Goal: Communication & Community: Connect with others

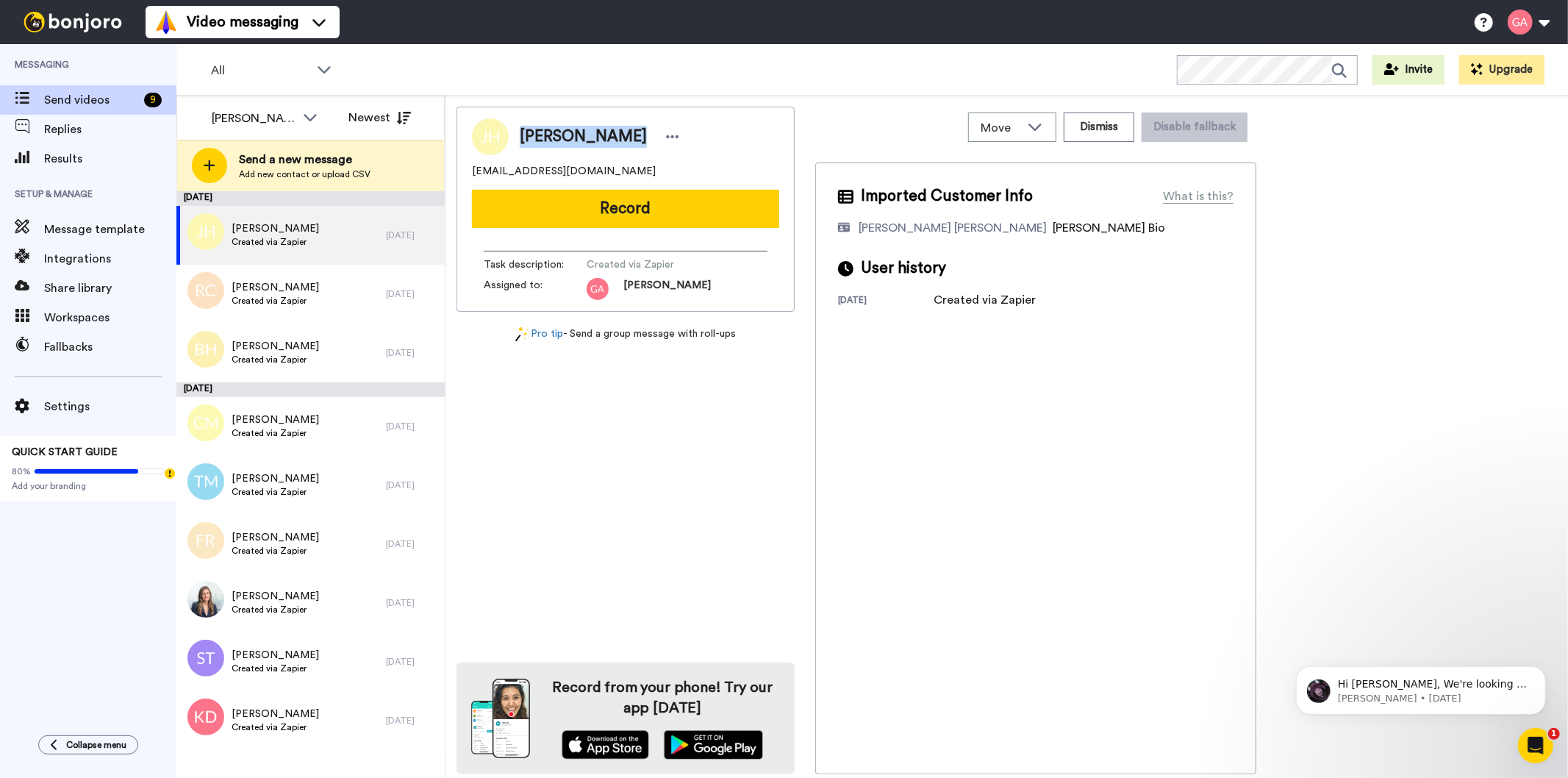
copy span "[PERSON_NAME]"
drag, startPoint x: 525, startPoint y: 135, endPoint x: 607, endPoint y: 137, distance: 82.0
click at [607, 137] on span "[PERSON_NAME]" at bounding box center [583, 136] width 127 height 22
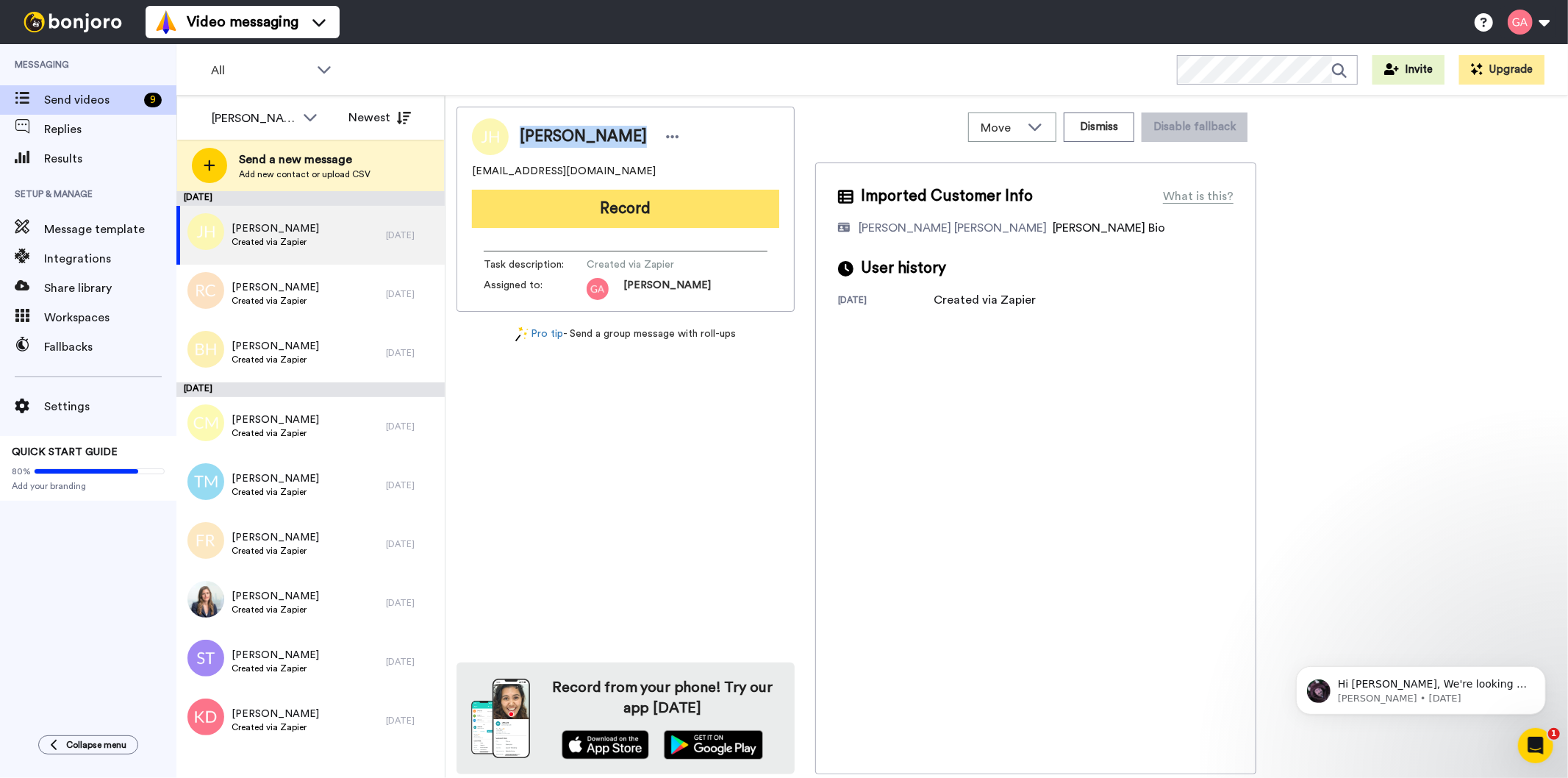
click at [622, 206] on button "Record" at bounding box center [625, 209] width 307 height 38
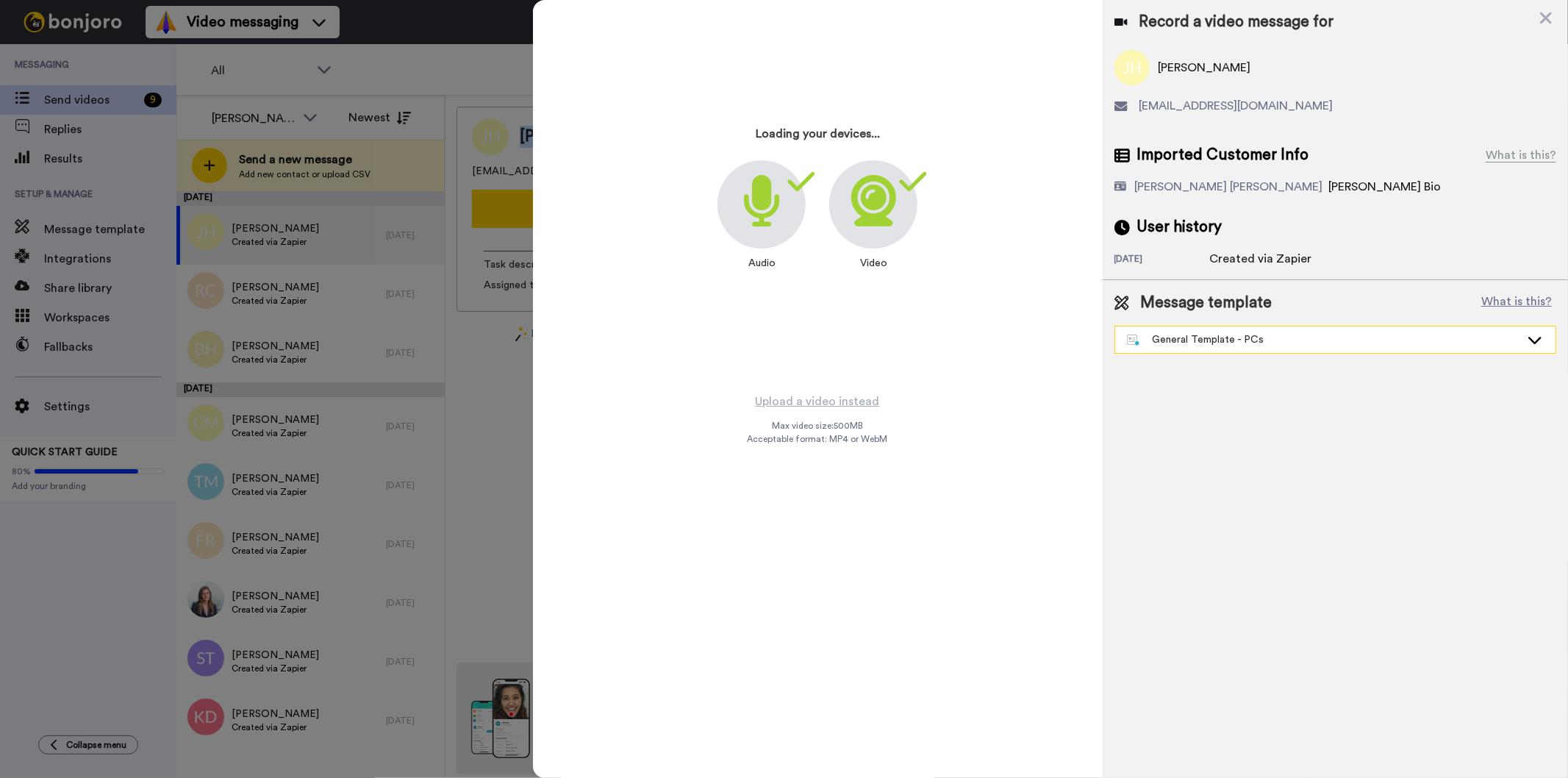
click at [1283, 345] on div "General Template - PCs" at bounding box center [1323, 339] width 393 height 14
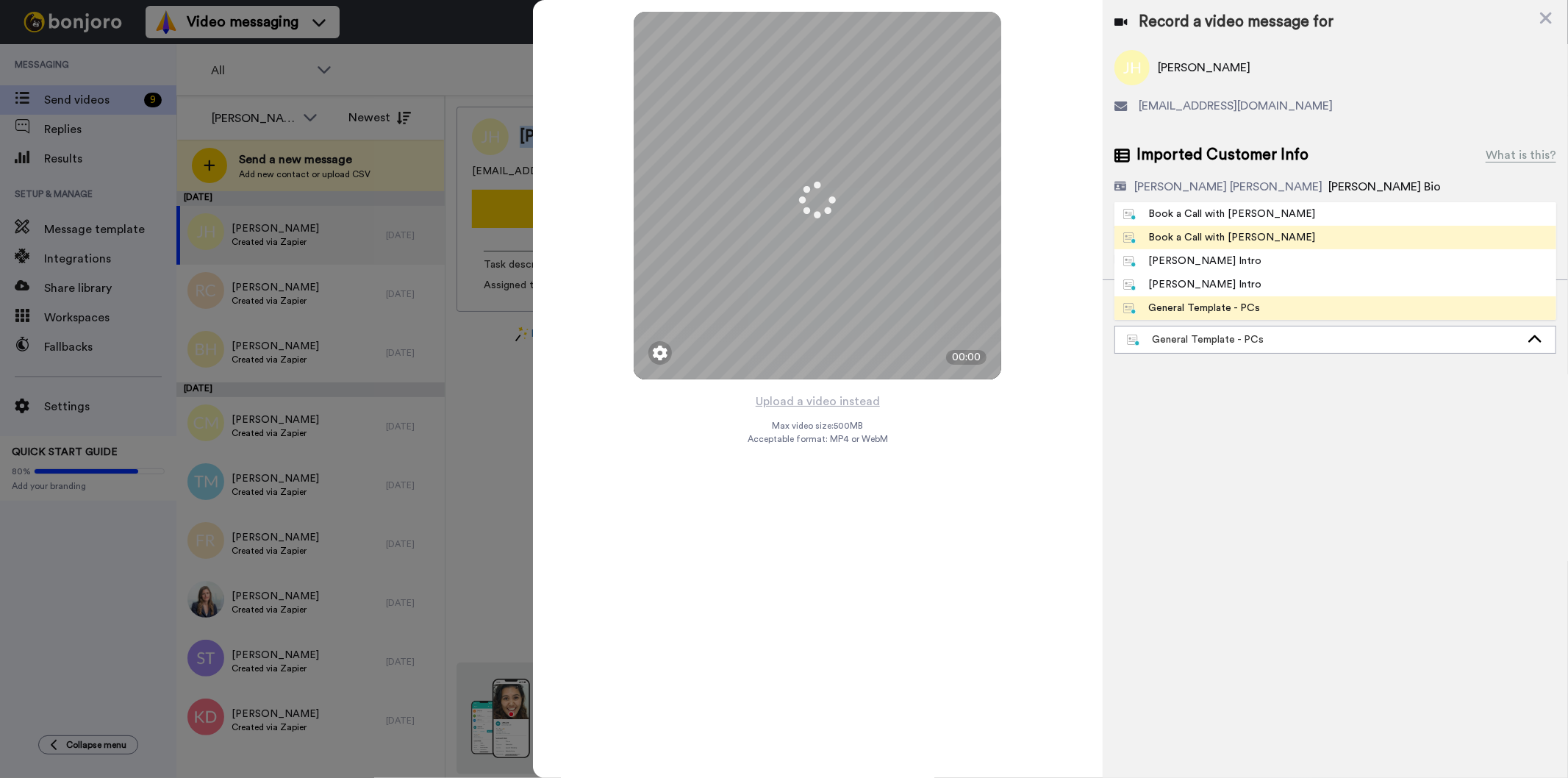
click at [1222, 233] on div "Book a Call with [PERSON_NAME]" at bounding box center [1220, 236] width 192 height 14
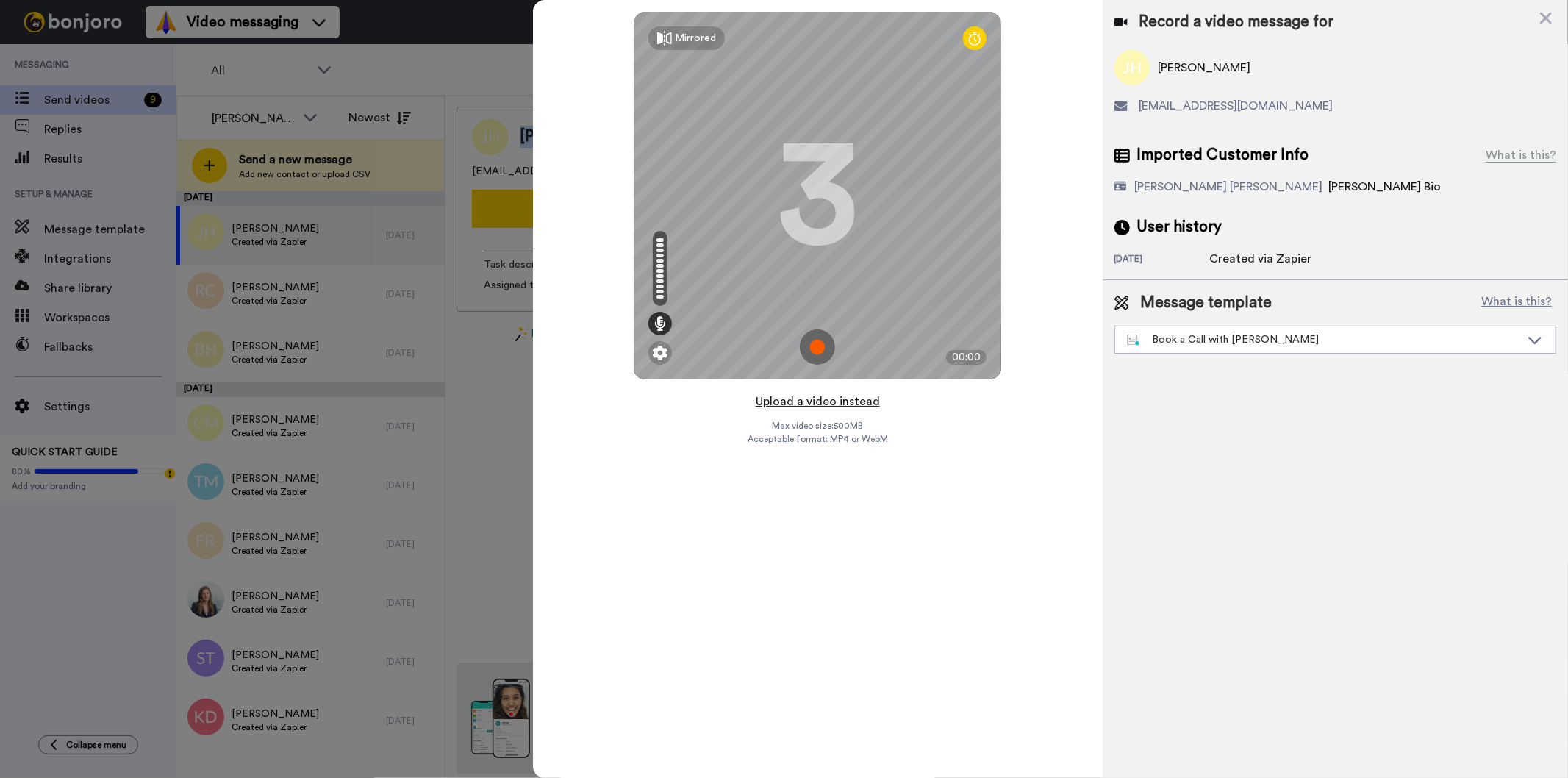
click at [849, 398] on button "Upload a video instead" at bounding box center [818, 401] width 133 height 19
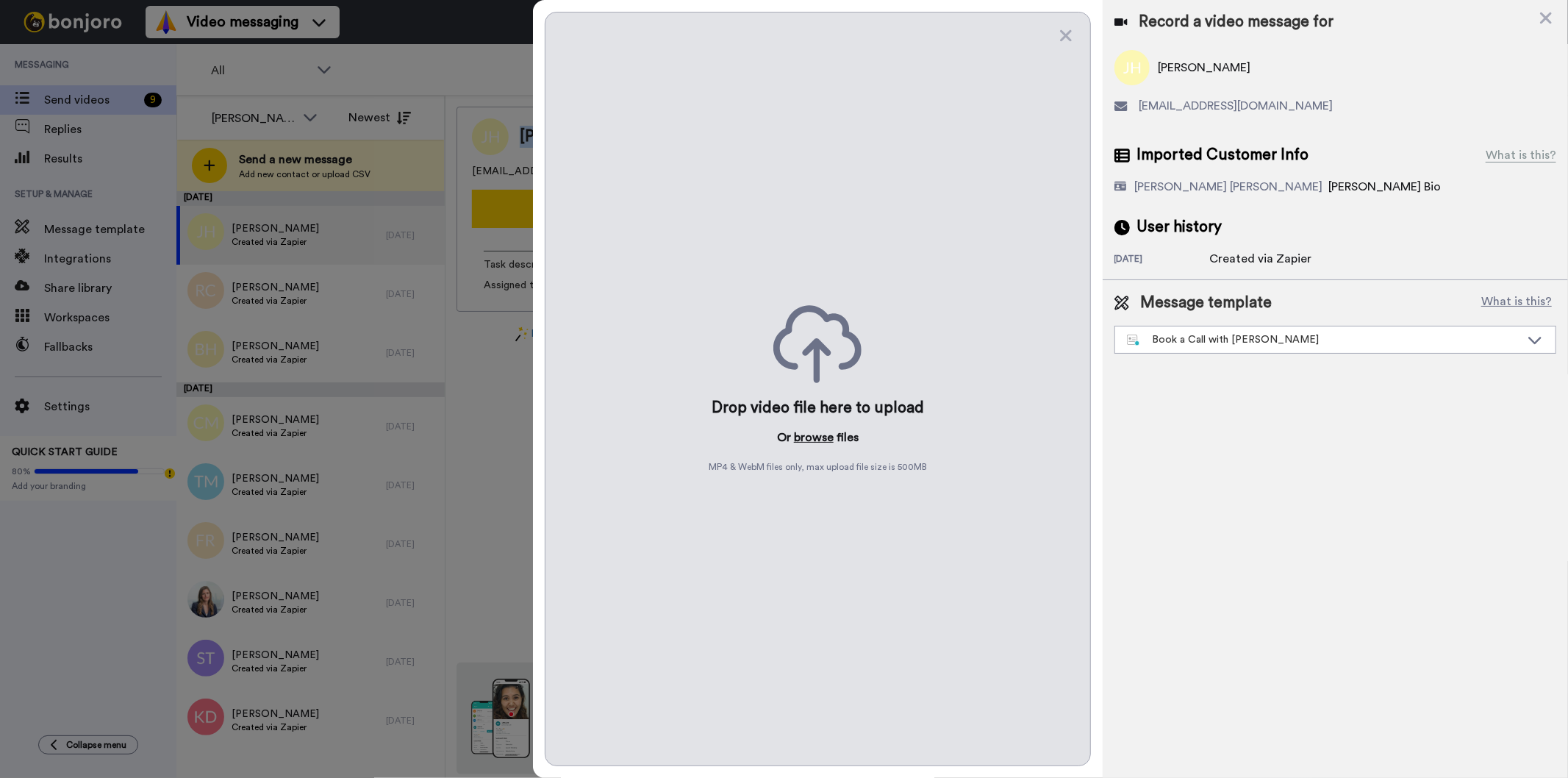
click at [799, 433] on button "browse" at bounding box center [814, 437] width 39 height 17
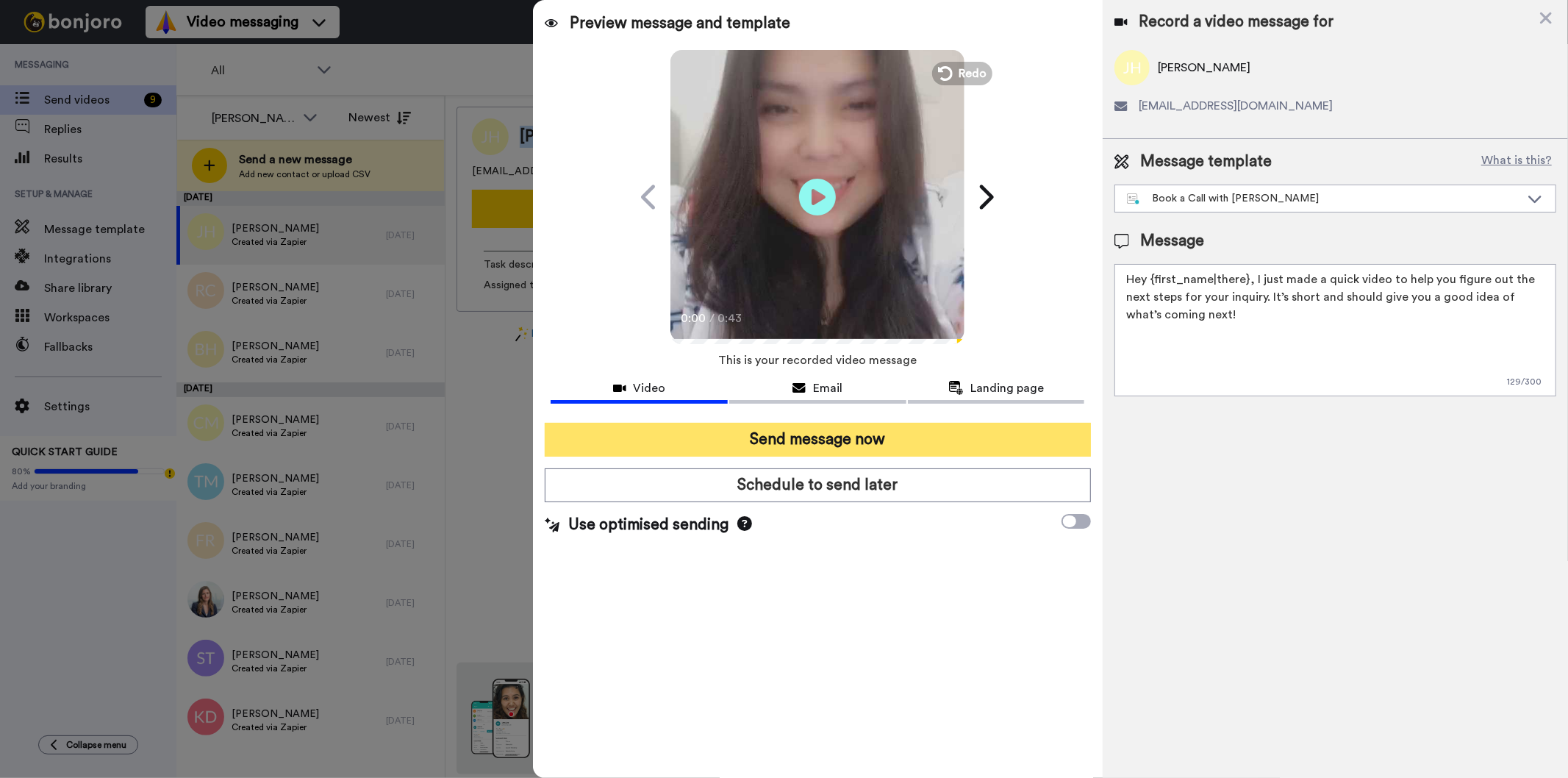
click at [880, 449] on button "Send message now" at bounding box center [818, 439] width 546 height 33
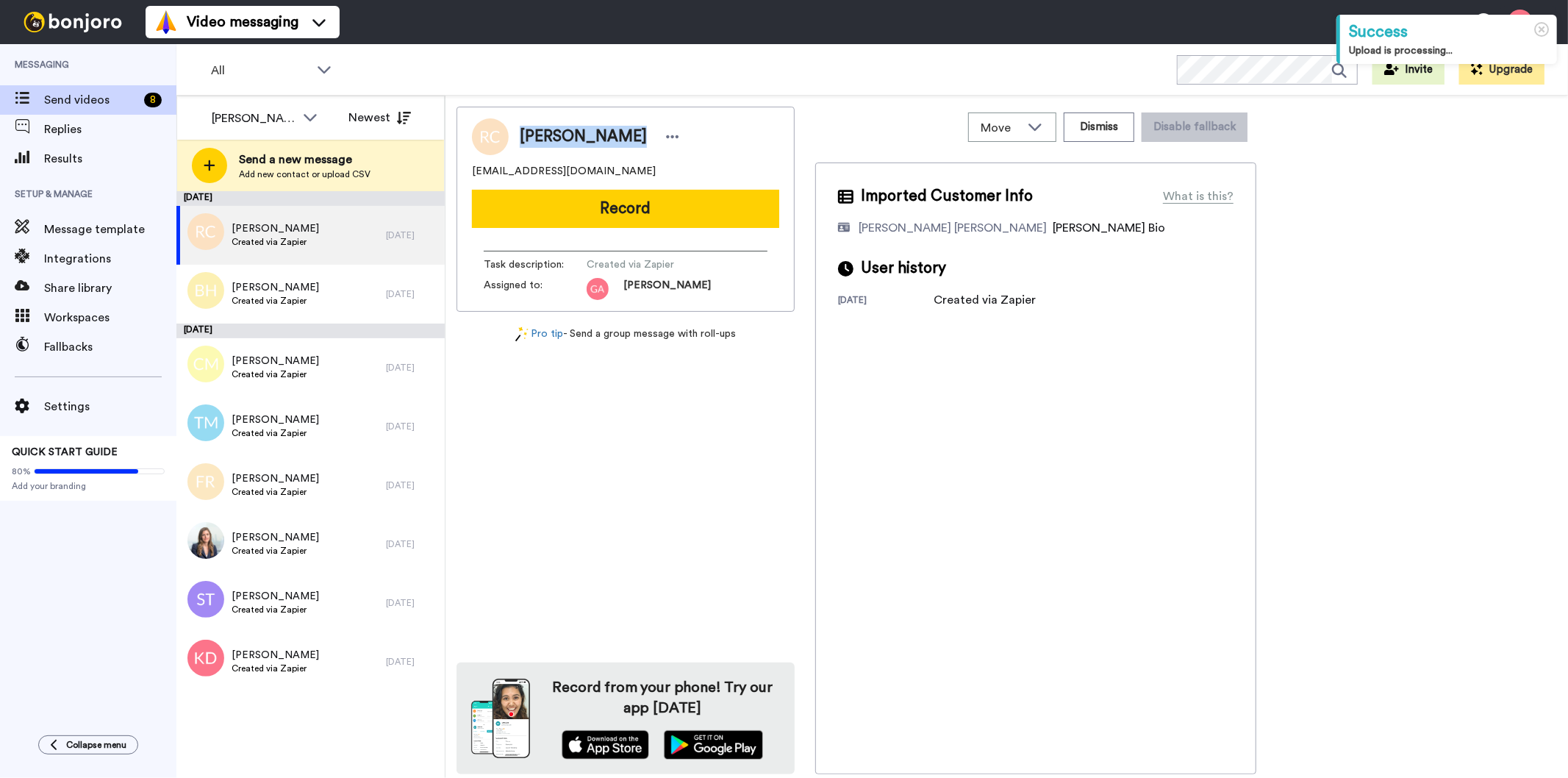
drag, startPoint x: 538, startPoint y: 134, endPoint x: 622, endPoint y: 130, distance: 84.1
click at [622, 130] on div "[PERSON_NAME]" at bounding box center [601, 136] width 164 height 22
copy span "[PERSON_NAME]"
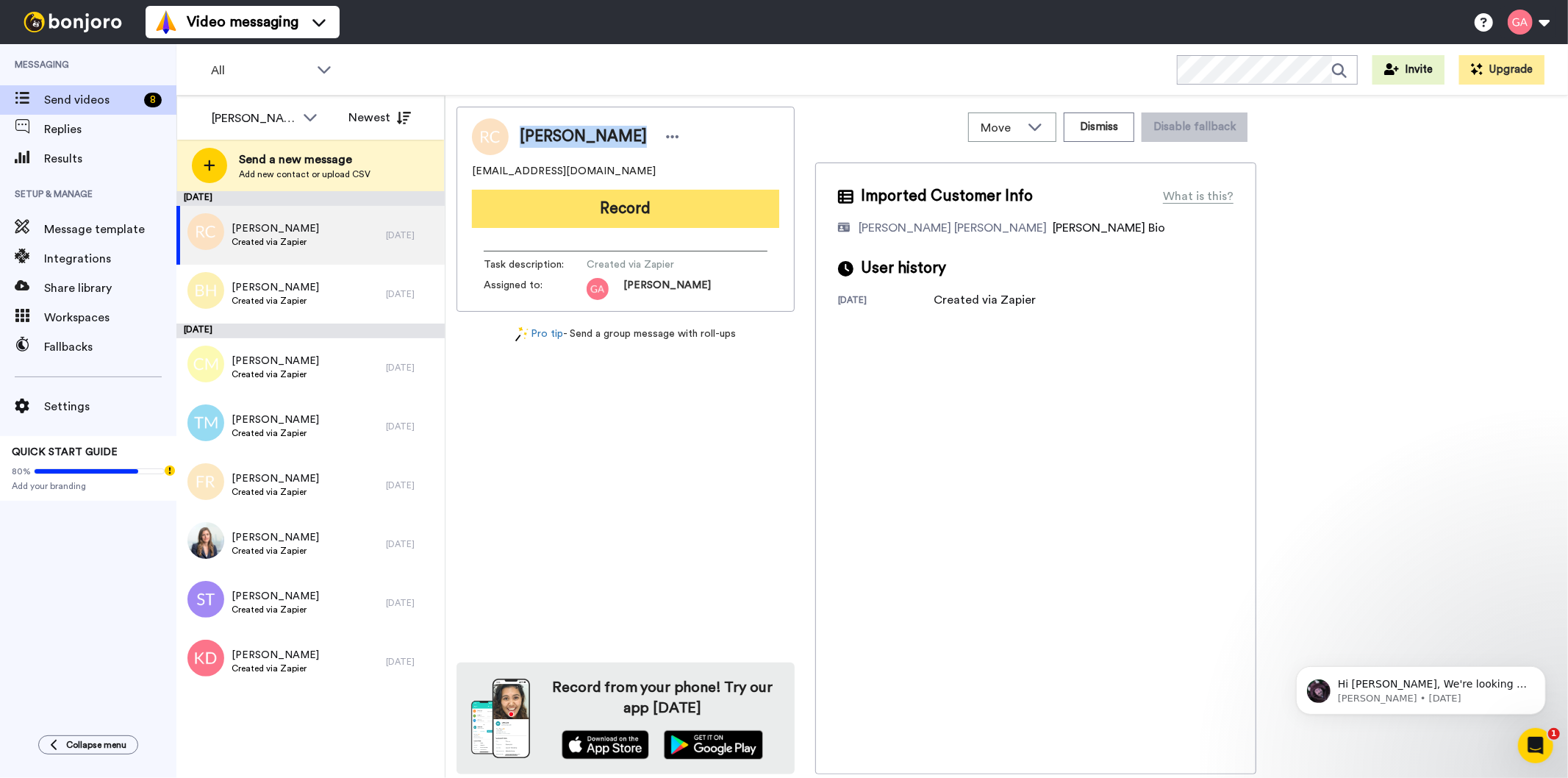
click at [708, 205] on button "Record" at bounding box center [625, 209] width 307 height 38
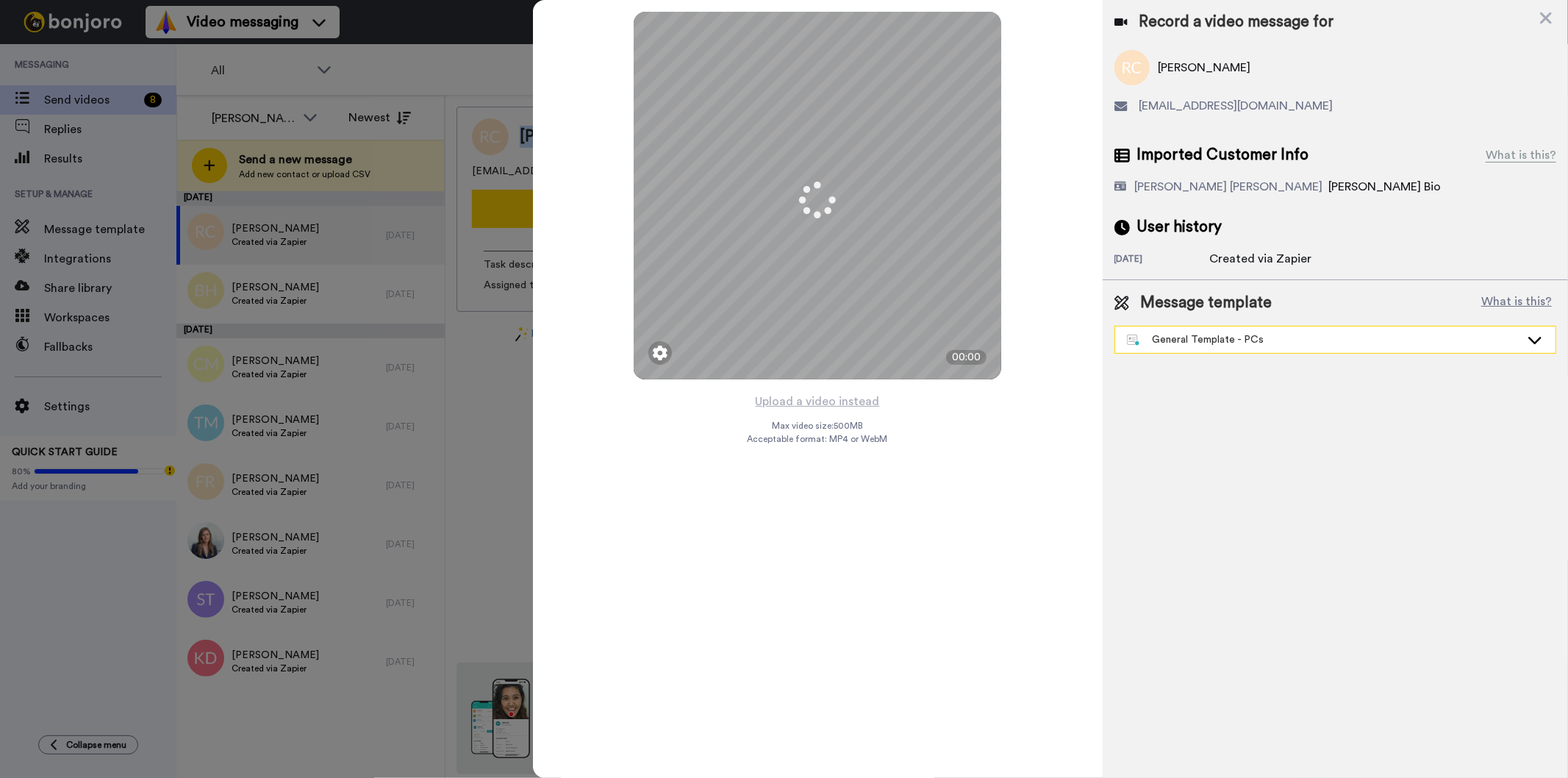
click at [1322, 344] on div "General Template - PCs" at bounding box center [1323, 339] width 393 height 14
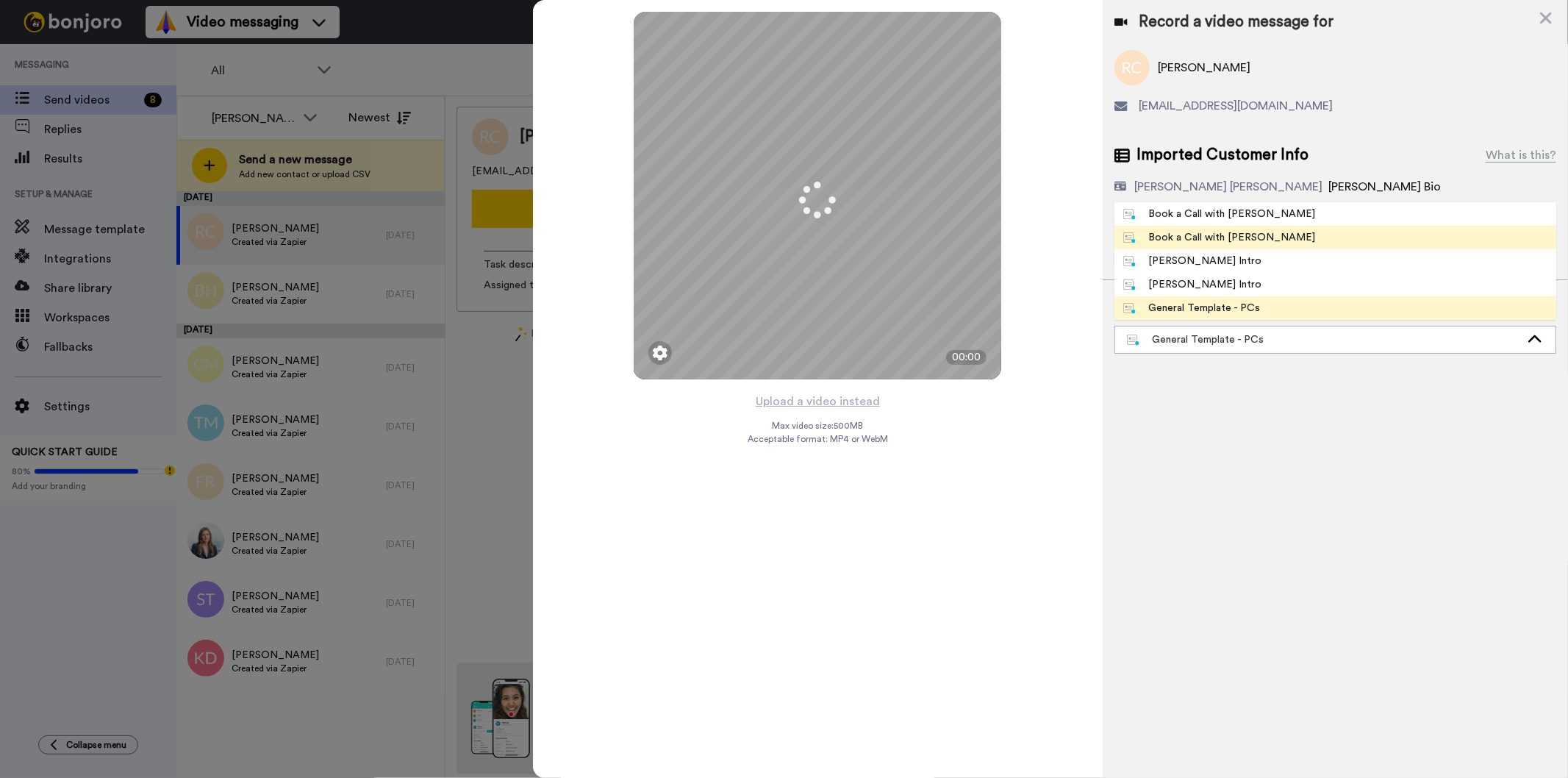
click at [1294, 233] on li "Book a Call with [PERSON_NAME]" at bounding box center [1335, 237] width 442 height 24
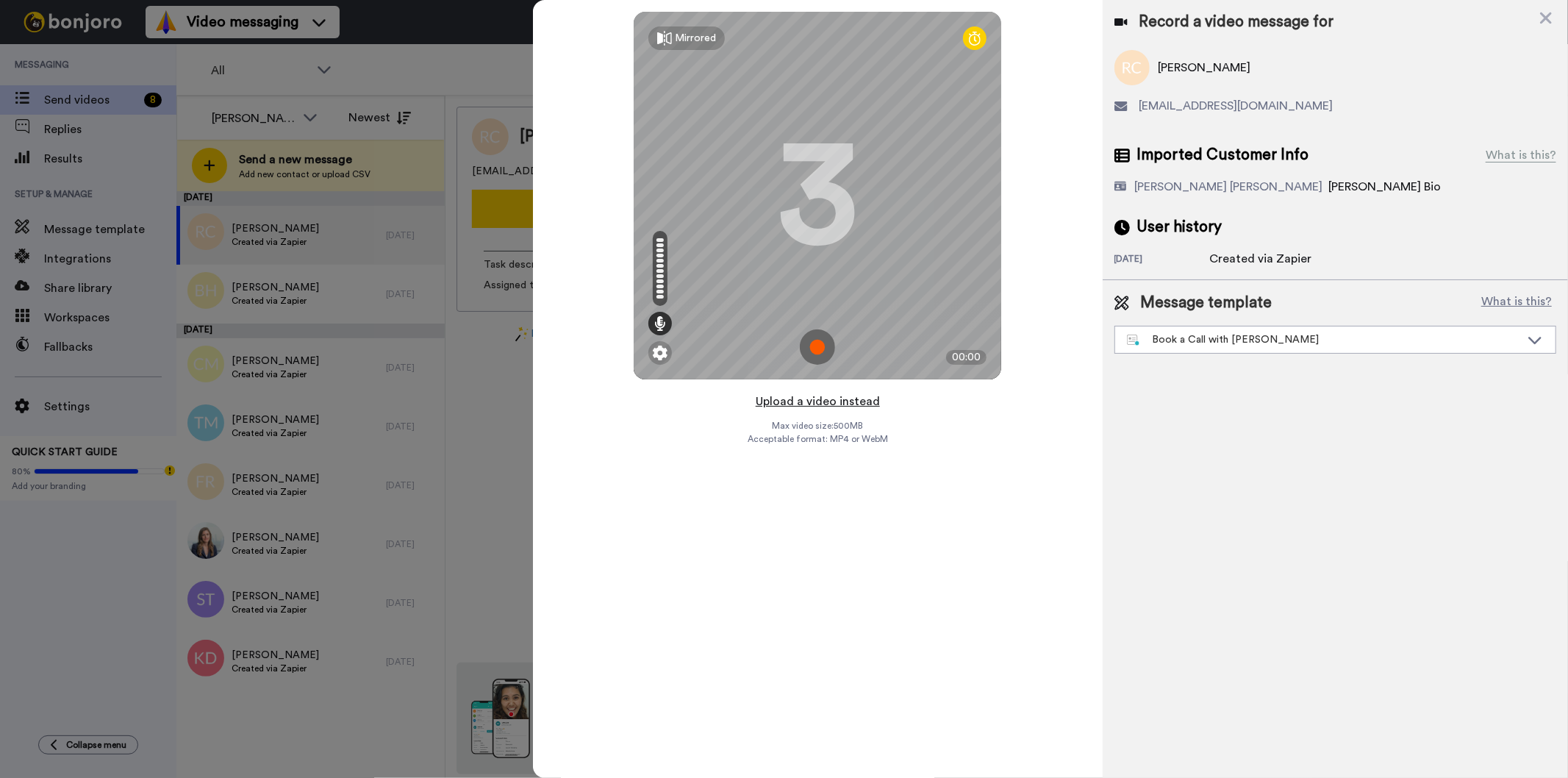
click at [832, 403] on button "Upload a video instead" at bounding box center [818, 401] width 133 height 19
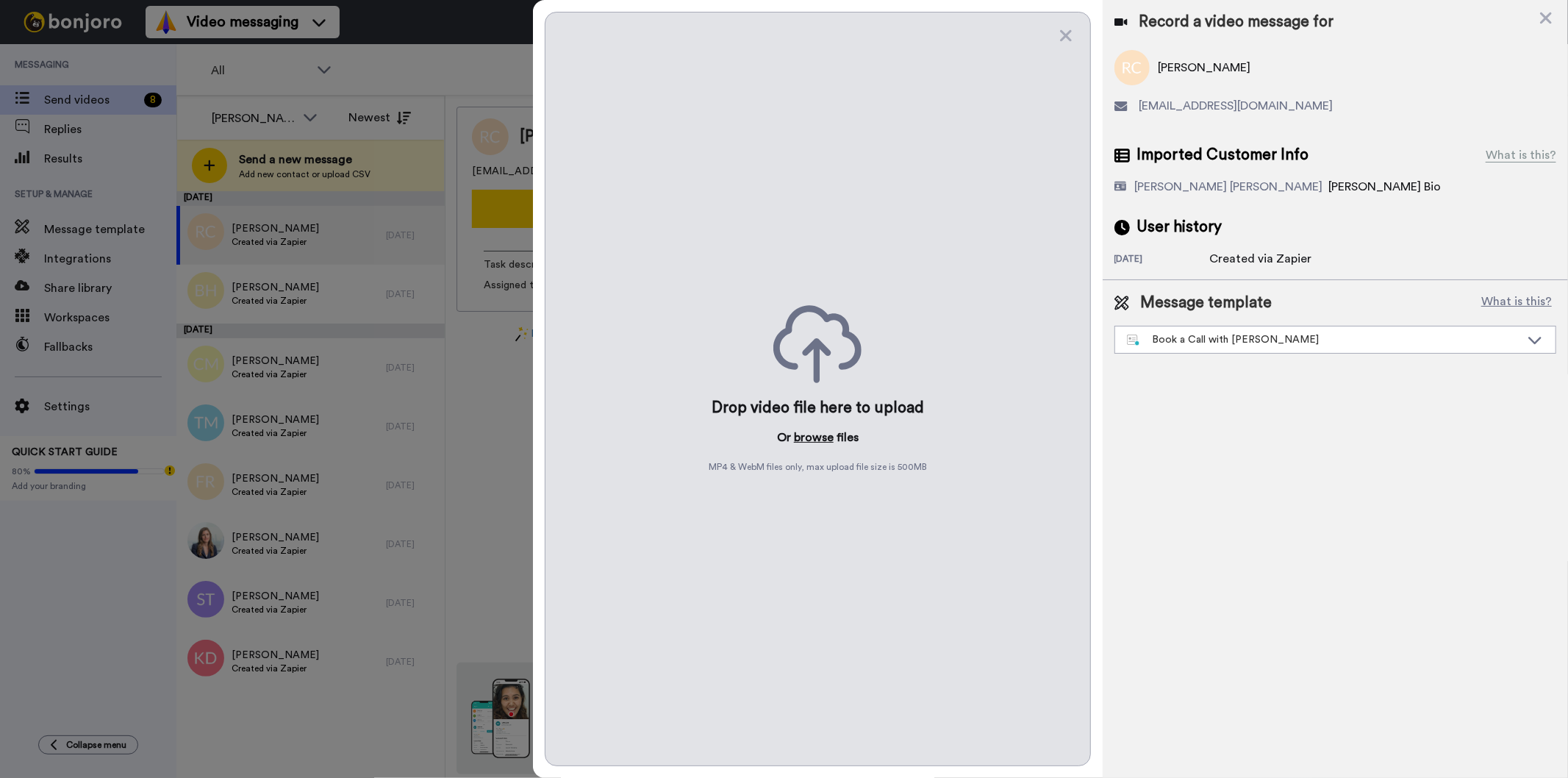
click at [811, 436] on button "browse" at bounding box center [814, 437] width 39 height 17
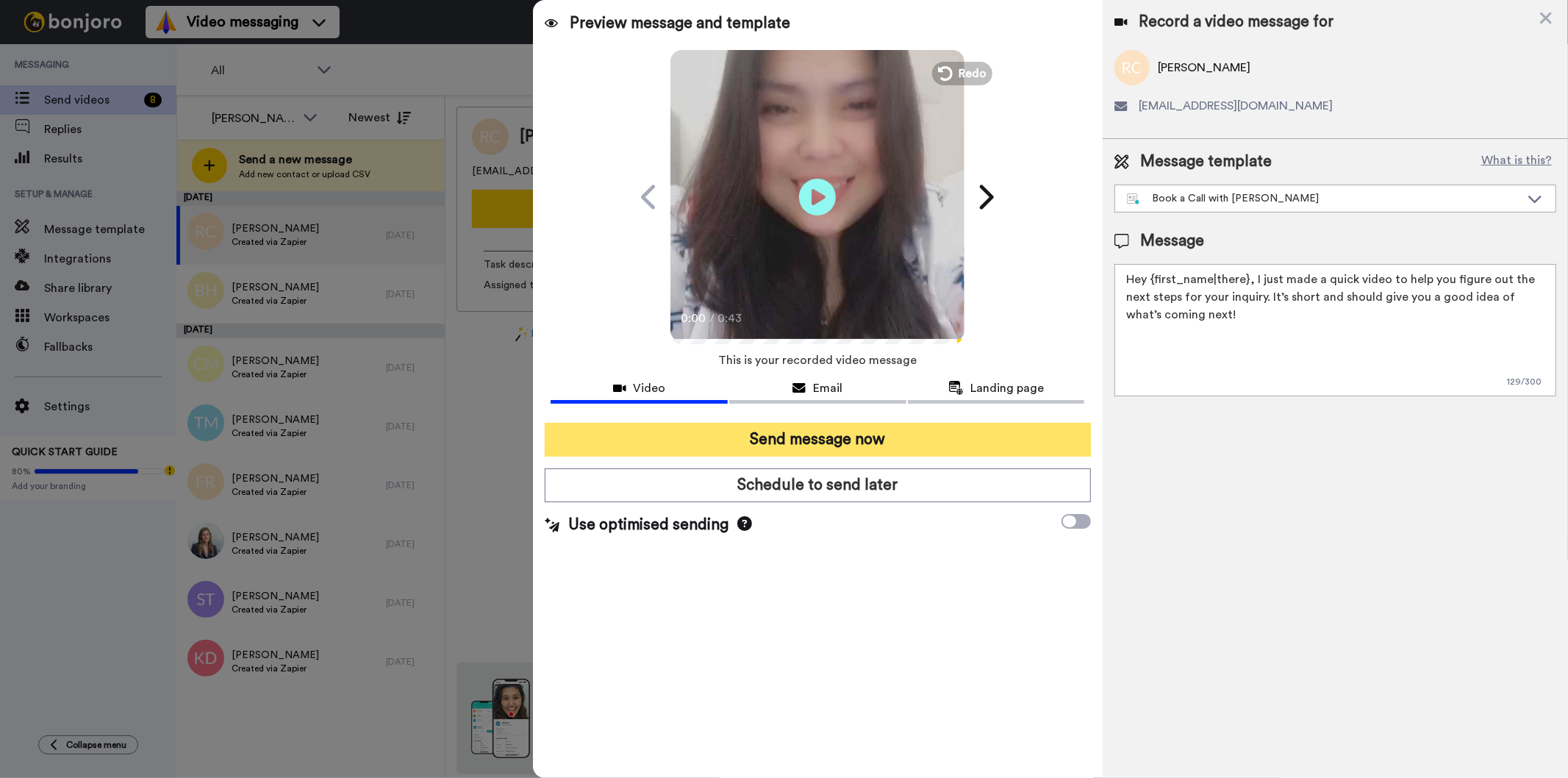
click at [704, 434] on button "Send message now" at bounding box center [818, 439] width 546 height 33
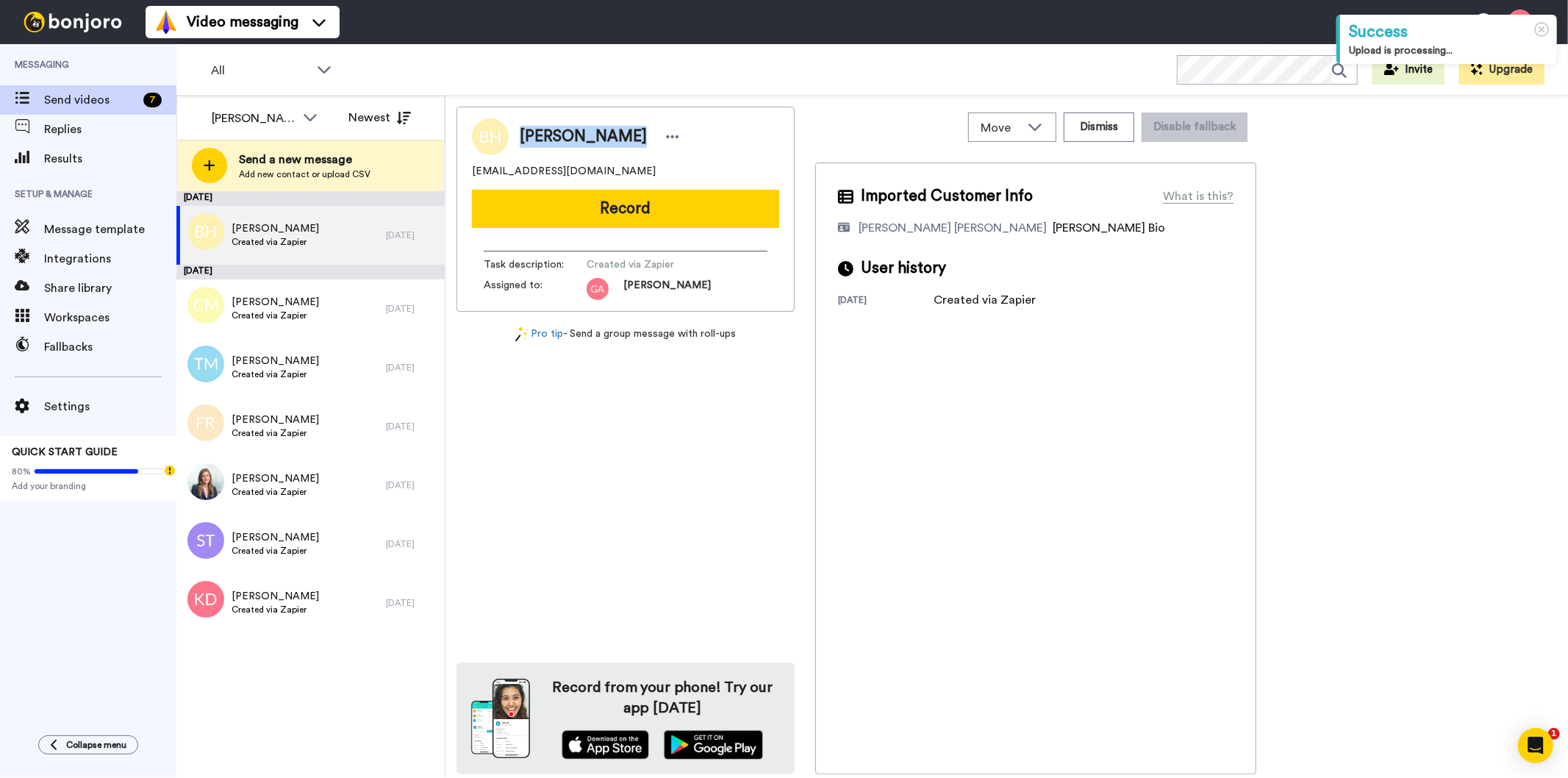
drag, startPoint x: 522, startPoint y: 134, endPoint x: 620, endPoint y: 128, distance: 98.2
click at [620, 128] on div "Brooke Hinton" at bounding box center [601, 136] width 164 height 22
copy span "Brooke Hinton"
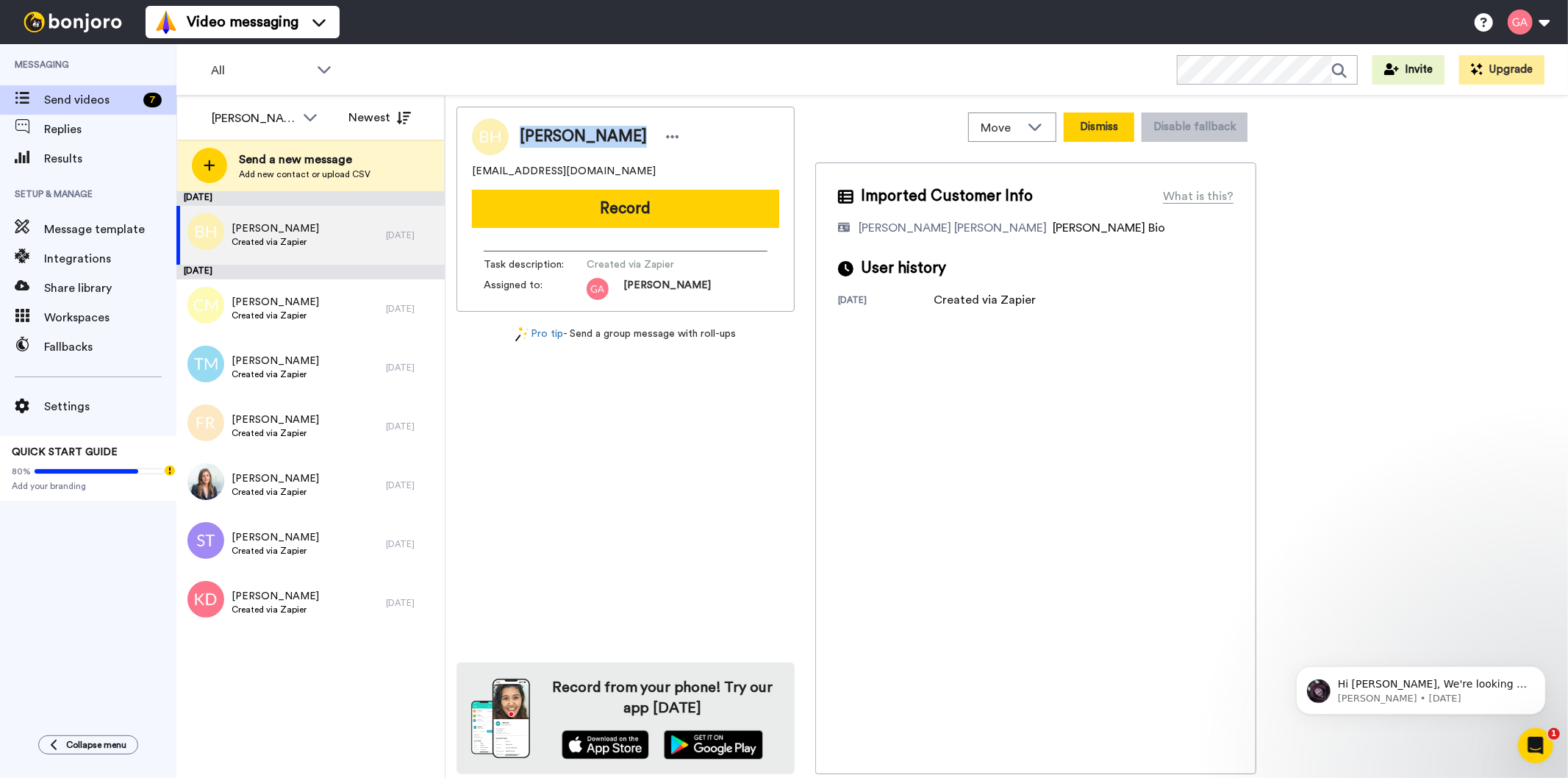
click at [1113, 125] on button "Dismiss" at bounding box center [1099, 127] width 71 height 30
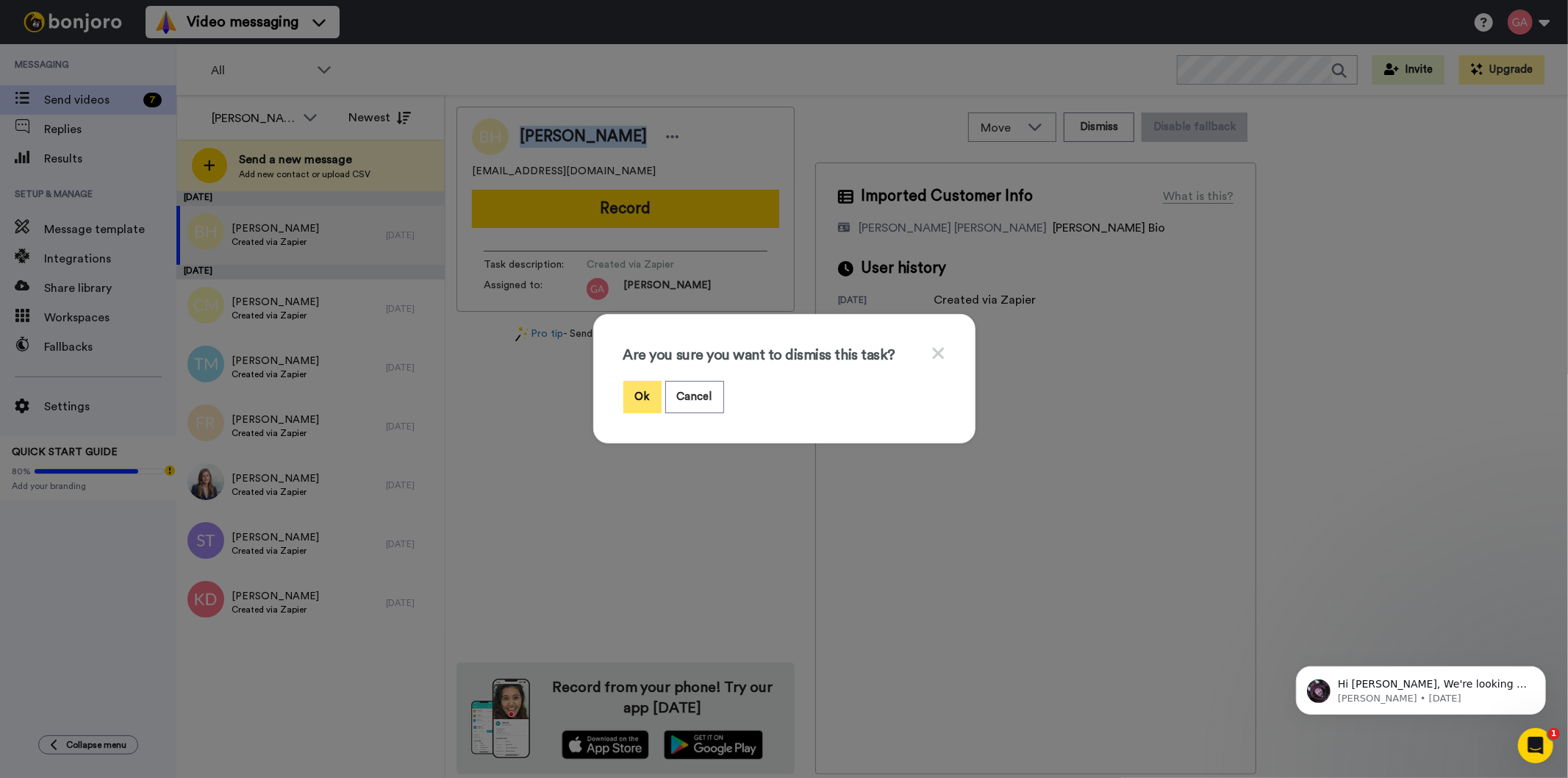
click at [640, 402] on button "Ok" at bounding box center [642, 396] width 38 height 32
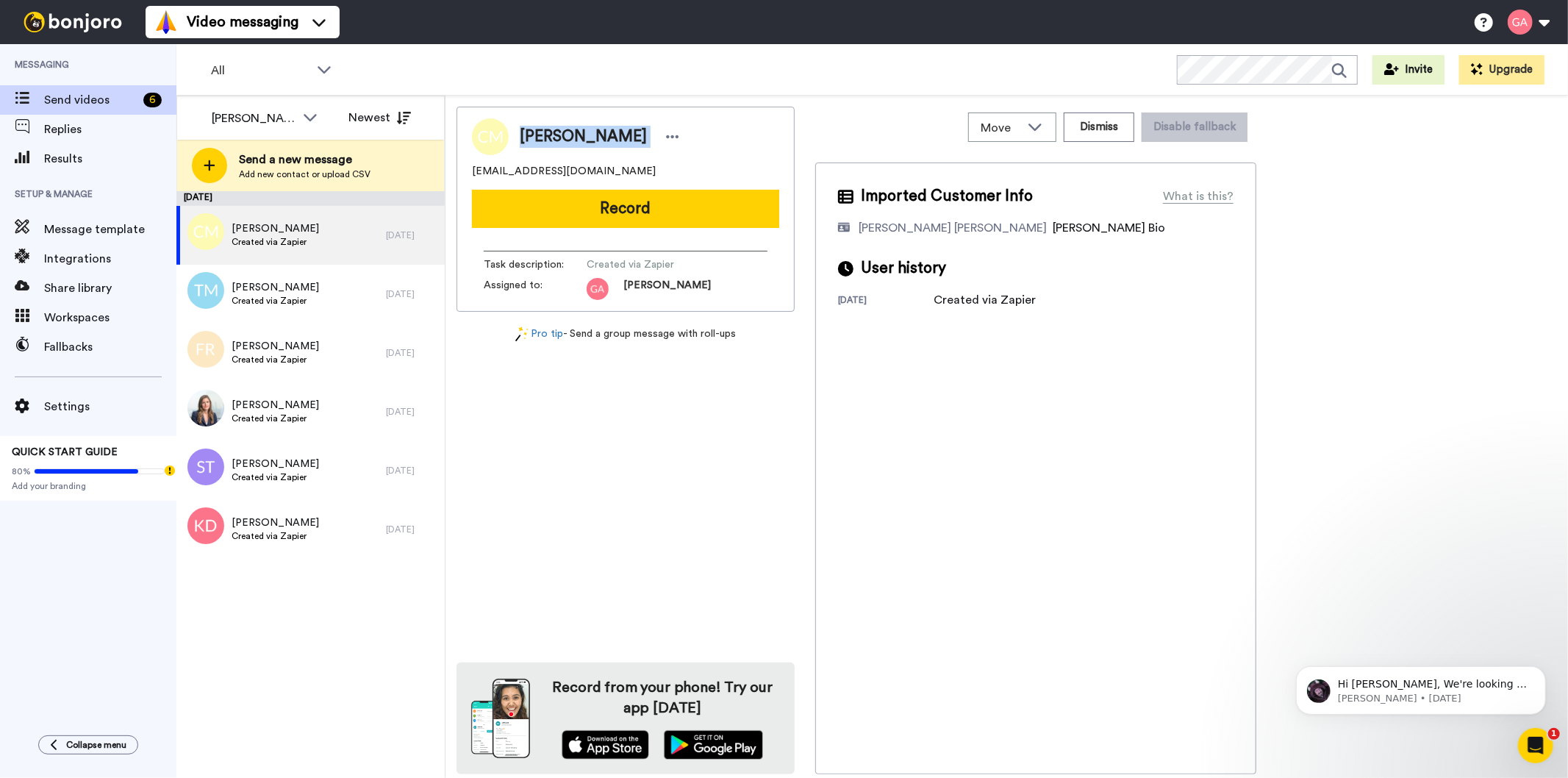
drag, startPoint x: 520, startPoint y: 125, endPoint x: 652, endPoint y: 122, distance: 132.0
click at [652, 122] on div "Cherie Minnifield" at bounding box center [625, 137] width 307 height 36
copy div "Cherie Minnifield"
click at [618, 451] on div "Cherie Minnifield seeminni@gmail.com Record Task description : Created via Zapi…" at bounding box center [625, 439] width 338 height 667
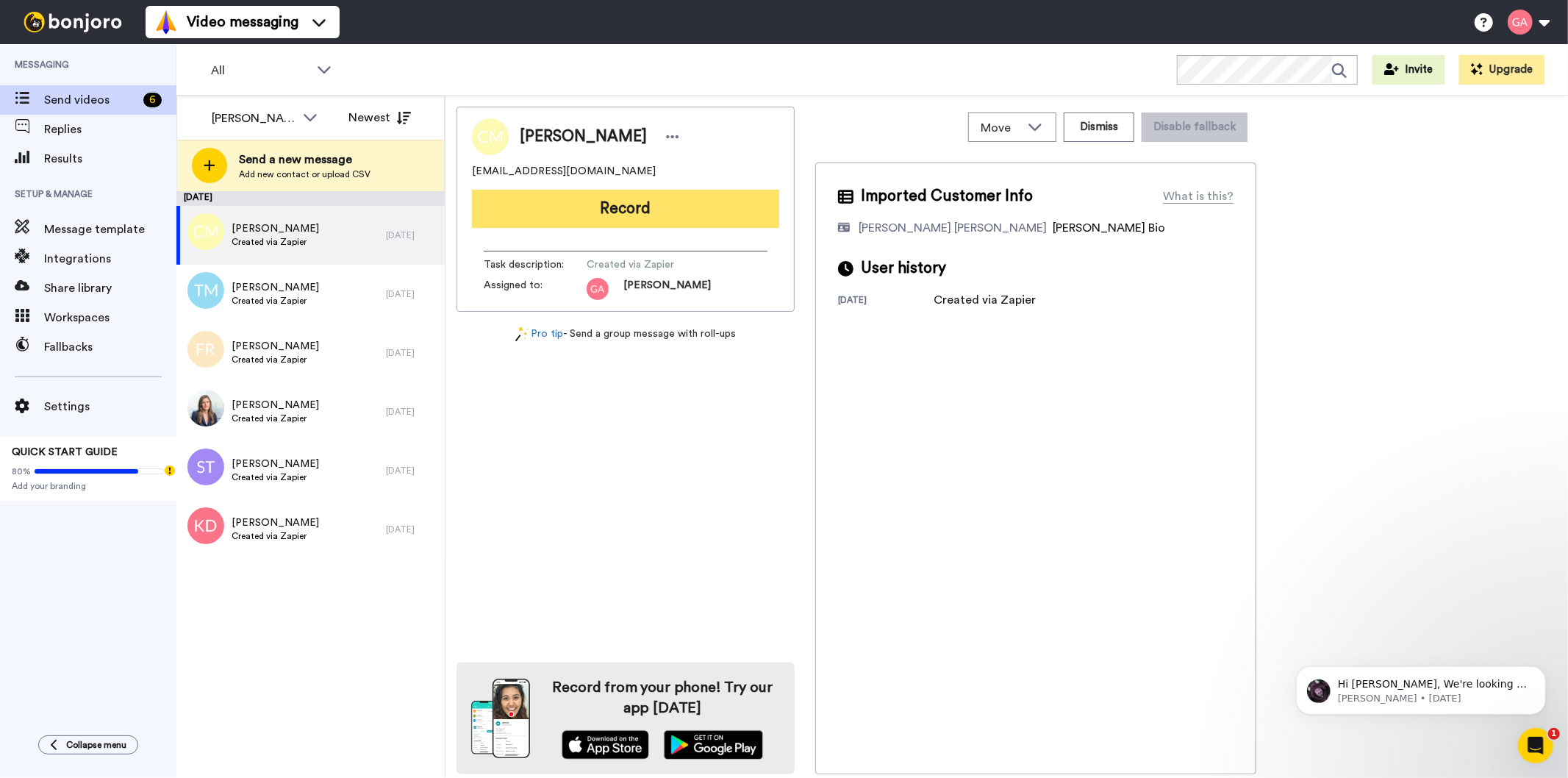
click at [696, 214] on button "Record" at bounding box center [625, 209] width 307 height 38
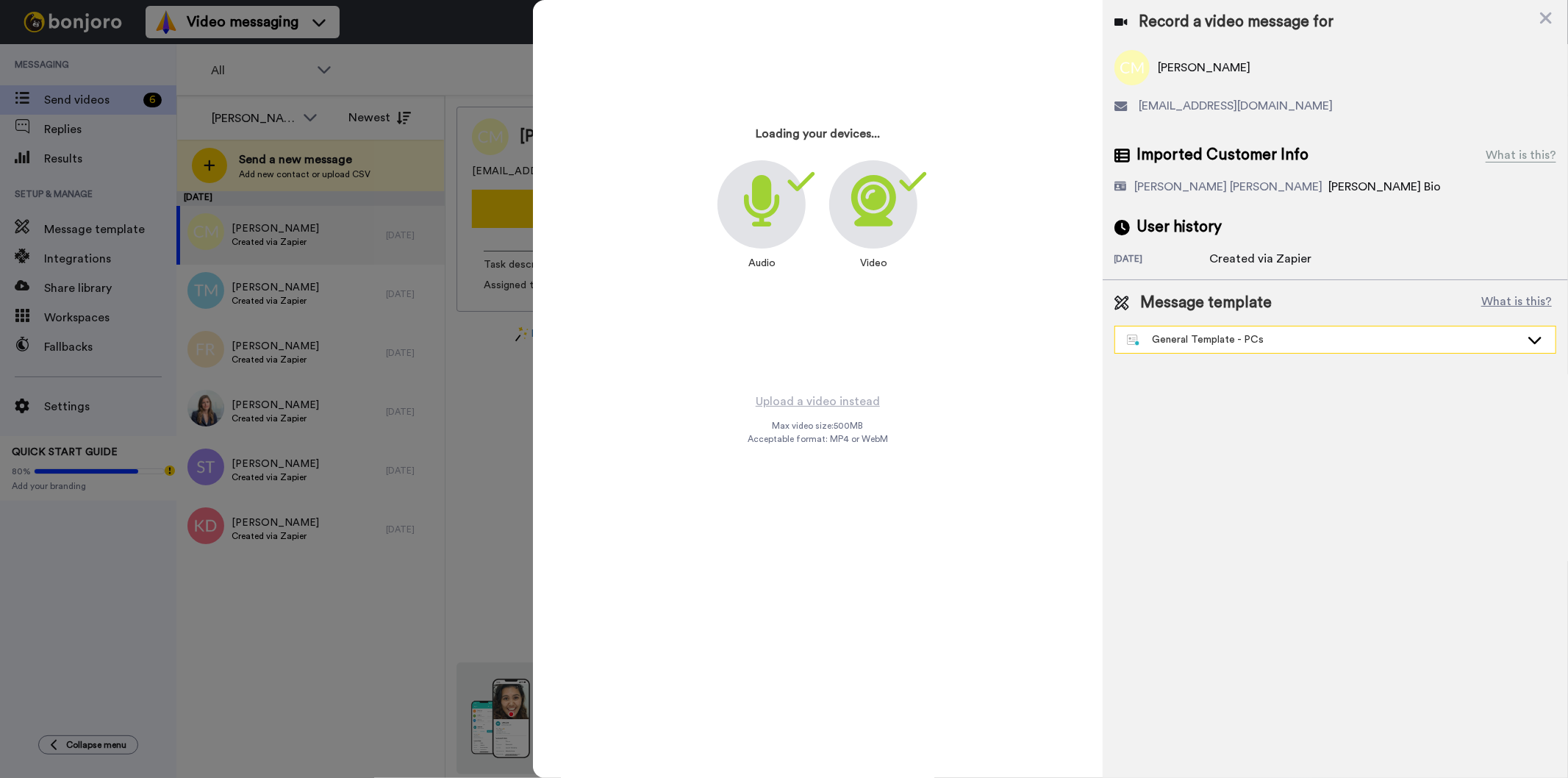
click at [1228, 335] on div "General Template - PCs" at bounding box center [1323, 339] width 393 height 14
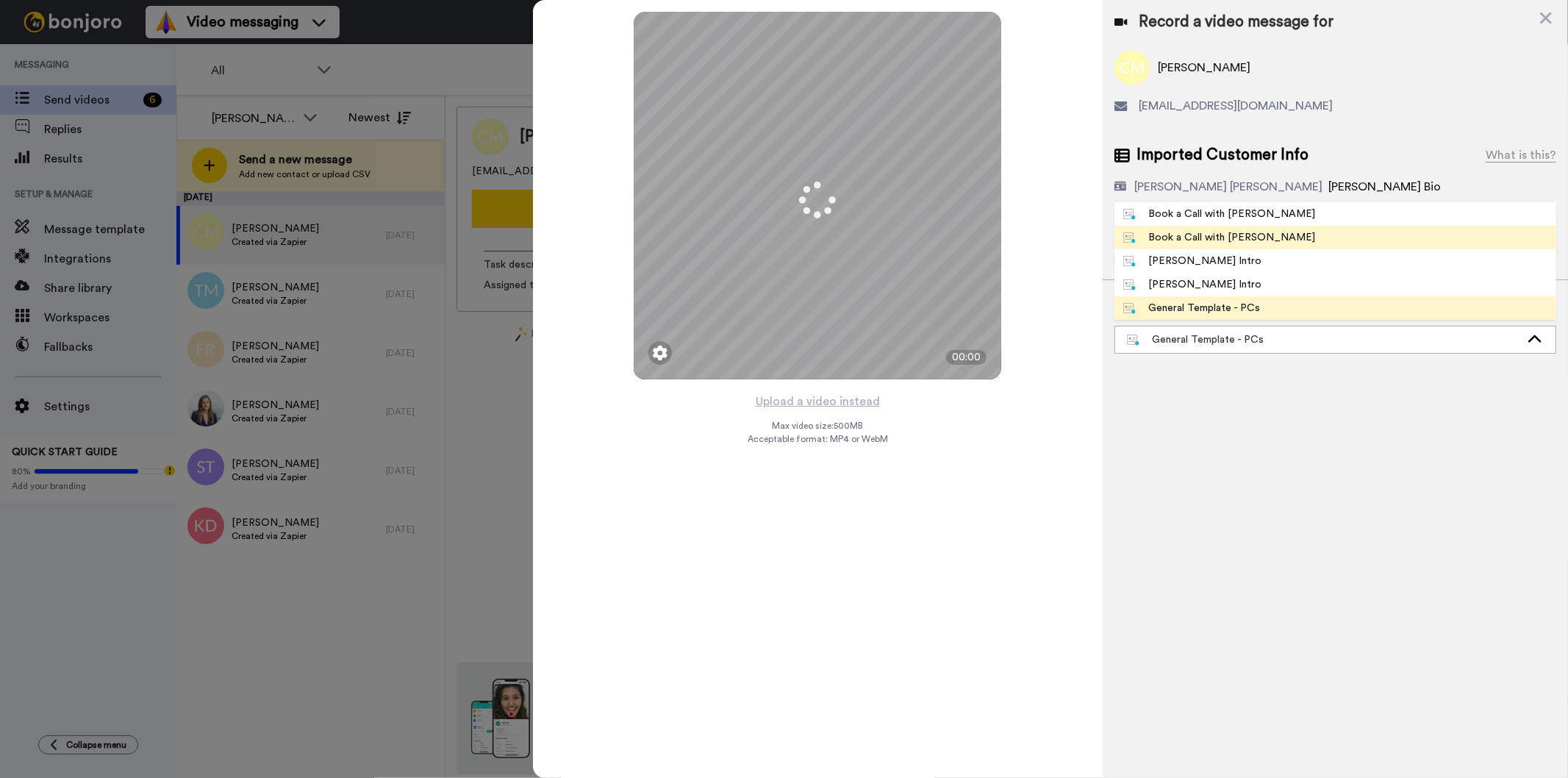
click at [1247, 227] on li "Book a Call with [PERSON_NAME]" at bounding box center [1335, 237] width 442 height 24
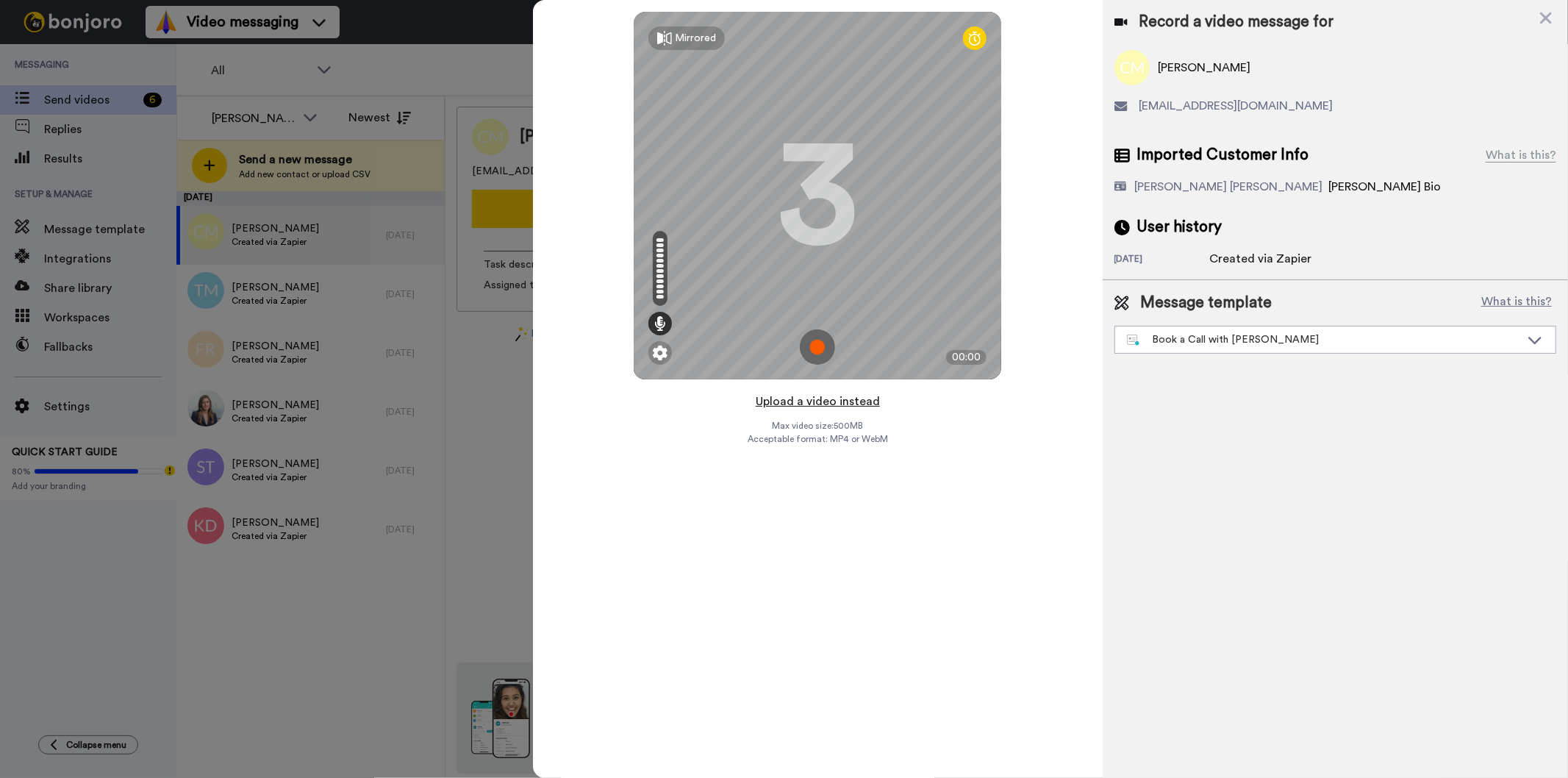
click at [837, 400] on button "Upload a video instead" at bounding box center [818, 401] width 133 height 19
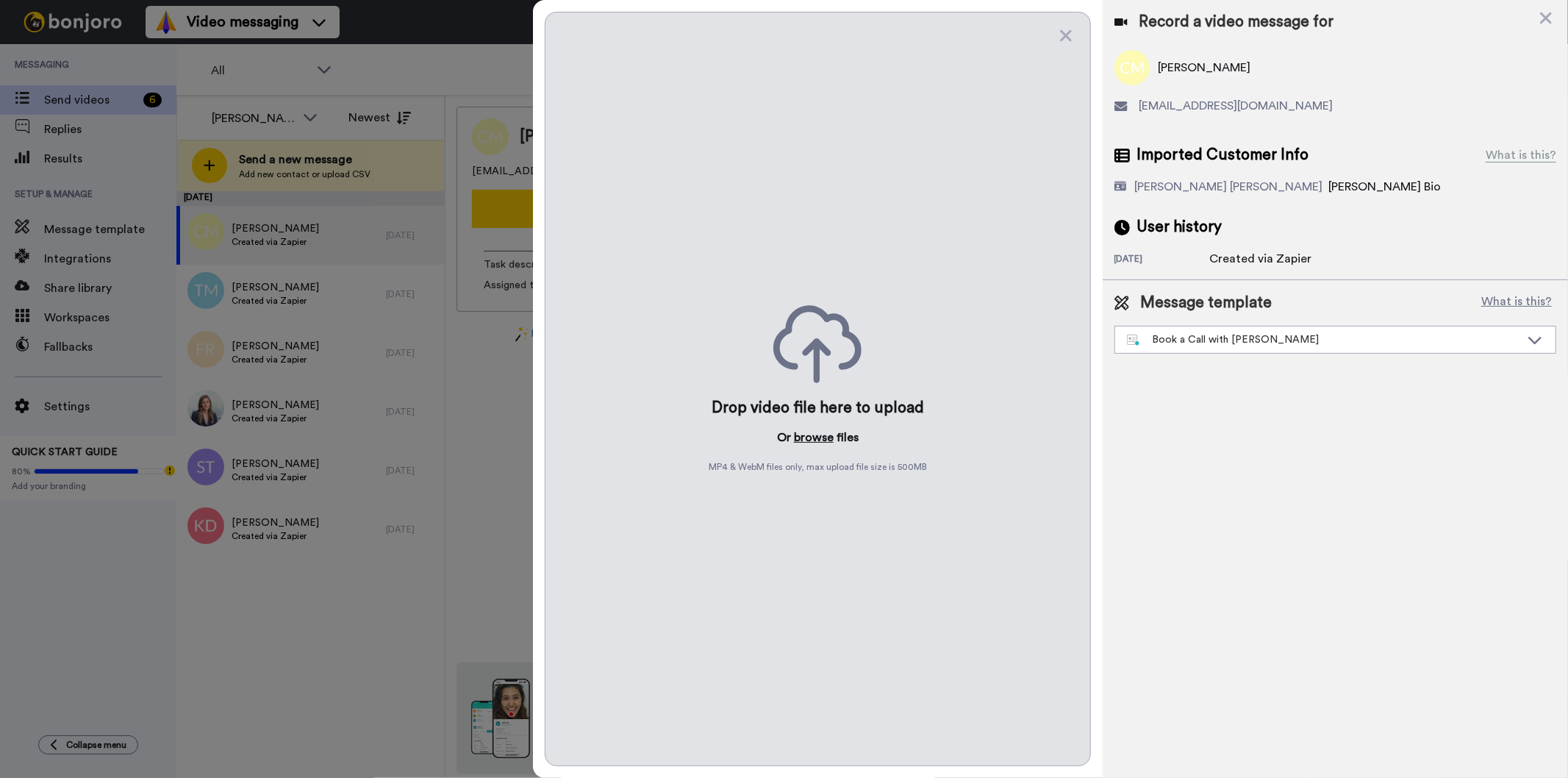
click at [820, 429] on button "browse" at bounding box center [814, 437] width 39 height 17
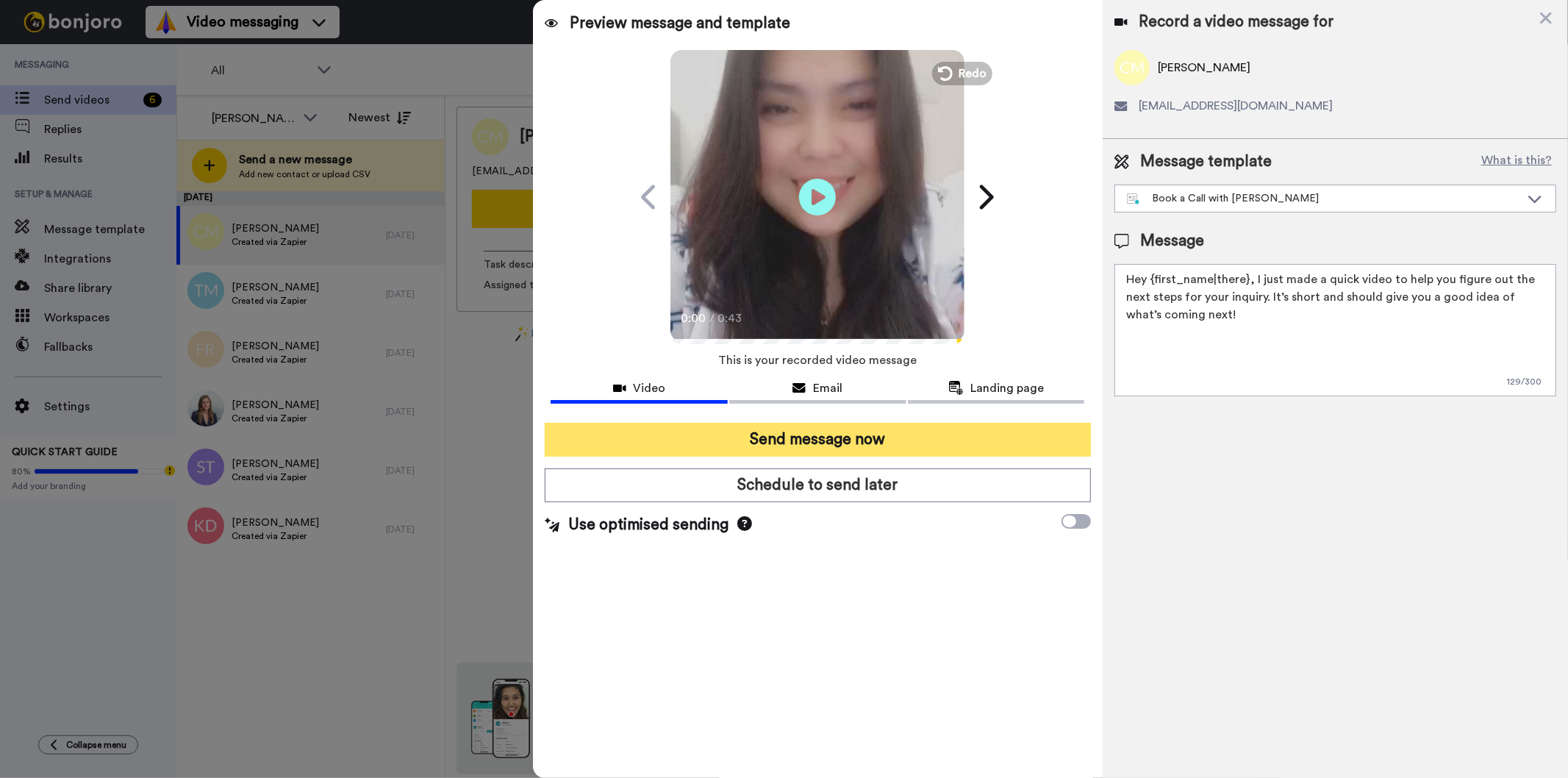
click at [907, 430] on button "Send message now" at bounding box center [818, 439] width 546 height 33
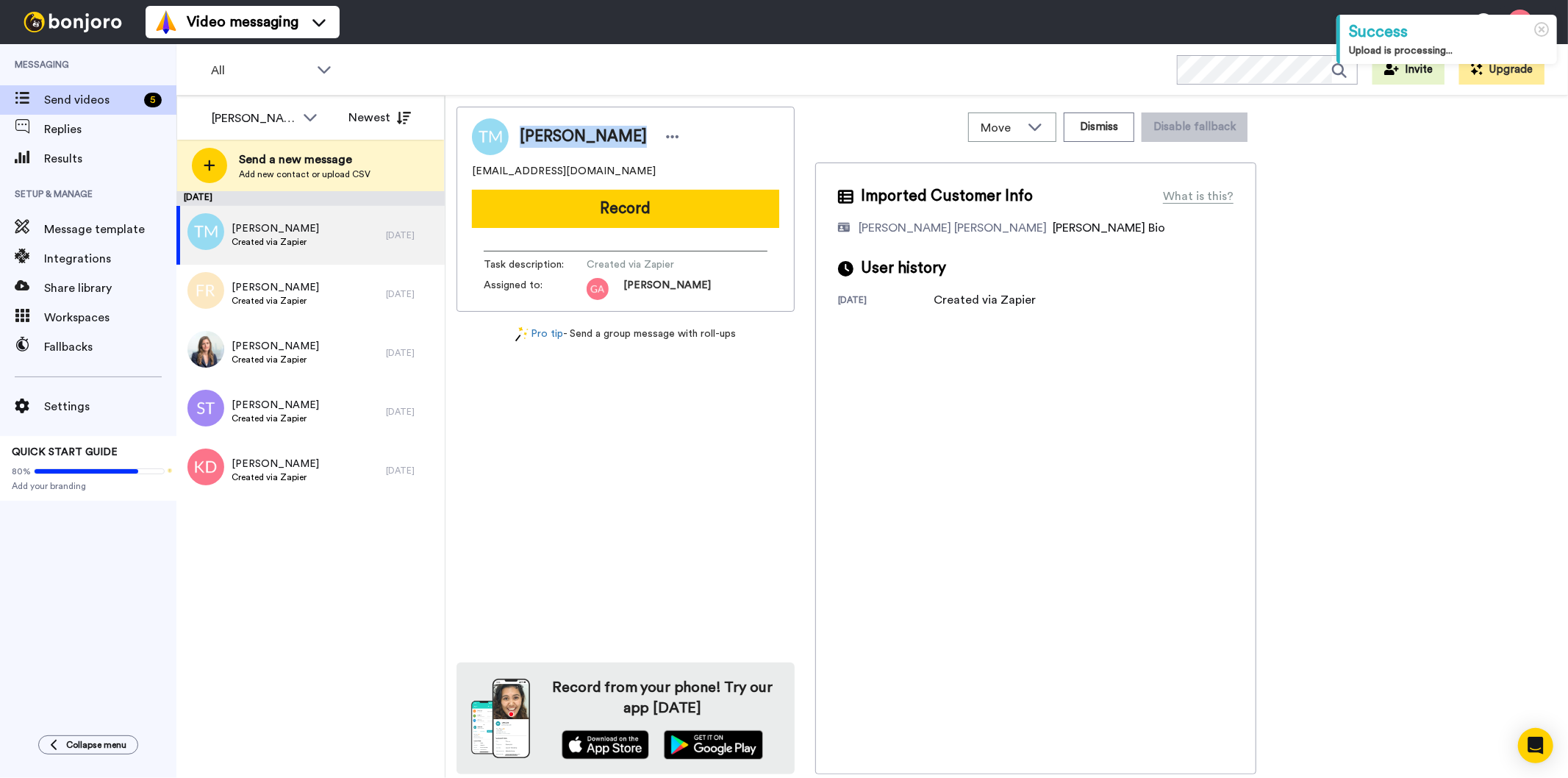
drag, startPoint x: 616, startPoint y: 136, endPoint x: 515, endPoint y: 140, distance: 101.1
click at [515, 140] on div "[PERSON_NAME]" at bounding box center [596, 136] width 175 height 22
copy span "[PERSON_NAME]"
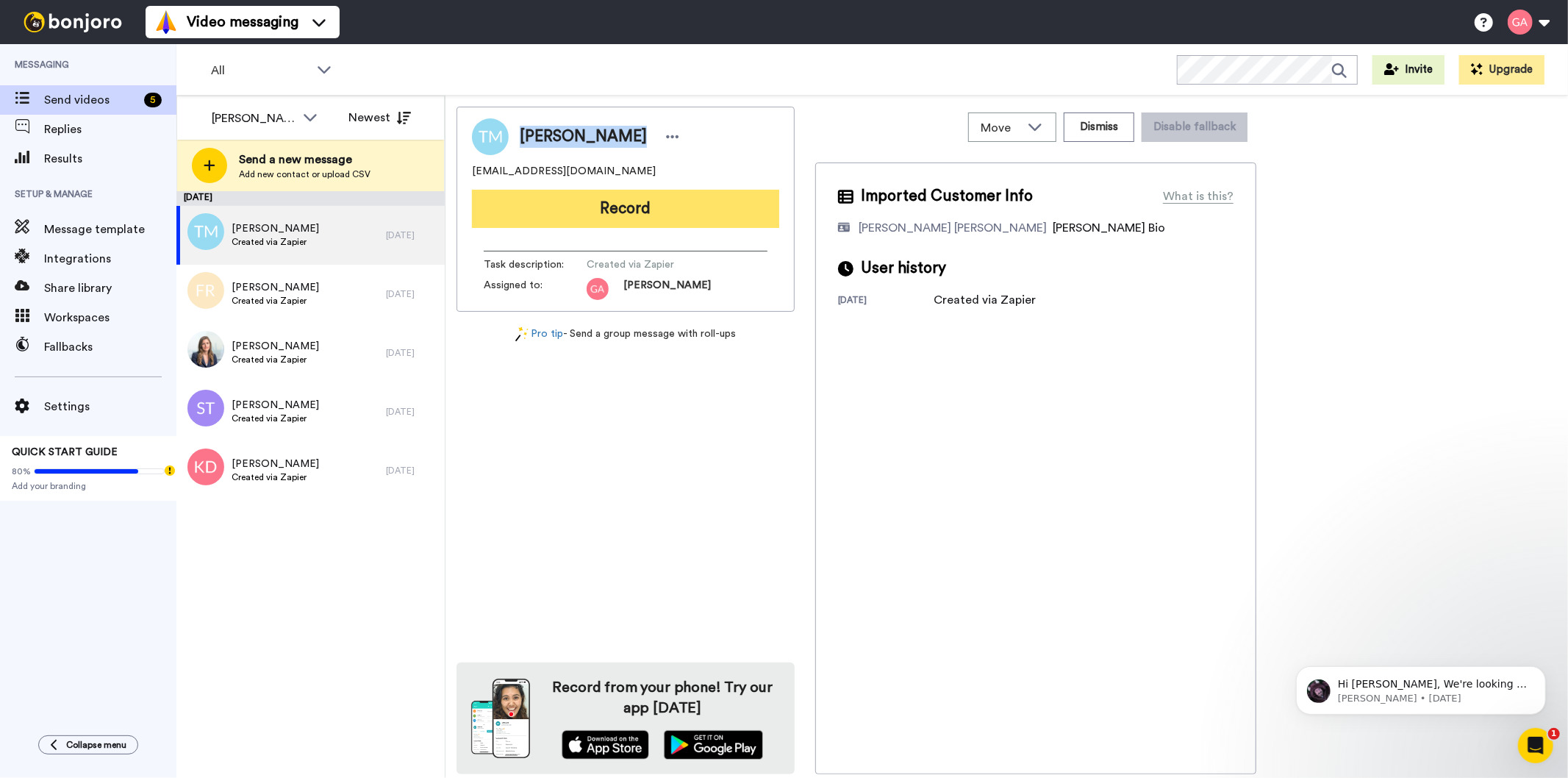
click at [636, 209] on button "Record" at bounding box center [625, 209] width 307 height 38
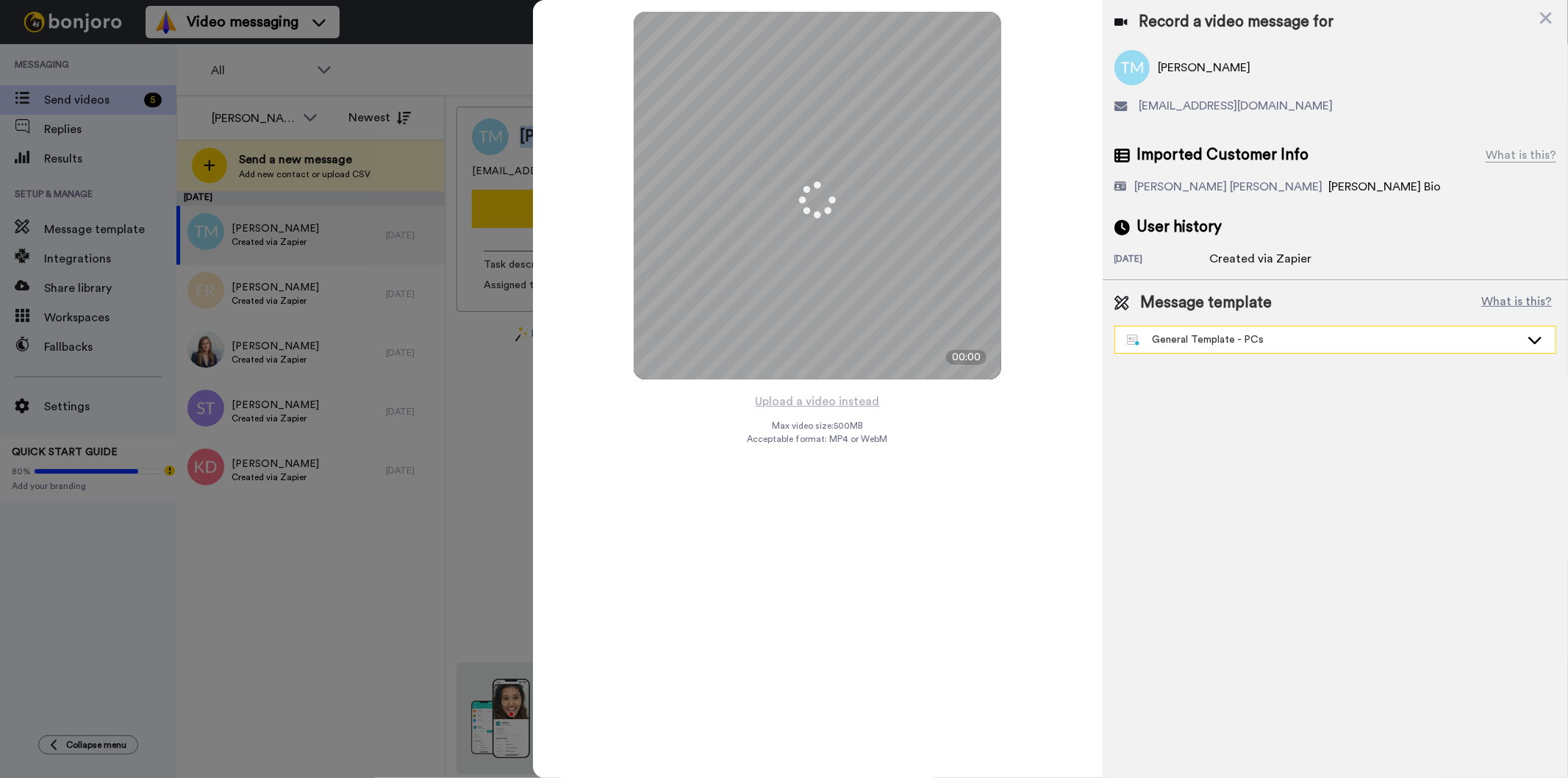
click at [1170, 332] on div "General Template - PCs" at bounding box center [1323, 339] width 393 height 14
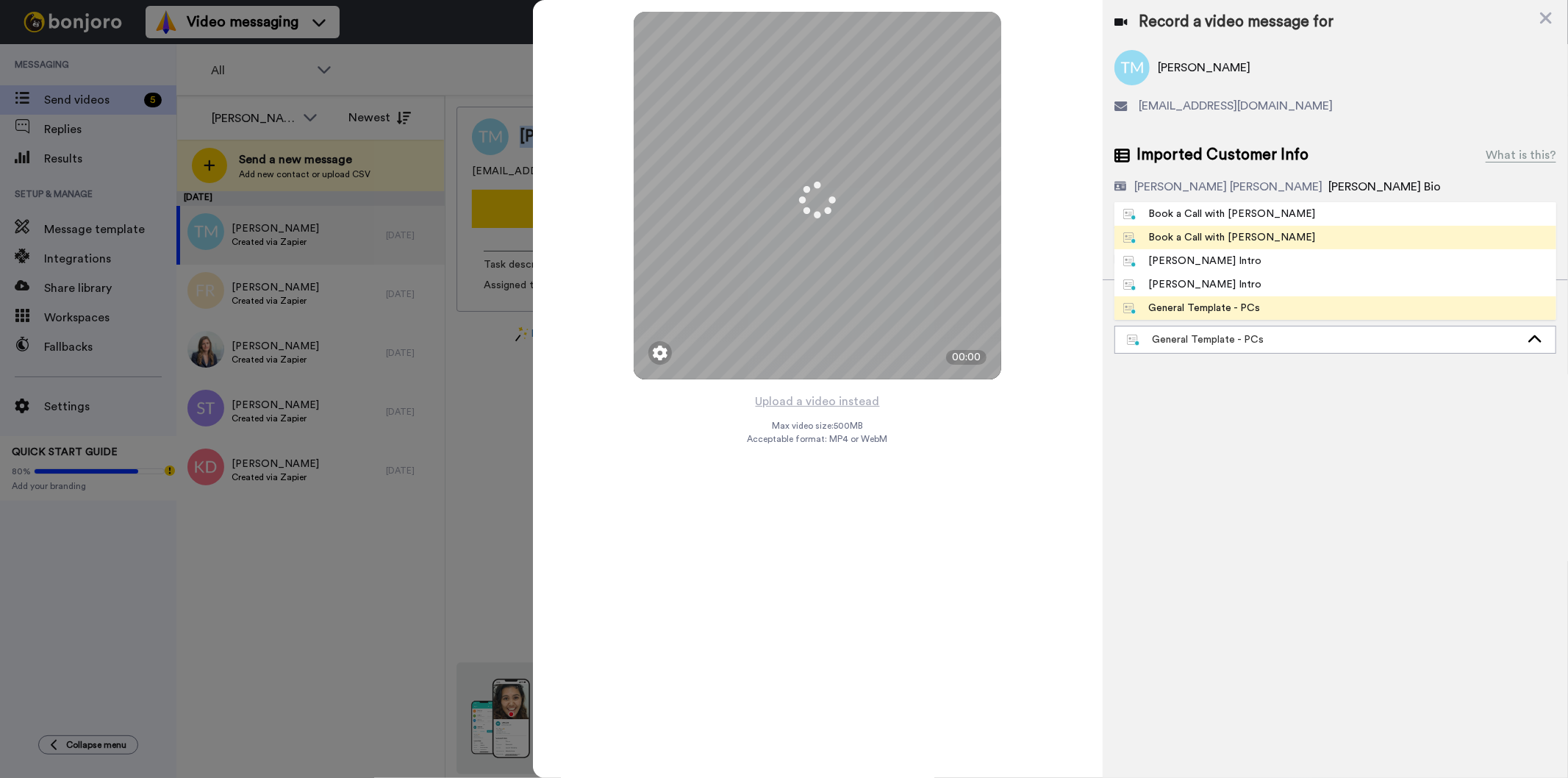
click at [1217, 230] on div "Book a Call with [PERSON_NAME]" at bounding box center [1220, 236] width 192 height 14
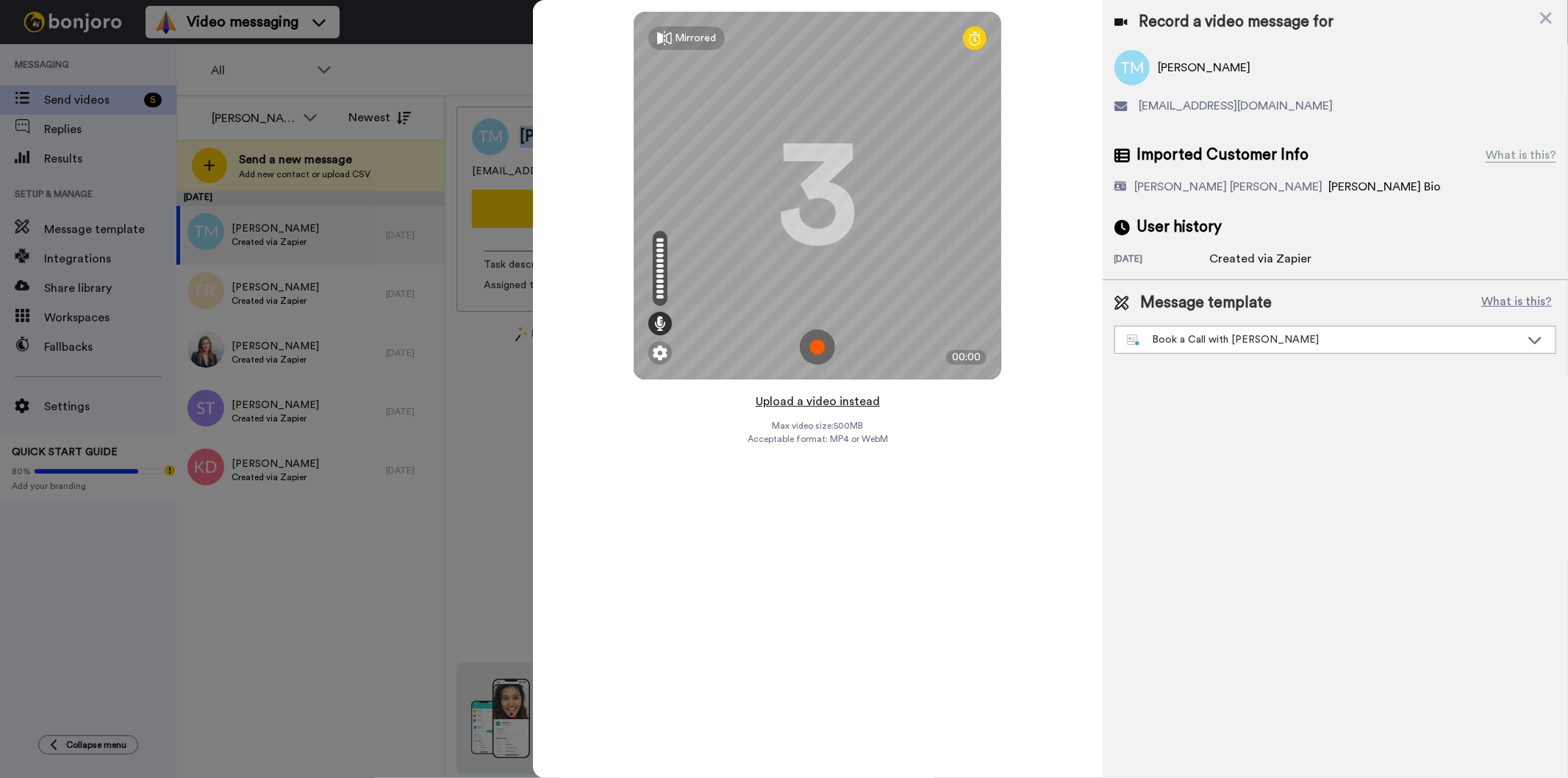
click at [851, 400] on button "Upload a video instead" at bounding box center [818, 401] width 133 height 19
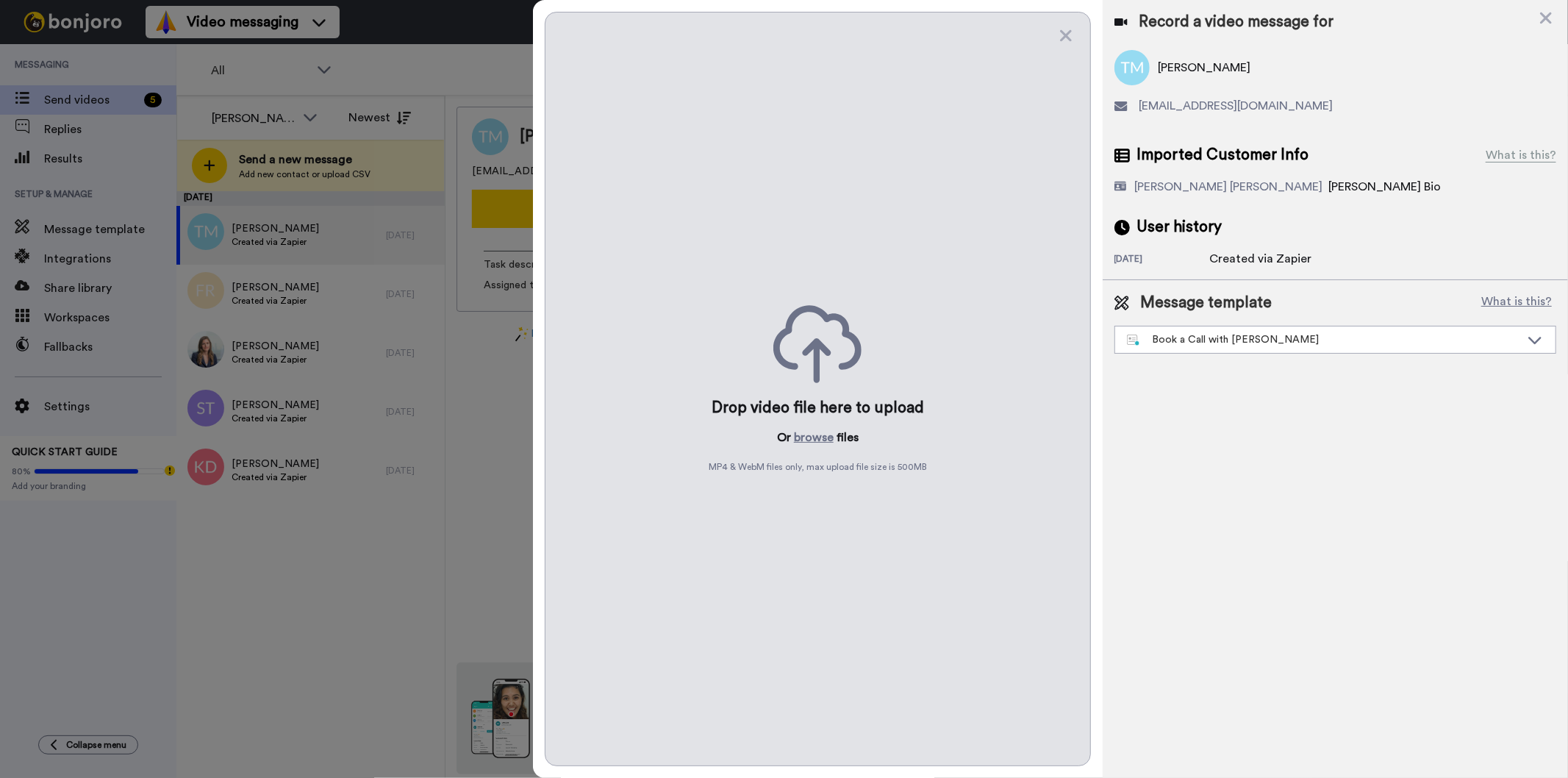
click at [805, 426] on div "Drop video file here to upload Or browse files MP4 & WebM files only, max uploa…" at bounding box center [818, 389] width 546 height 754
click at [803, 433] on button "browse" at bounding box center [814, 437] width 39 height 17
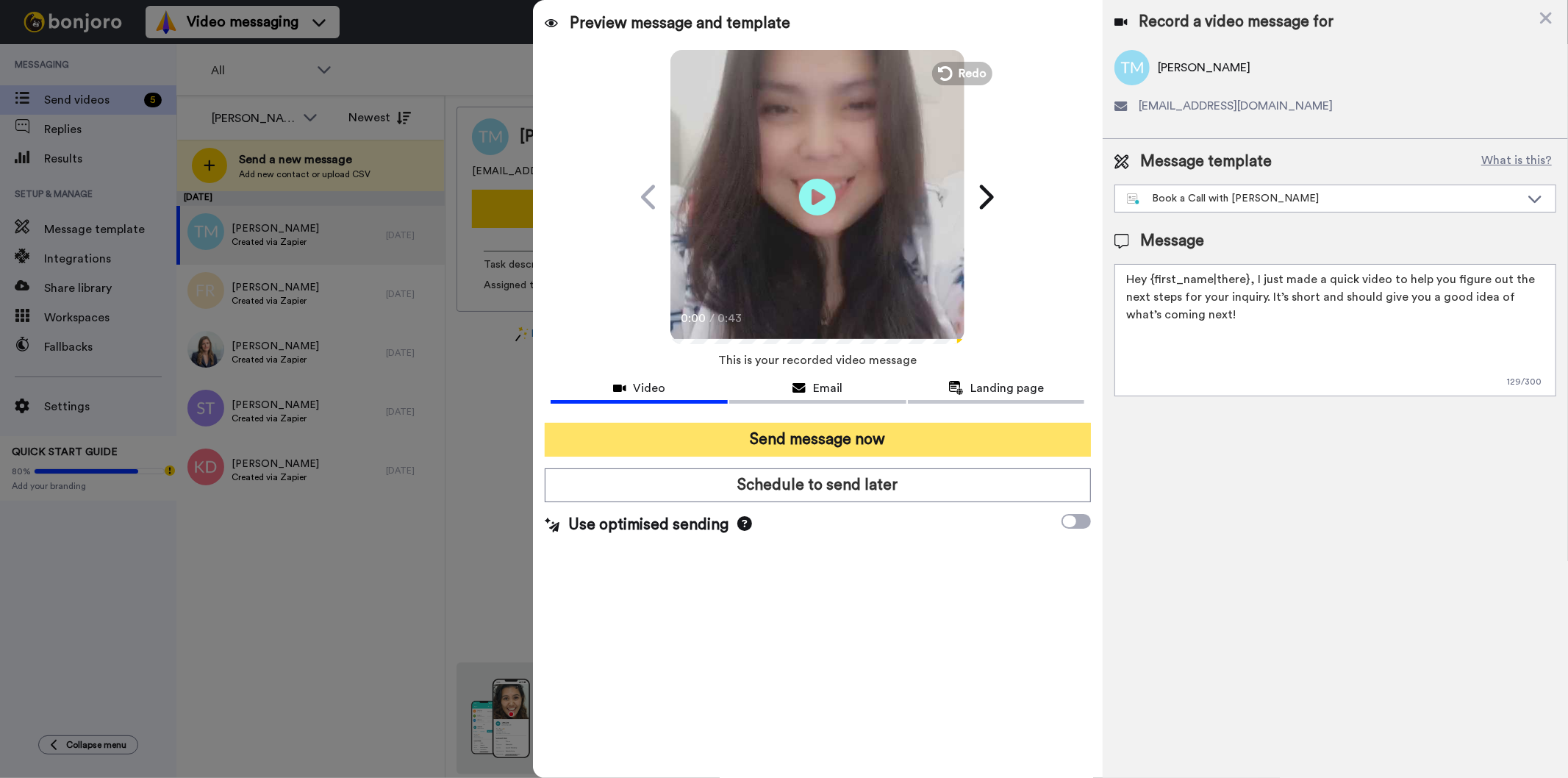
click at [771, 437] on button "Send message now" at bounding box center [818, 439] width 546 height 33
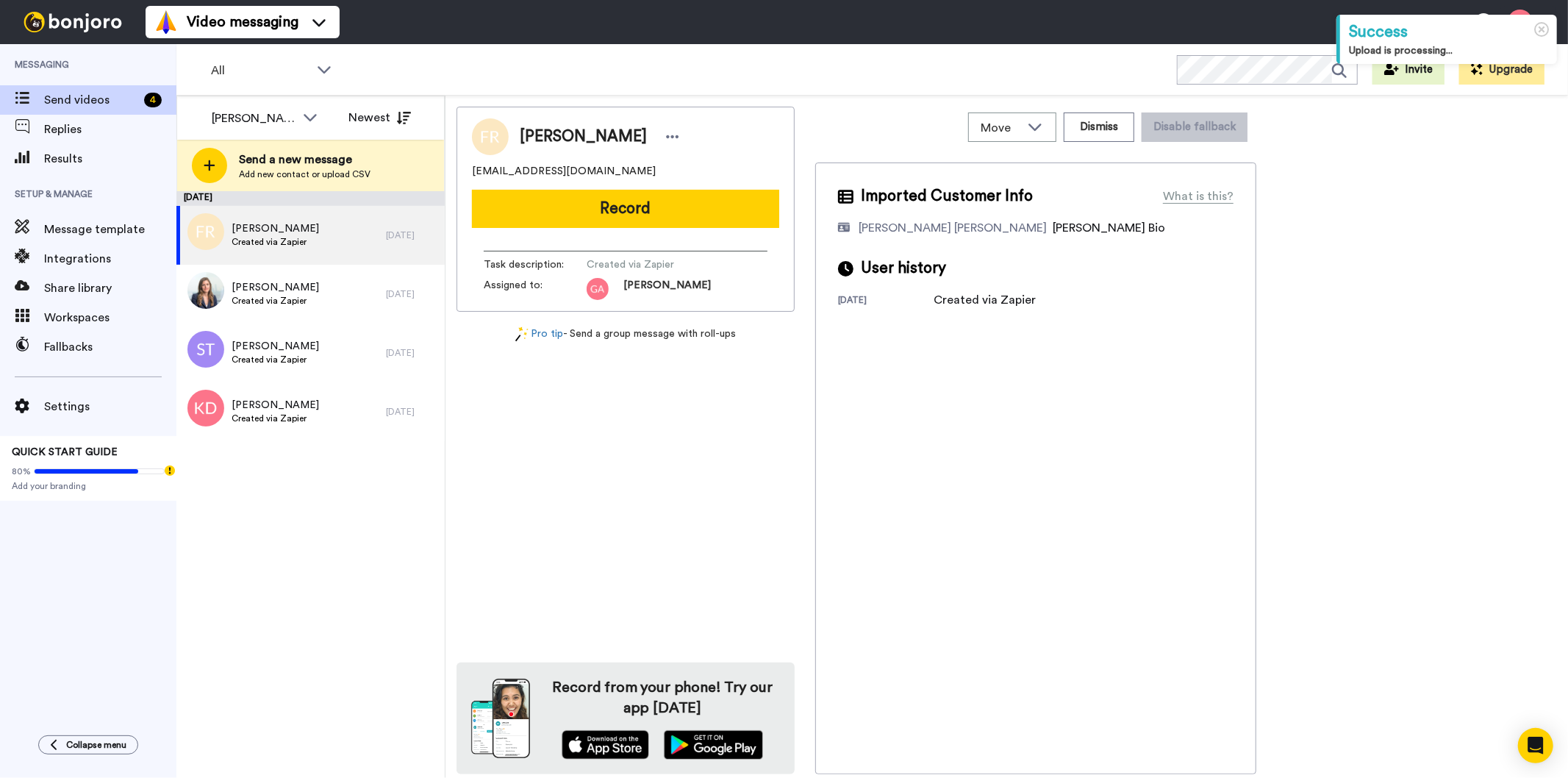
drag, startPoint x: 636, startPoint y: 137, endPoint x: 496, endPoint y: 132, distance: 140.1
click at [496, 132] on div "Fanitra Robinson" at bounding box center [625, 137] width 307 height 36
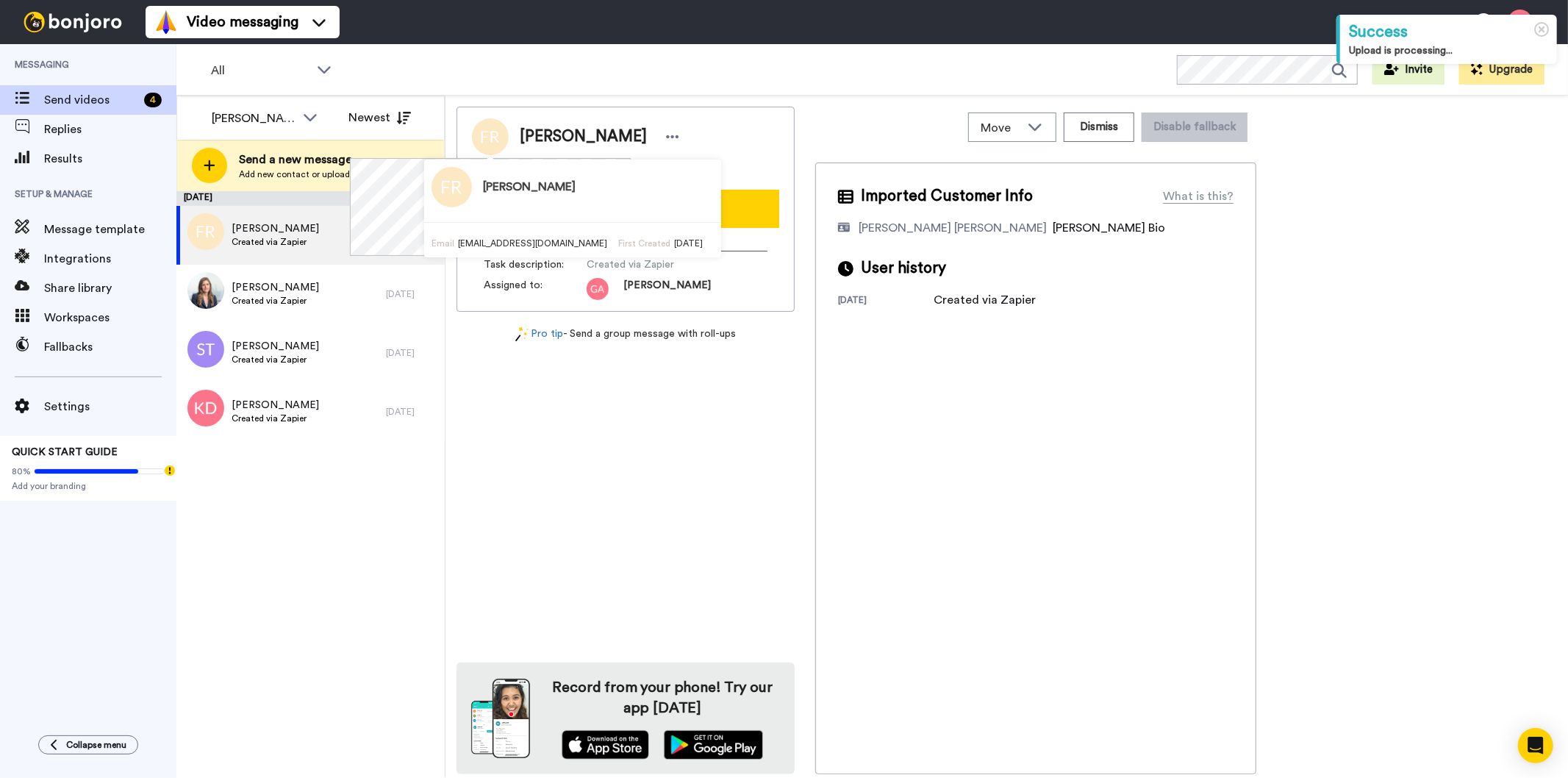
copy div "Fanitra Robinson"
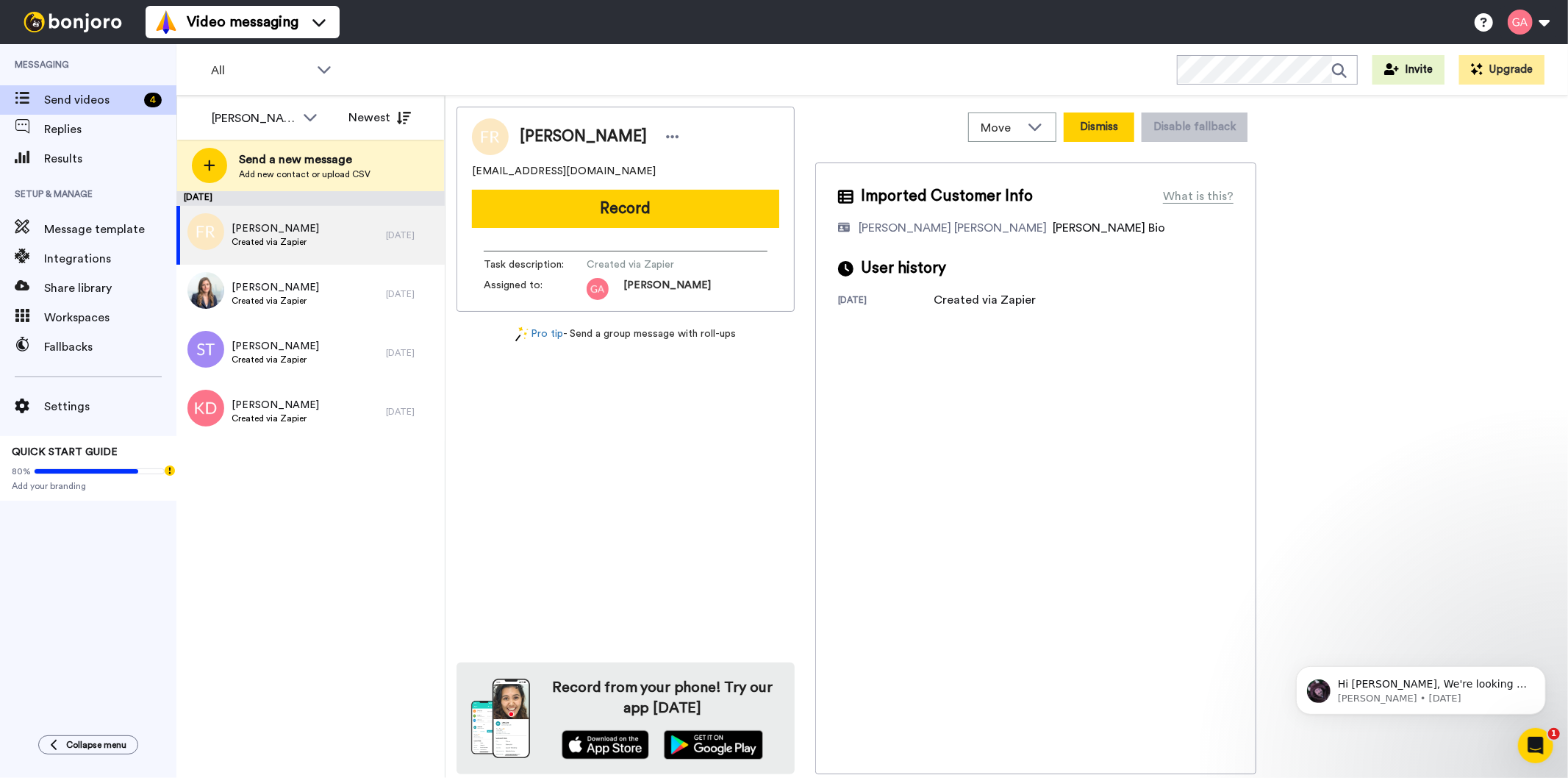
click at [1109, 128] on button "Dismiss" at bounding box center [1099, 127] width 71 height 30
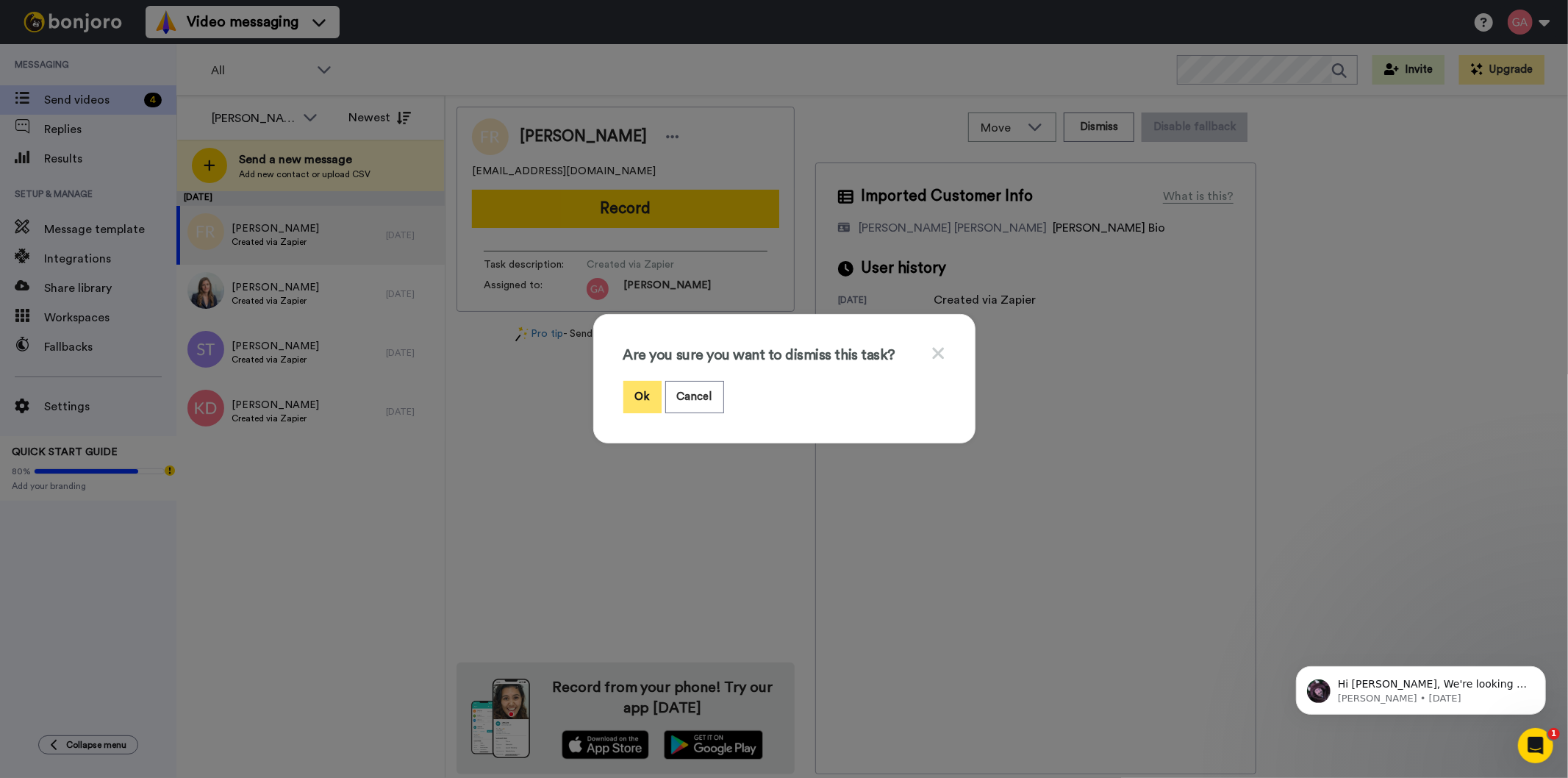
click at [642, 388] on button "Ok" at bounding box center [642, 396] width 38 height 32
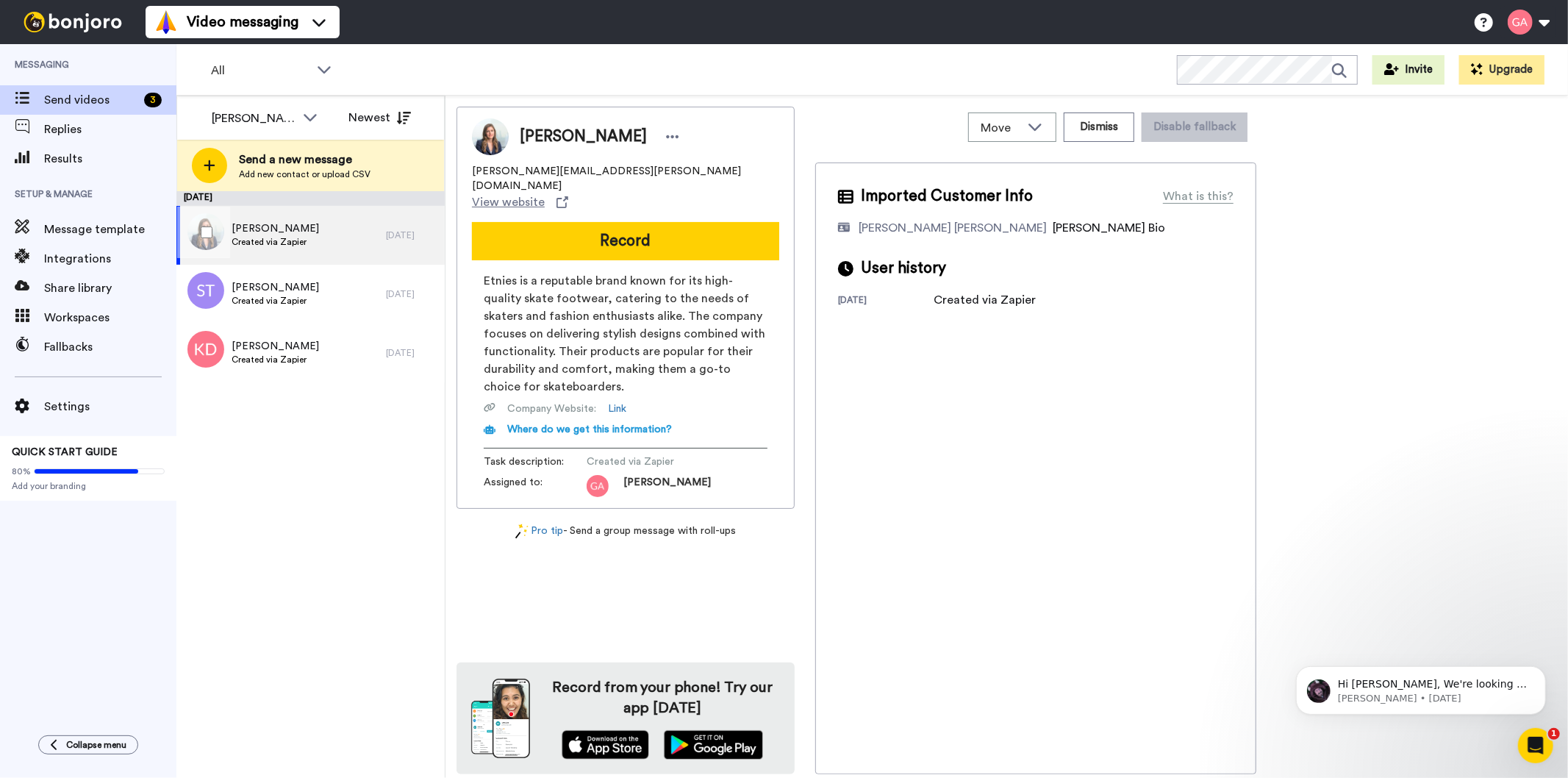
click at [310, 253] on div "Naomi English Created via Zapier" at bounding box center [280, 234] width 210 height 58
click at [1107, 122] on button "Dismiss" at bounding box center [1099, 127] width 71 height 30
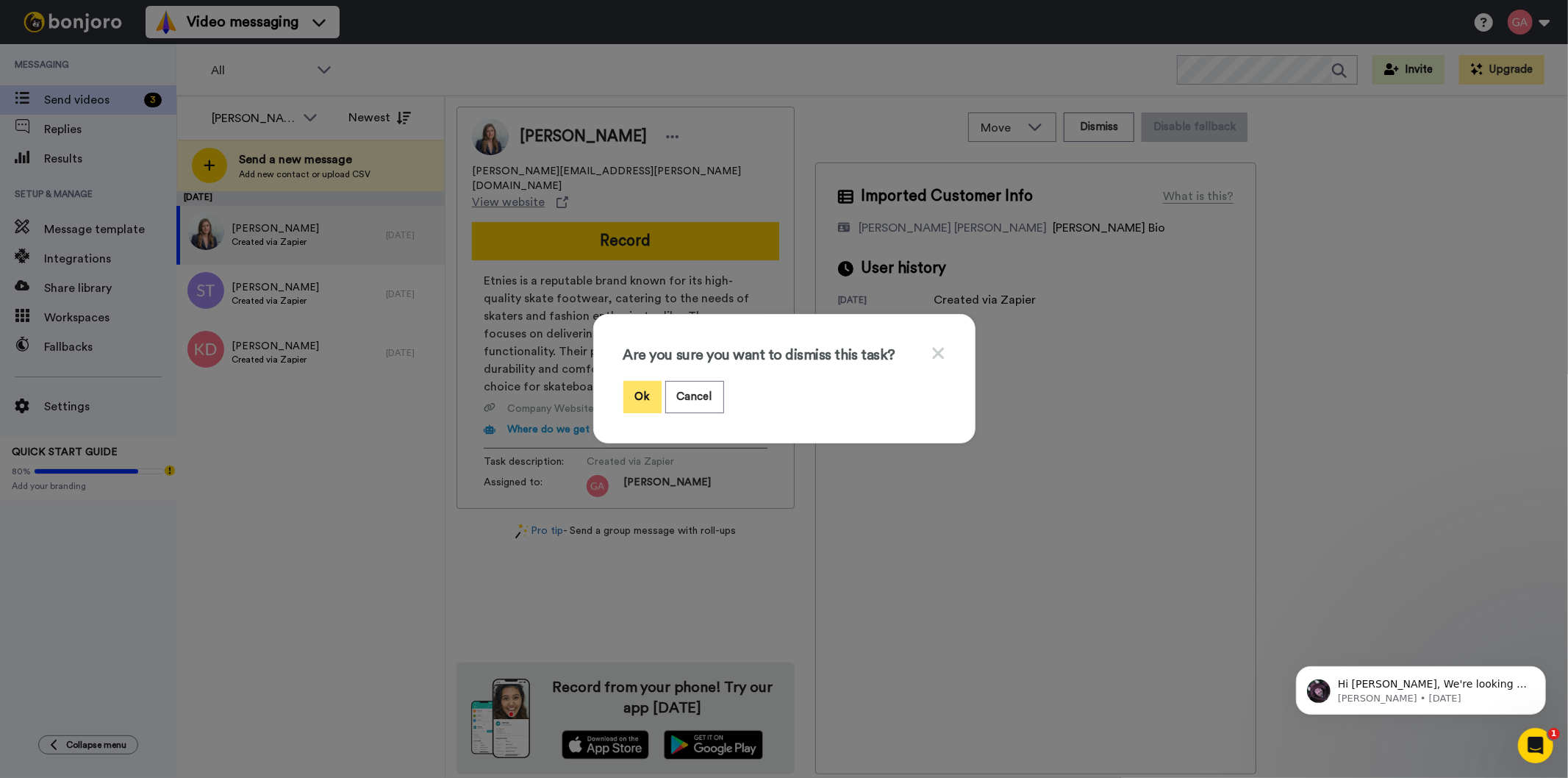
click at [638, 390] on button "Ok" at bounding box center [642, 396] width 38 height 32
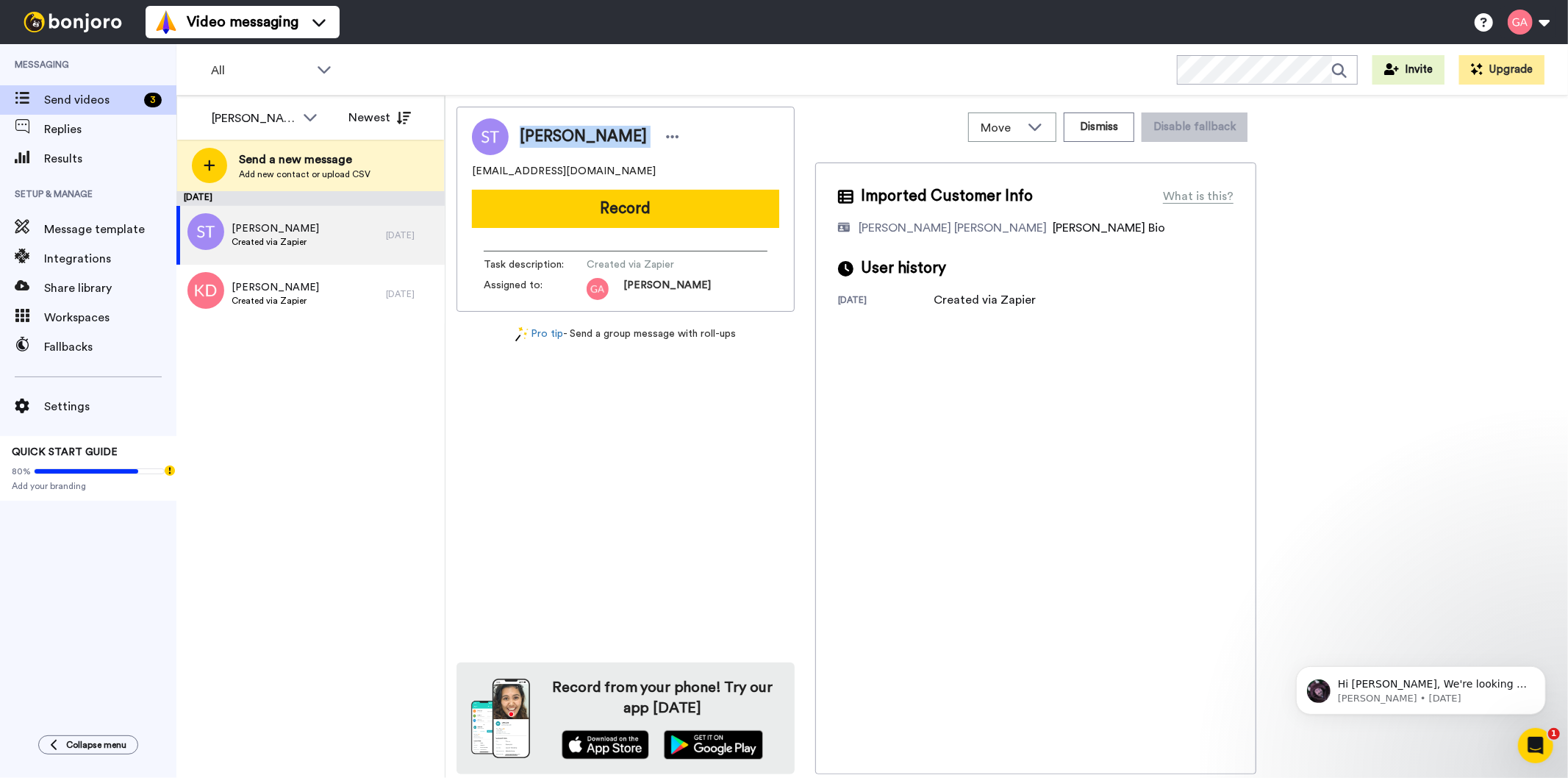
drag, startPoint x: 520, startPoint y: 132, endPoint x: 629, endPoint y: 135, distance: 109.0
click at [629, 135] on div "Sharice Turner" at bounding box center [601, 136] width 164 height 22
copy div "Sharice Turner"
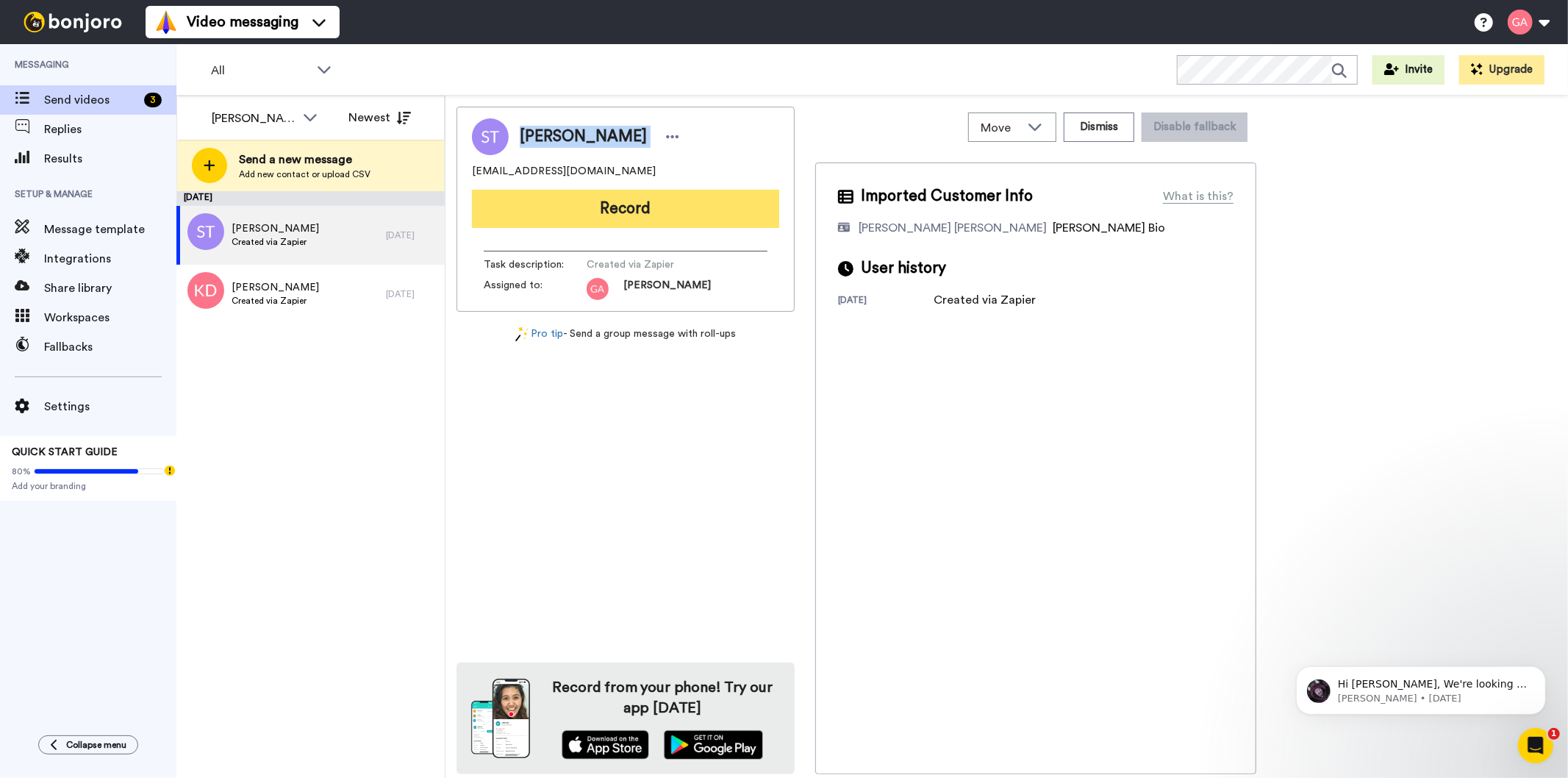
click at [686, 192] on button "Record" at bounding box center [625, 209] width 307 height 38
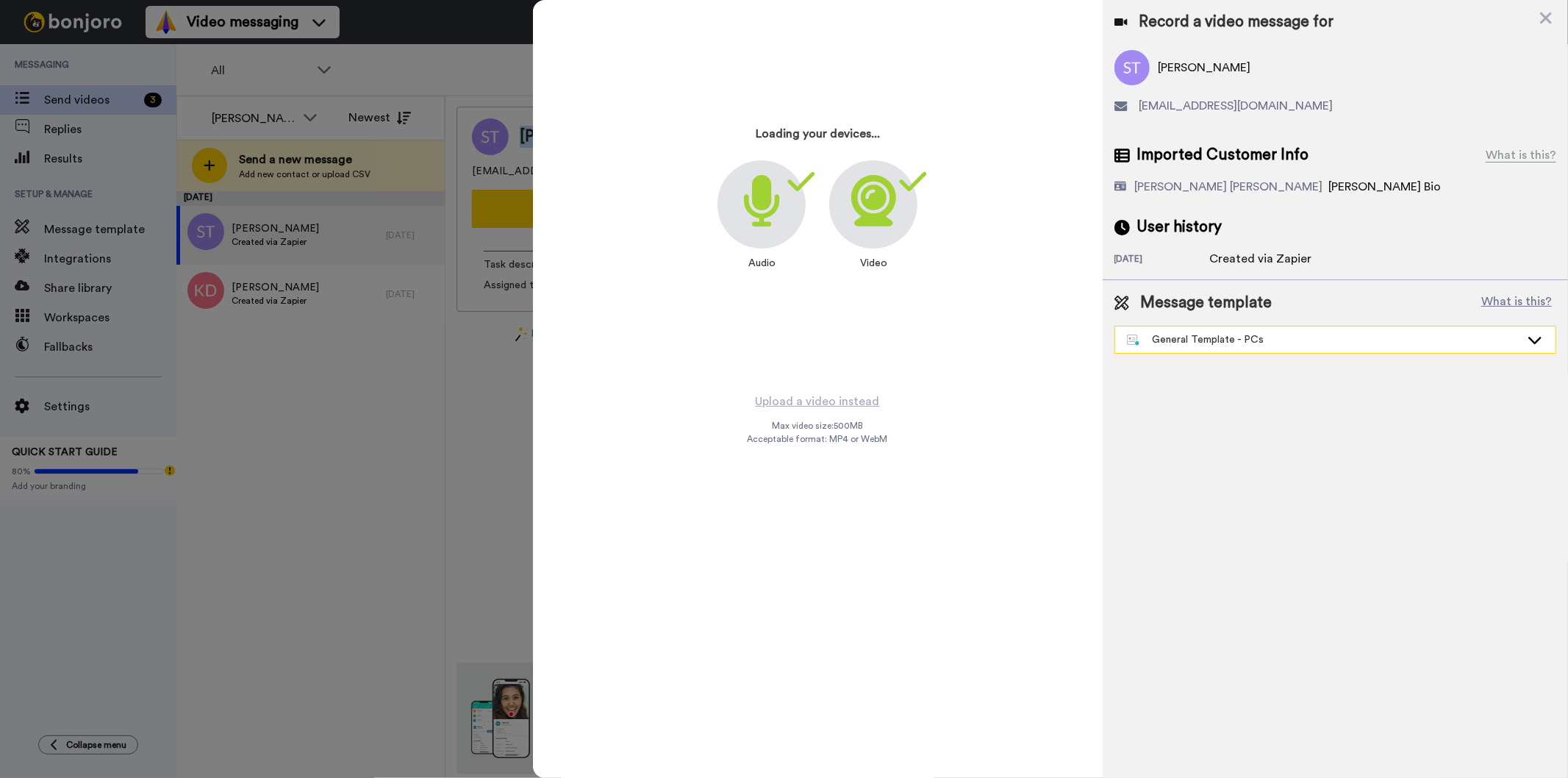
click at [1203, 340] on div "General Template - PCs" at bounding box center [1323, 339] width 393 height 14
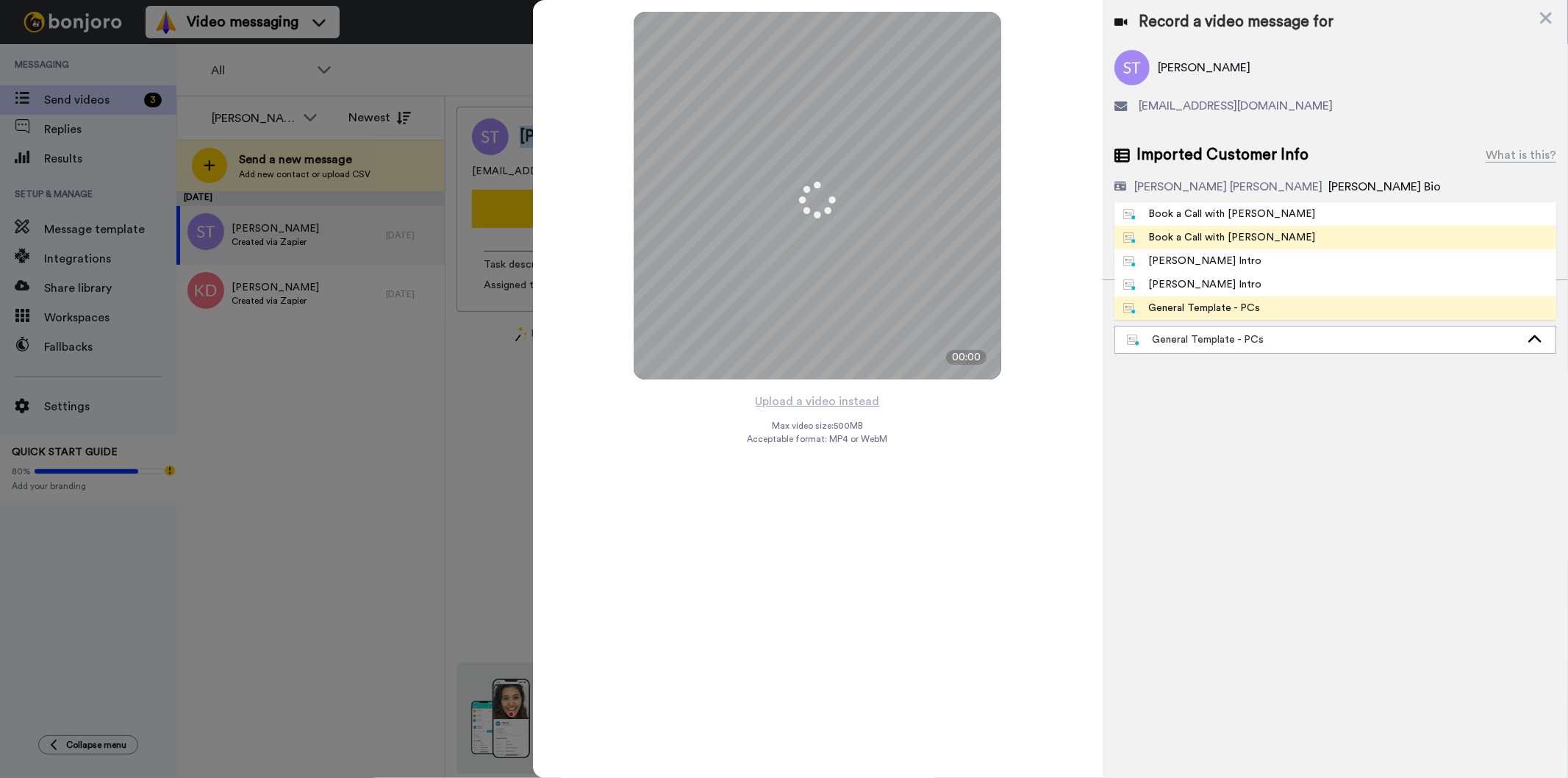
click at [1216, 240] on div "Book a Call with [PERSON_NAME]" at bounding box center [1220, 236] width 192 height 14
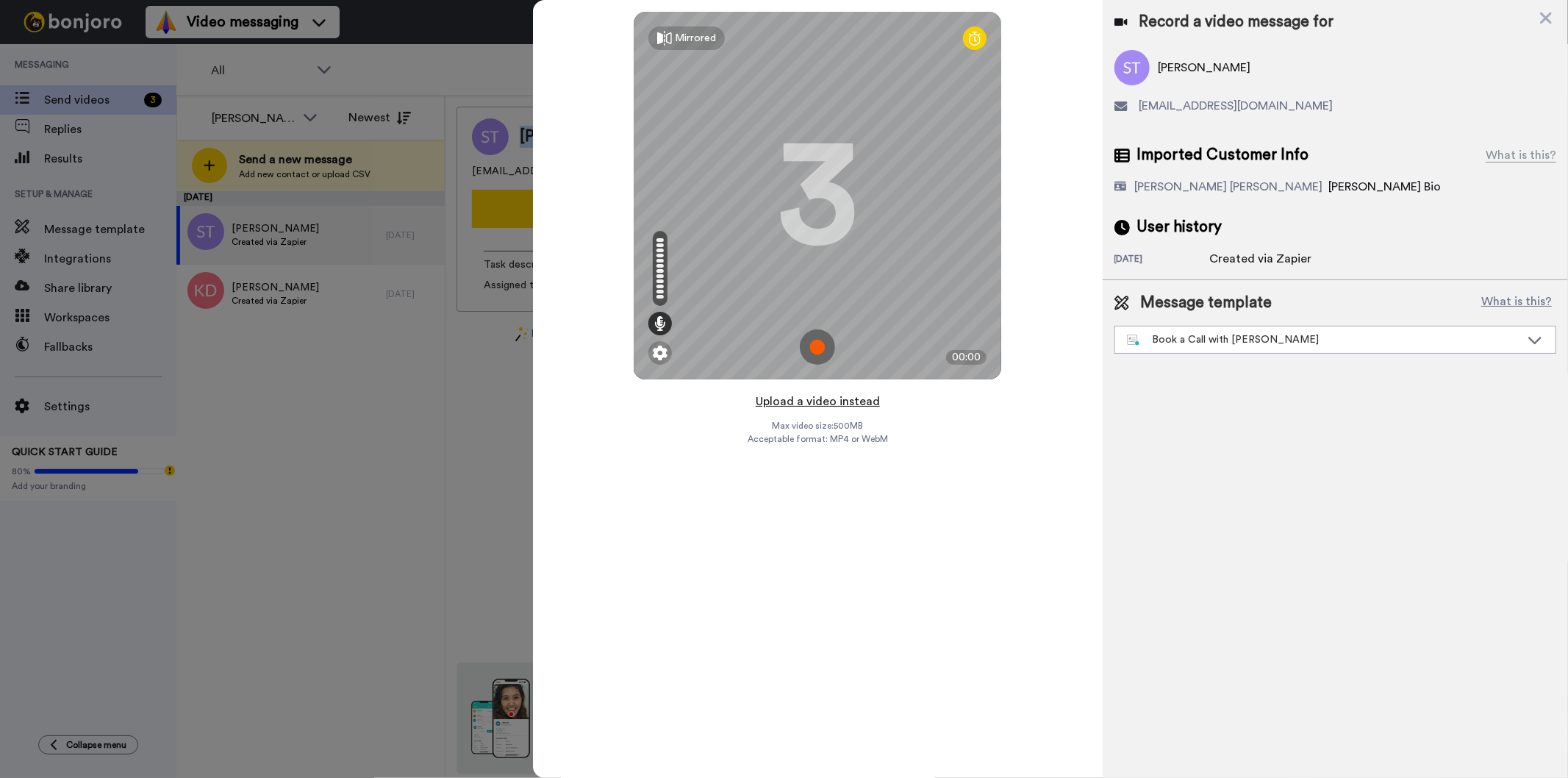
click at [813, 400] on button "Upload a video instead" at bounding box center [818, 401] width 133 height 19
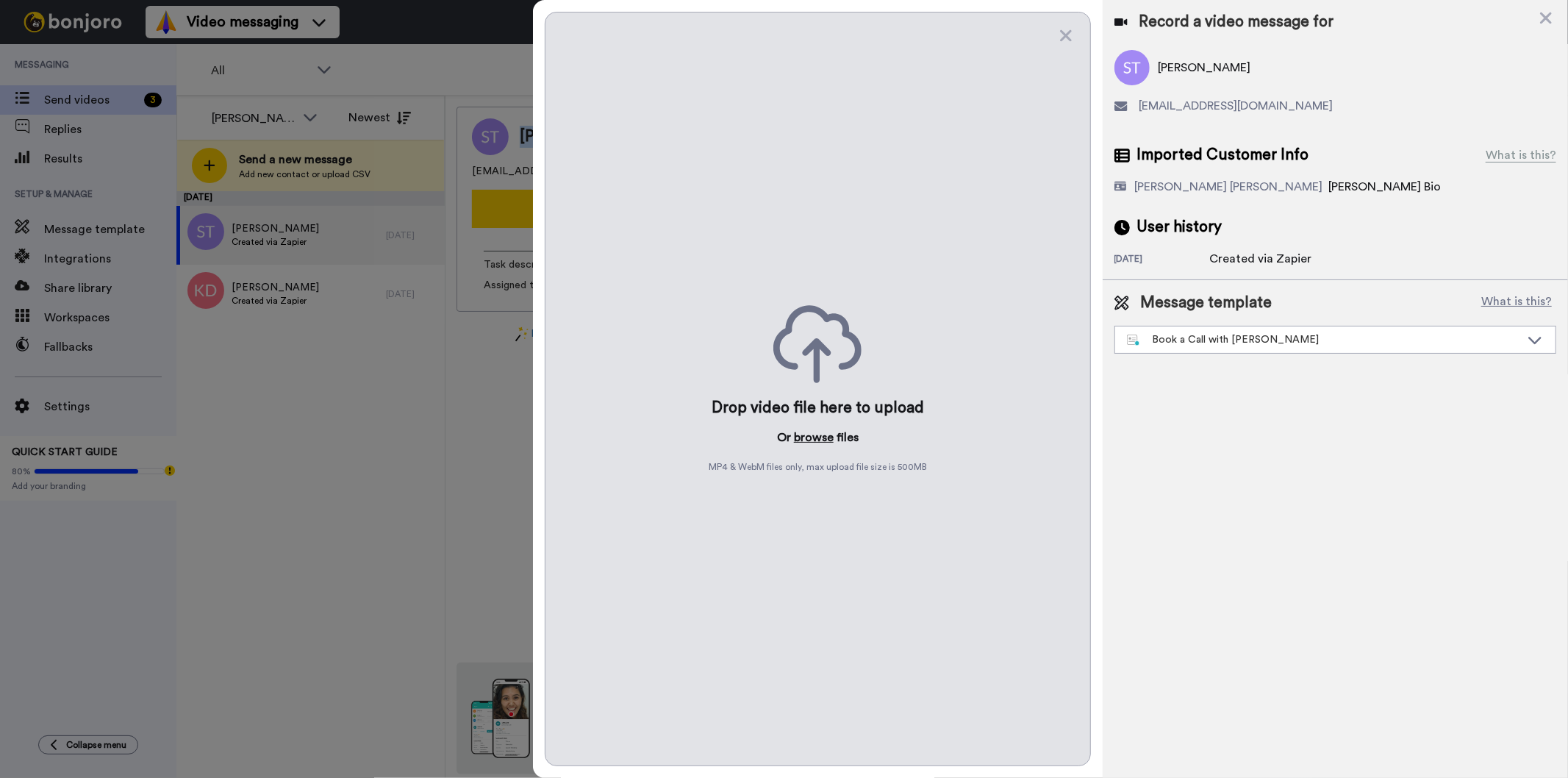
click at [810, 438] on button "browse" at bounding box center [814, 437] width 39 height 17
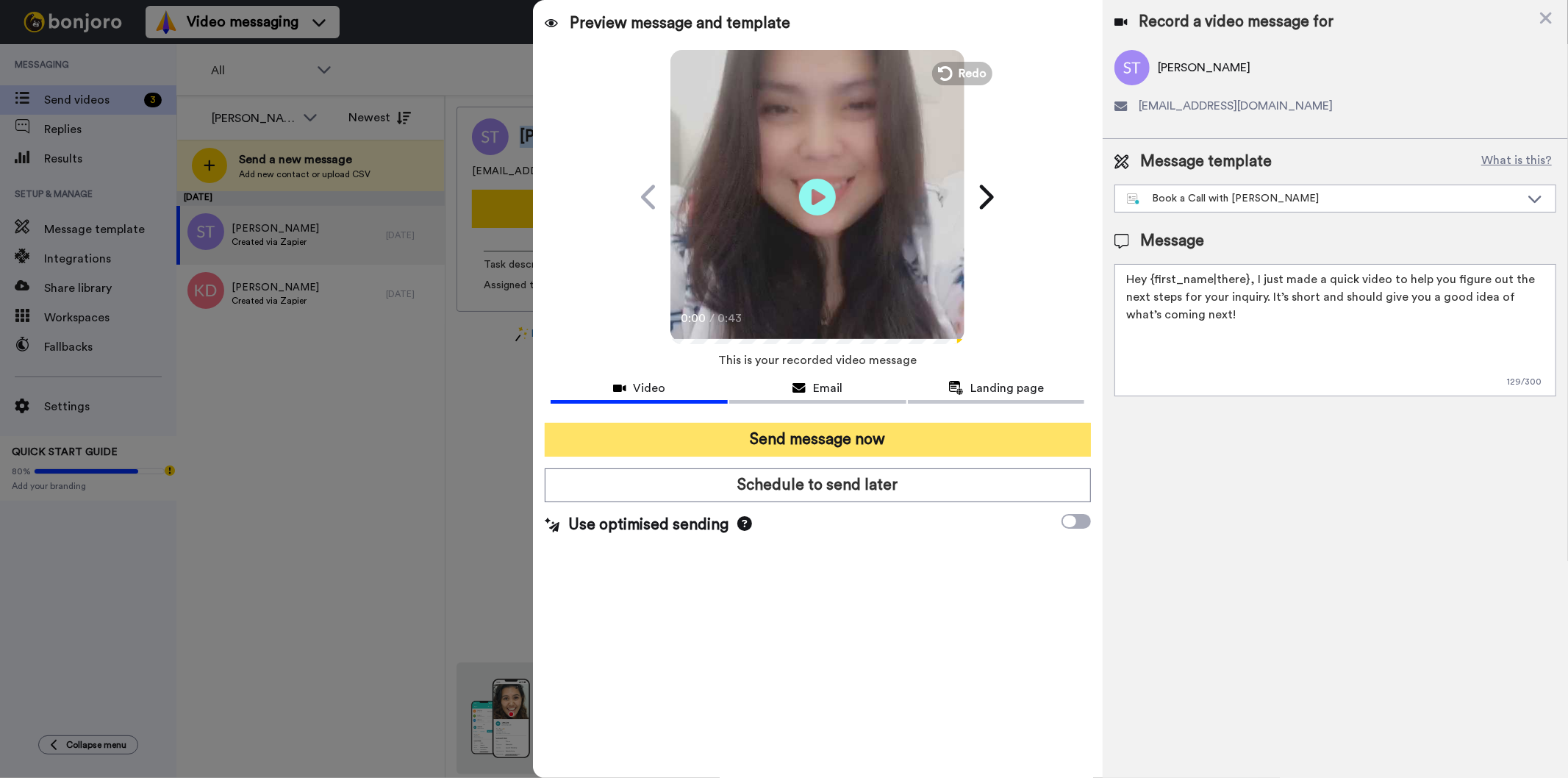
click at [850, 446] on button "Send message now" at bounding box center [818, 439] width 546 height 33
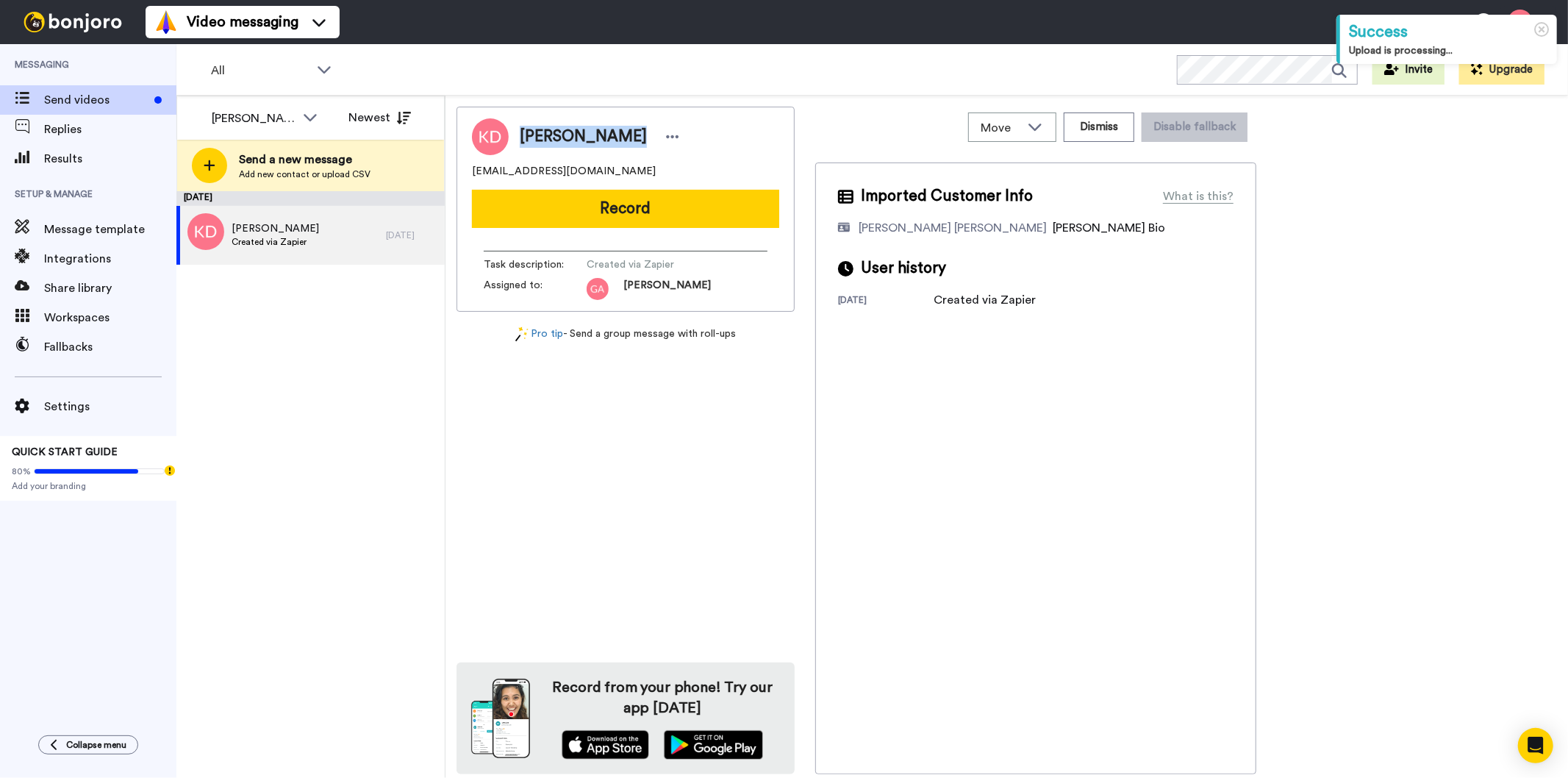
drag, startPoint x: 613, startPoint y: 132, endPoint x: 522, endPoint y: 134, distance: 91.0
click at [522, 134] on div "Krystal Dicks" at bounding box center [601, 136] width 164 height 22
copy span "Krystal Dicks"
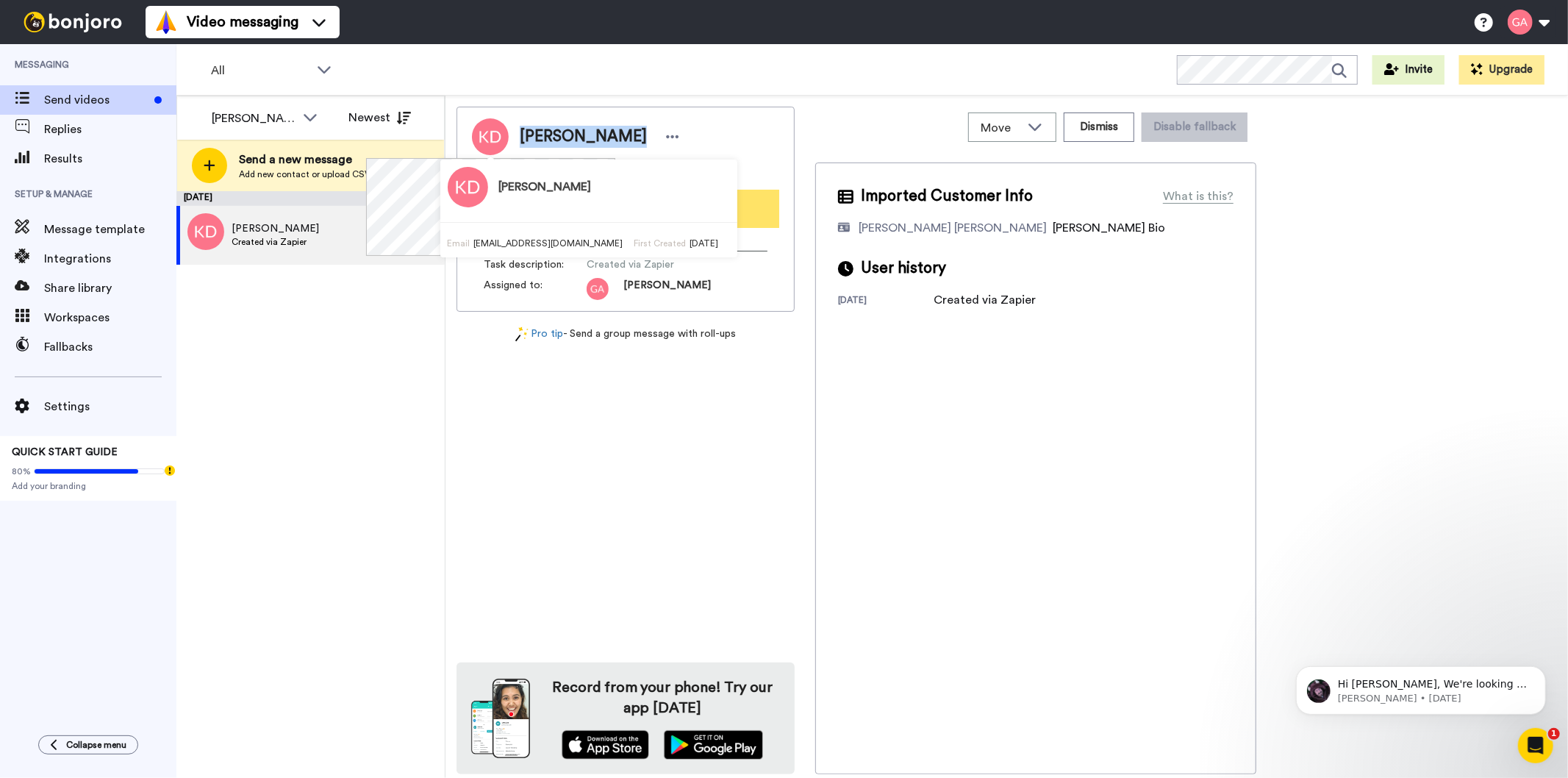
click at [759, 208] on button "Record" at bounding box center [625, 209] width 307 height 38
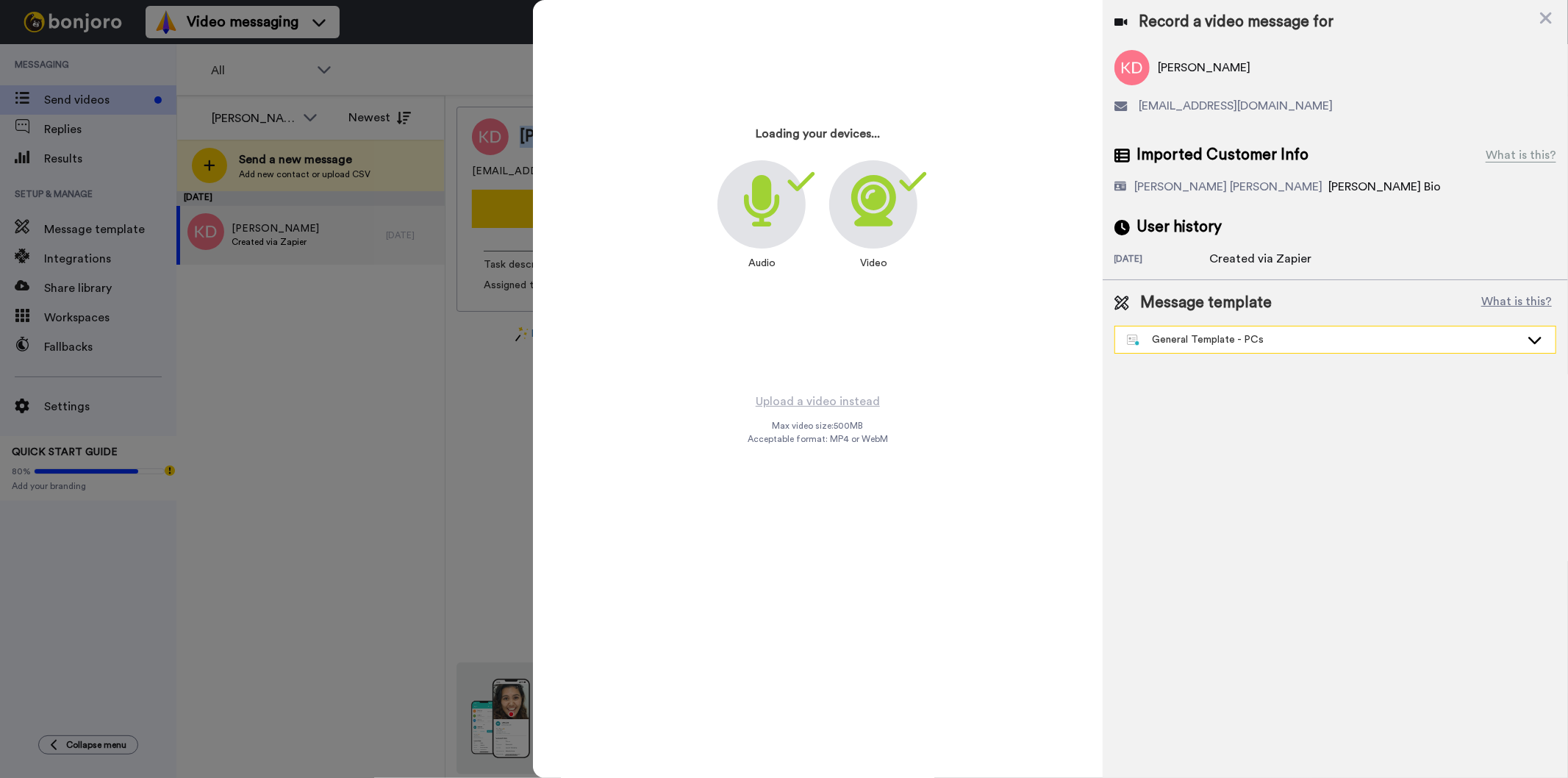
click at [1225, 341] on div "General Template - PCs" at bounding box center [1323, 339] width 393 height 14
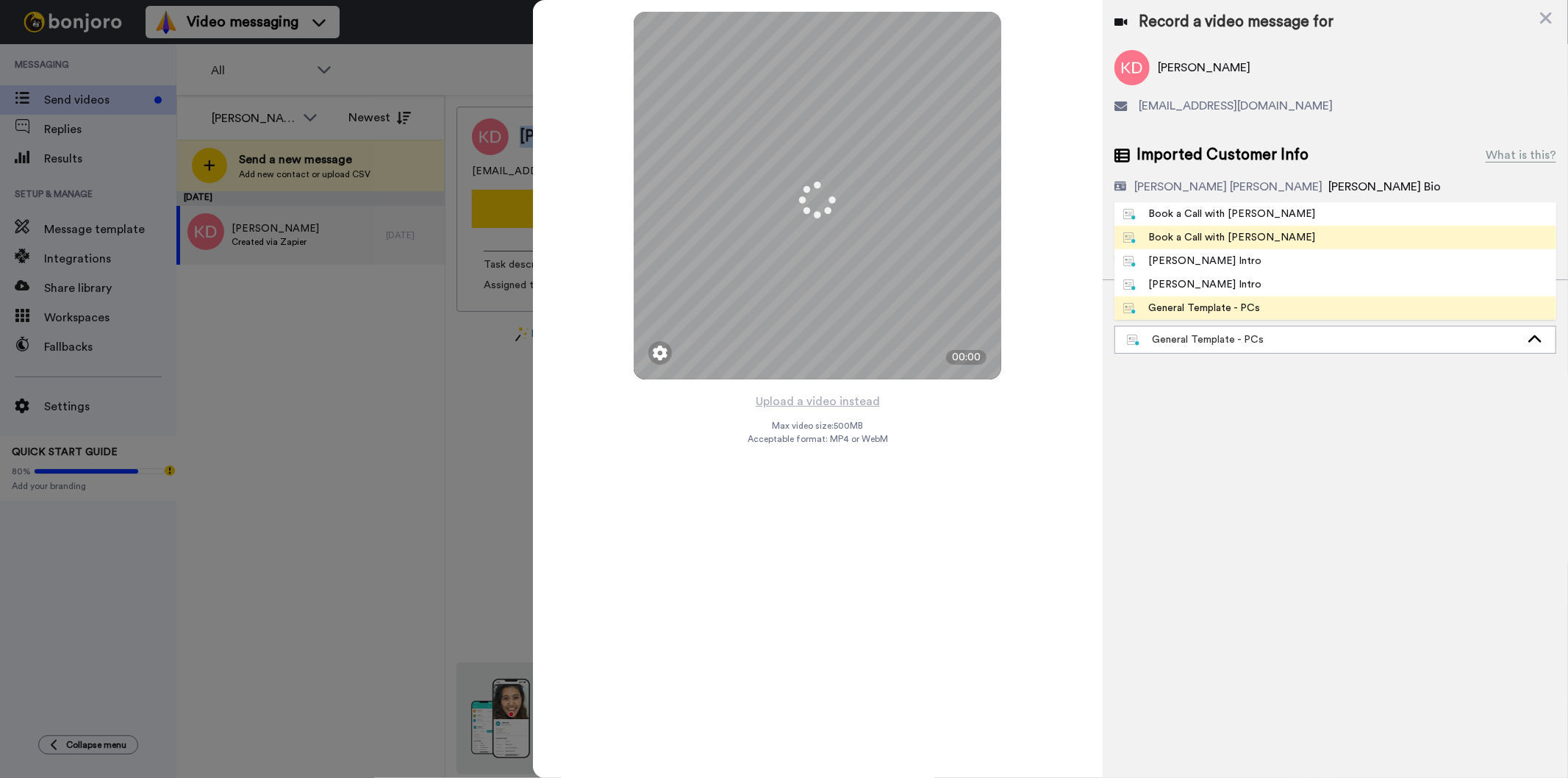
click at [1214, 239] on div "Book a Call with [PERSON_NAME]" at bounding box center [1220, 236] width 192 height 14
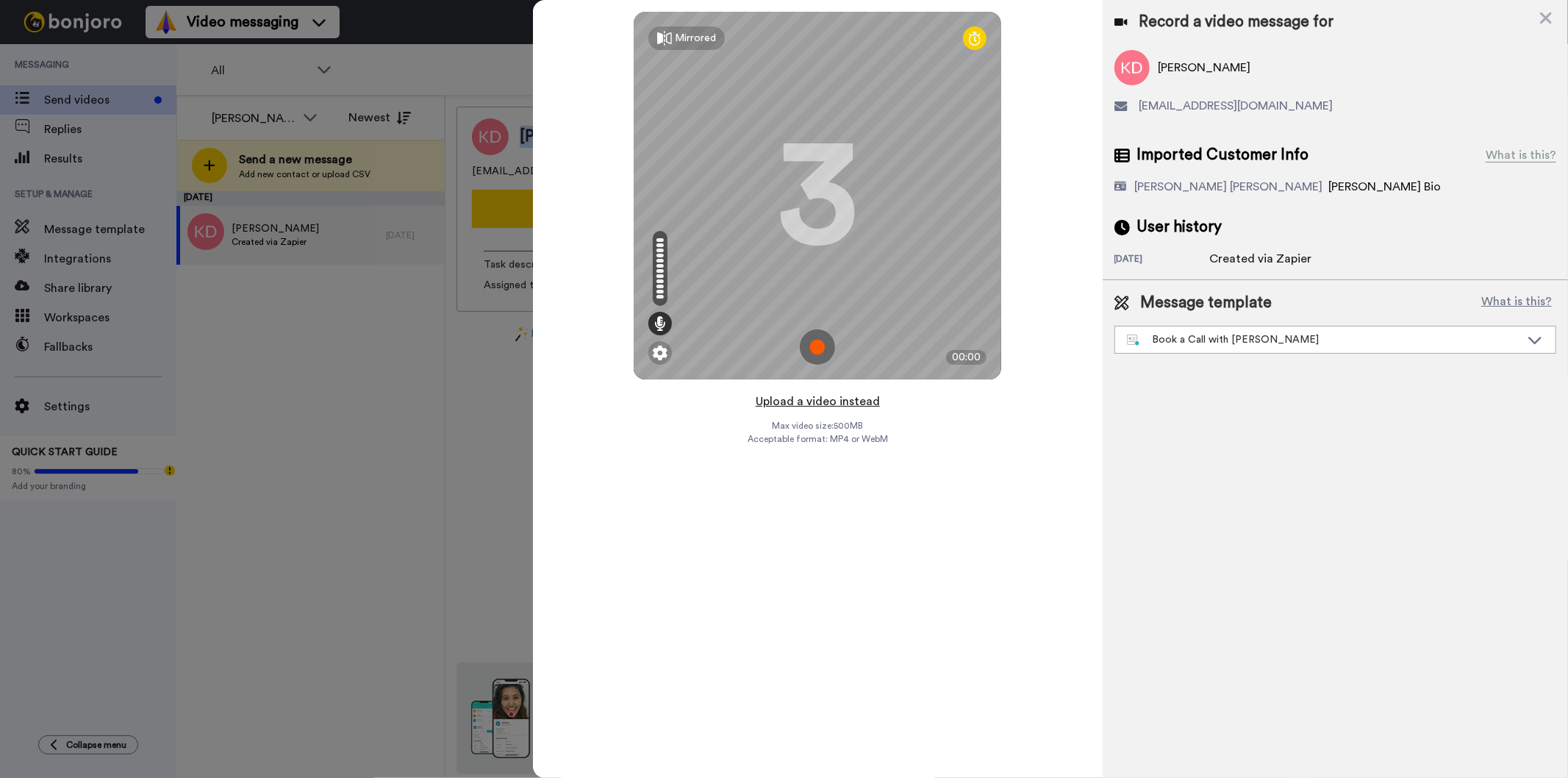
click at [820, 406] on button "Upload a video instead" at bounding box center [818, 401] width 133 height 19
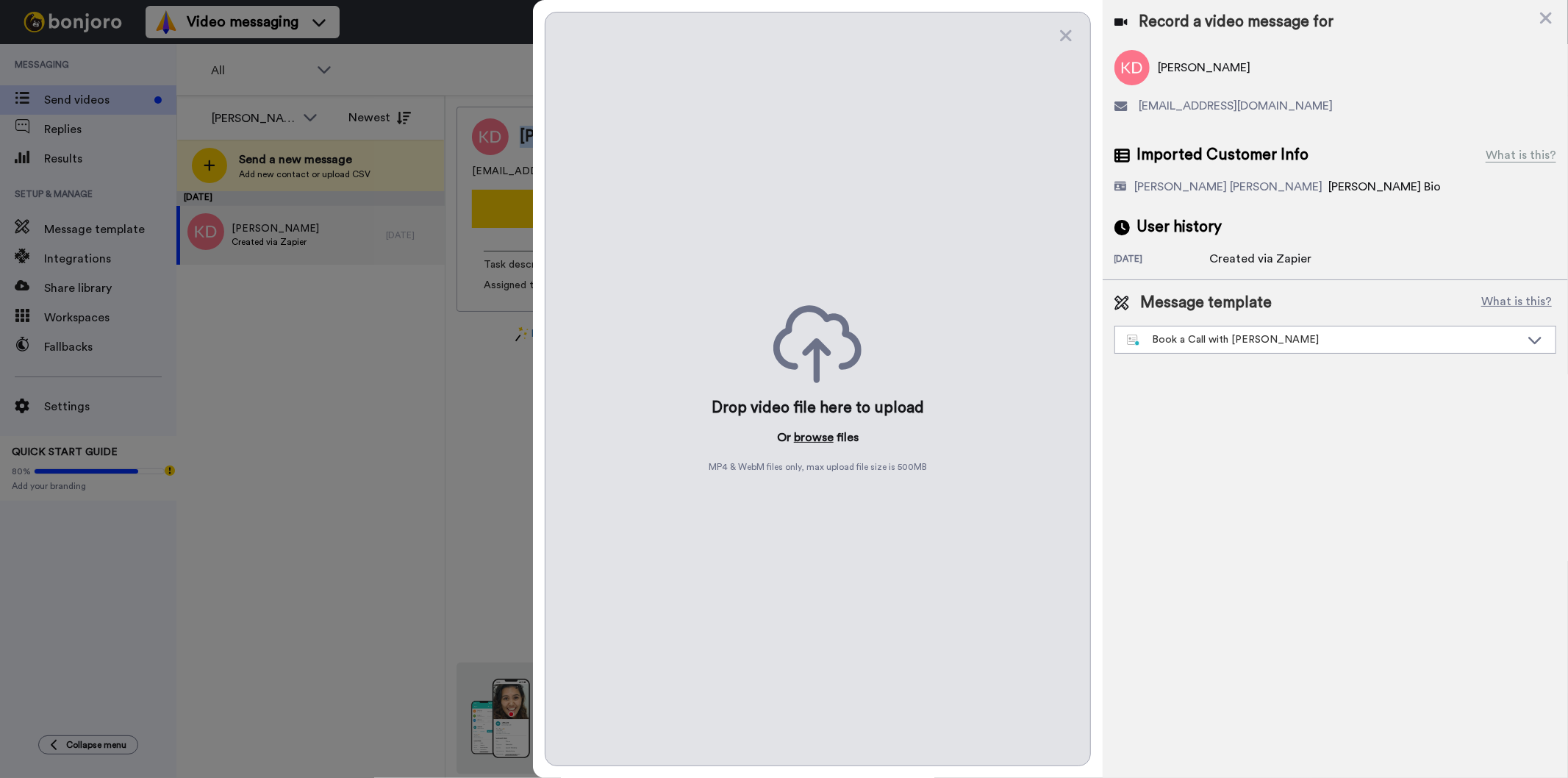
click at [819, 437] on button "browse" at bounding box center [814, 437] width 39 height 17
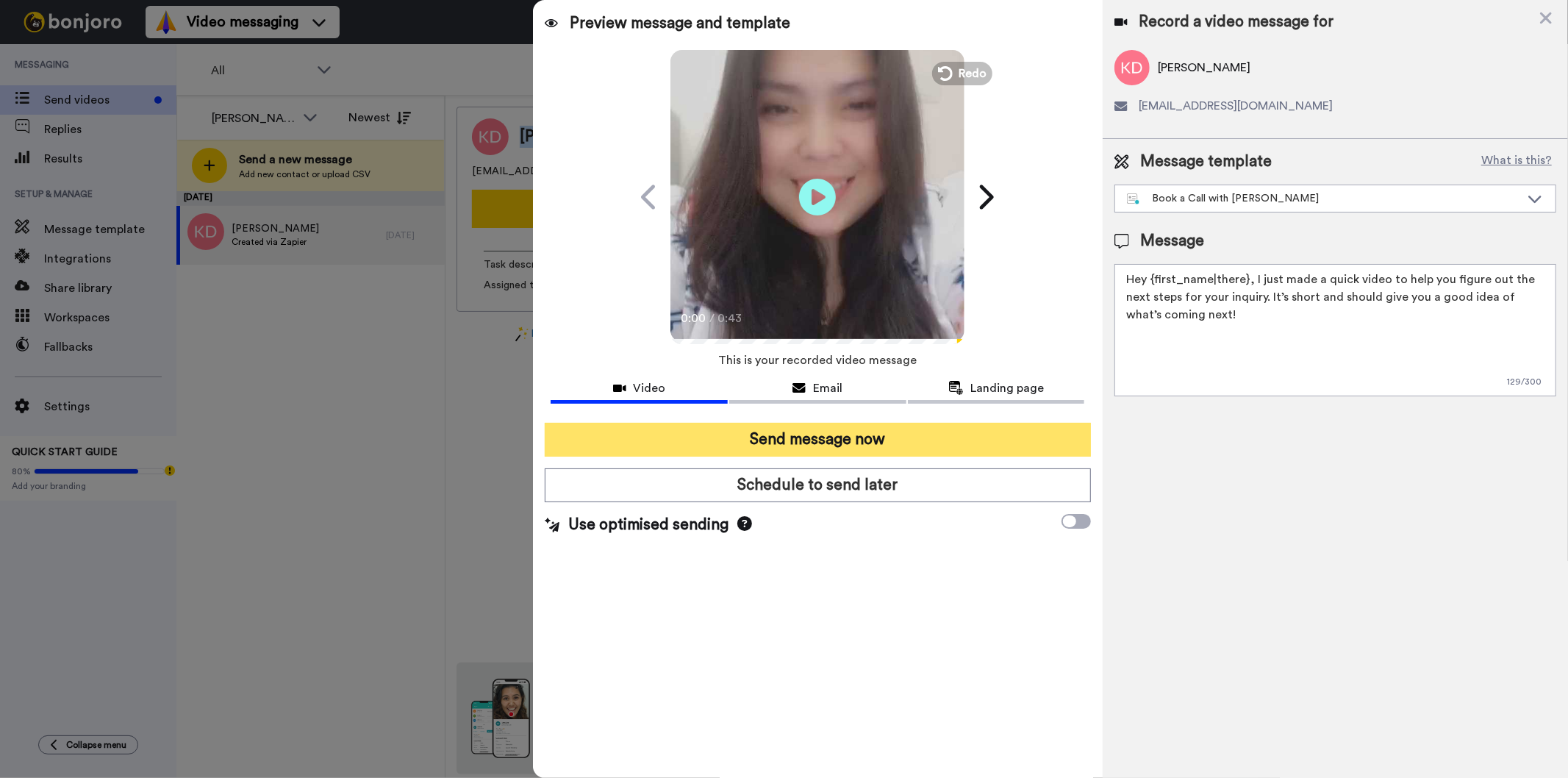
click at [934, 429] on button "Send message now" at bounding box center [818, 439] width 546 height 33
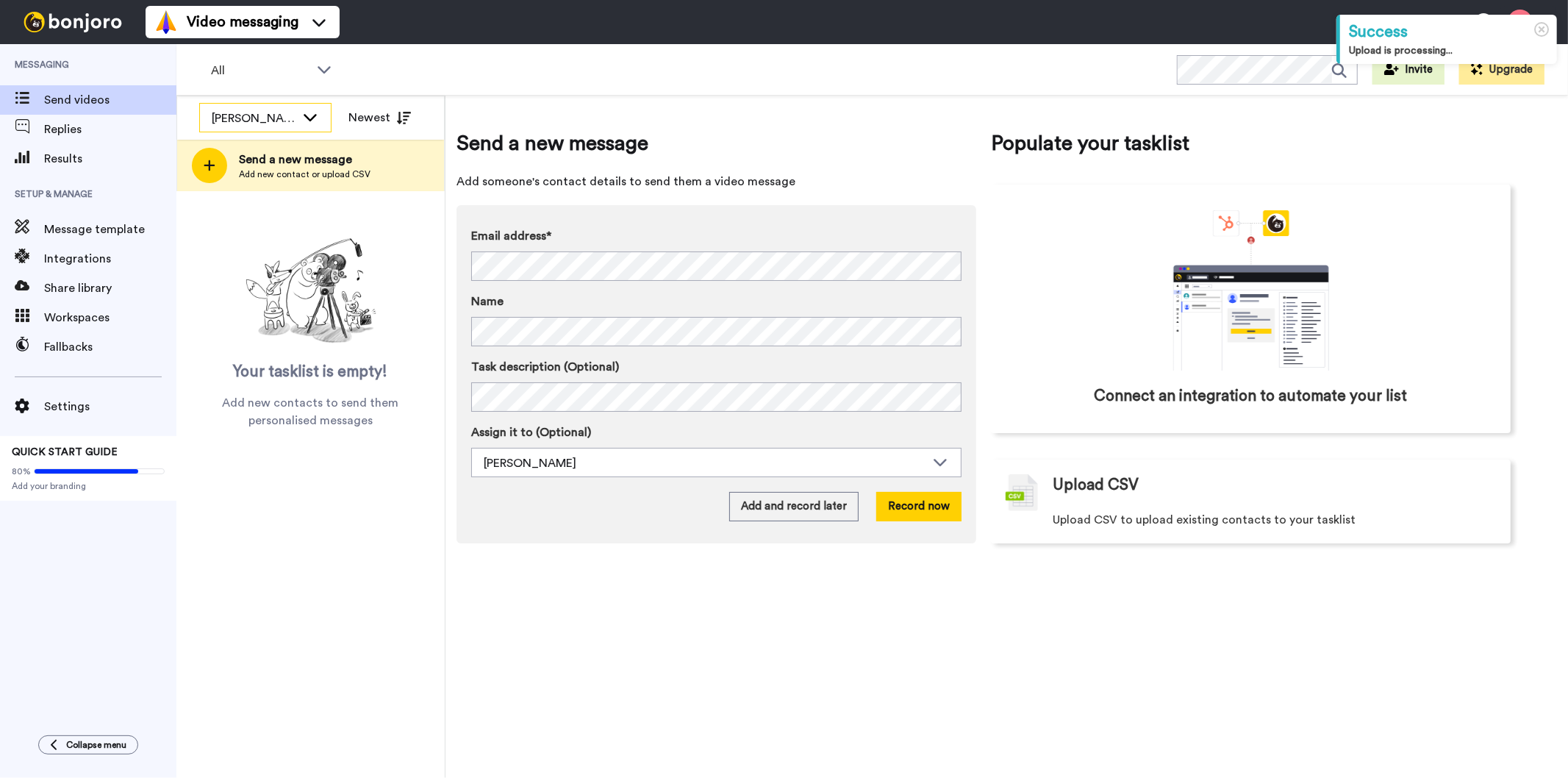
click at [237, 123] on div "[PERSON_NAME]" at bounding box center [254, 118] width 84 height 17
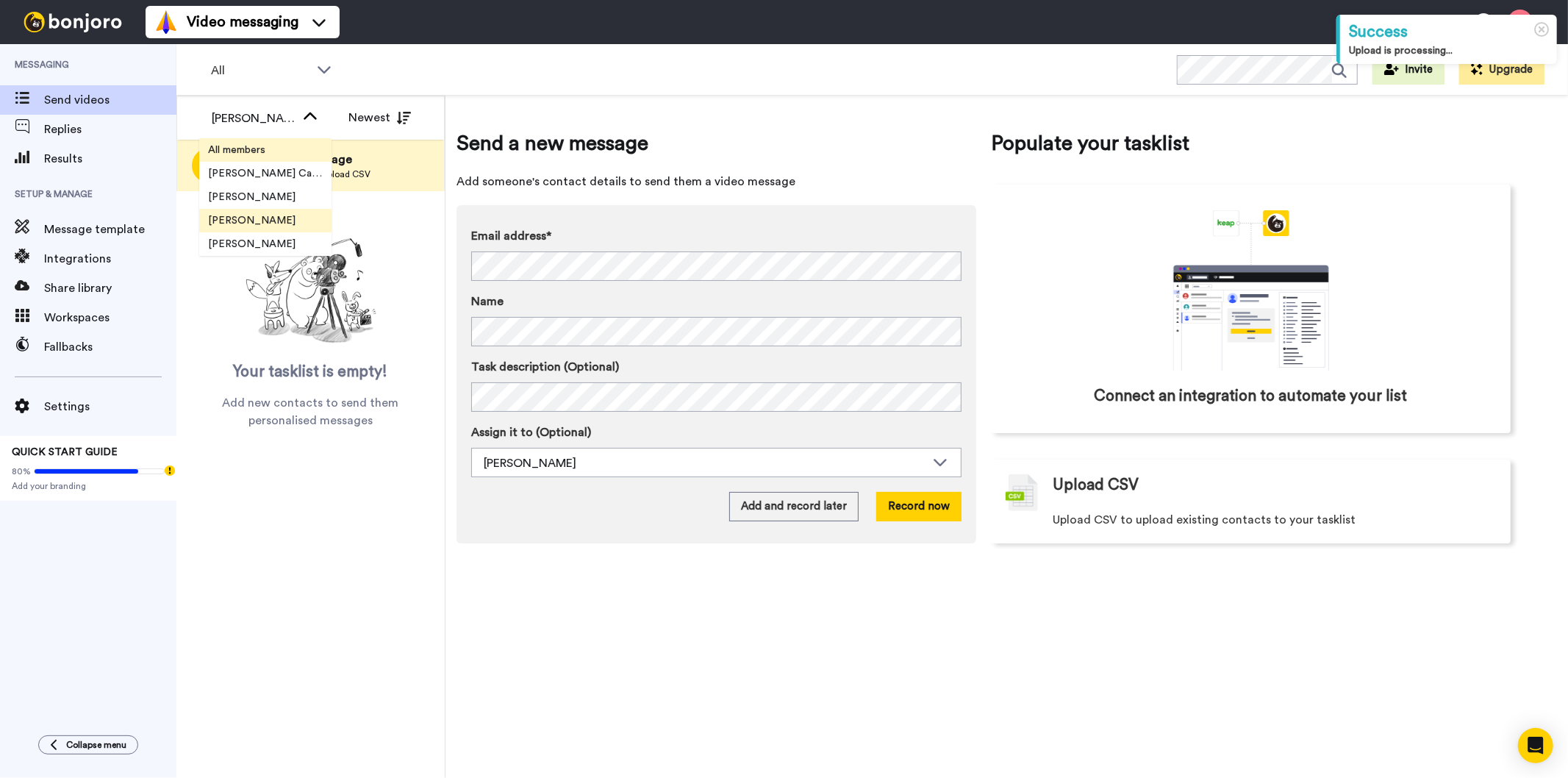
click at [244, 152] on span "All members" at bounding box center [236, 149] width 75 height 14
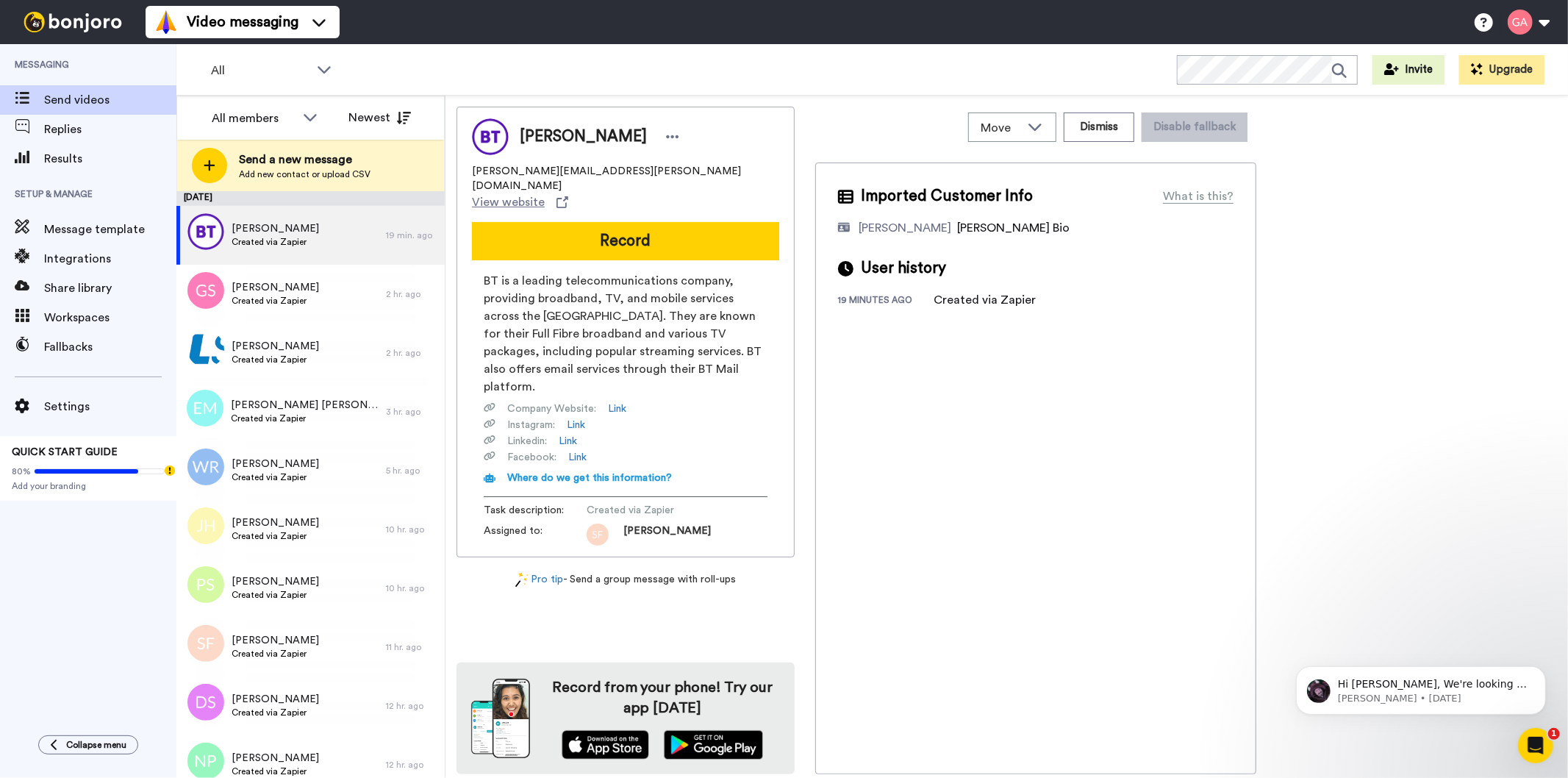
click at [0, 622] on div "Messaging Send videos Replies Results Setup & Manage Message template Integrati…" at bounding box center [88, 382] width 176 height 677
click at [285, 301] on span "Created via Zapier" at bounding box center [275, 300] width 87 height 11
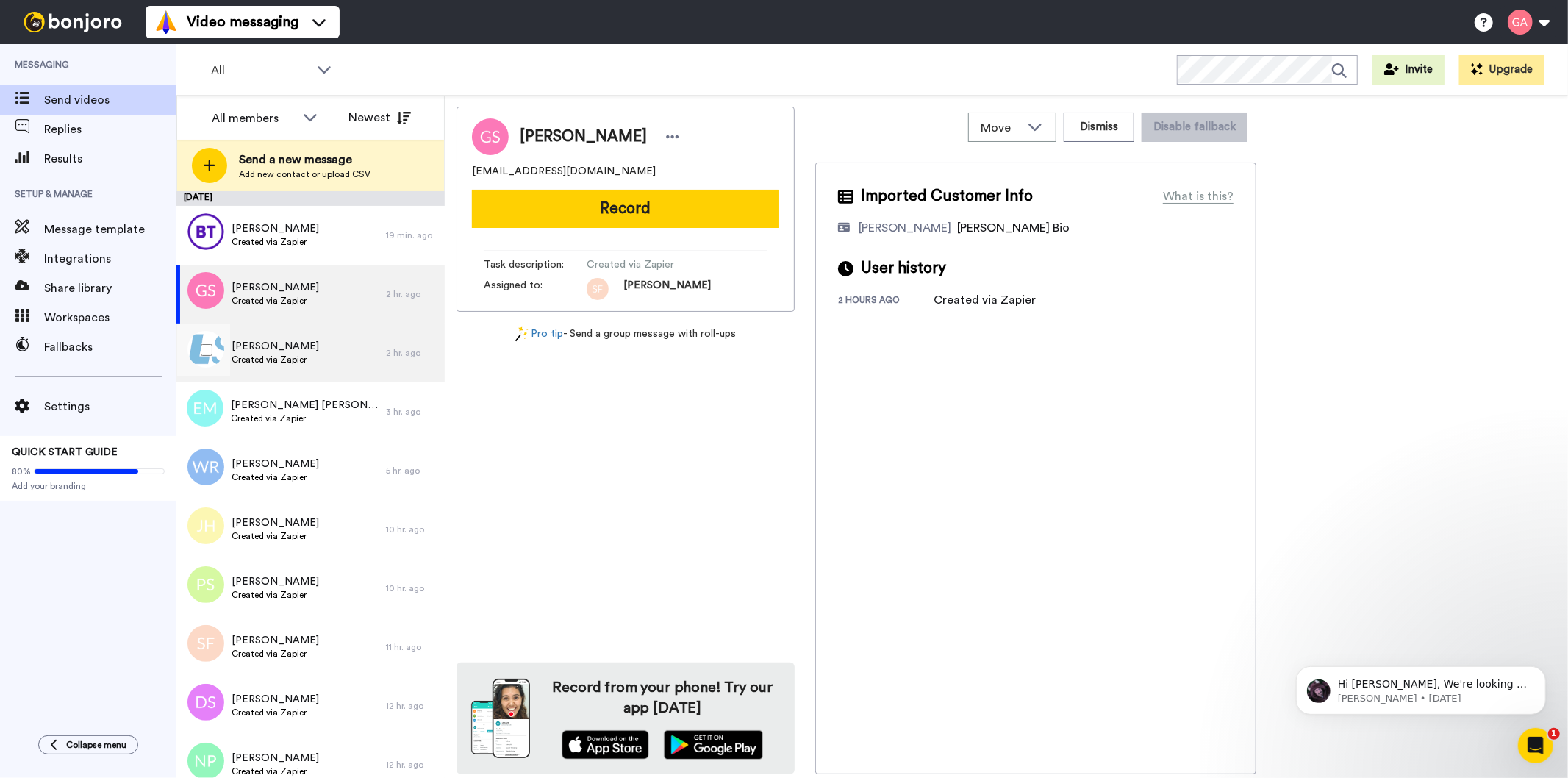
click at [287, 347] on span "[PERSON_NAME]" at bounding box center [275, 345] width 87 height 14
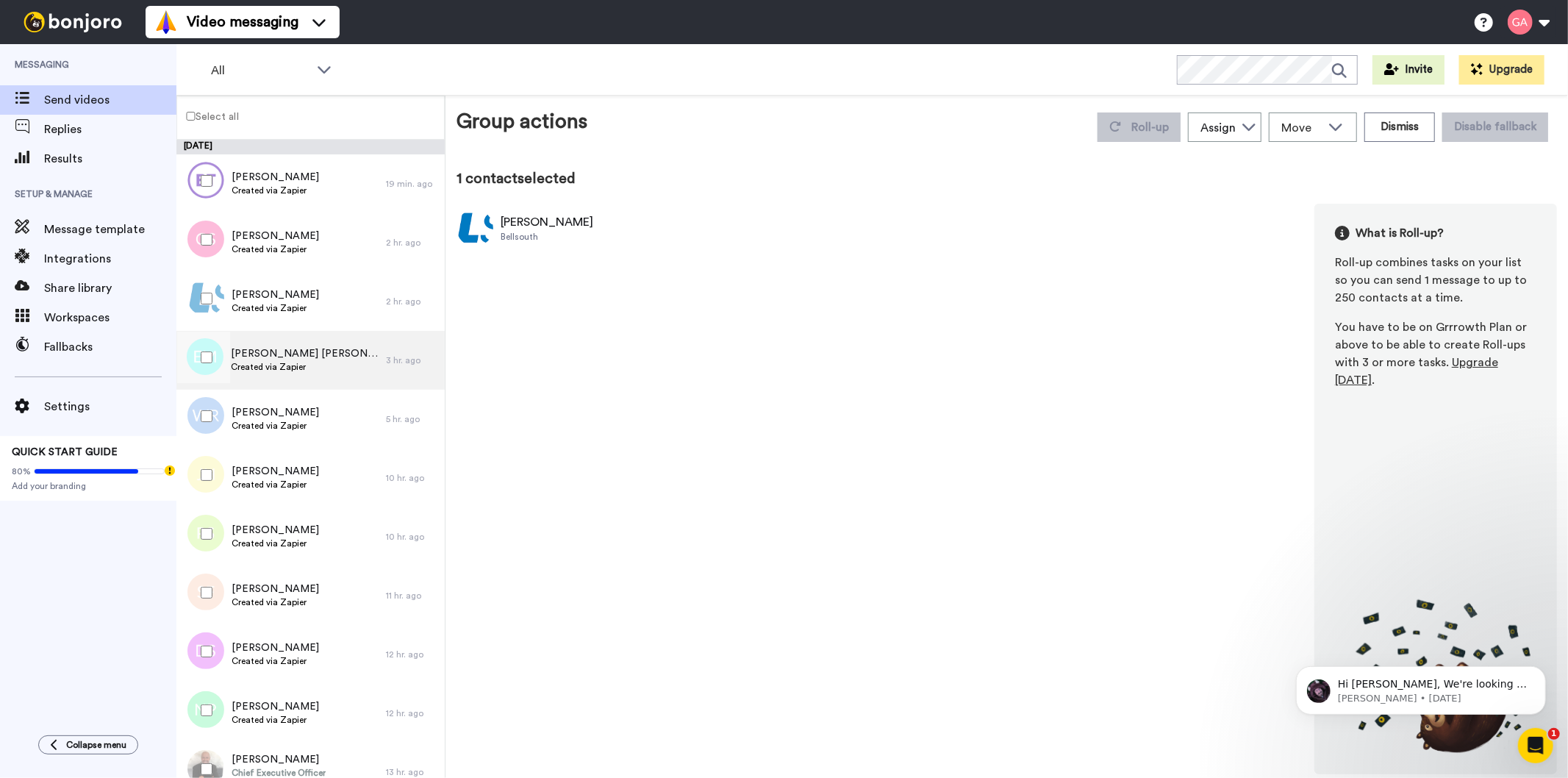
click at [271, 372] on div "[PERSON_NAME] [PERSON_NAME] Created via Zapier" at bounding box center [304, 360] width 147 height 28
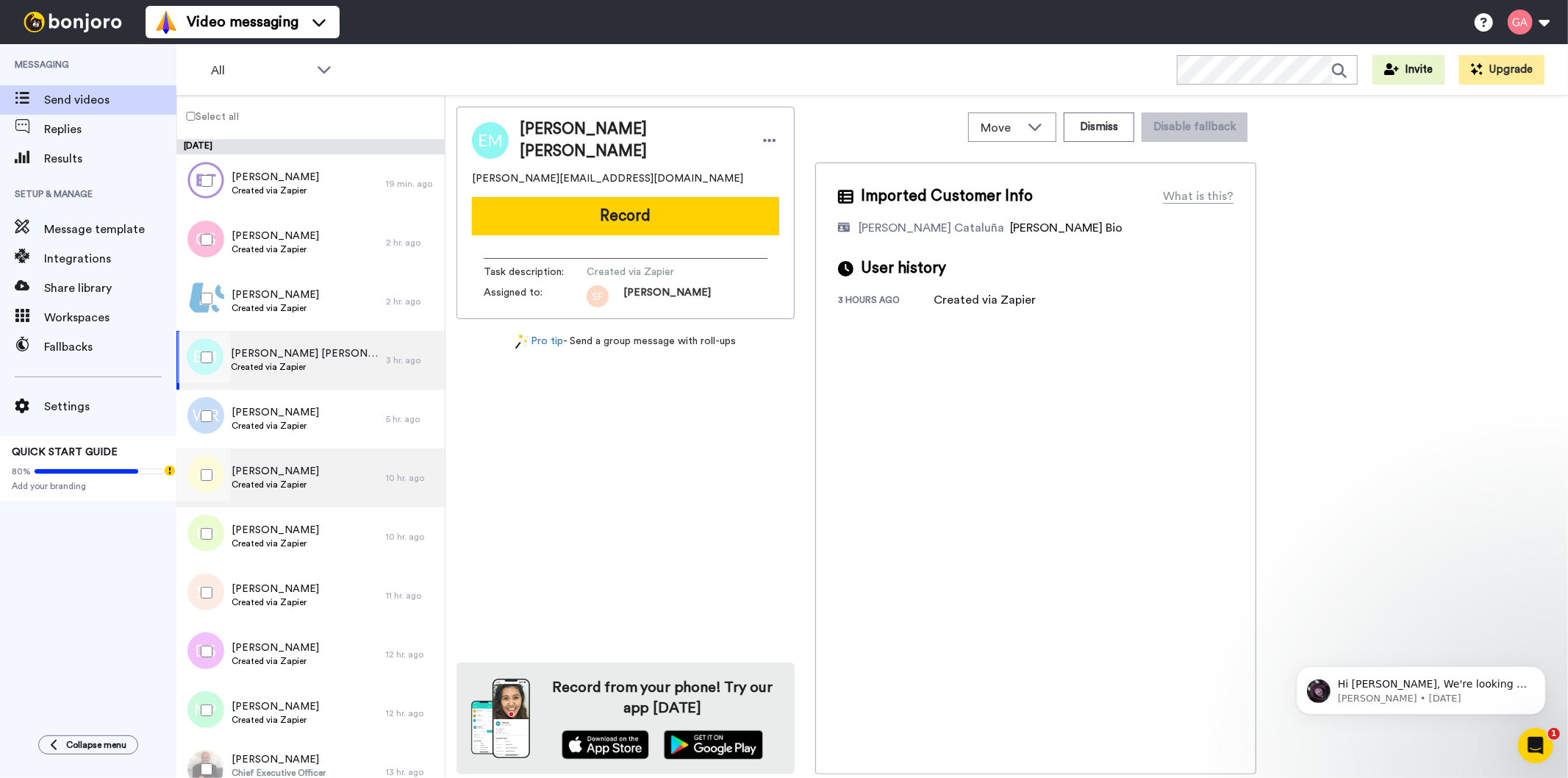
drag, startPoint x: 288, startPoint y: 427, endPoint x: 288, endPoint y: 455, distance: 28.0
click at [288, 427] on span "Created via Zapier" at bounding box center [275, 426] width 87 height 11
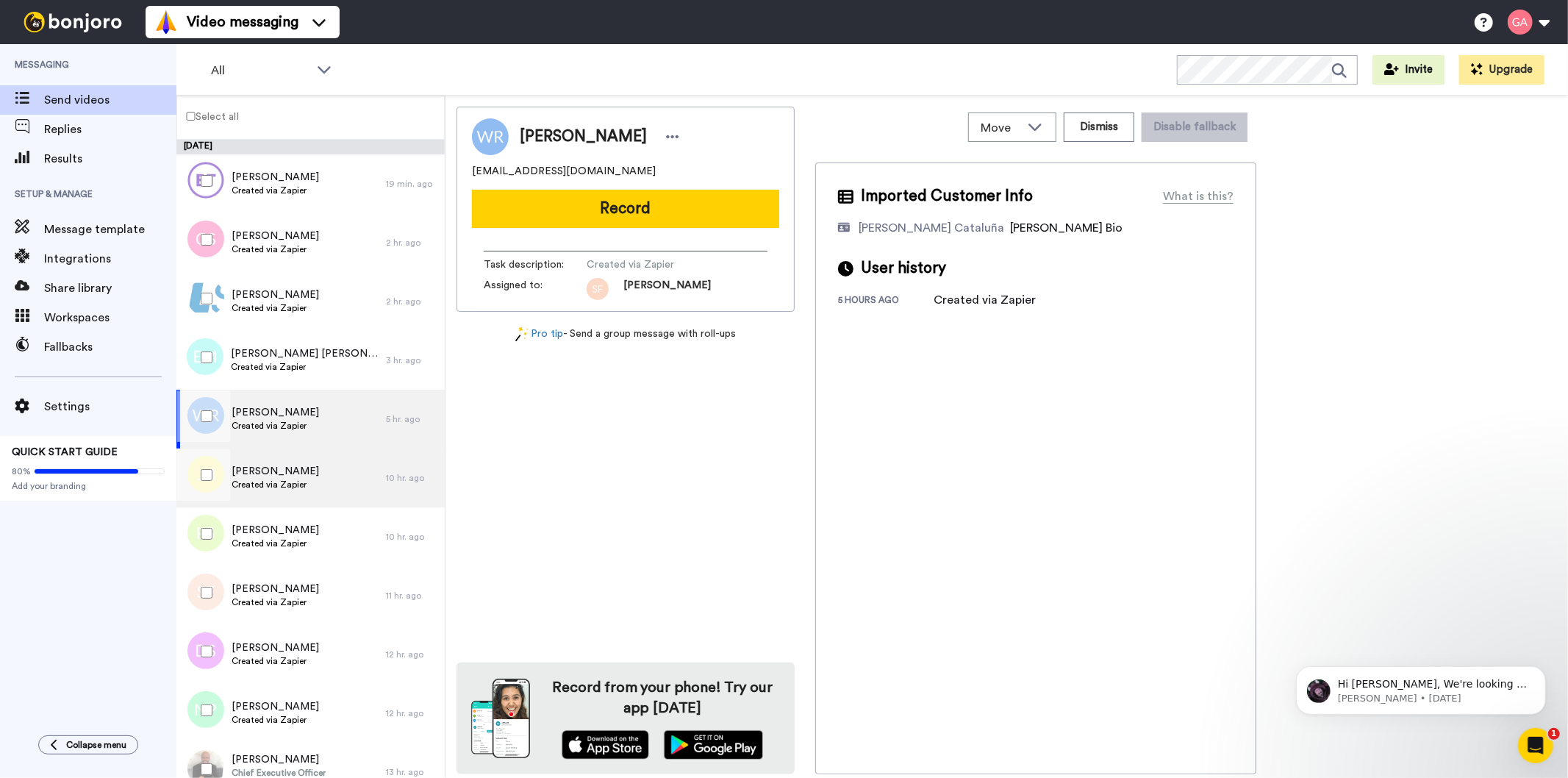
click at [288, 475] on span "Jennifer Hraczo" at bounding box center [275, 471] width 87 height 14
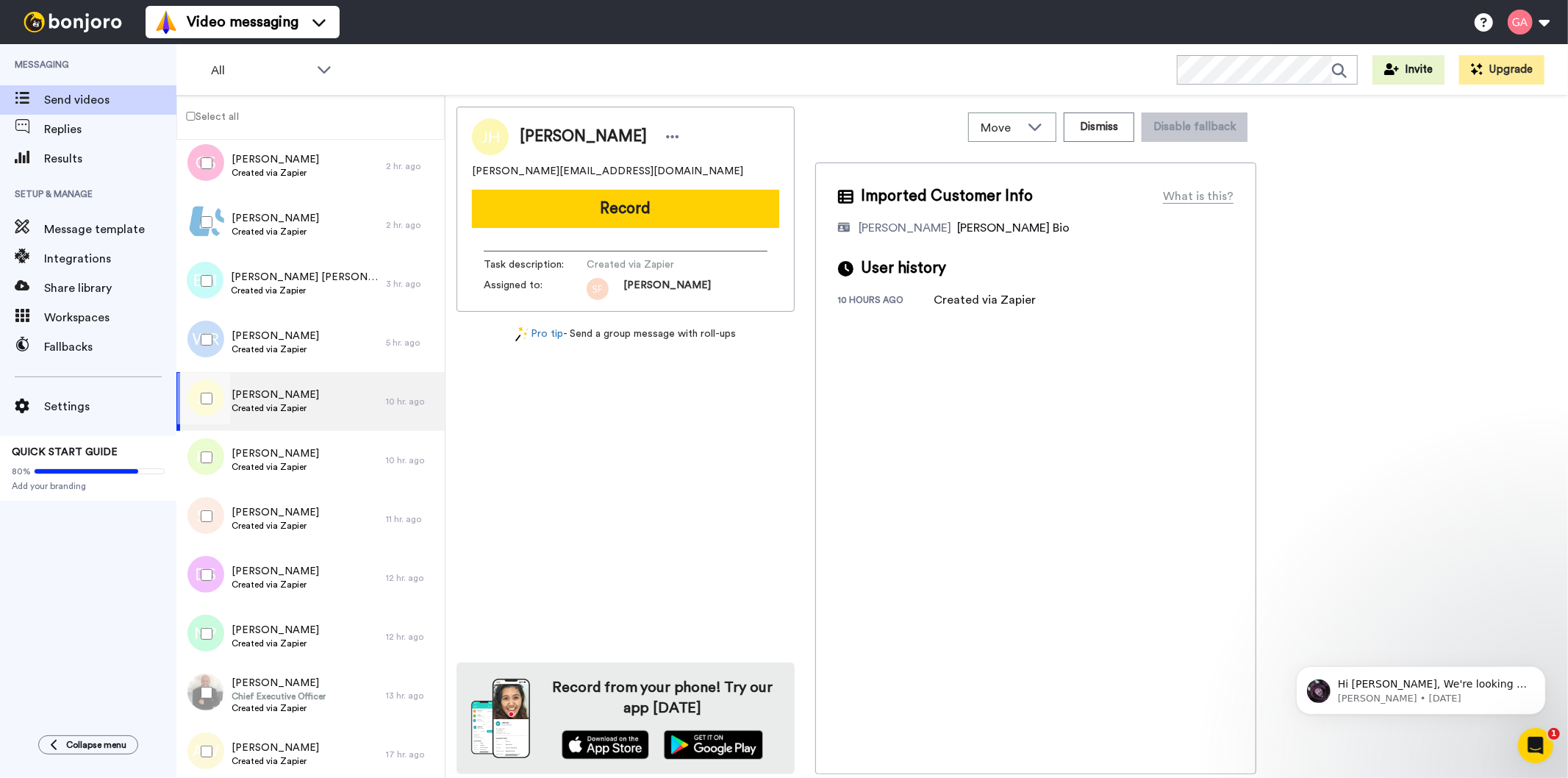
scroll to position [164, 0]
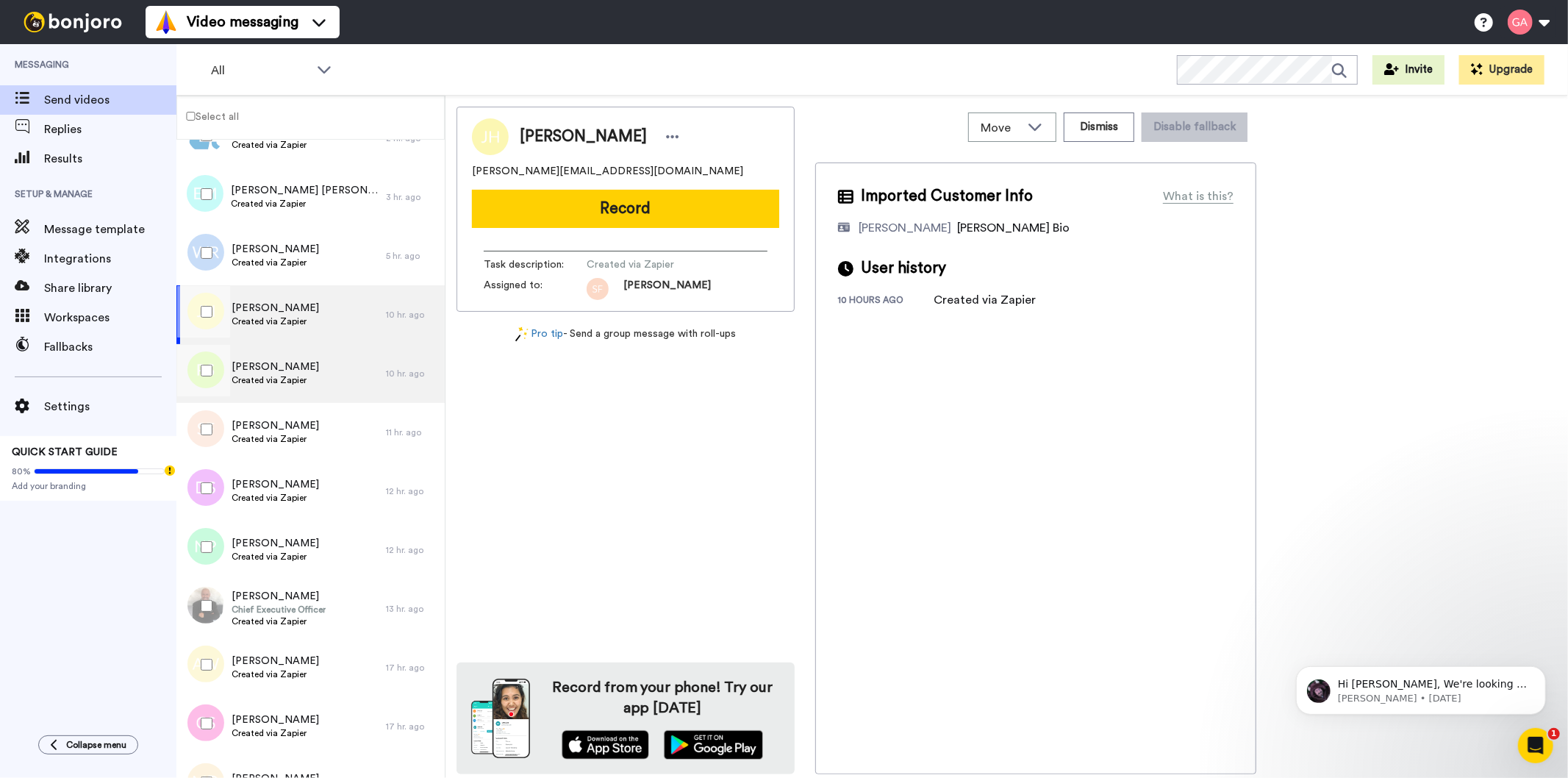
click at [263, 378] on span "Created via Zapier" at bounding box center [275, 380] width 87 height 11
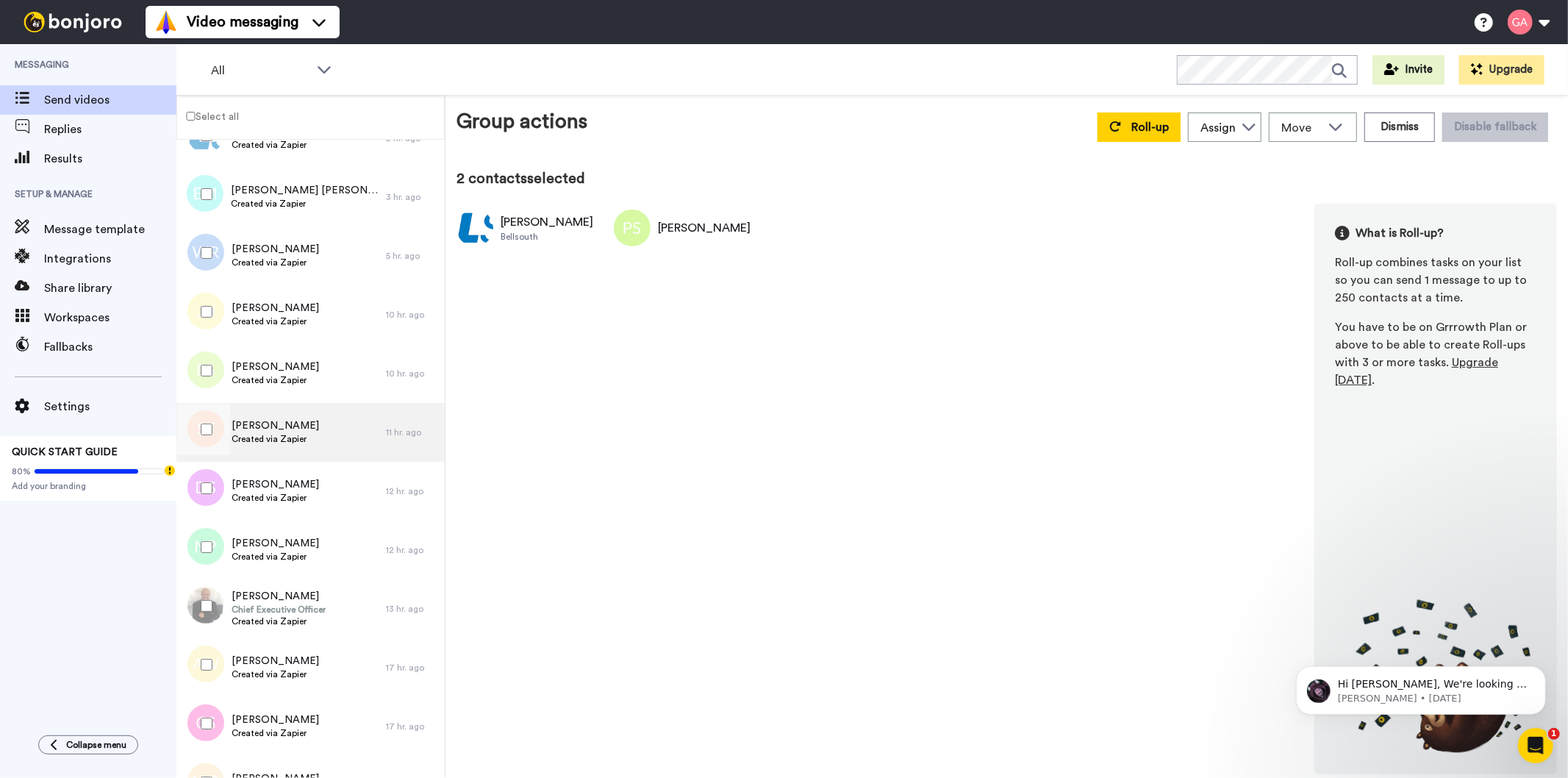
click at [265, 425] on span "Stephanie Ferebee" at bounding box center [275, 425] width 87 height 14
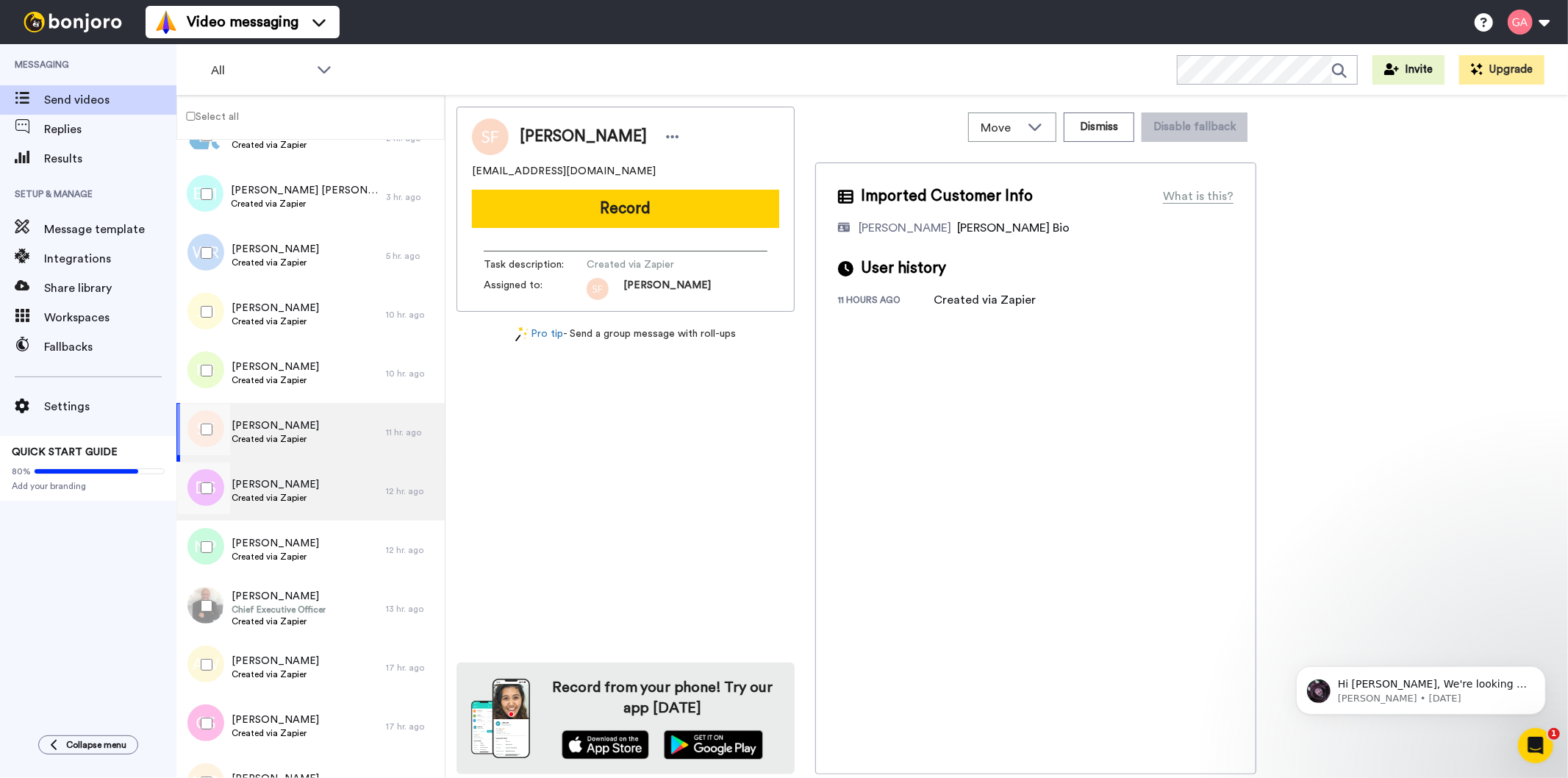
click at [263, 503] on div "David Stevenson Created via Zapier" at bounding box center [275, 490] width 87 height 28
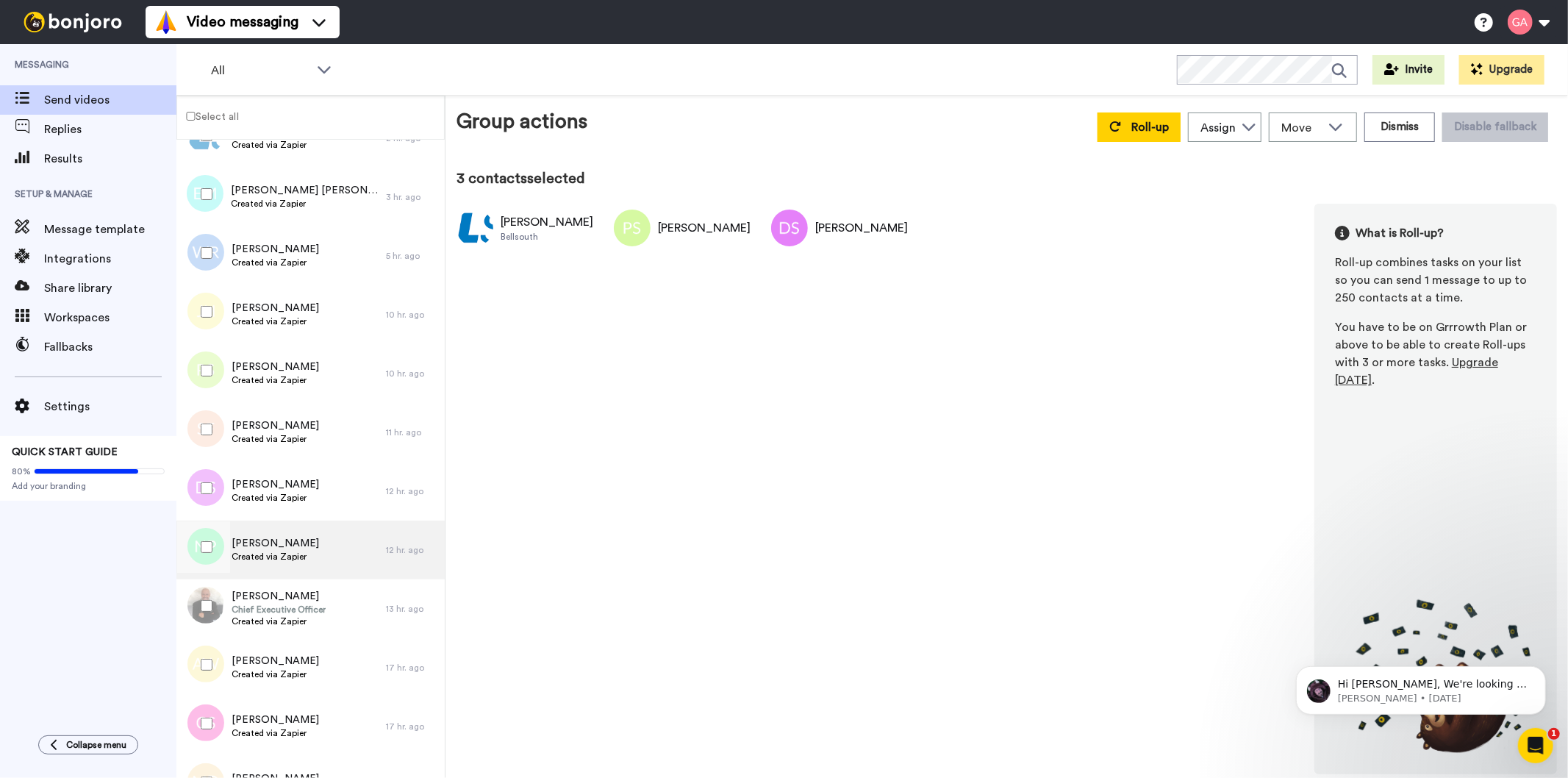
click at [245, 530] on div "NAFEESAH PASHA Created via Zapier" at bounding box center [280, 549] width 210 height 58
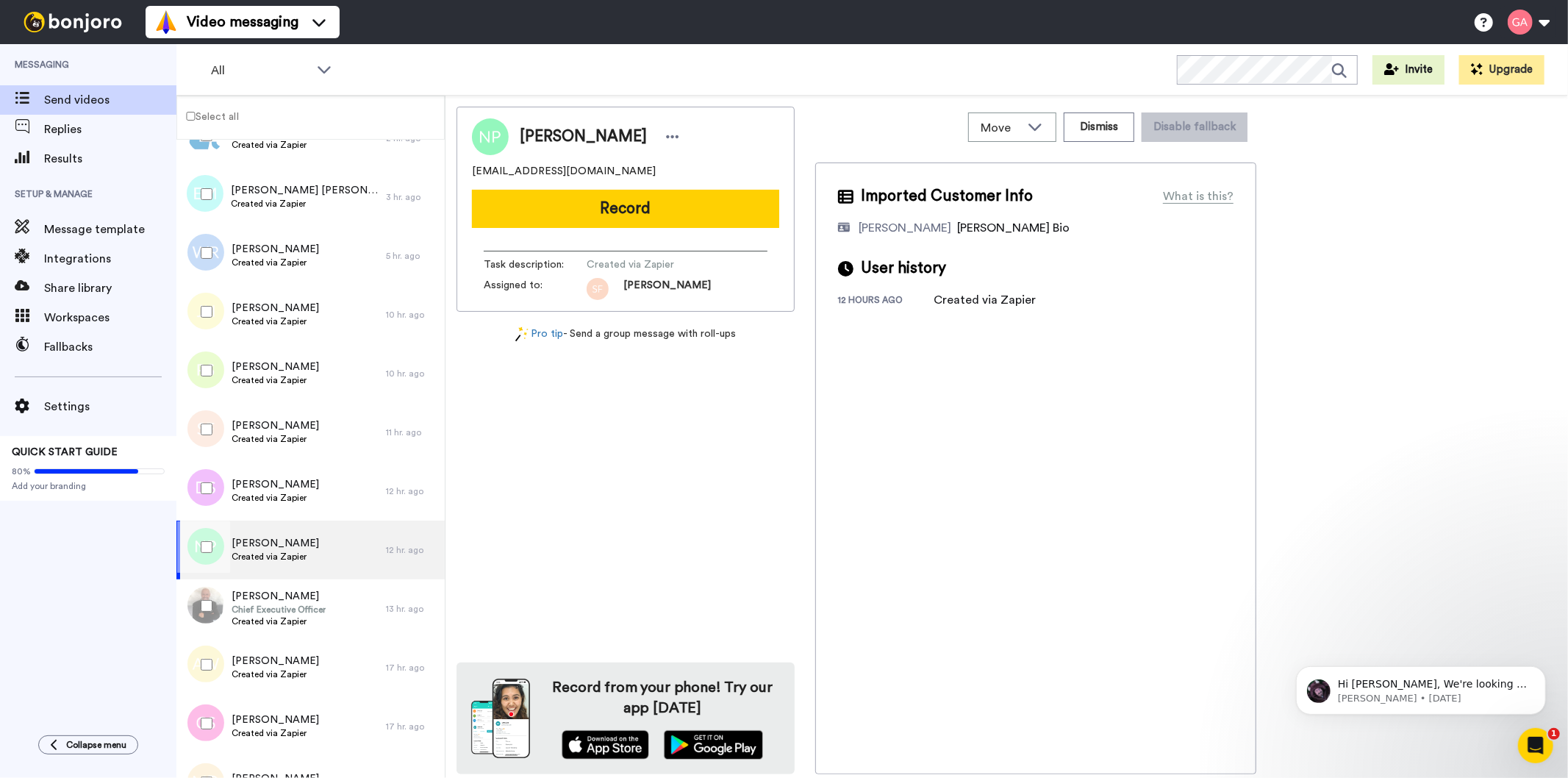
scroll to position [326, 0]
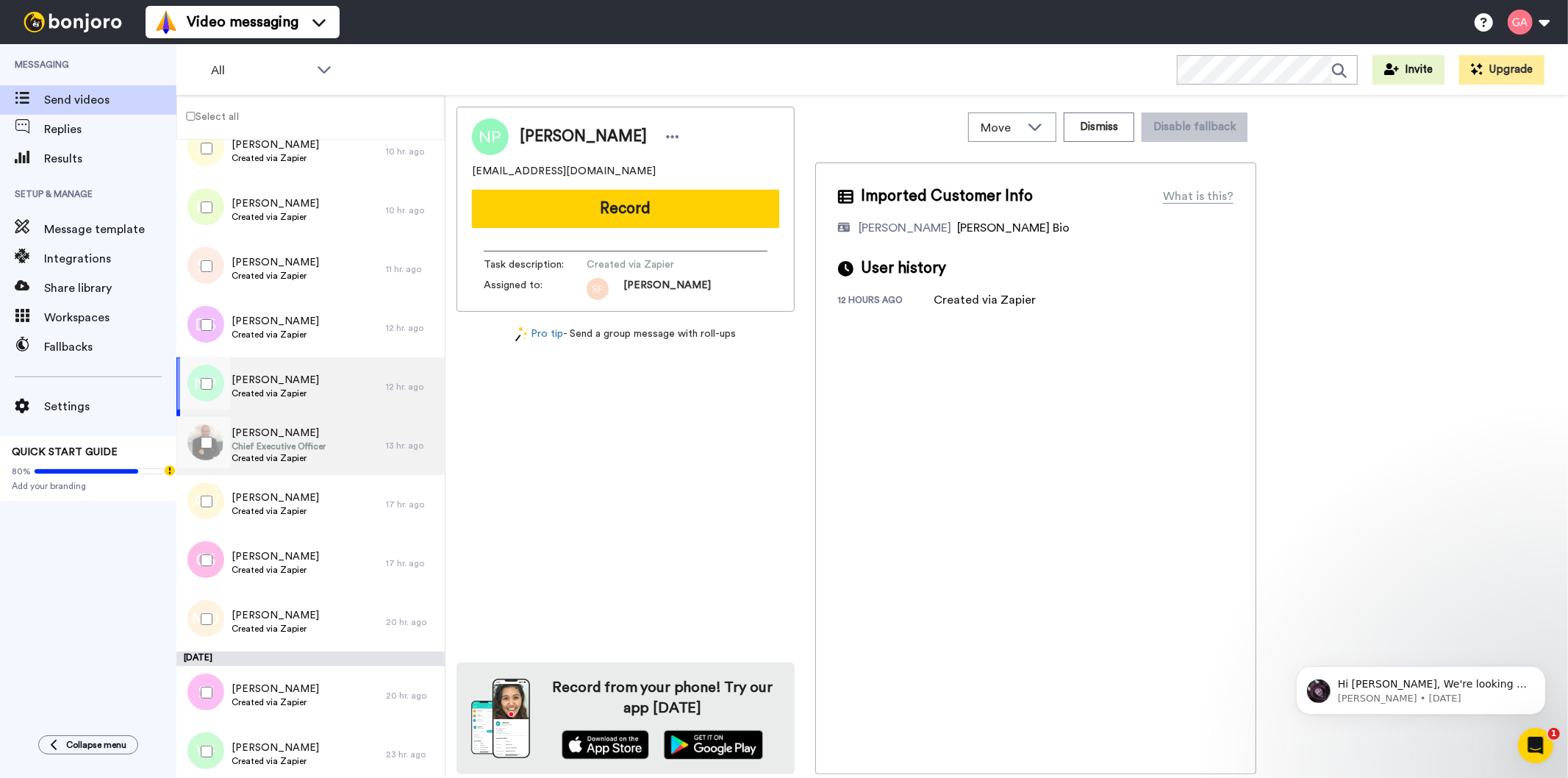
click at [253, 446] on span "Chief Executive Officer" at bounding box center [279, 446] width 94 height 11
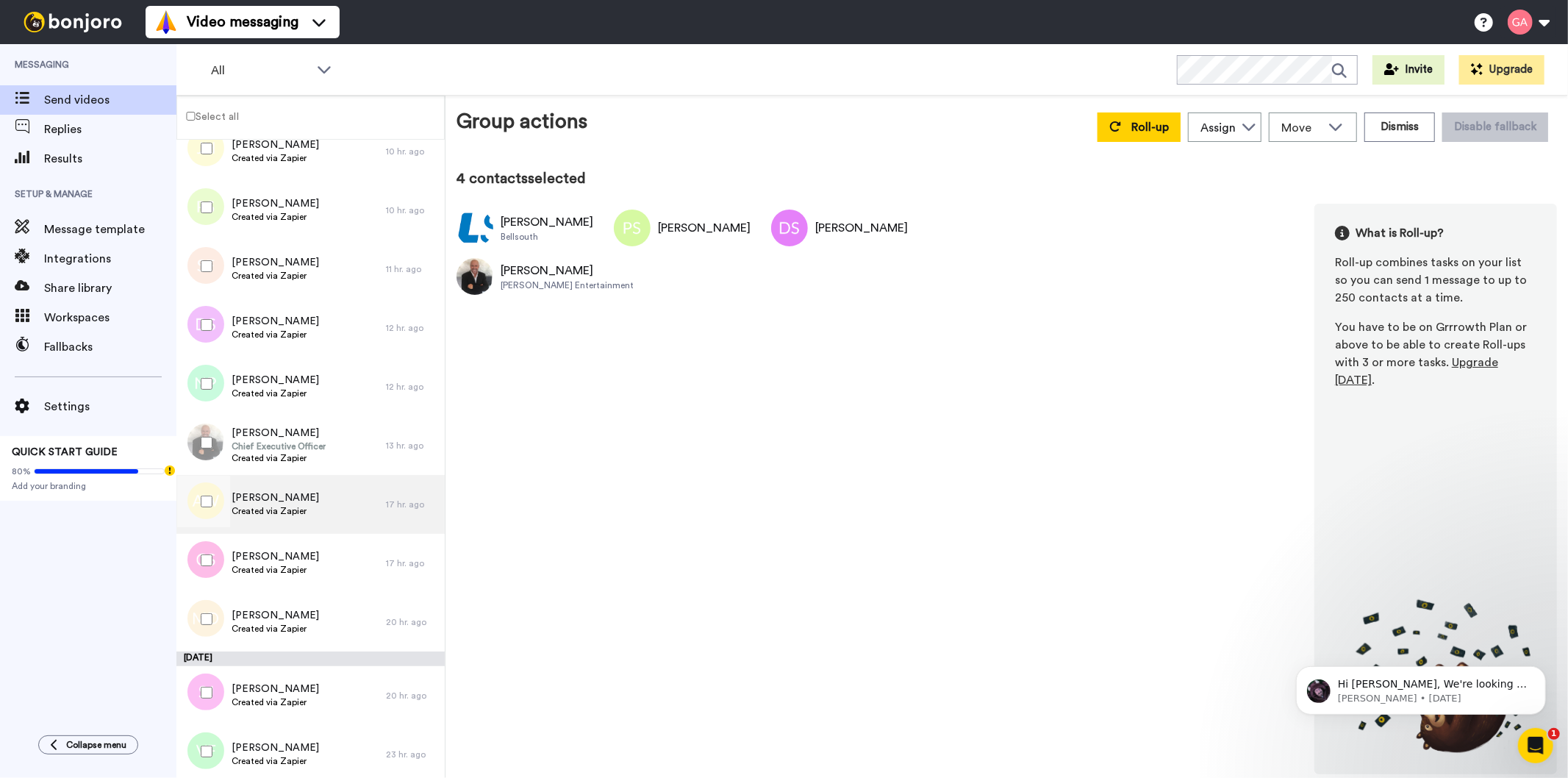
click at [252, 505] on span "Created via Zapier" at bounding box center [275, 511] width 87 height 11
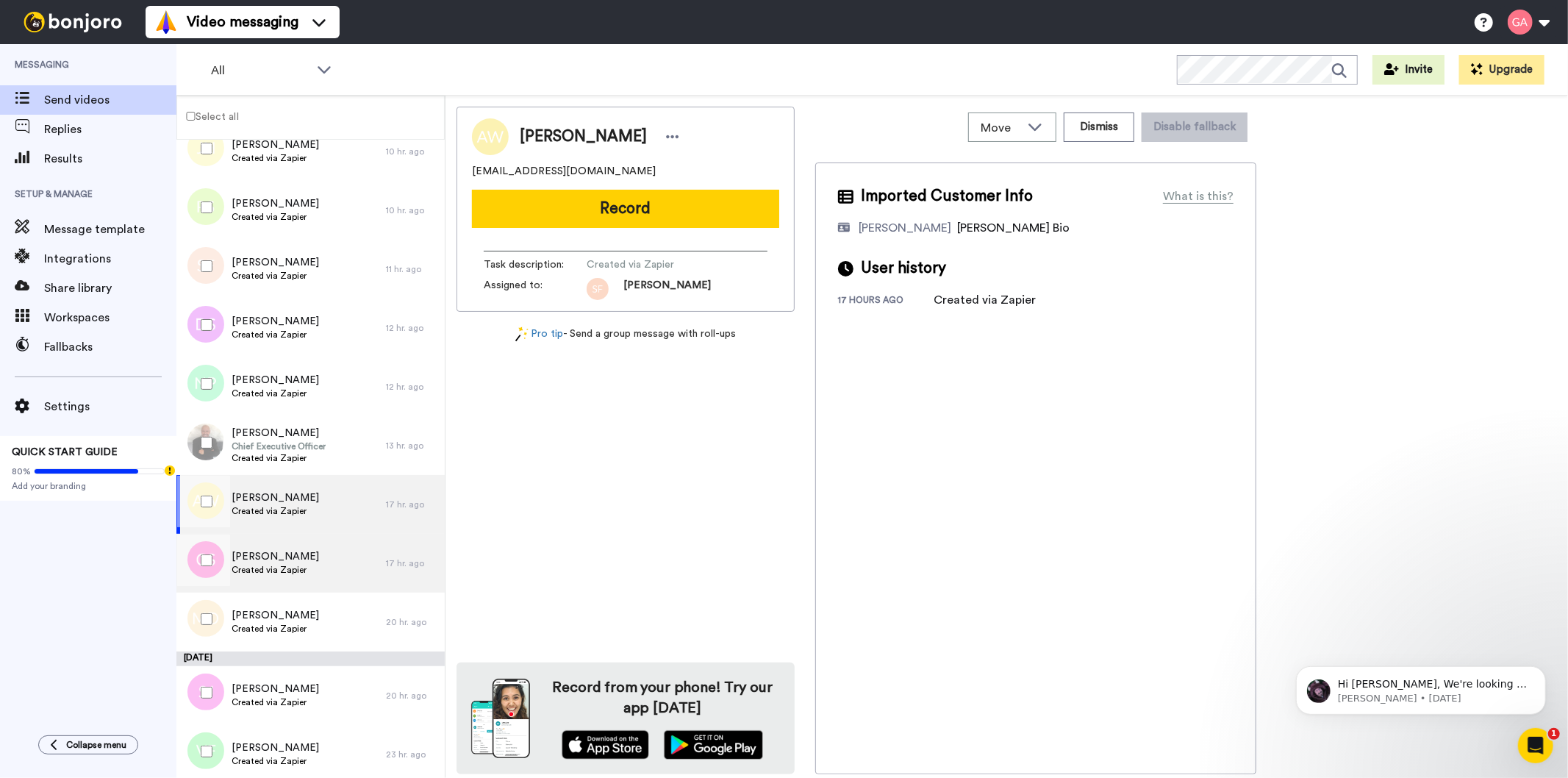
click at [260, 565] on span "Created via Zapier" at bounding box center [275, 569] width 87 height 11
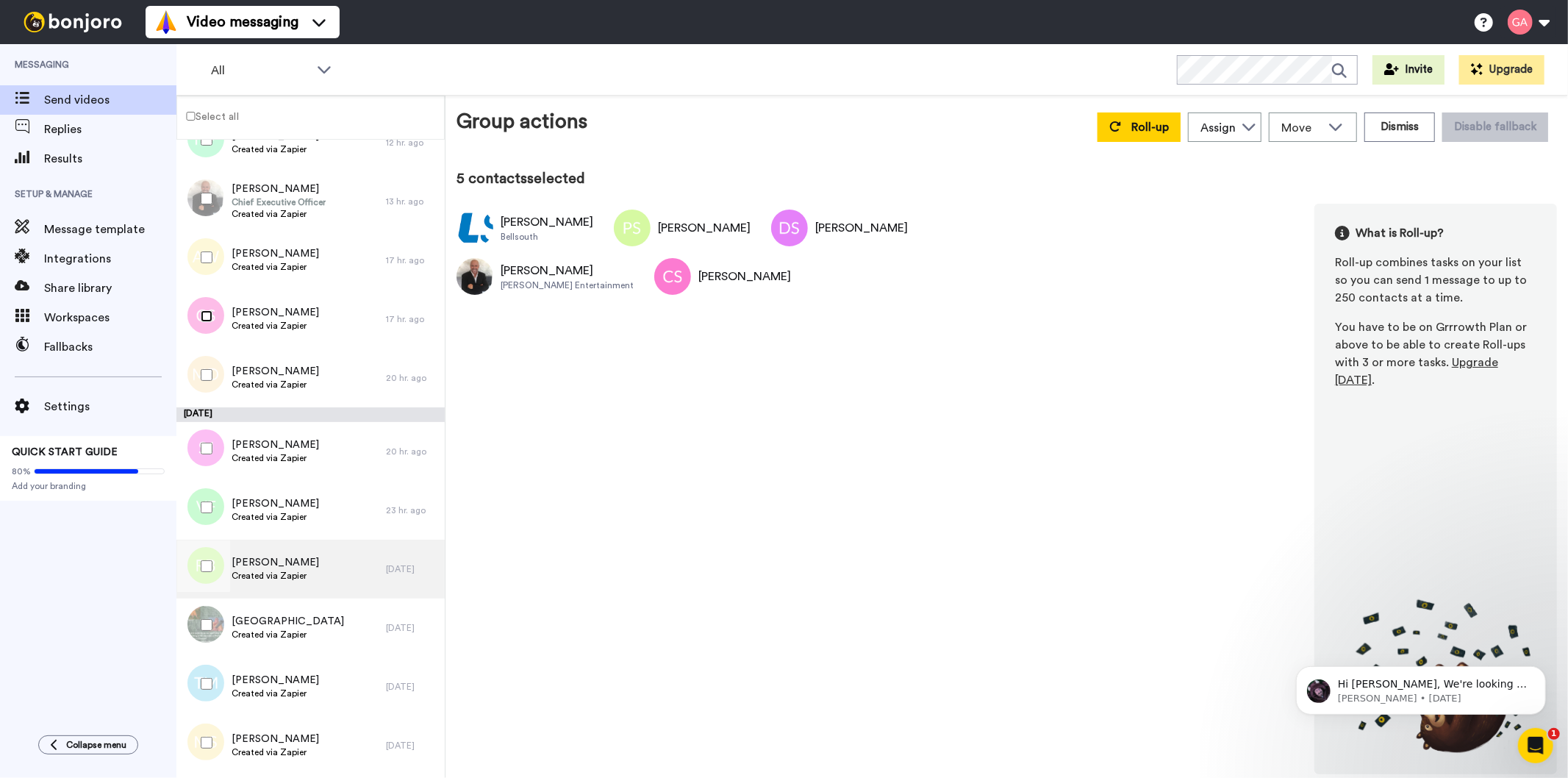
scroll to position [571, 0]
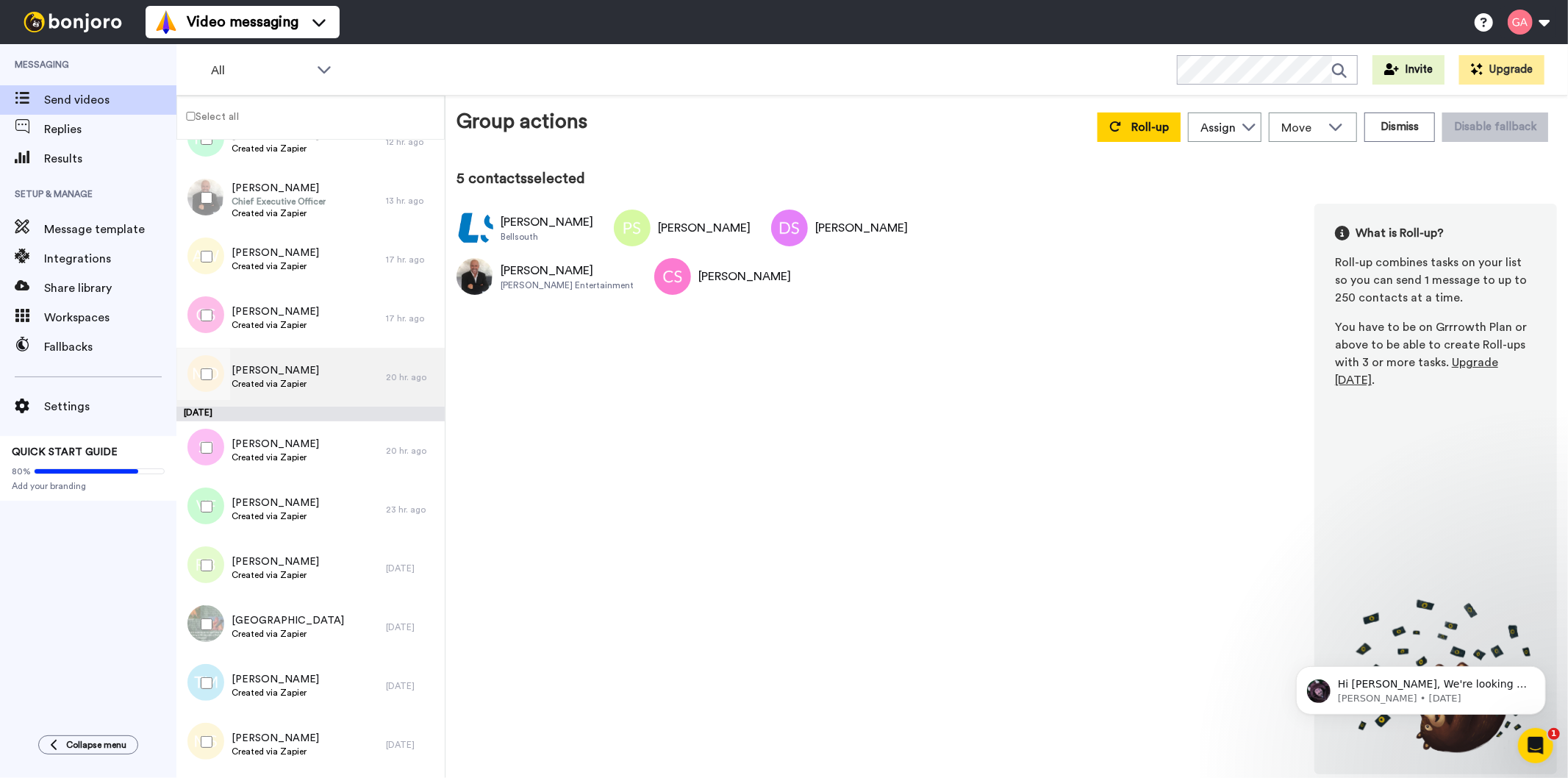
click at [273, 372] on span "Monica DeRamus" at bounding box center [275, 369] width 87 height 14
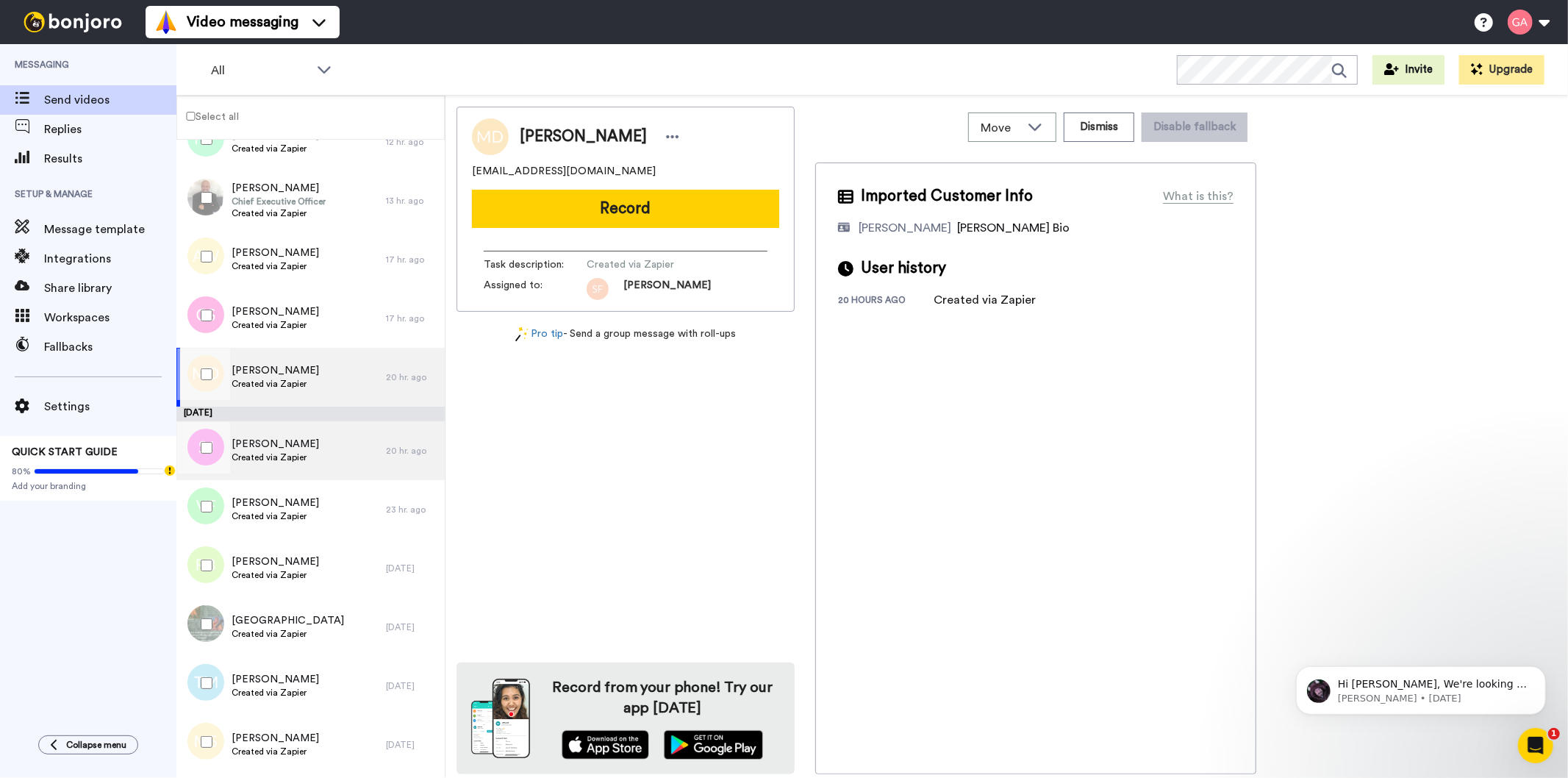
click at [272, 452] on span "Created via Zapier" at bounding box center [275, 457] width 87 height 11
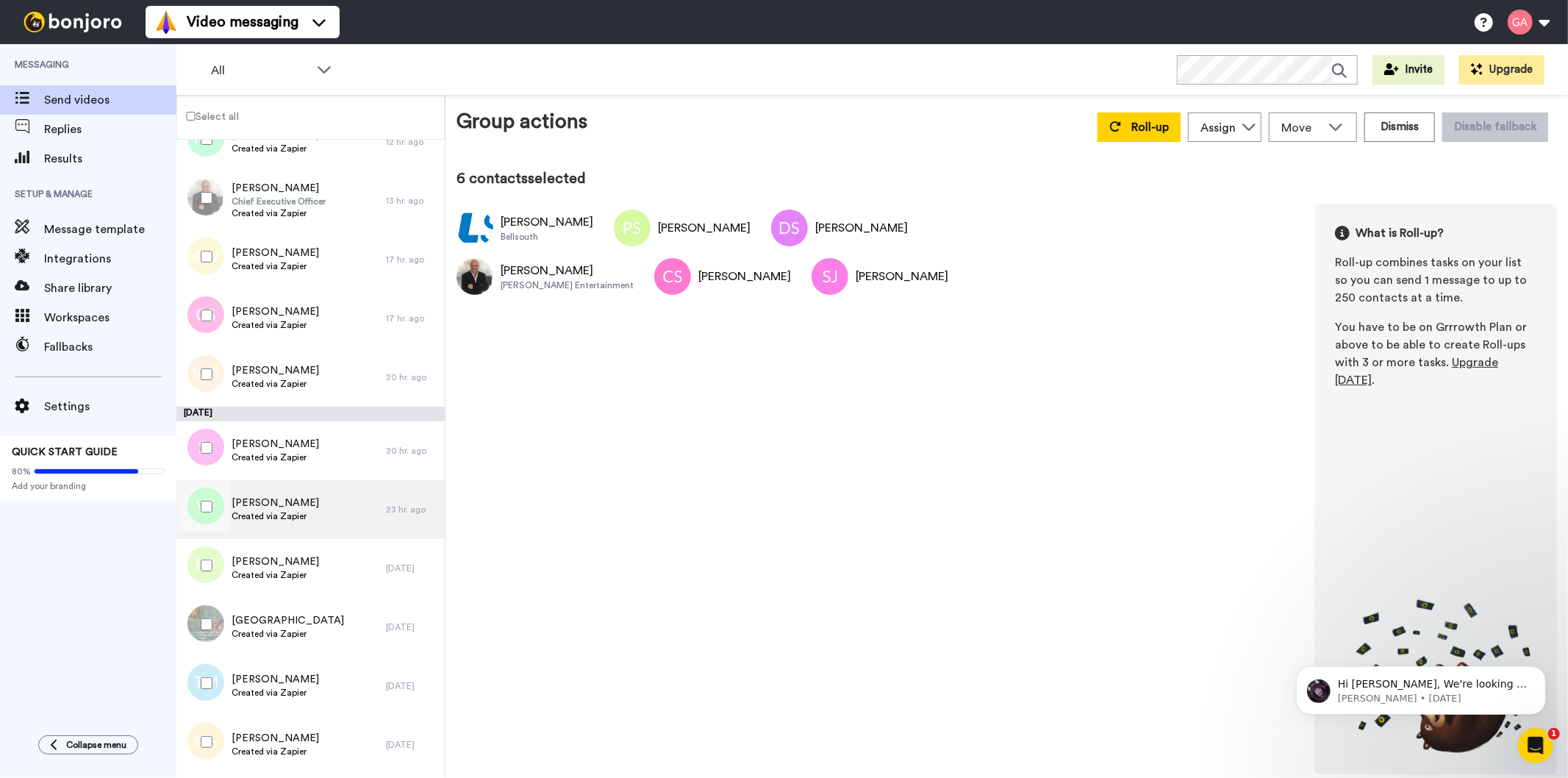
click at [251, 508] on span "Vernon Fowler" at bounding box center [275, 502] width 87 height 14
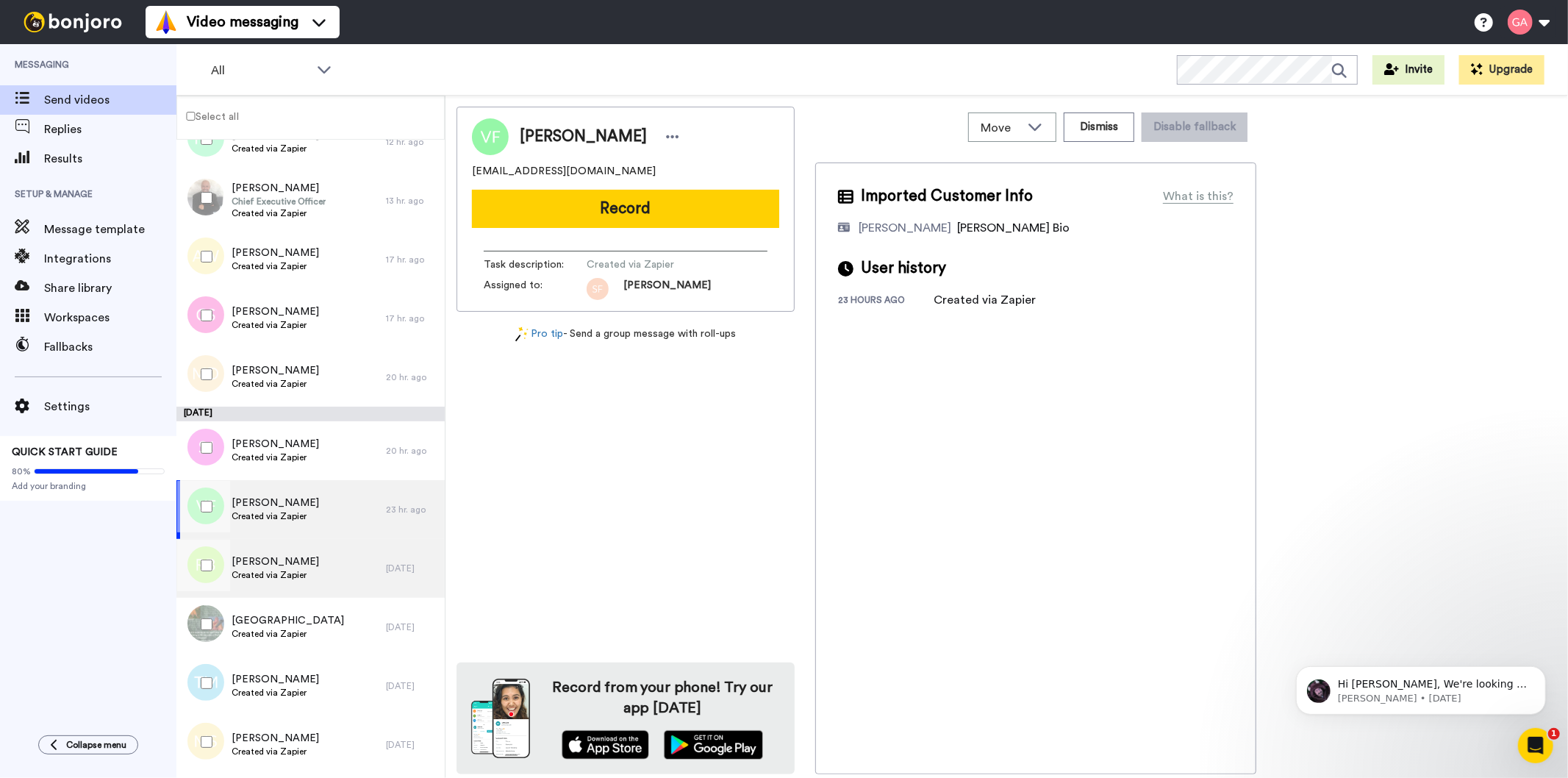
click at [277, 567] on span "[PERSON_NAME]" at bounding box center [275, 561] width 87 height 14
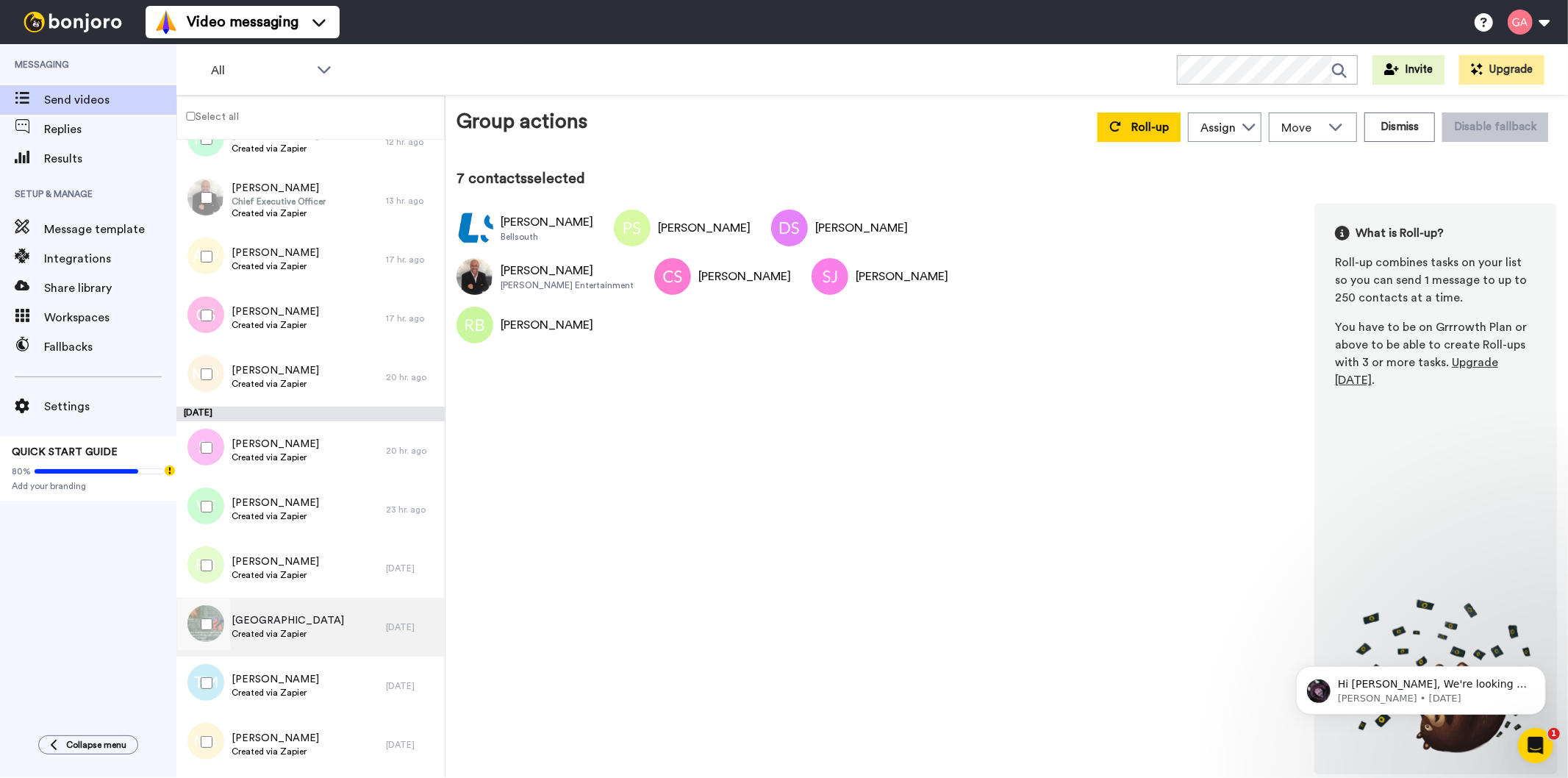
click at [261, 619] on span "Arius Manor" at bounding box center [288, 620] width 113 height 14
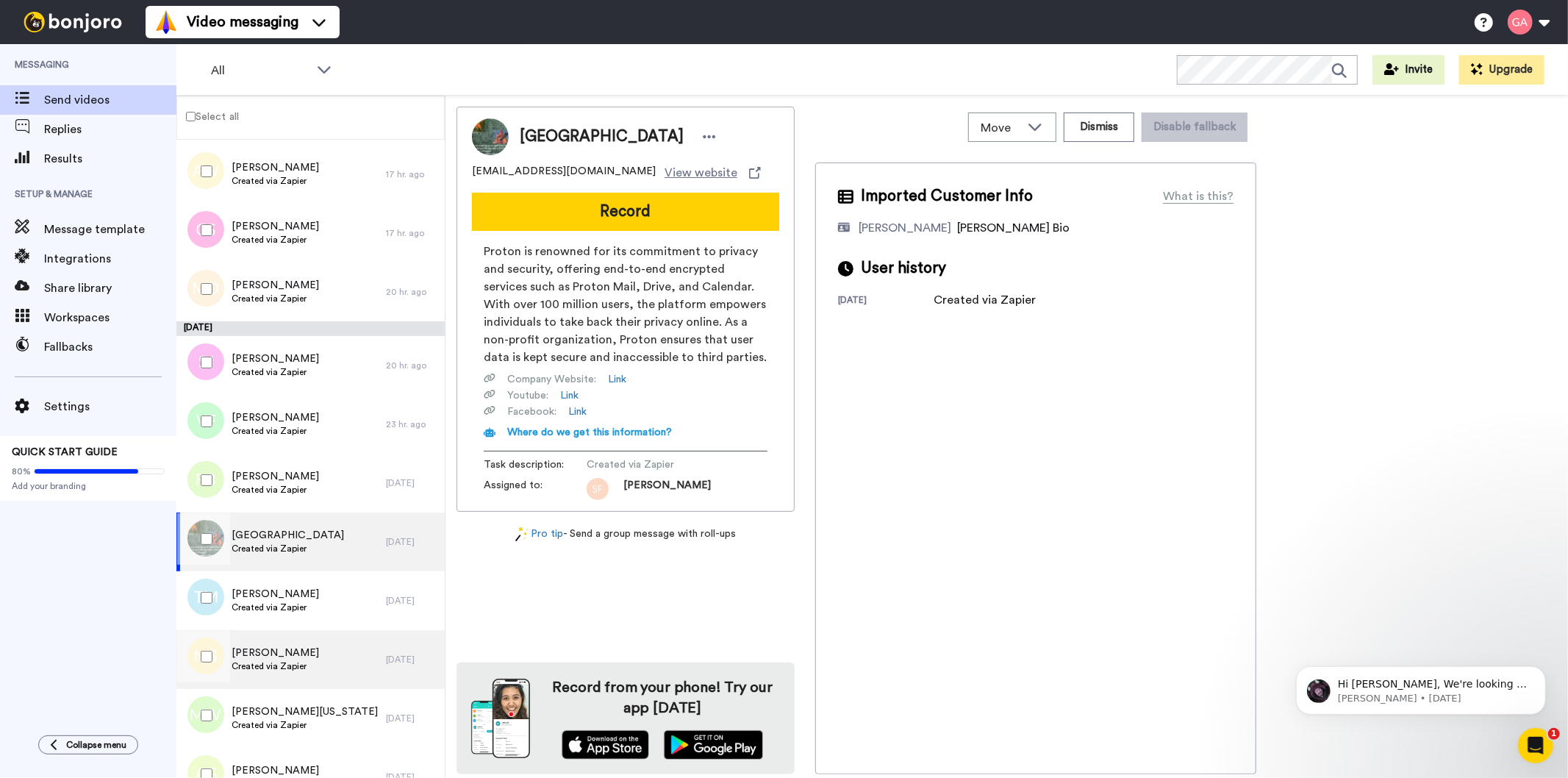
scroll to position [735, 0]
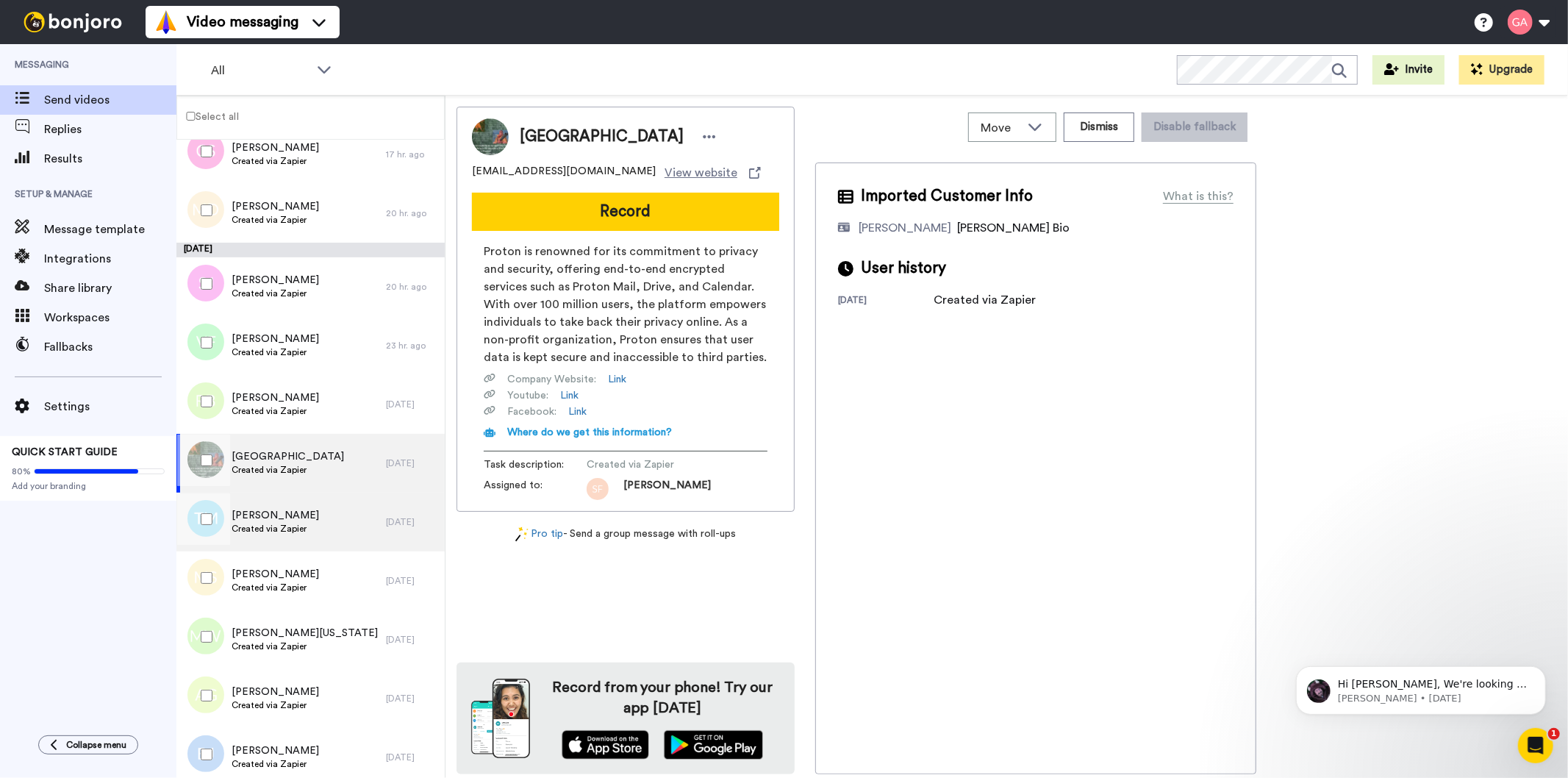
click at [267, 526] on span "Created via Zapier" at bounding box center [275, 528] width 87 height 11
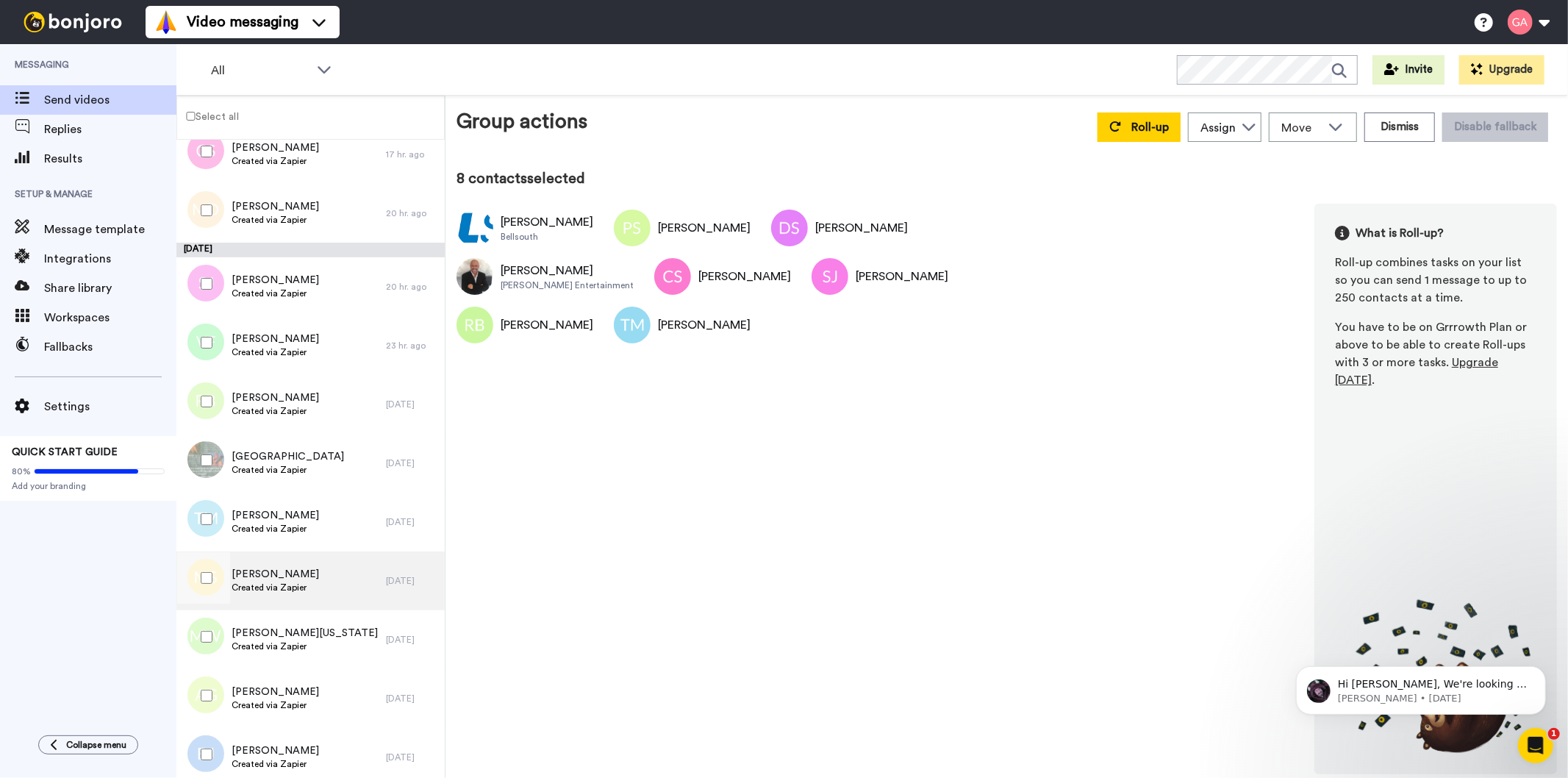
click at [284, 582] on span "Created via Zapier" at bounding box center [275, 588] width 87 height 11
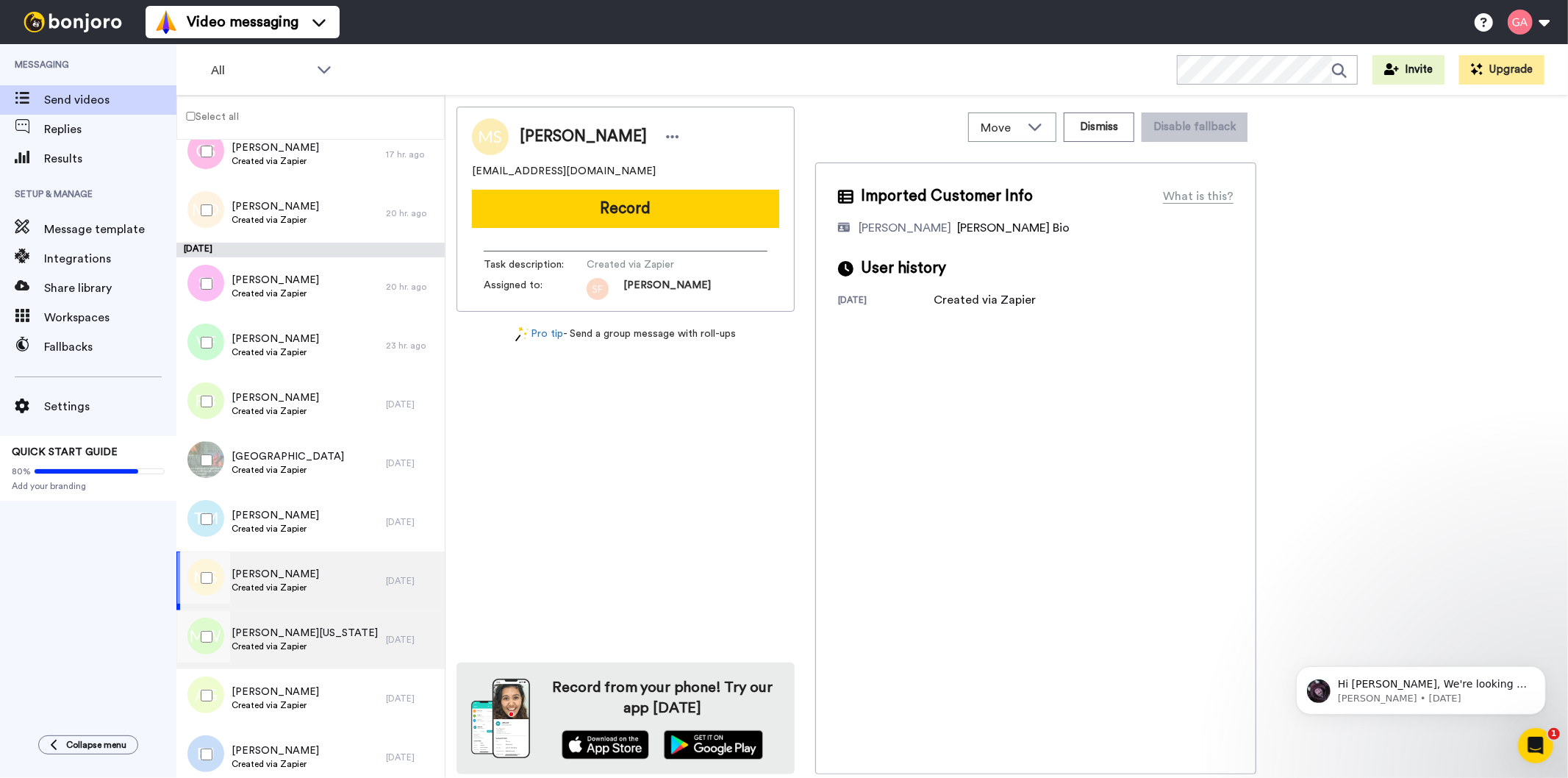
click at [294, 631] on span "[PERSON_NAME][US_STATE]" at bounding box center [304, 633] width 146 height 14
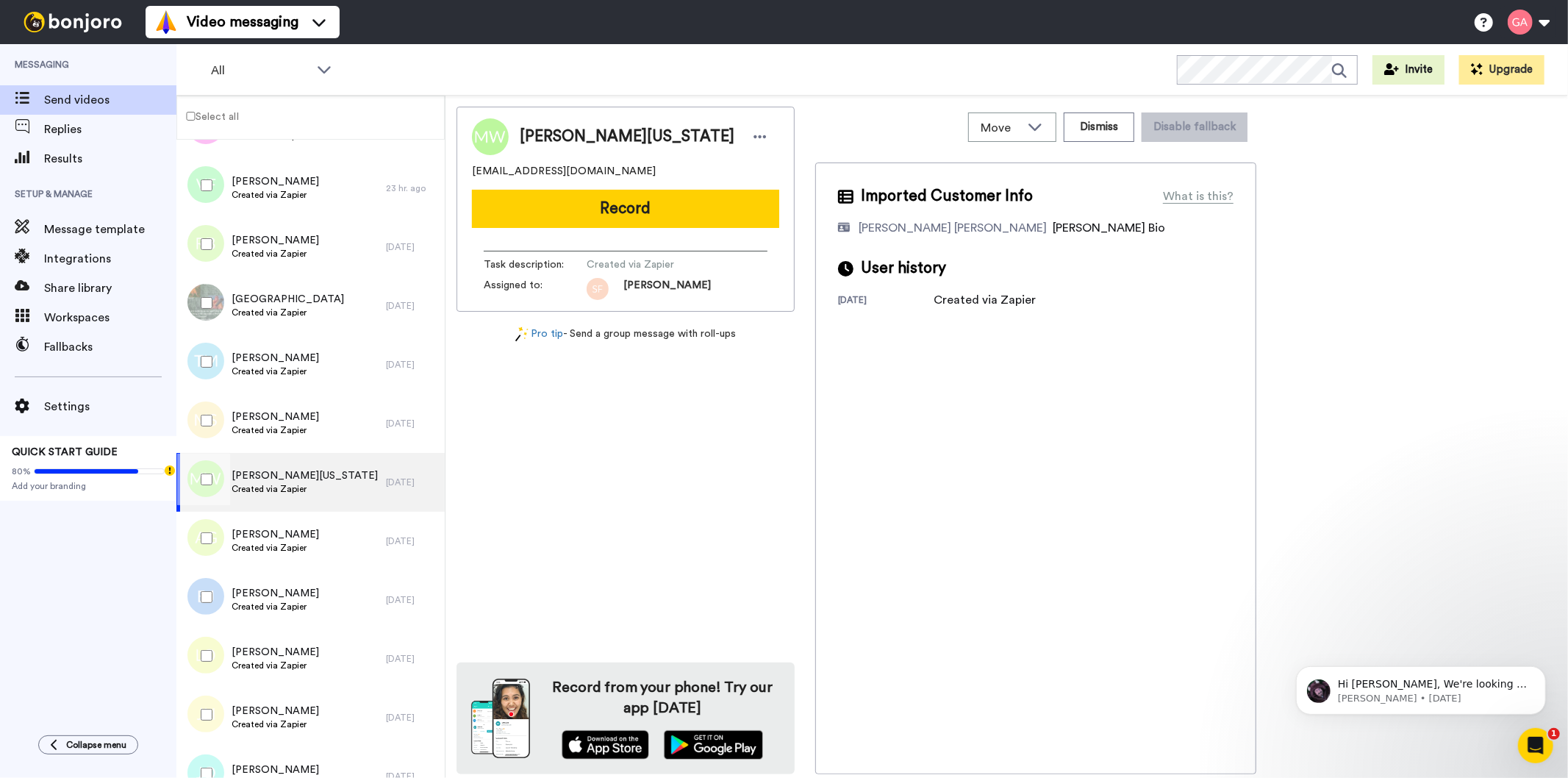
scroll to position [899, 0]
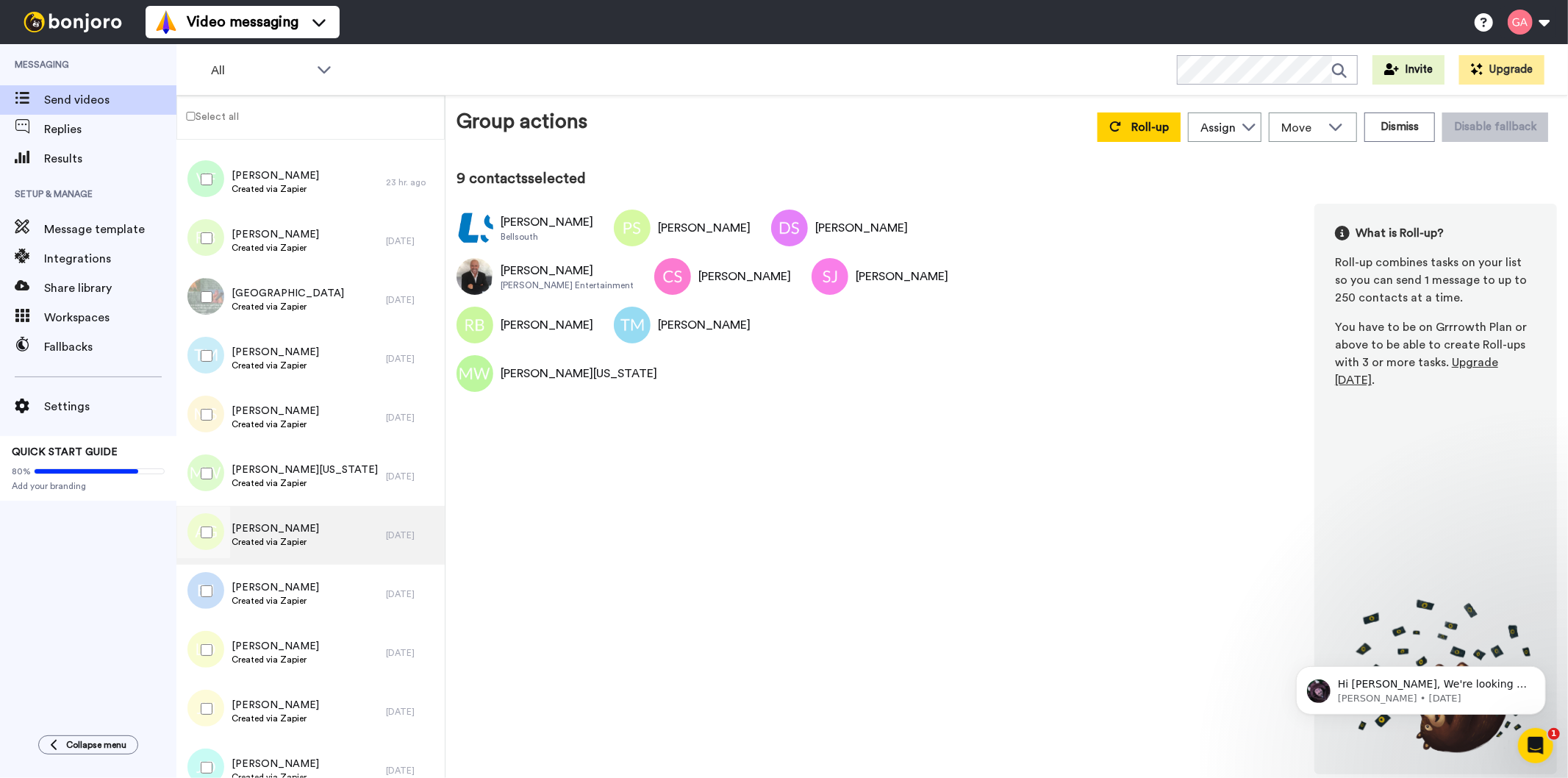
click at [265, 538] on span "Created via Zapier" at bounding box center [275, 542] width 87 height 11
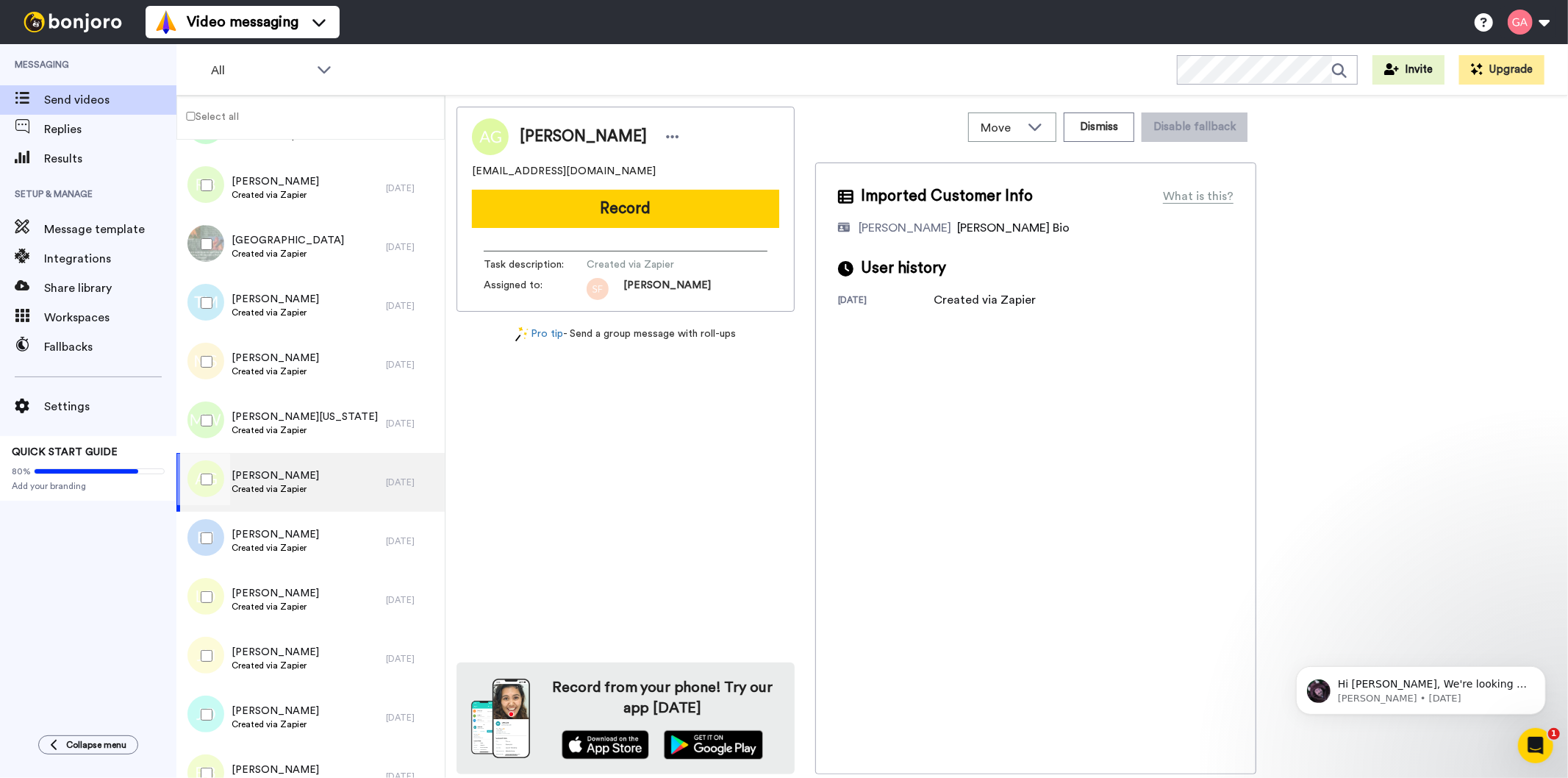
scroll to position [980, 0]
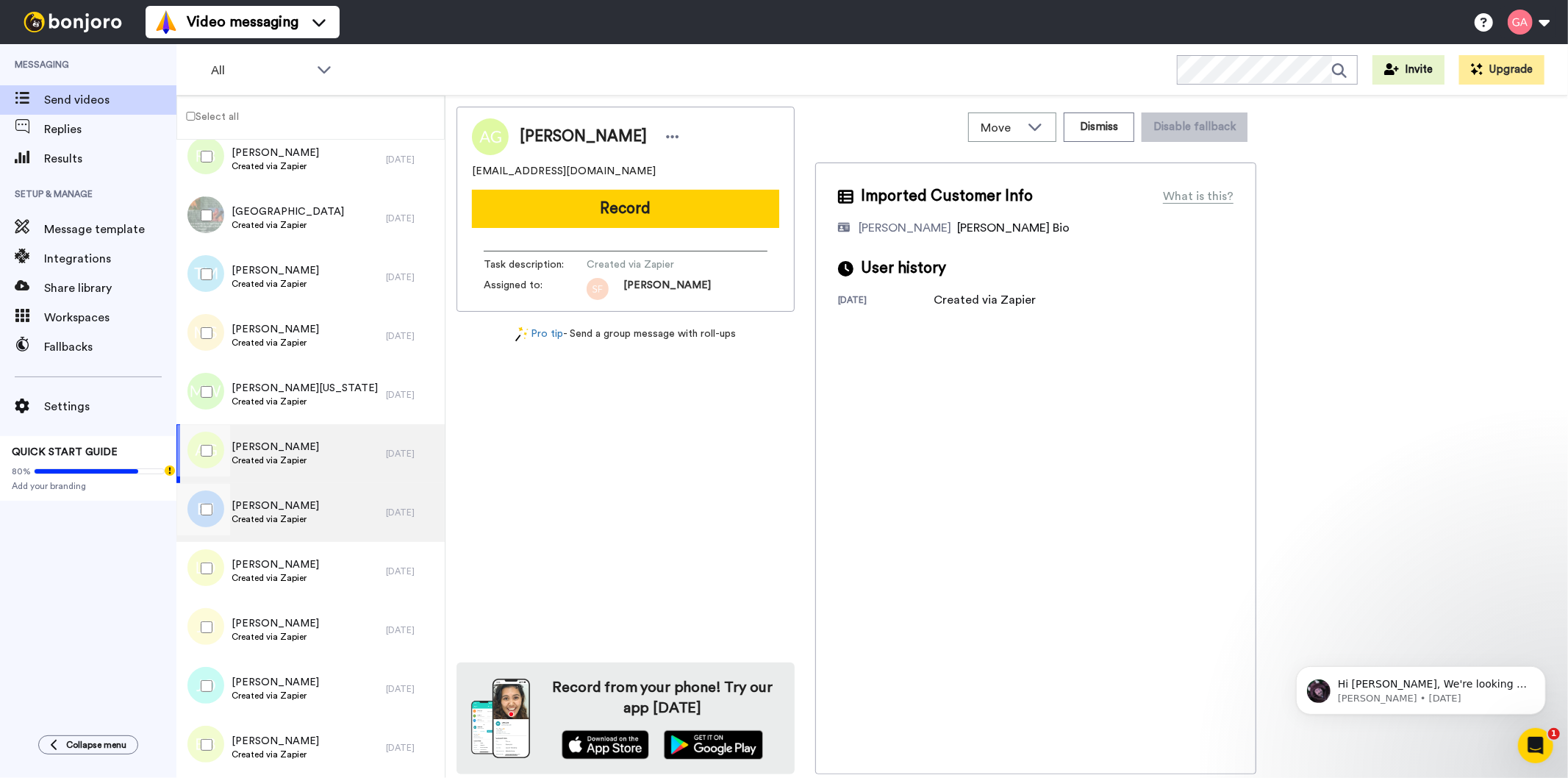
click at [258, 524] on span "Created via Zapier" at bounding box center [275, 519] width 87 height 11
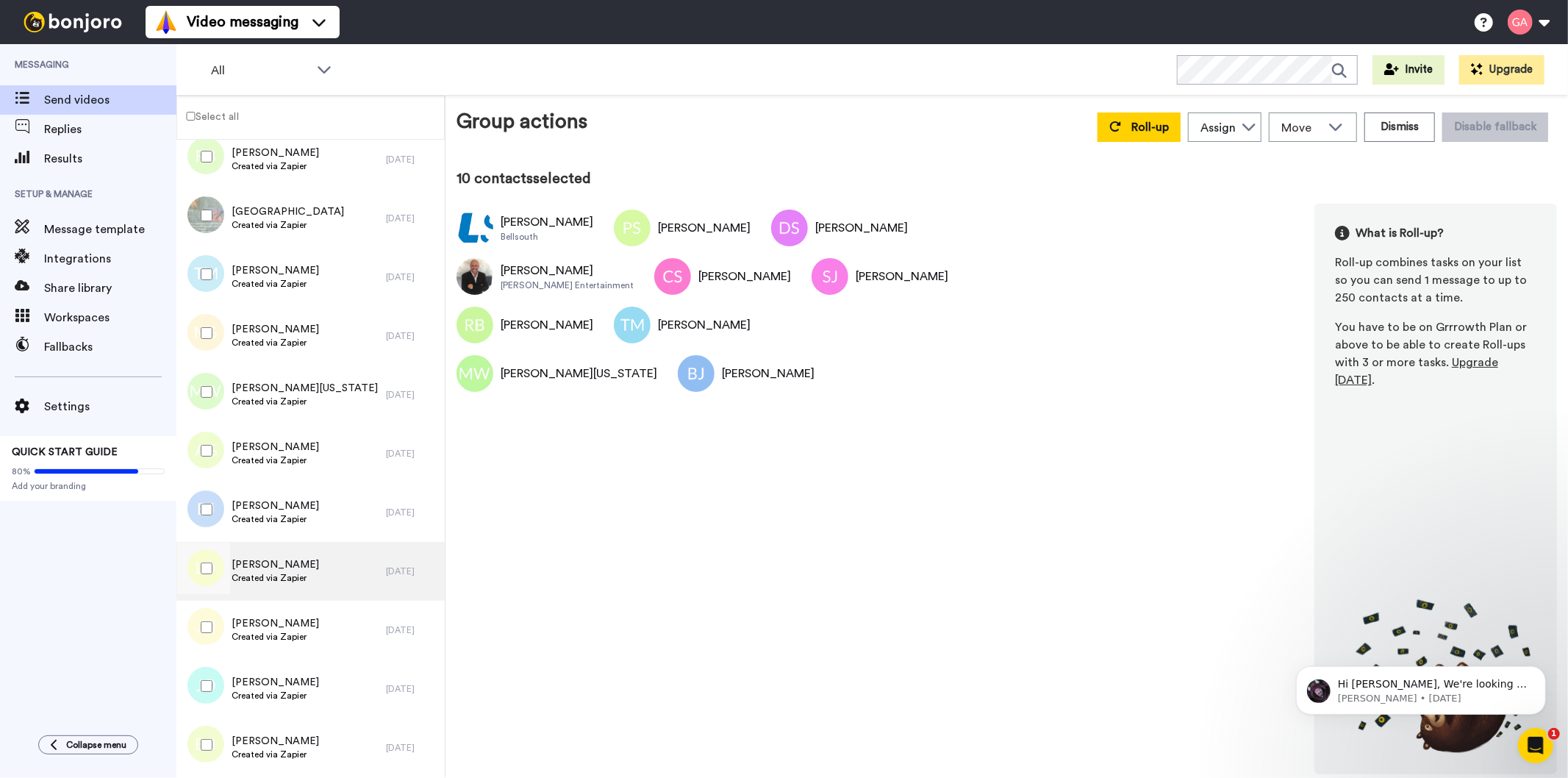
click at [287, 581] on span "Created via Zapier" at bounding box center [275, 578] width 87 height 11
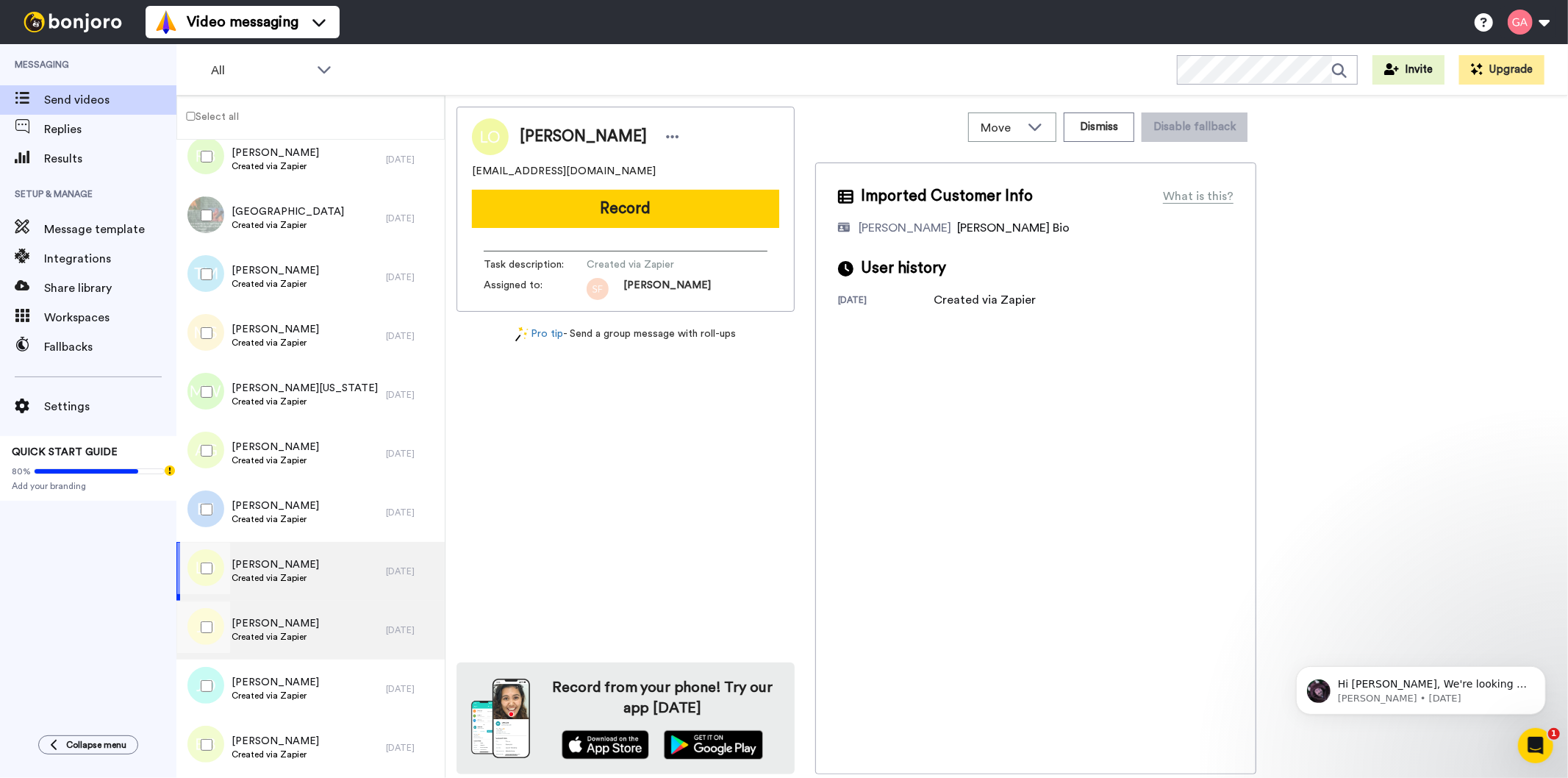
click at [284, 631] on span "Created via Zapier" at bounding box center [275, 636] width 87 height 11
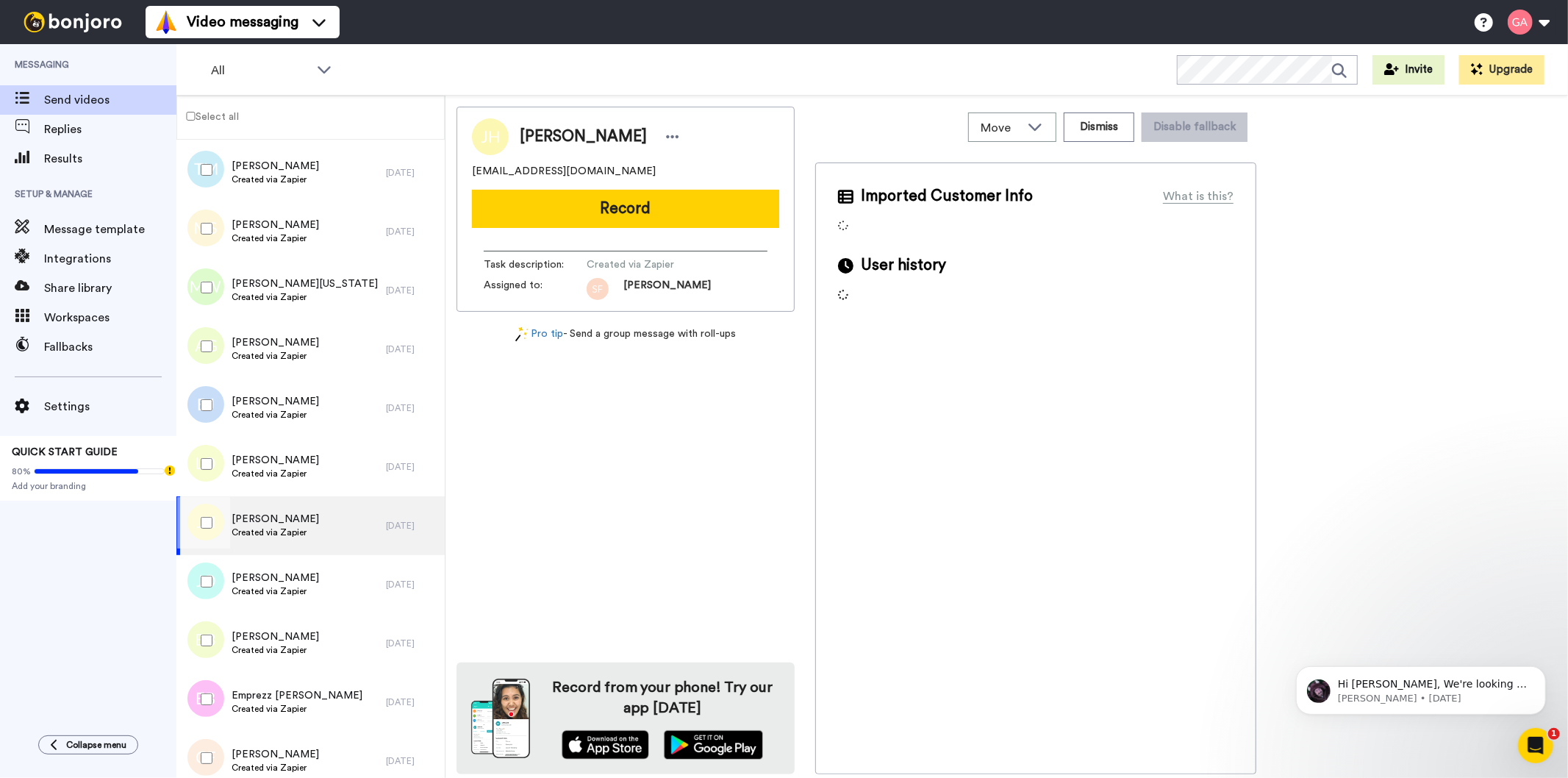
scroll to position [1225, 0]
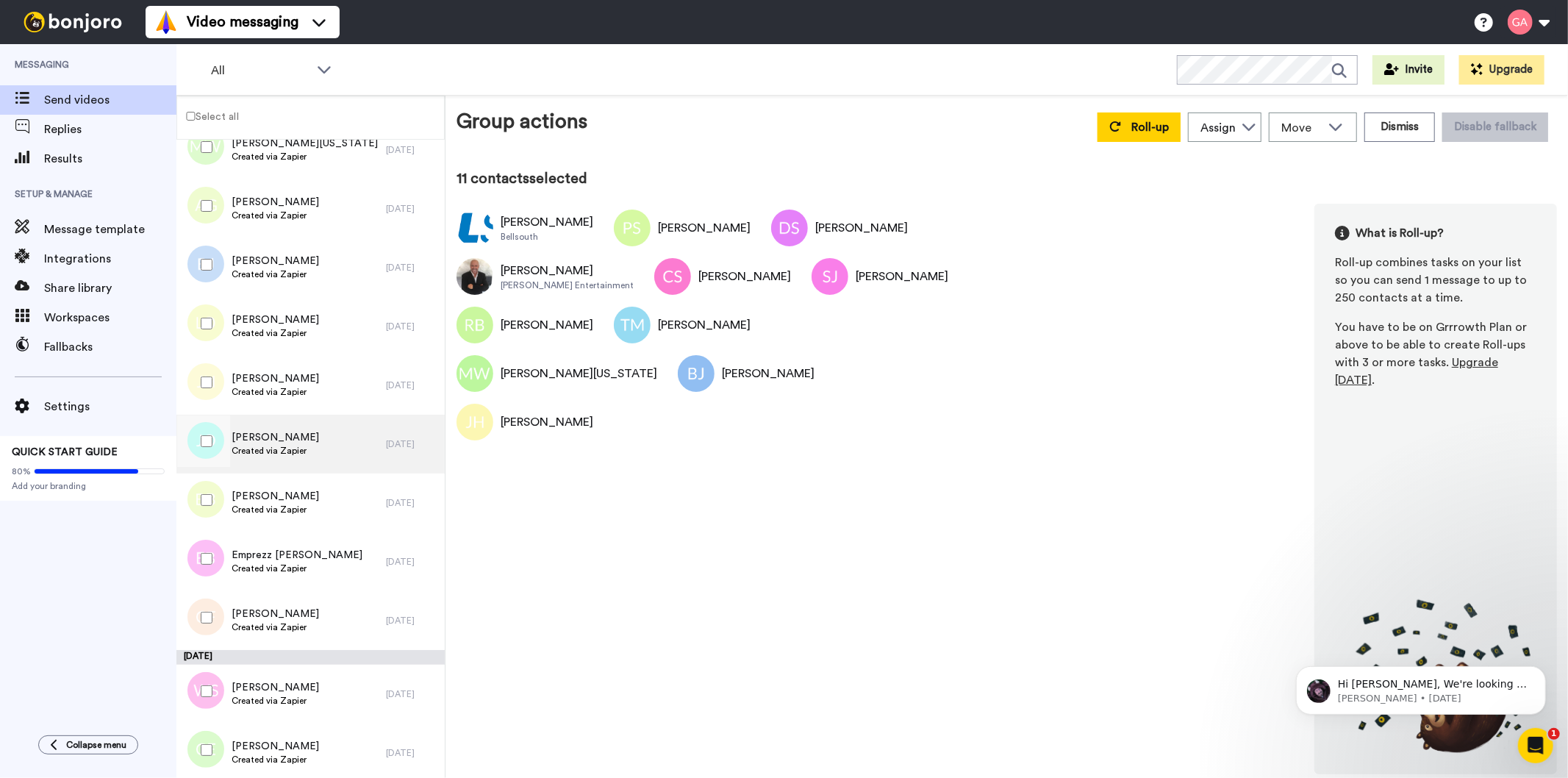
click at [276, 436] on span "Jamie O’Hanlon" at bounding box center [275, 436] width 87 height 14
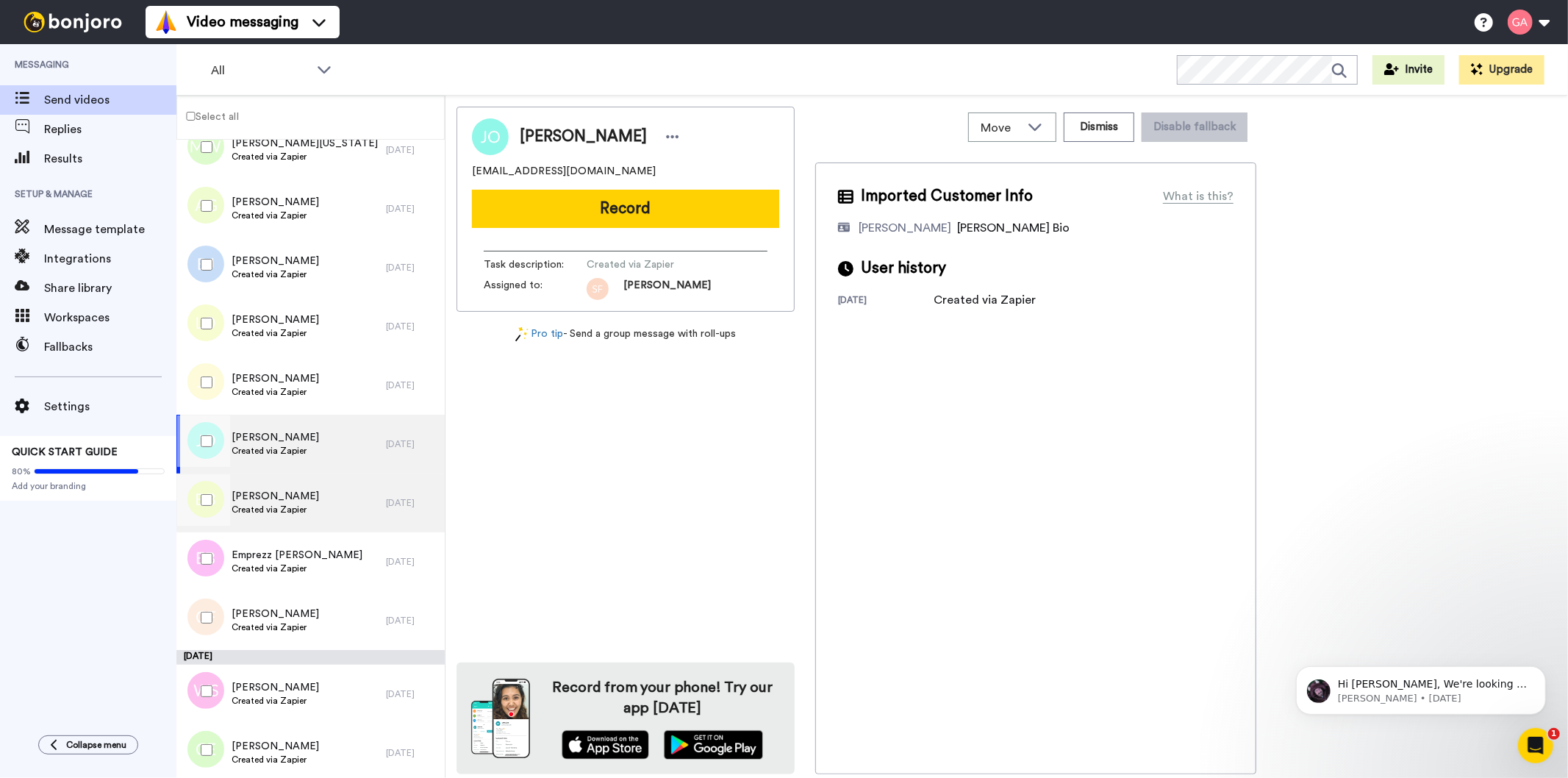
click at [283, 515] on span "Created via Zapier" at bounding box center [275, 509] width 87 height 11
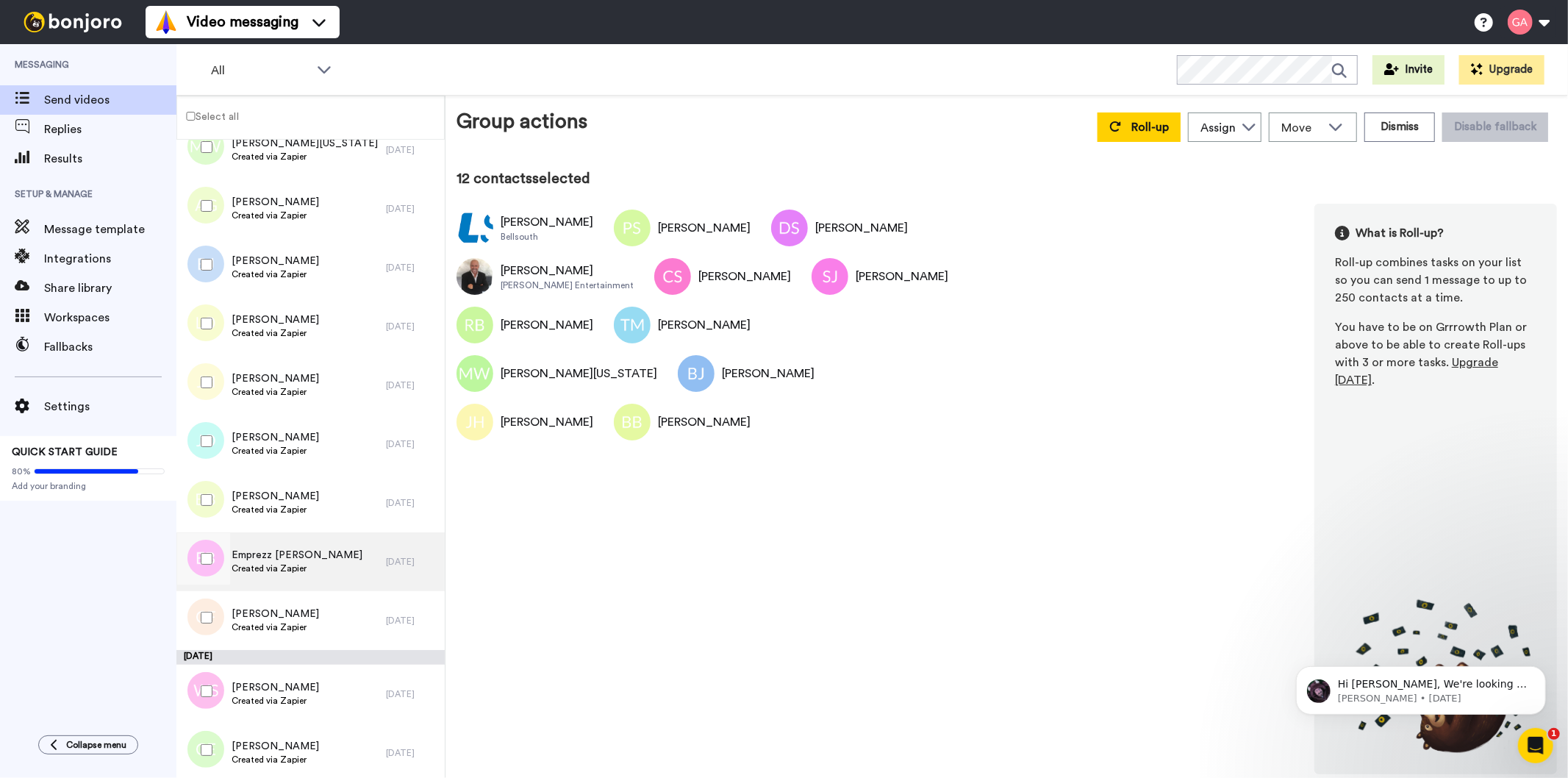
click at [276, 560] on span "Emprezz Bowser" at bounding box center [297, 554] width 131 height 14
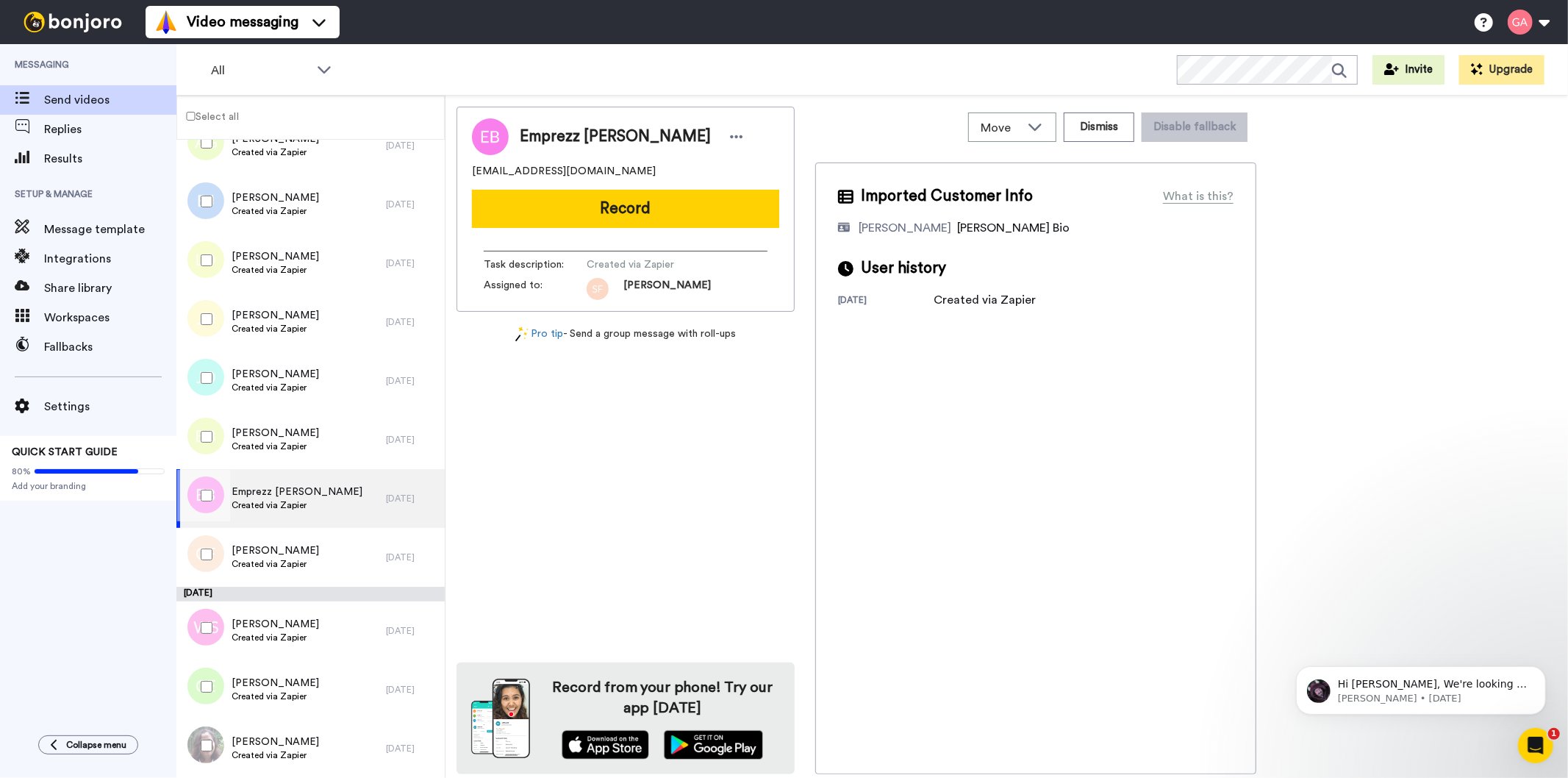
scroll to position [1388, 0]
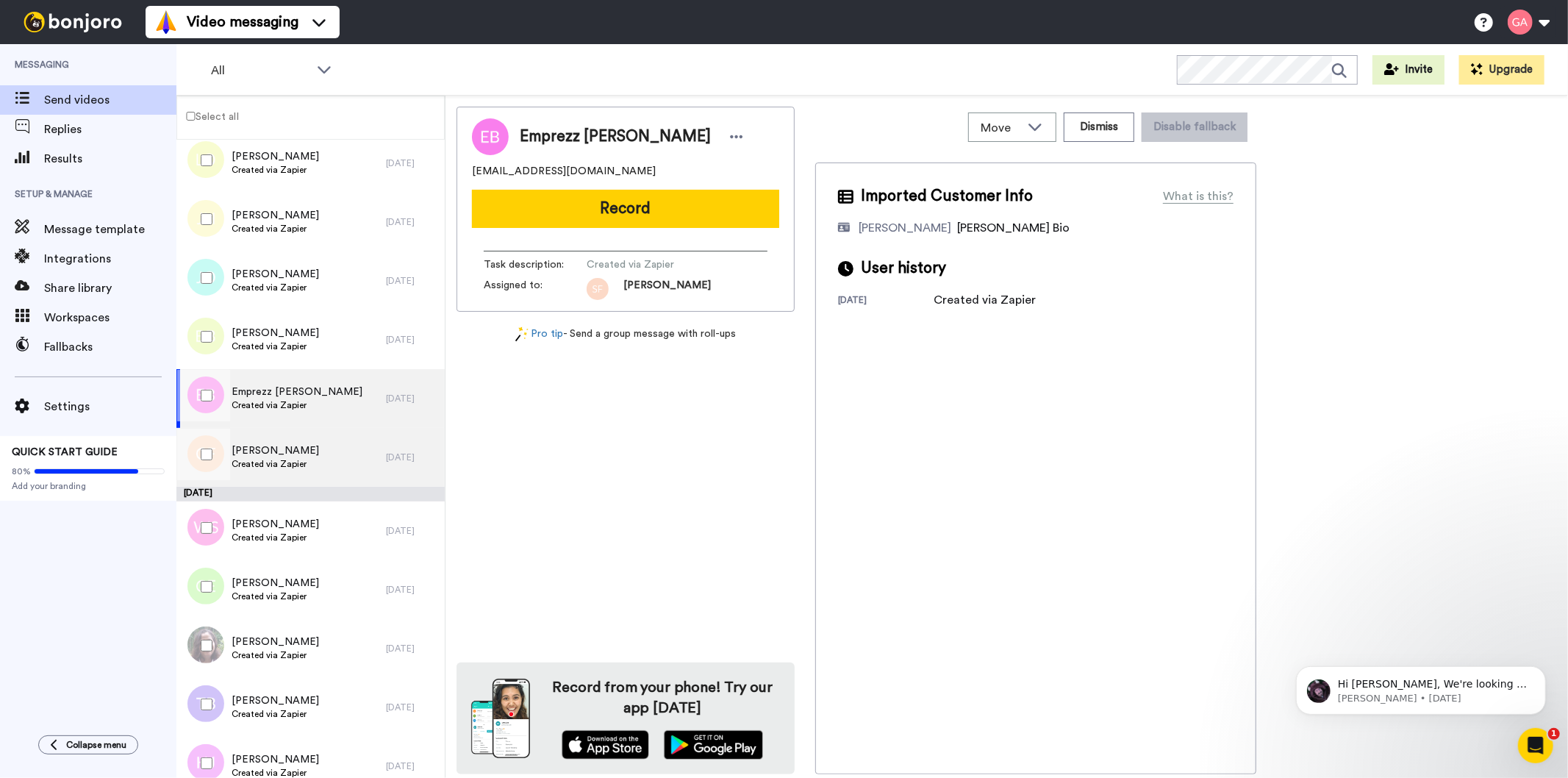
click at [259, 458] on span "Created via Zapier" at bounding box center [275, 464] width 87 height 11
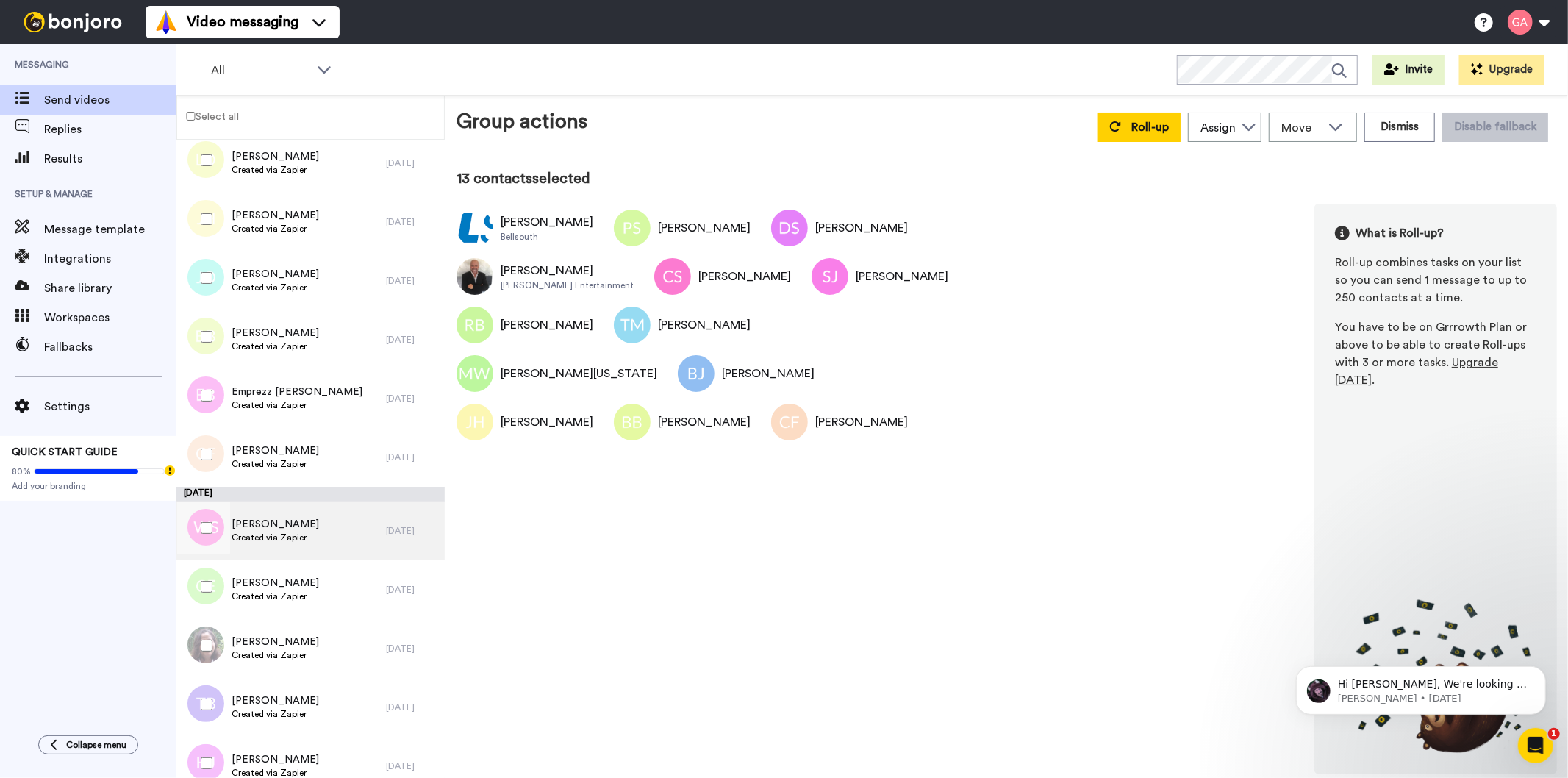
click at [262, 535] on span "Created via Zapier" at bounding box center [275, 537] width 87 height 11
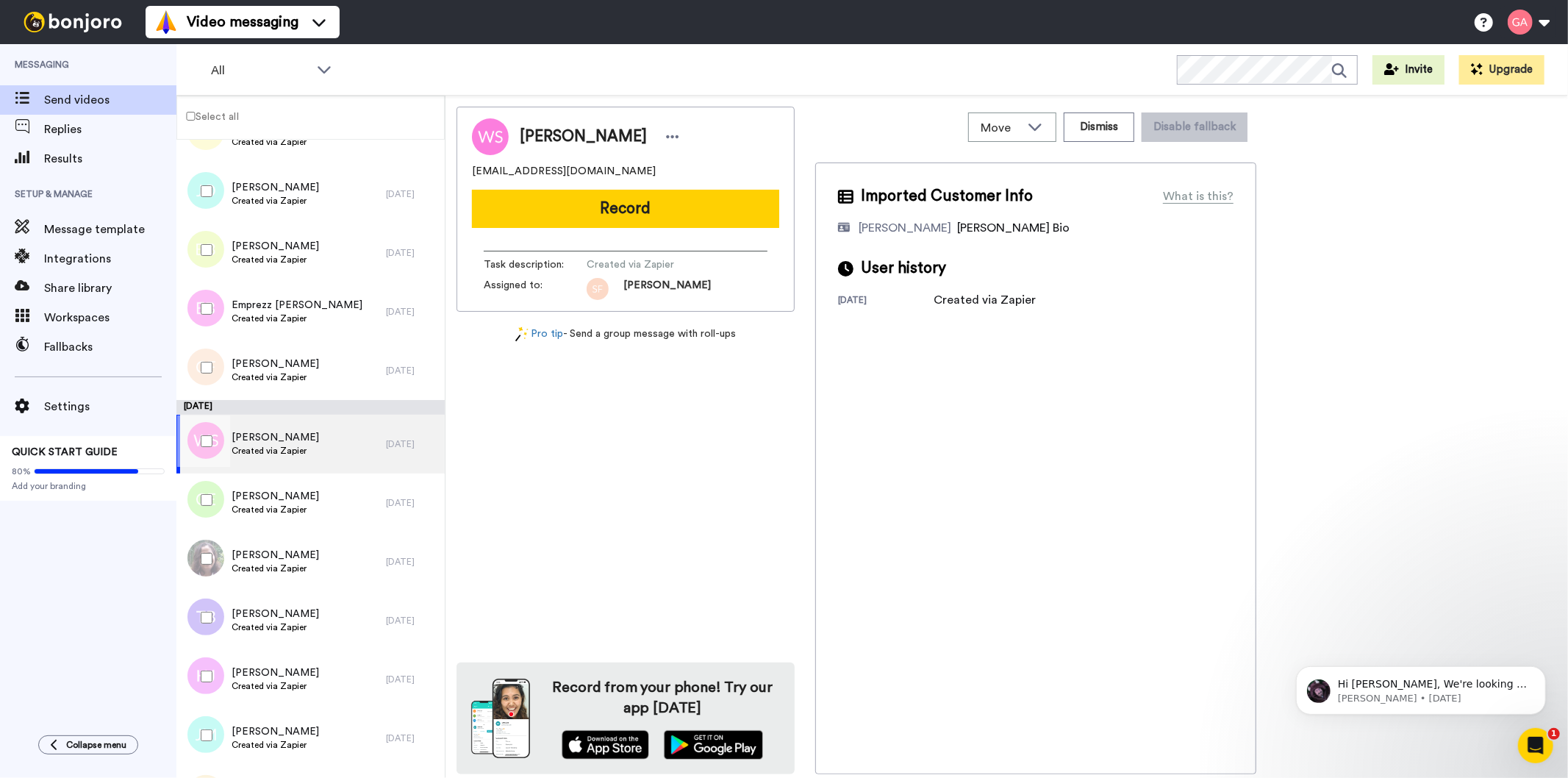
scroll to position [1551, 0]
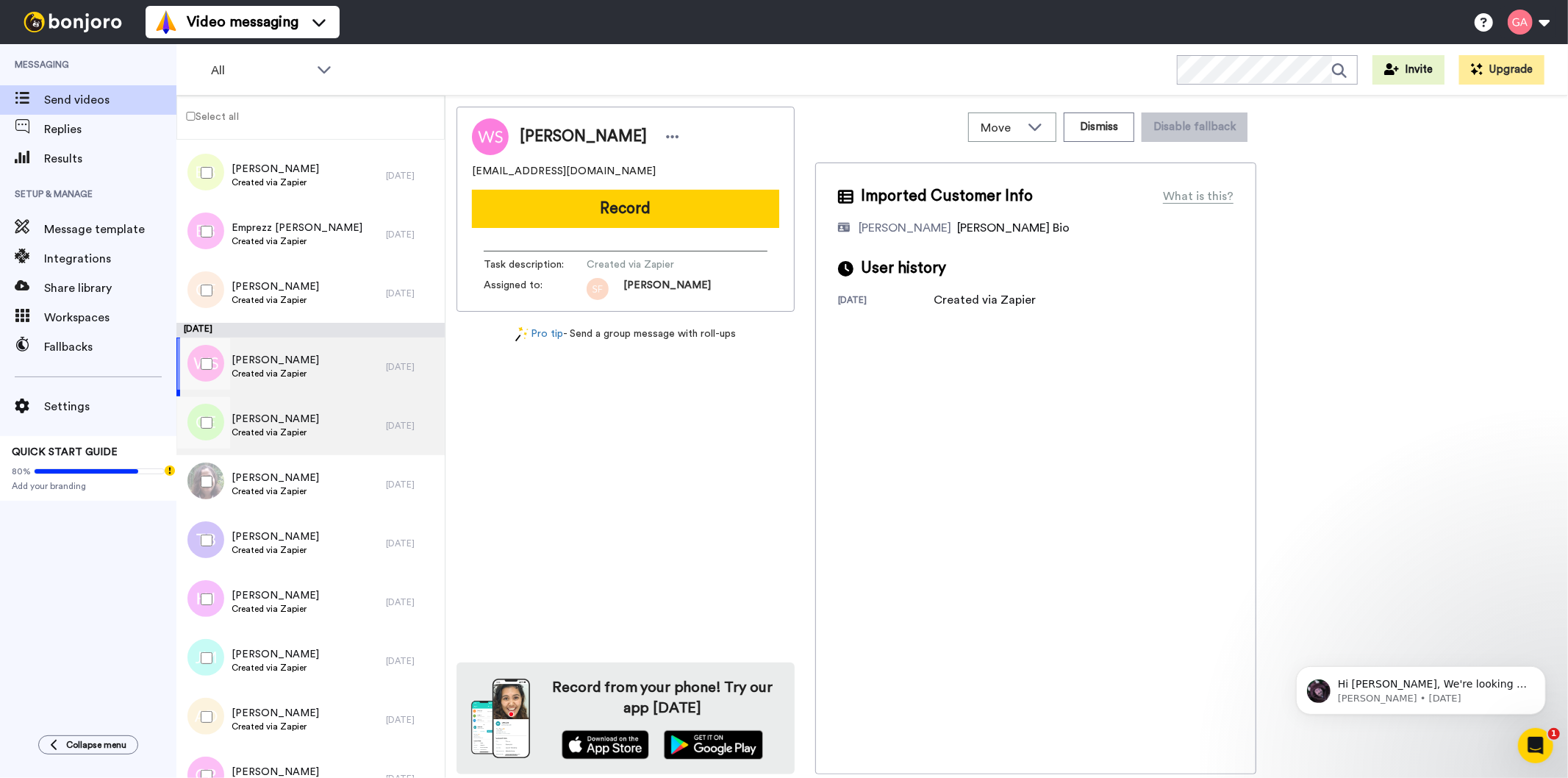
click at [290, 421] on span "CJ Ellington" at bounding box center [275, 418] width 87 height 14
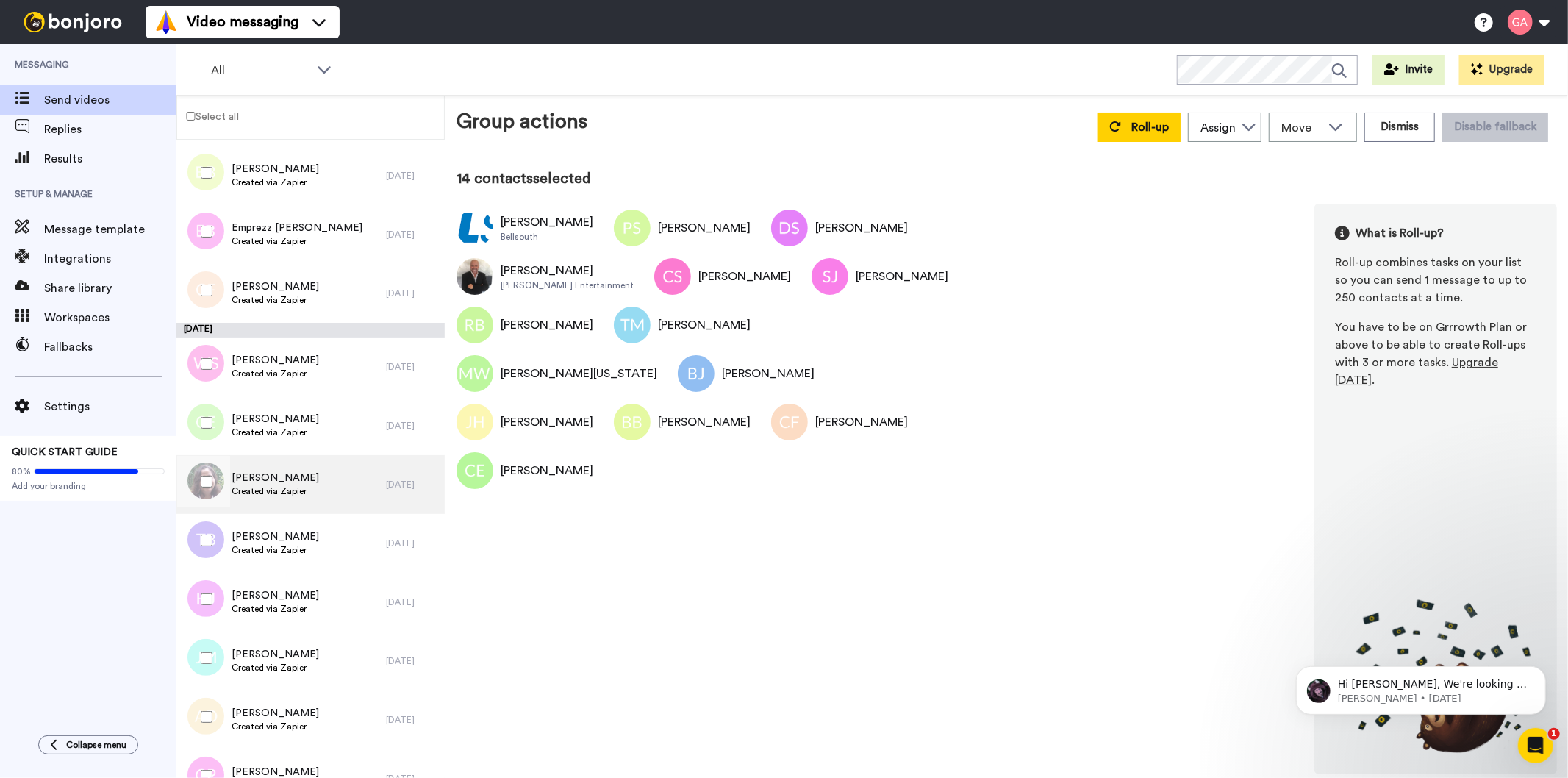
click at [292, 487] on span "Created via Zapier" at bounding box center [275, 491] width 87 height 11
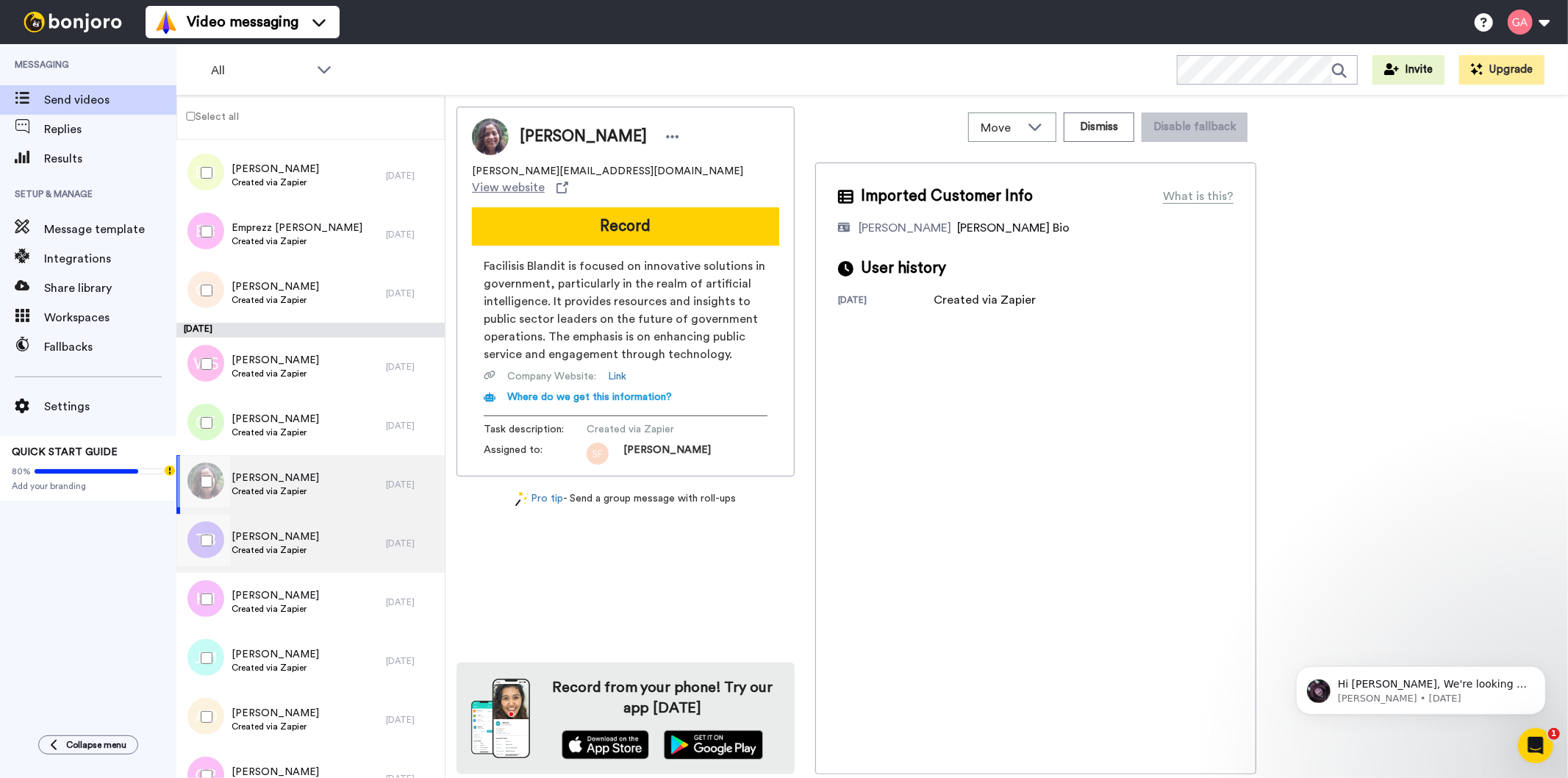
click at [314, 548] on div "Tiffany Bolton Created via Zapier" at bounding box center [280, 543] width 210 height 58
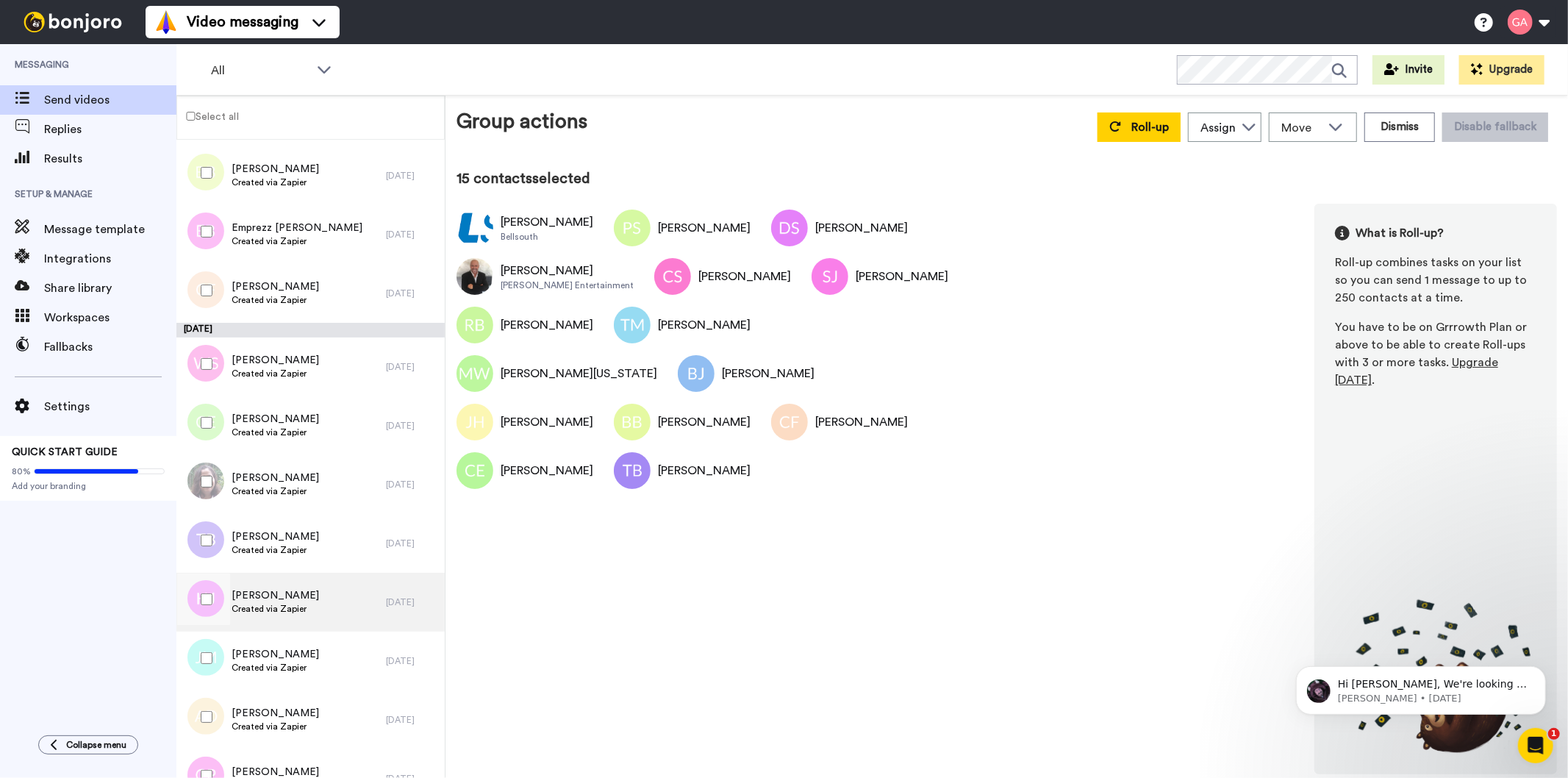
click at [312, 604] on div "Henry Johnson Created via Zapier" at bounding box center [280, 601] width 210 height 58
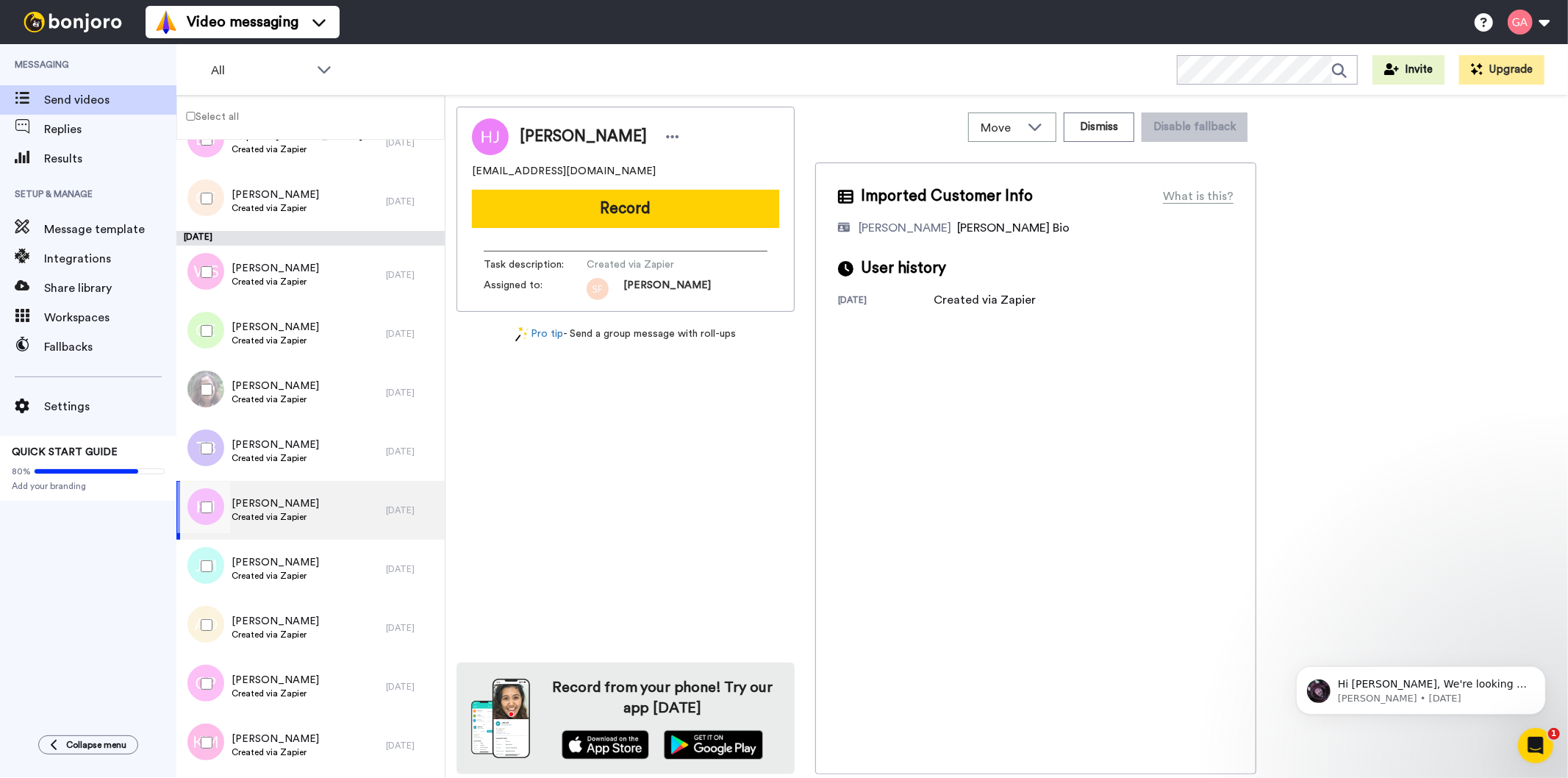
scroll to position [1715, 0]
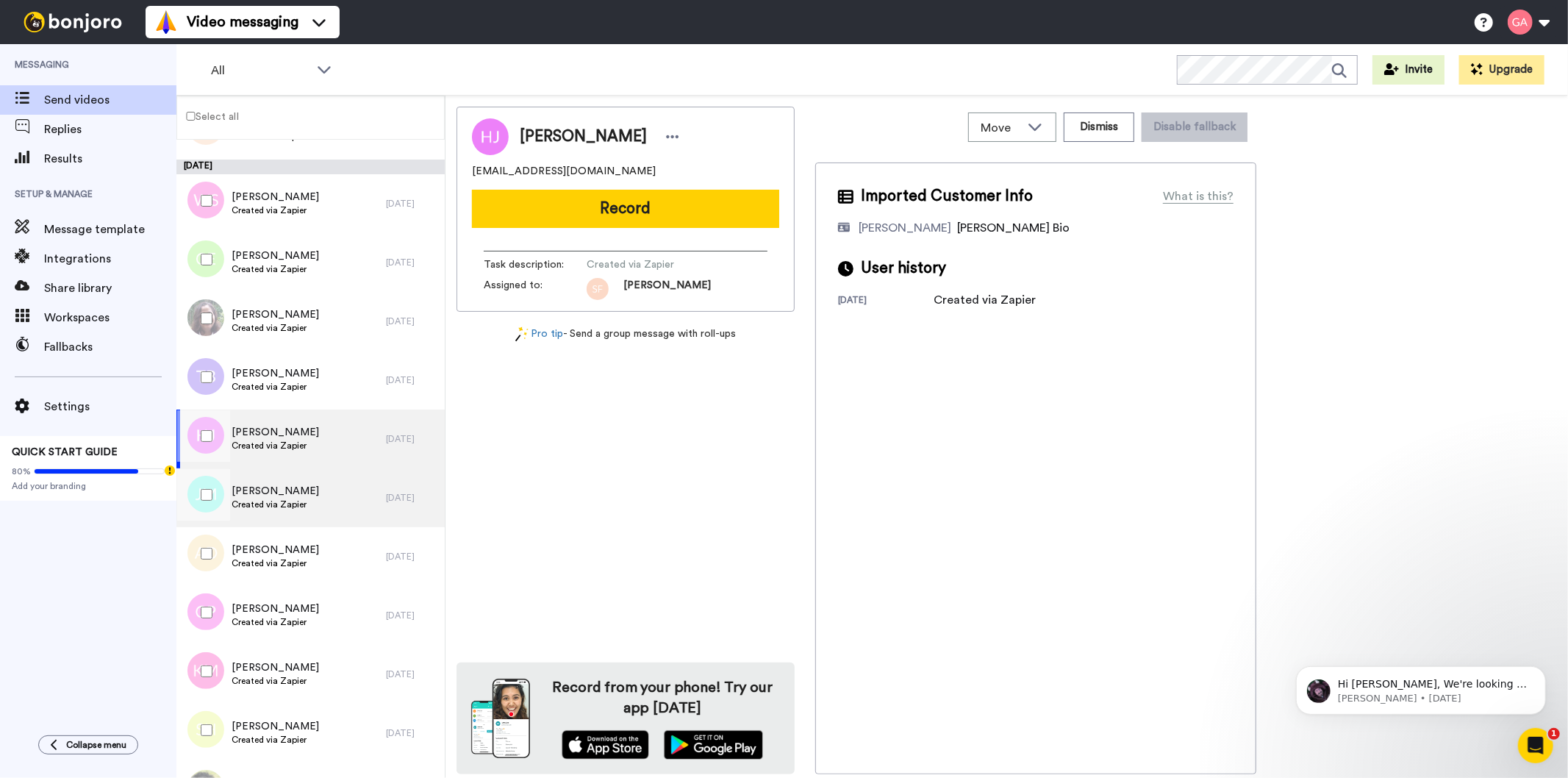
click at [302, 495] on span "Jaclyn Milam" at bounding box center [275, 490] width 87 height 14
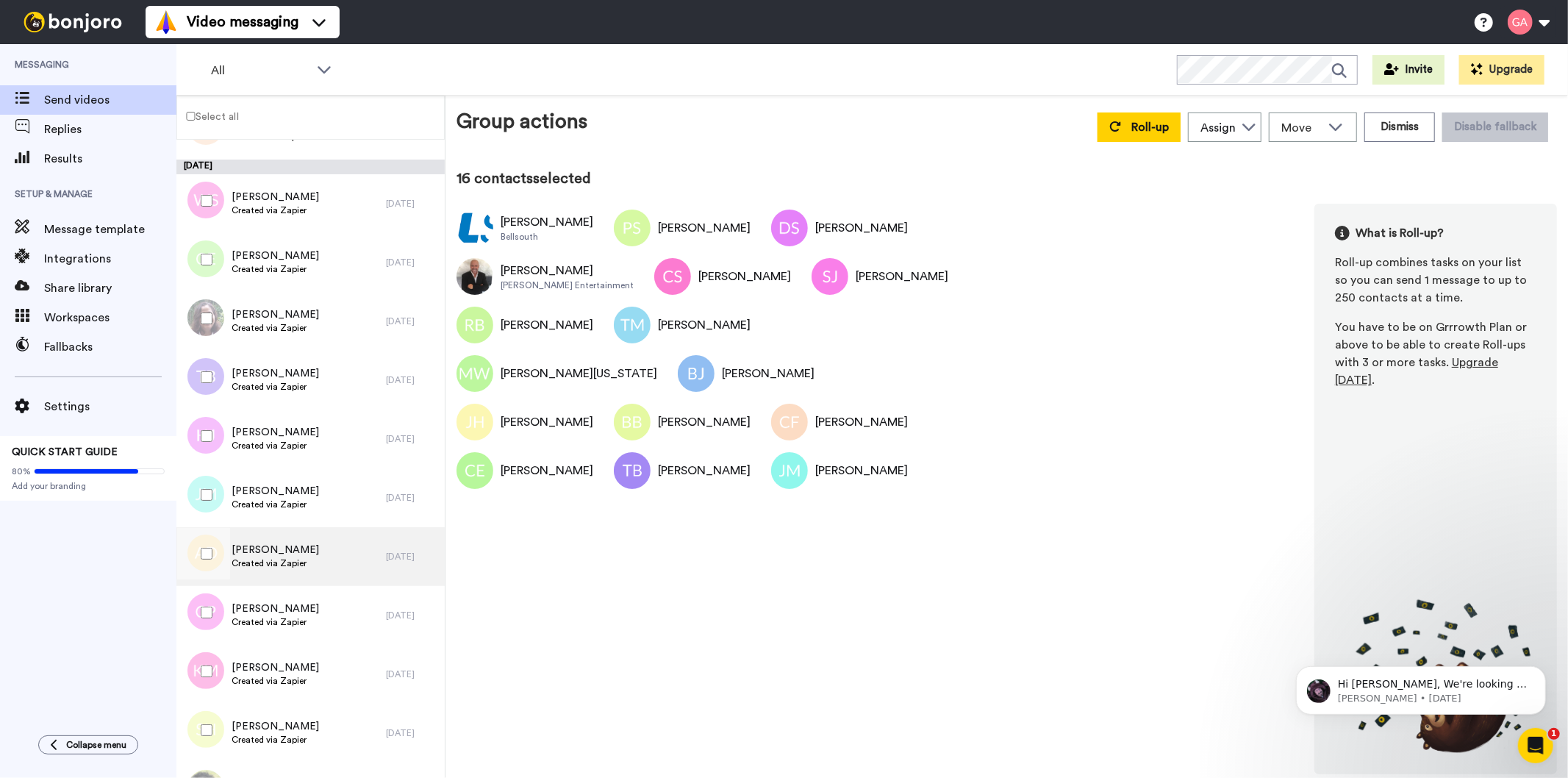
click at [294, 560] on span "Created via Zapier" at bounding box center [275, 563] width 87 height 11
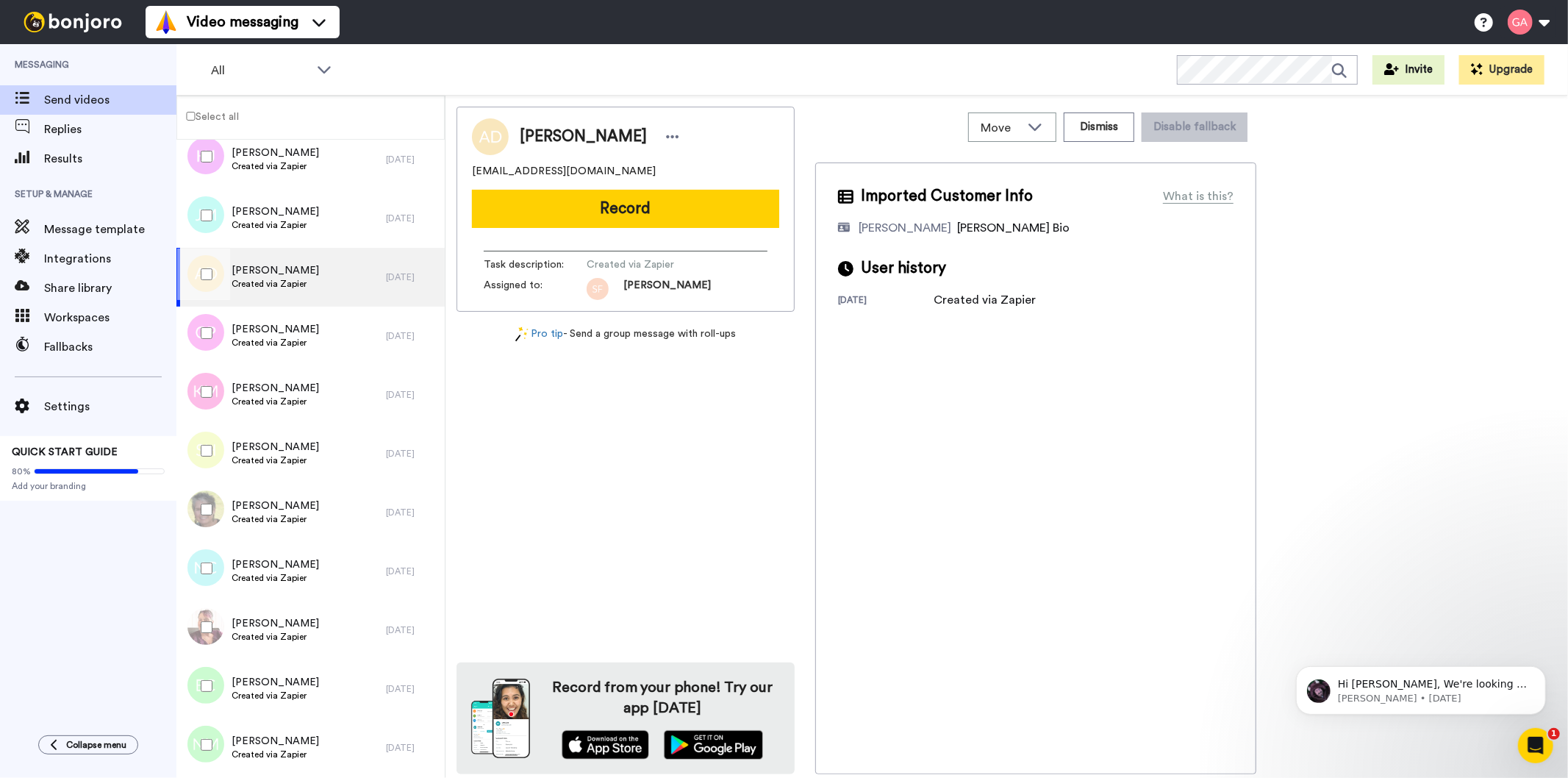
scroll to position [2041, 0]
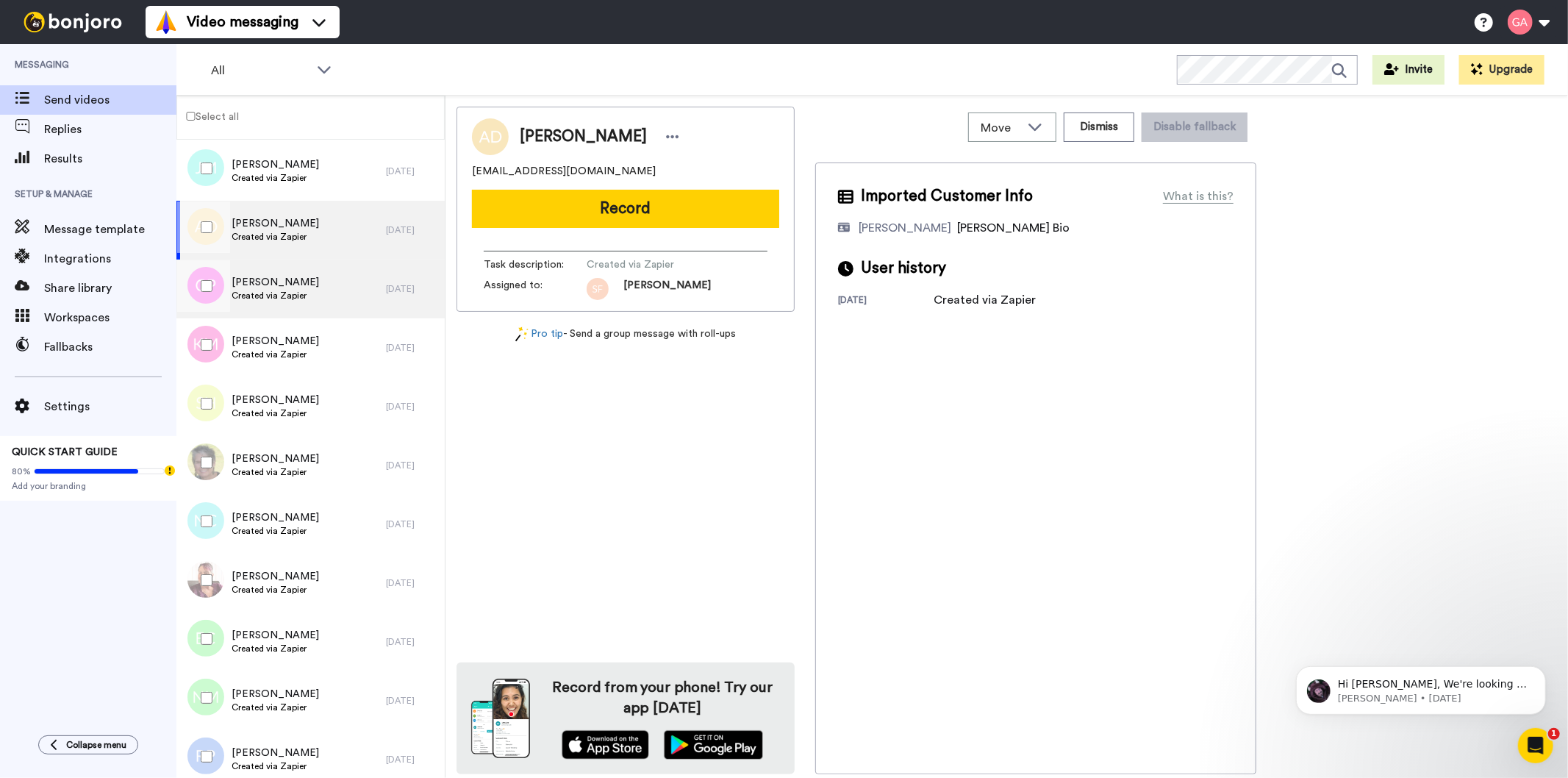
click at [300, 281] on span "Christi Pacula" at bounding box center [275, 281] width 87 height 14
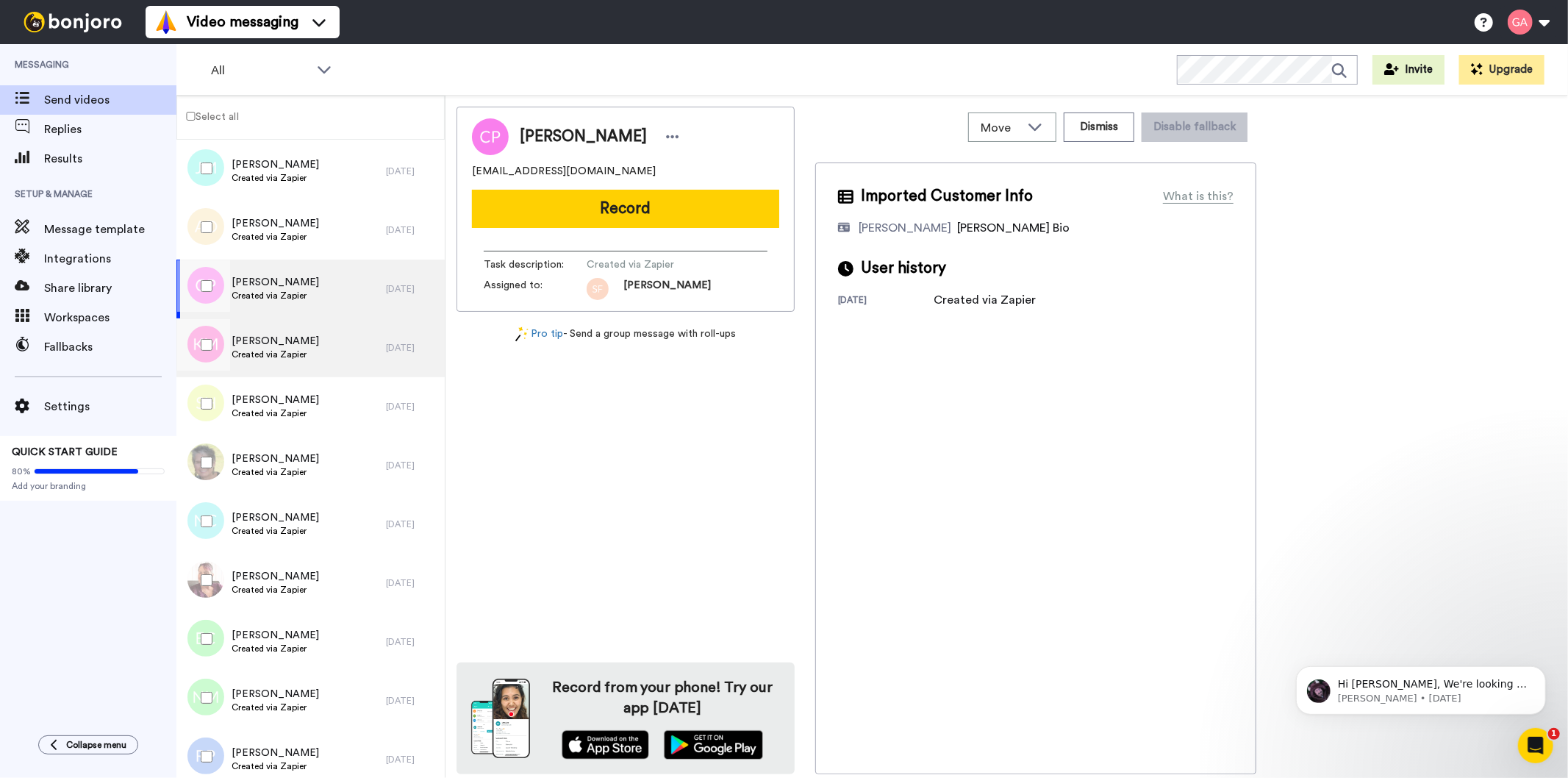
click at [314, 363] on div "Kathleen Merritt Created via Zapier" at bounding box center [280, 347] width 210 height 58
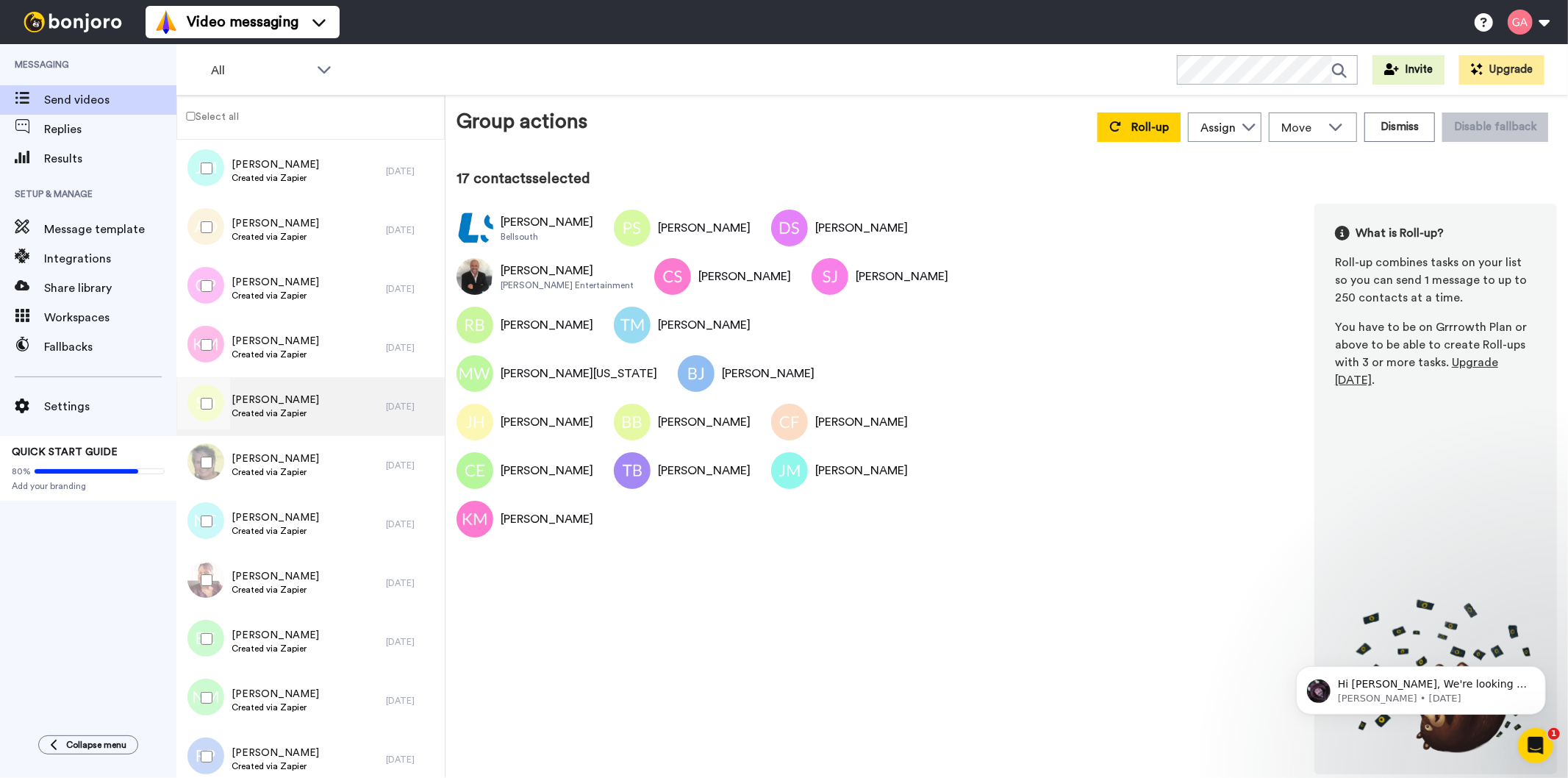
click at [265, 411] on span "Created via Zapier" at bounding box center [275, 413] width 87 height 11
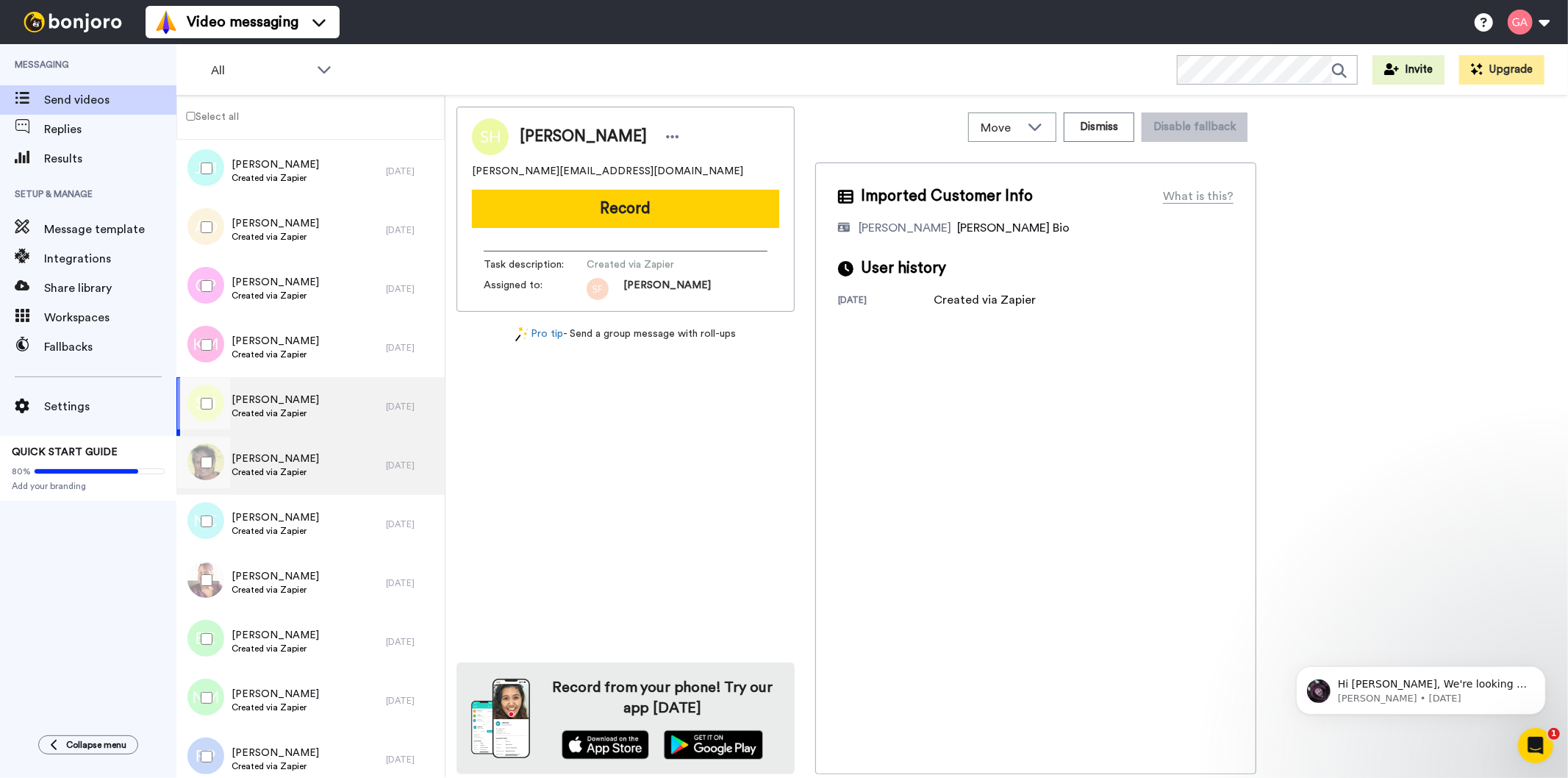
click at [285, 467] on span "Created via Zapier" at bounding box center [275, 472] width 87 height 11
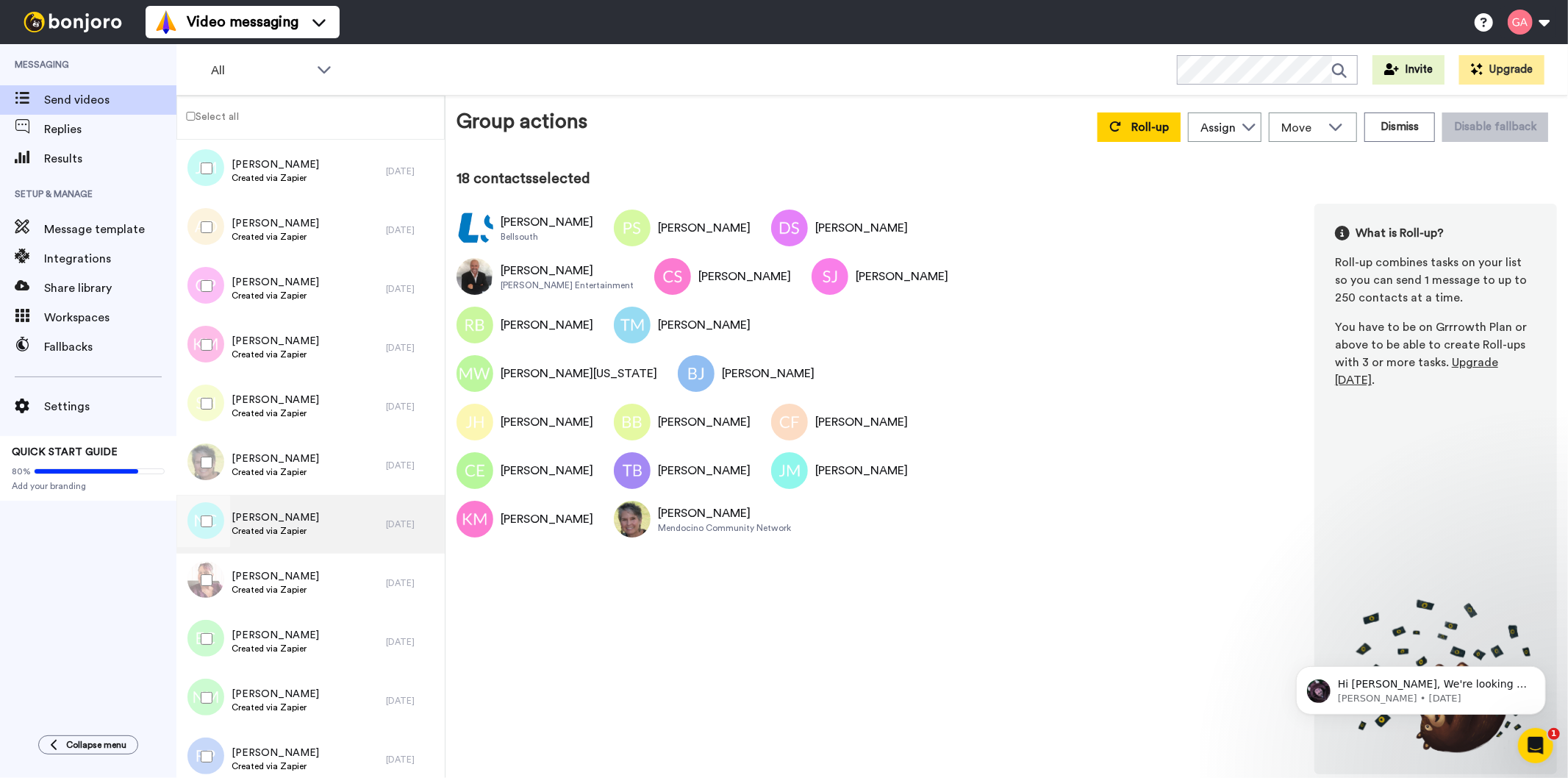
click at [325, 527] on div "Nikki Clement Created via Zapier" at bounding box center [280, 523] width 210 height 58
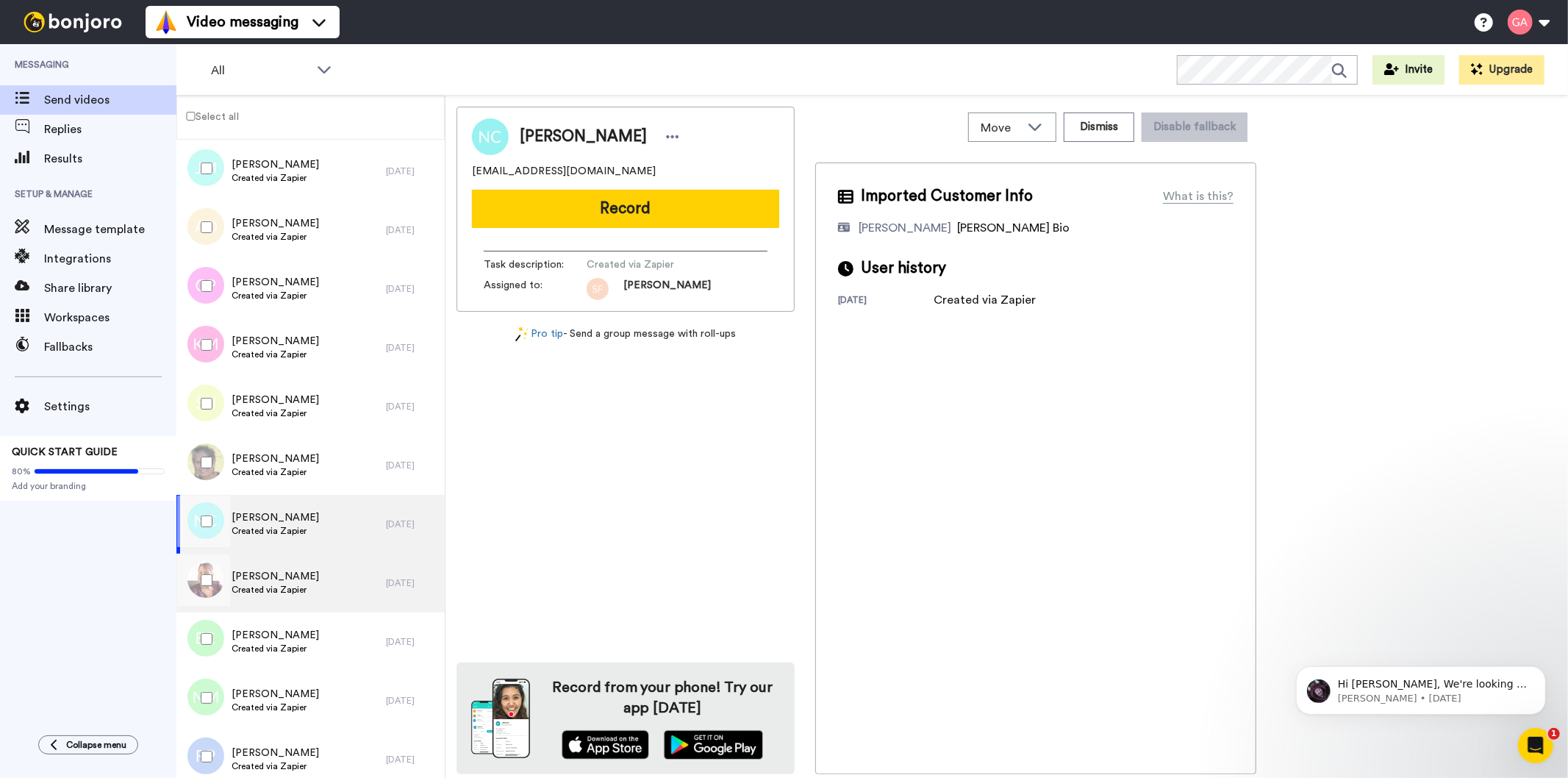
click at [297, 600] on div "Lourdes Weiss Created via Zapier" at bounding box center [280, 582] width 210 height 58
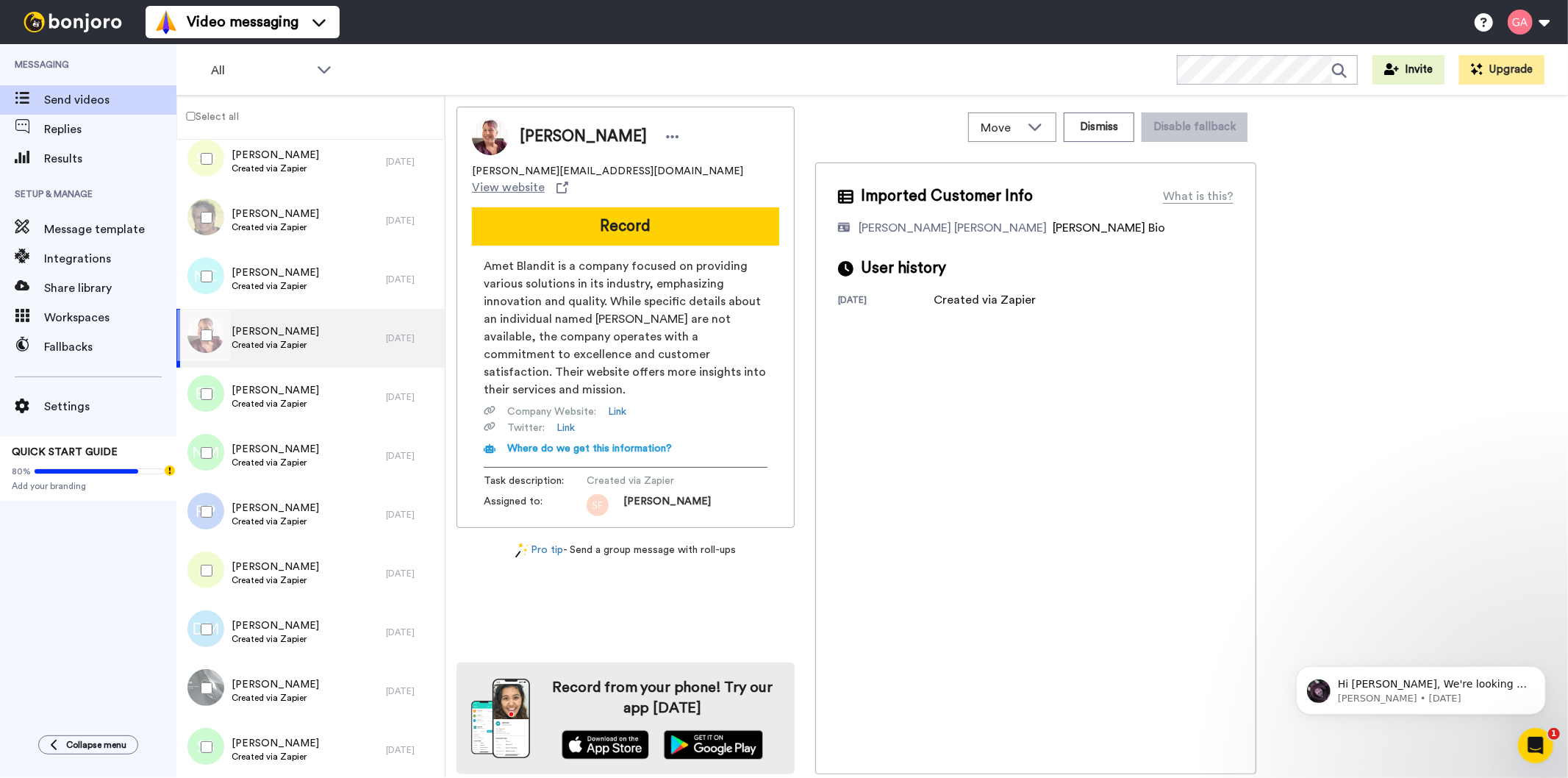
scroll to position [2287, 0]
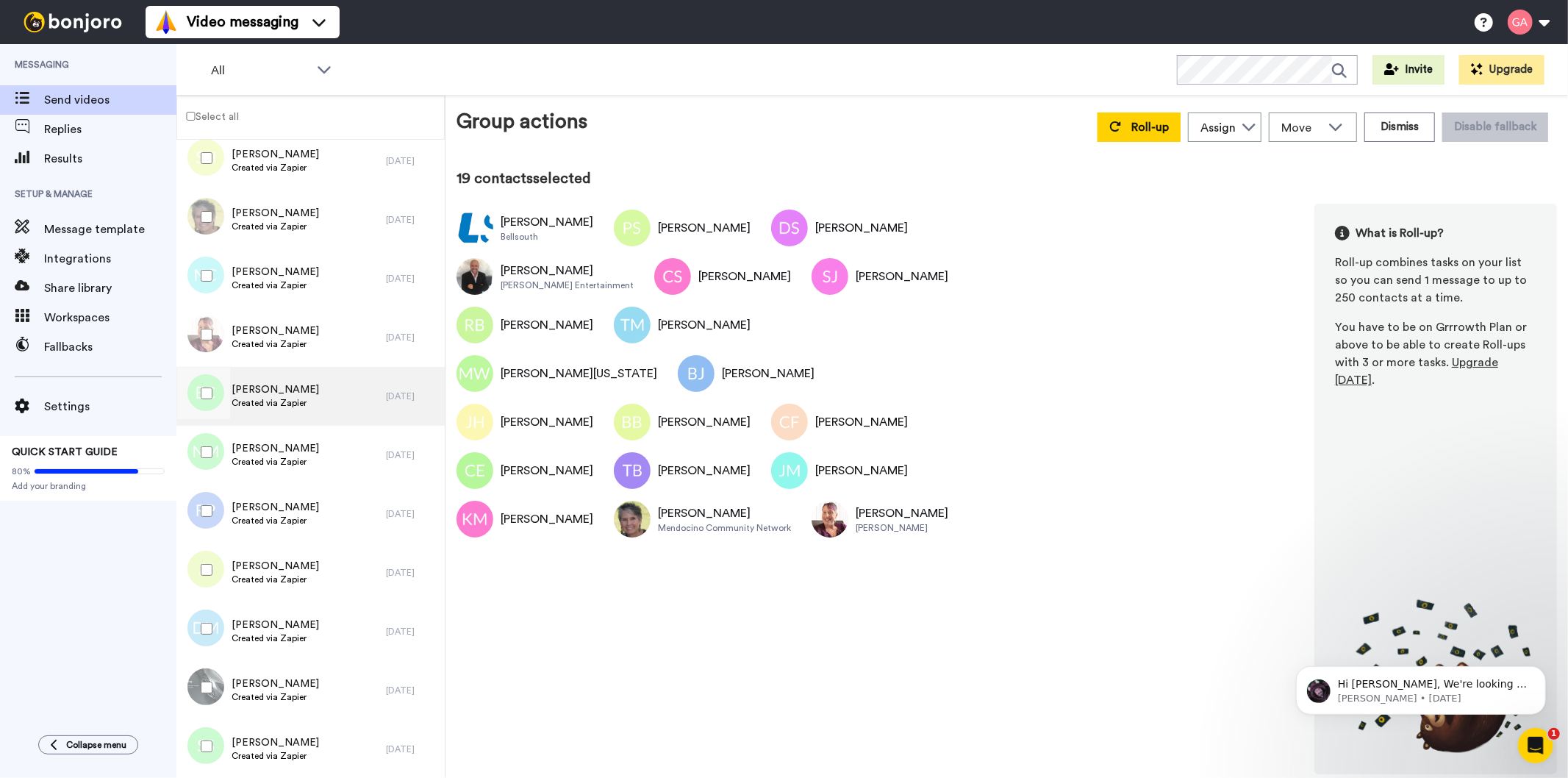
click at [312, 406] on div "Emily Cotton Created via Zapier" at bounding box center [280, 395] width 210 height 58
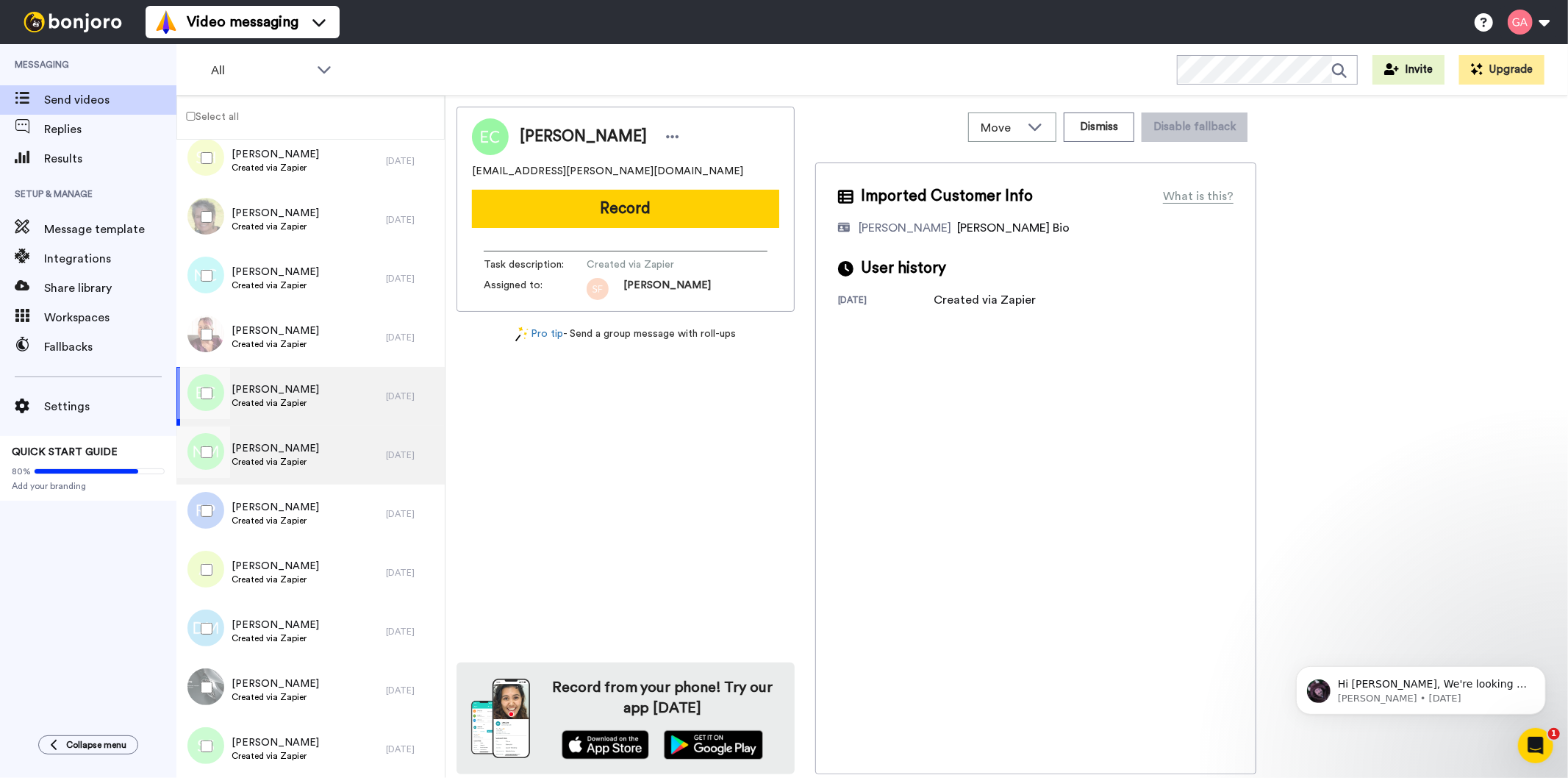
click at [312, 464] on div "Nuala Magson Created via Zapier" at bounding box center [280, 455] width 210 height 58
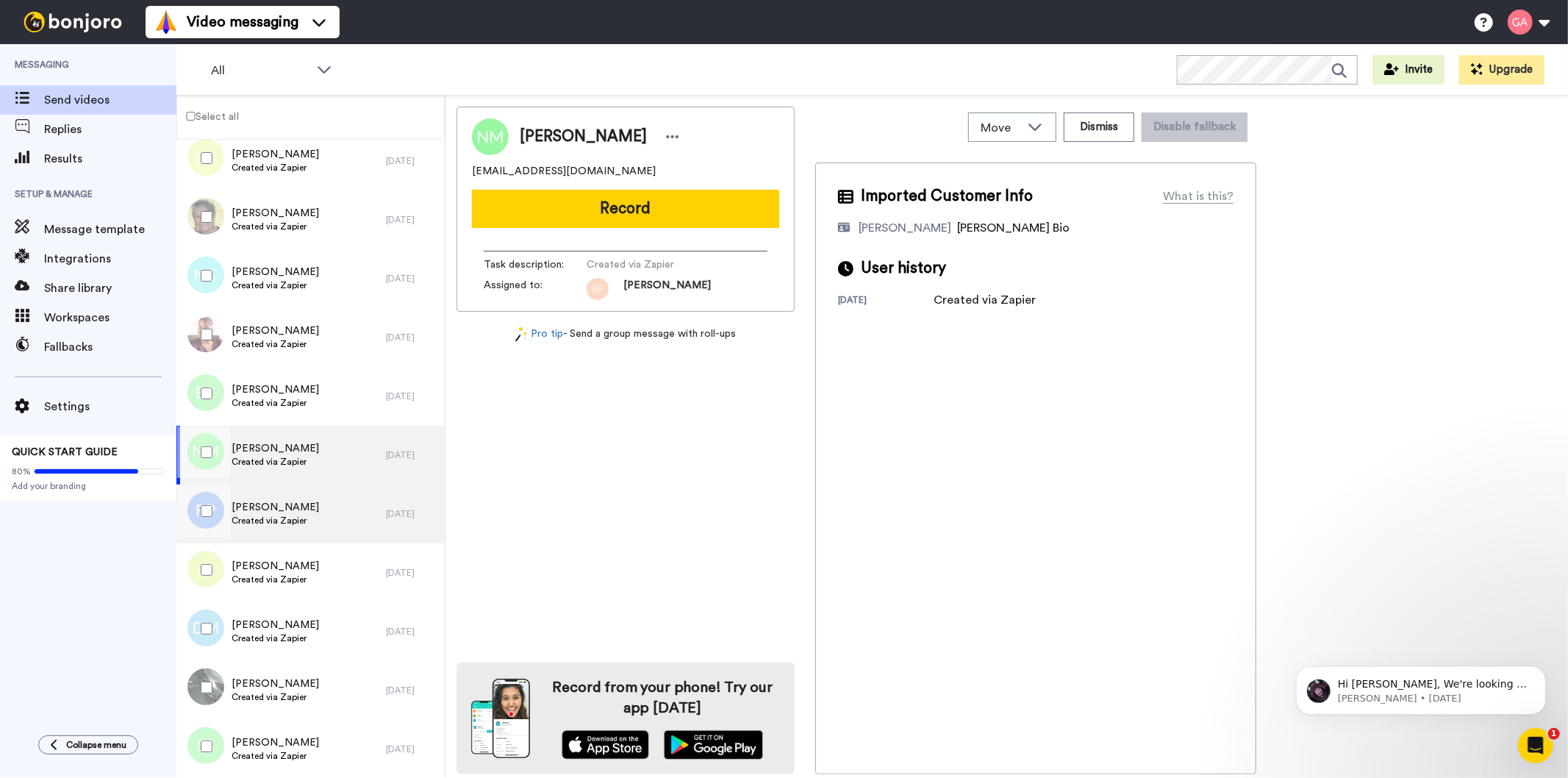
click at [306, 515] on div "Renata Phillips Created via Zapier" at bounding box center [280, 513] width 210 height 58
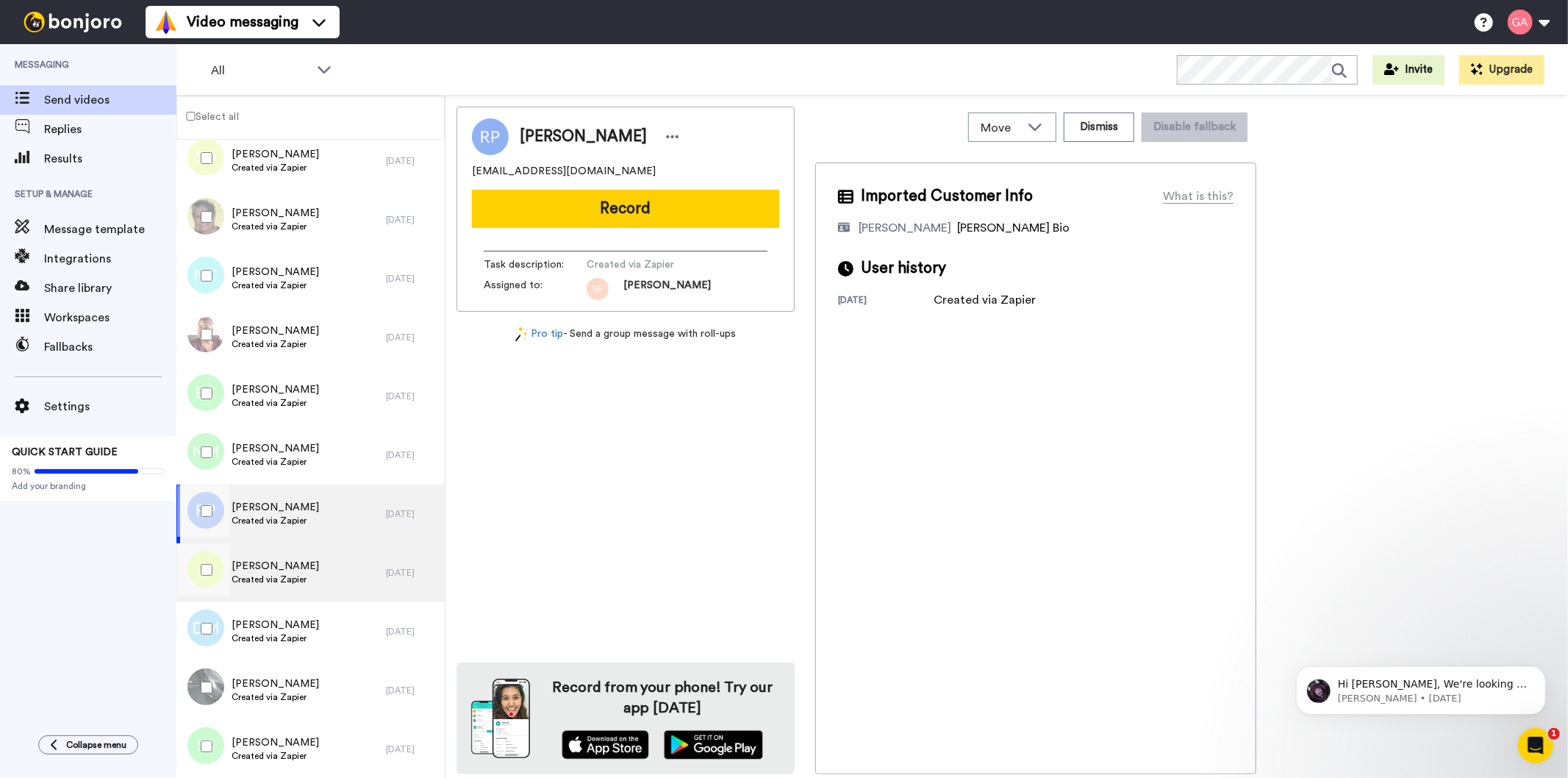
click at [304, 568] on span "[PERSON_NAME]" at bounding box center [275, 566] width 87 height 14
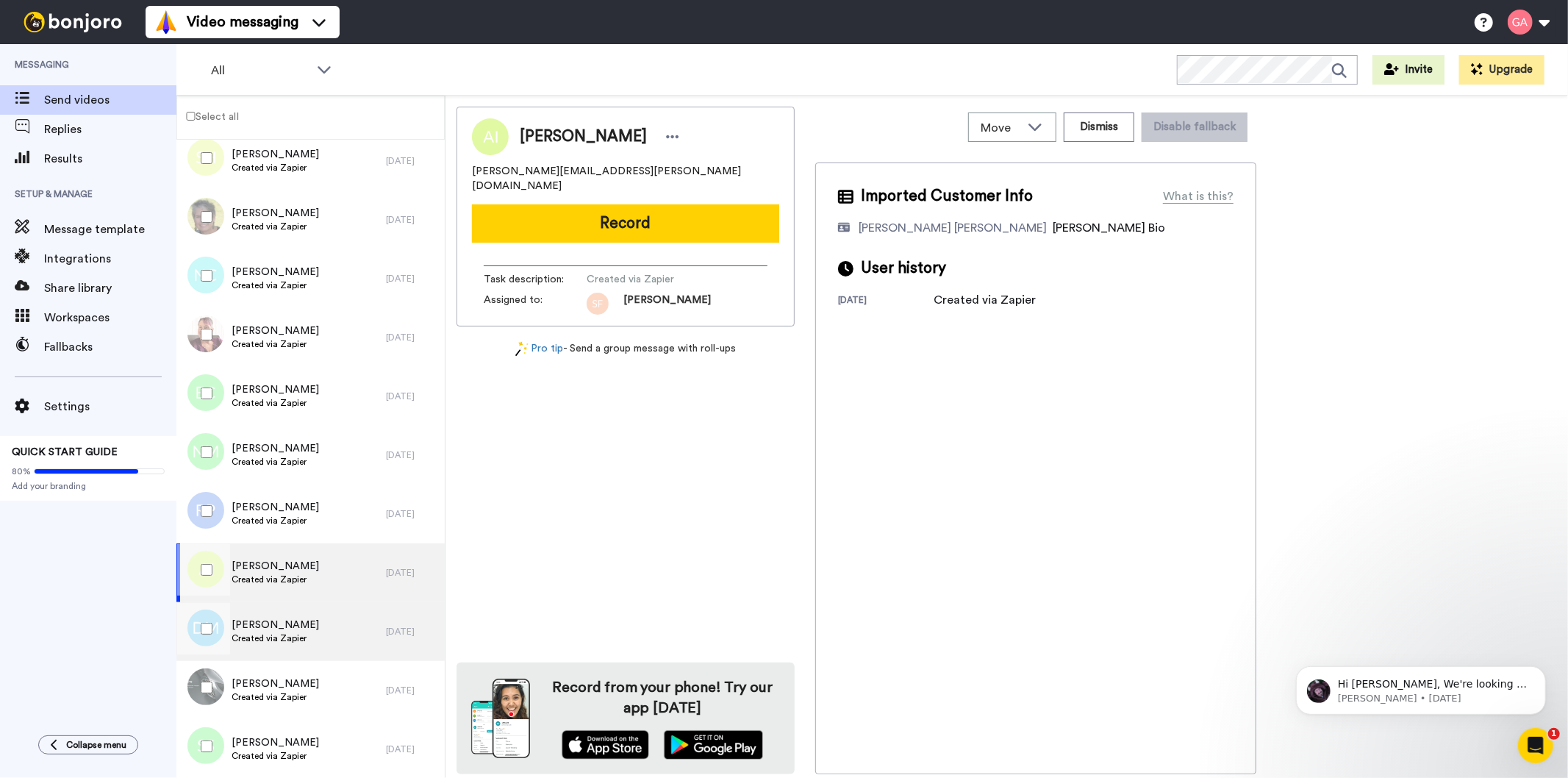
click at [300, 619] on span "Deborah Martin" at bounding box center [275, 624] width 87 height 14
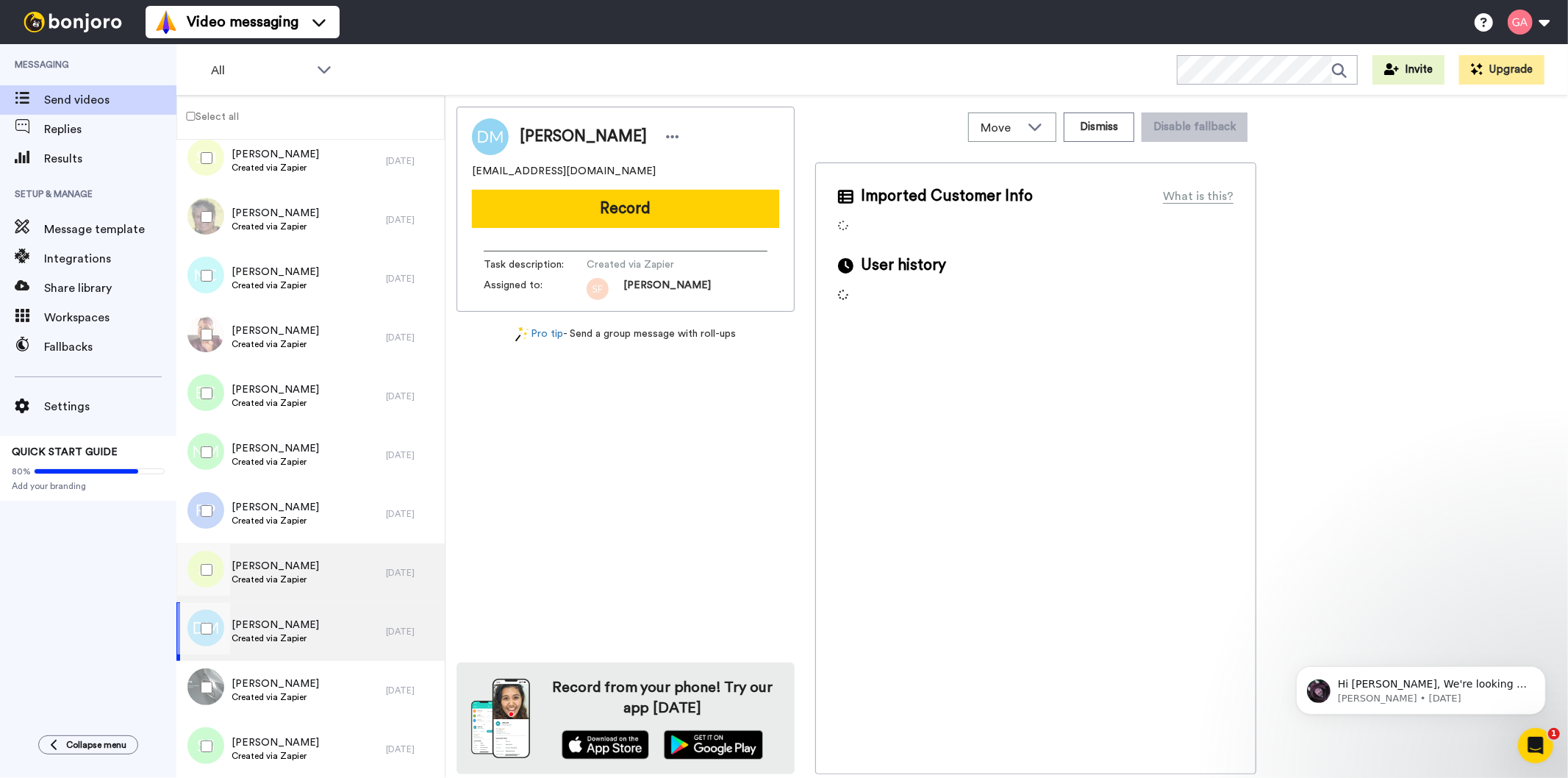
click at [300, 577] on span "Created via Zapier" at bounding box center [275, 579] width 87 height 11
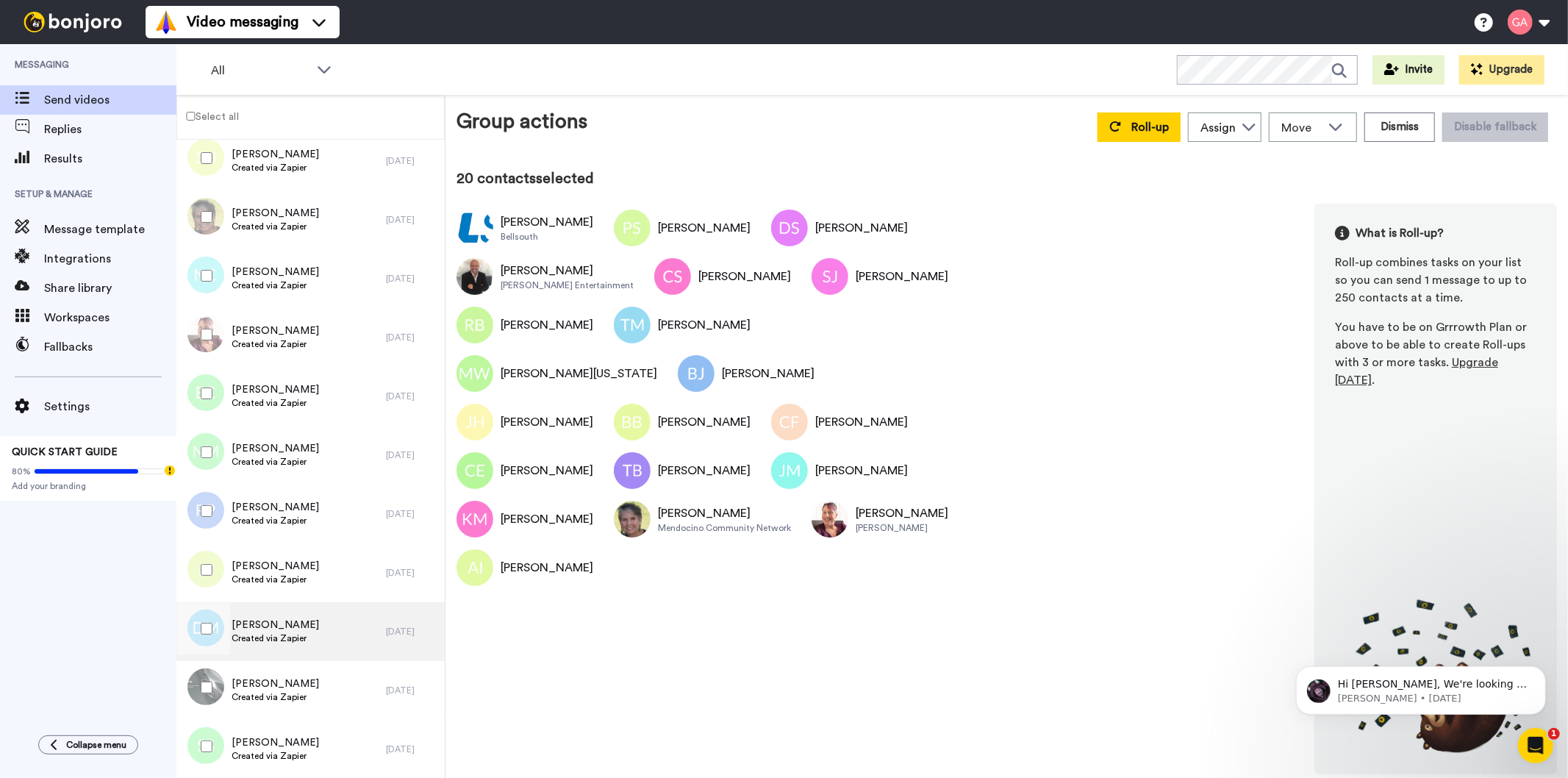
click at [300, 635] on span "Created via Zapier" at bounding box center [275, 638] width 87 height 11
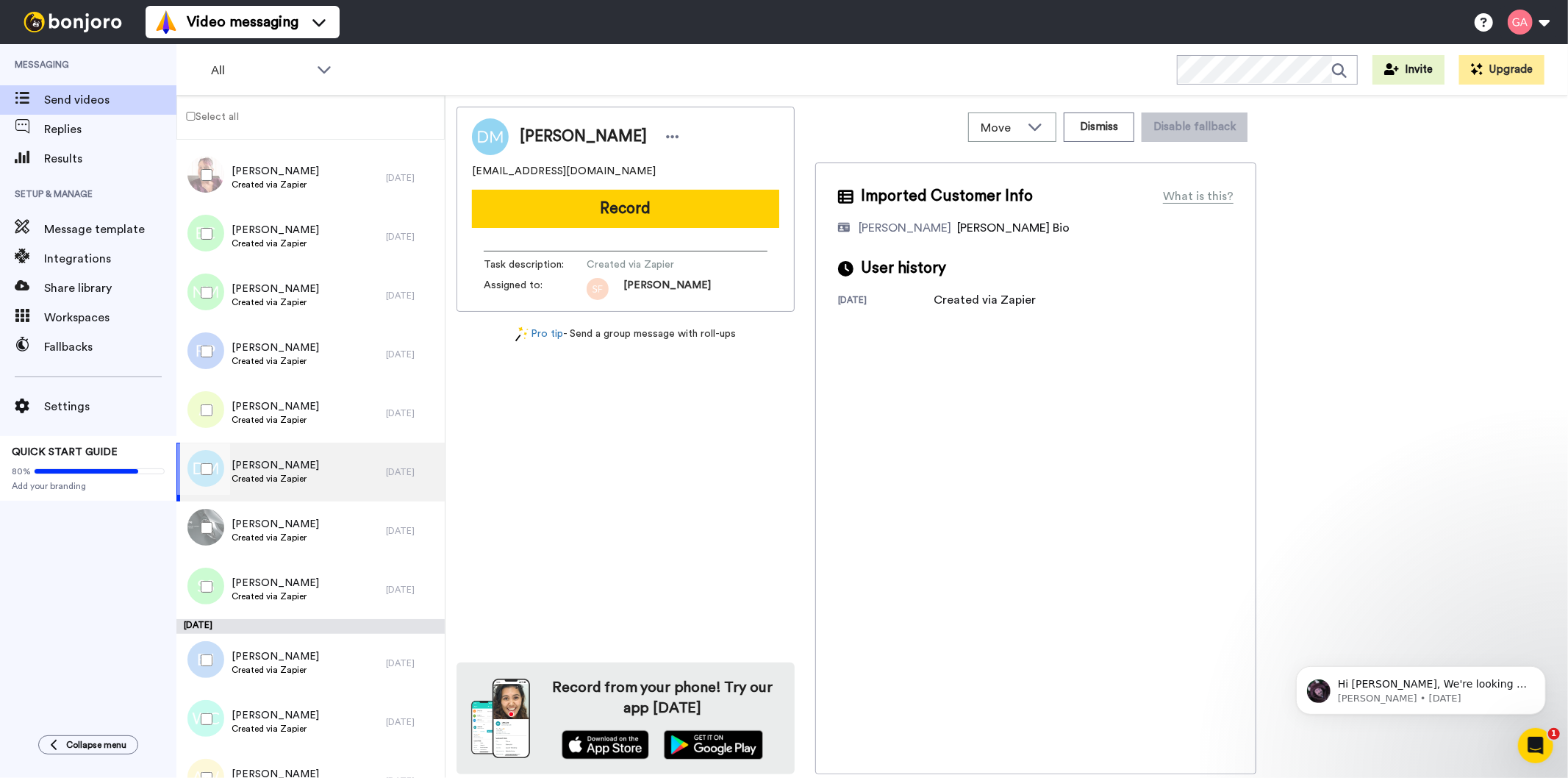
scroll to position [2450, 0]
click at [298, 520] on span "Jarod Messer" at bounding box center [275, 520] width 87 height 14
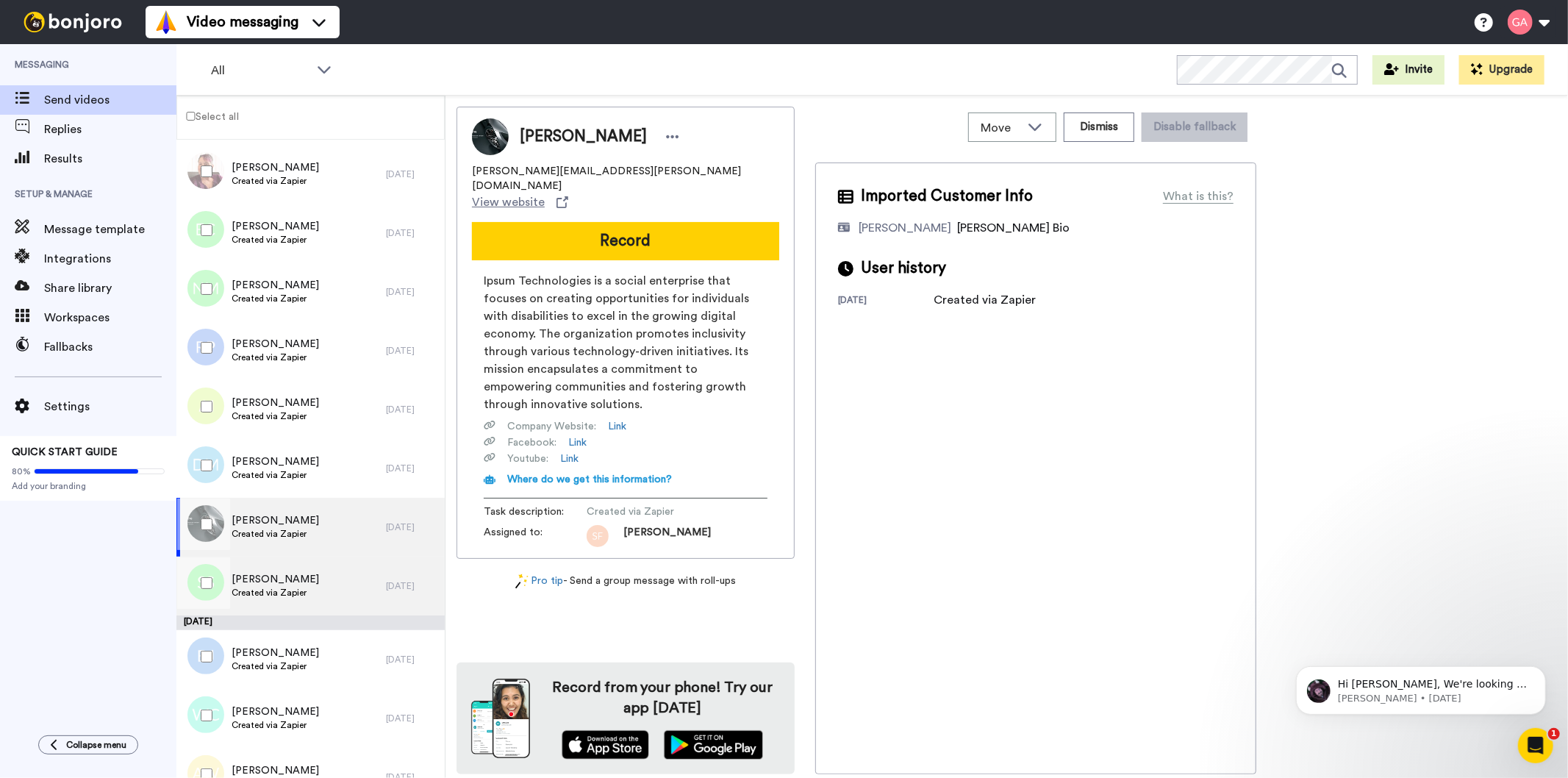
click at [302, 575] on span "[PERSON_NAME]" at bounding box center [275, 579] width 87 height 14
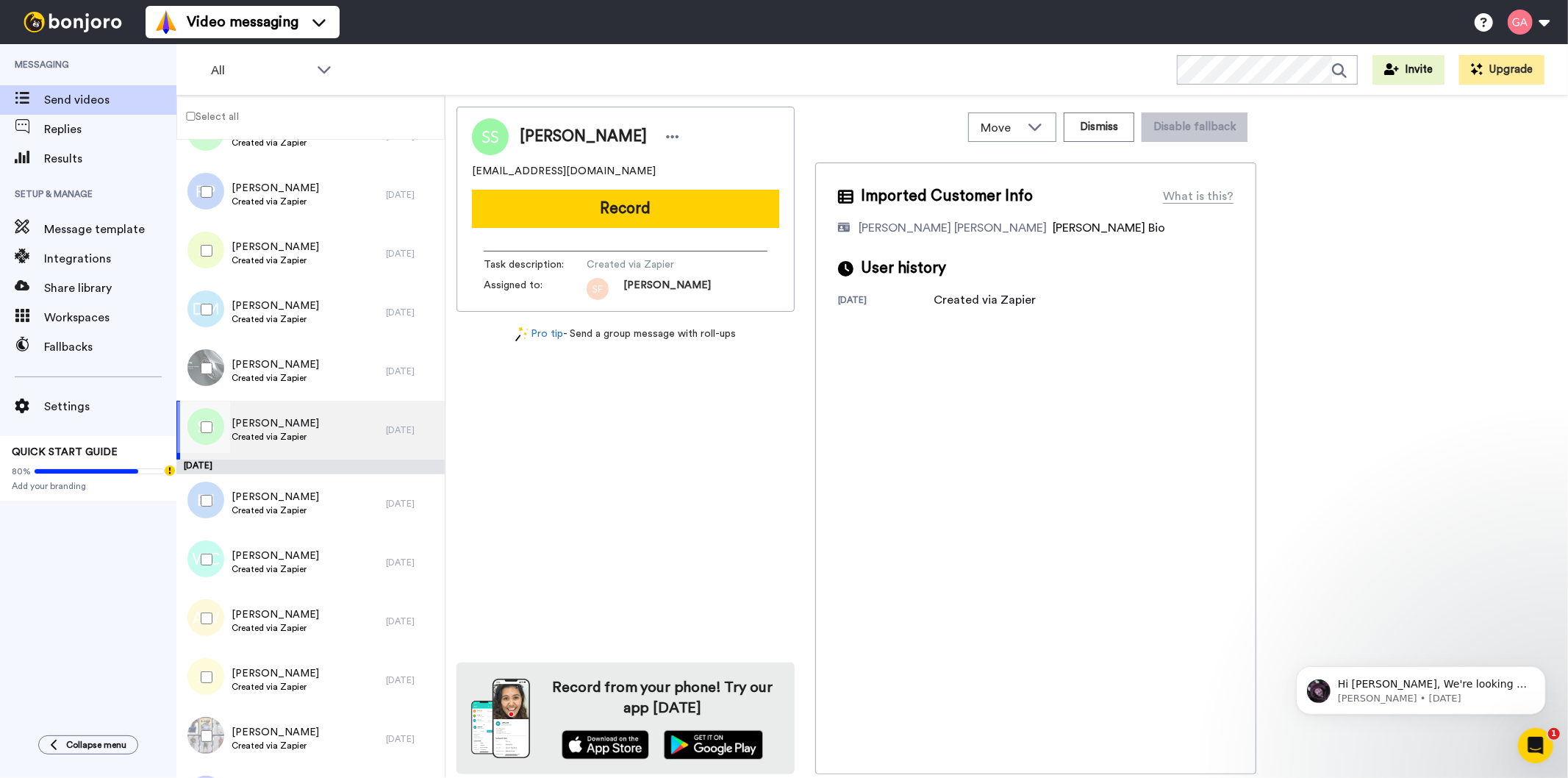
scroll to position [2613, 0]
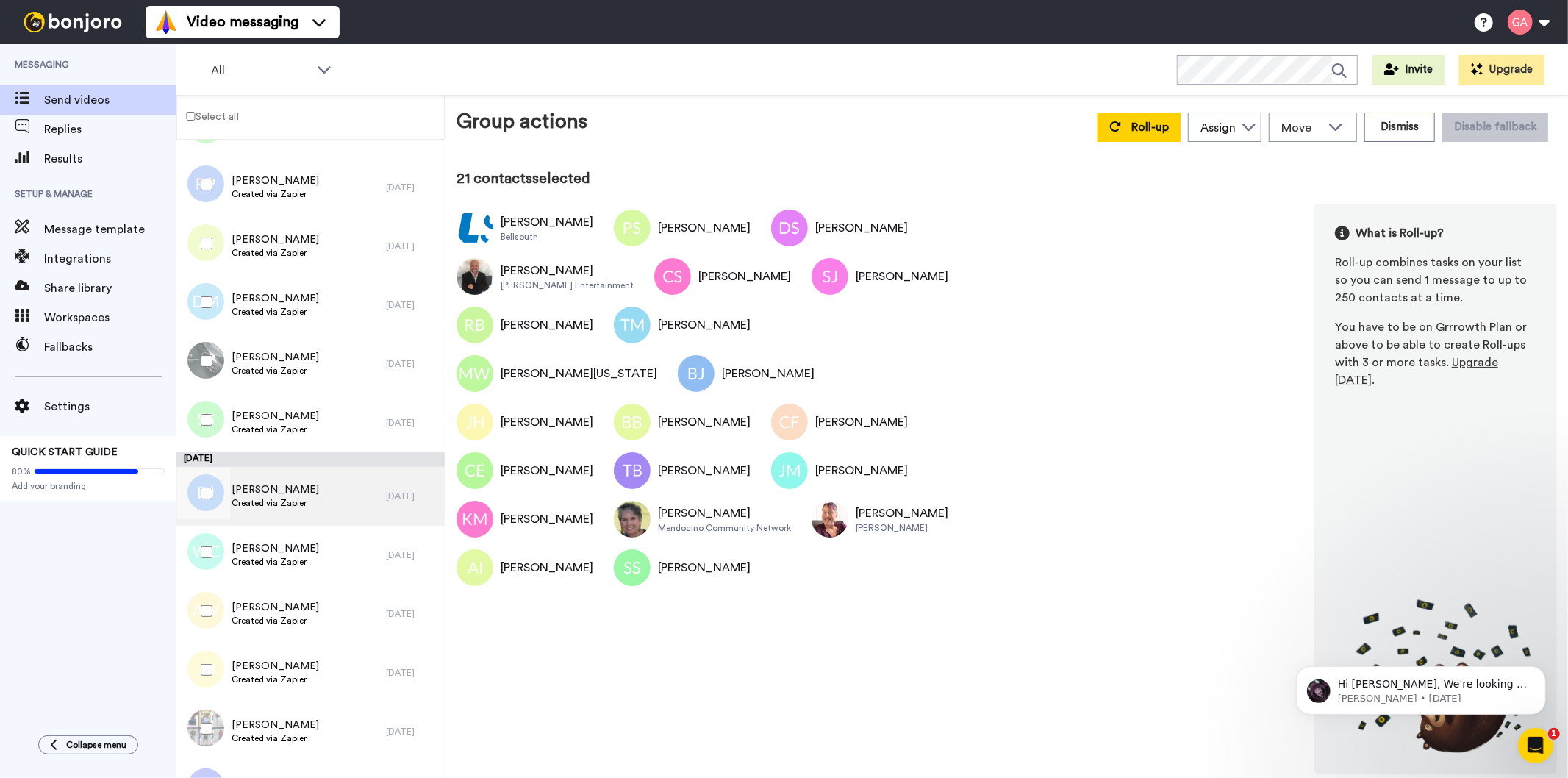
click at [306, 507] on div "Binta Jallow Created via Zapier" at bounding box center [280, 496] width 210 height 58
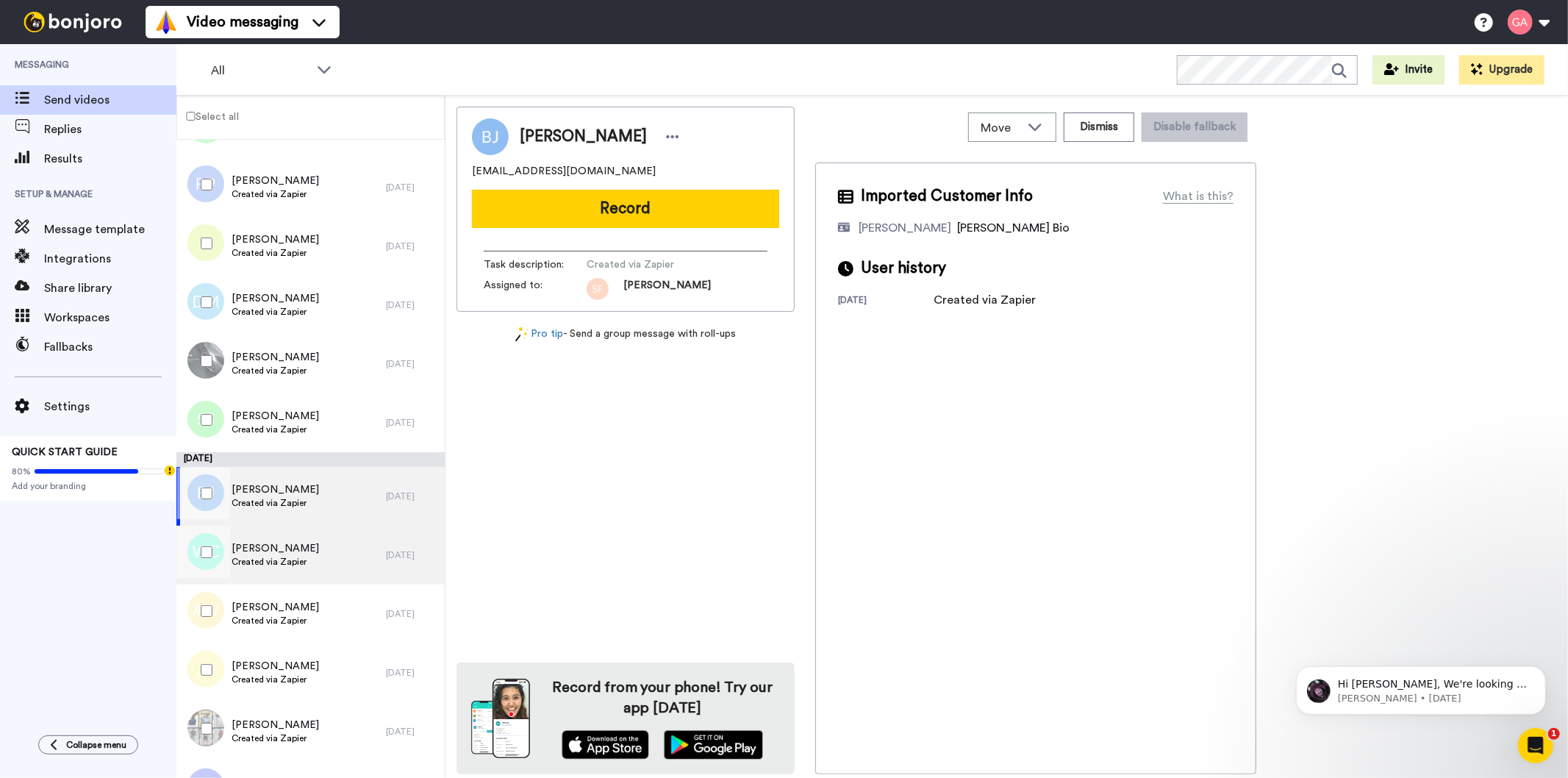
click at [302, 560] on span "Created via Zapier" at bounding box center [275, 562] width 87 height 11
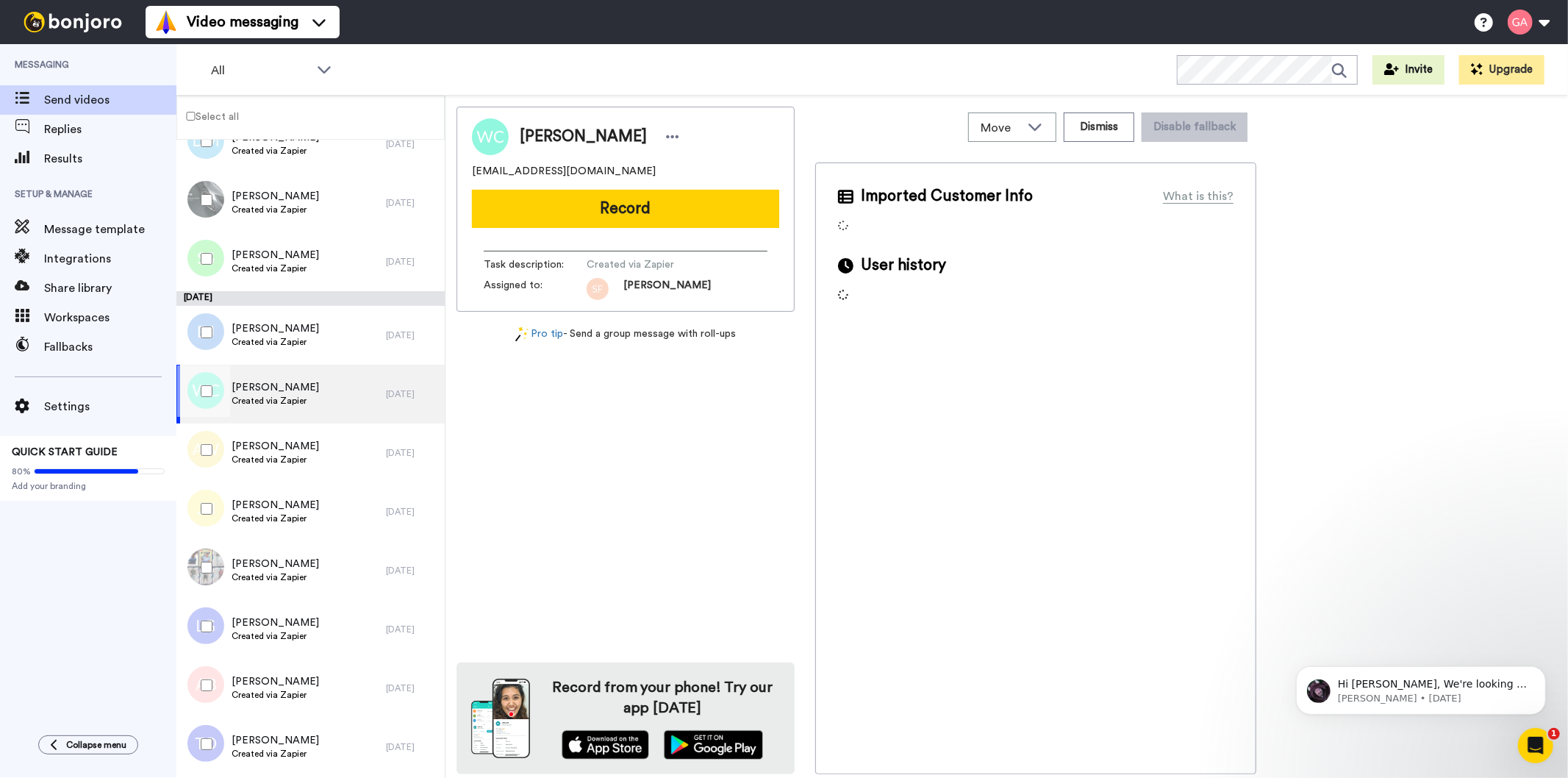
scroll to position [2857, 0]
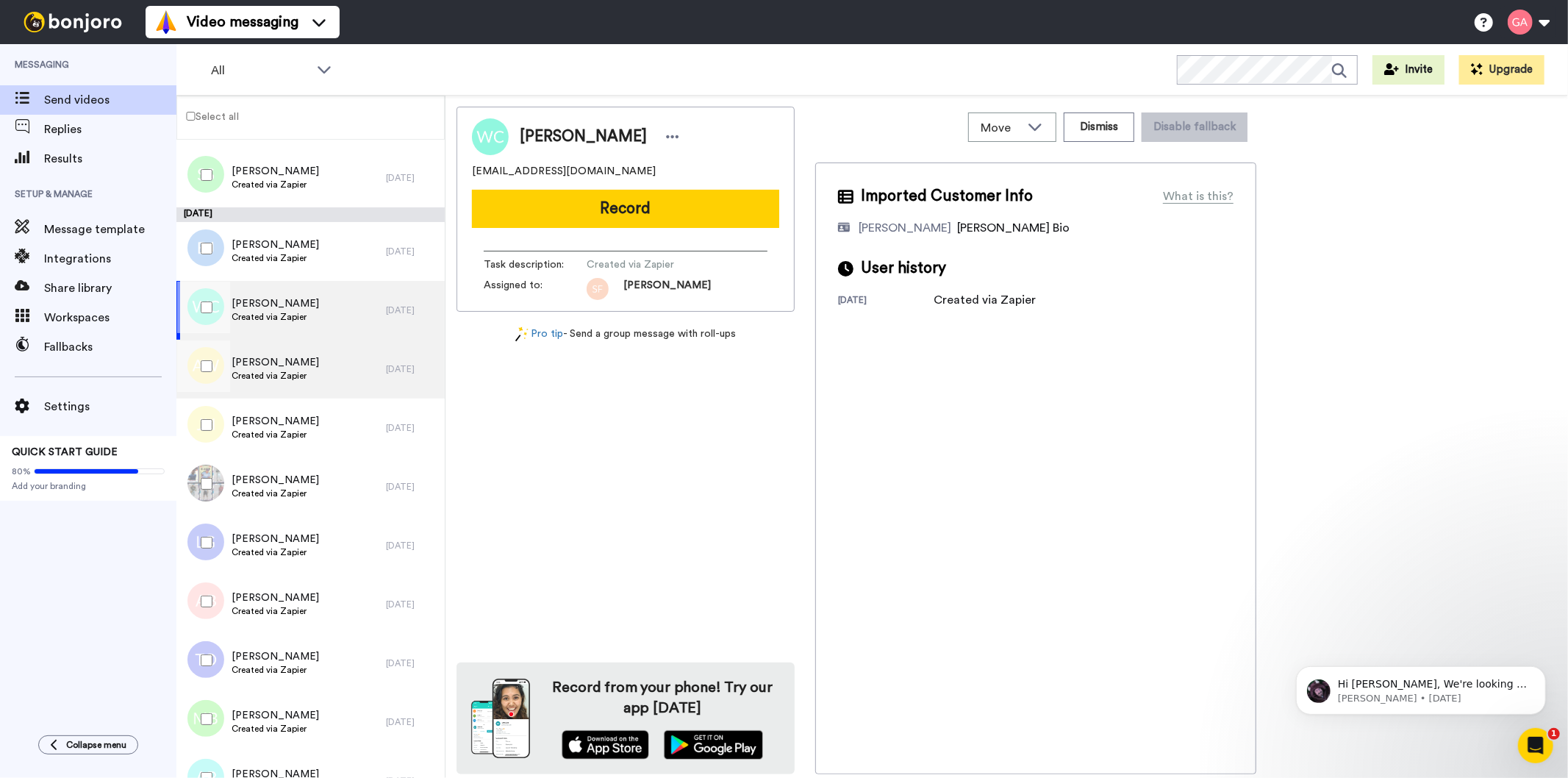
click at [289, 369] on span "Created via Zapier" at bounding box center [275, 375] width 87 height 11
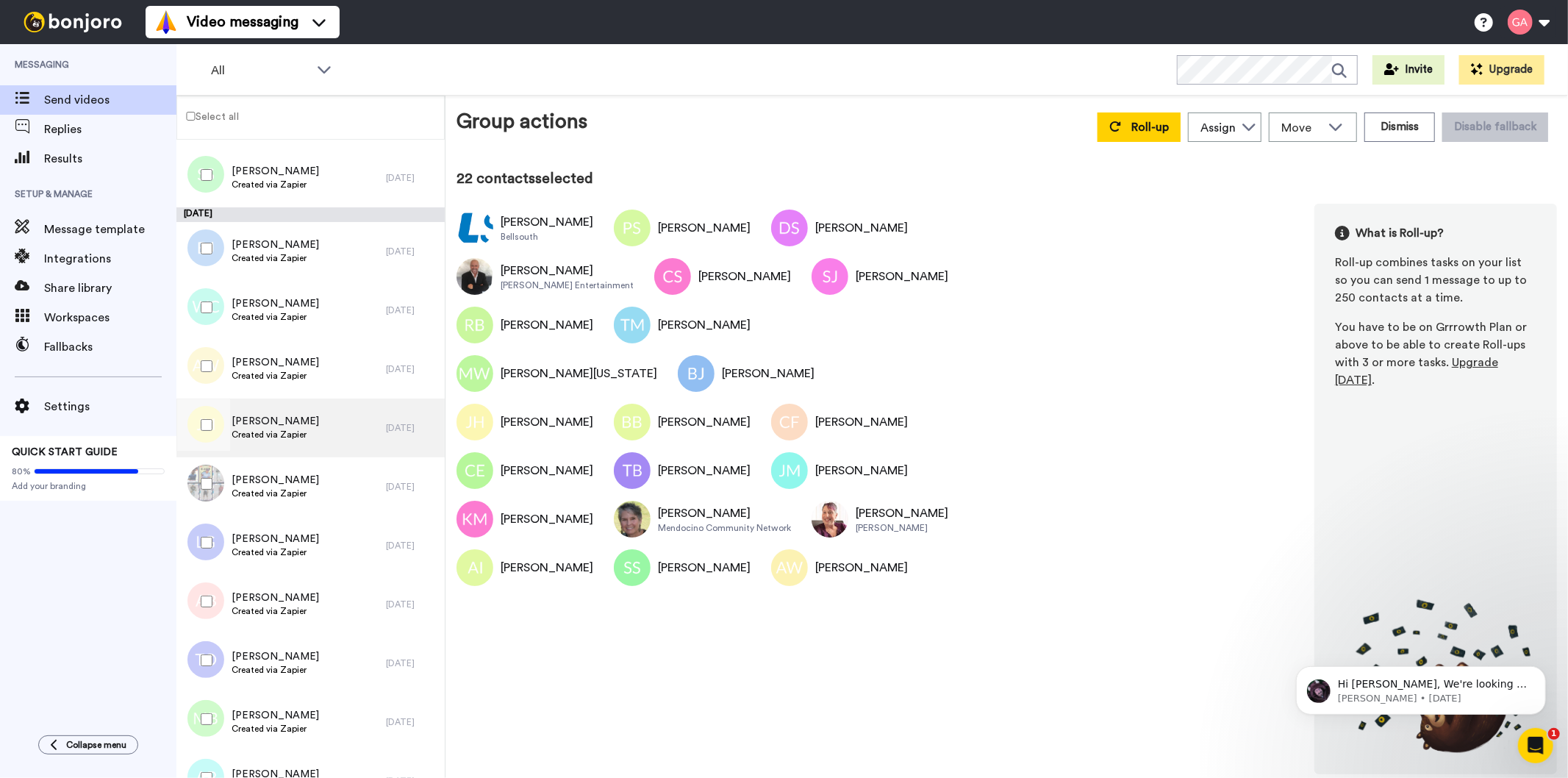
click at [282, 435] on span "Created via Zapier" at bounding box center [275, 434] width 87 height 11
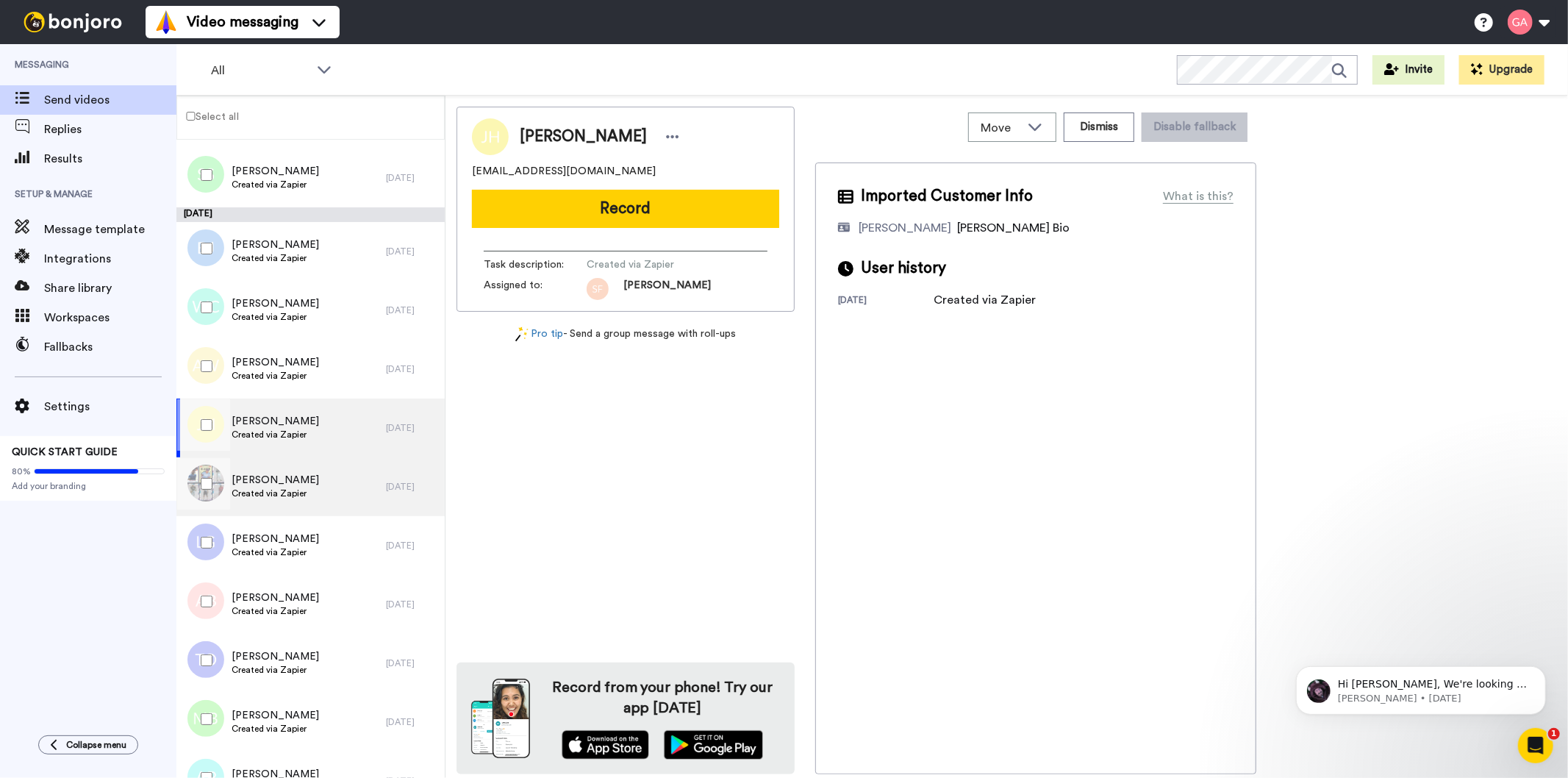
click at [283, 490] on span "Created via Zapier" at bounding box center [275, 493] width 87 height 11
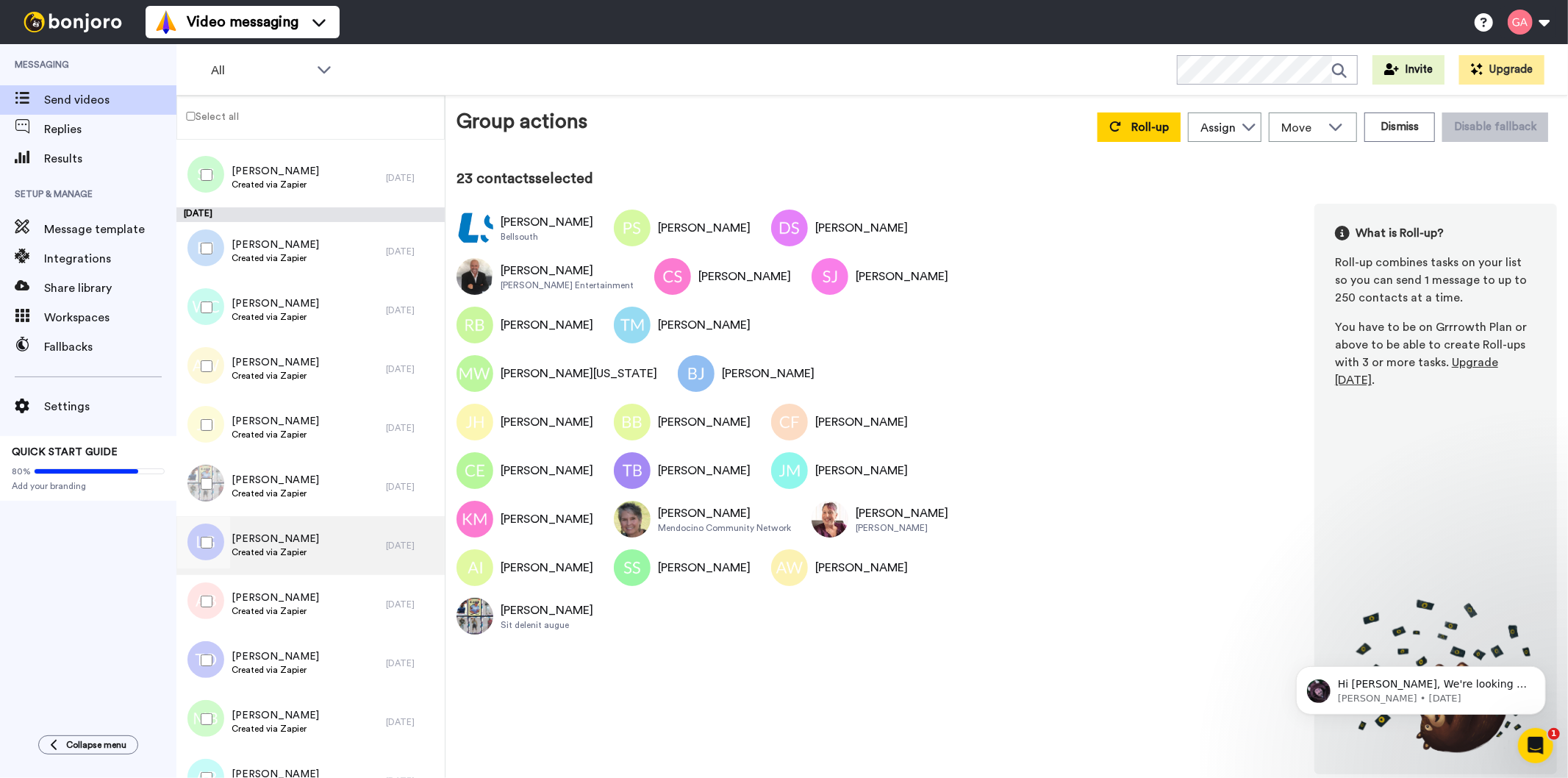
click at [309, 552] on div "Linda Gibney Created via Zapier" at bounding box center [280, 545] width 210 height 58
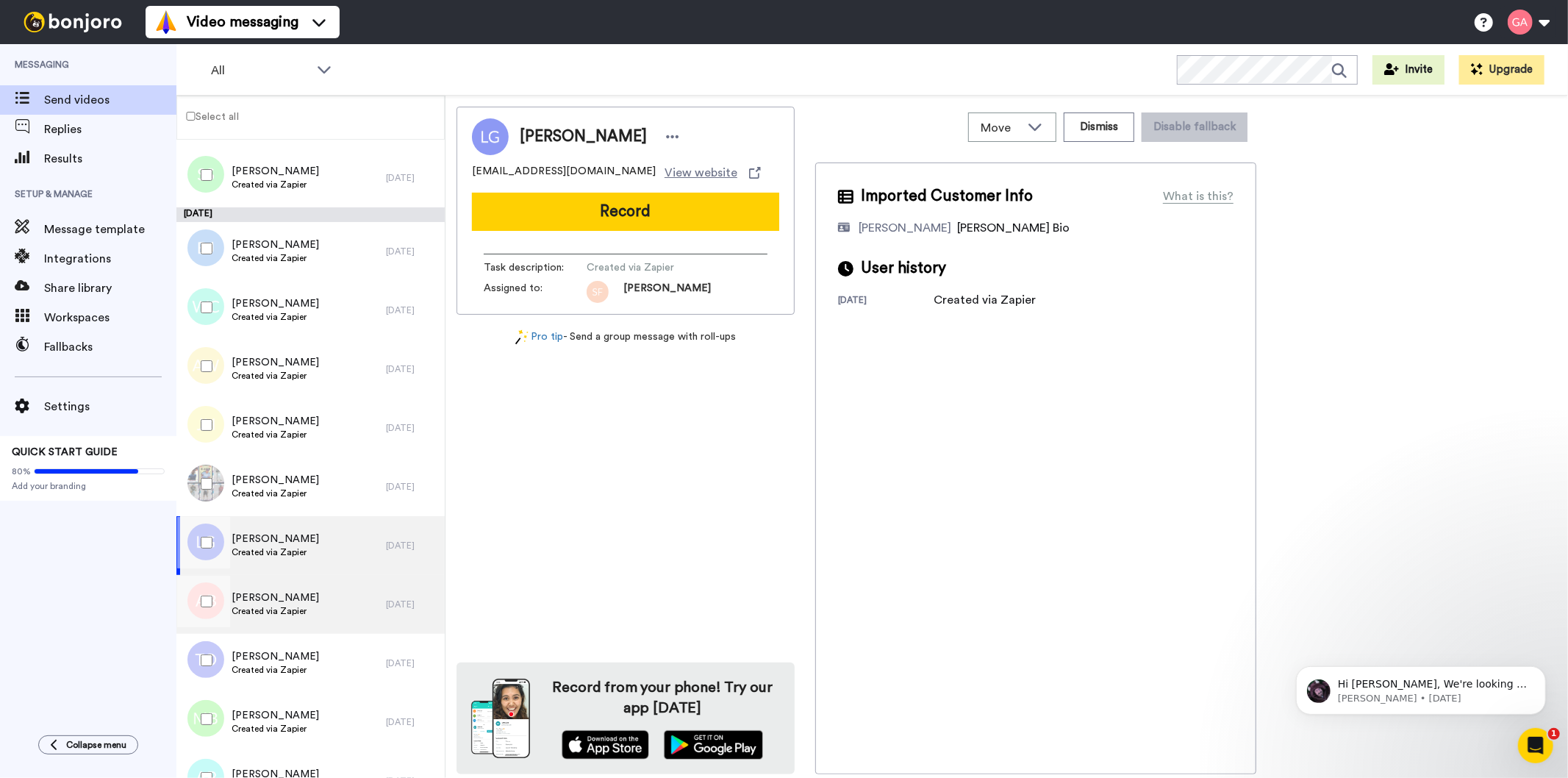
click at [312, 611] on div "Anne Brennan Created via Zapier" at bounding box center [280, 604] width 210 height 58
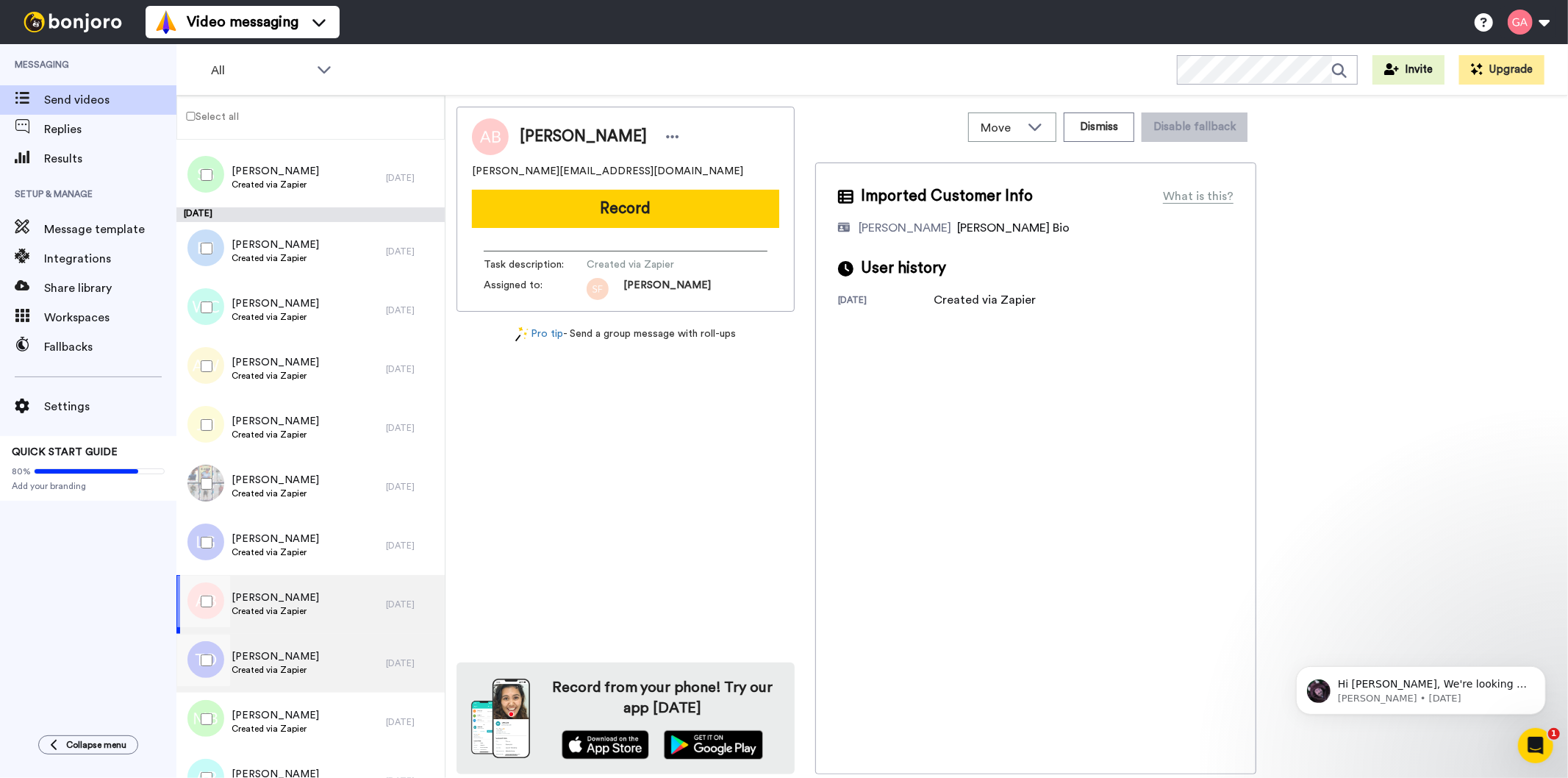
click at [306, 648] on div "Tiffany Oliver Created via Zapier" at bounding box center [280, 662] width 210 height 58
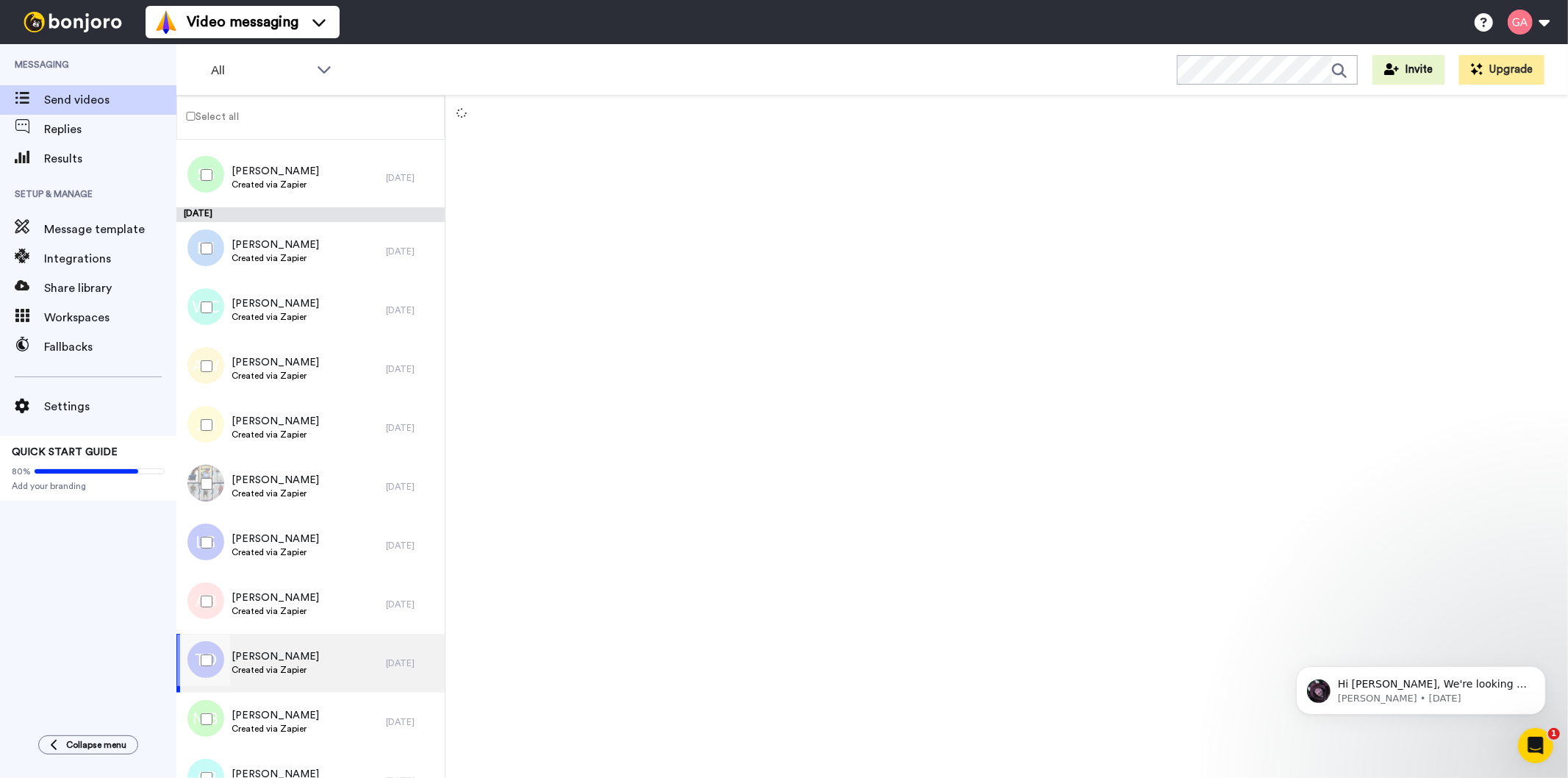
scroll to position [3185, 0]
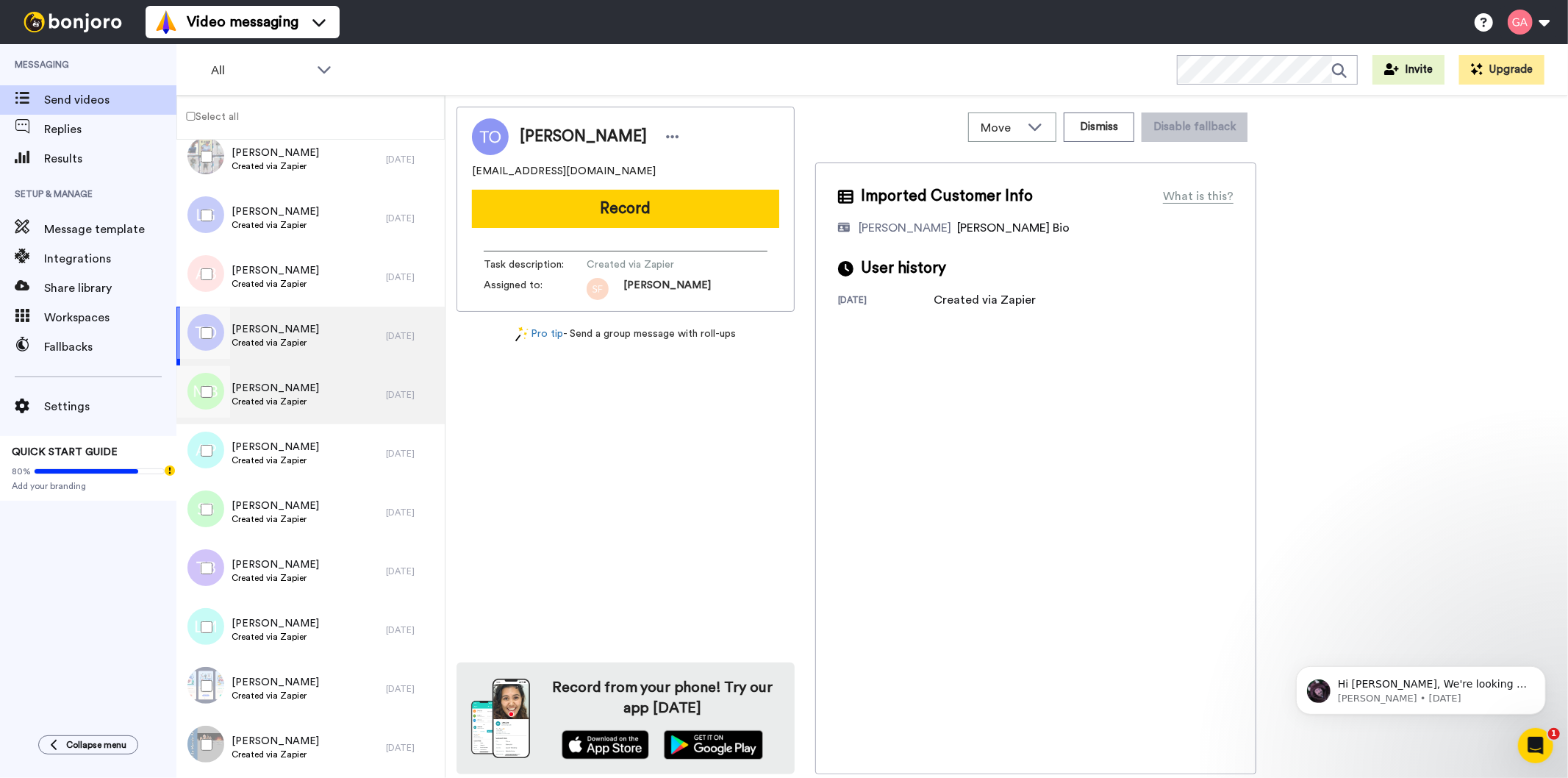
click at [306, 390] on div "Mary Burnett Created via Zapier" at bounding box center [280, 394] width 210 height 58
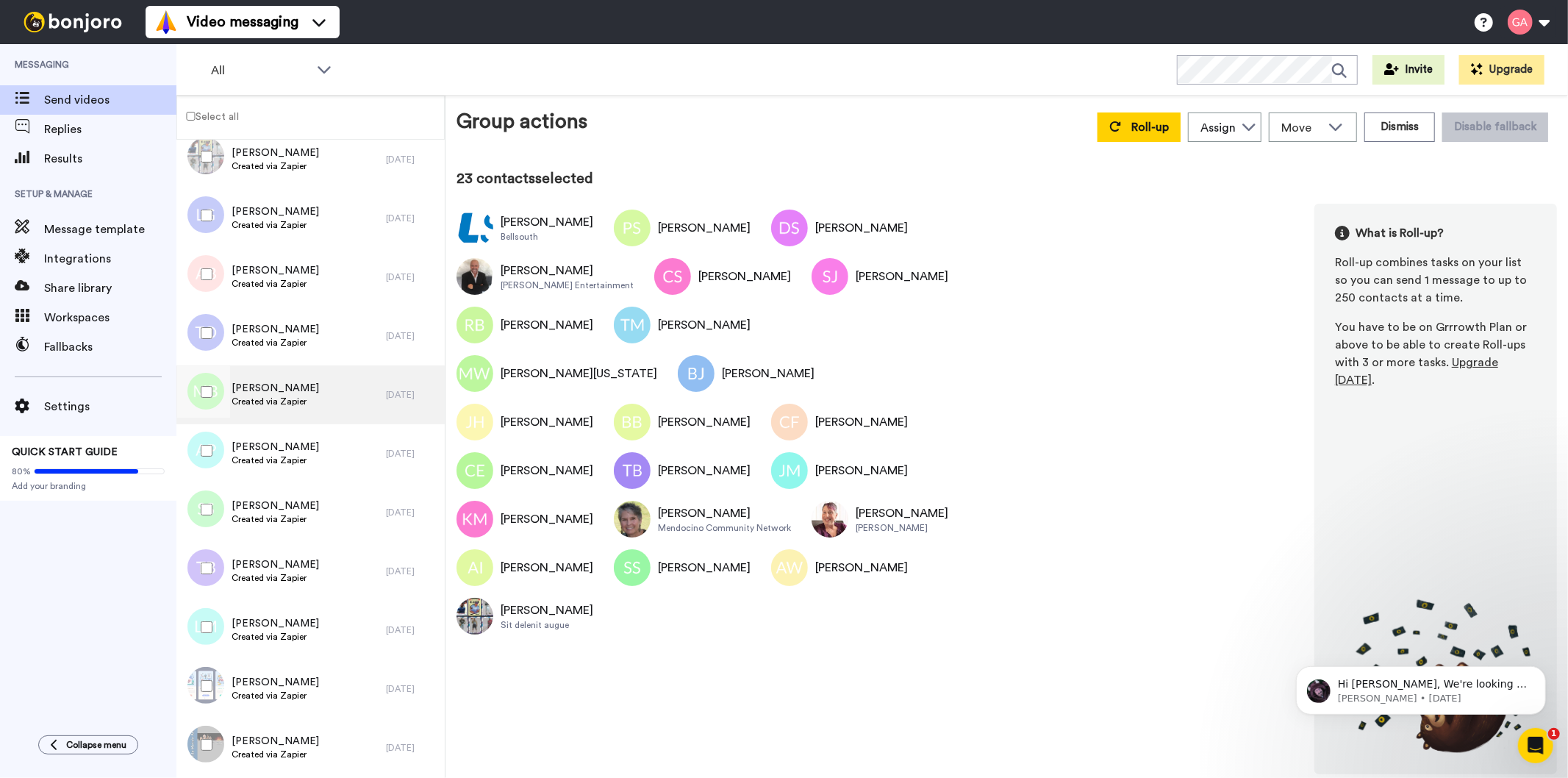
click at [265, 388] on span "[PERSON_NAME]" at bounding box center [275, 388] width 87 height 14
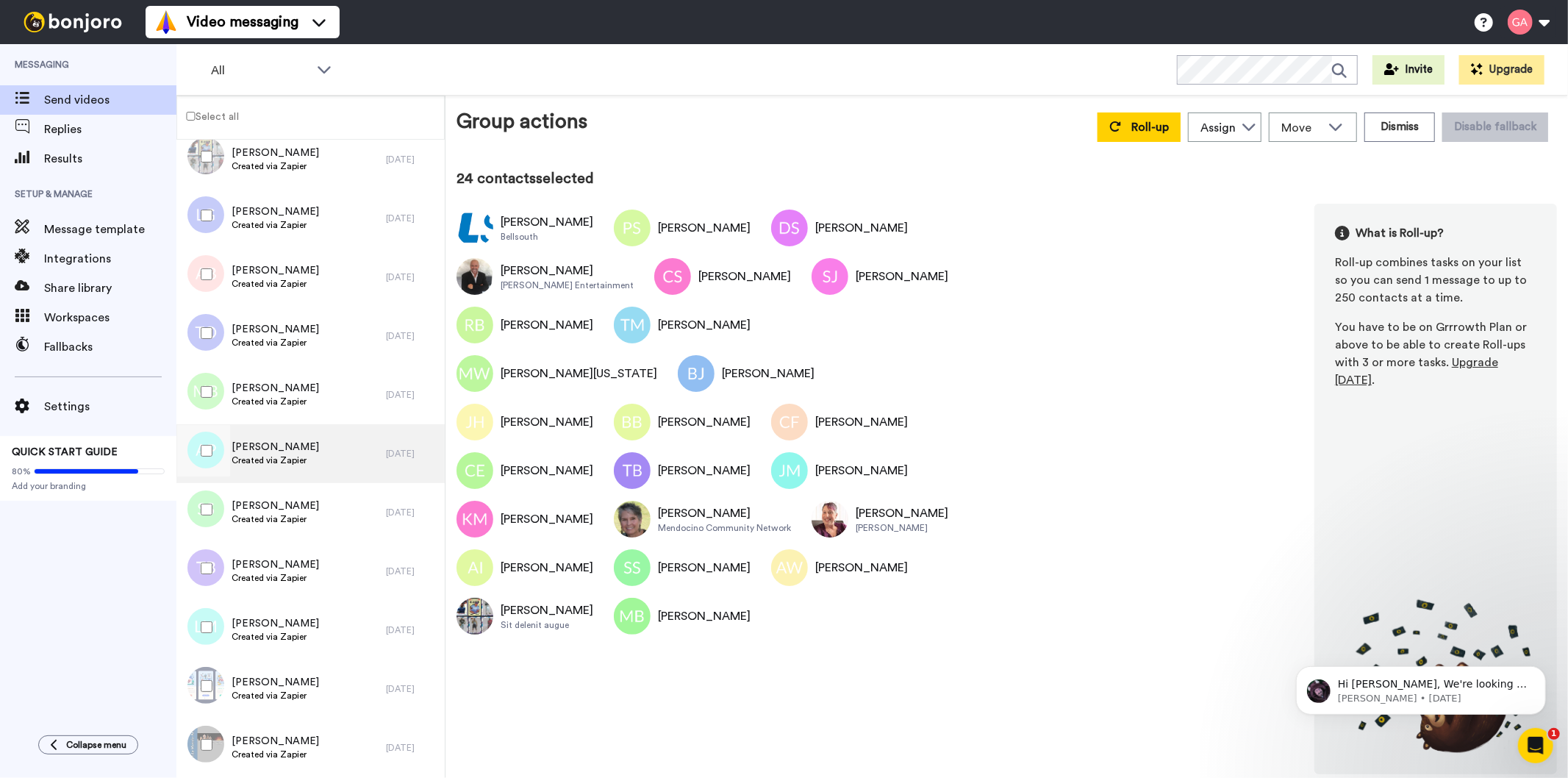
click at [319, 464] on span "Created via Zapier" at bounding box center [275, 460] width 87 height 11
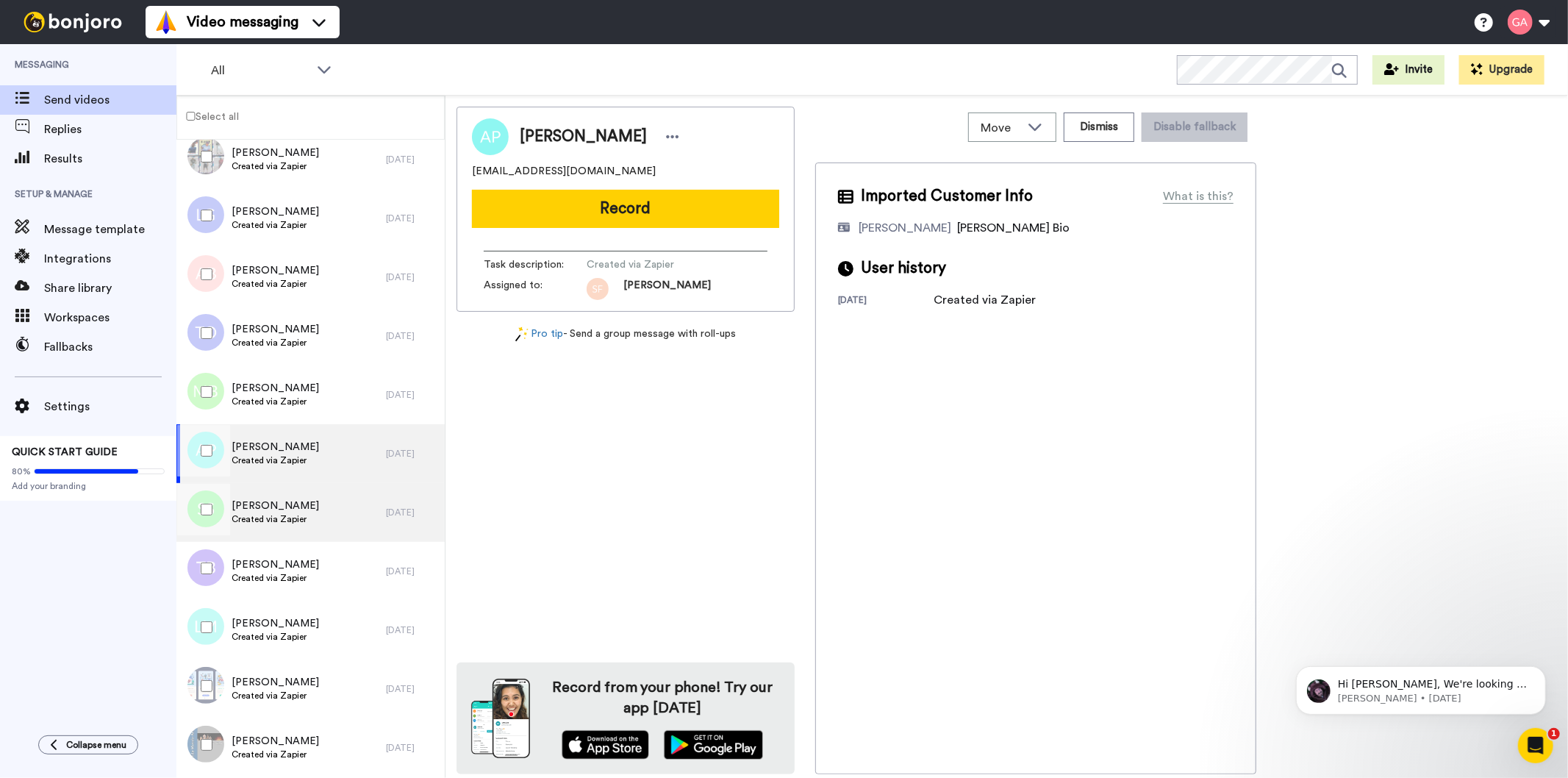
click at [314, 515] on span "Created via Zapier" at bounding box center [275, 519] width 87 height 11
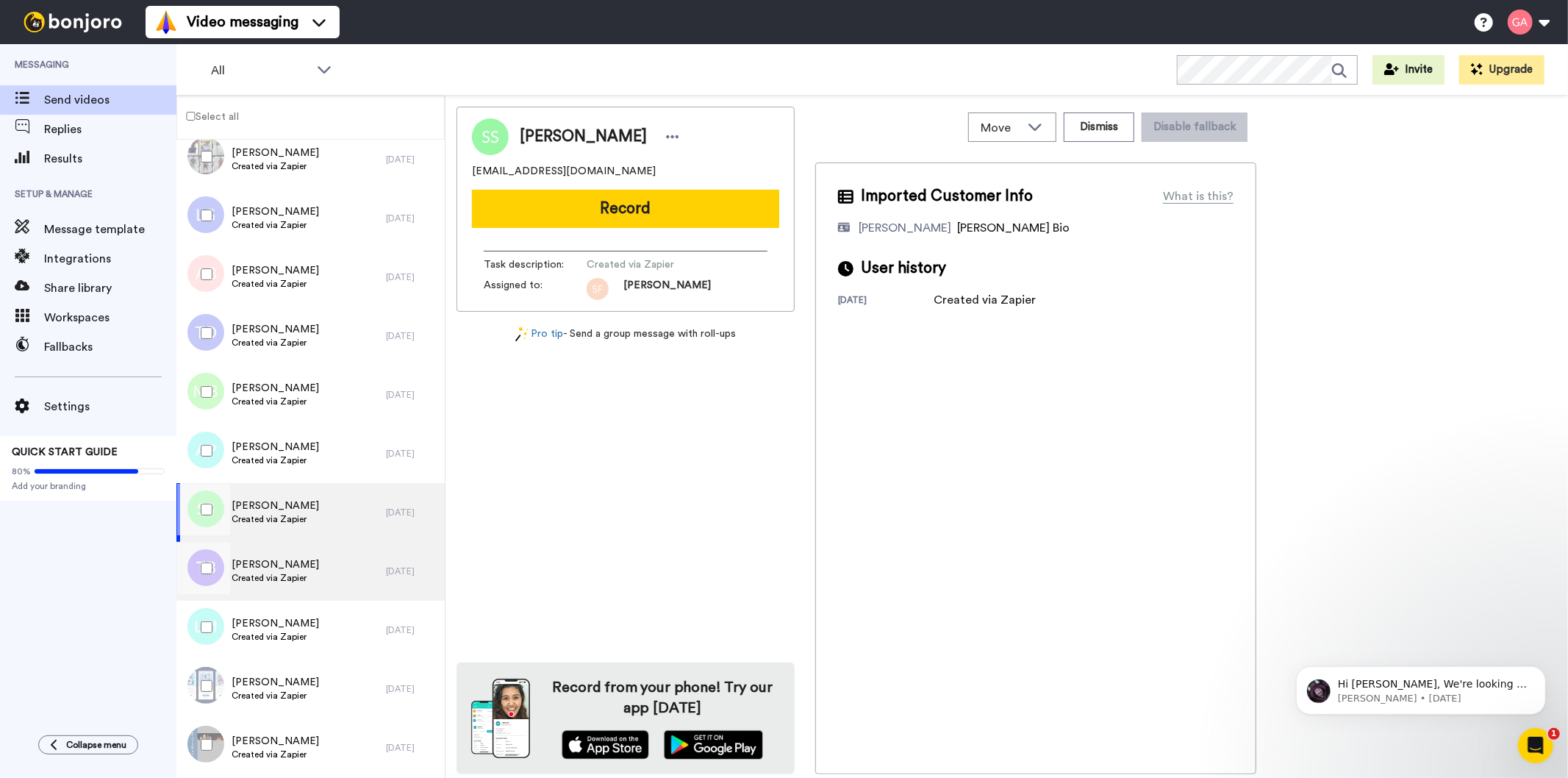
click at [322, 588] on div "Tony Betts Created via Zapier" at bounding box center [280, 570] width 210 height 58
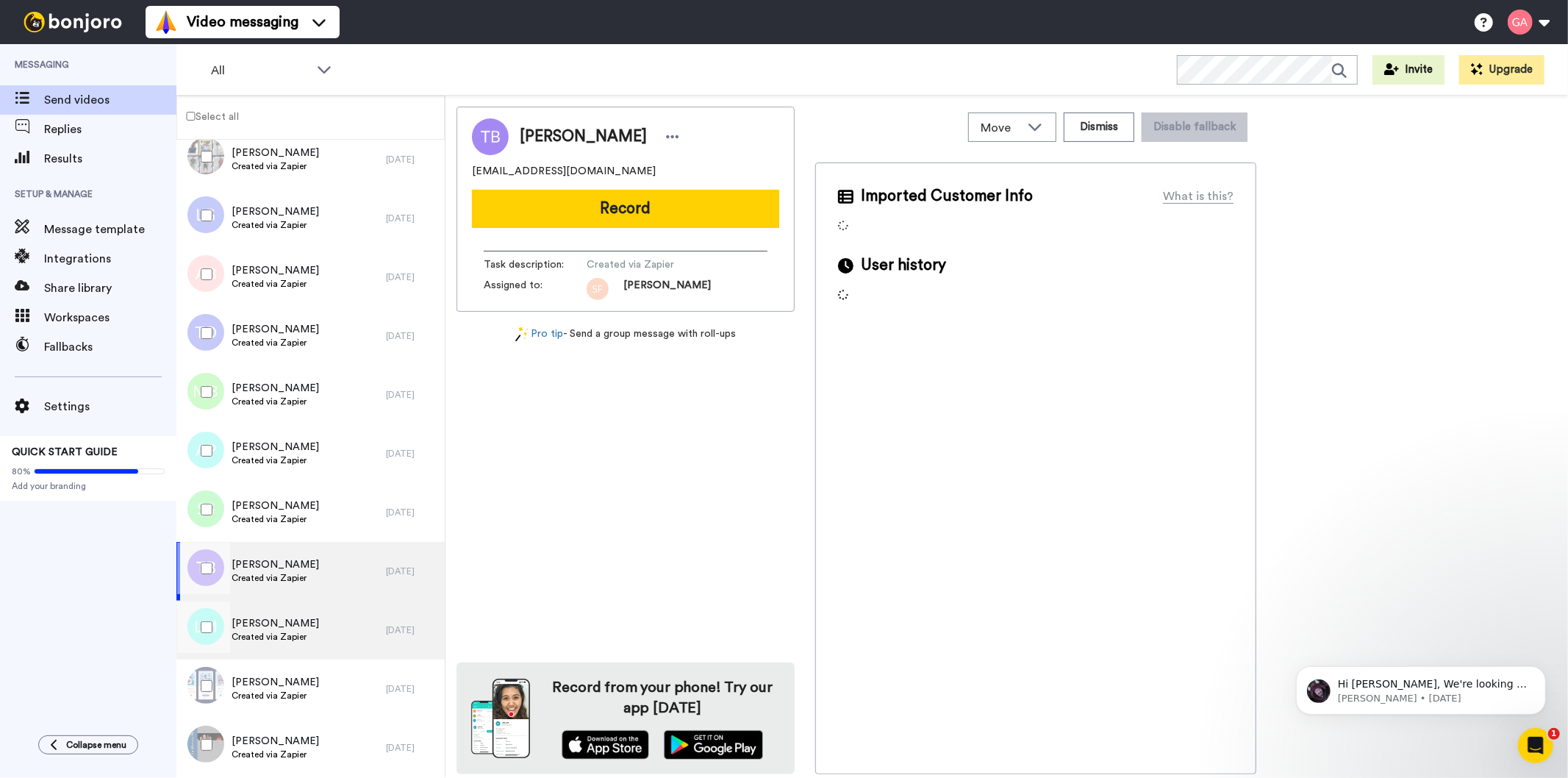
click at [319, 623] on div "Latasha Milsap Created via Zapier" at bounding box center [280, 630] width 210 height 58
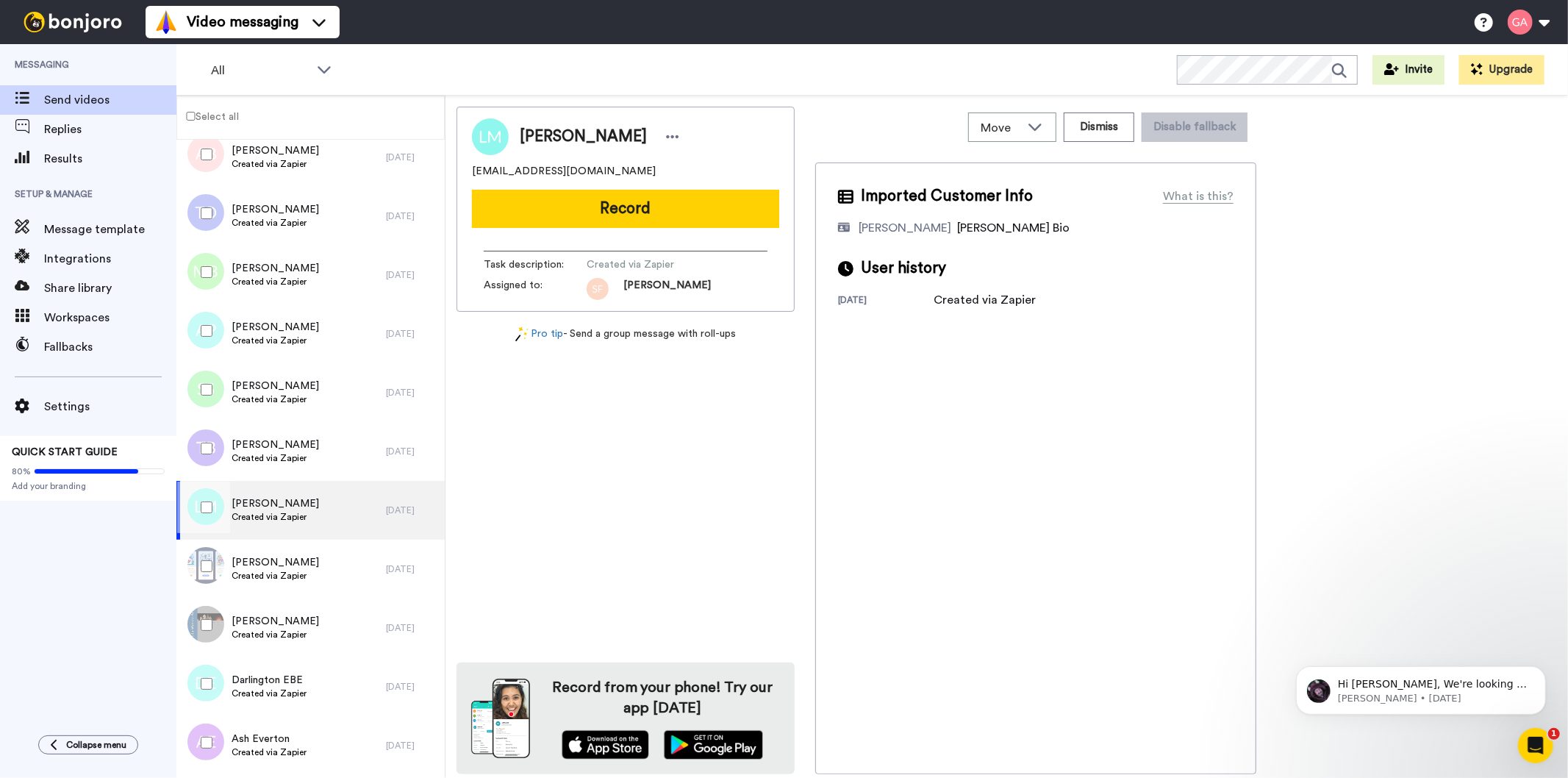
scroll to position [3430, 0]
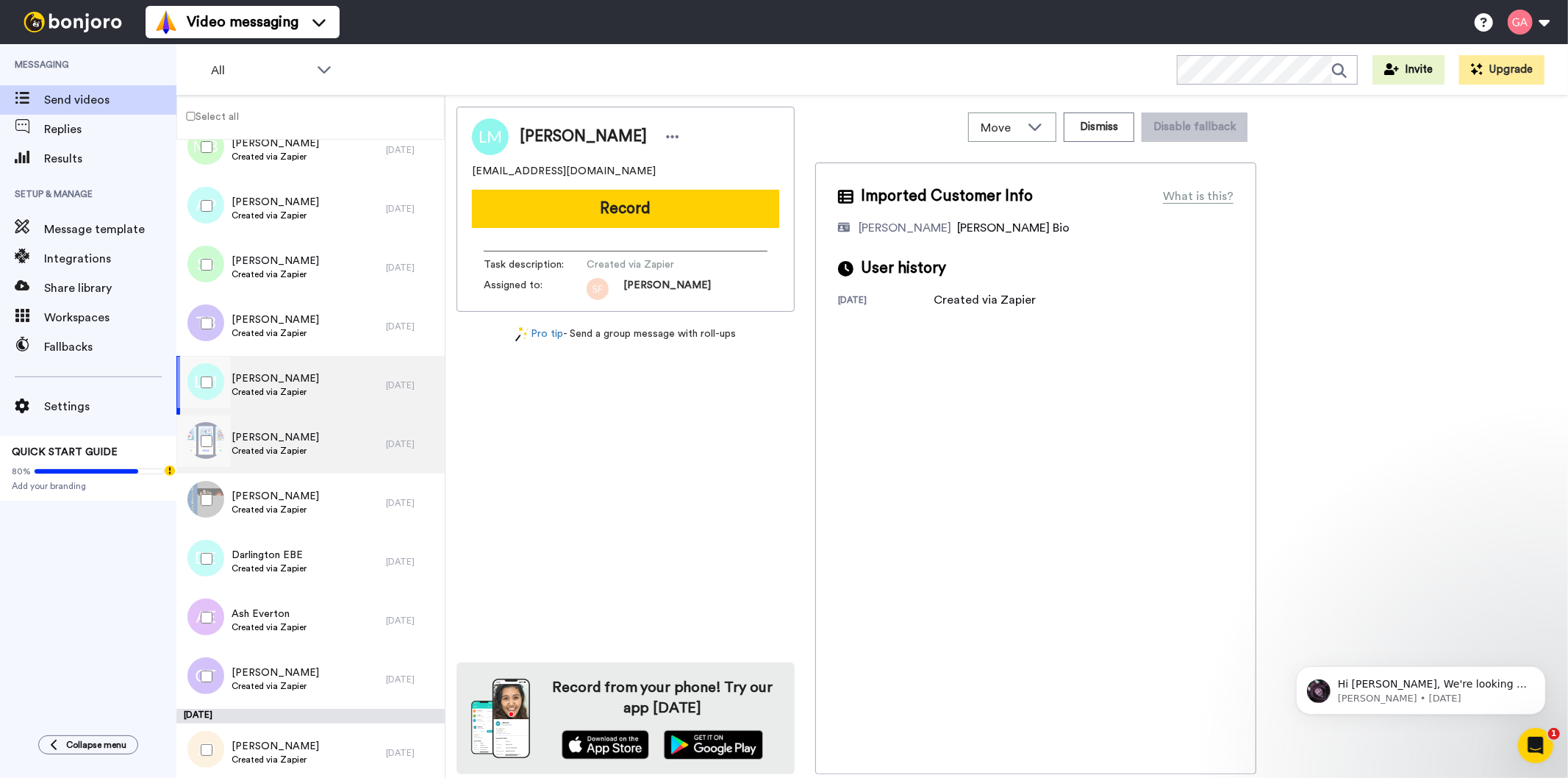
click at [318, 444] on div "Mei Francois Created via Zapier" at bounding box center [280, 443] width 210 height 58
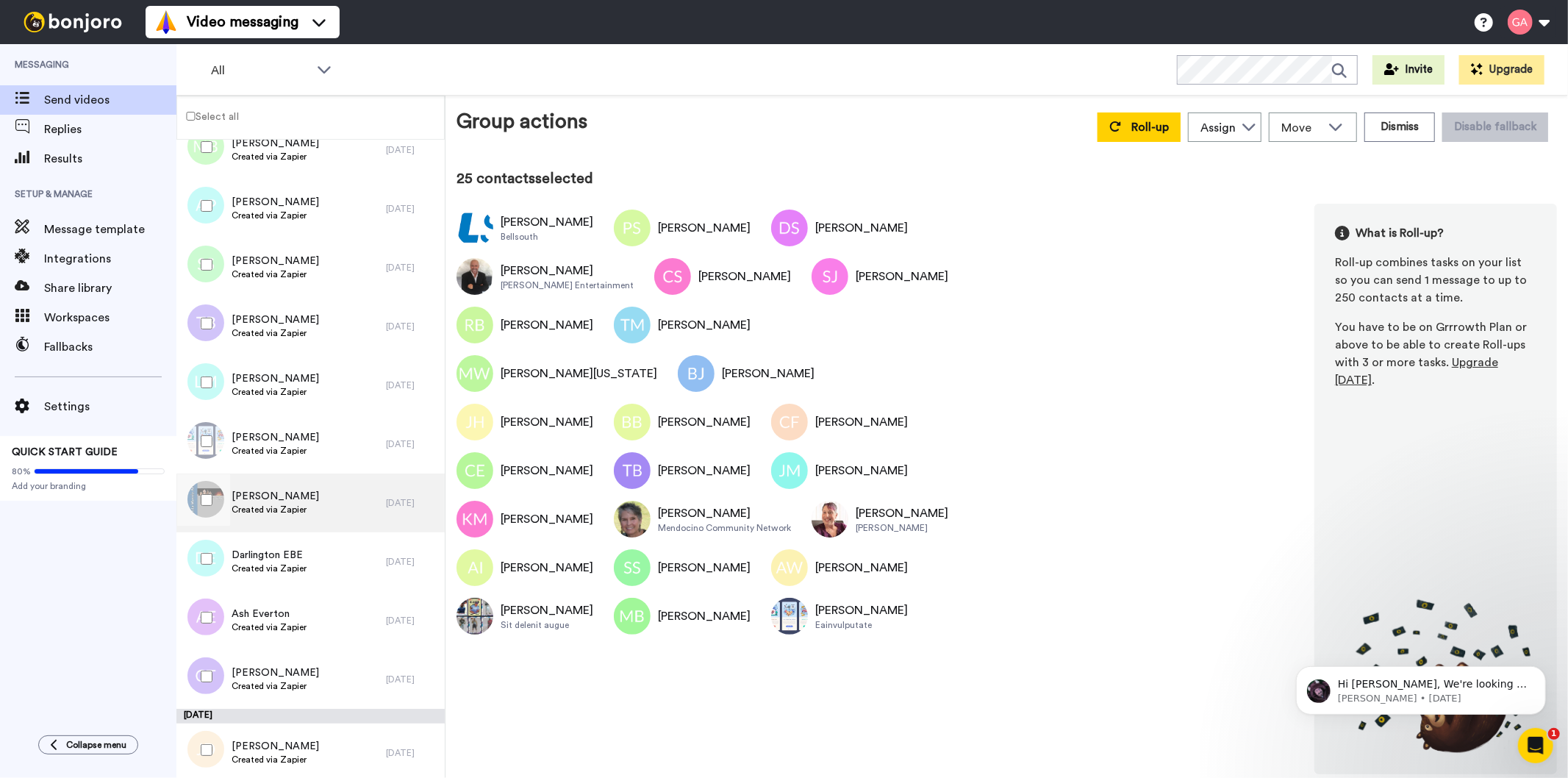
click at [283, 503] on span "Created via Zapier" at bounding box center [275, 509] width 87 height 11
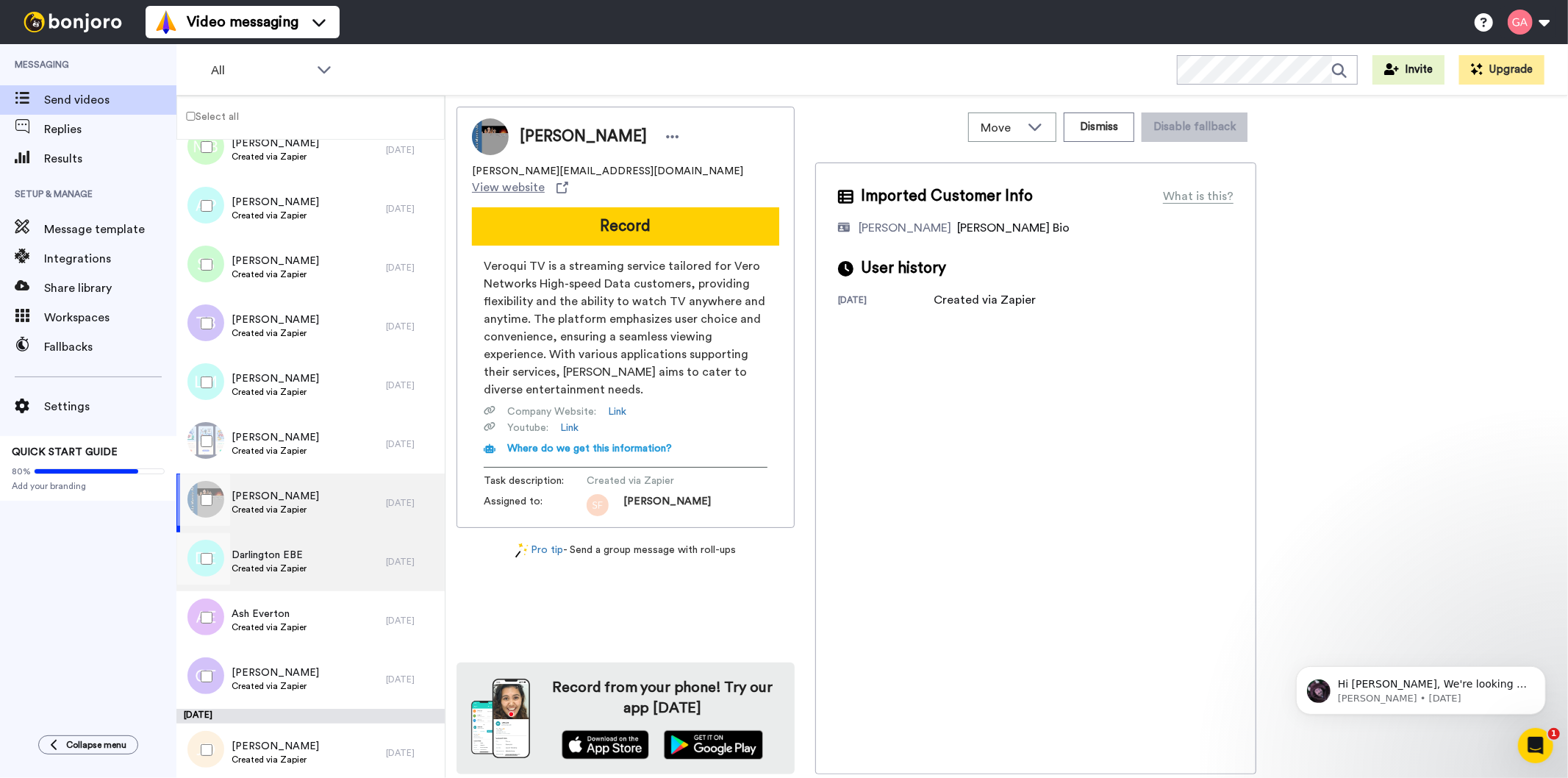
click at [328, 568] on div "Darlington EBE Created via Zapier" at bounding box center [280, 561] width 210 height 58
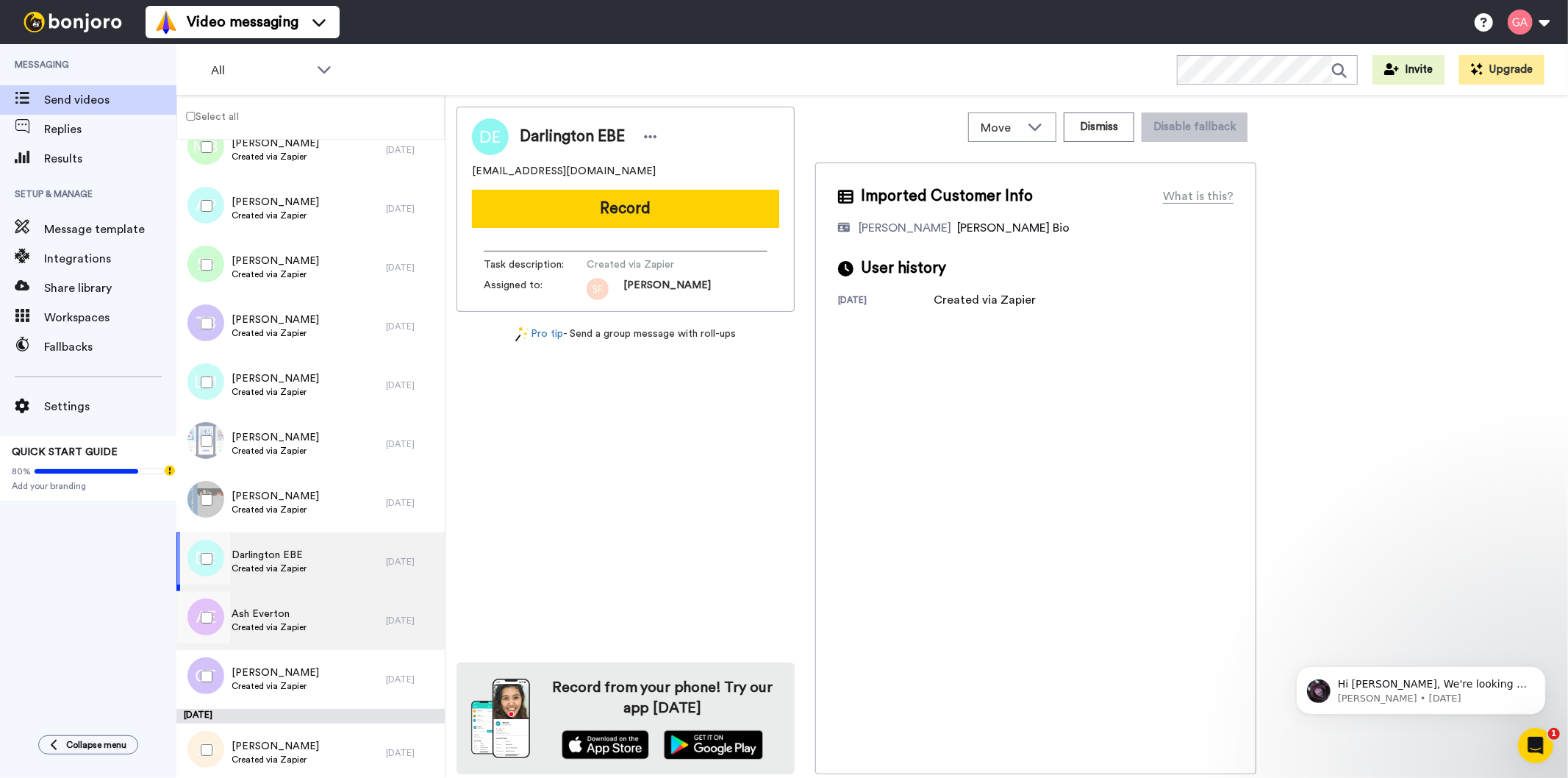
click at [295, 633] on span "Created via Zapier" at bounding box center [269, 627] width 75 height 11
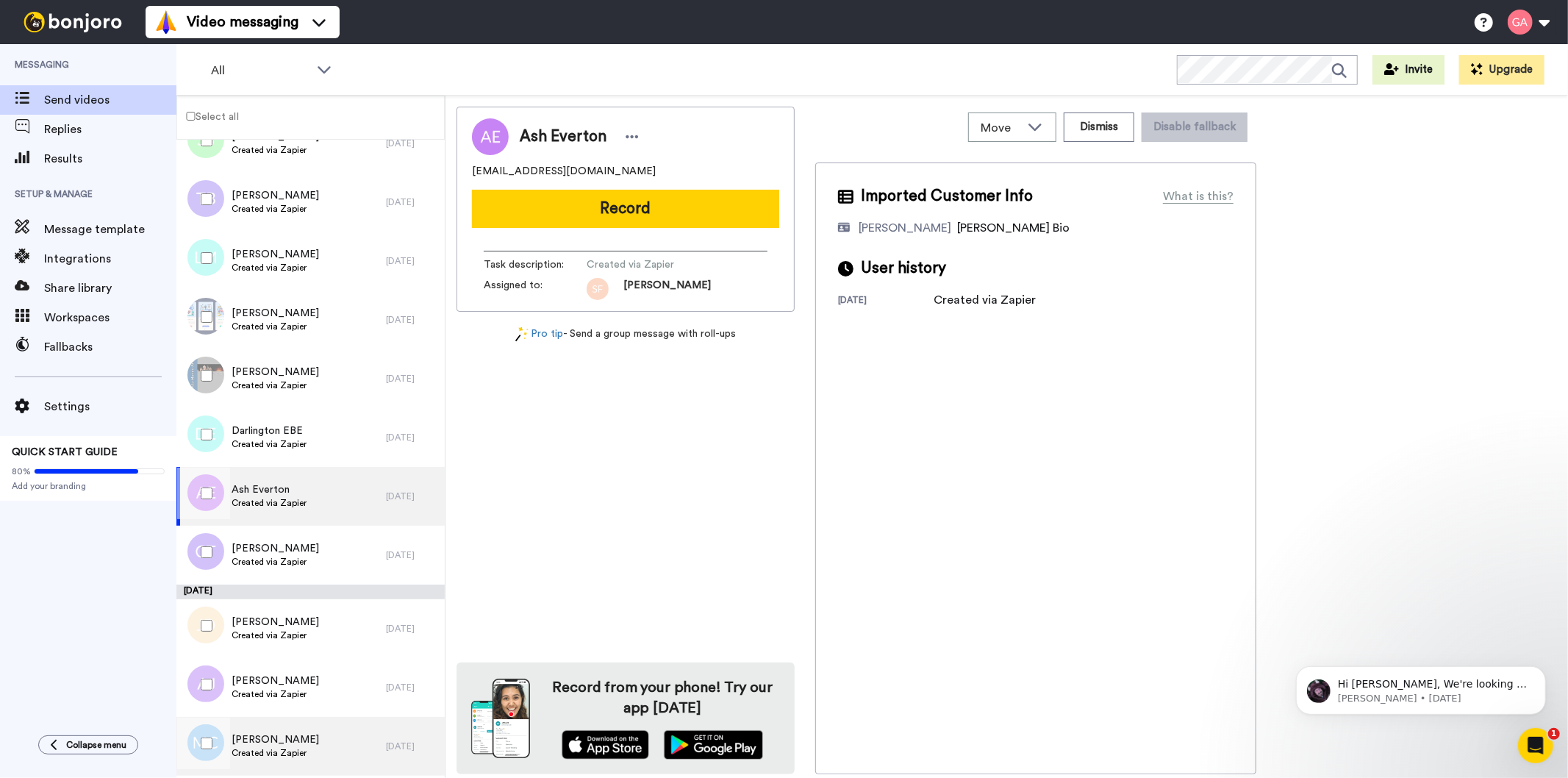
scroll to position [3675, 0]
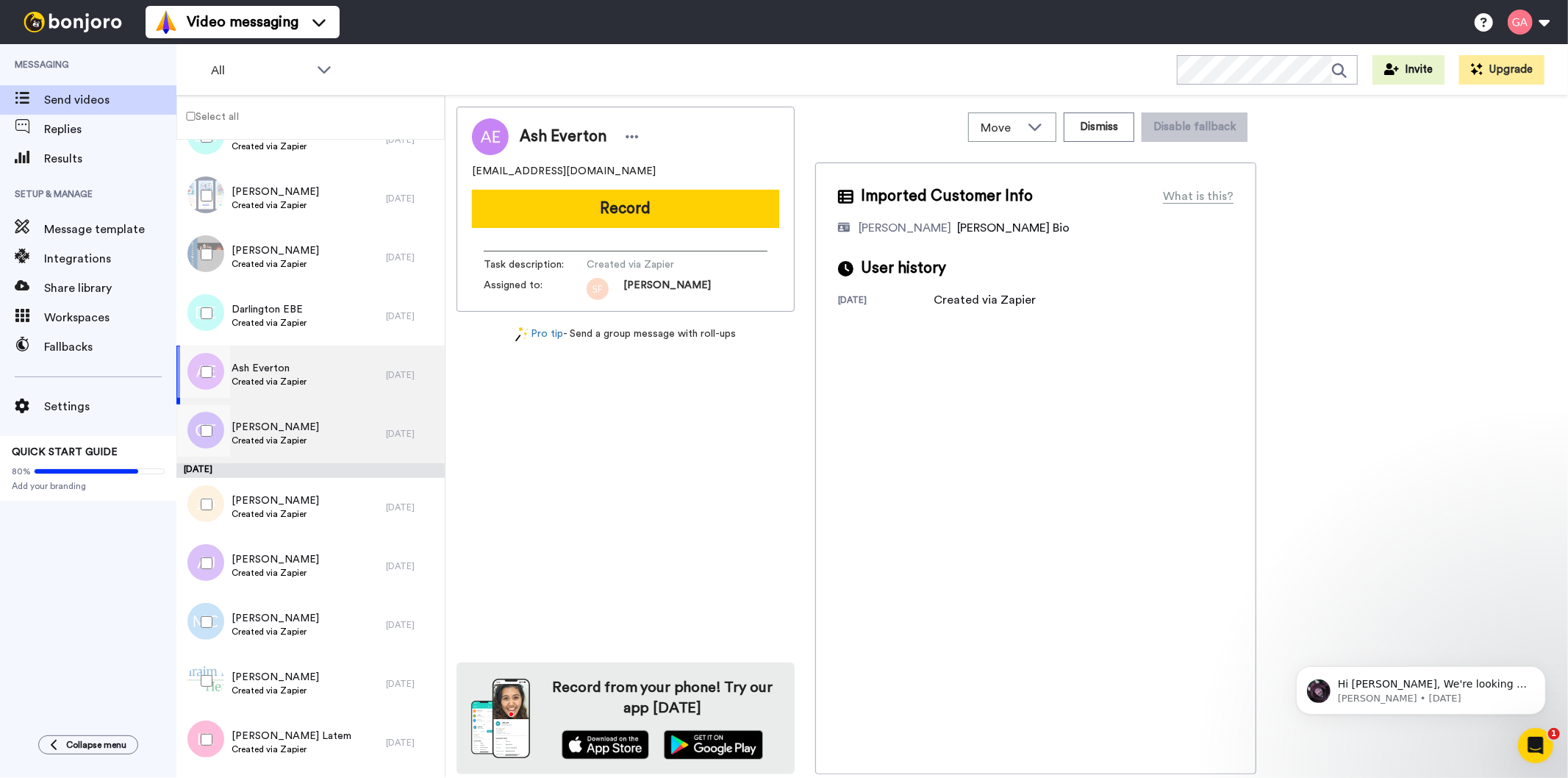
click at [331, 426] on div "Christine Truesdell Created via Zapier" at bounding box center [280, 433] width 210 height 58
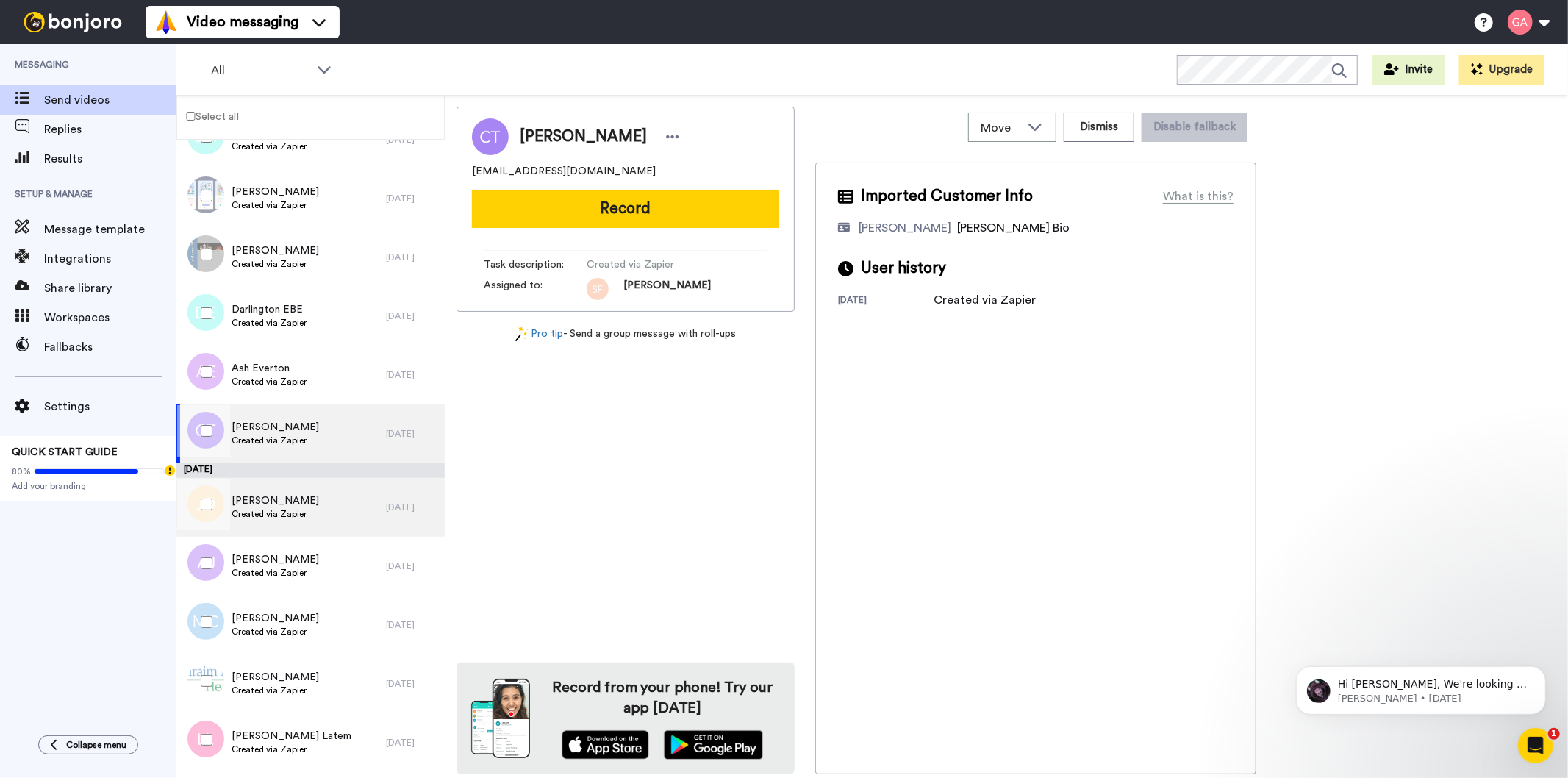
click at [320, 509] on div "Joy De Jianne Created via Zapier" at bounding box center [280, 506] width 210 height 58
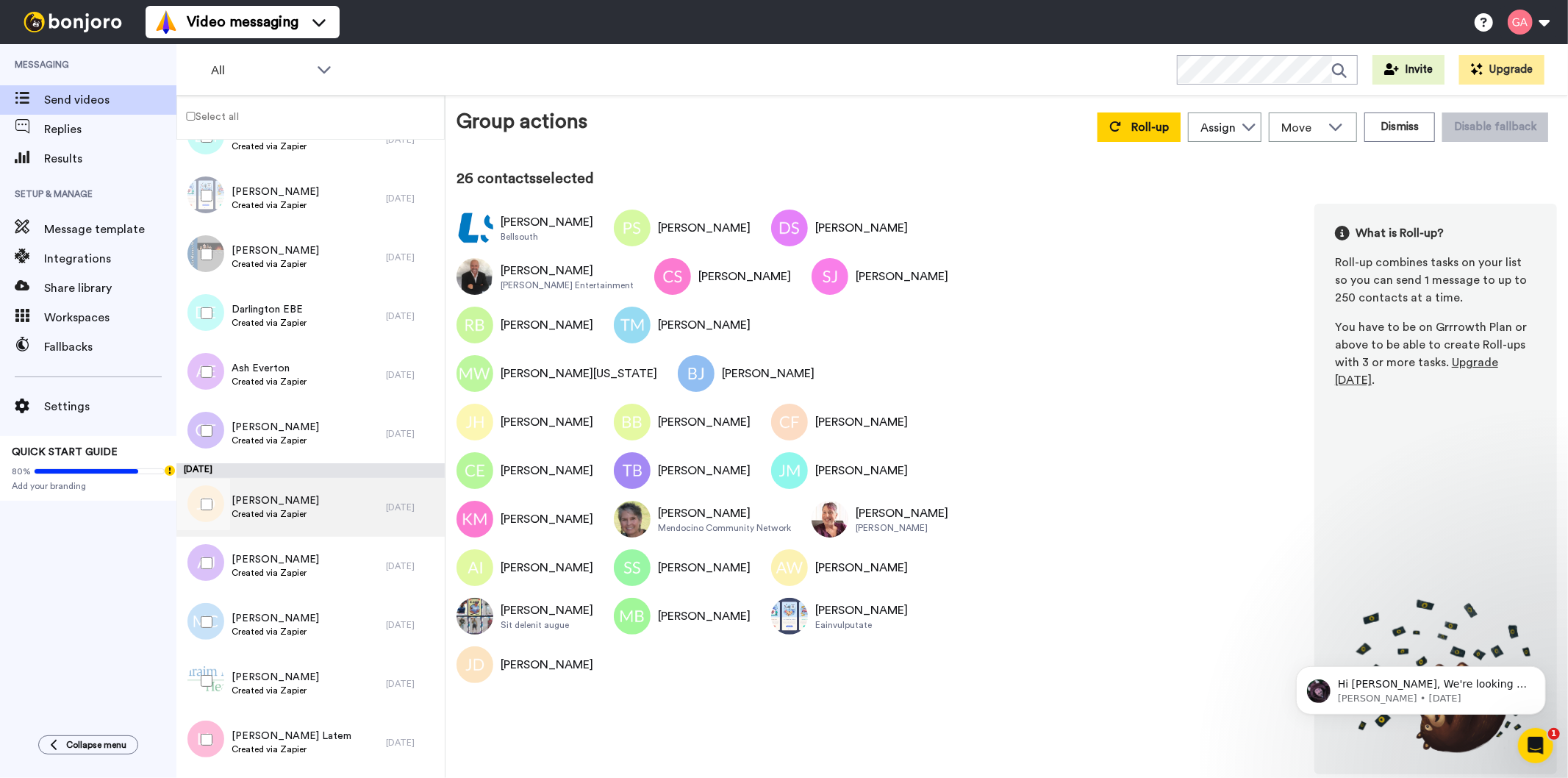
click at [309, 517] on div "Joy De Jianne Created via Zapier" at bounding box center [280, 506] width 210 height 58
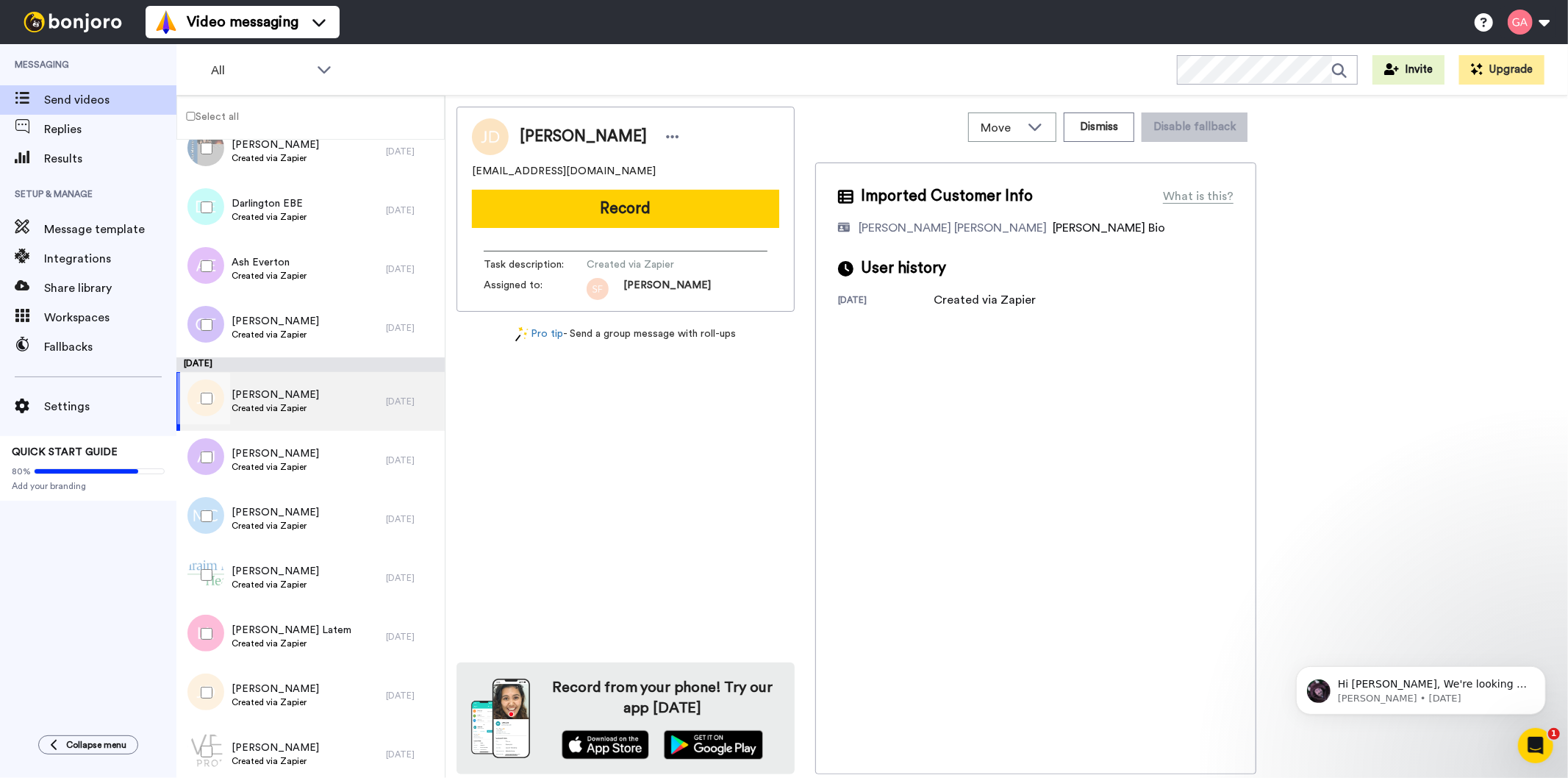
scroll to position [3920, 0]
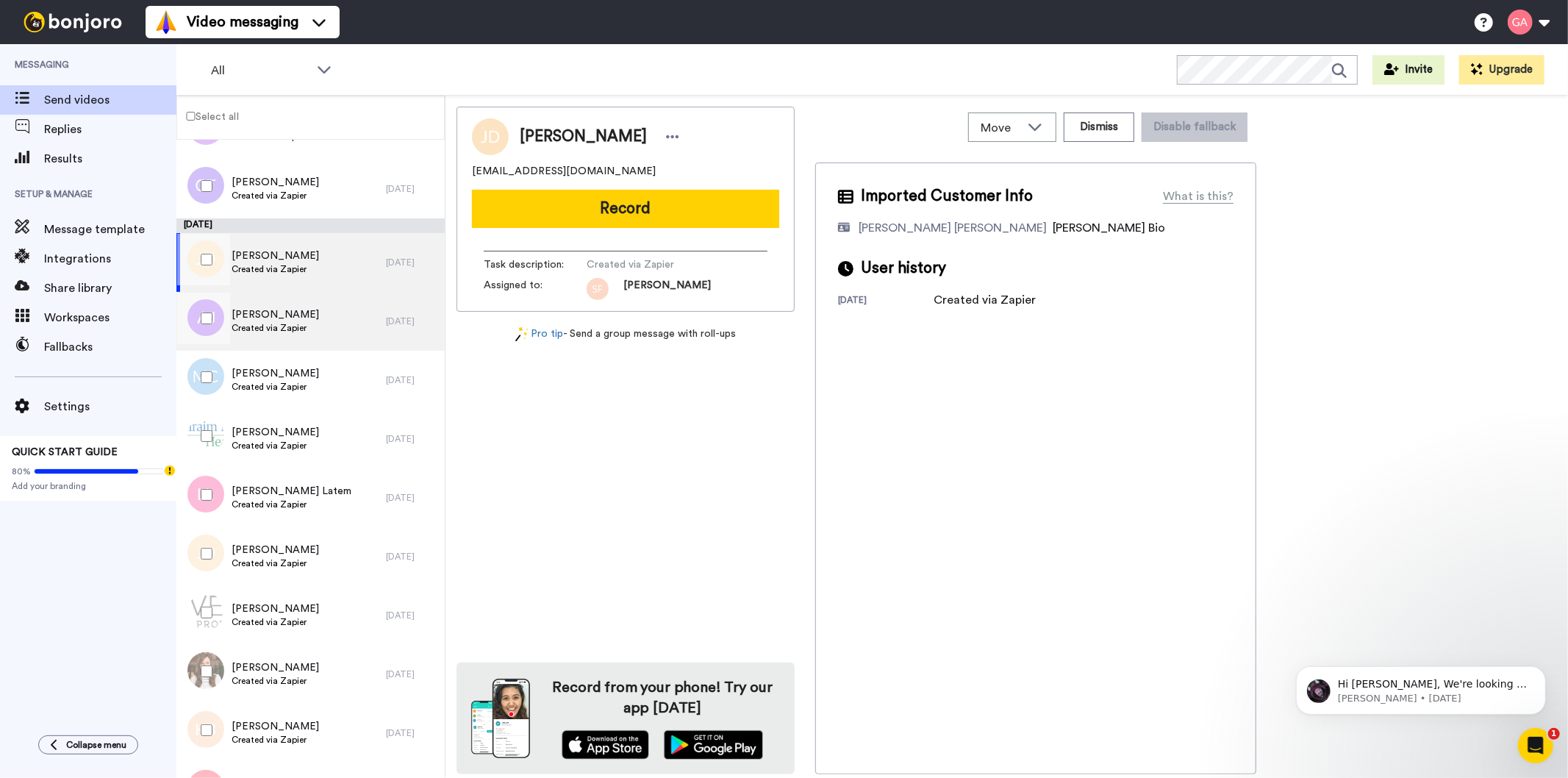
click at [319, 315] on div "Allison James Created via Zapier" at bounding box center [280, 321] width 210 height 58
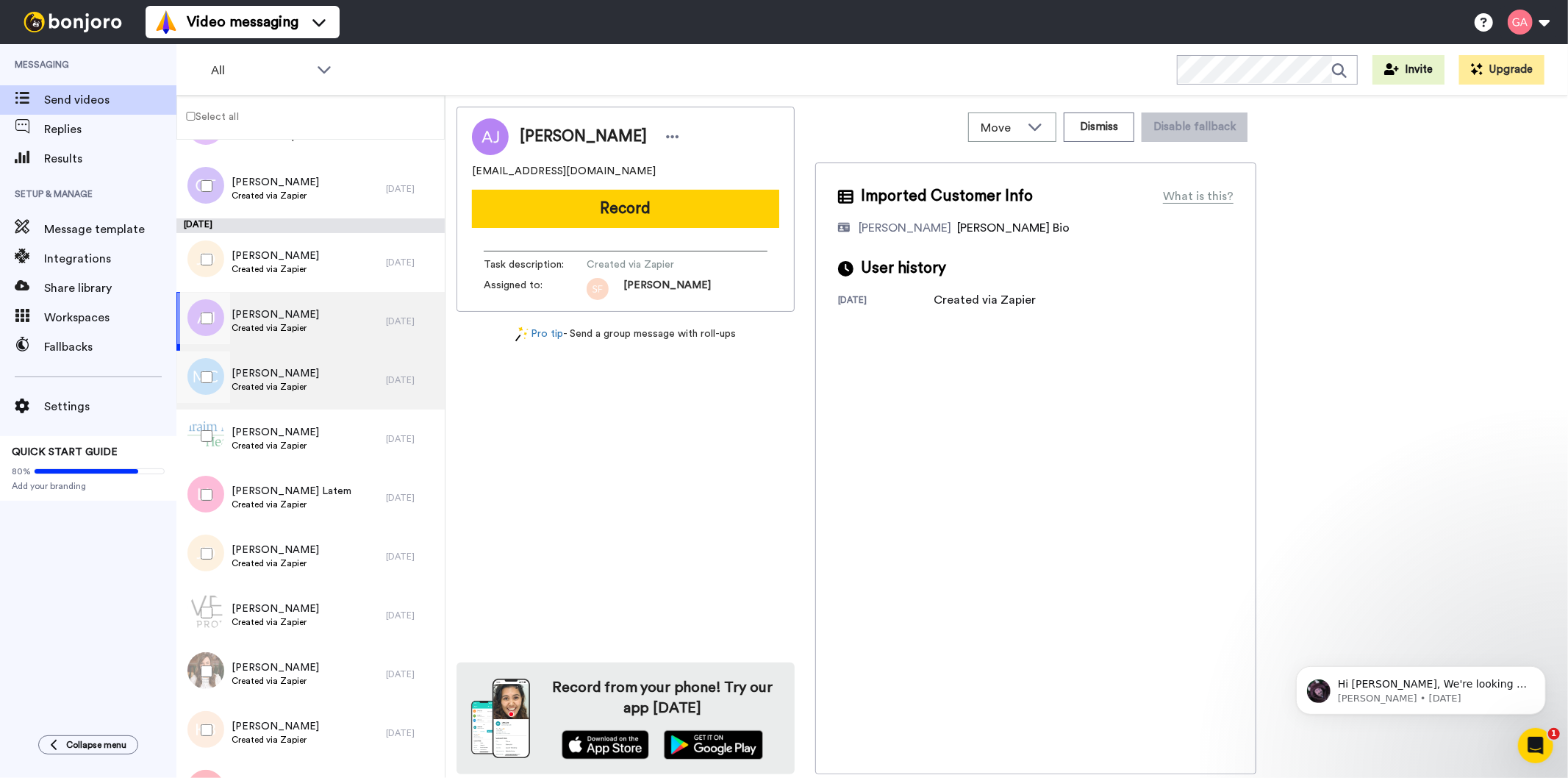
click at [334, 385] on div "Michael Carr Created via Zapier" at bounding box center [280, 379] width 210 height 58
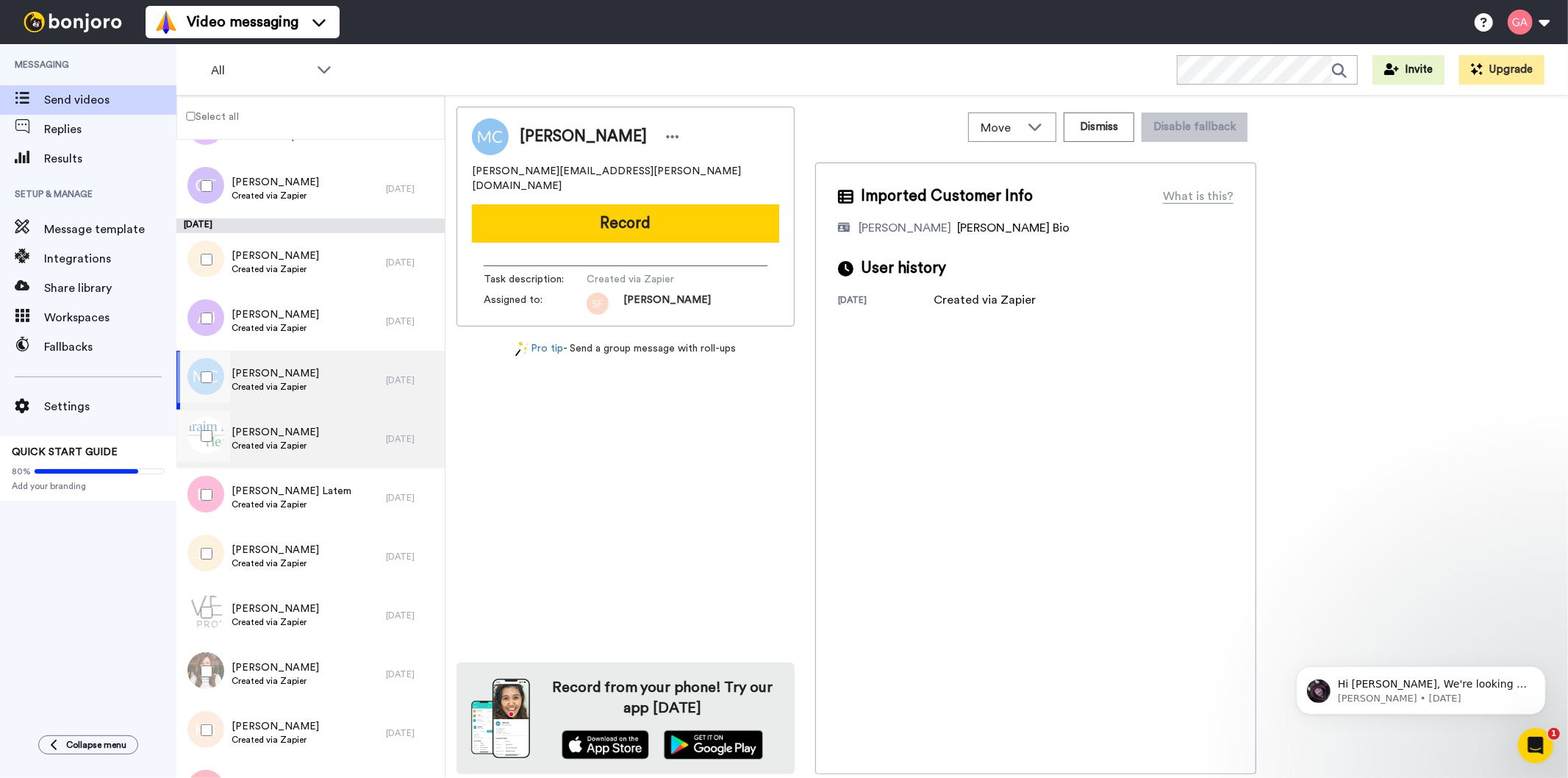
click at [314, 449] on div "Earl Motzer Created via Zapier" at bounding box center [280, 438] width 210 height 58
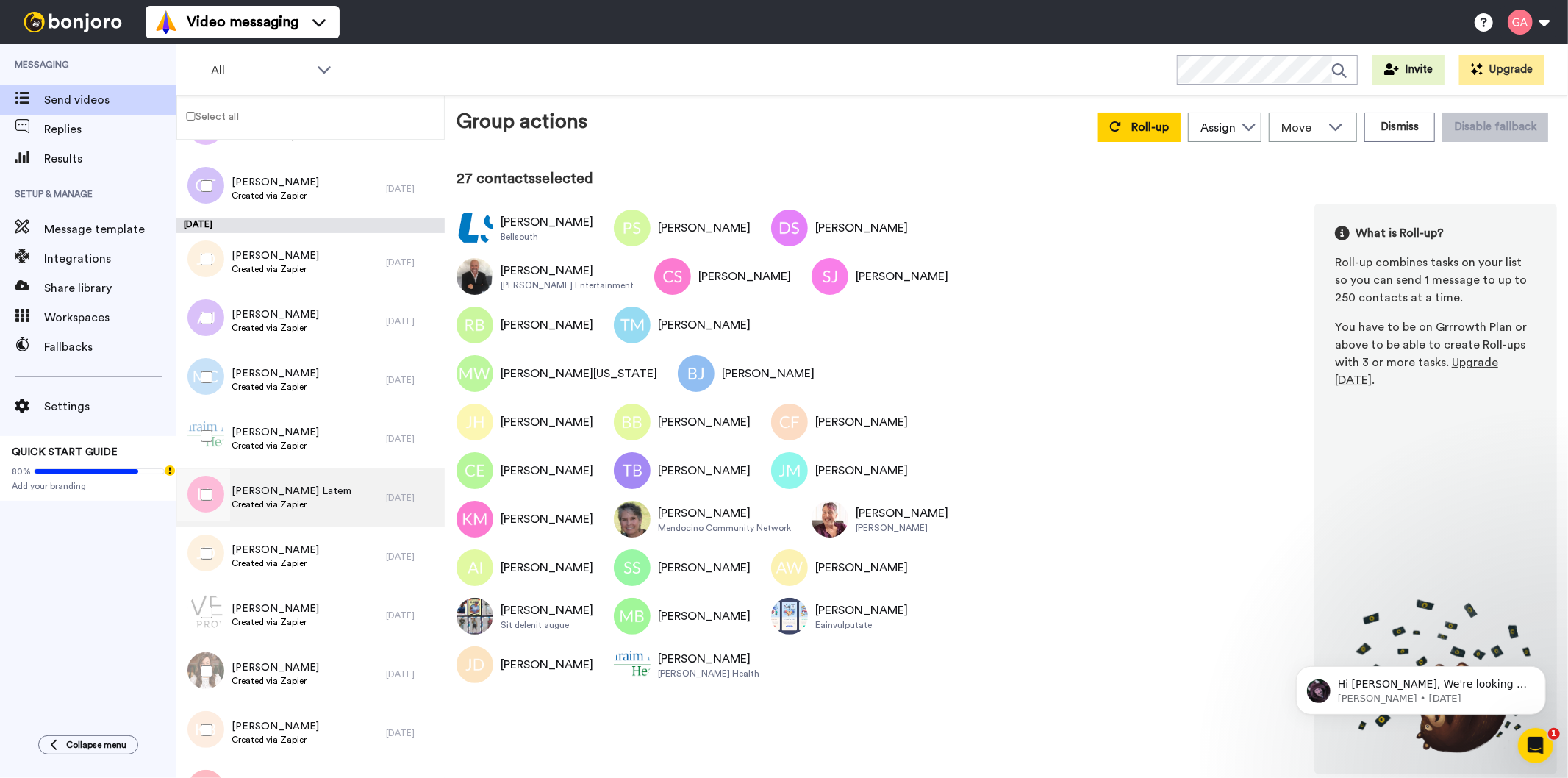
click at [283, 496] on span "Lucy Latem" at bounding box center [291, 490] width 120 height 14
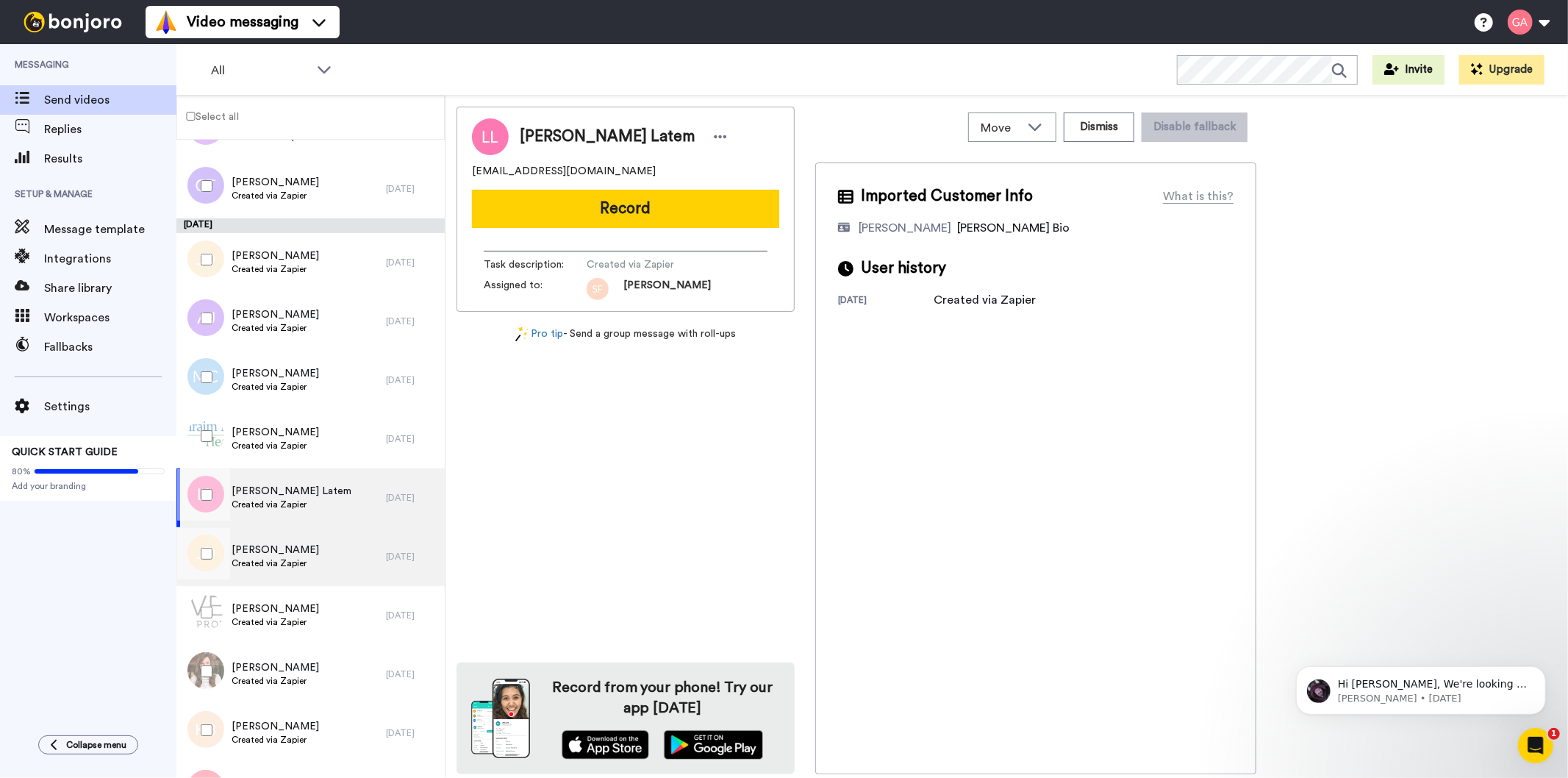
click at [288, 563] on span "Created via Zapier" at bounding box center [275, 563] width 87 height 11
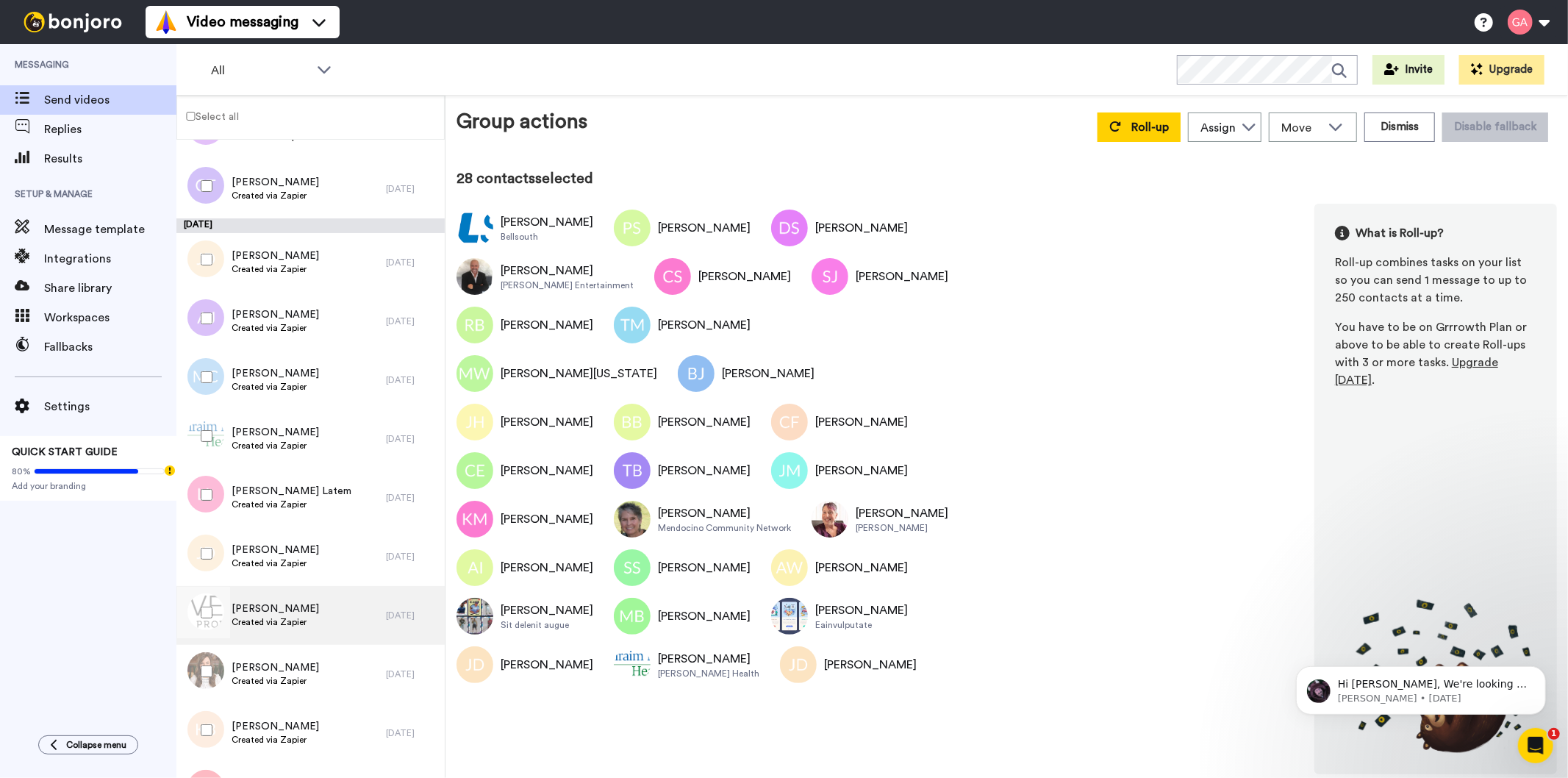
click at [315, 606] on div "Marshall Berlin Created via Zapier" at bounding box center [280, 614] width 210 height 58
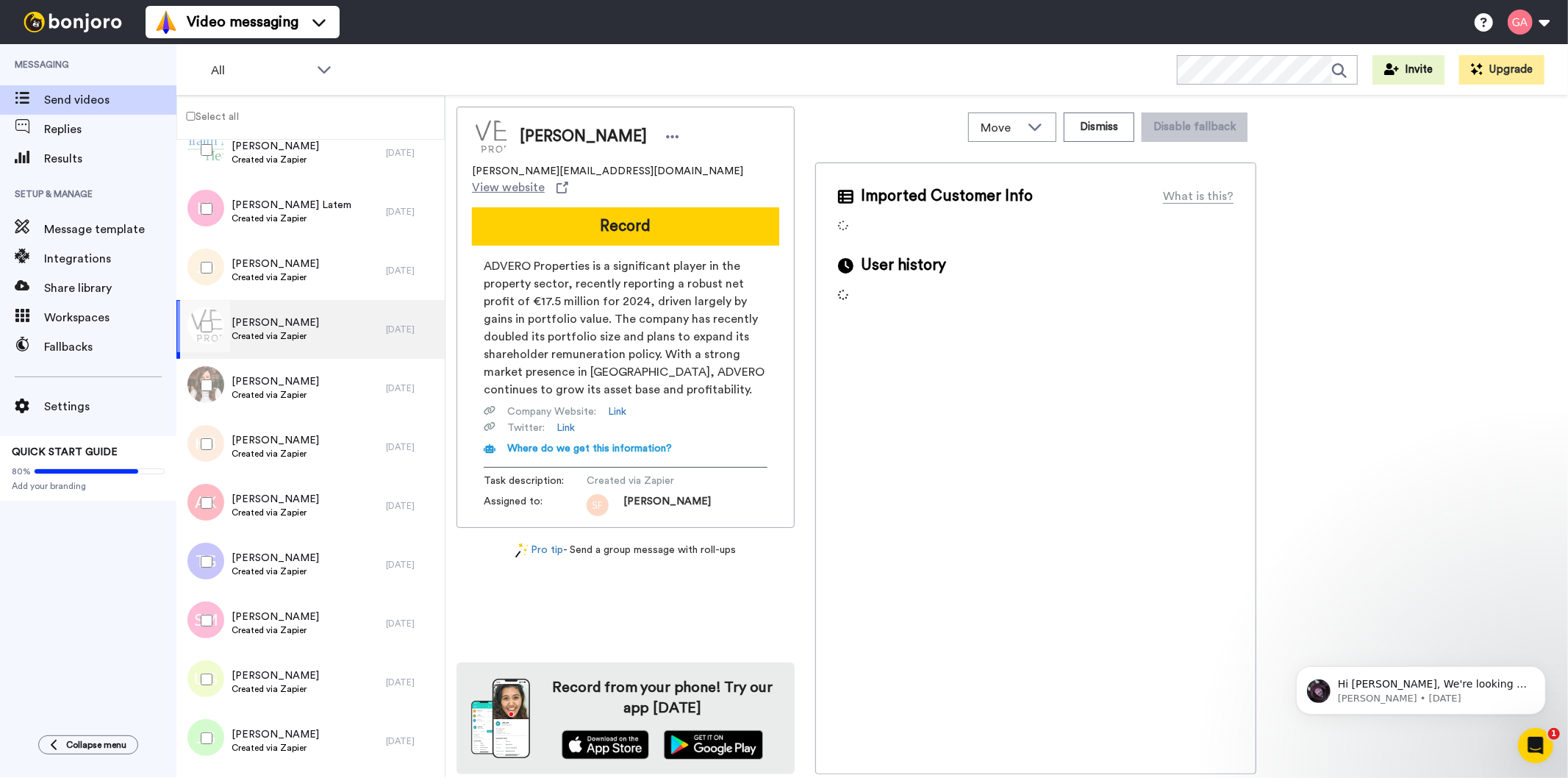
scroll to position [4246, 0]
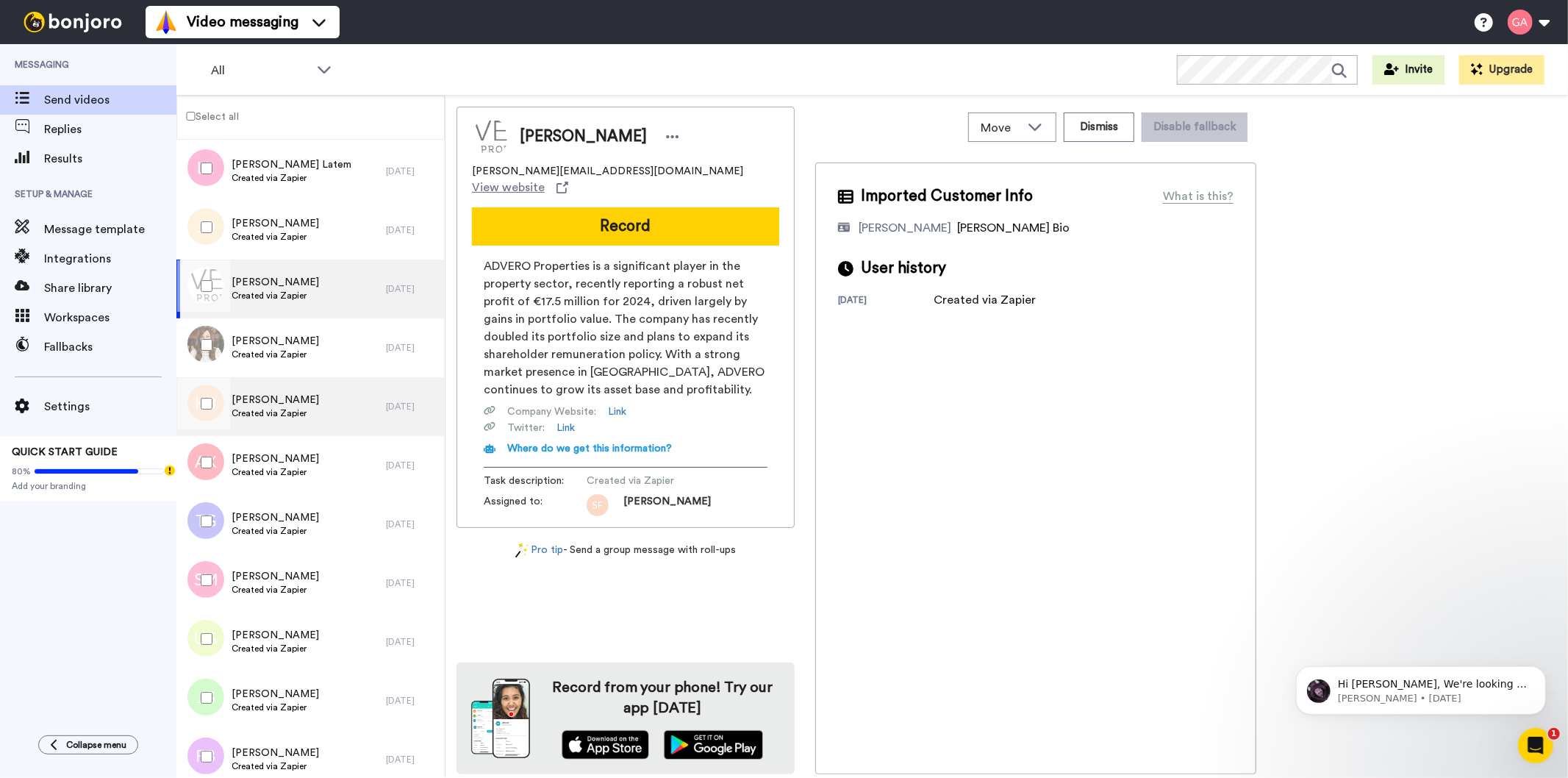
click at [288, 411] on span "Created via Zapier" at bounding box center [275, 413] width 87 height 11
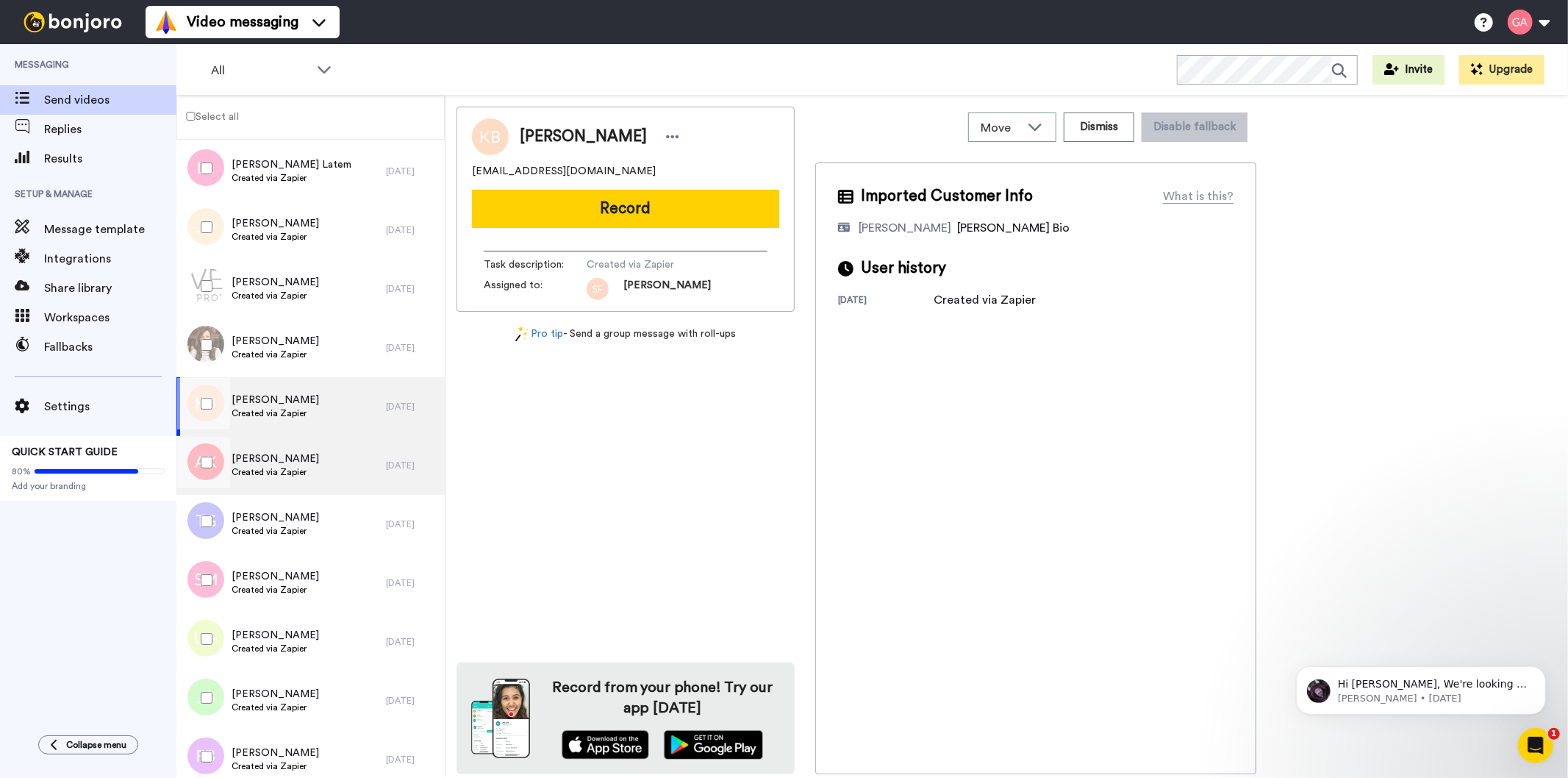
click at [310, 464] on div "Angie Kay Created via Zapier" at bounding box center [280, 464] width 210 height 58
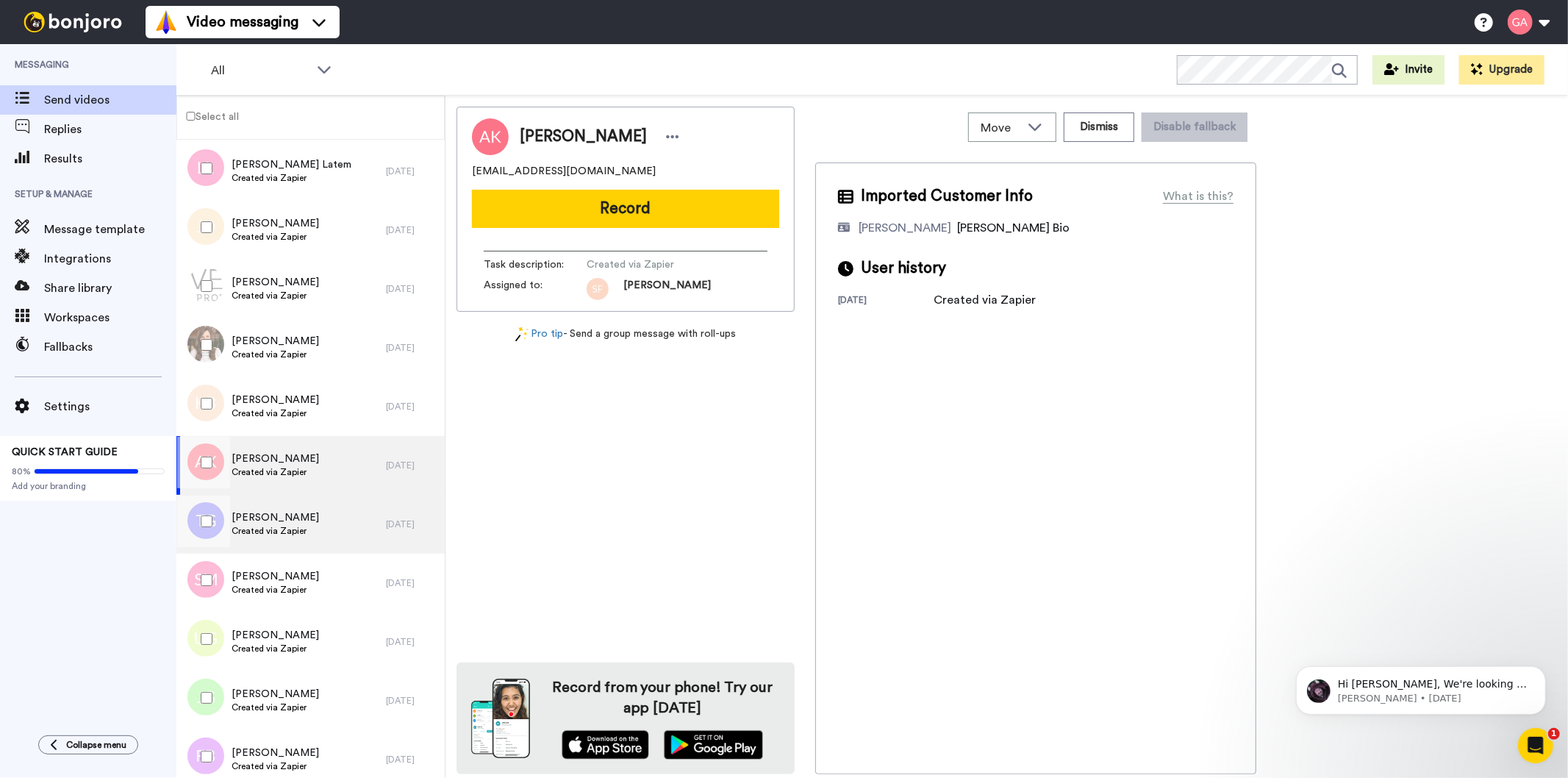
click at [306, 521] on span "Terrence Griffiths" at bounding box center [275, 517] width 87 height 14
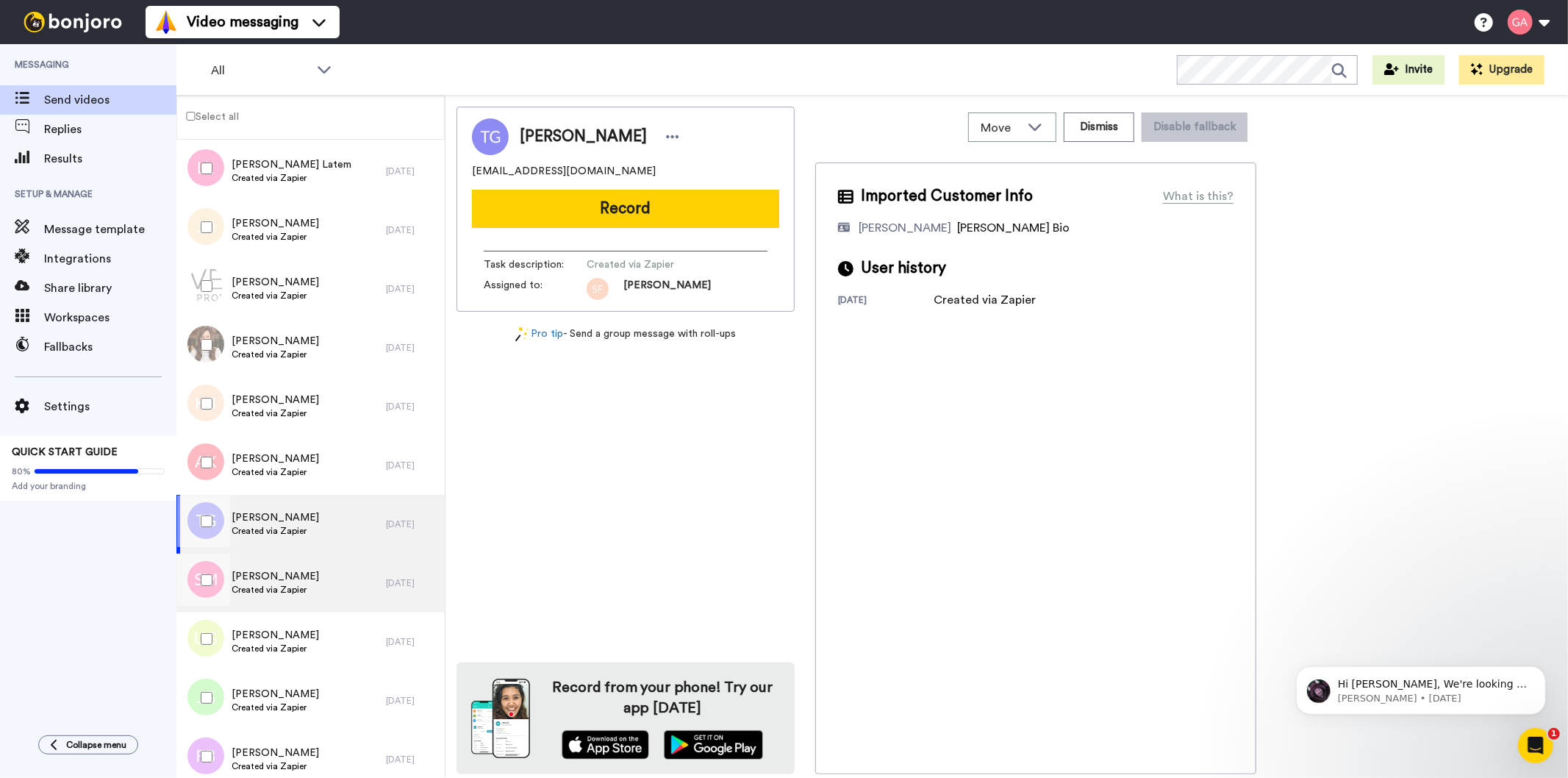
click at [312, 594] on div "Shruti Mukherji Created via Zapier" at bounding box center [280, 582] width 210 height 58
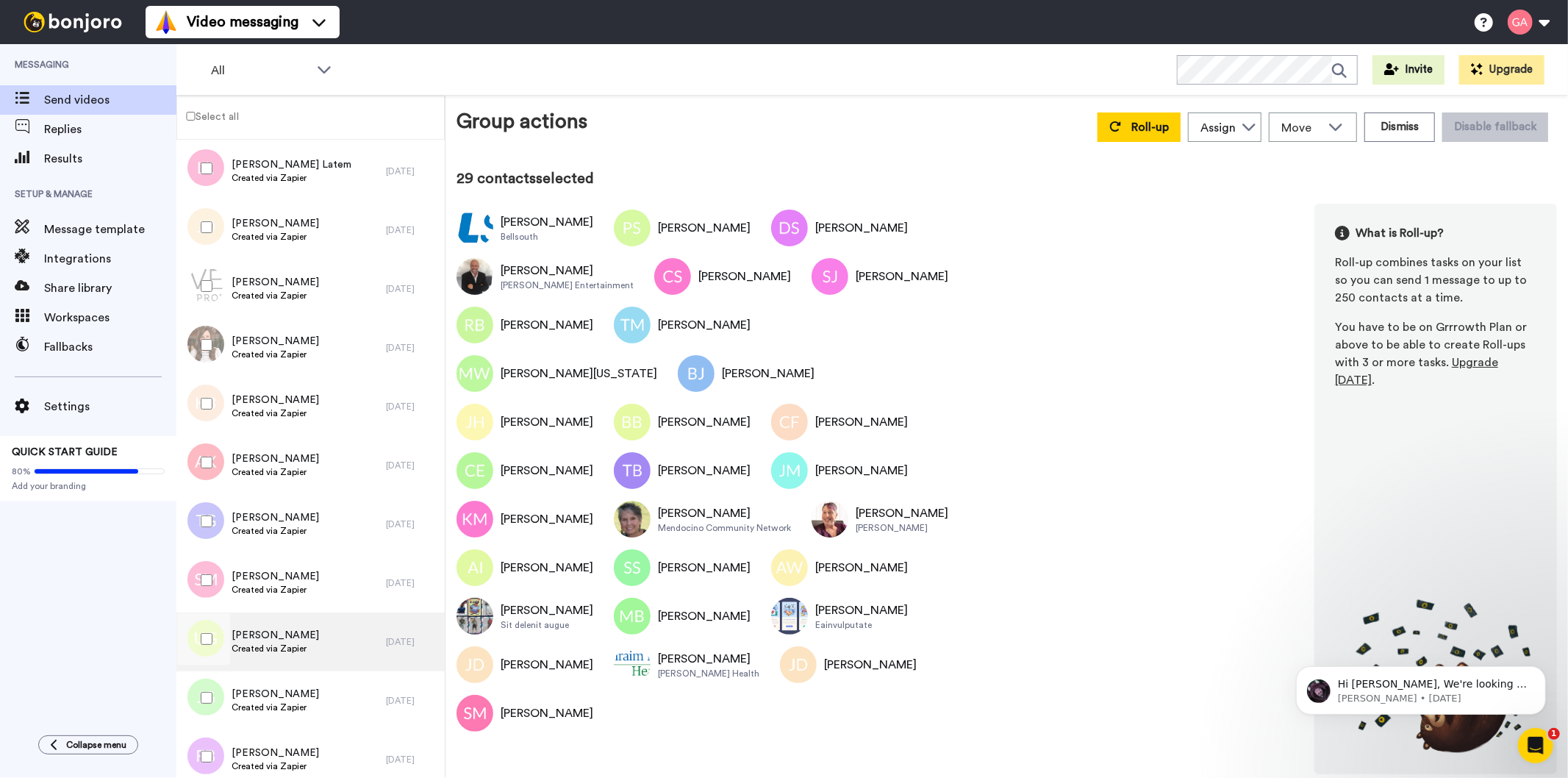
click at [285, 628] on span "Utrena Grant" at bounding box center [275, 634] width 87 height 14
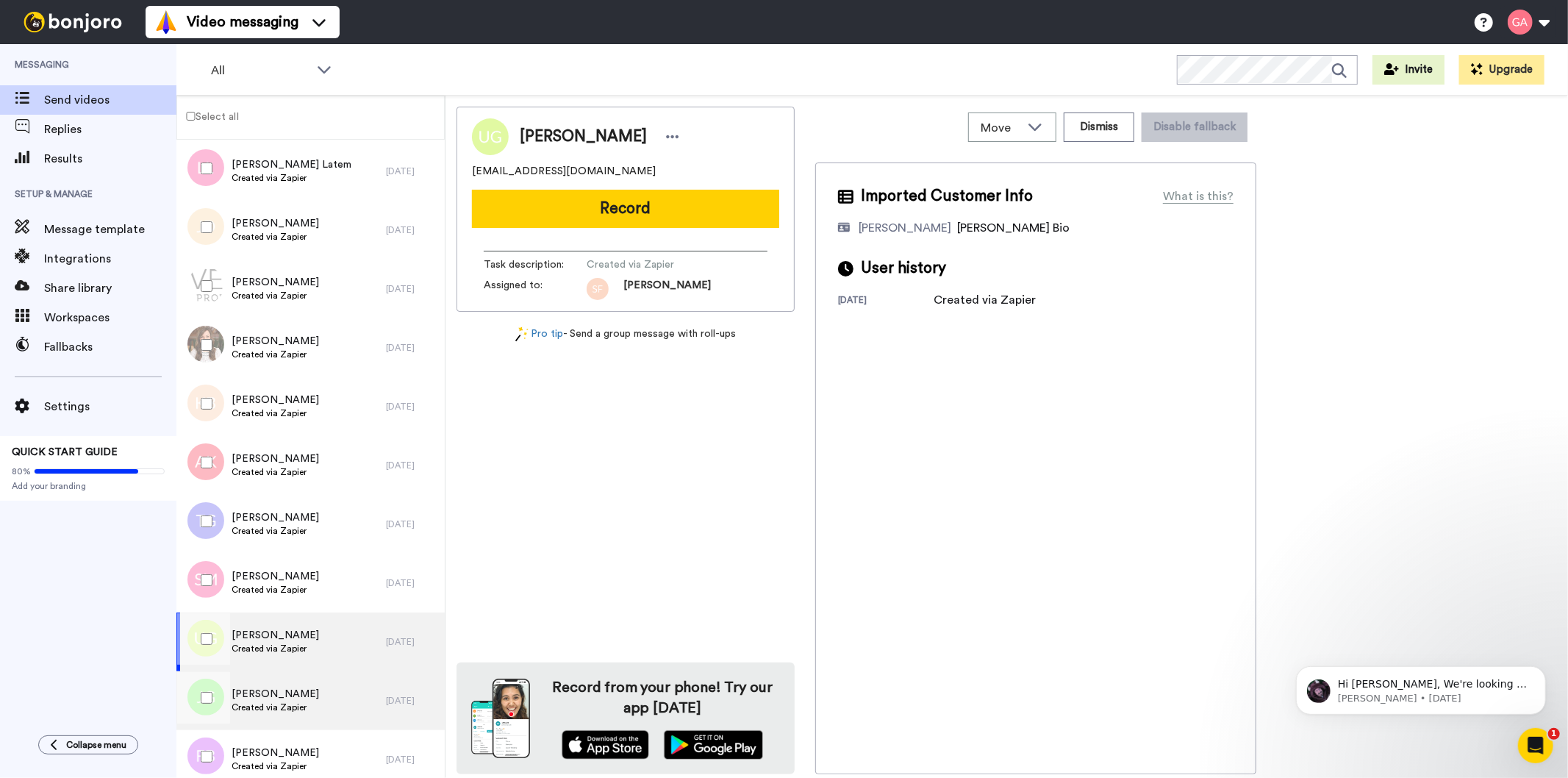
click at [294, 695] on span "Jeretha Gardner" at bounding box center [275, 693] width 87 height 14
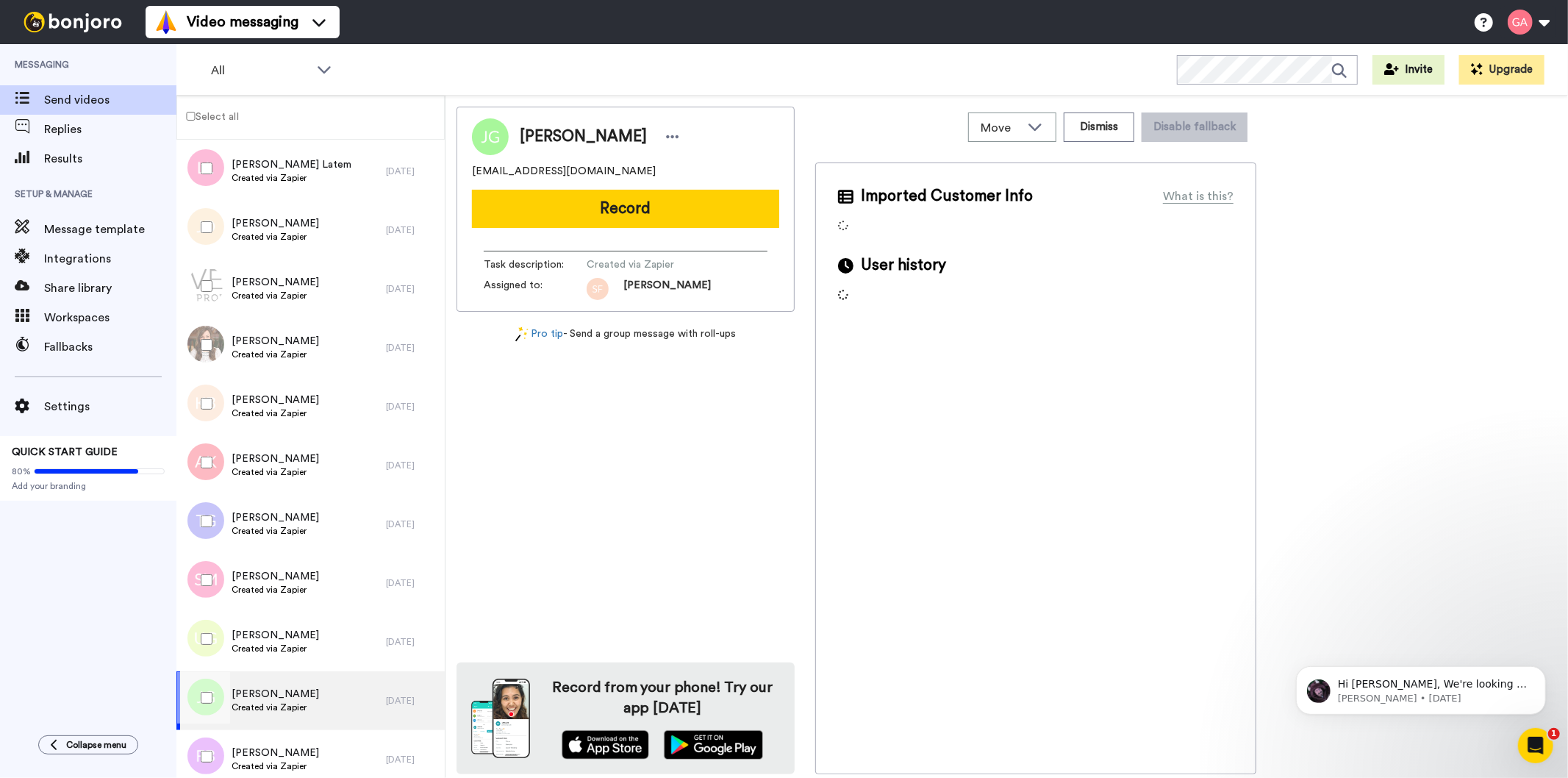
scroll to position [4573, 0]
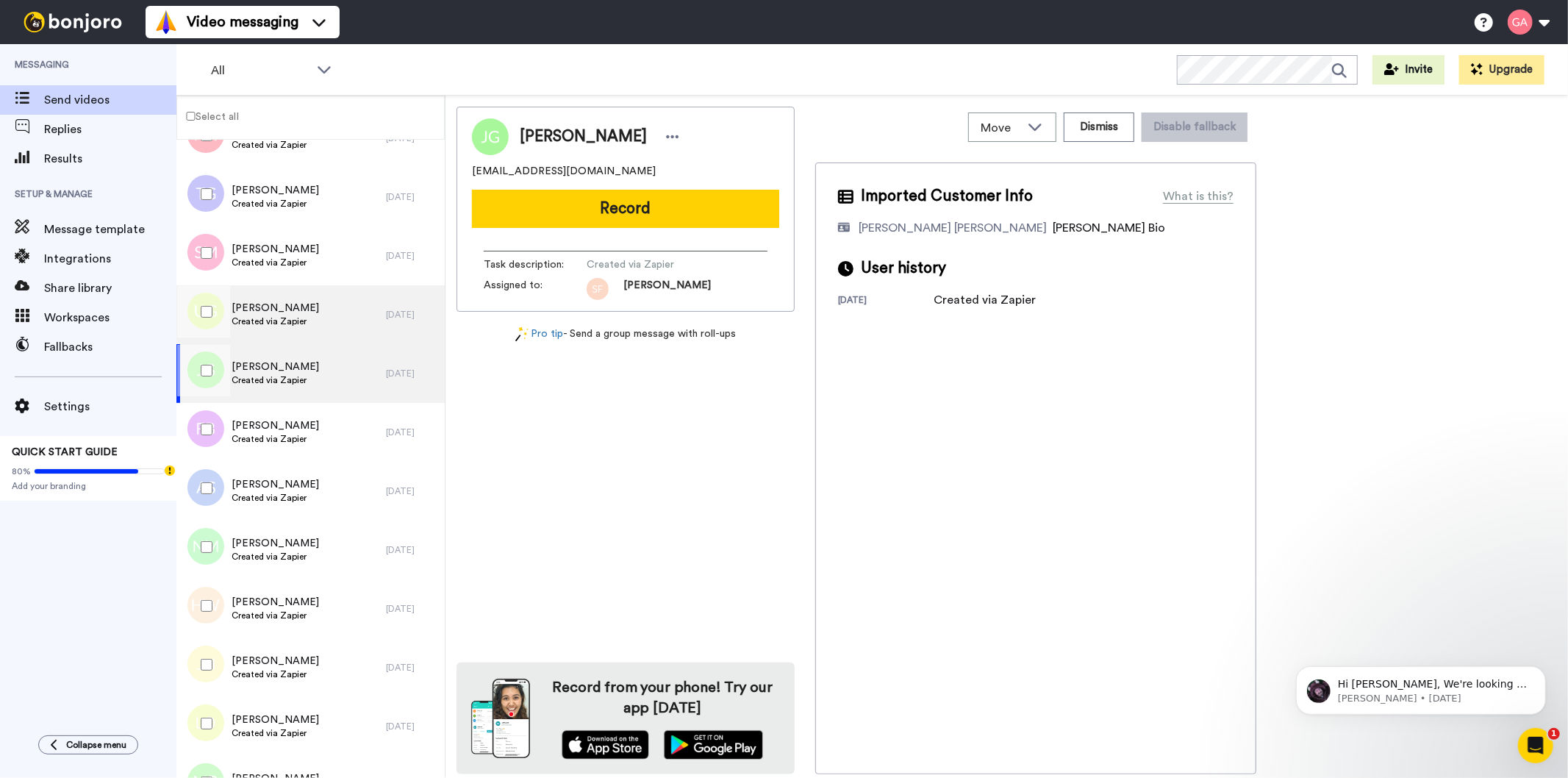
drag, startPoint x: 297, startPoint y: 320, endPoint x: 293, endPoint y: 335, distance: 15.5
click at [298, 320] on span "Created via Zapier" at bounding box center [275, 322] width 87 height 11
click at [288, 378] on span "Created via Zapier" at bounding box center [275, 380] width 87 height 11
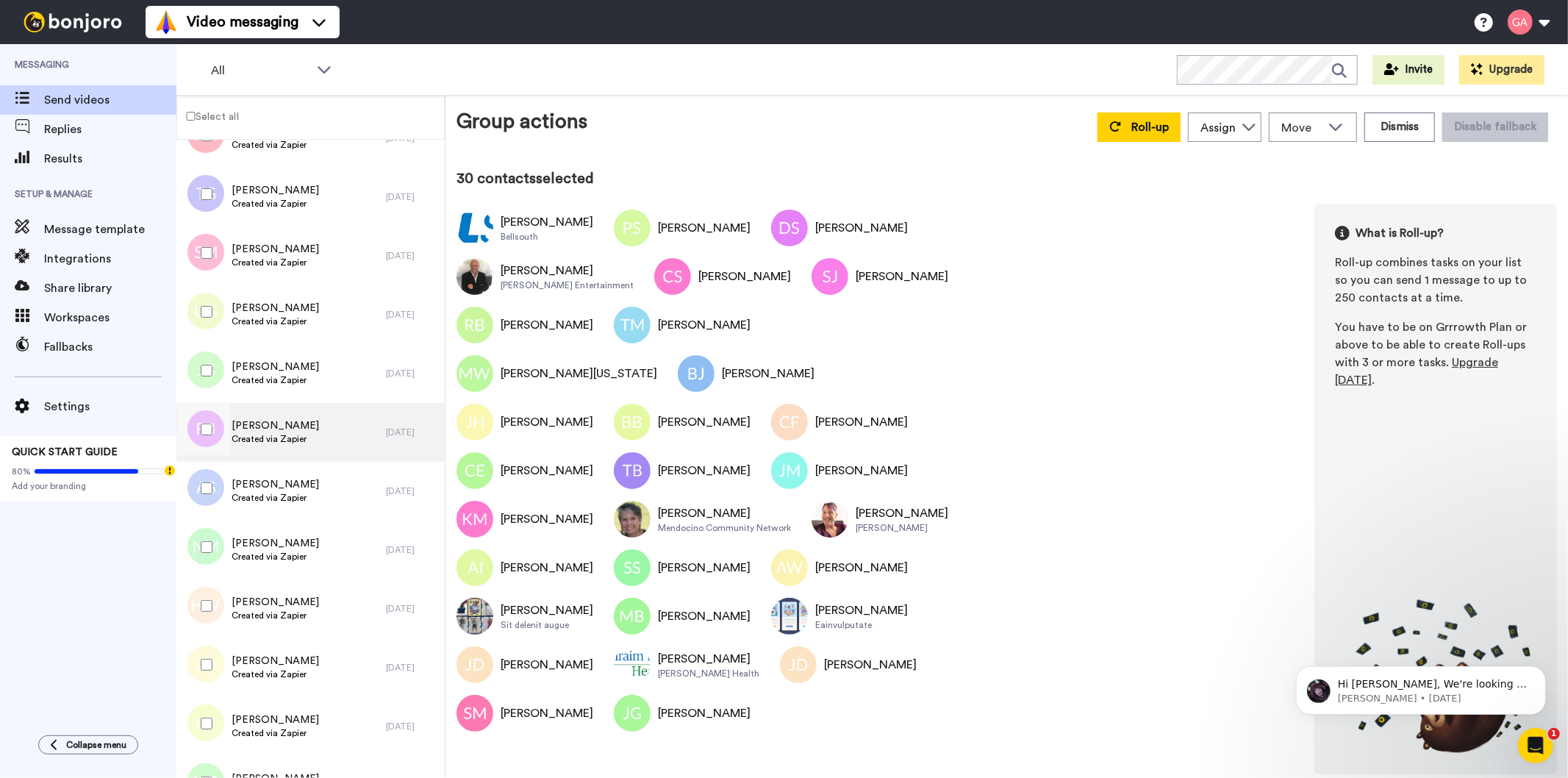
click at [304, 435] on span "Created via Zapier" at bounding box center [275, 438] width 87 height 11
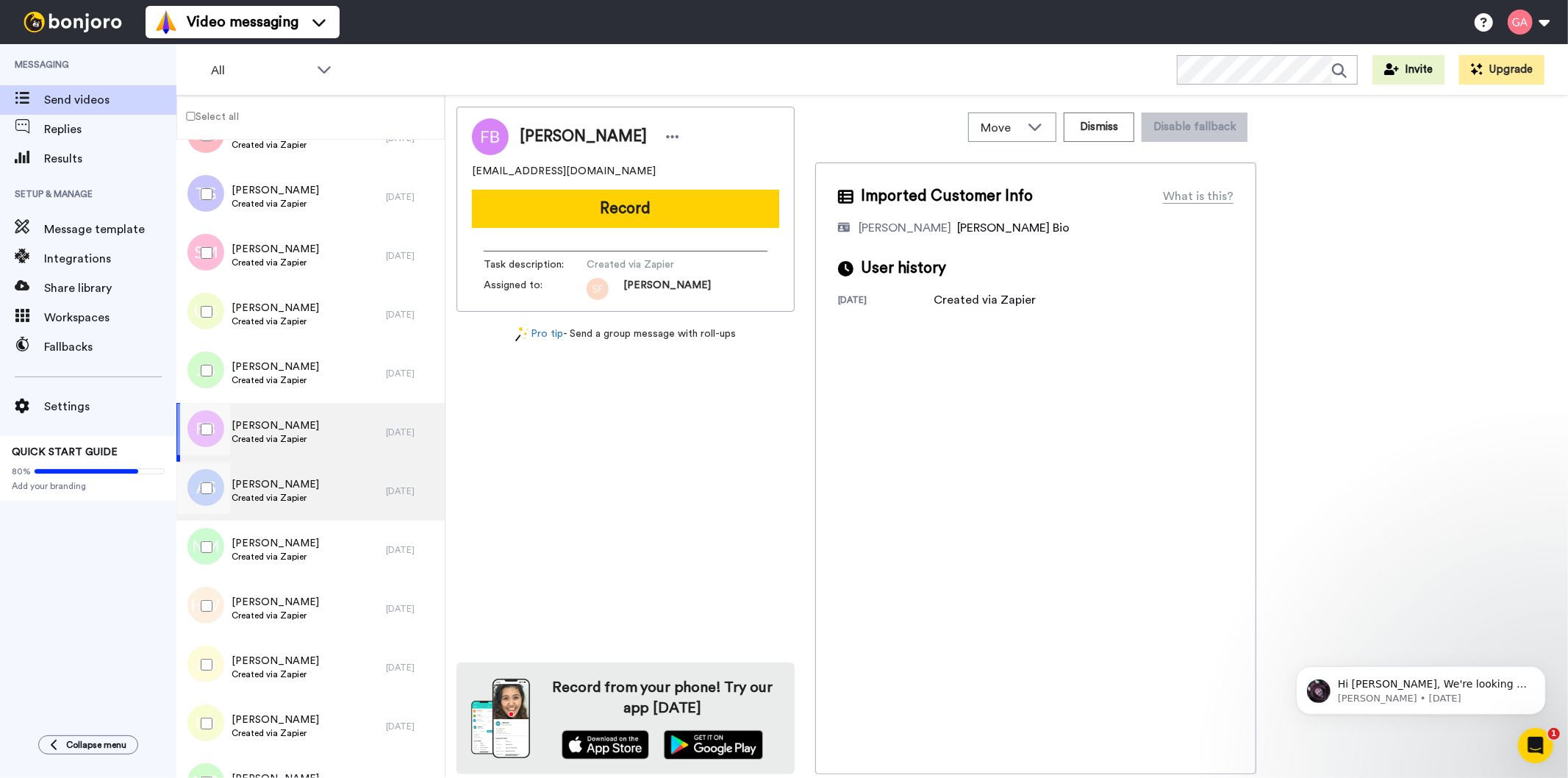
click at [306, 502] on div "Aoife Shazohr Created via Zapier" at bounding box center [280, 490] width 210 height 58
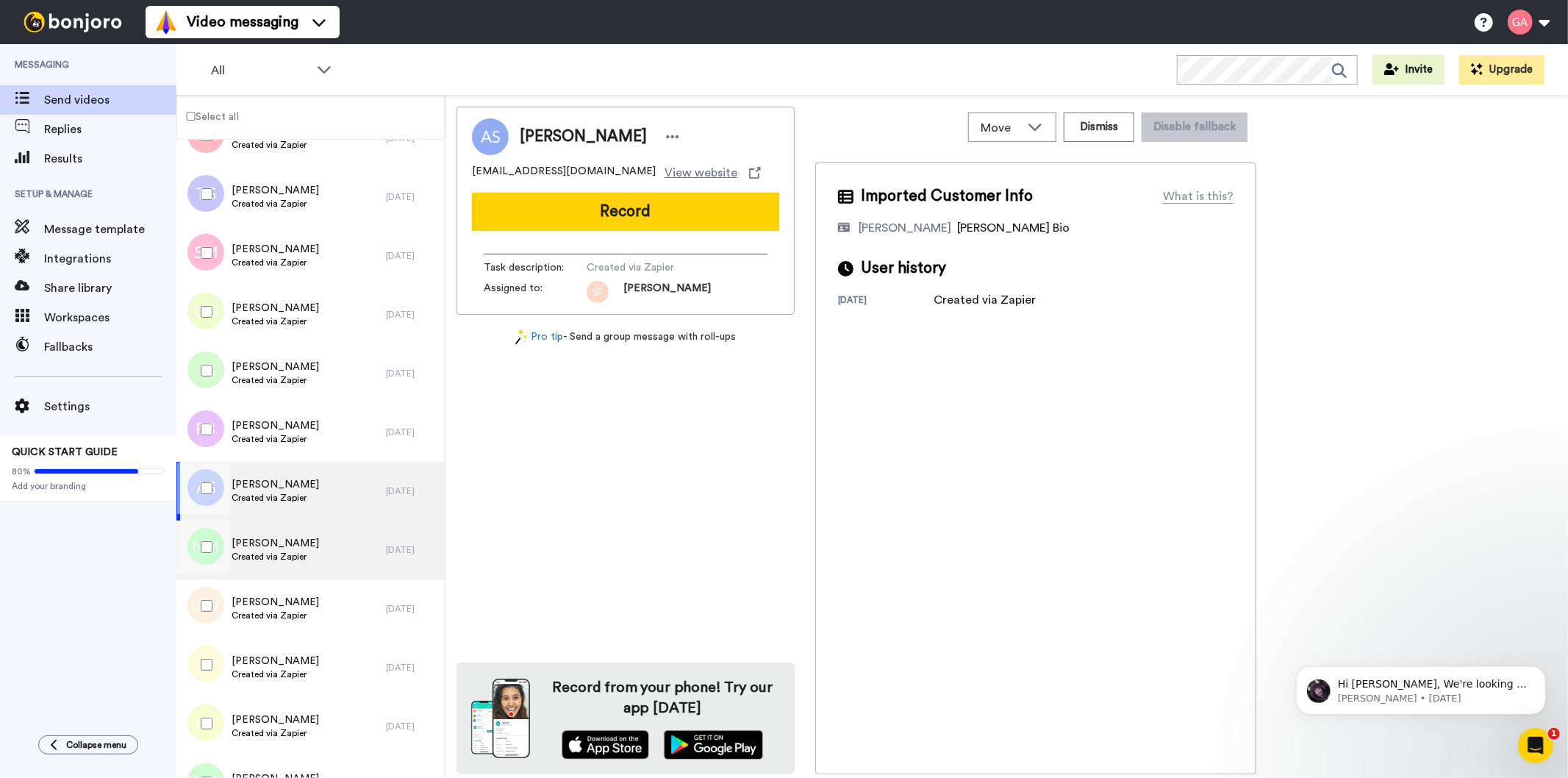
click at [312, 555] on div "Nadia McNee Created via Zapier" at bounding box center [280, 549] width 210 height 58
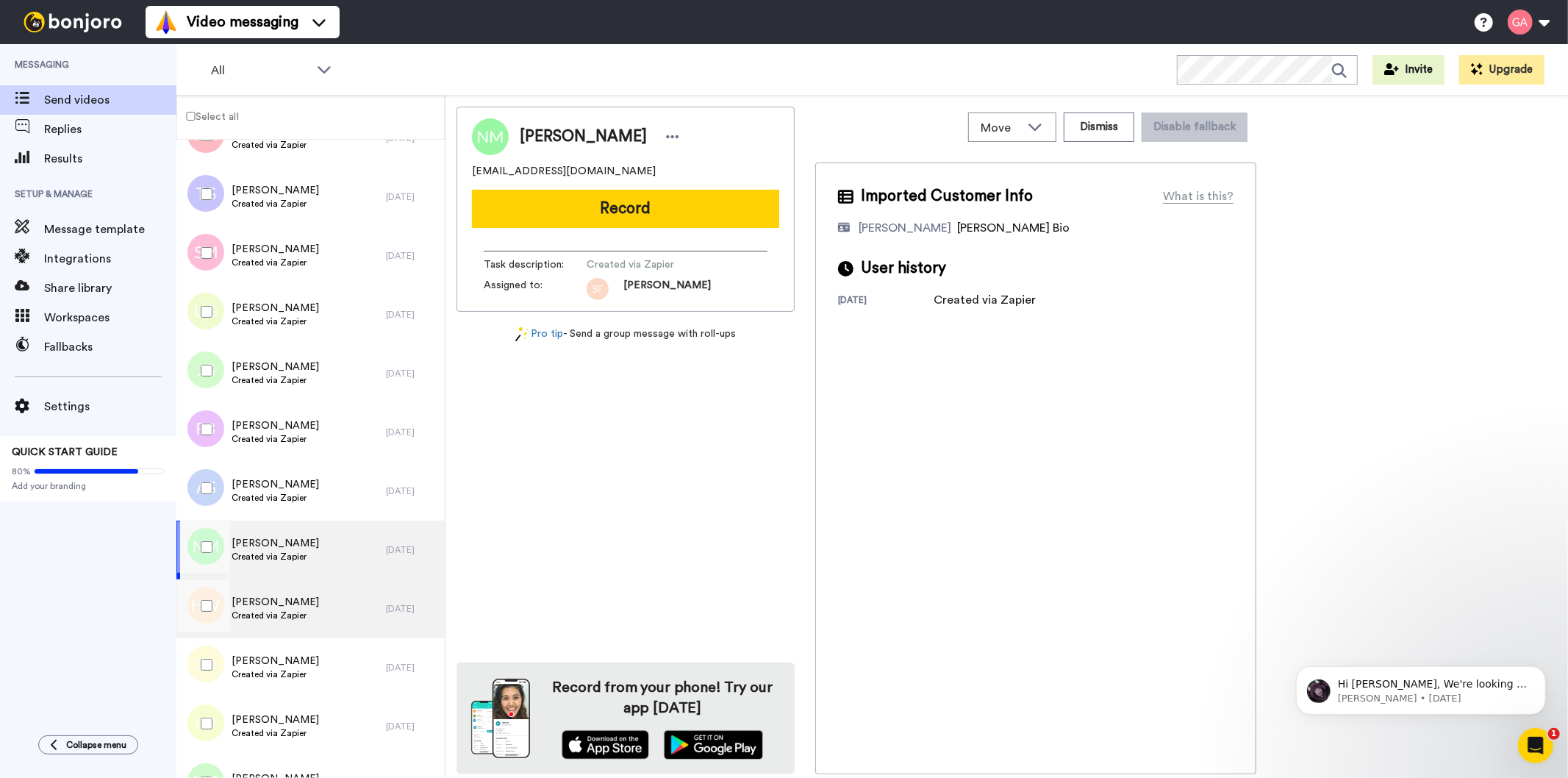
click at [319, 622] on div "Huma WAHID Created via Zapier" at bounding box center [280, 608] width 210 height 58
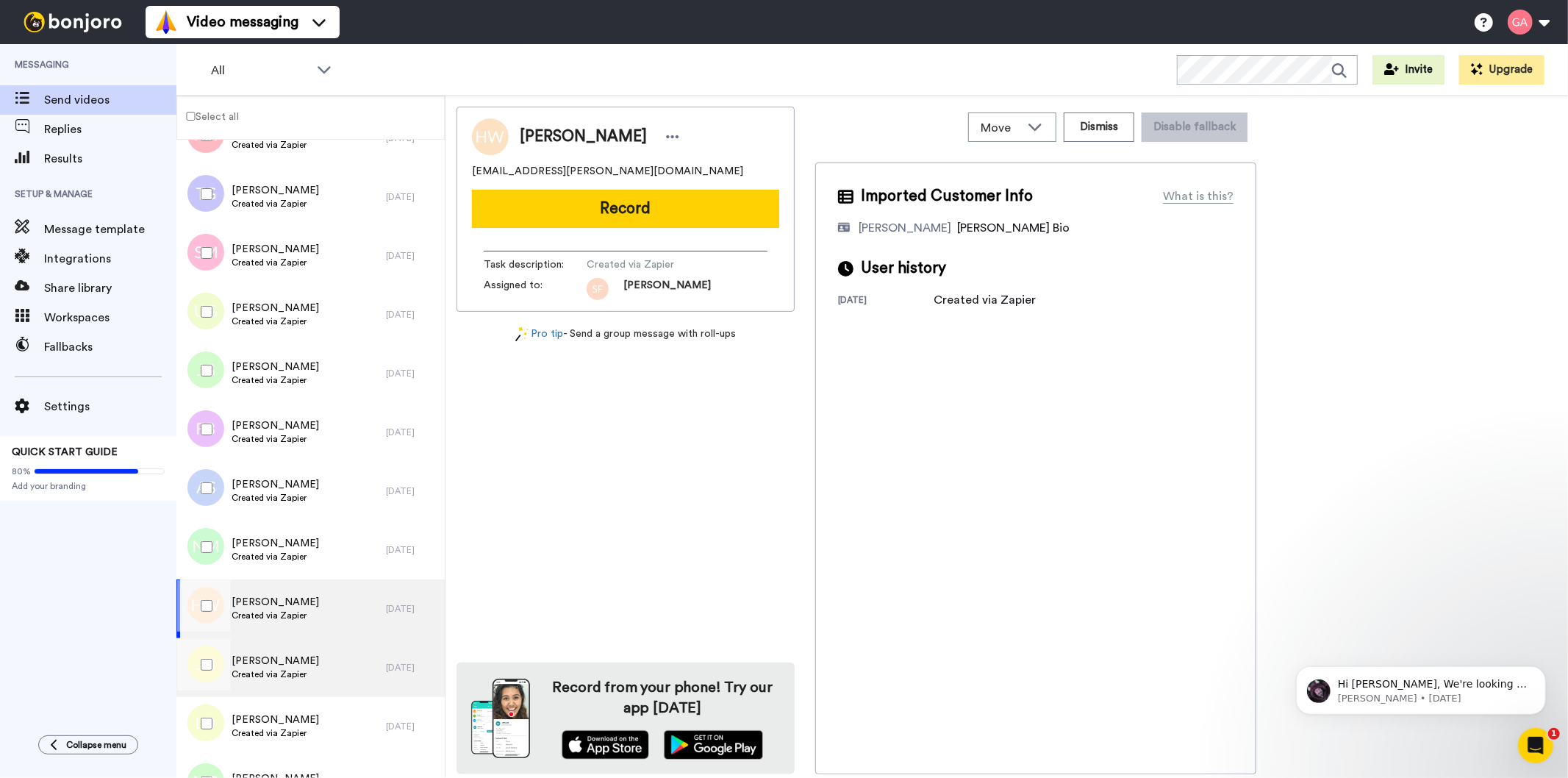
click at [319, 674] on div "Jo Hamil Created via Zapier" at bounding box center [280, 667] width 210 height 58
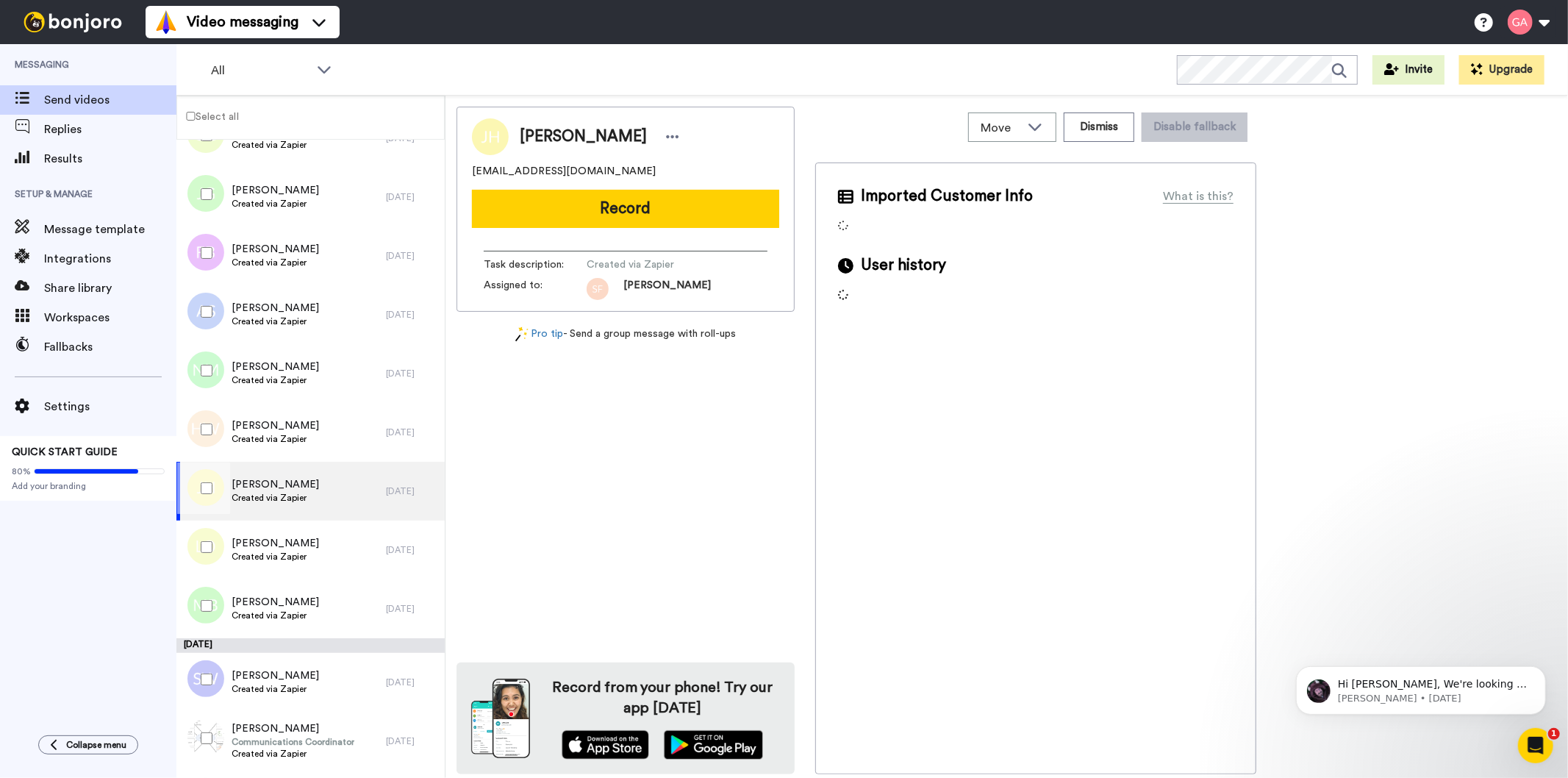
scroll to position [4818, 0]
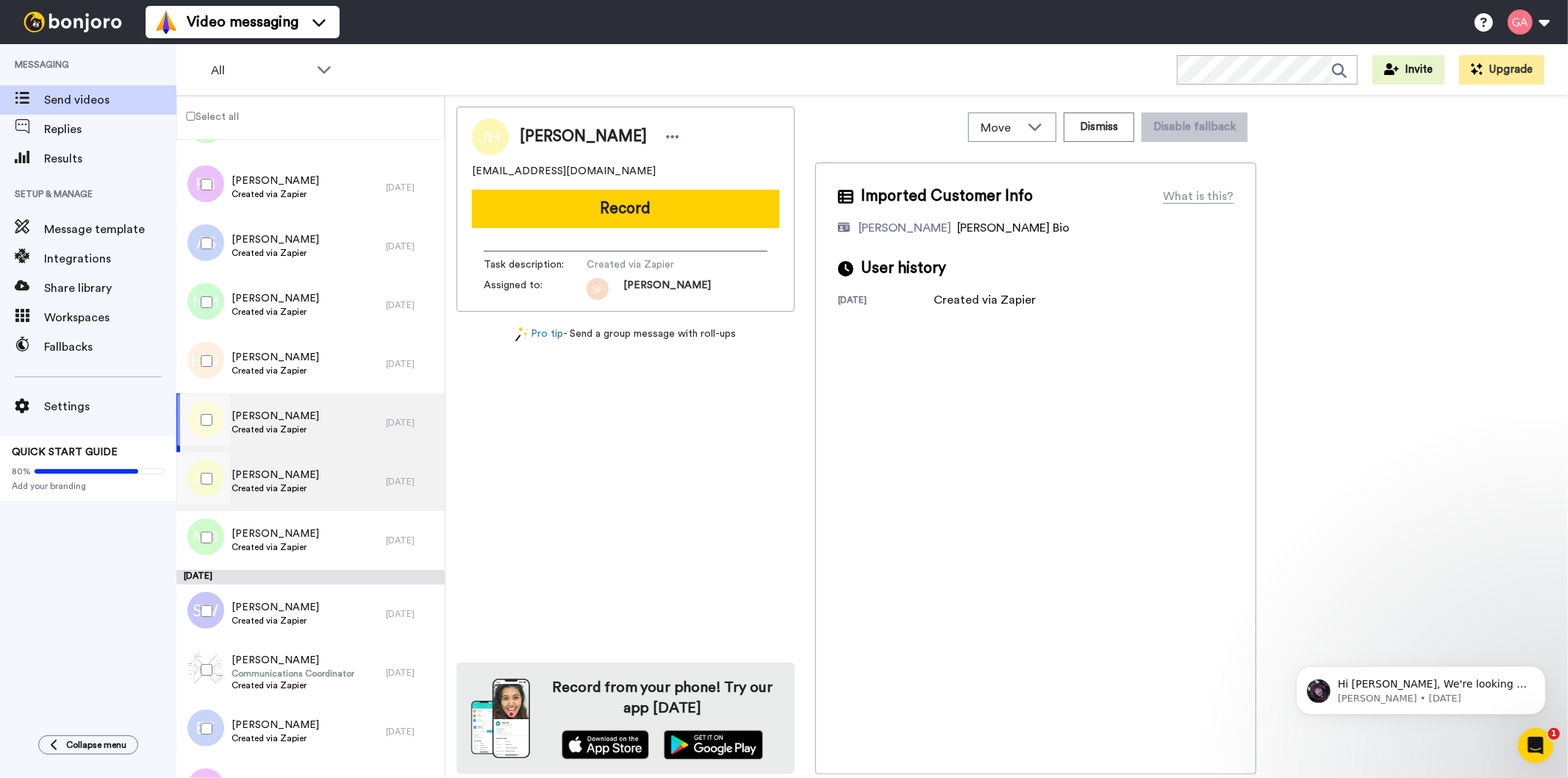
click at [319, 485] on span "Created via Zapier" at bounding box center [275, 488] width 87 height 11
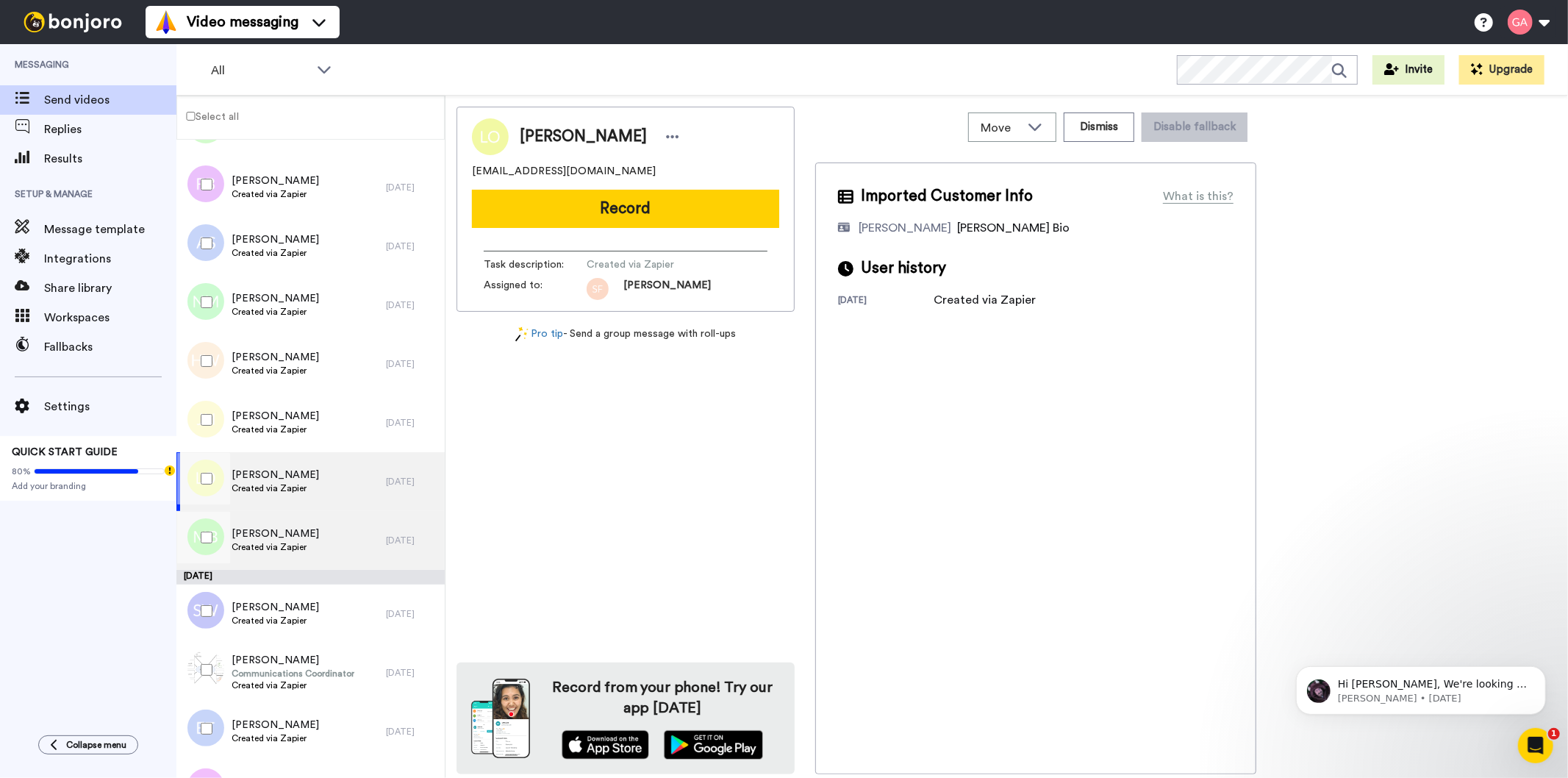
click at [322, 544] on div "Marcheller Banks Created via Zapier" at bounding box center [280, 540] width 210 height 58
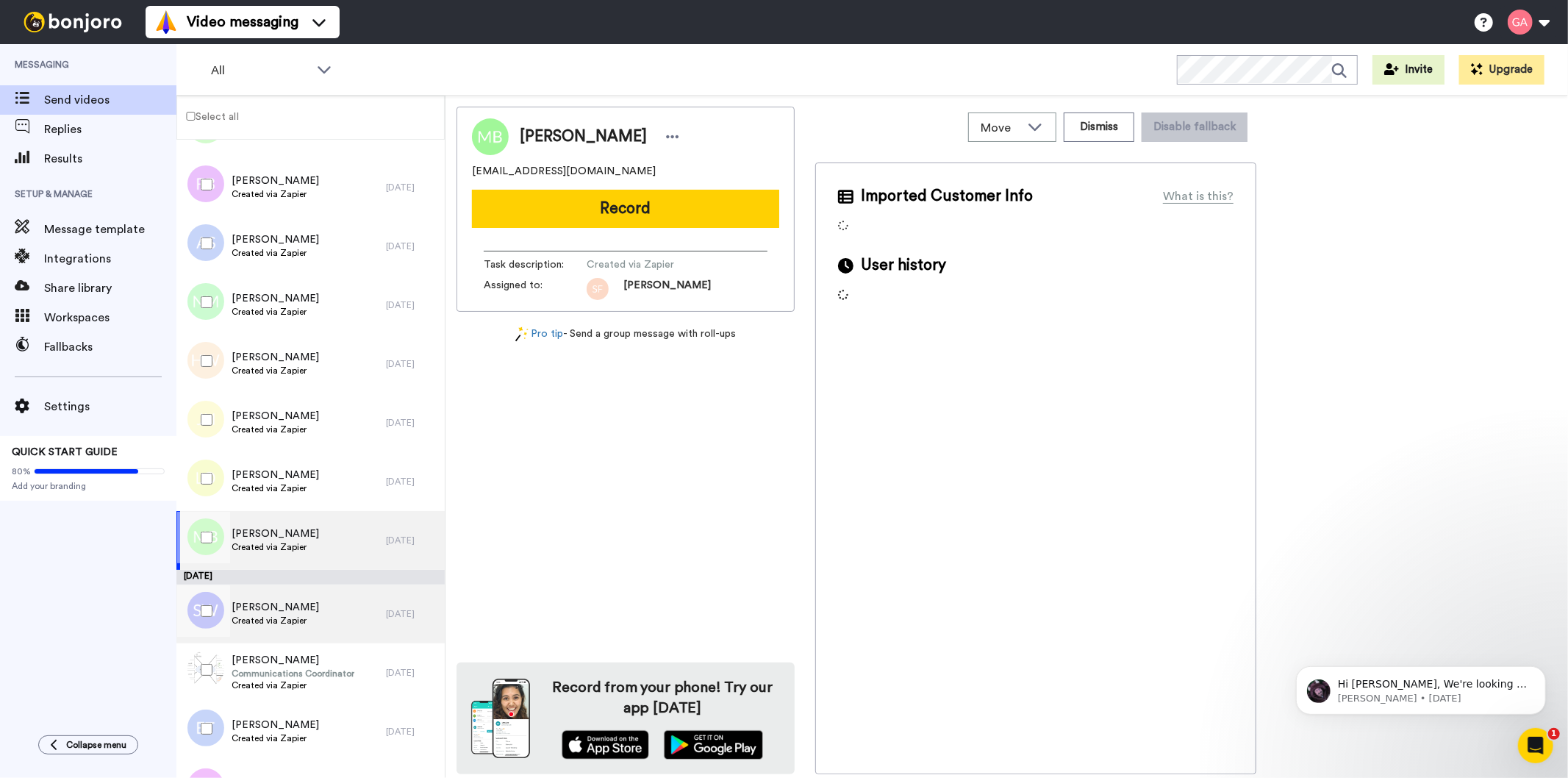
scroll to position [5063, 0]
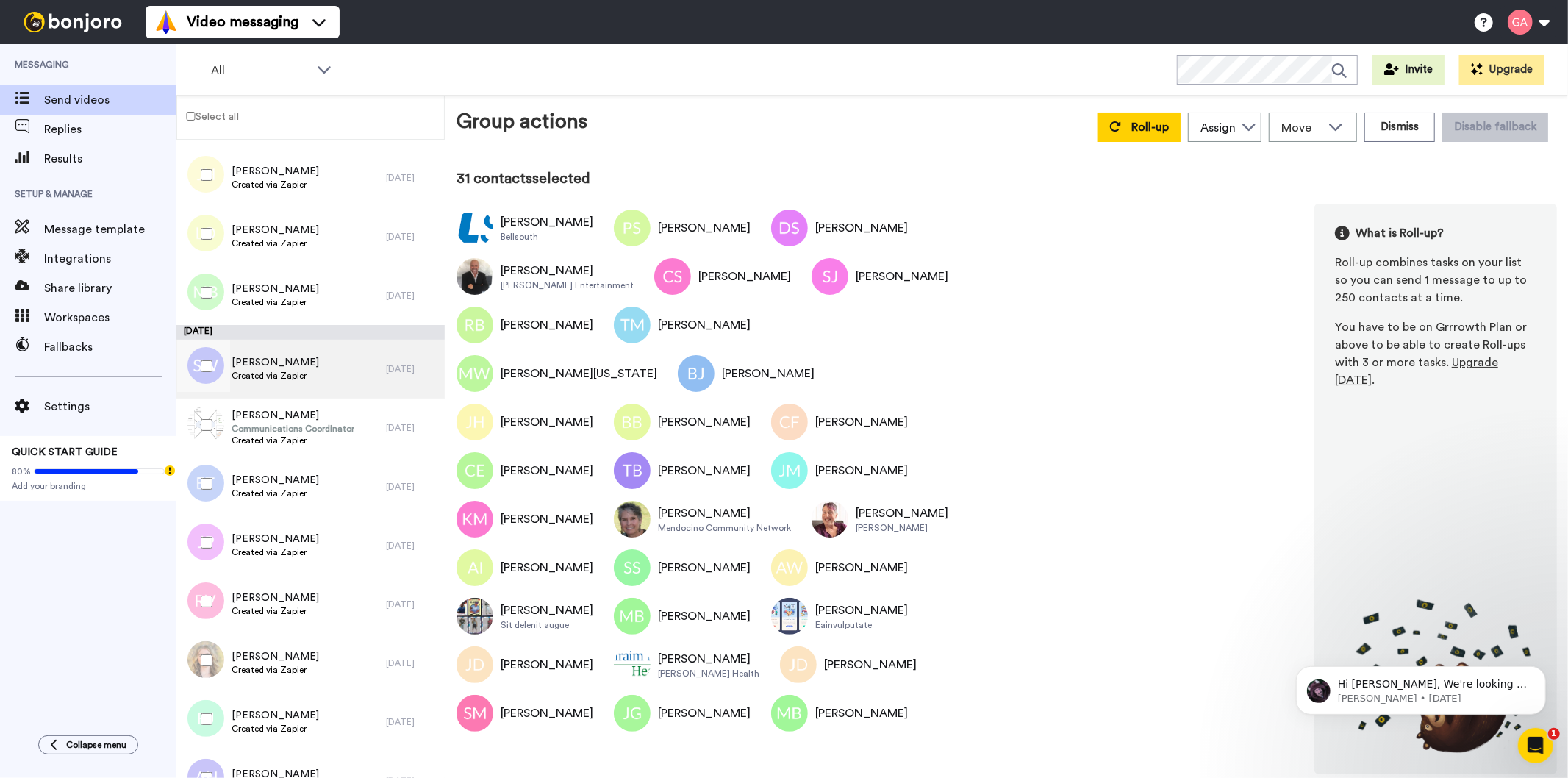
click at [299, 378] on span "Created via Zapier" at bounding box center [275, 375] width 87 height 11
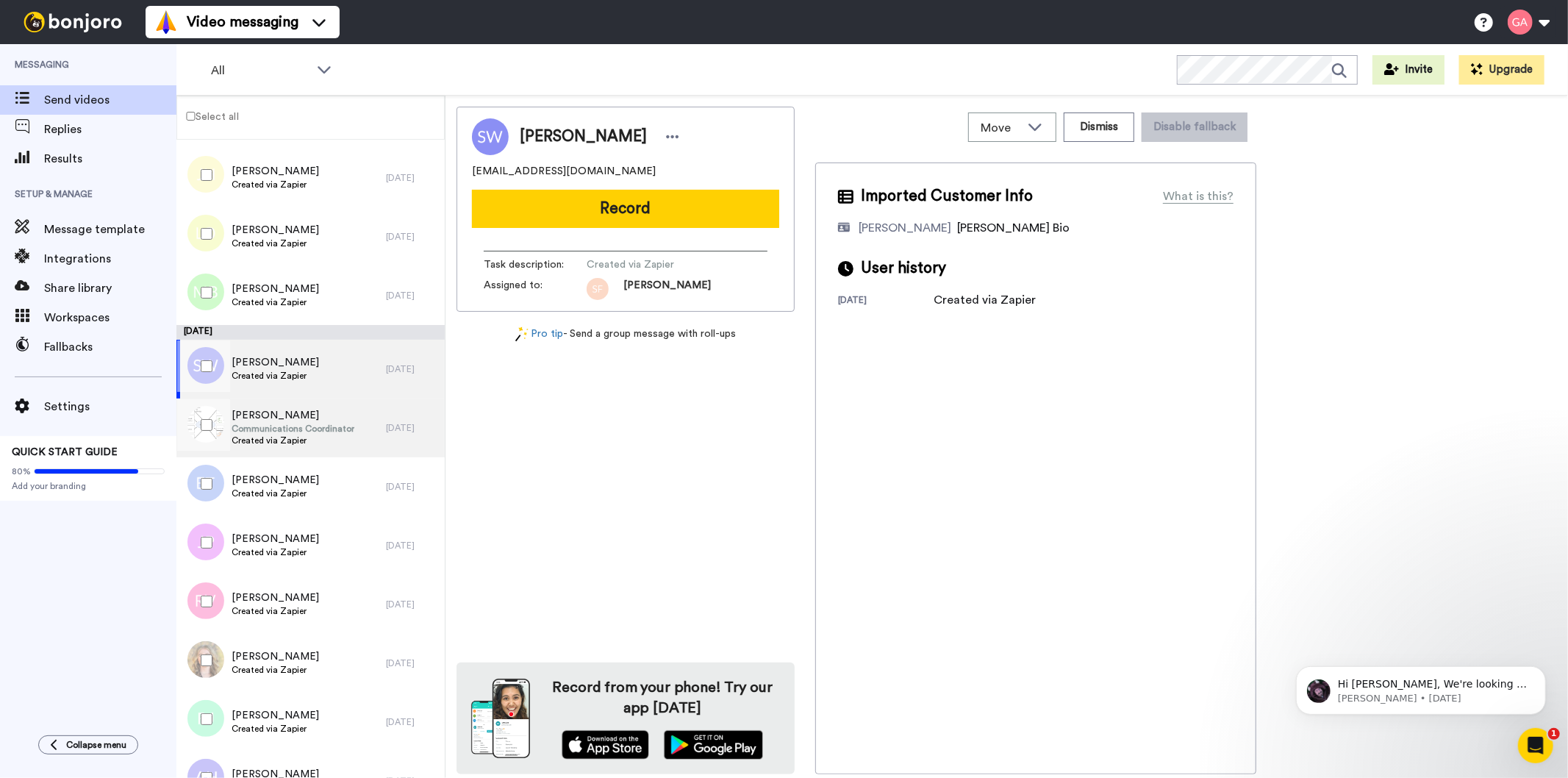
click at [325, 416] on span "Carmelina Johnson" at bounding box center [293, 414] width 123 height 14
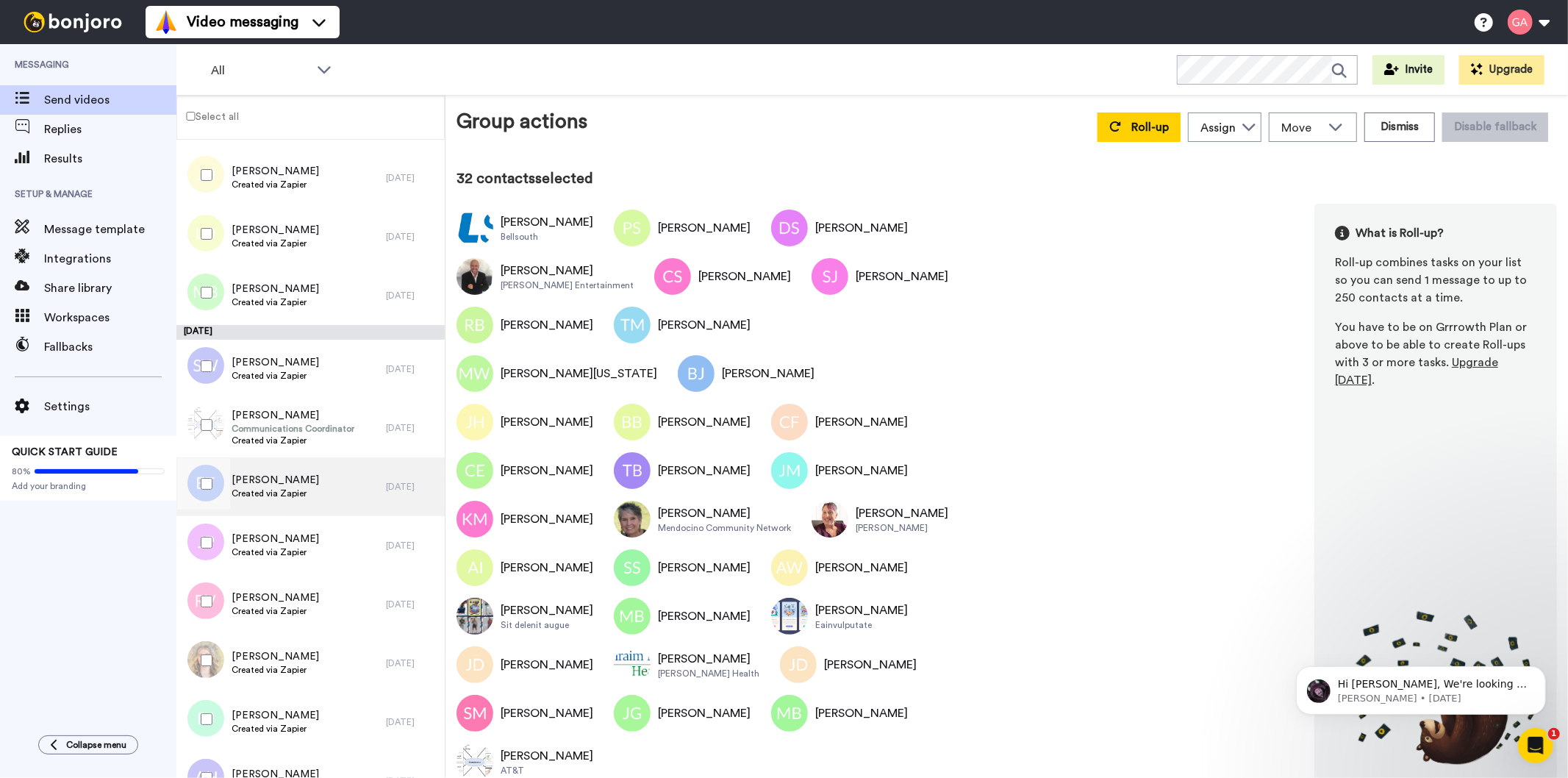
click at [310, 487] on span "Created via Zapier" at bounding box center [275, 493] width 87 height 11
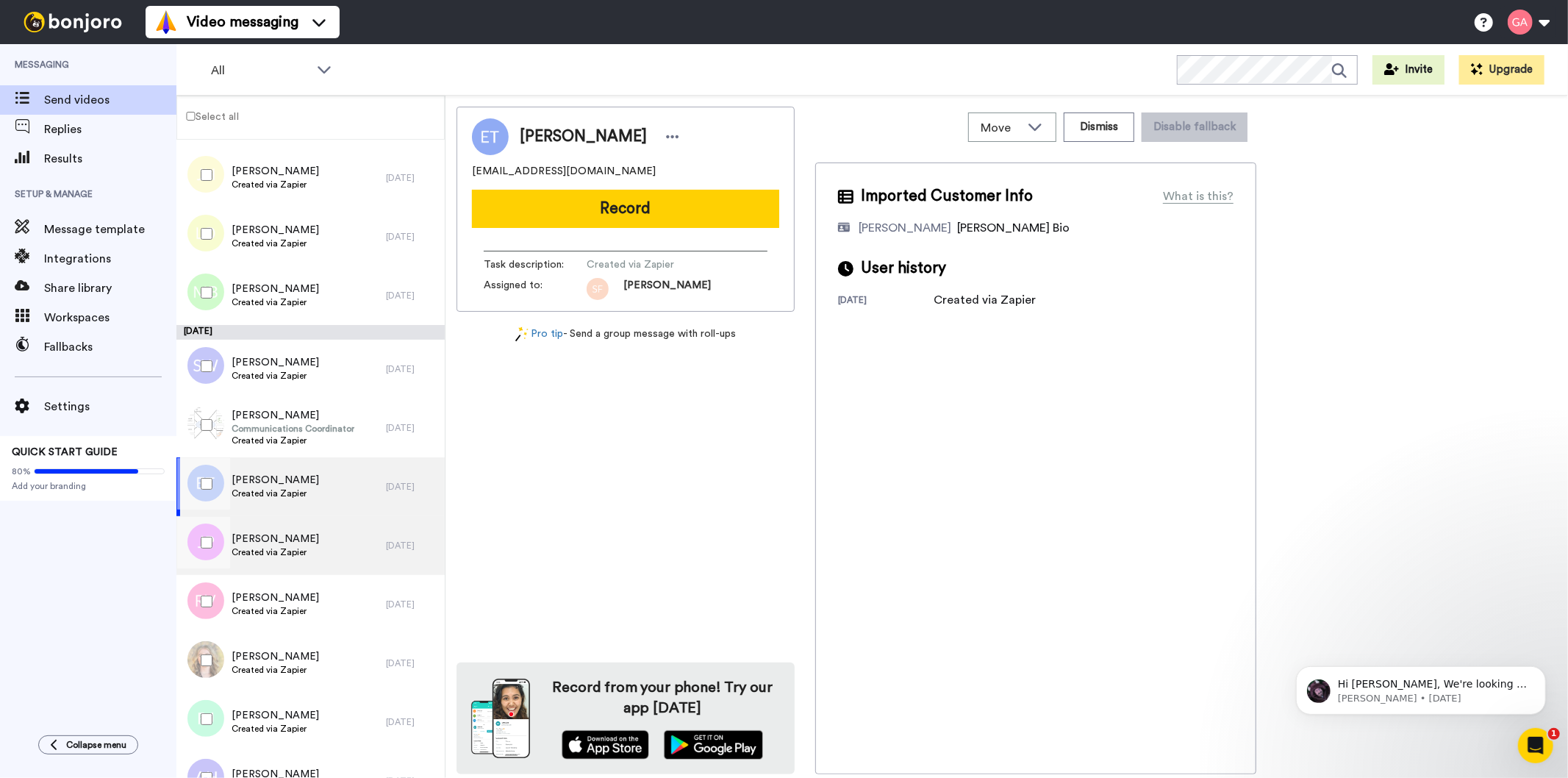
click at [304, 556] on span "Created via Zapier" at bounding box center [275, 552] width 87 height 11
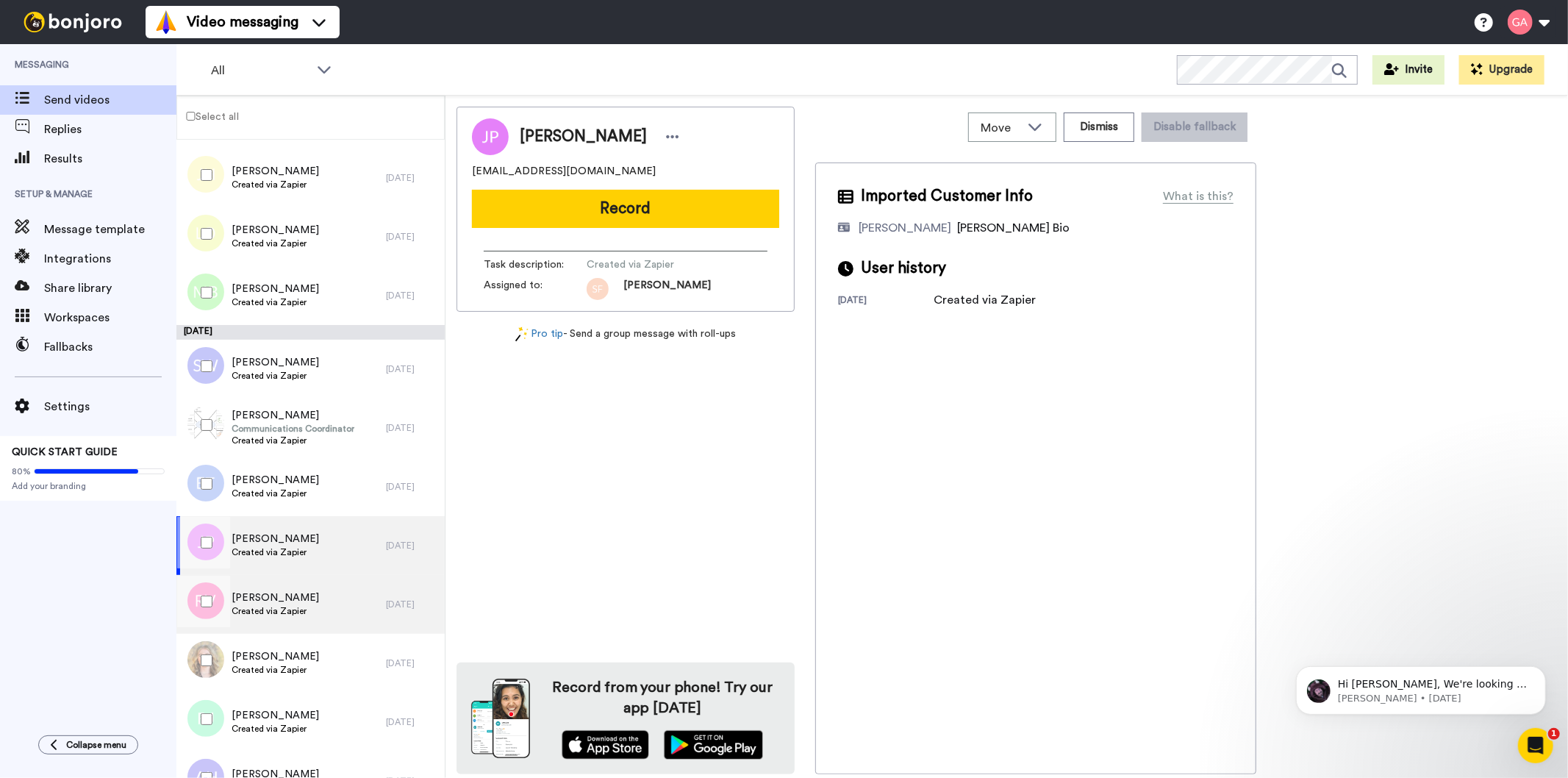
click at [304, 601] on span "Rose Vicente" at bounding box center [275, 597] width 87 height 14
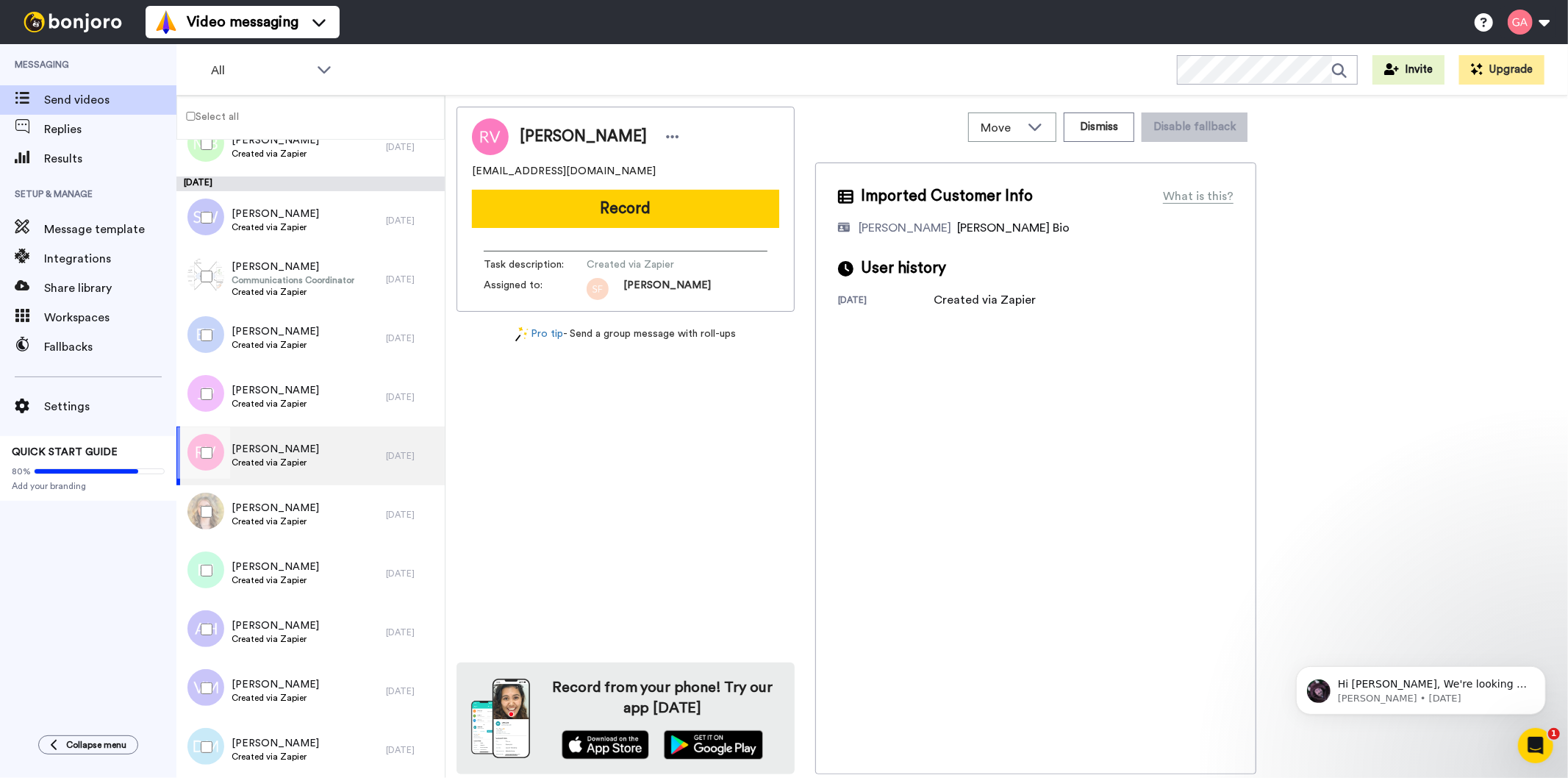
scroll to position [5308, 0]
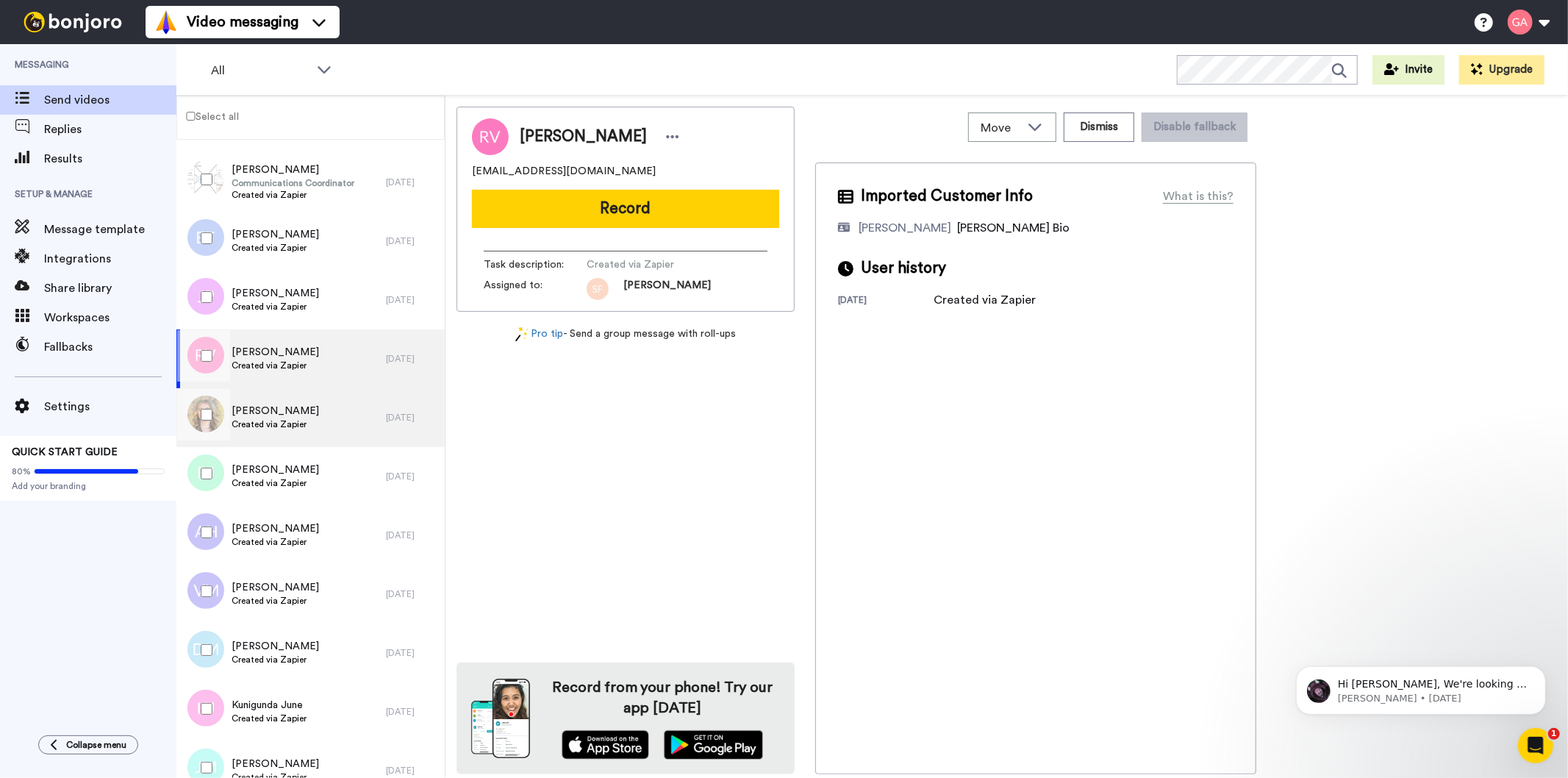
click at [283, 415] on span "Rachel Higgin" at bounding box center [275, 411] width 87 height 14
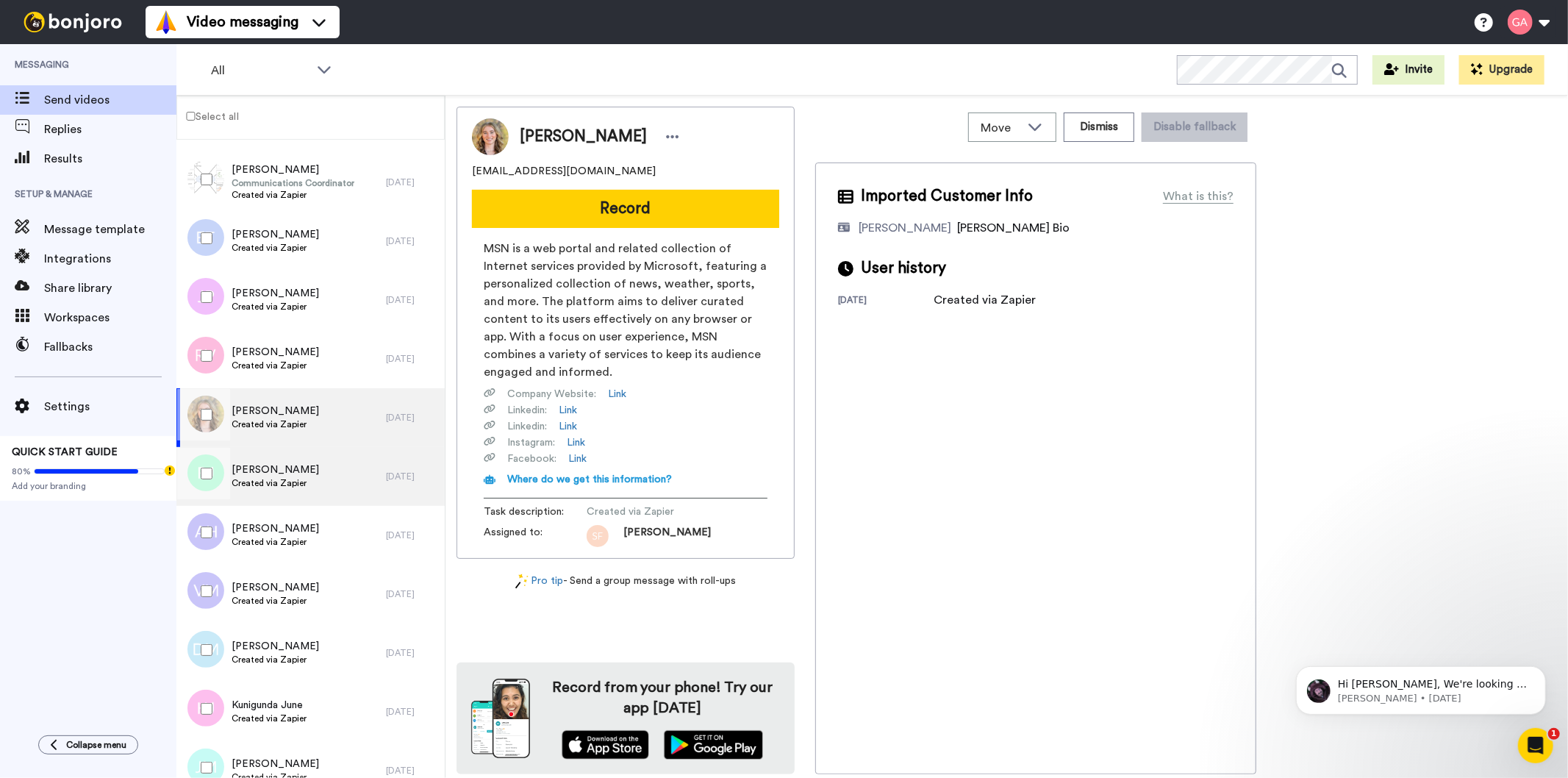
click at [282, 477] on span "Created via Zapier" at bounding box center [275, 482] width 87 height 11
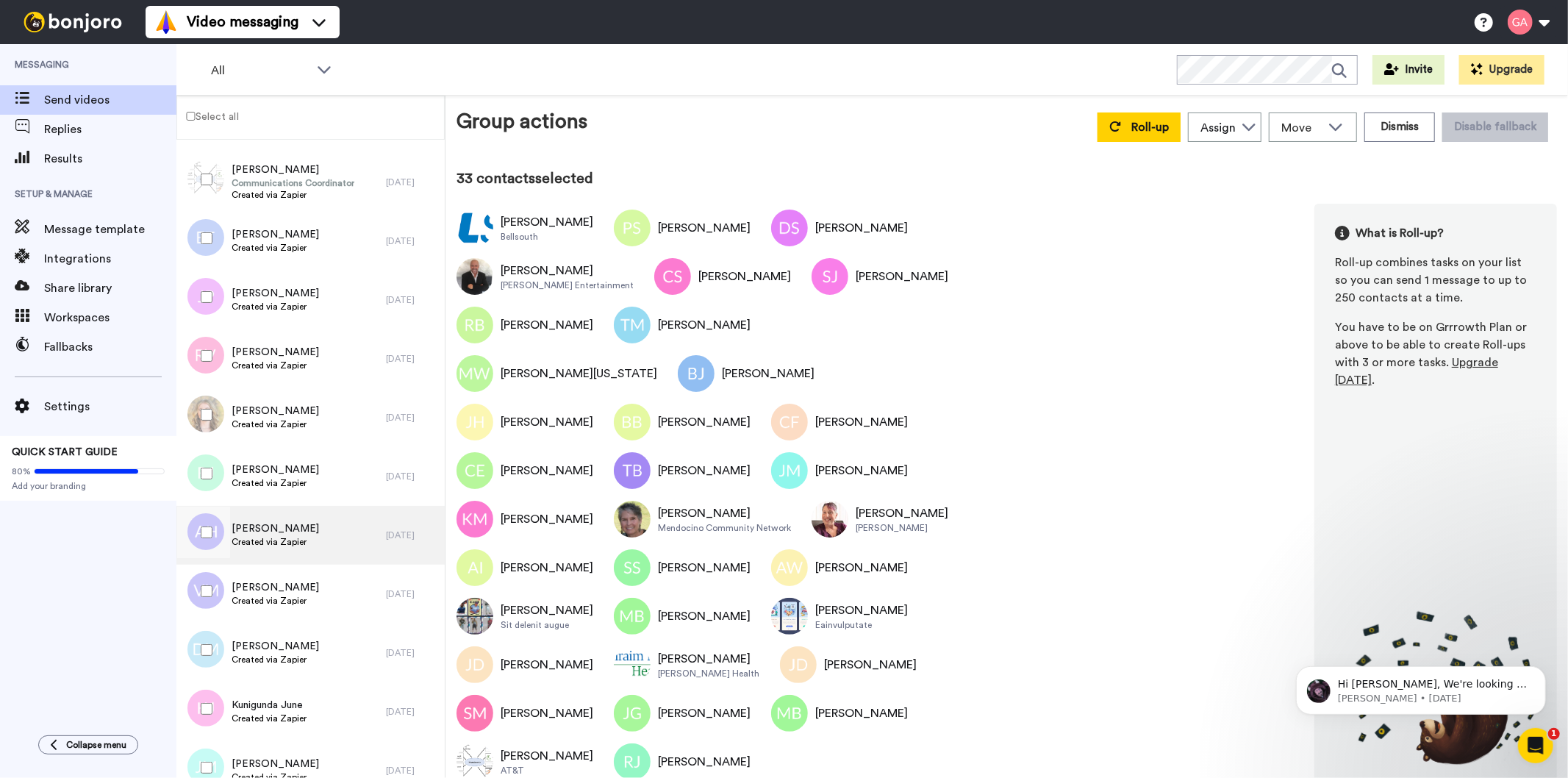
click at [297, 539] on span "Created via Zapier" at bounding box center [275, 542] width 87 height 11
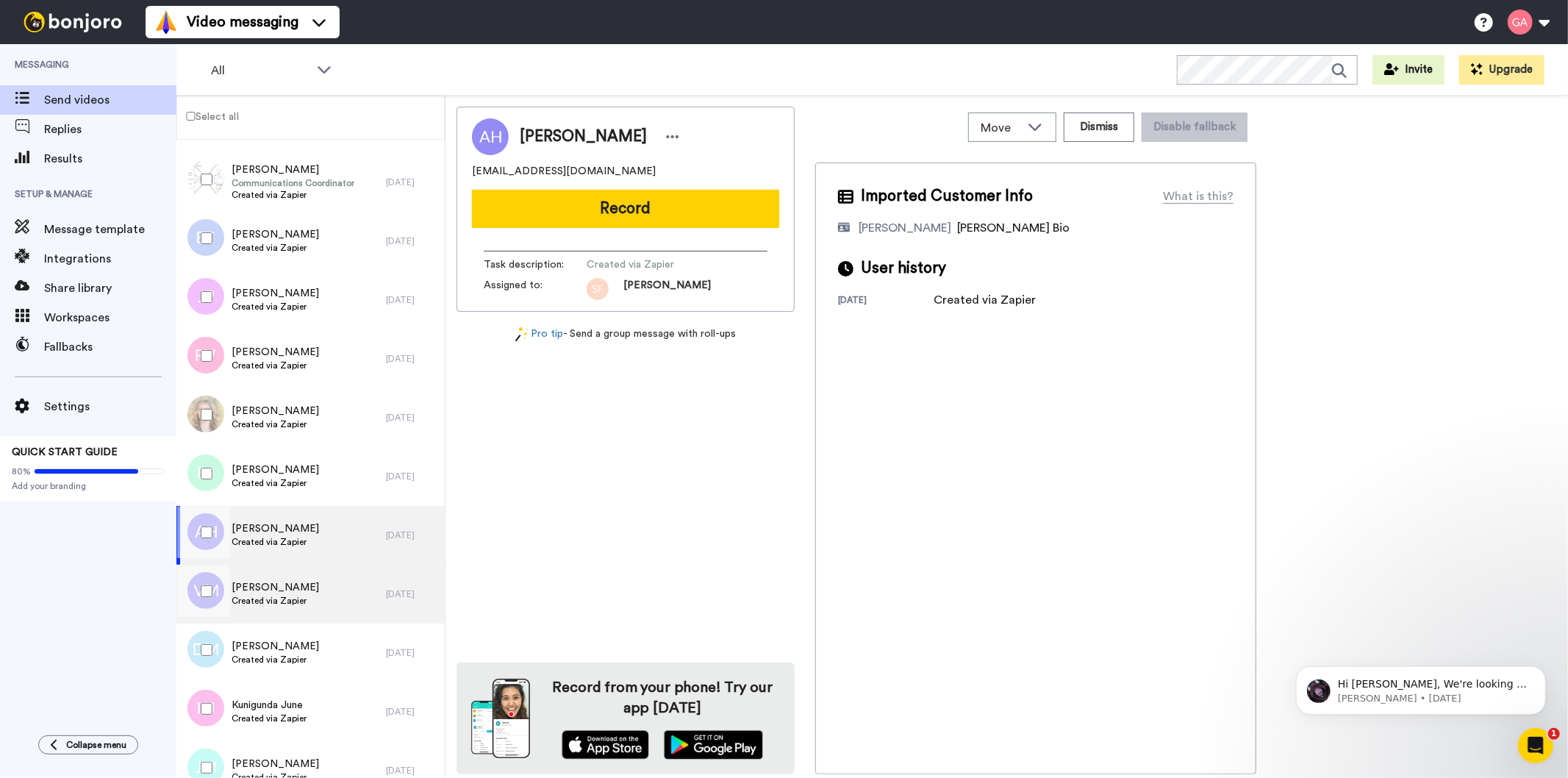
click at [297, 595] on span "Created via Zapier" at bounding box center [275, 600] width 87 height 11
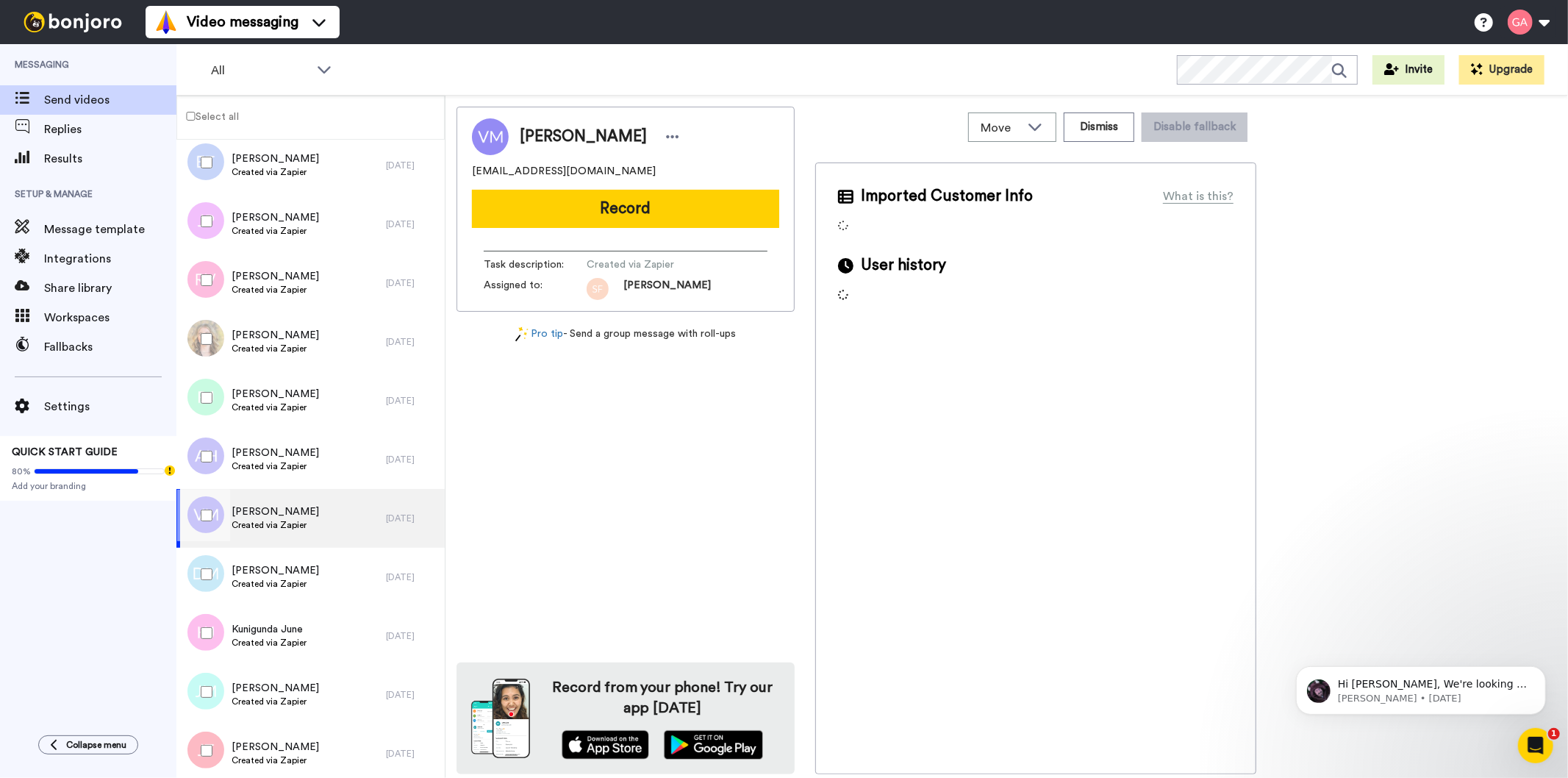
scroll to position [5389, 0]
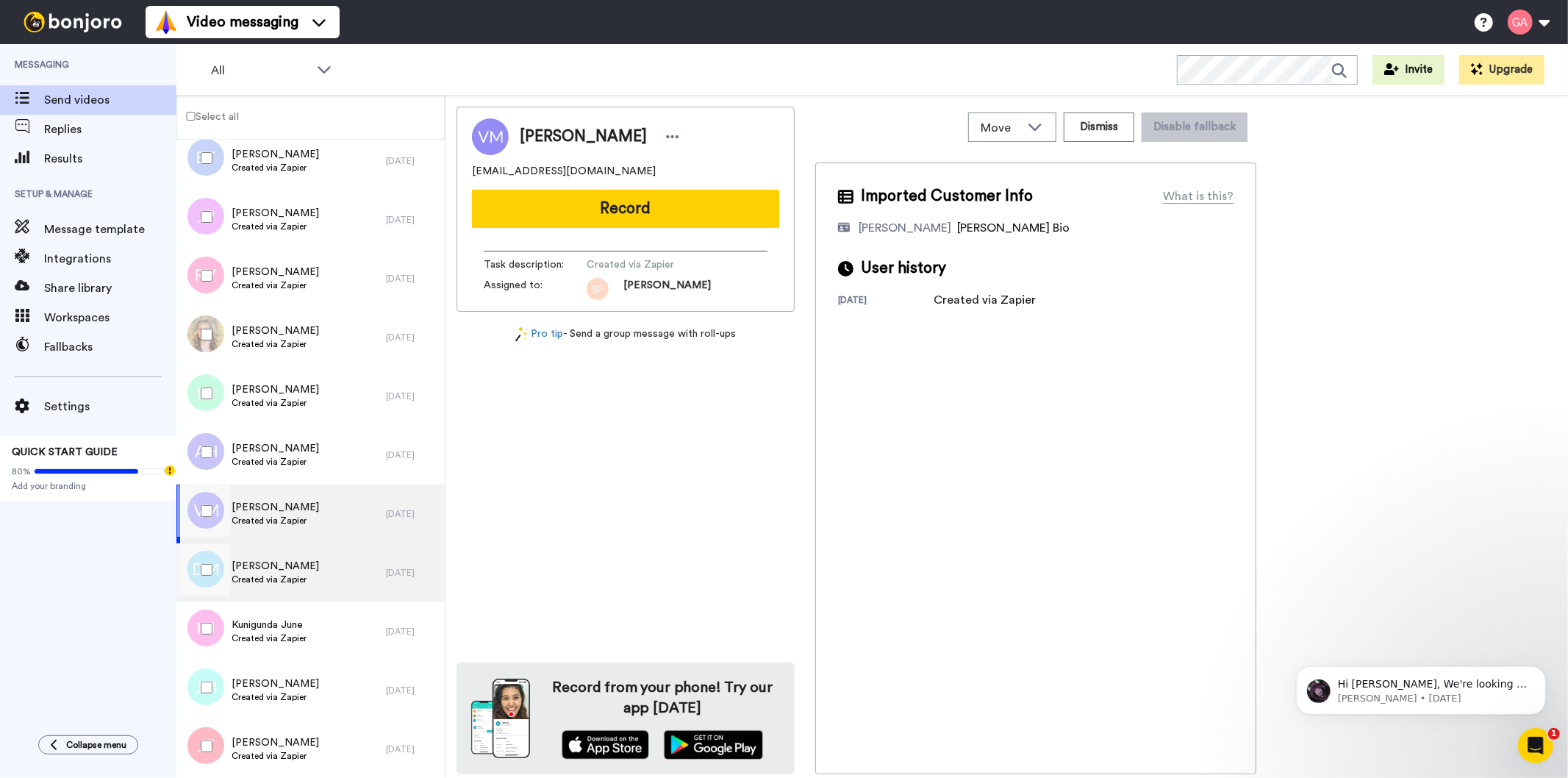
click at [306, 570] on div "David Macknay Created via Zapier" at bounding box center [280, 572] width 210 height 58
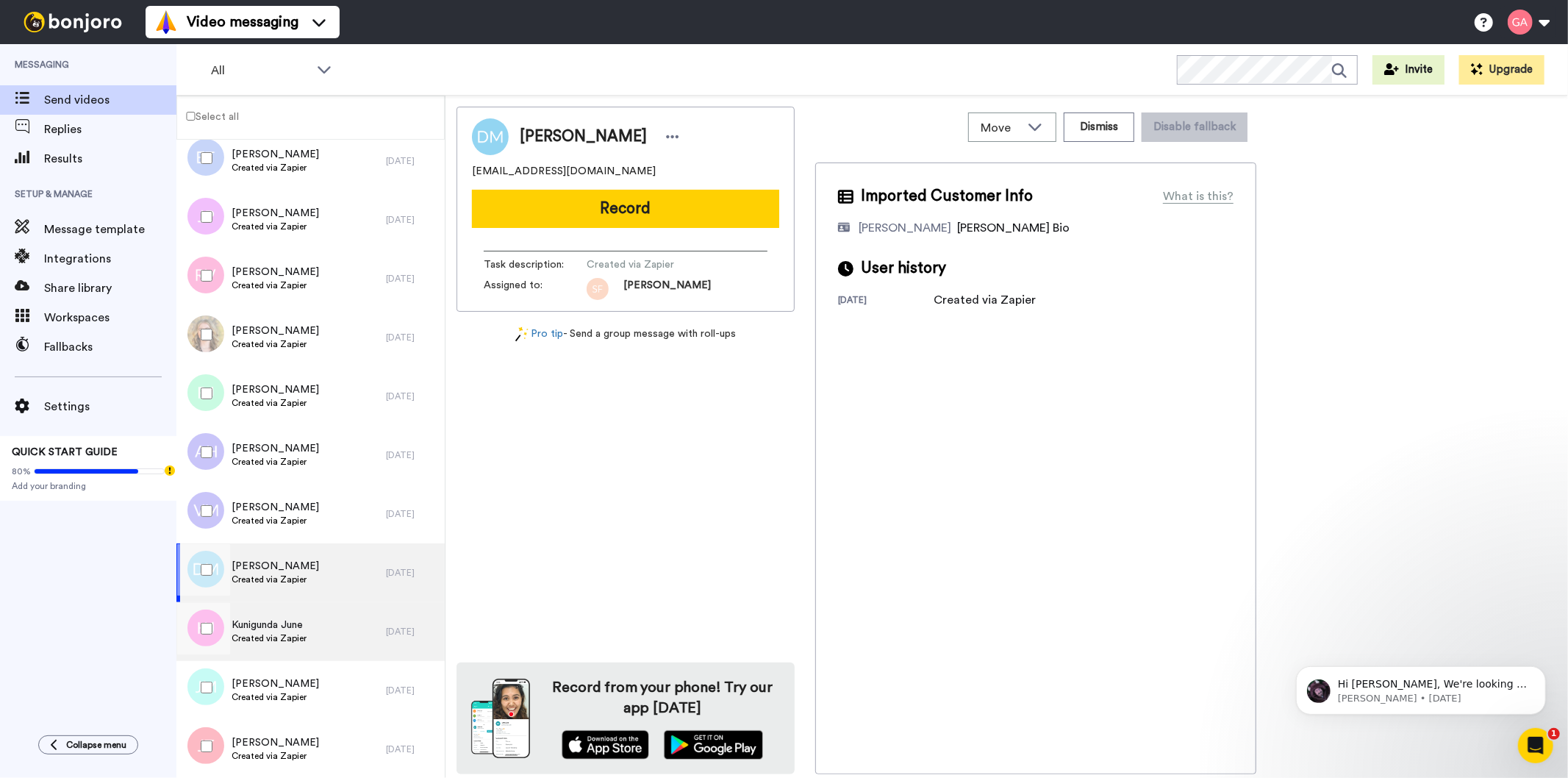
click at [321, 630] on div "Kunigunda June Created via Zapier" at bounding box center [280, 631] width 210 height 58
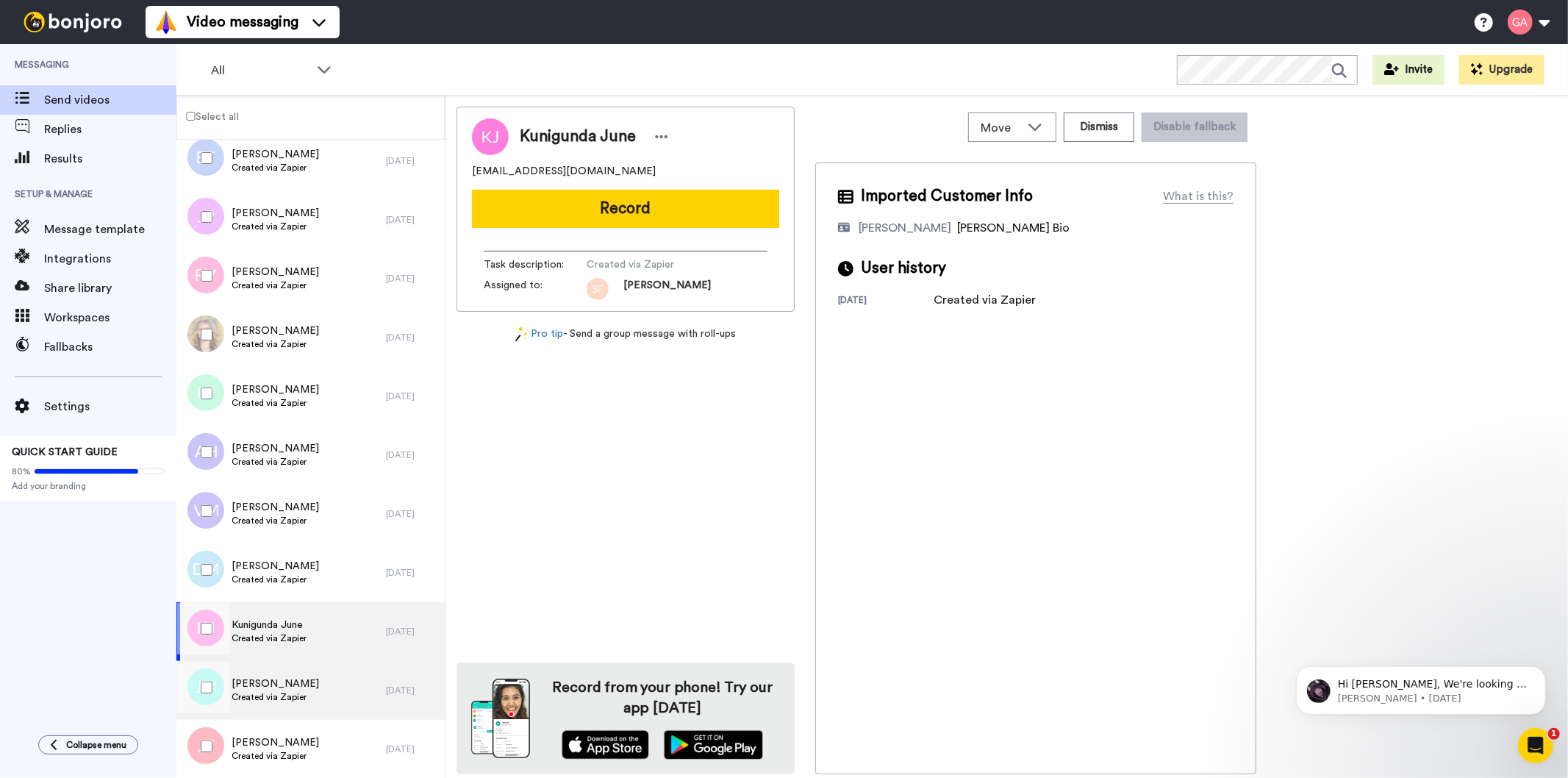
click at [309, 689] on div "Jean M Created via Zapier" at bounding box center [280, 690] width 210 height 58
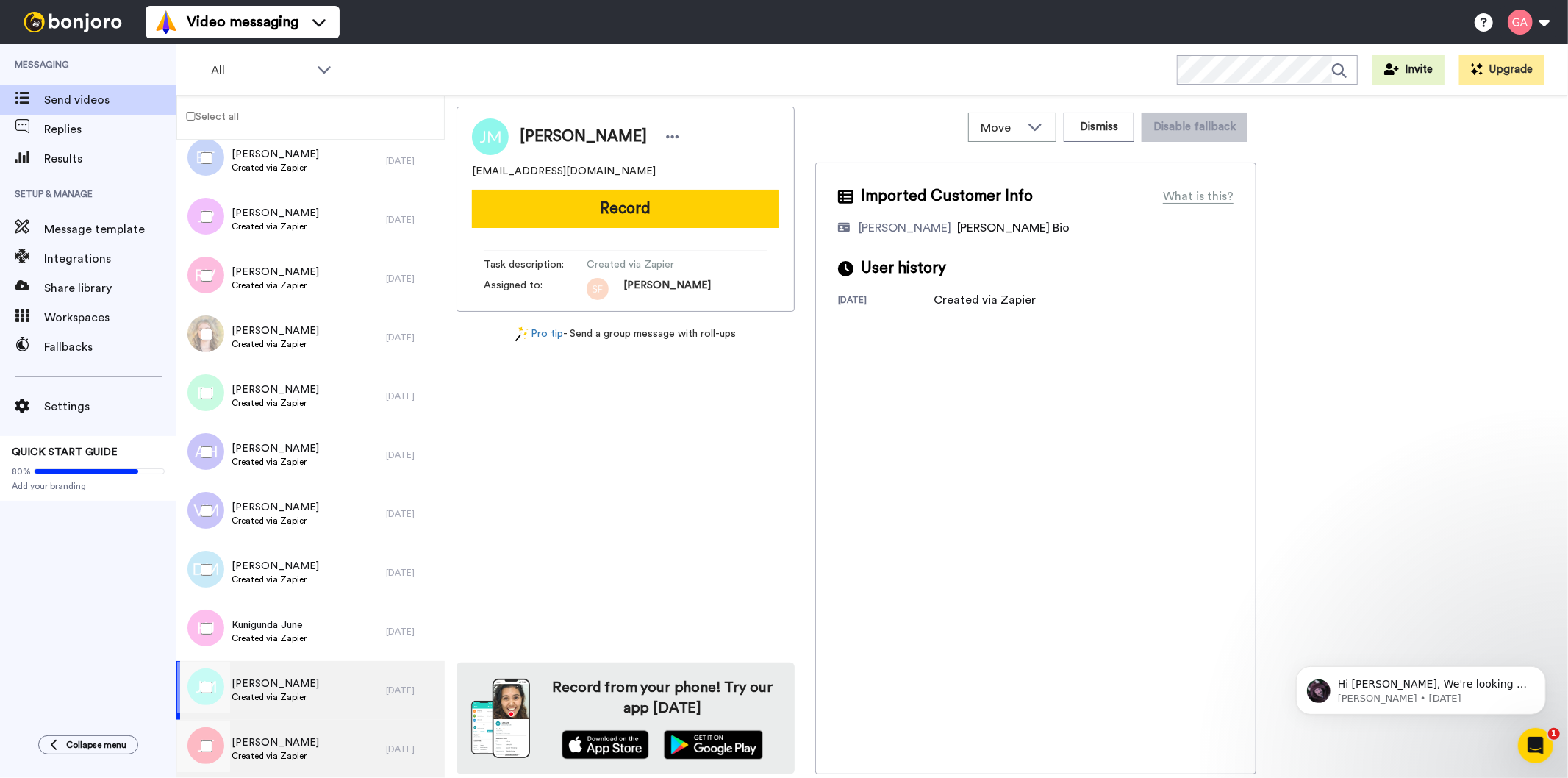
click at [309, 746] on div "Jess Trigg Created via Zapier" at bounding box center [280, 748] width 210 height 58
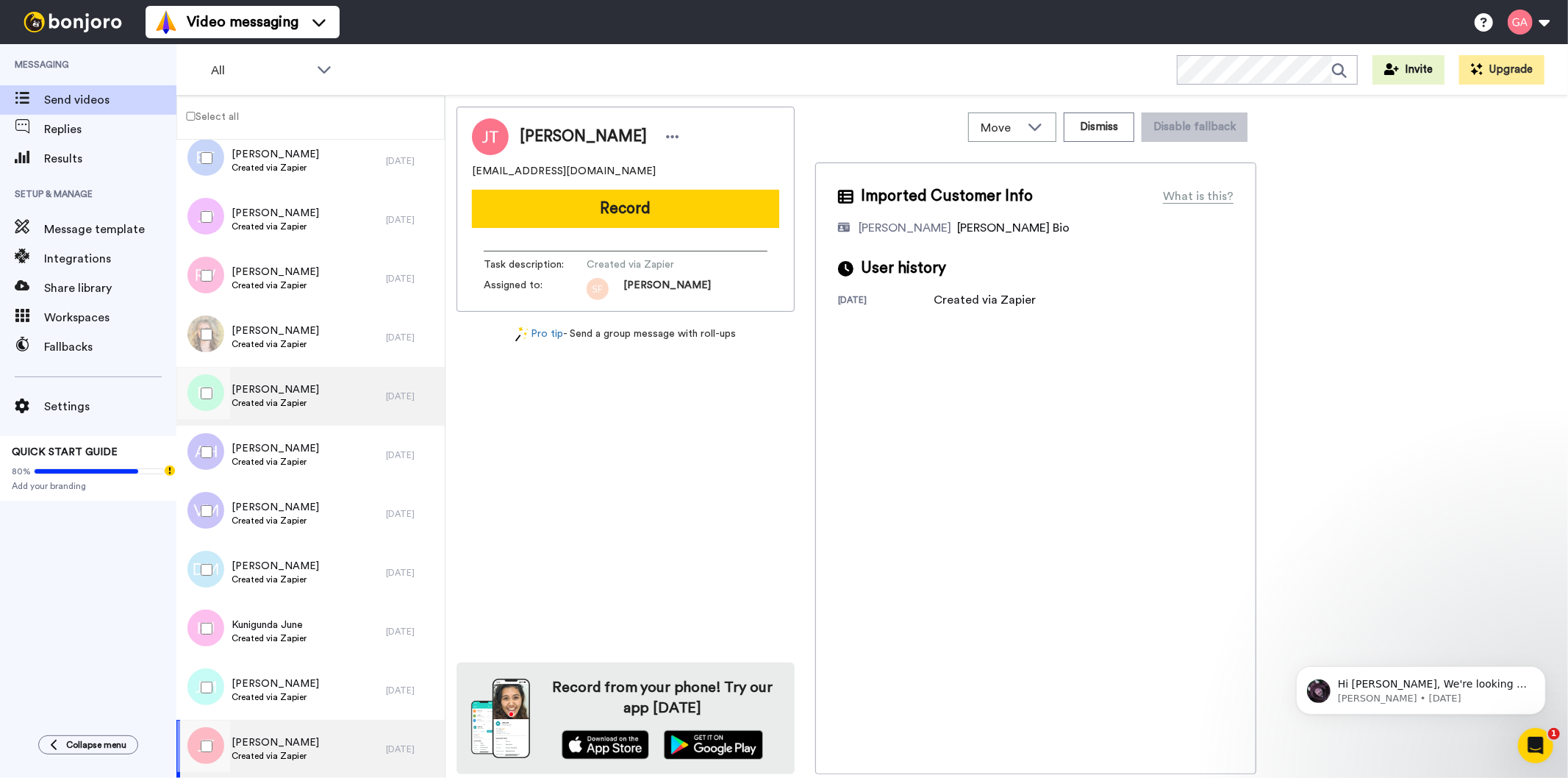
click at [280, 403] on span "Created via Zapier" at bounding box center [275, 403] width 87 height 11
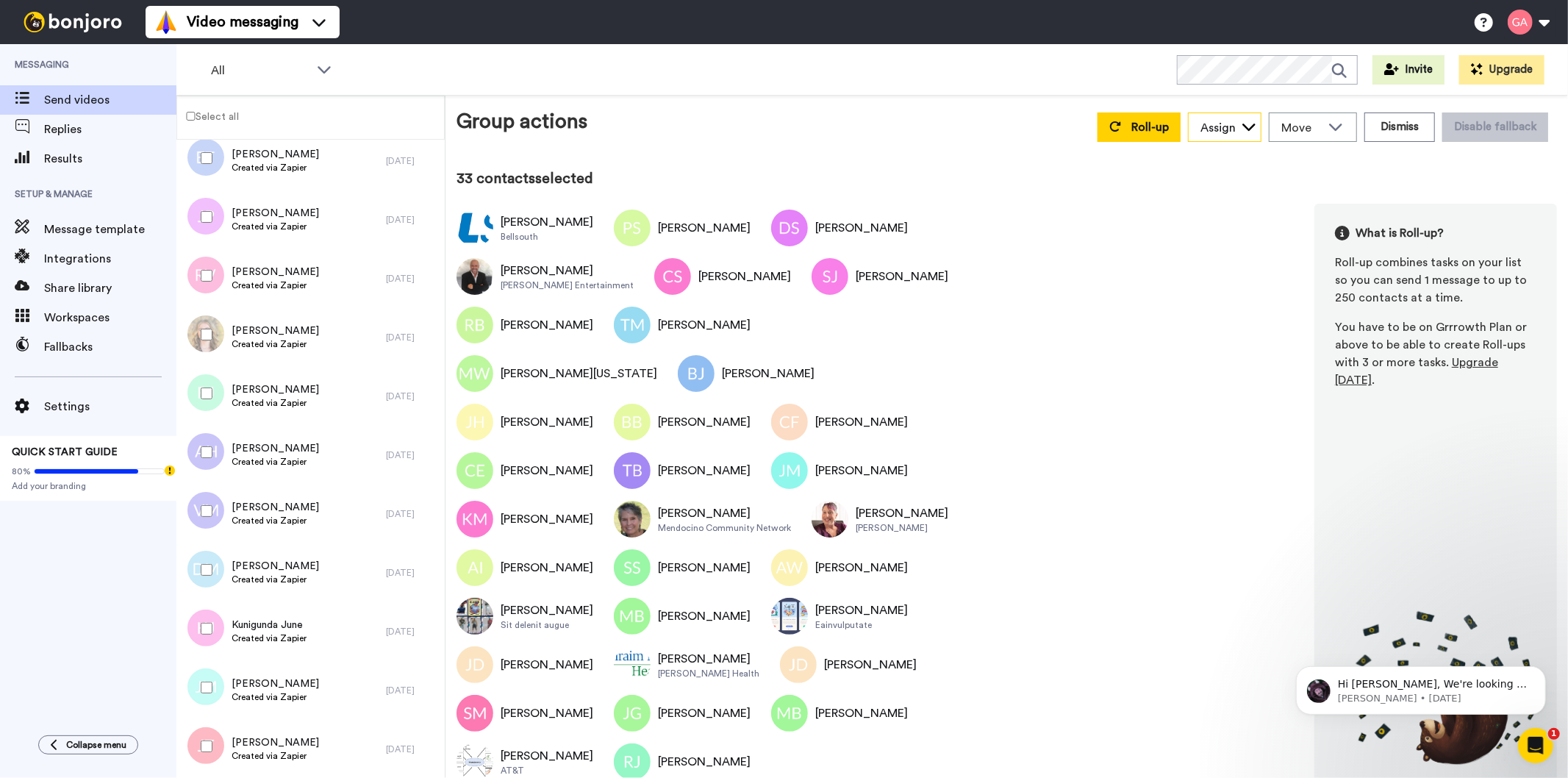
click at [1254, 126] on icon at bounding box center [1248, 125] width 14 height 14
click at [1253, 207] on span "[PERSON_NAME]" at bounding box center [1241, 206] width 105 height 14
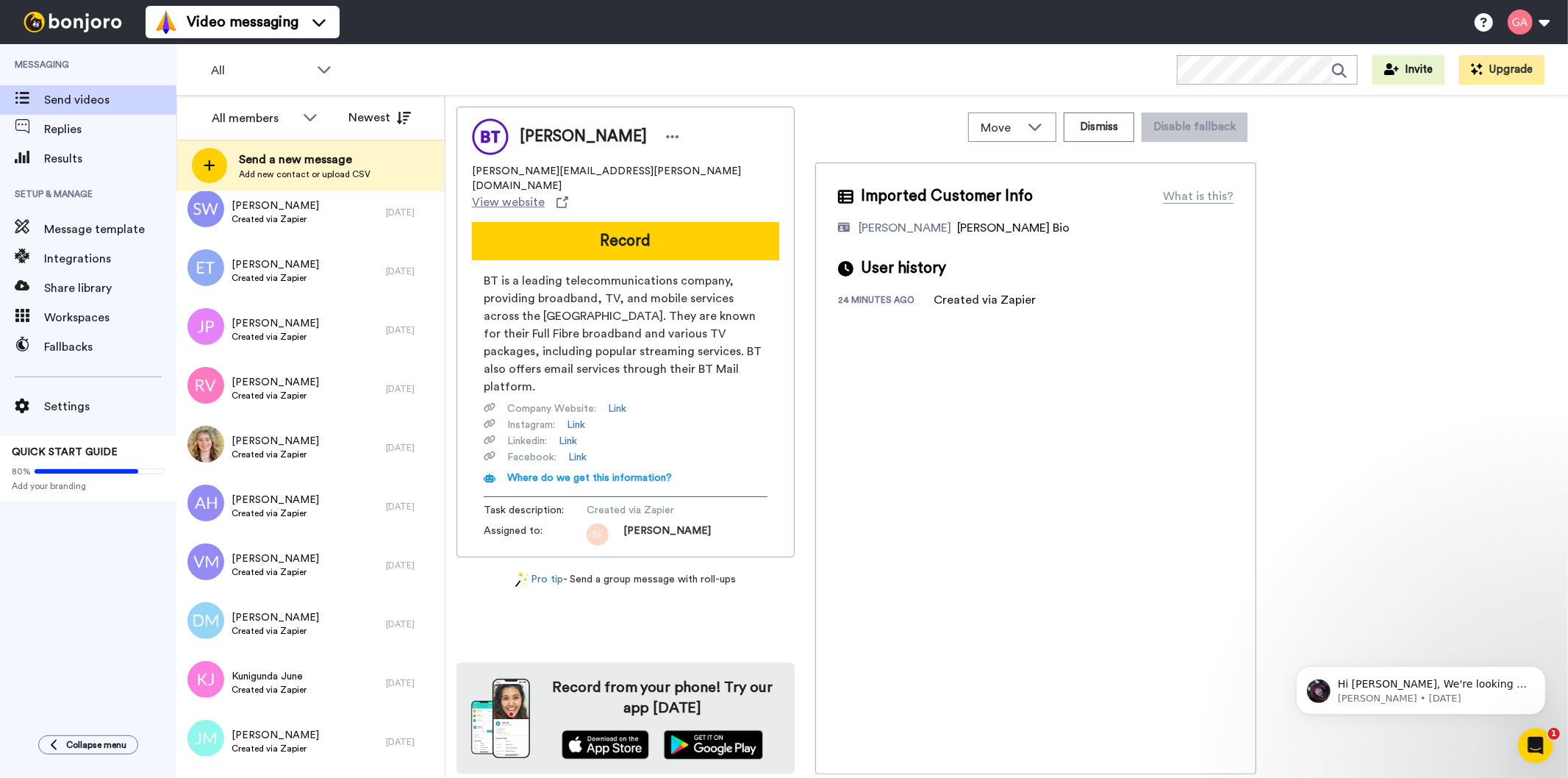
scroll to position [1434, 0]
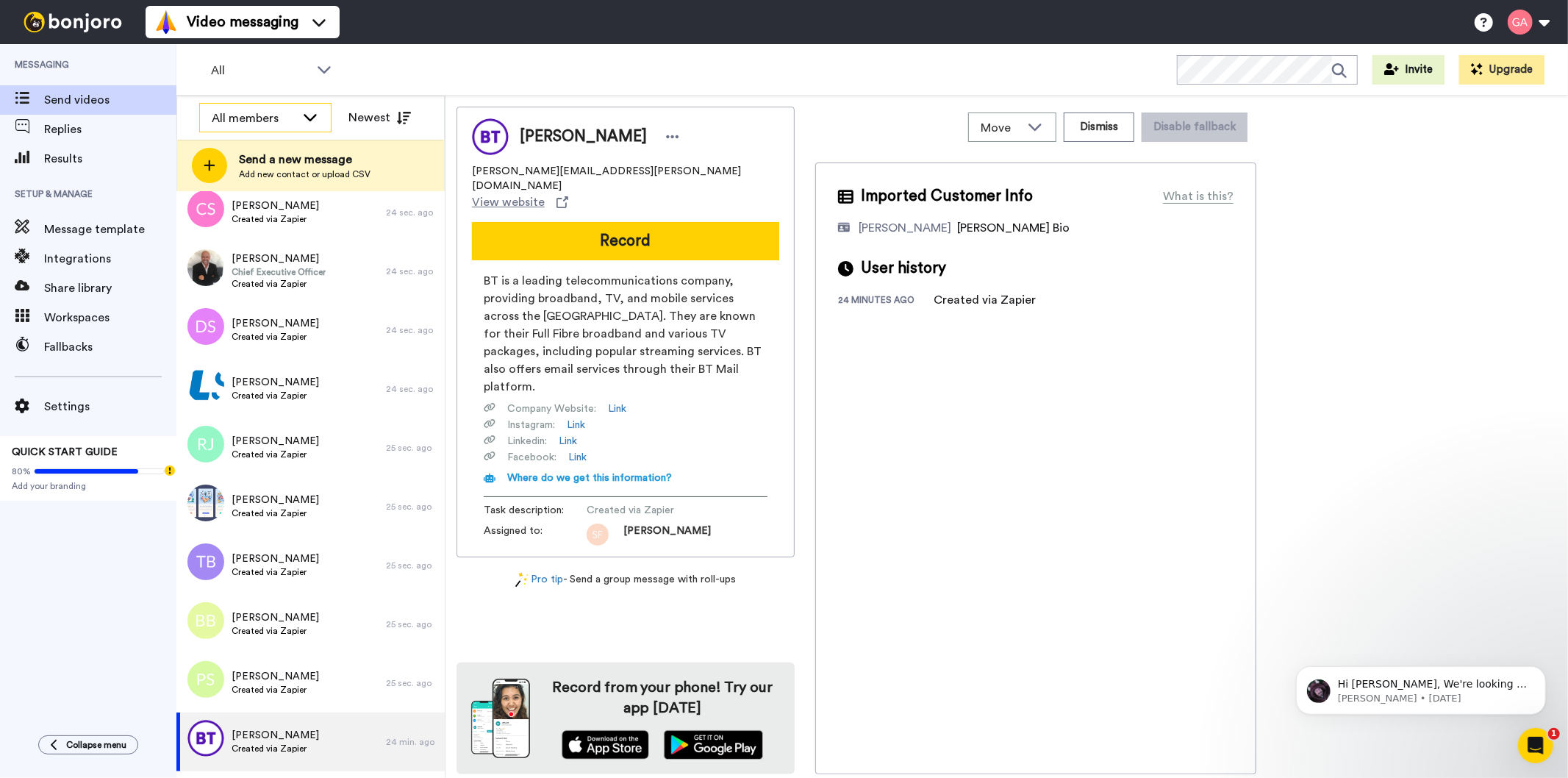
click at [312, 116] on icon at bounding box center [310, 116] width 17 height 14
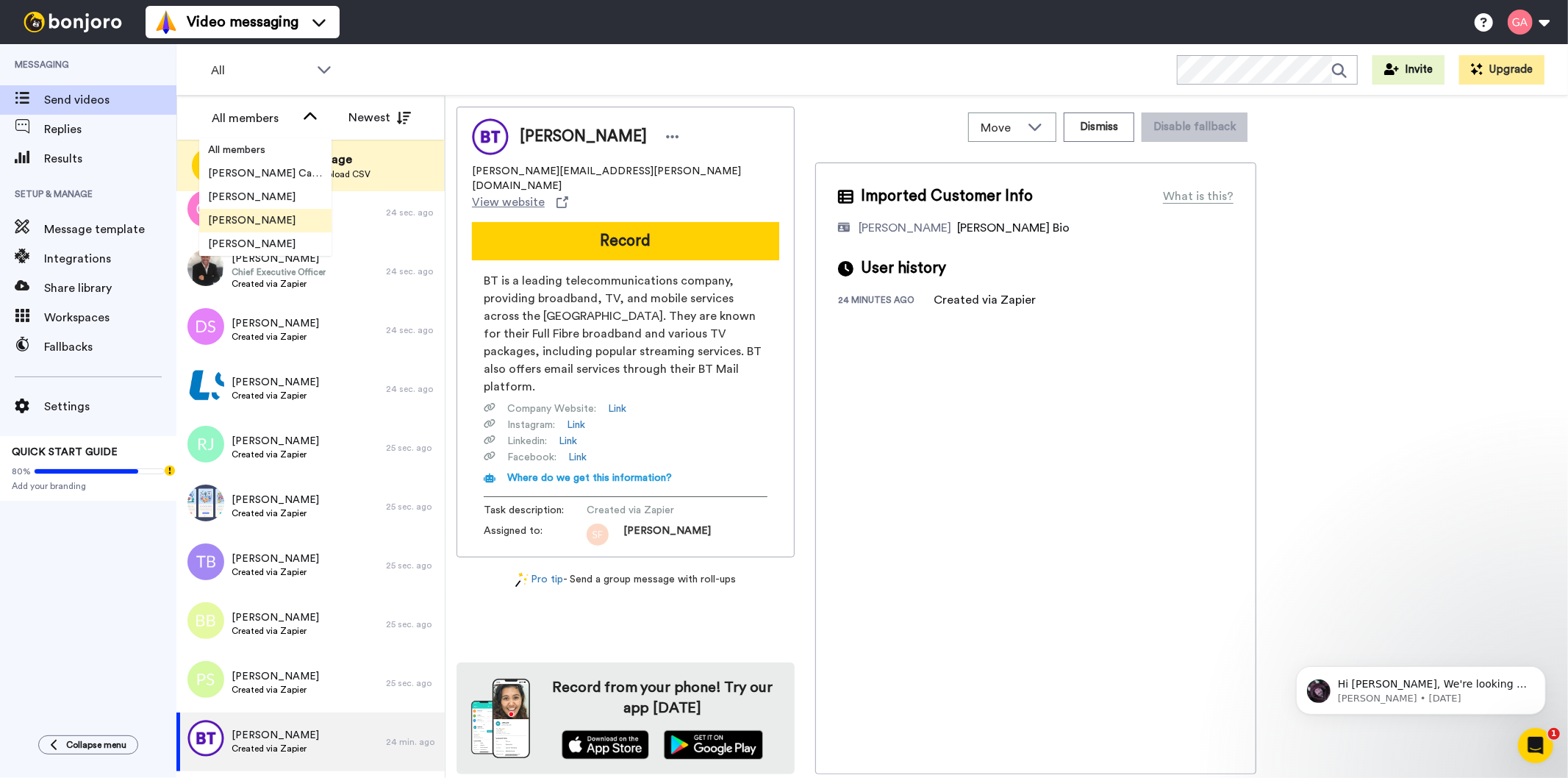
click at [281, 218] on li "[PERSON_NAME]" at bounding box center [265, 220] width 132 height 24
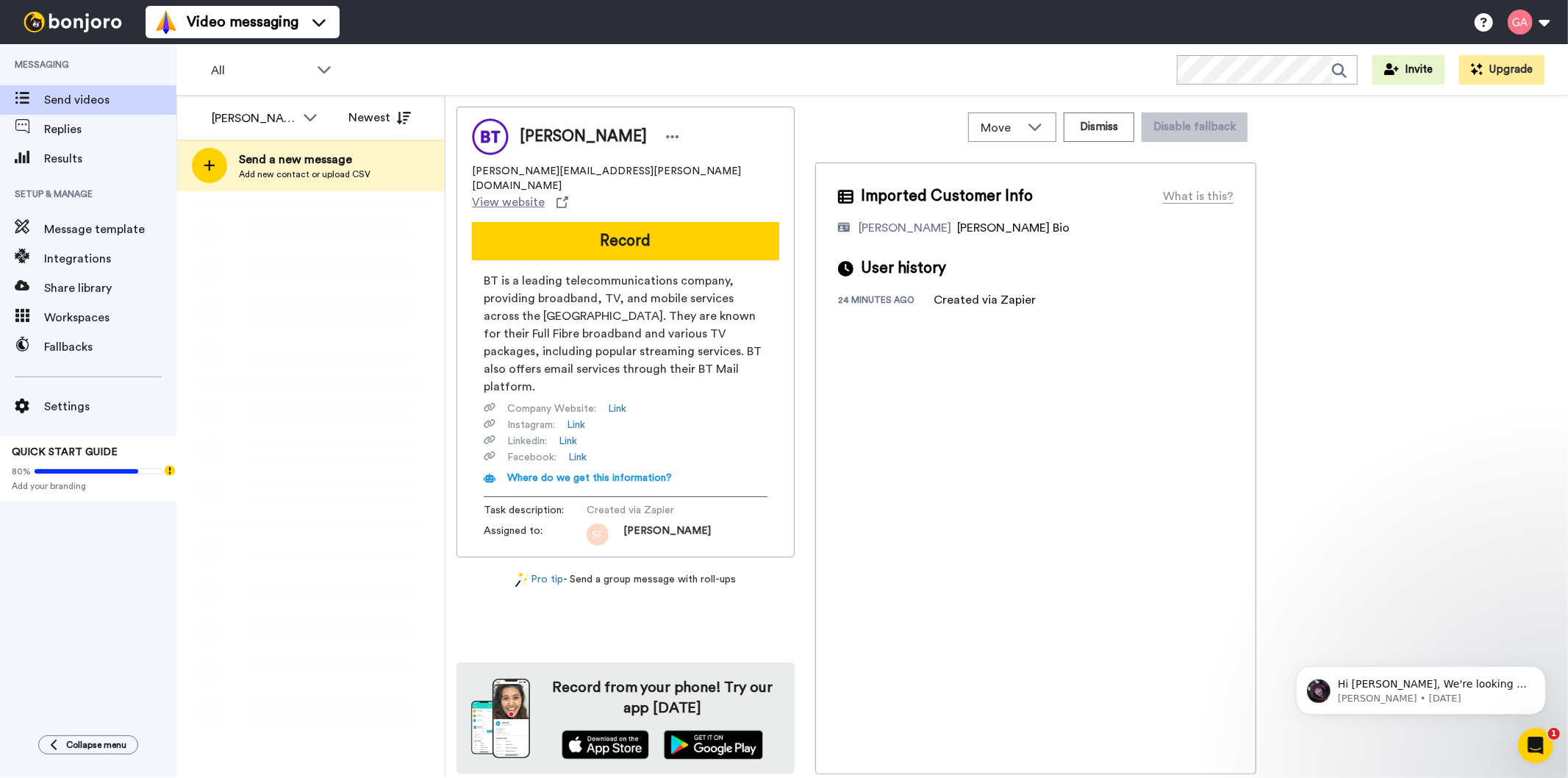
scroll to position [0, 0]
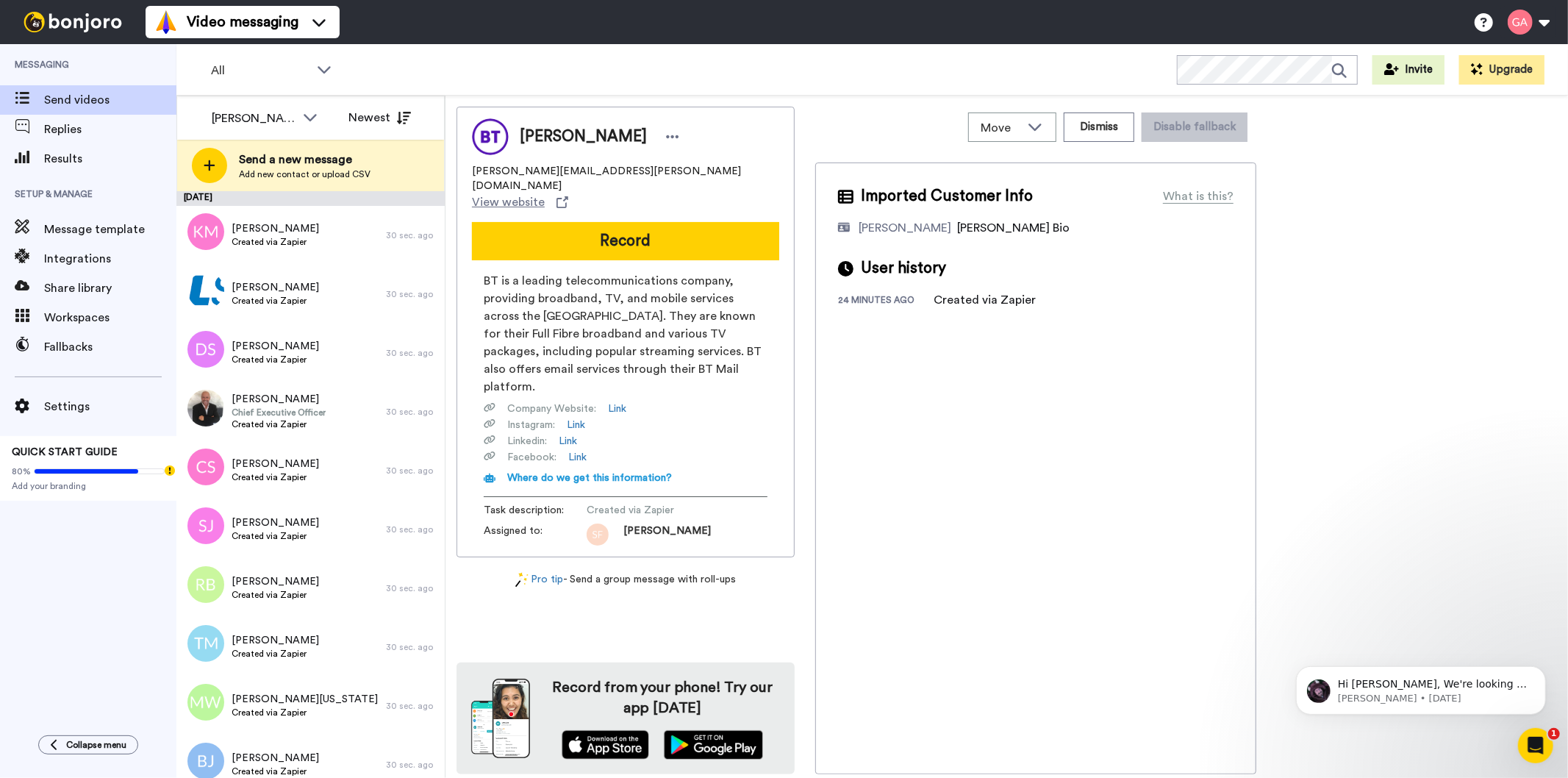
click at [8, 645] on div "Messaging Send videos Replies Results Setup & Manage Message template Integrati…" at bounding box center [88, 382] width 176 height 677
click at [278, 248] on div "Kathleen Merritt Created via Zapier" at bounding box center [275, 234] width 87 height 28
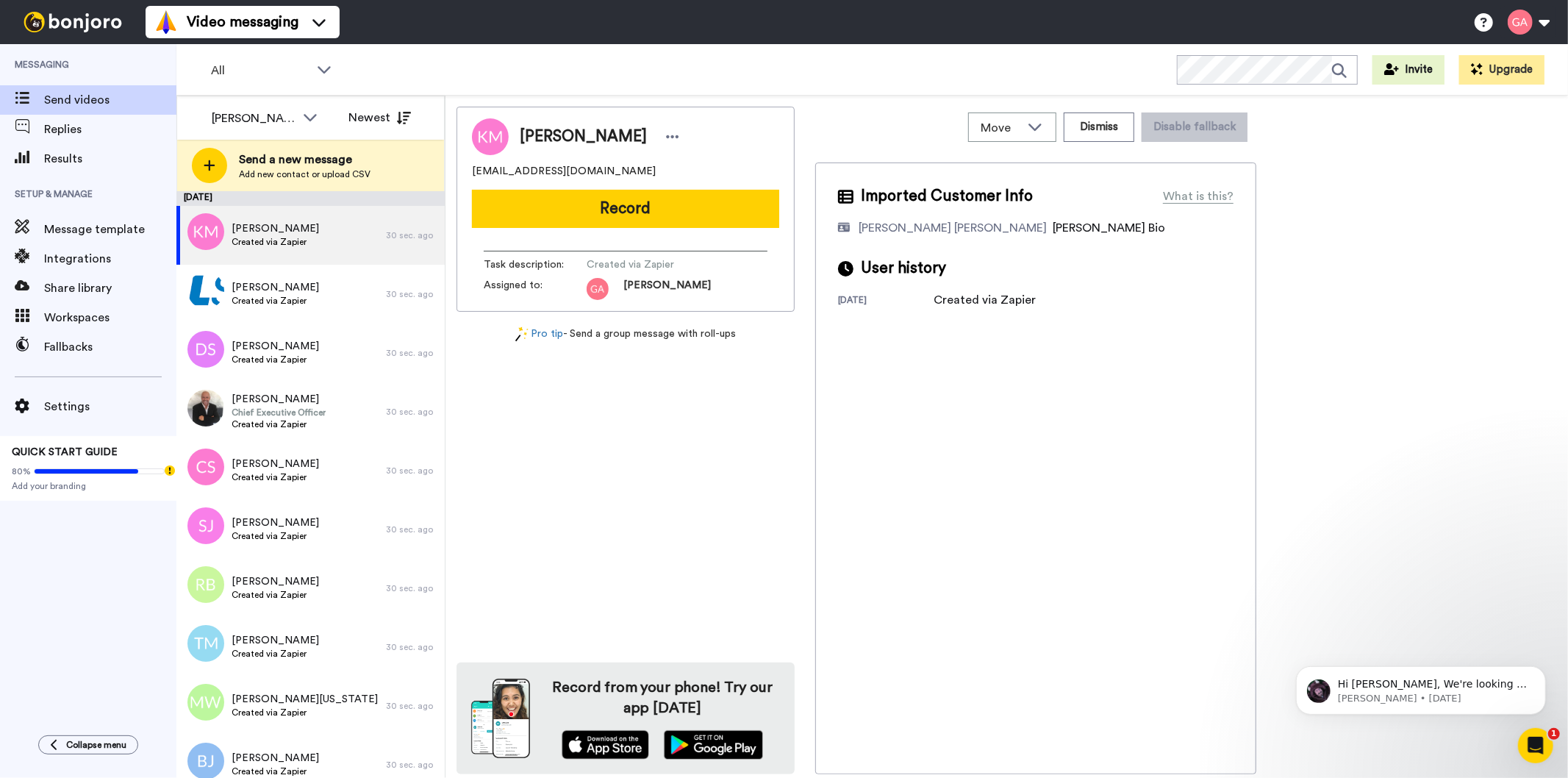
click at [556, 127] on span "Kathleen Merritt" at bounding box center [583, 136] width 127 height 22
copy div "Kathleen Merritt"
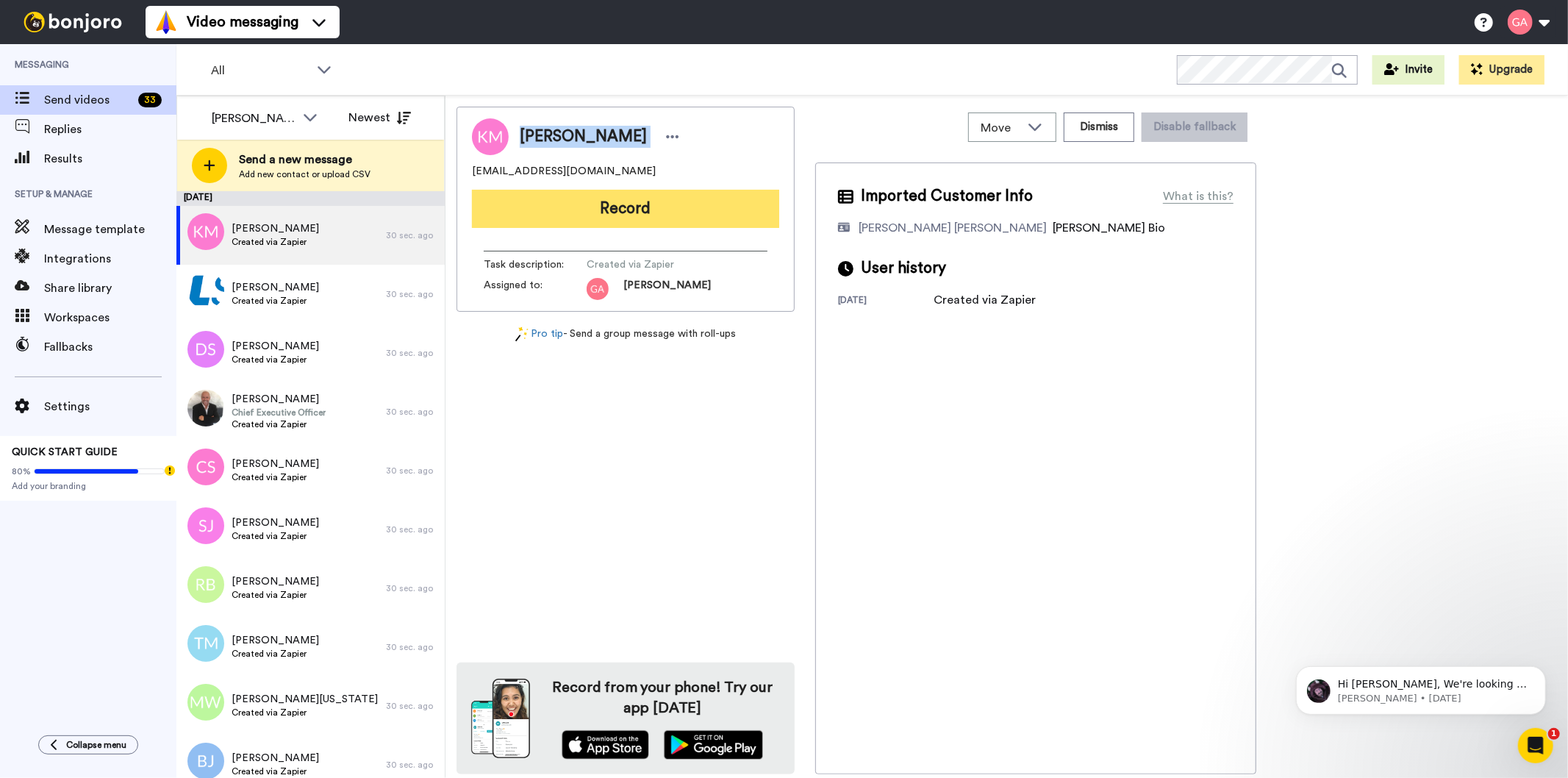
click at [699, 201] on button "Record" at bounding box center [625, 209] width 307 height 38
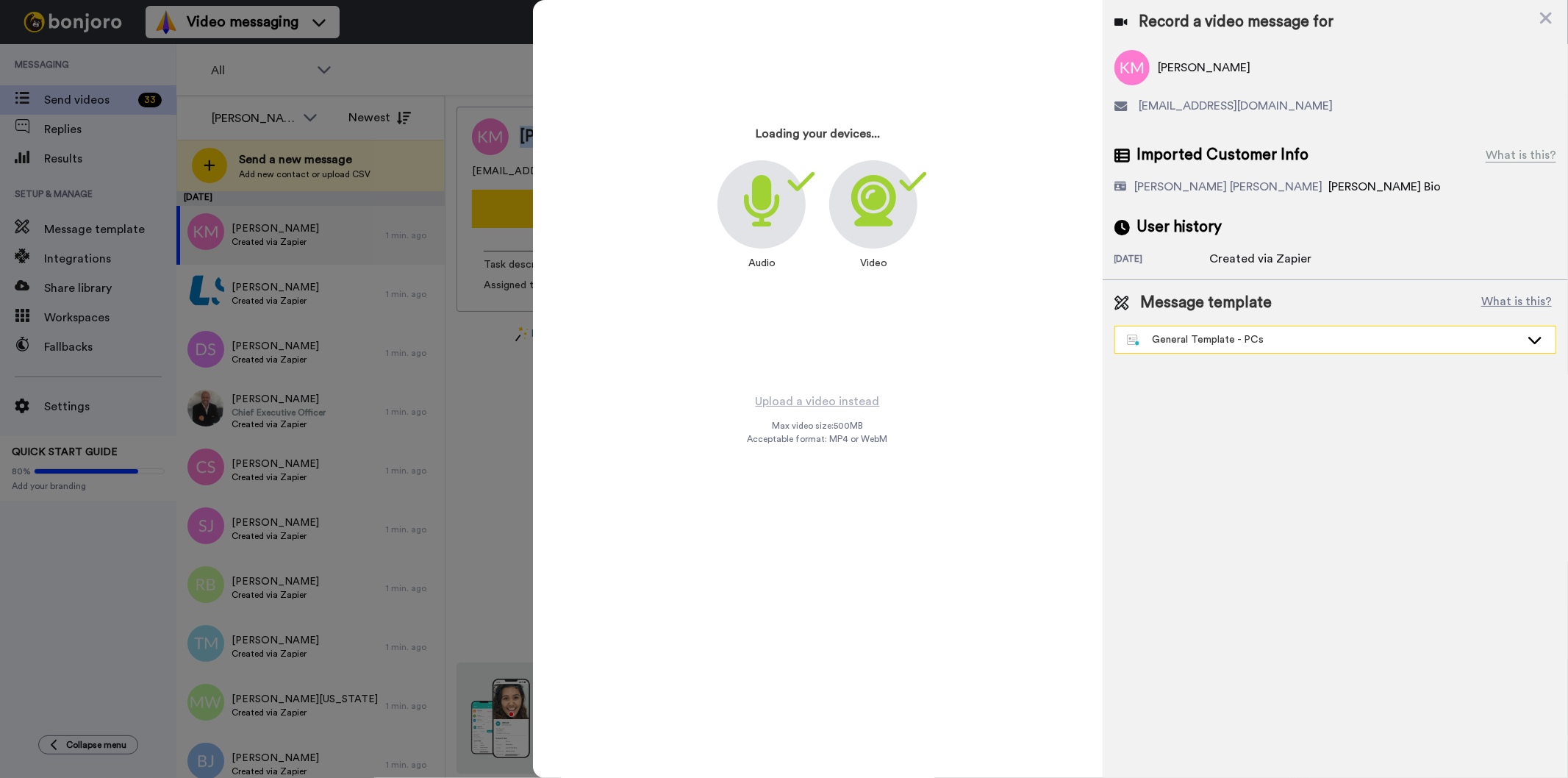
click at [1253, 339] on div "General Template - PCs" at bounding box center [1323, 339] width 393 height 14
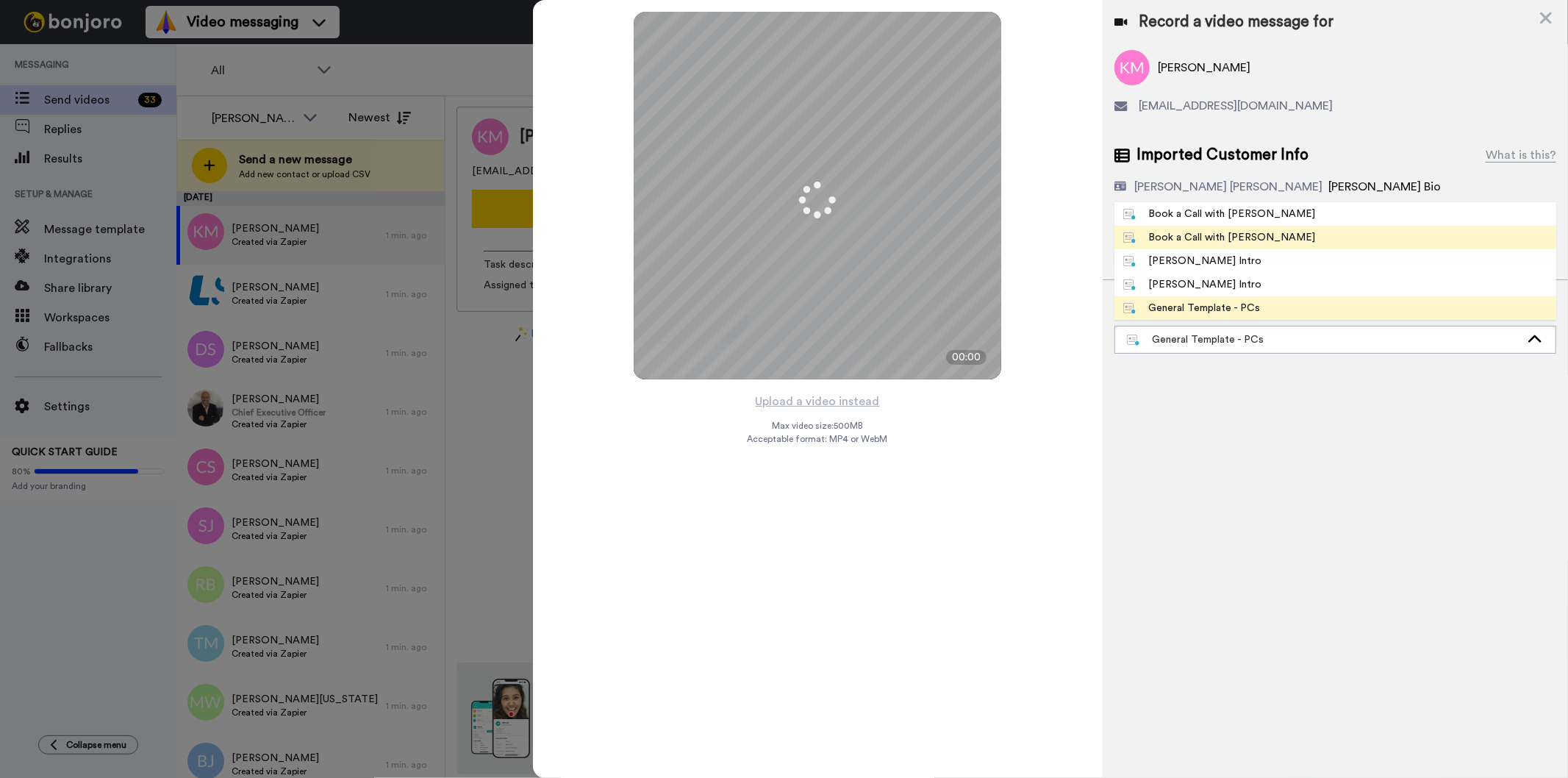
click at [1266, 233] on li "Book a Call with [PERSON_NAME]" at bounding box center [1335, 237] width 442 height 24
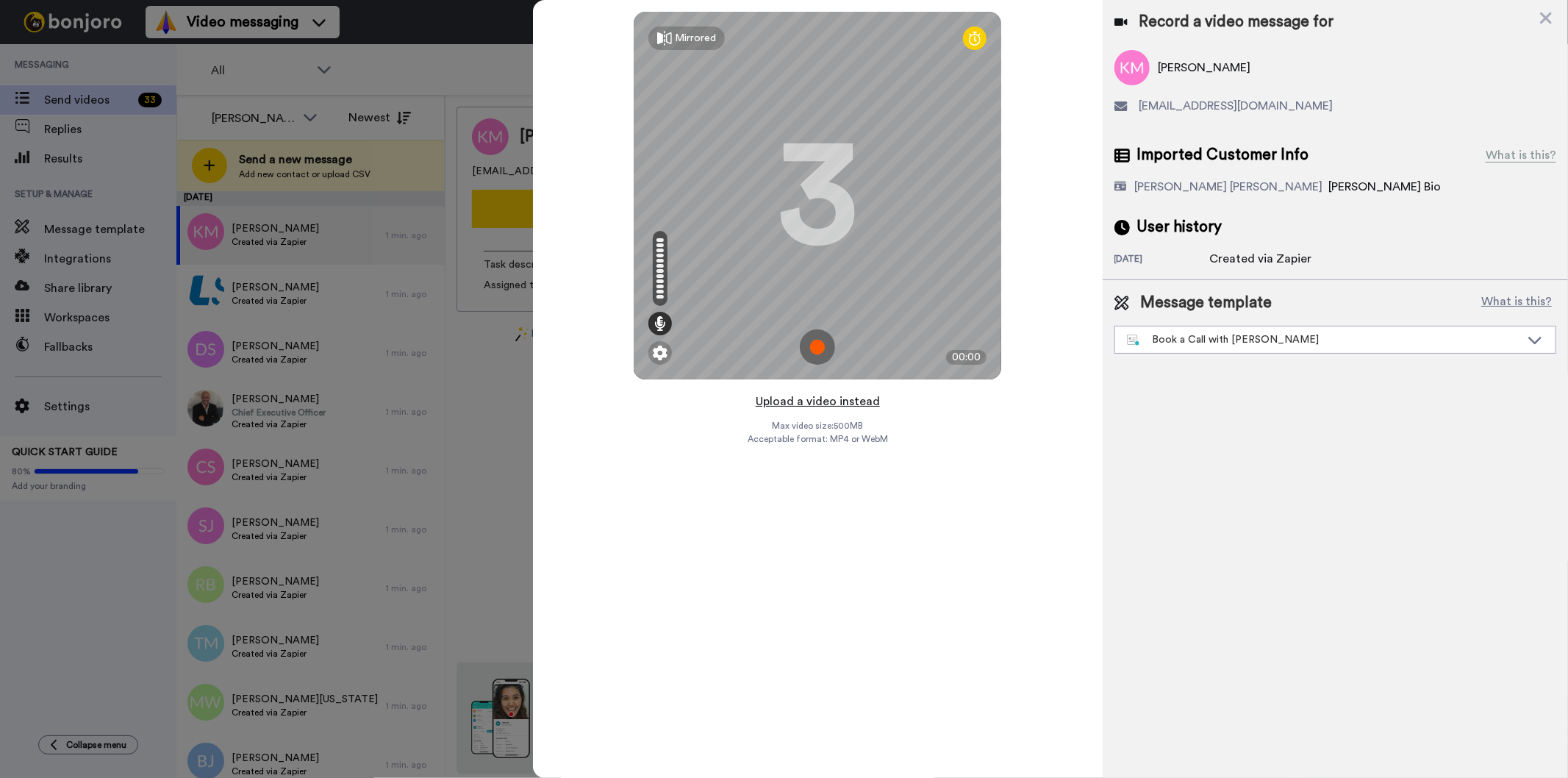
click at [839, 403] on button "Upload a video instead" at bounding box center [818, 401] width 133 height 19
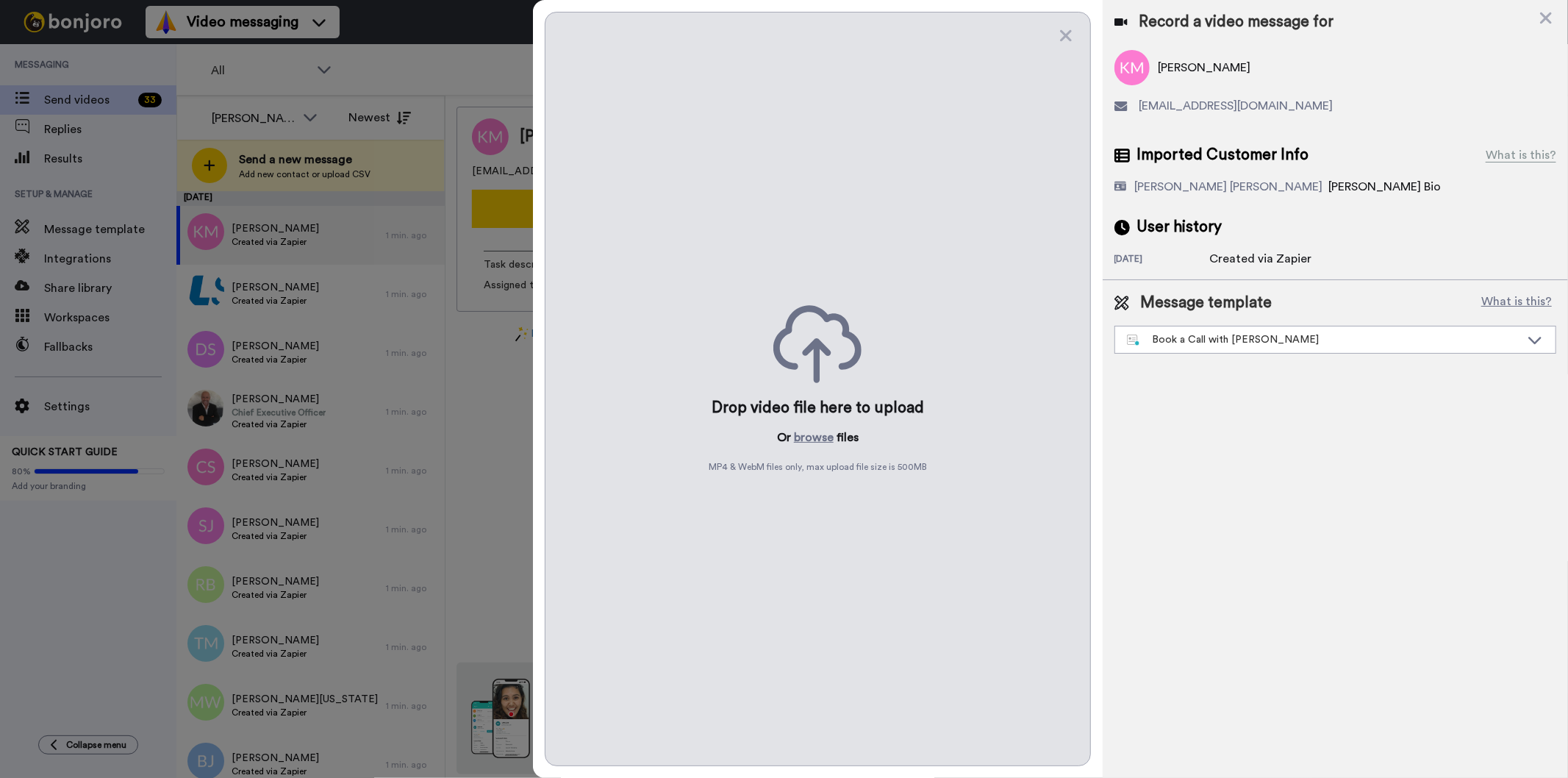
click at [814, 428] on div "Drop video file here to upload Or browse files MP4 & WebM files only, max uploa…" at bounding box center [818, 389] width 546 height 754
click at [814, 434] on button "browse" at bounding box center [814, 437] width 39 height 17
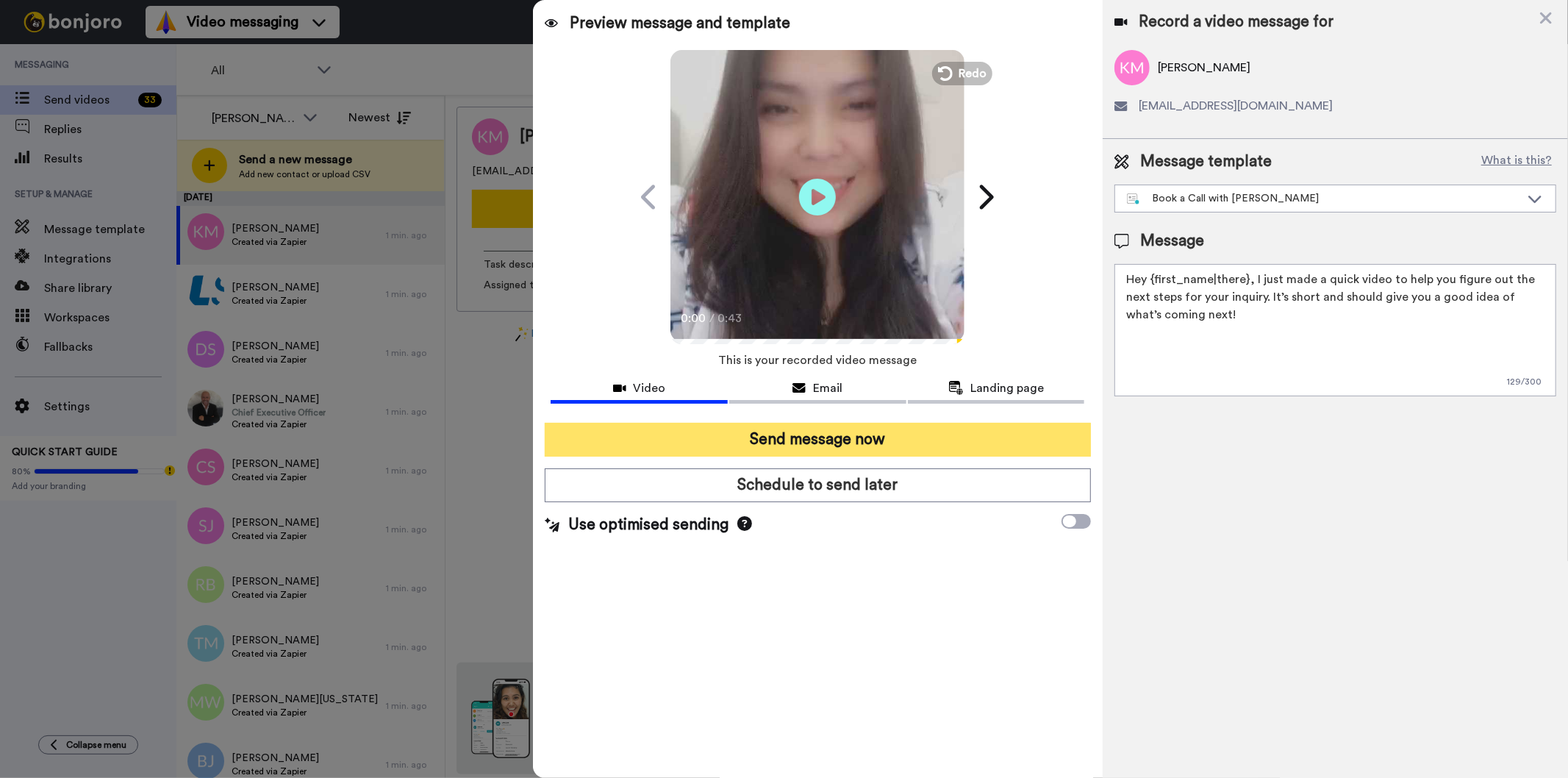
click at [1041, 435] on button "Send message now" at bounding box center [818, 439] width 546 height 33
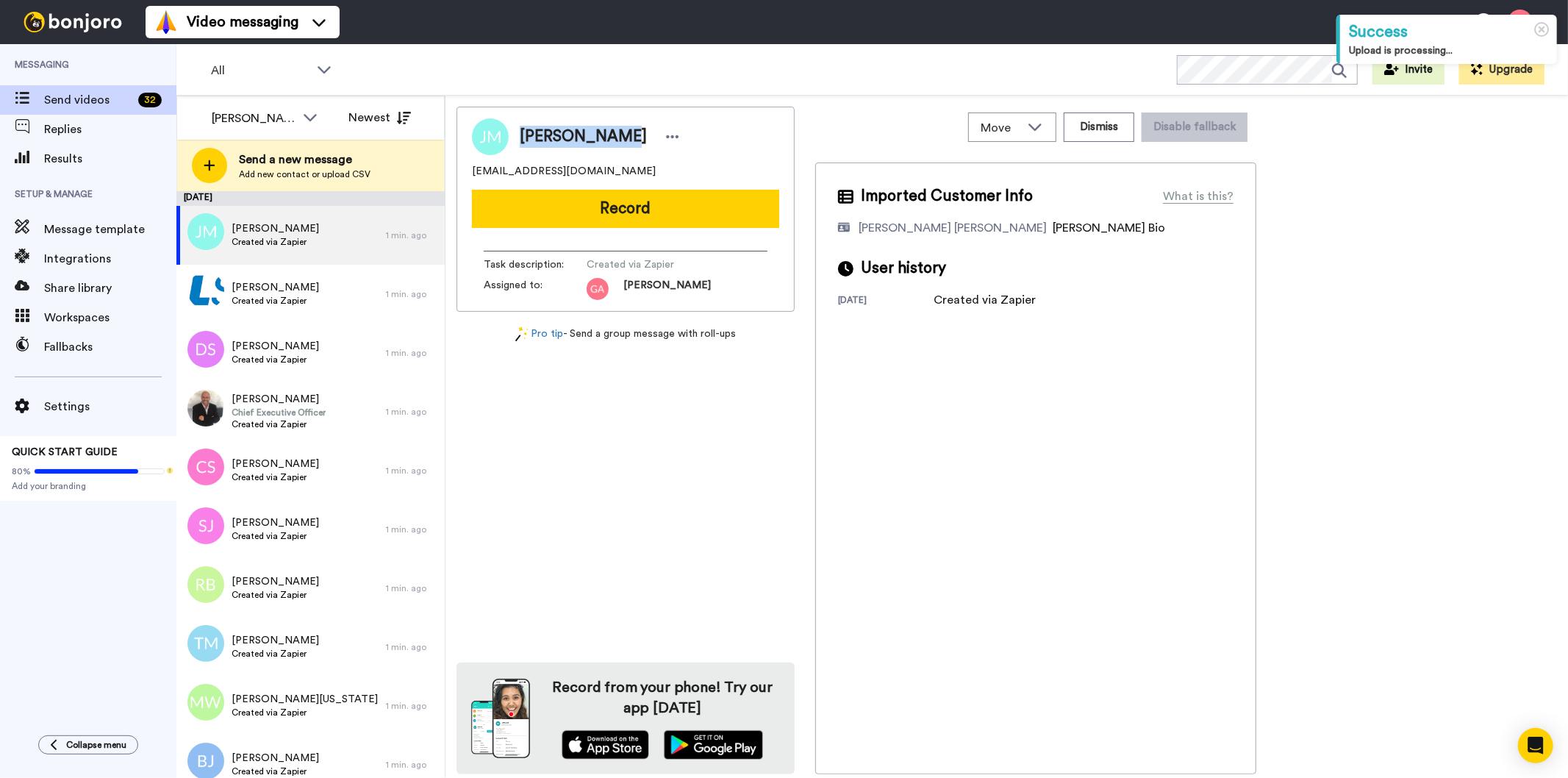
drag, startPoint x: 512, startPoint y: 133, endPoint x: 616, endPoint y: 131, distance: 104.0
click at [616, 131] on div "Jaclyn Milam" at bounding box center [596, 136] width 175 height 22
copy span "Jaclyn Milam"
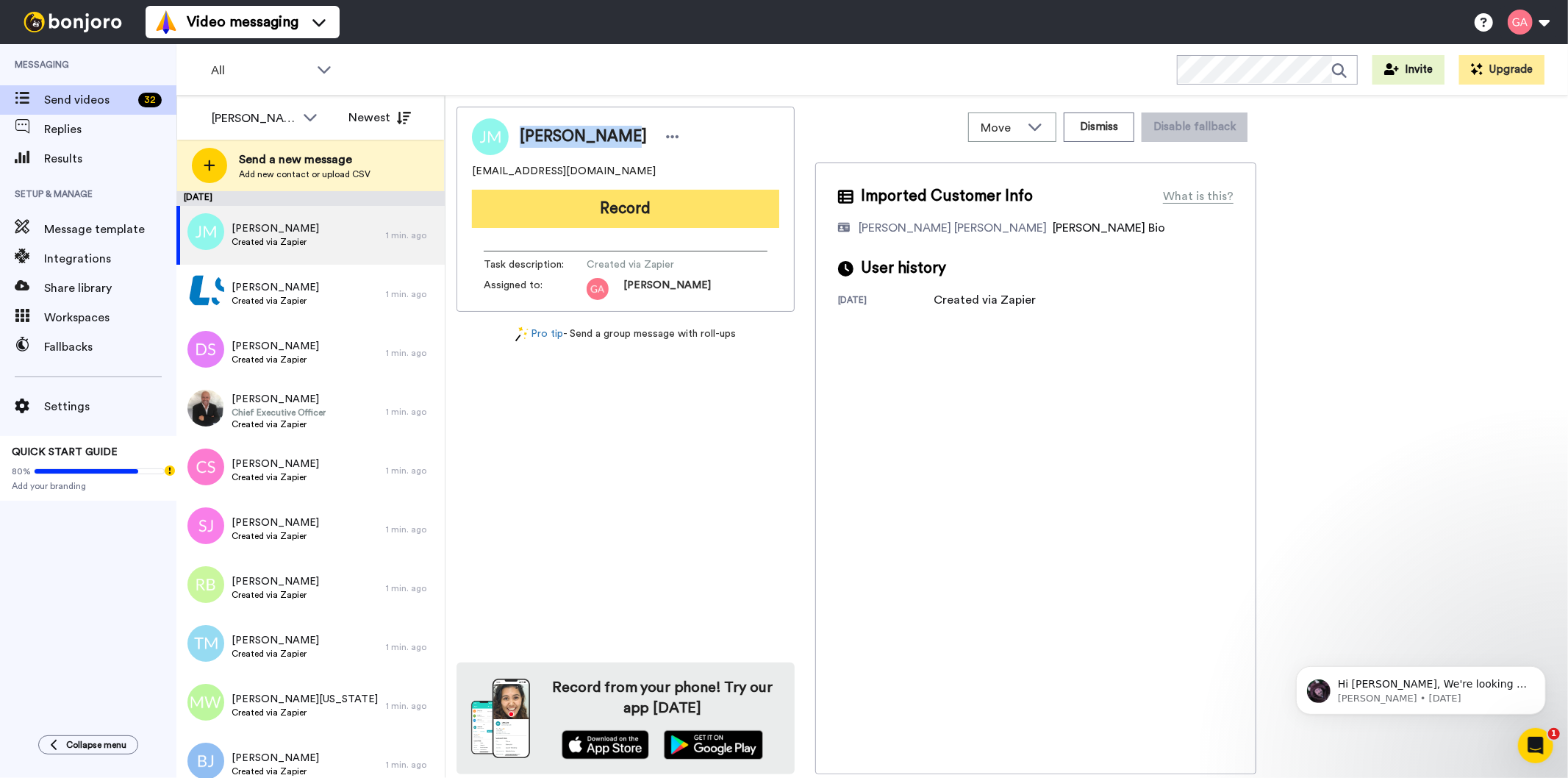
click at [565, 214] on button "Record" at bounding box center [625, 209] width 307 height 38
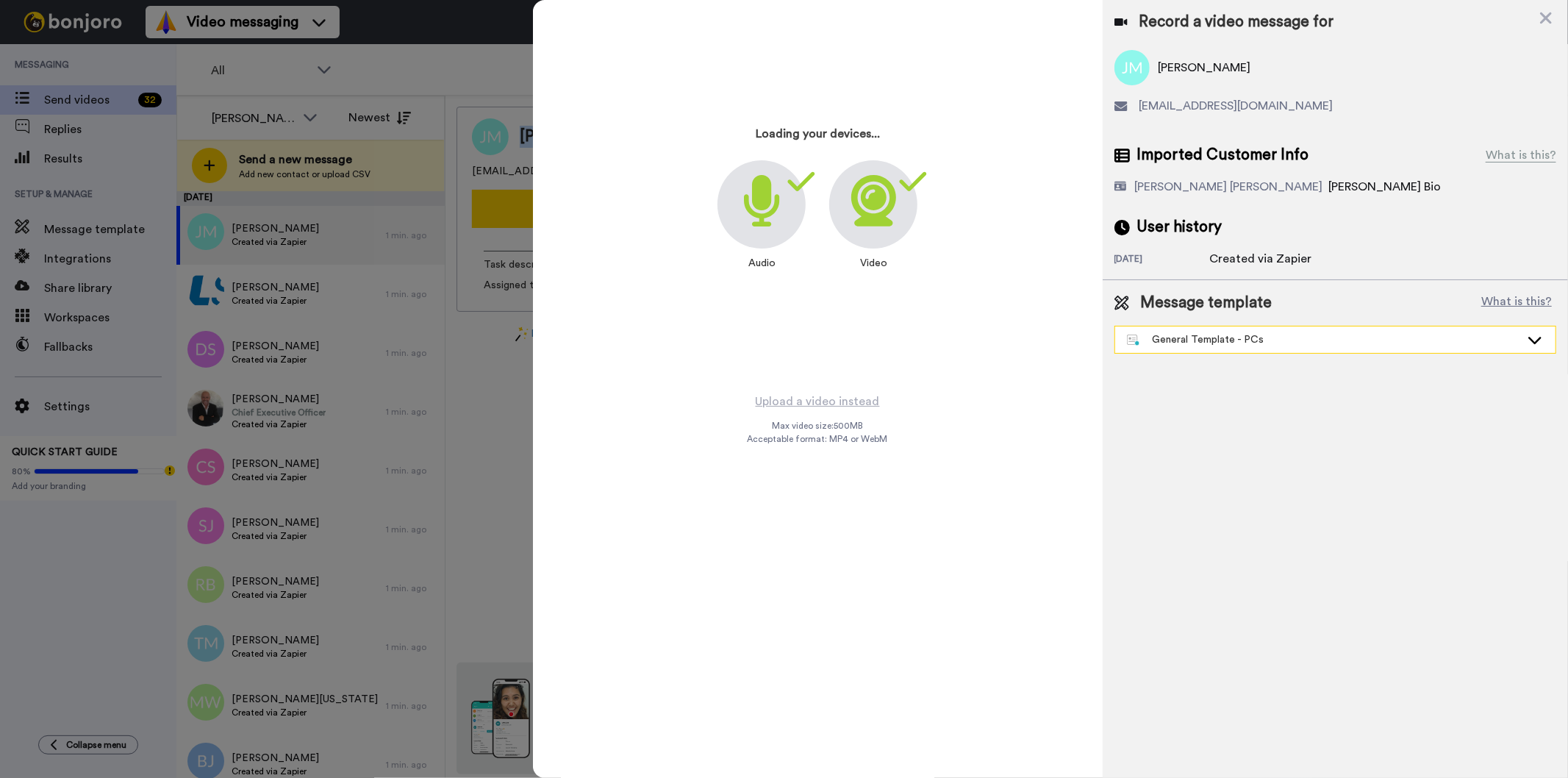
click at [1193, 344] on div "General Template - PCs" at bounding box center [1323, 339] width 393 height 14
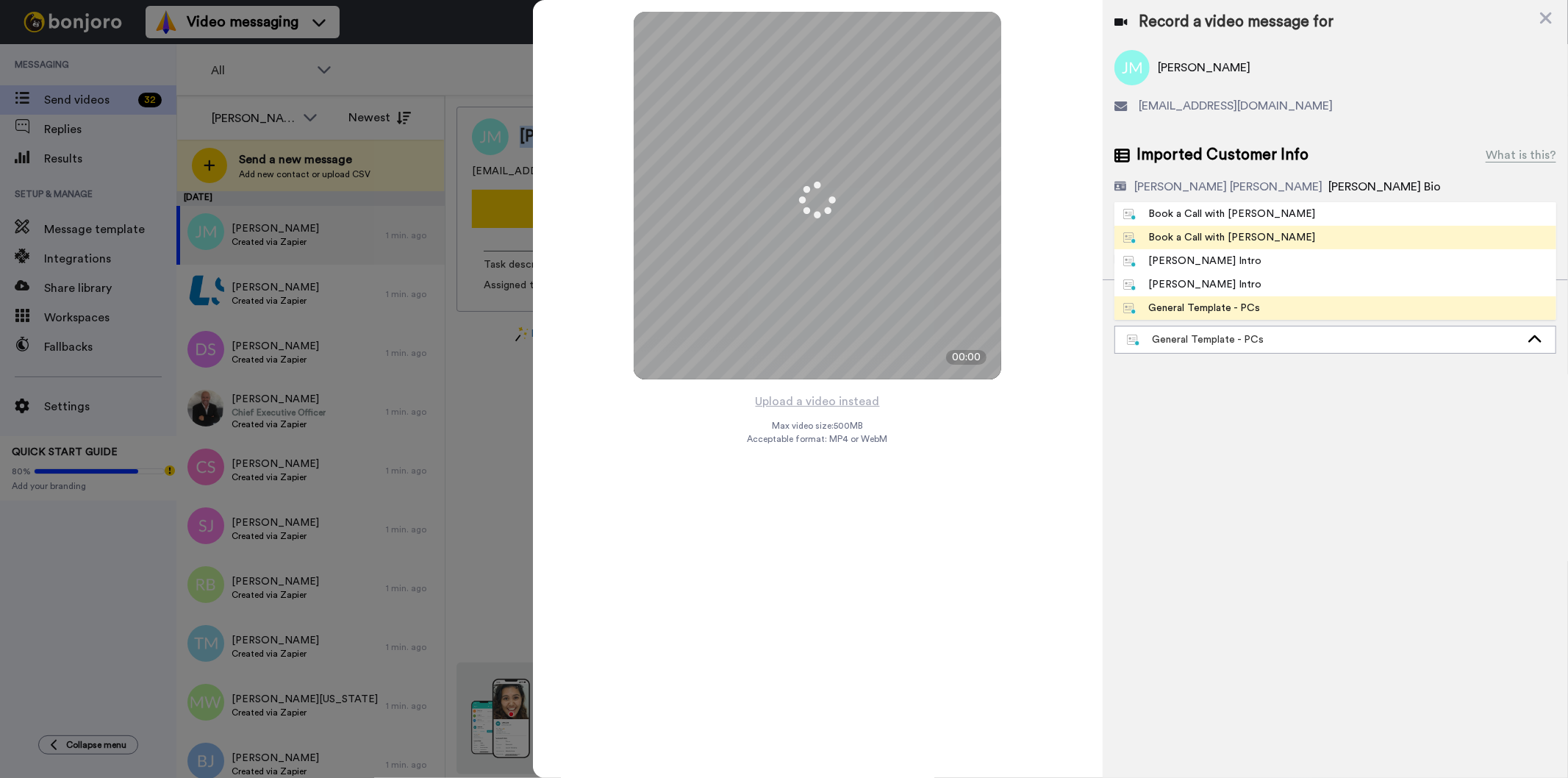
click at [1223, 239] on div "Book a Call with Gilda" at bounding box center [1220, 236] width 192 height 14
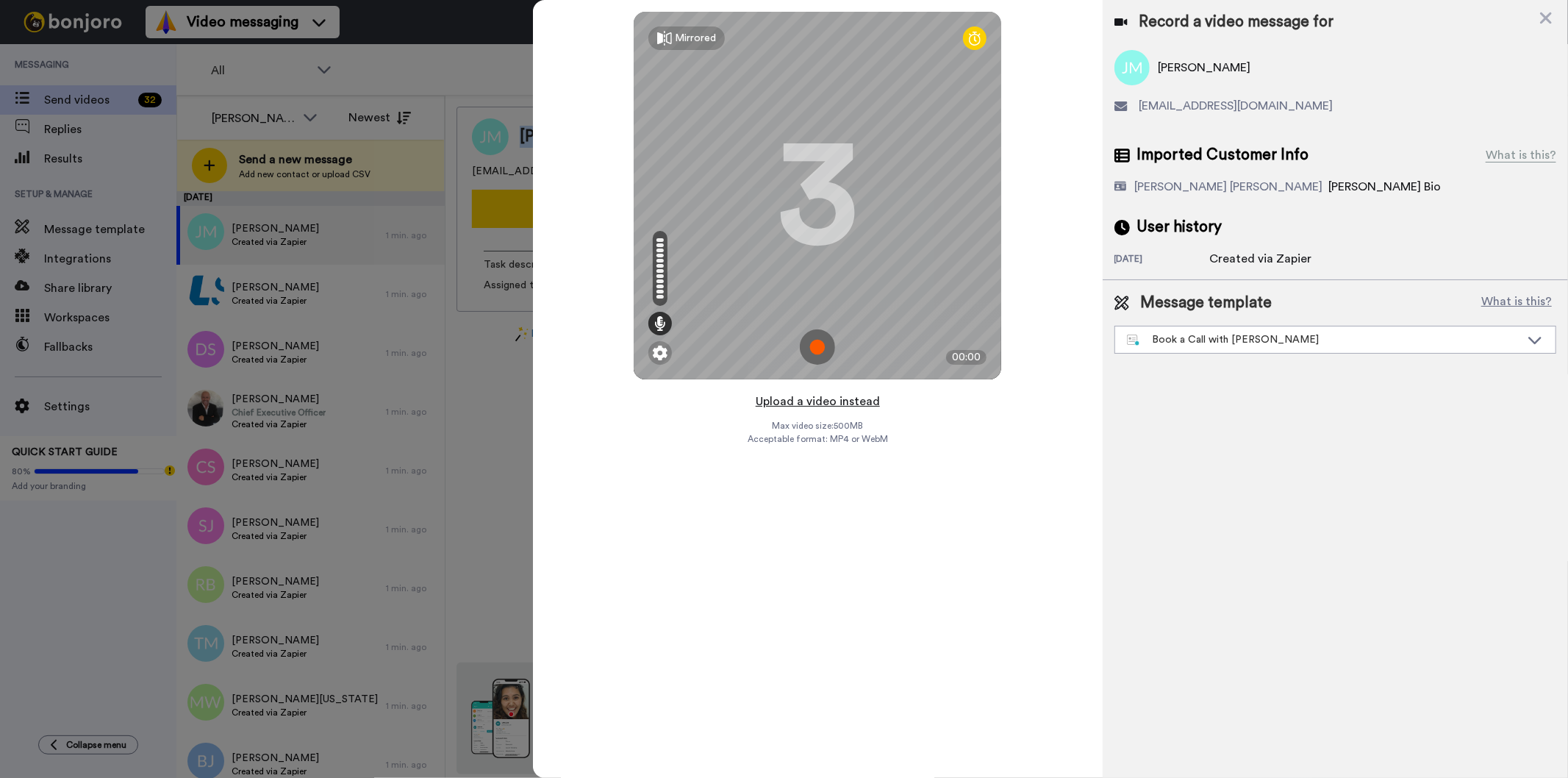
click at [847, 398] on button "Upload a video instead" at bounding box center [818, 401] width 133 height 19
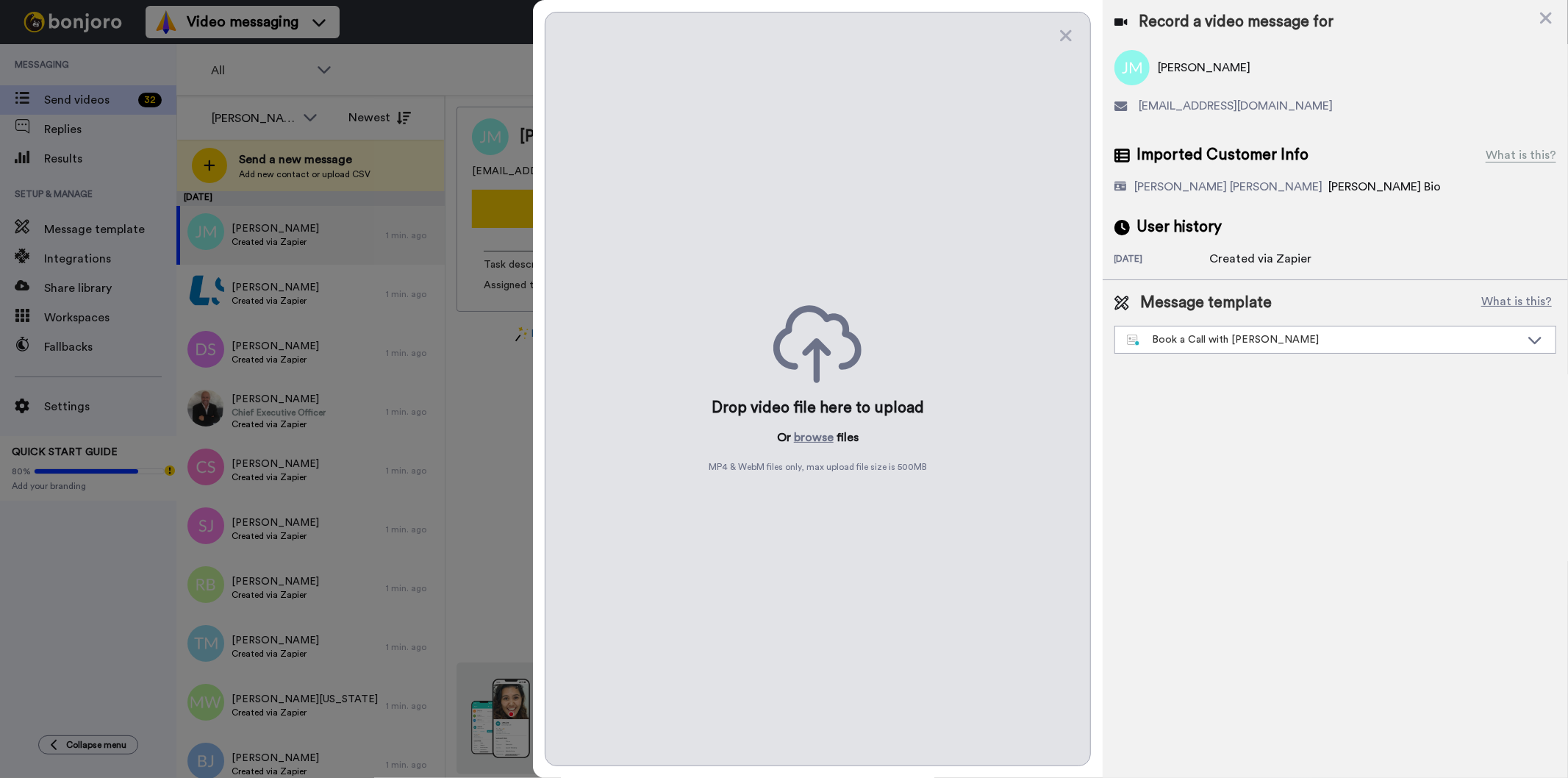
click at [827, 447] on div "Drop video file here to upload Or browse files MP4 & WebM files only, max uploa…" at bounding box center [818, 389] width 546 height 754
click at [825, 442] on button "browse" at bounding box center [814, 437] width 39 height 17
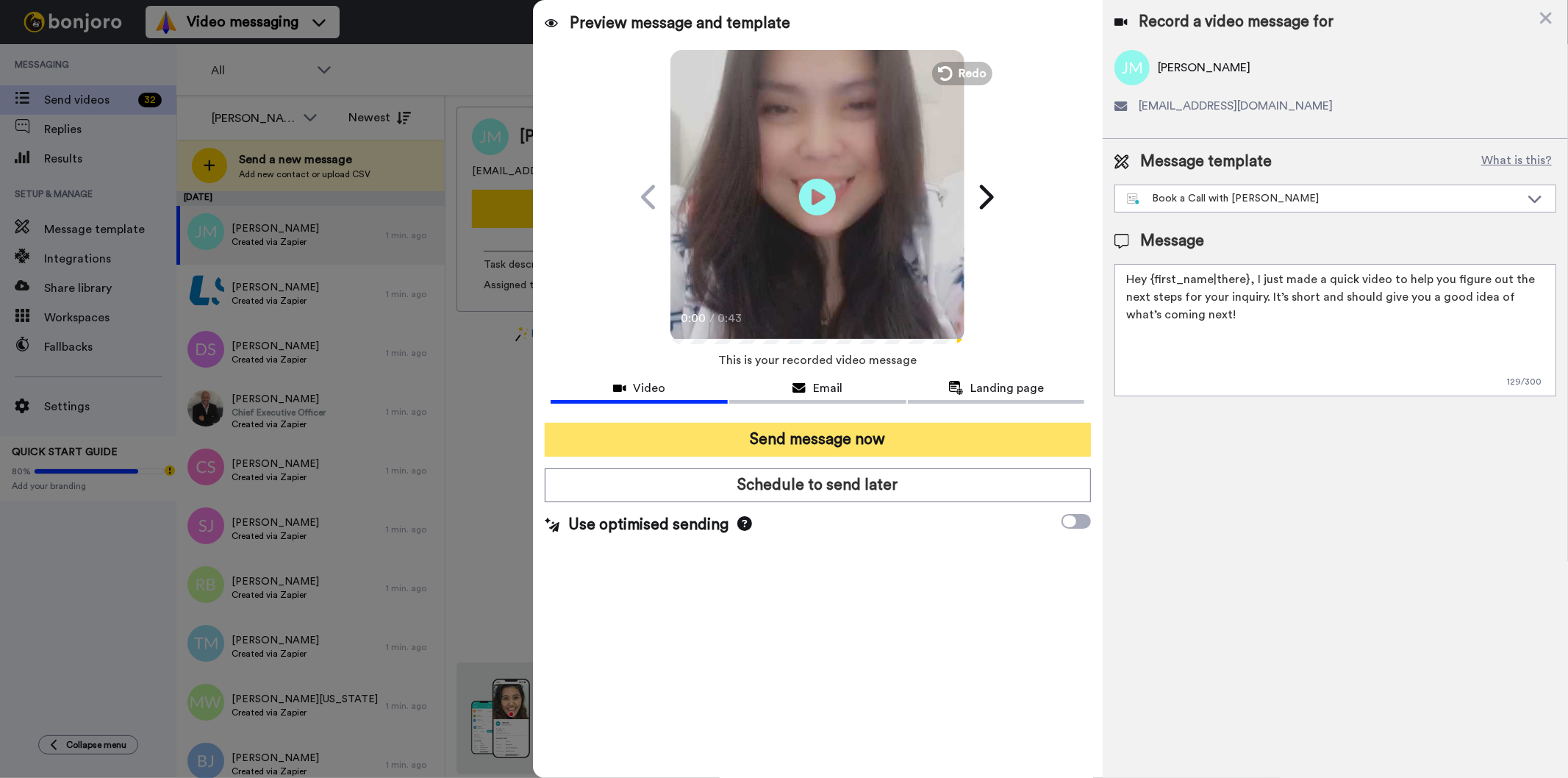
click at [958, 443] on button "Send message now" at bounding box center [818, 439] width 546 height 33
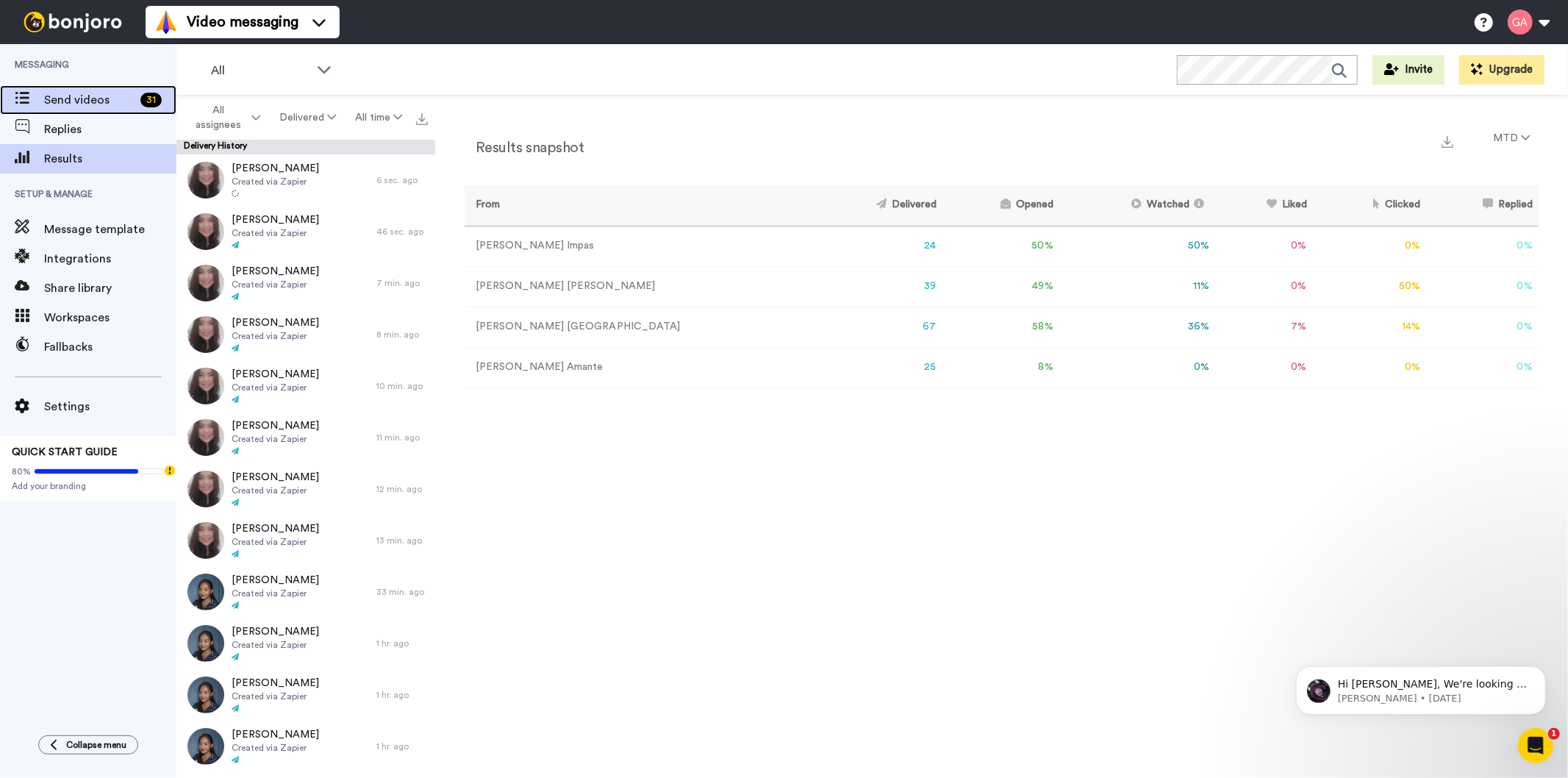
click at [84, 96] on span "Send videos" at bounding box center [89, 100] width 90 height 17
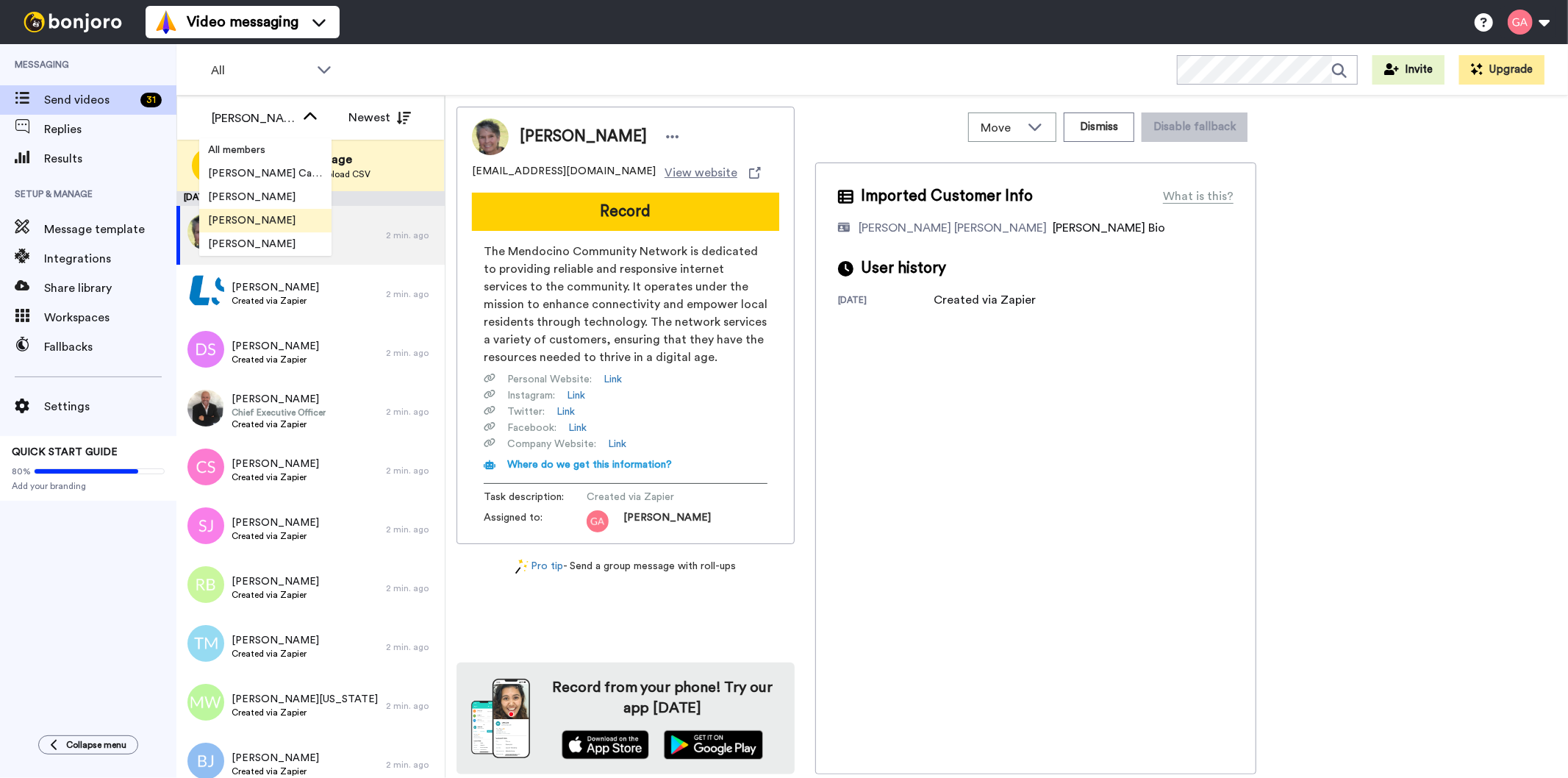
click at [272, 217] on span "[PERSON_NAME]" at bounding box center [252, 220] width 105 height 14
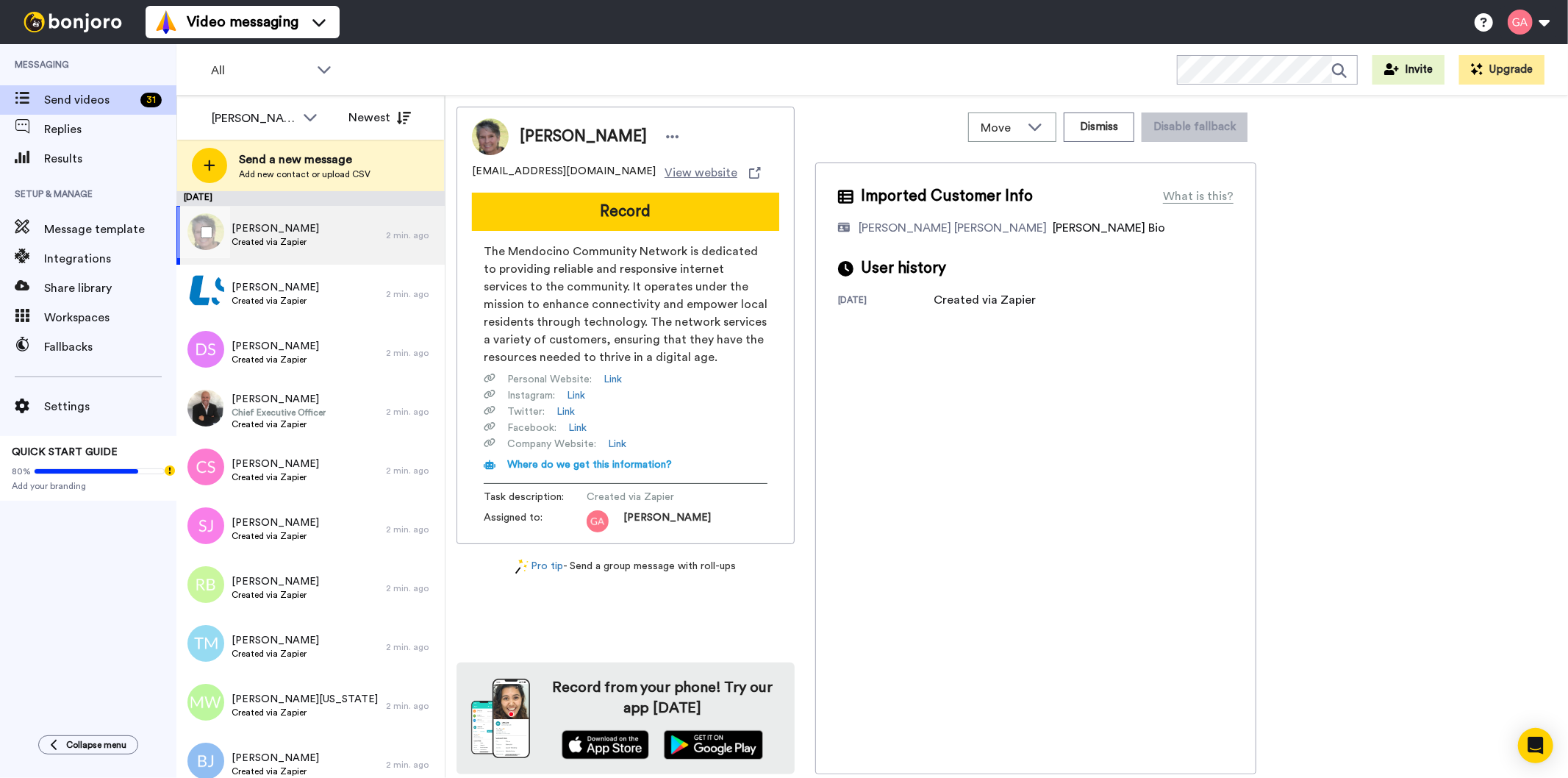
click at [300, 243] on span "Created via Zapier" at bounding box center [275, 242] width 87 height 11
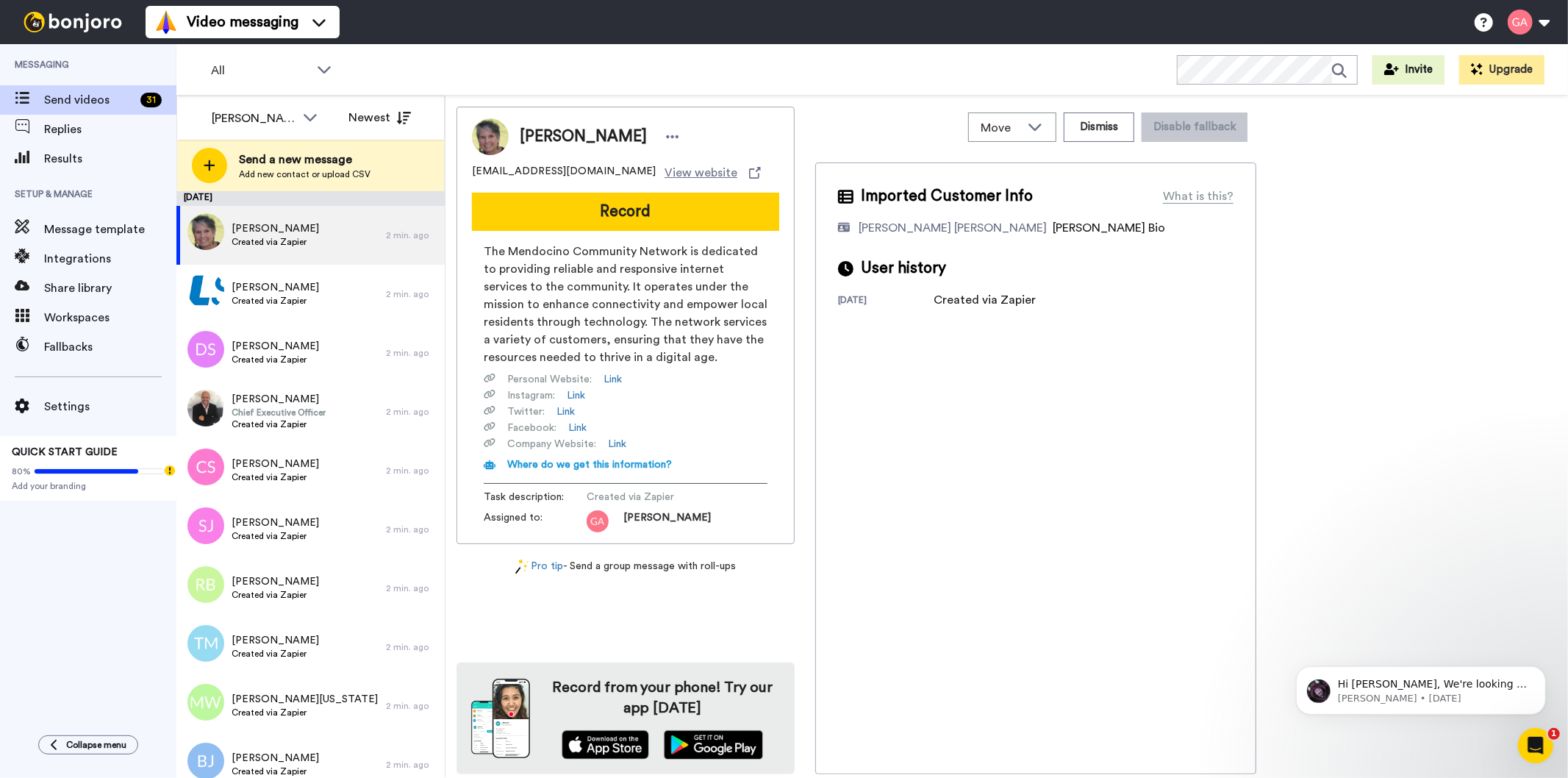
click at [569, 128] on span "[PERSON_NAME]" at bounding box center [583, 136] width 127 height 22
click at [569, 128] on span "Susan Blackwood" at bounding box center [583, 136] width 127 height 22
copy div "Susan Blackwood"
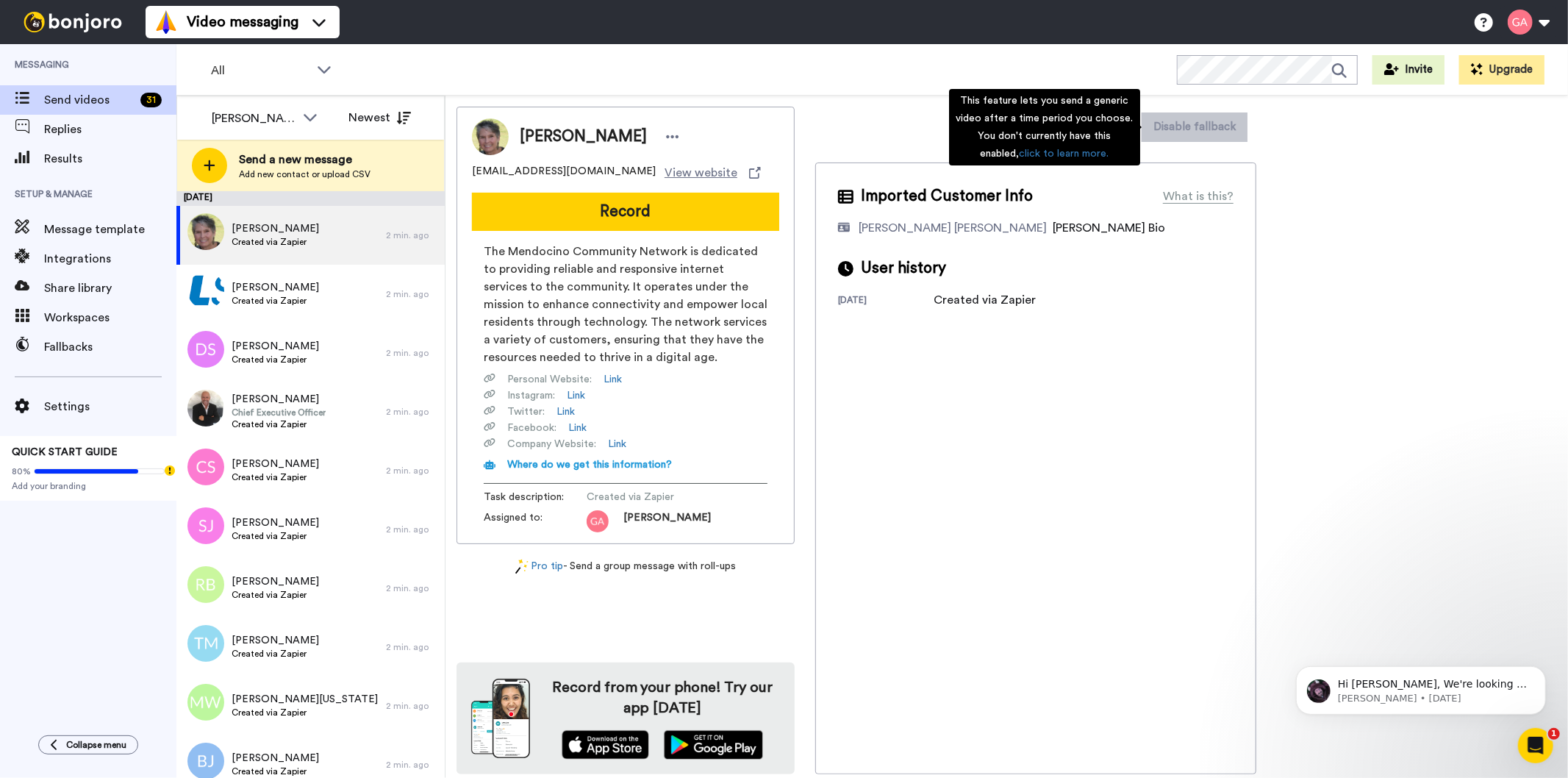
click at [1030, 435] on div "Imported Customer Info What is this? Gilda De Varon Amante Bonjoro Assignee Bio…" at bounding box center [1036, 468] width 441 height 611
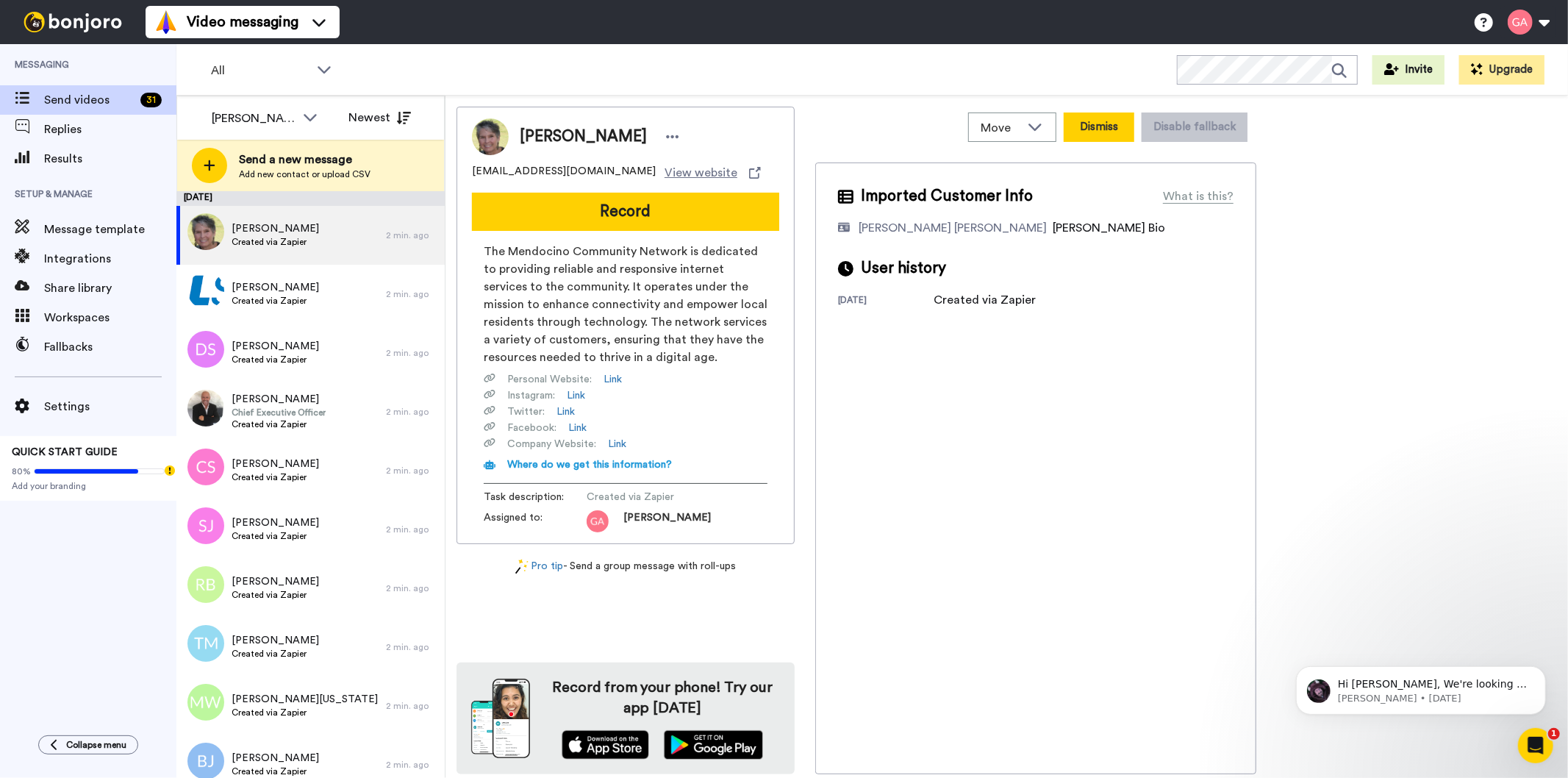
click at [1092, 122] on button "Dismiss" at bounding box center [1099, 127] width 71 height 30
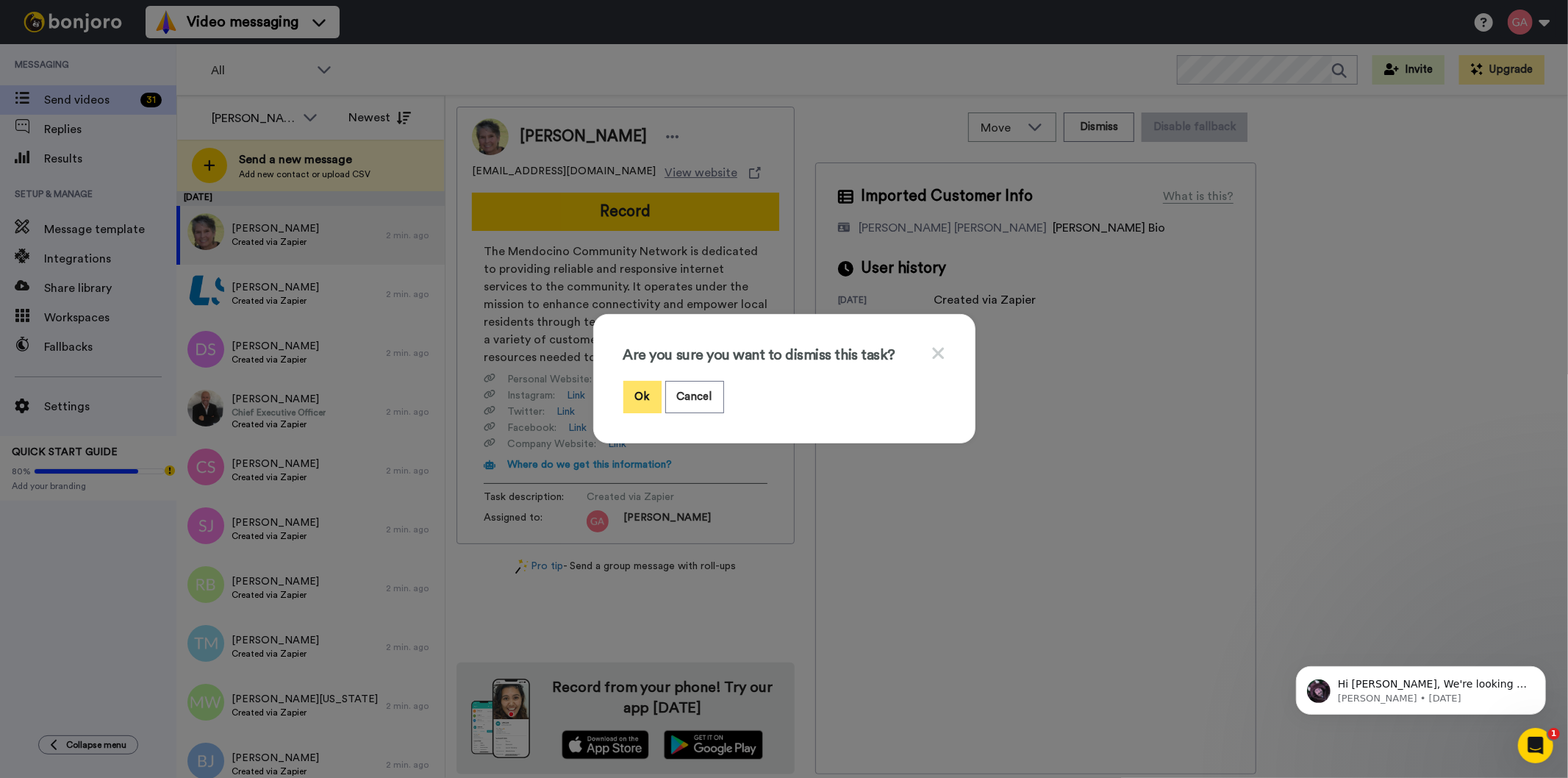
click at [640, 399] on button "Ok" at bounding box center [642, 396] width 38 height 32
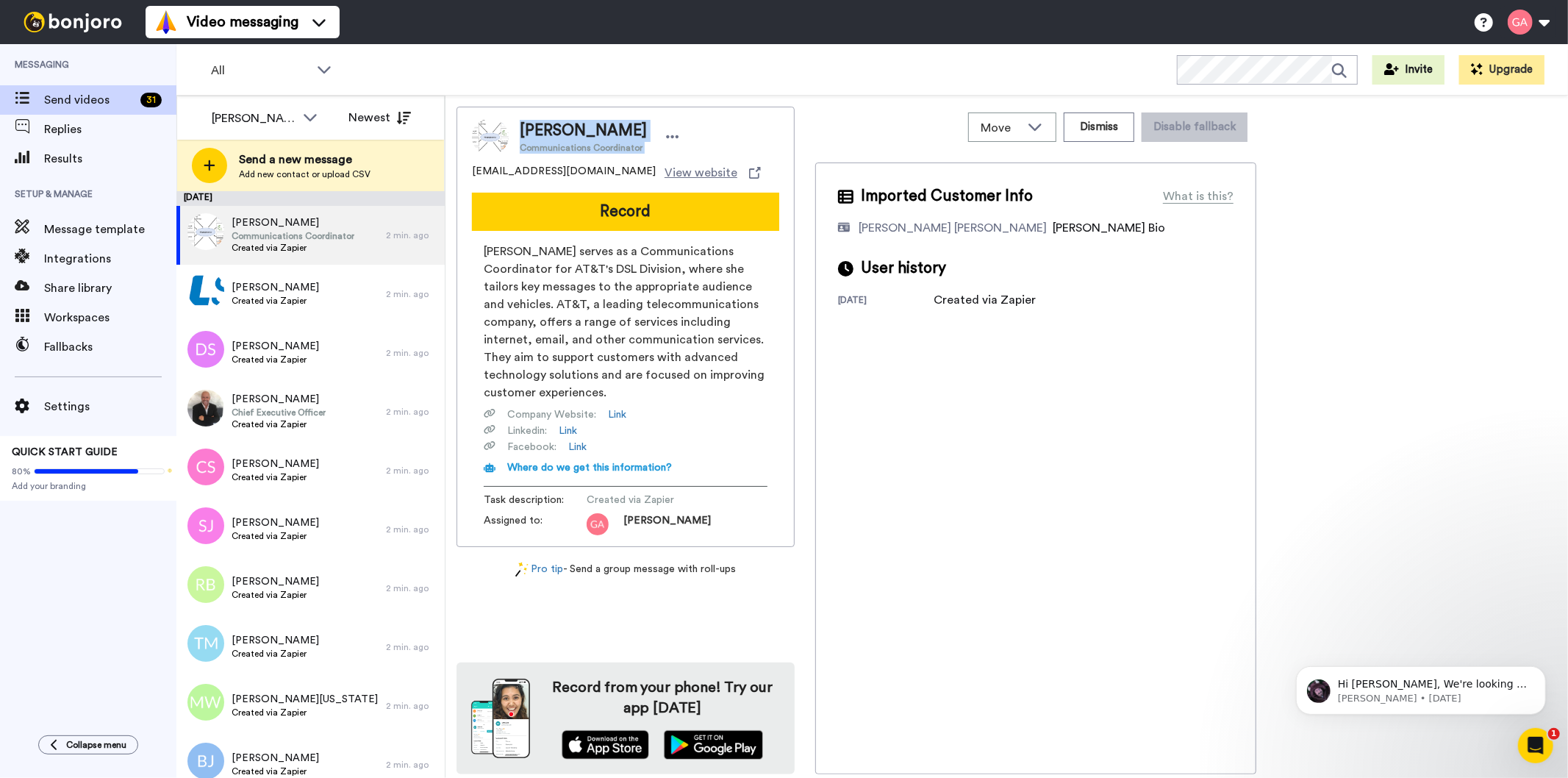
copy div "Carmelina Johnson Communications Coordinator"
drag, startPoint x: 518, startPoint y: 125, endPoint x: 645, endPoint y: 121, distance: 127.1
click at [645, 121] on div "Carmelina Johnson Communications Coordinator" at bounding box center [596, 136] width 175 height 33
copy span "Carmelina Johnso"
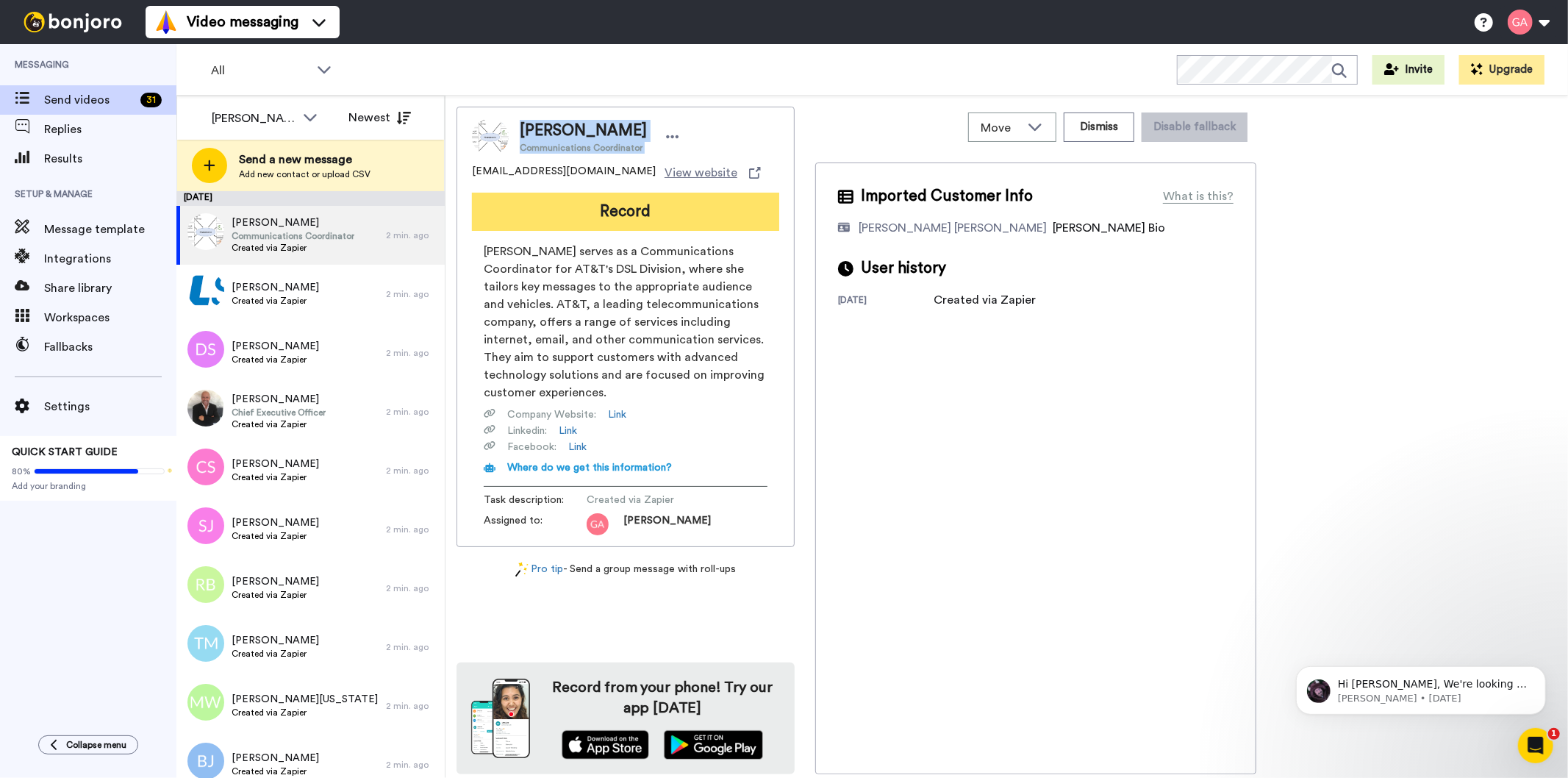
click at [619, 219] on button "Record" at bounding box center [625, 211] width 307 height 38
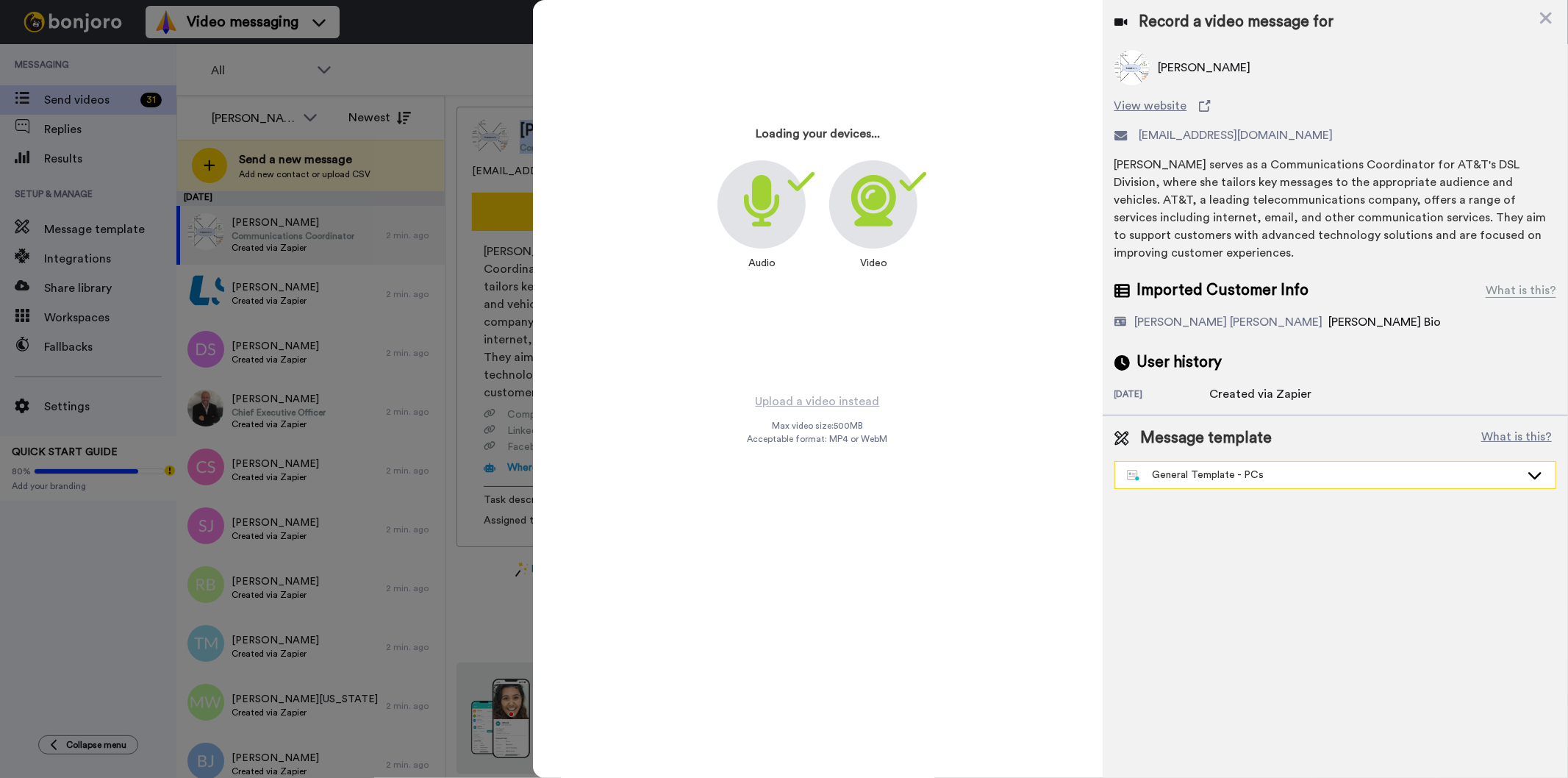
click at [1219, 480] on div "General Template - PCs" at bounding box center [1323, 475] width 393 height 14
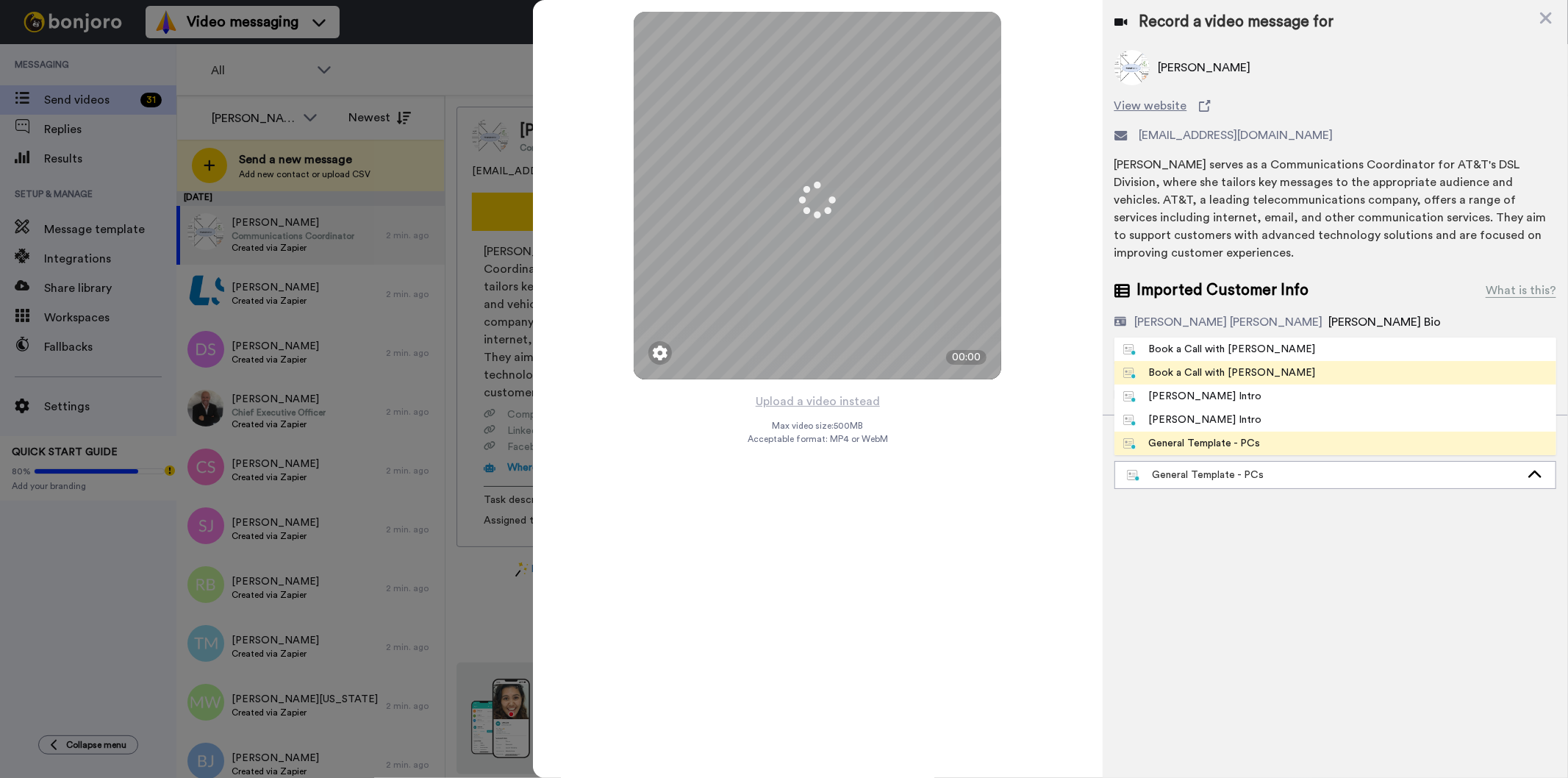
click at [1187, 383] on li "Book a Call with [PERSON_NAME]" at bounding box center [1335, 372] width 442 height 24
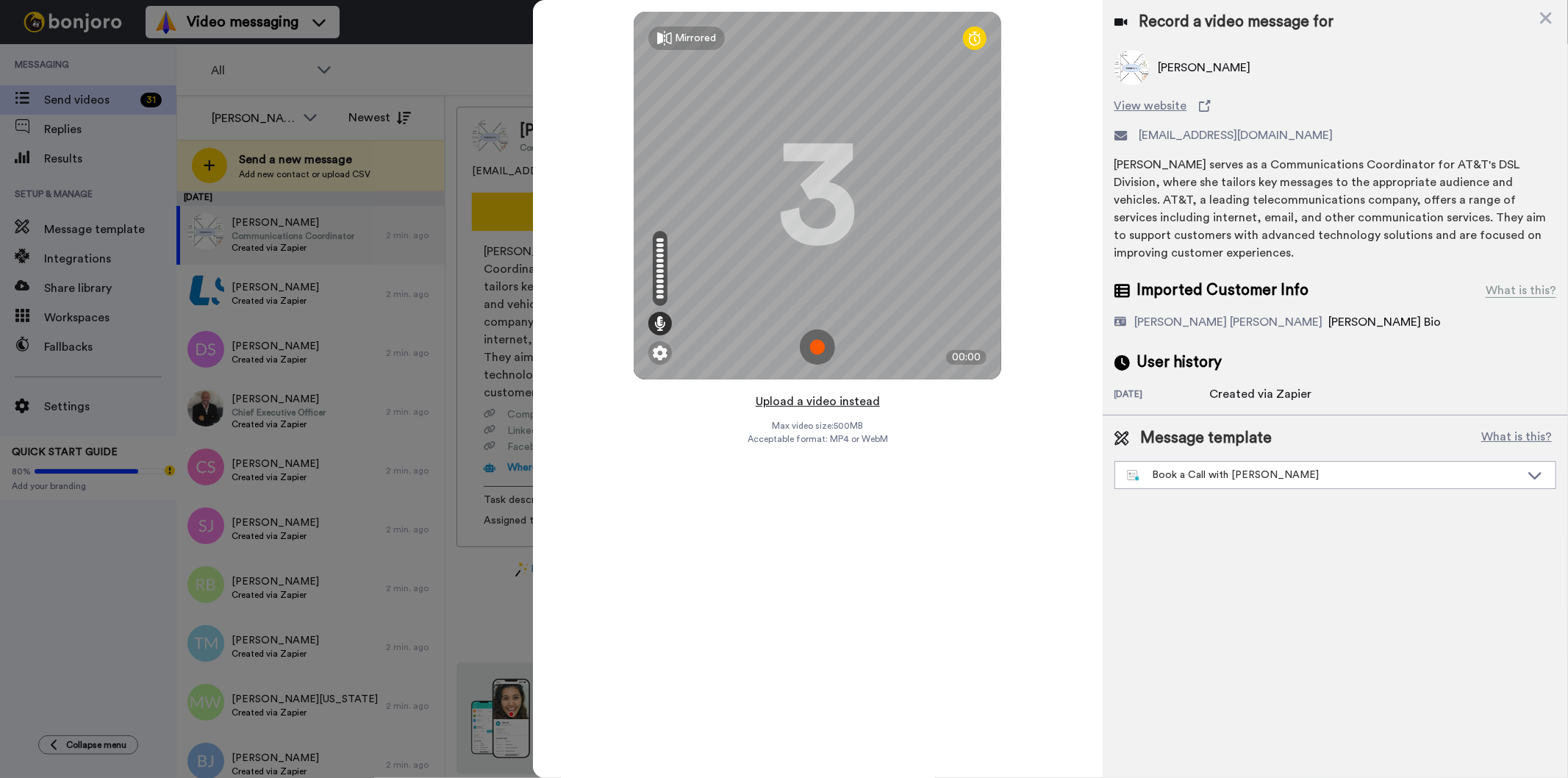
click at [829, 410] on button "Upload a video instead" at bounding box center [818, 401] width 133 height 19
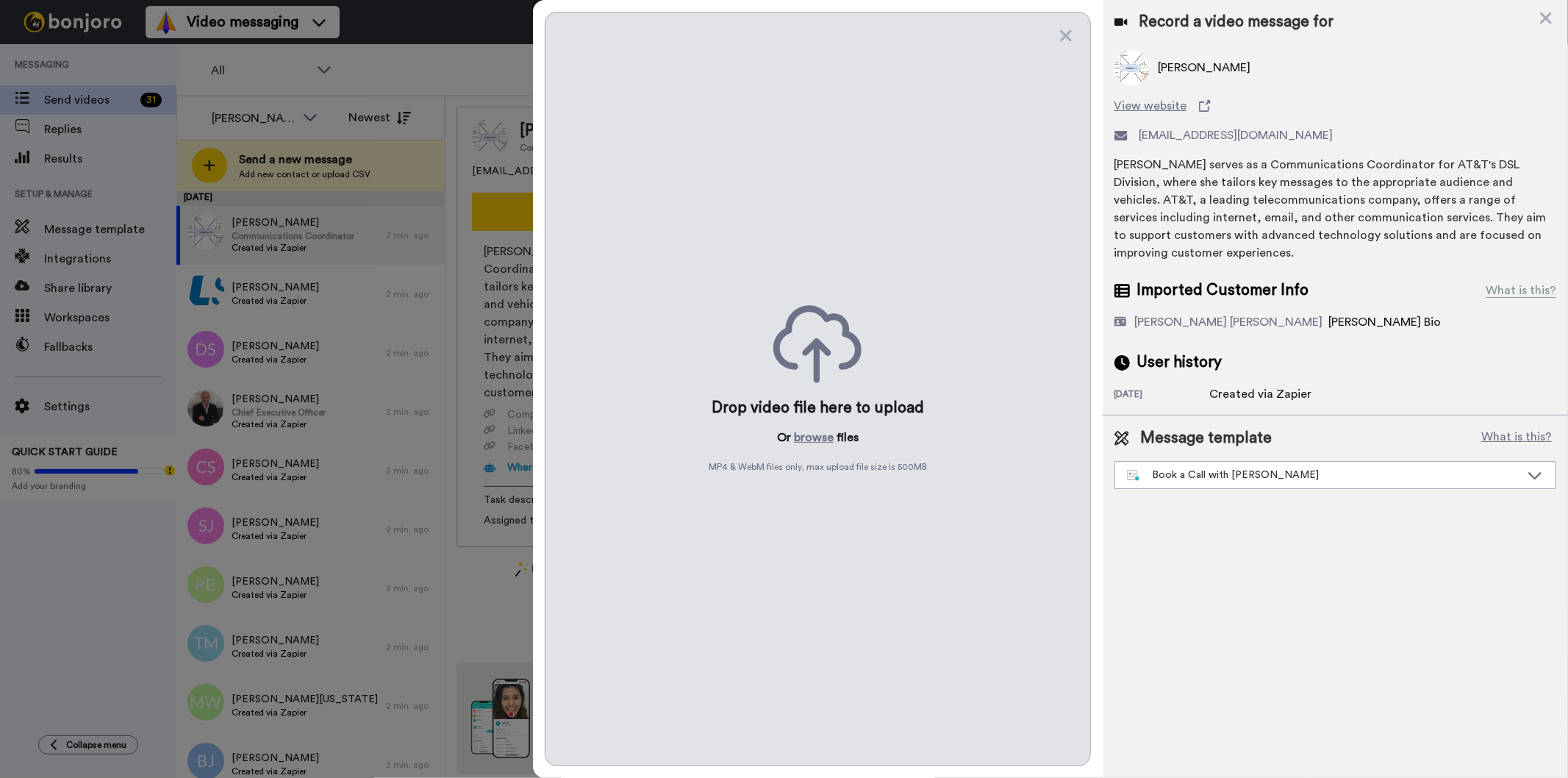
click at [818, 423] on div "Drop video file here to upload Or browse files MP4 & WebM files only, max uploa…" at bounding box center [818, 389] width 546 height 754
click at [814, 438] on button "browse" at bounding box center [814, 437] width 39 height 17
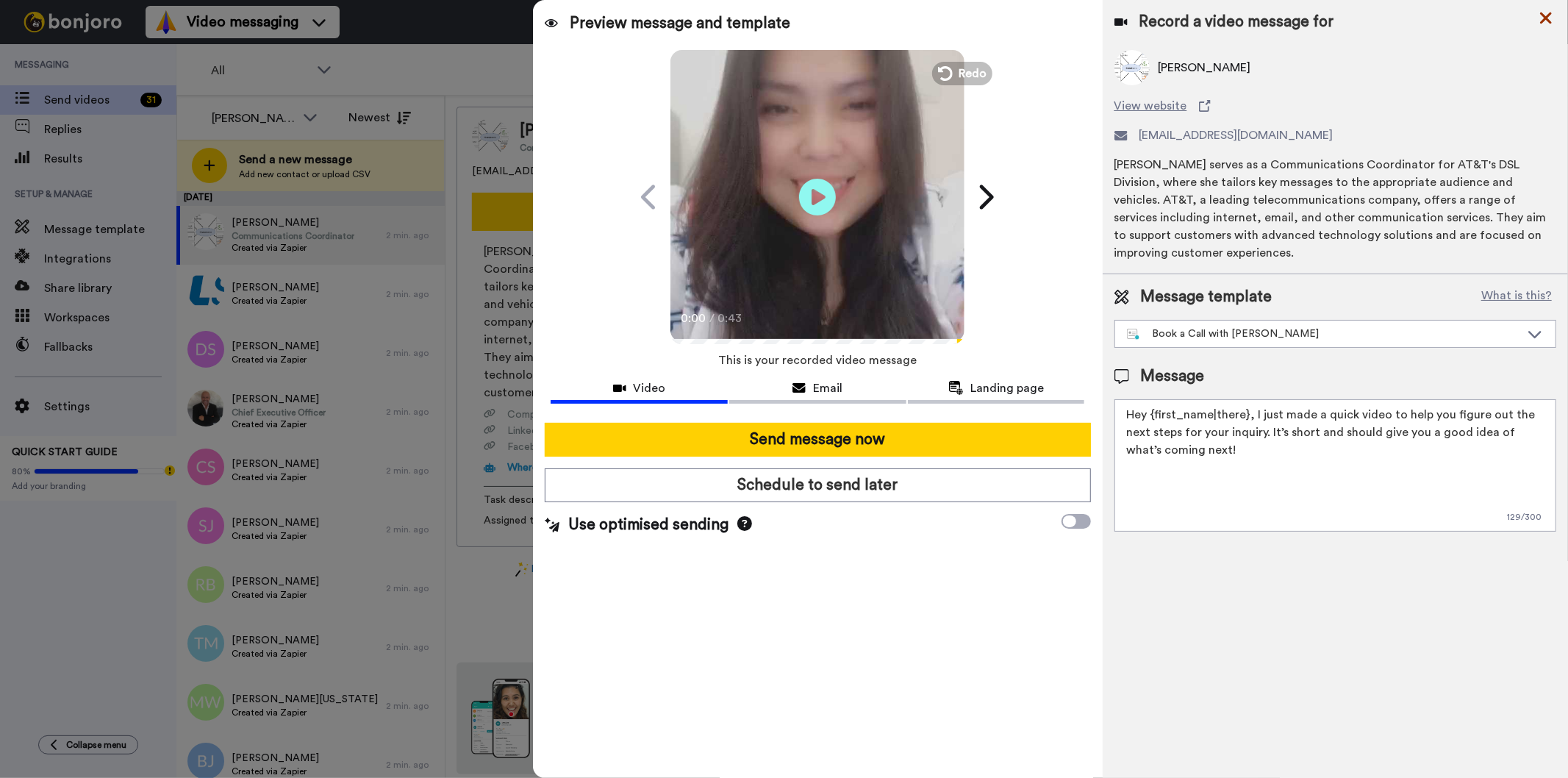
click at [1542, 19] on icon at bounding box center [1546, 17] width 14 height 18
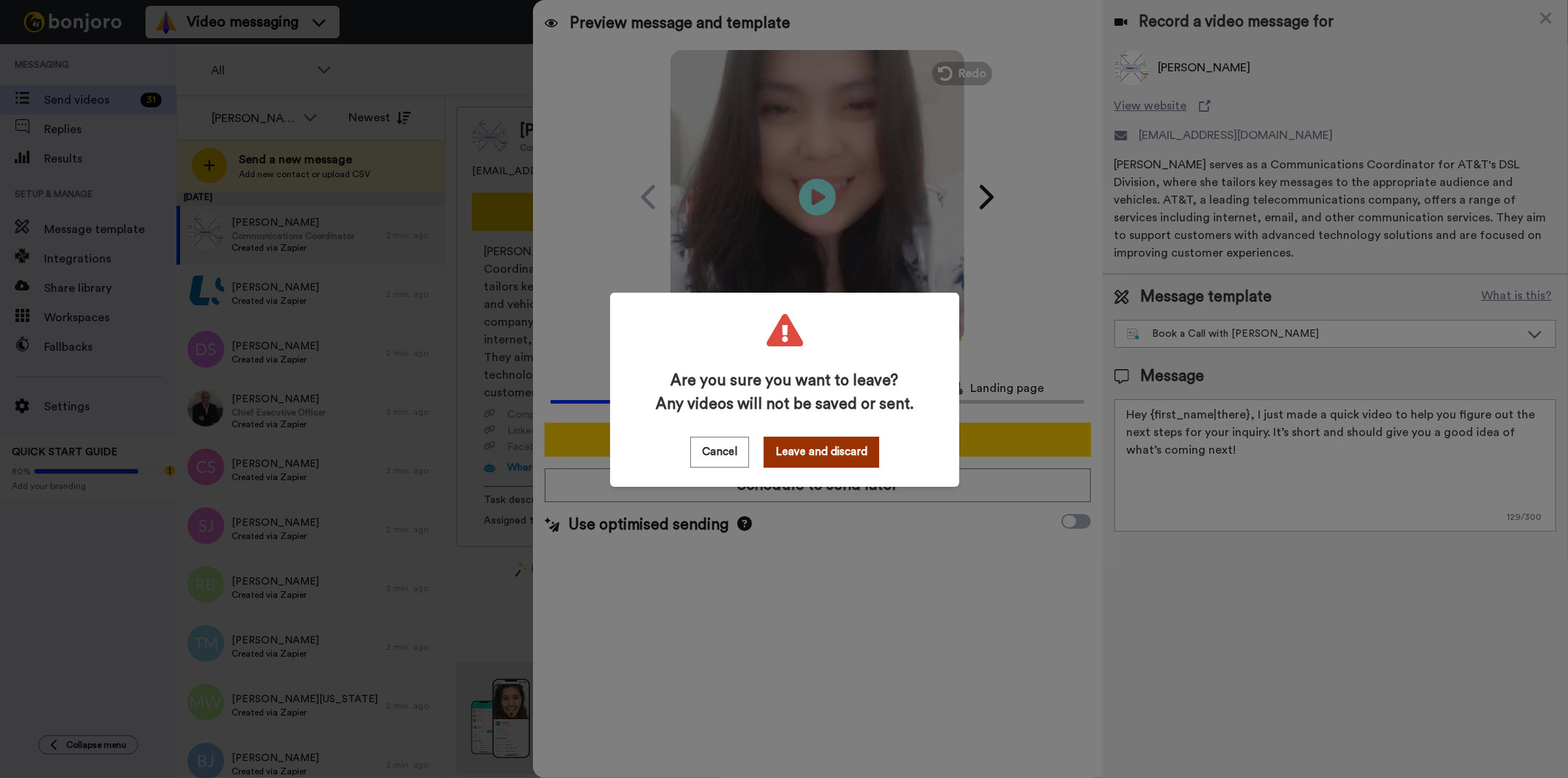
click at [791, 458] on button "Leave and discard" at bounding box center [821, 452] width 116 height 31
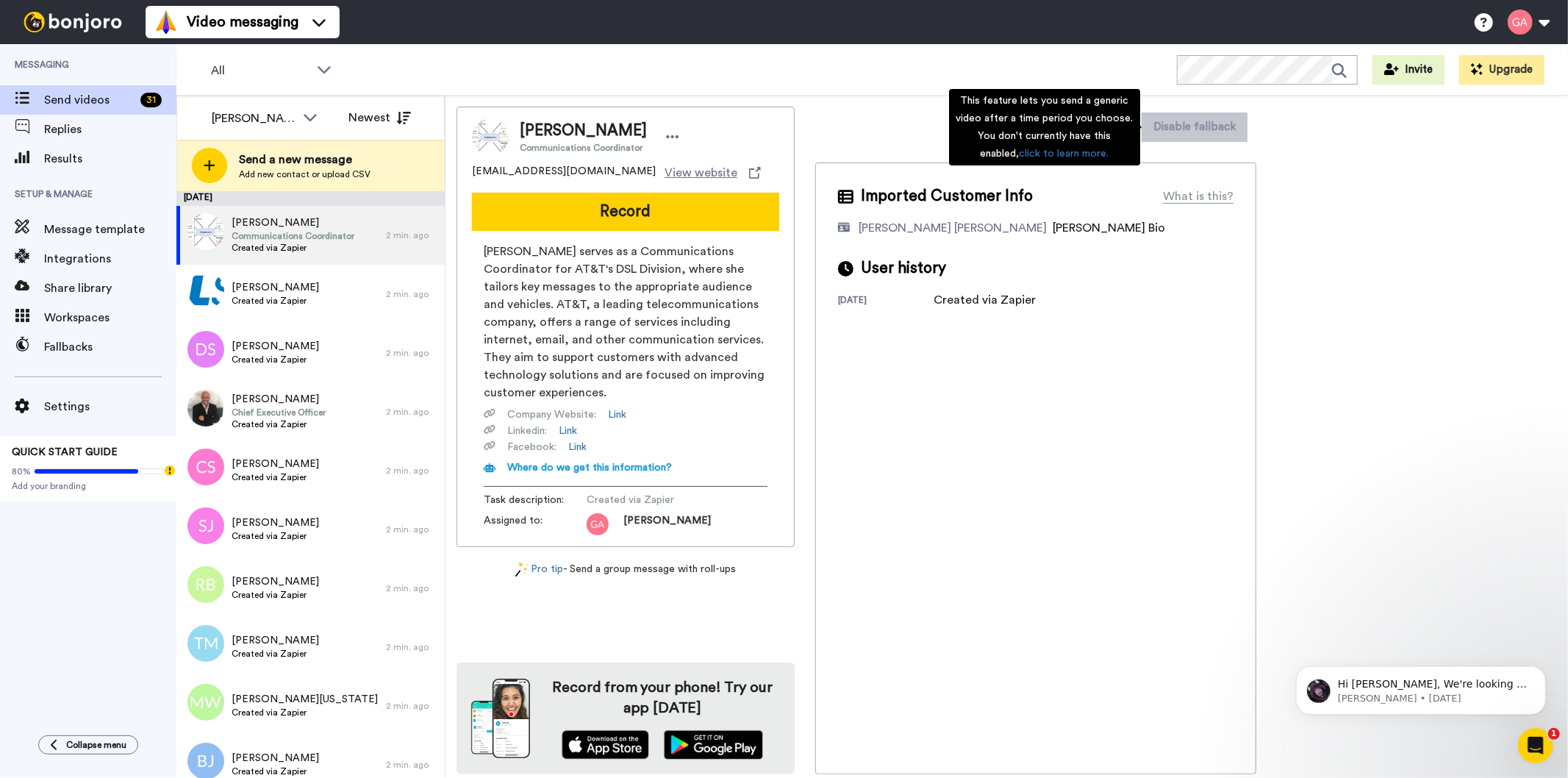
click at [1062, 457] on div "Imported Customer Info What is this? Gilda De Varon Amante Bonjoro Assignee Bio…" at bounding box center [1036, 468] width 441 height 611
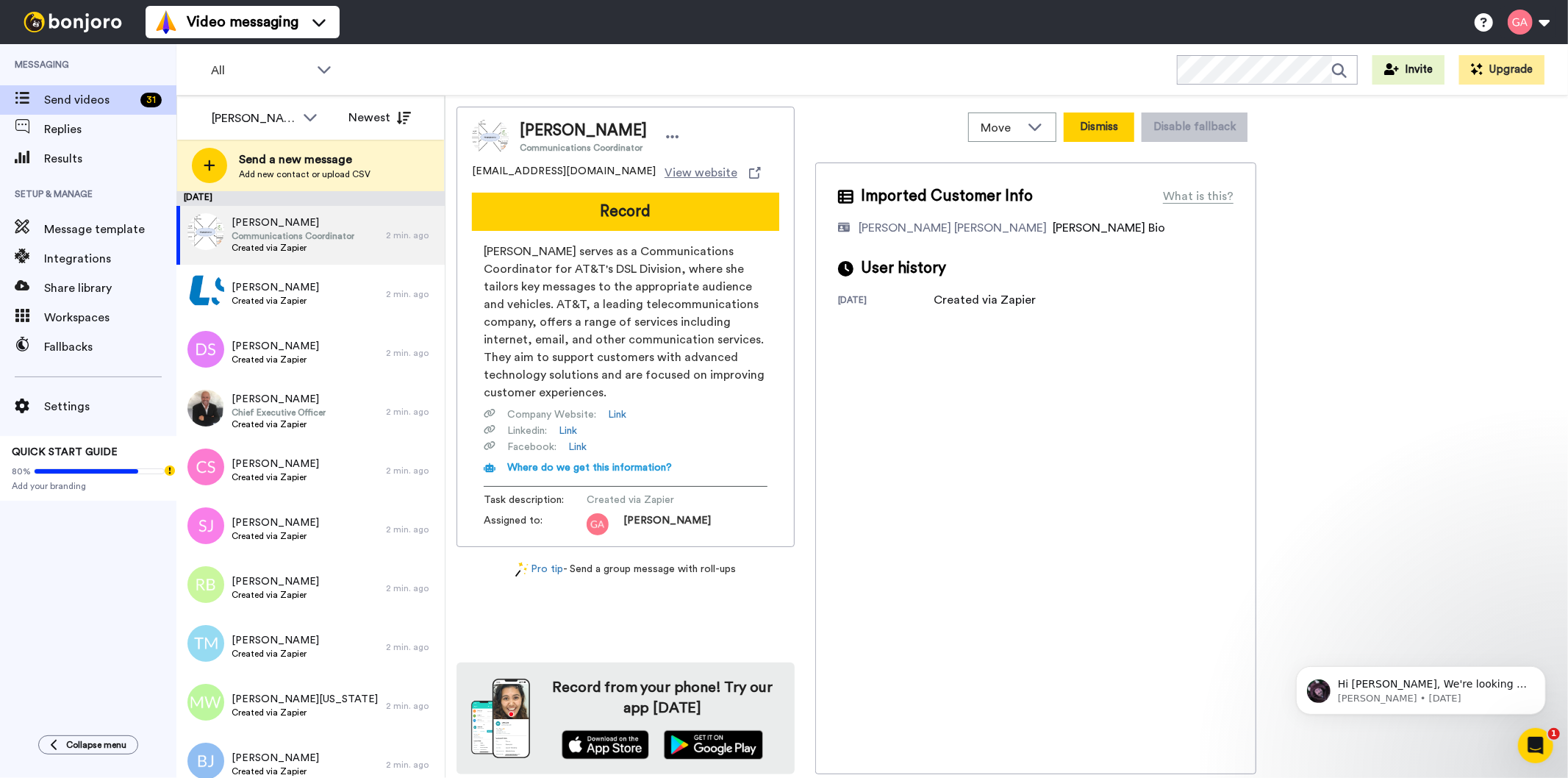
click at [1093, 125] on button "Dismiss" at bounding box center [1099, 127] width 71 height 30
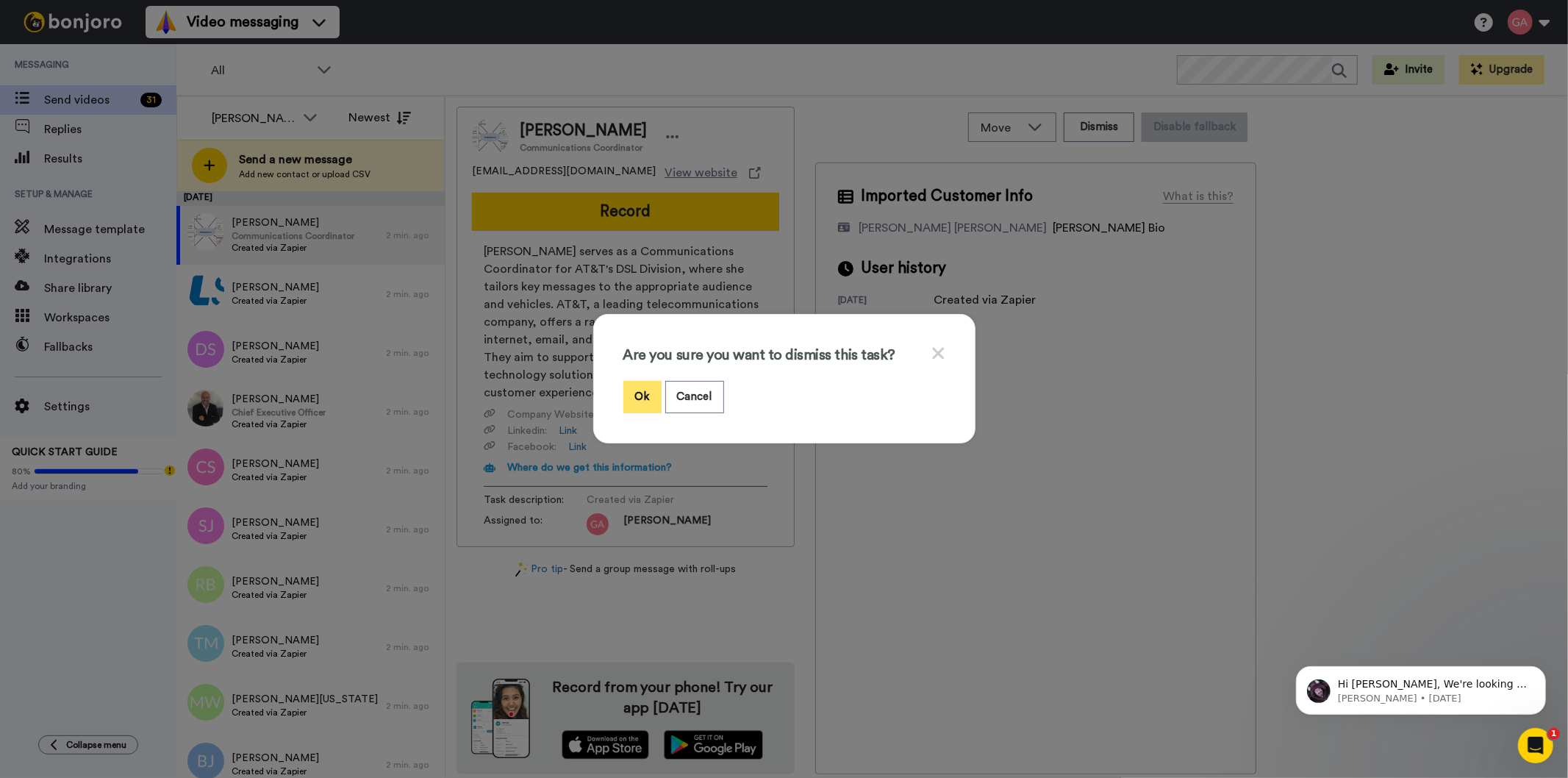
click at [638, 401] on button "Ok" at bounding box center [642, 396] width 38 height 32
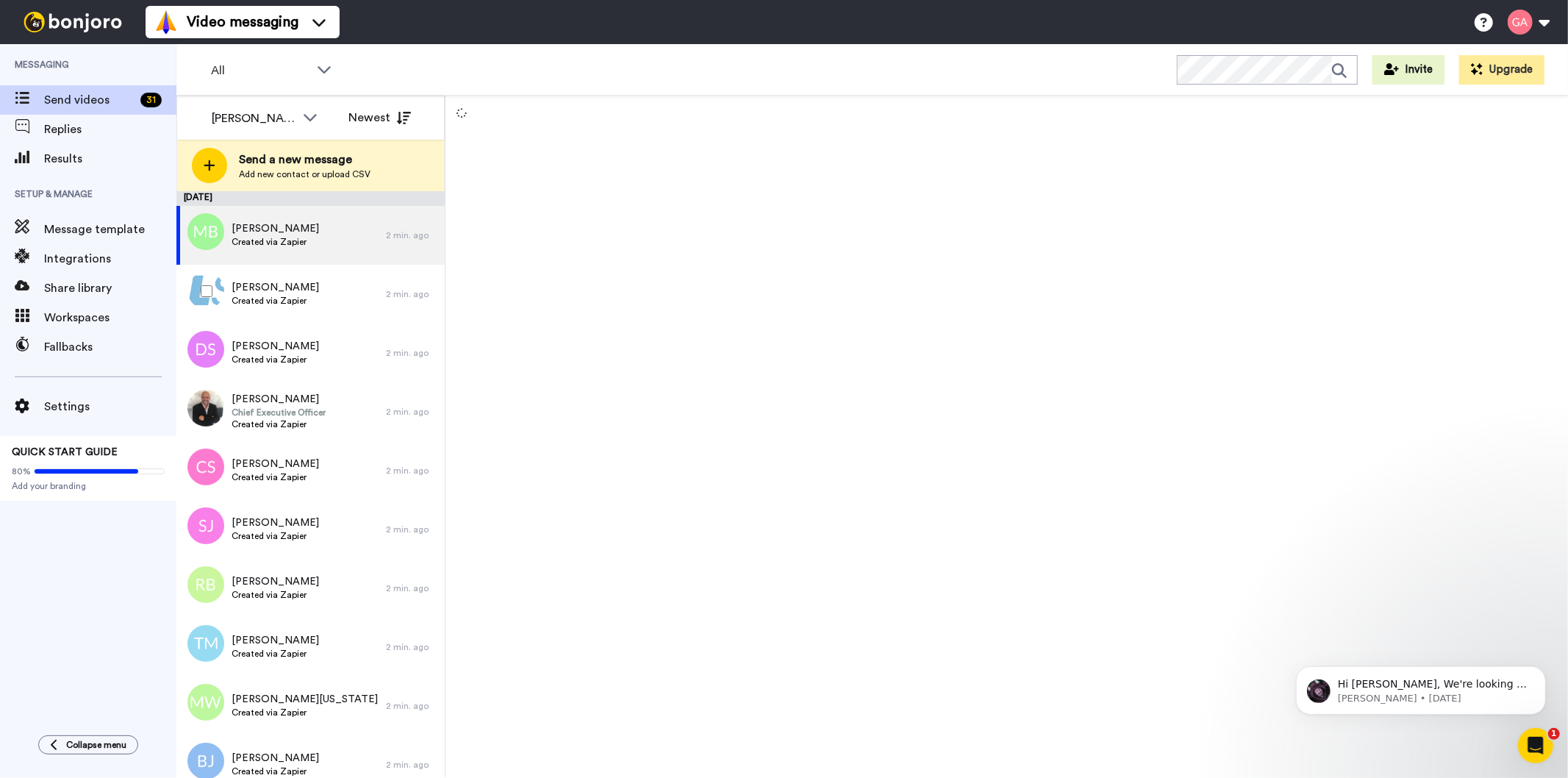
click at [276, 289] on span "[PERSON_NAME]" at bounding box center [275, 287] width 87 height 14
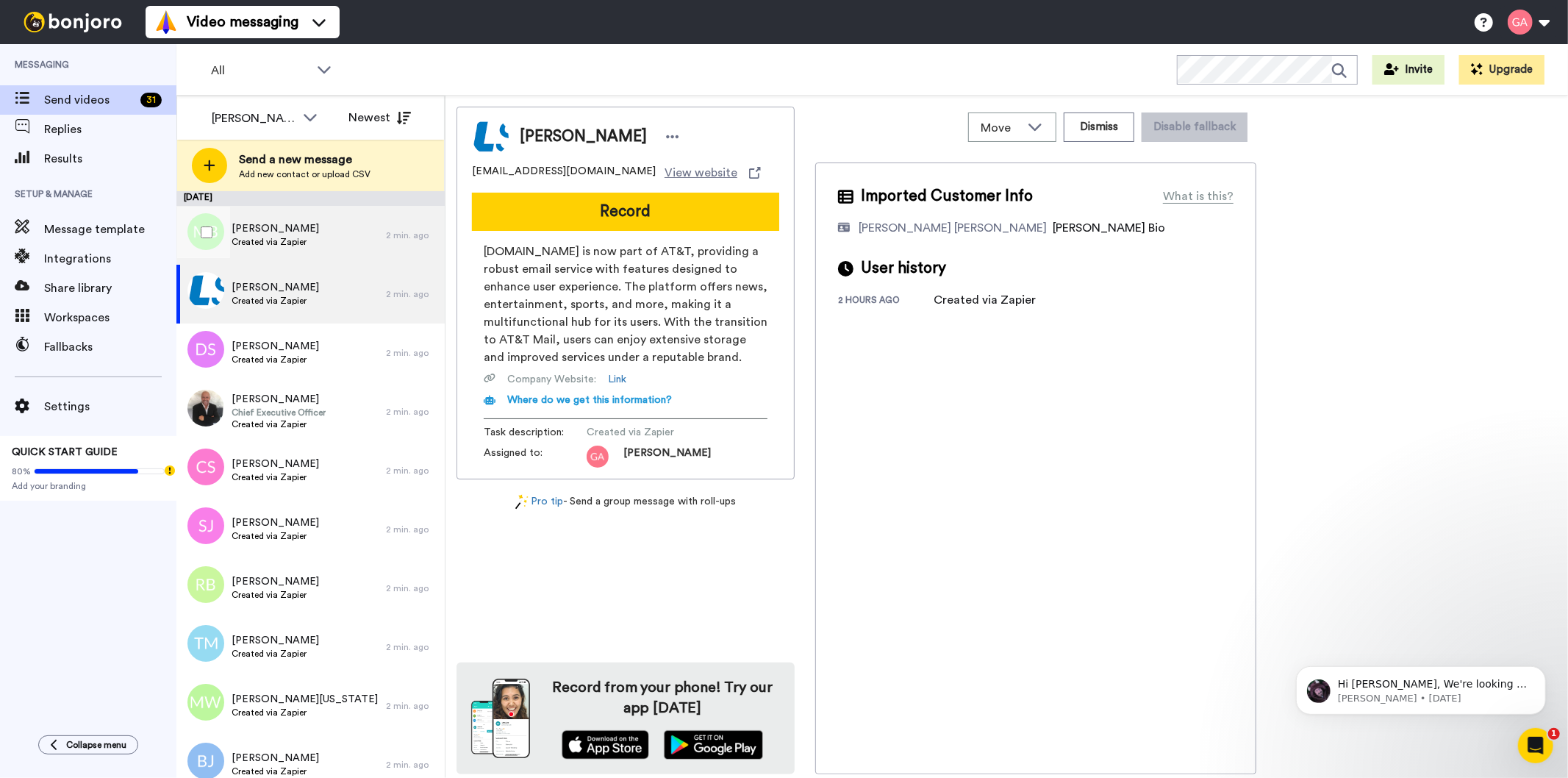
click at [318, 225] on div "Marcheller Banks Created via Zapier" at bounding box center [280, 234] width 210 height 58
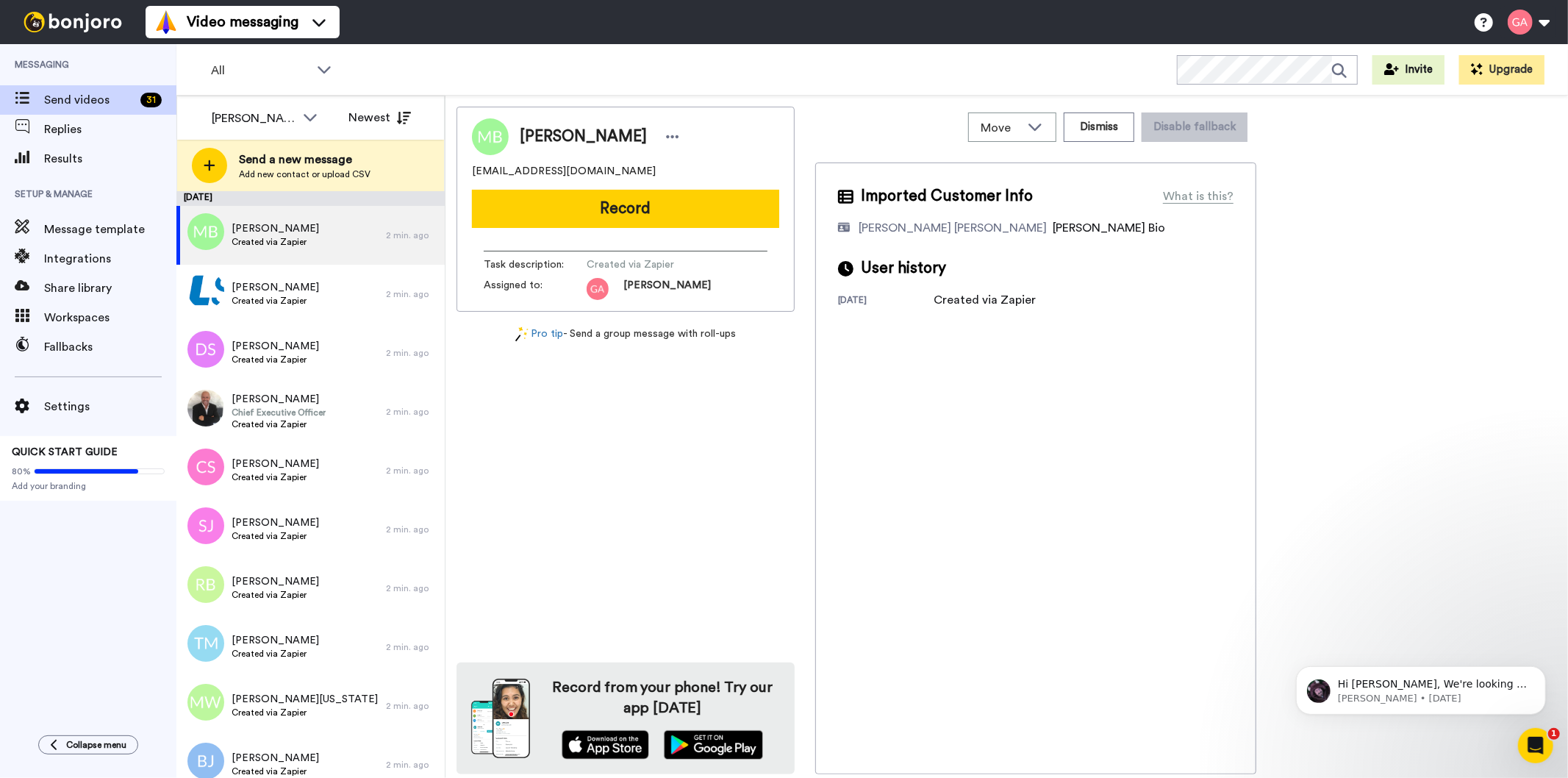
click at [553, 133] on span "Marcheller Banks" at bounding box center [583, 136] width 127 height 22
copy div "Marcheller Banks"
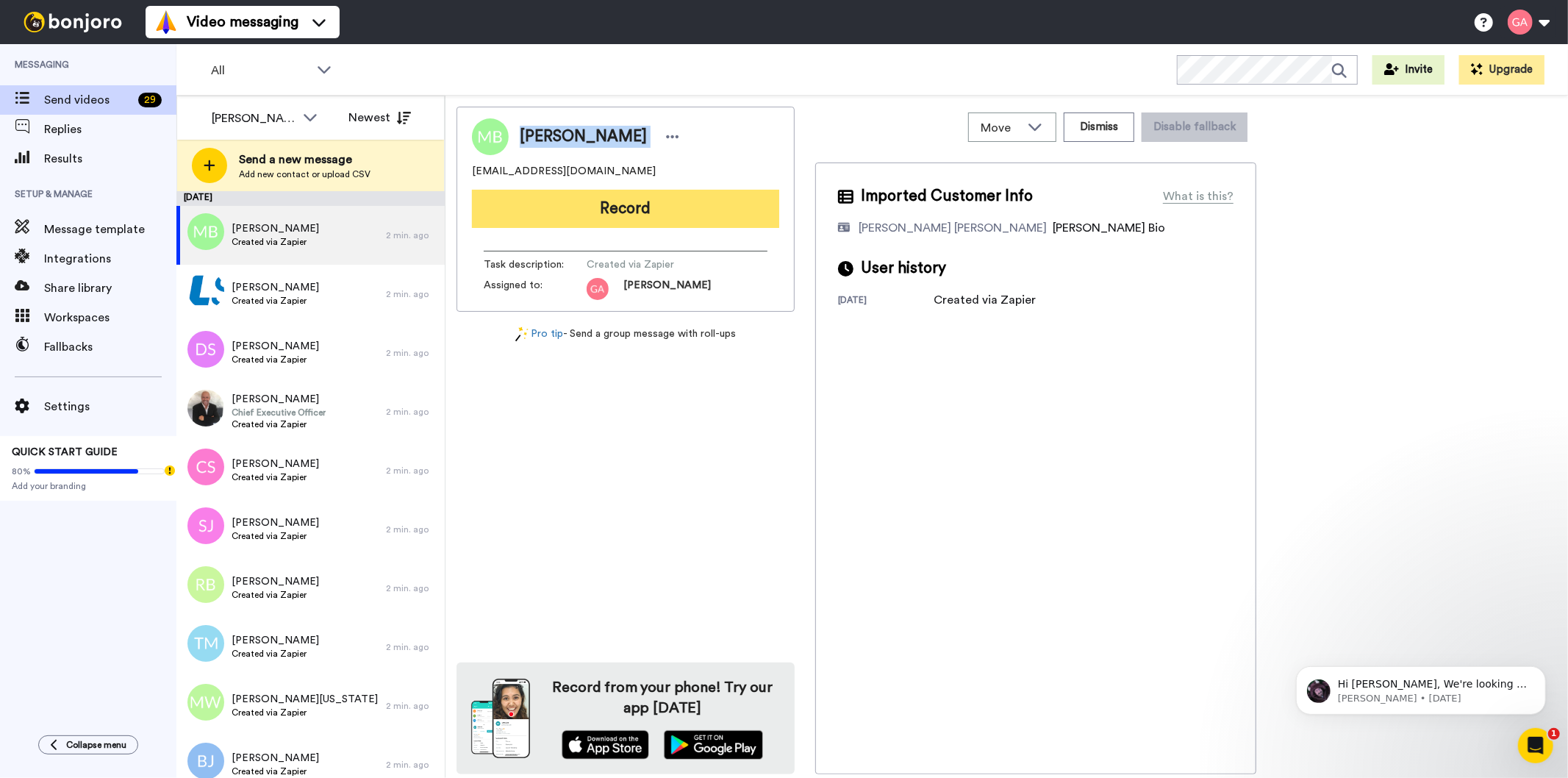
click at [744, 201] on button "Record" at bounding box center [625, 209] width 307 height 38
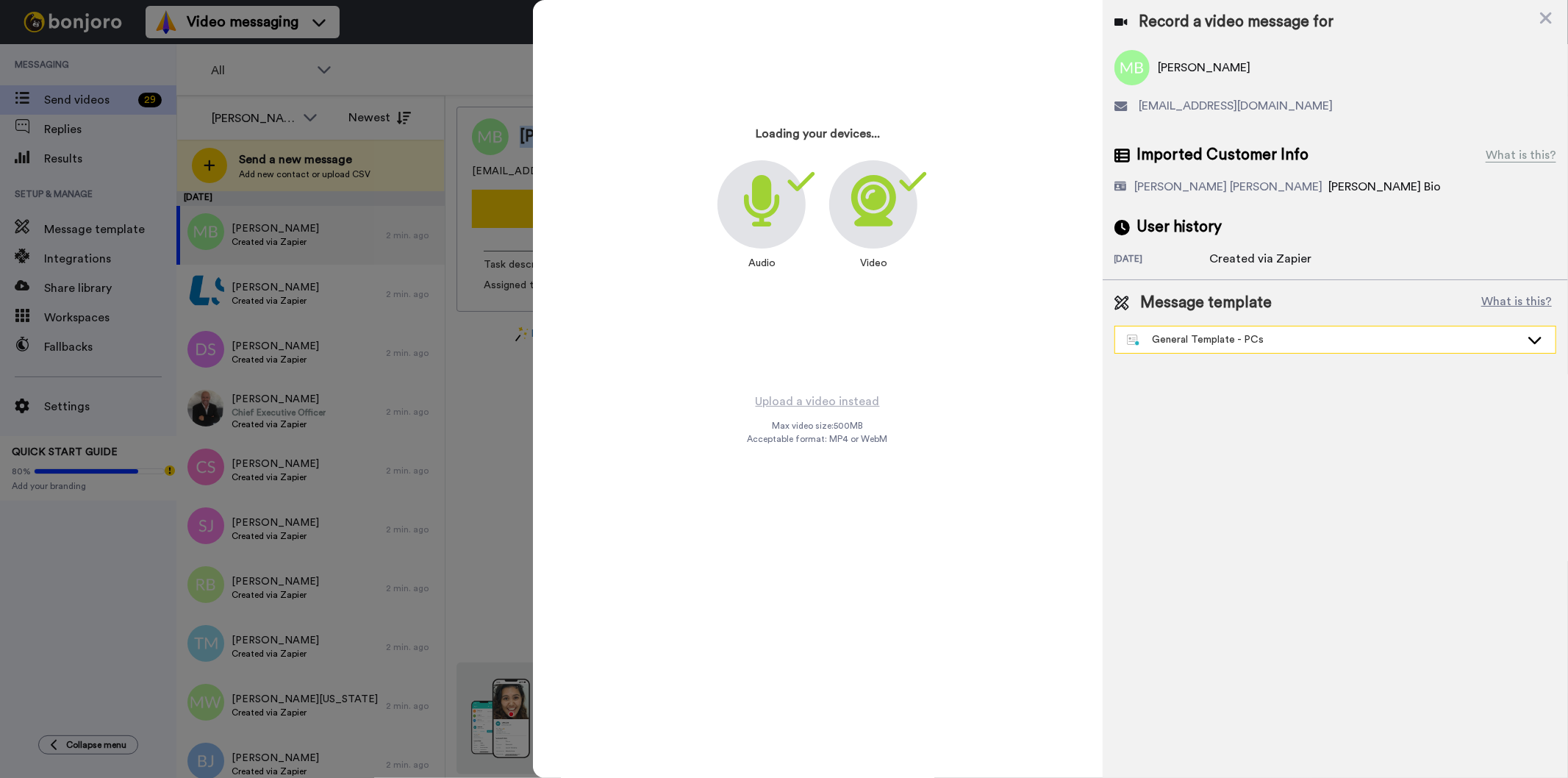
click at [1313, 341] on div "General Template - PCs" at bounding box center [1323, 339] width 393 height 14
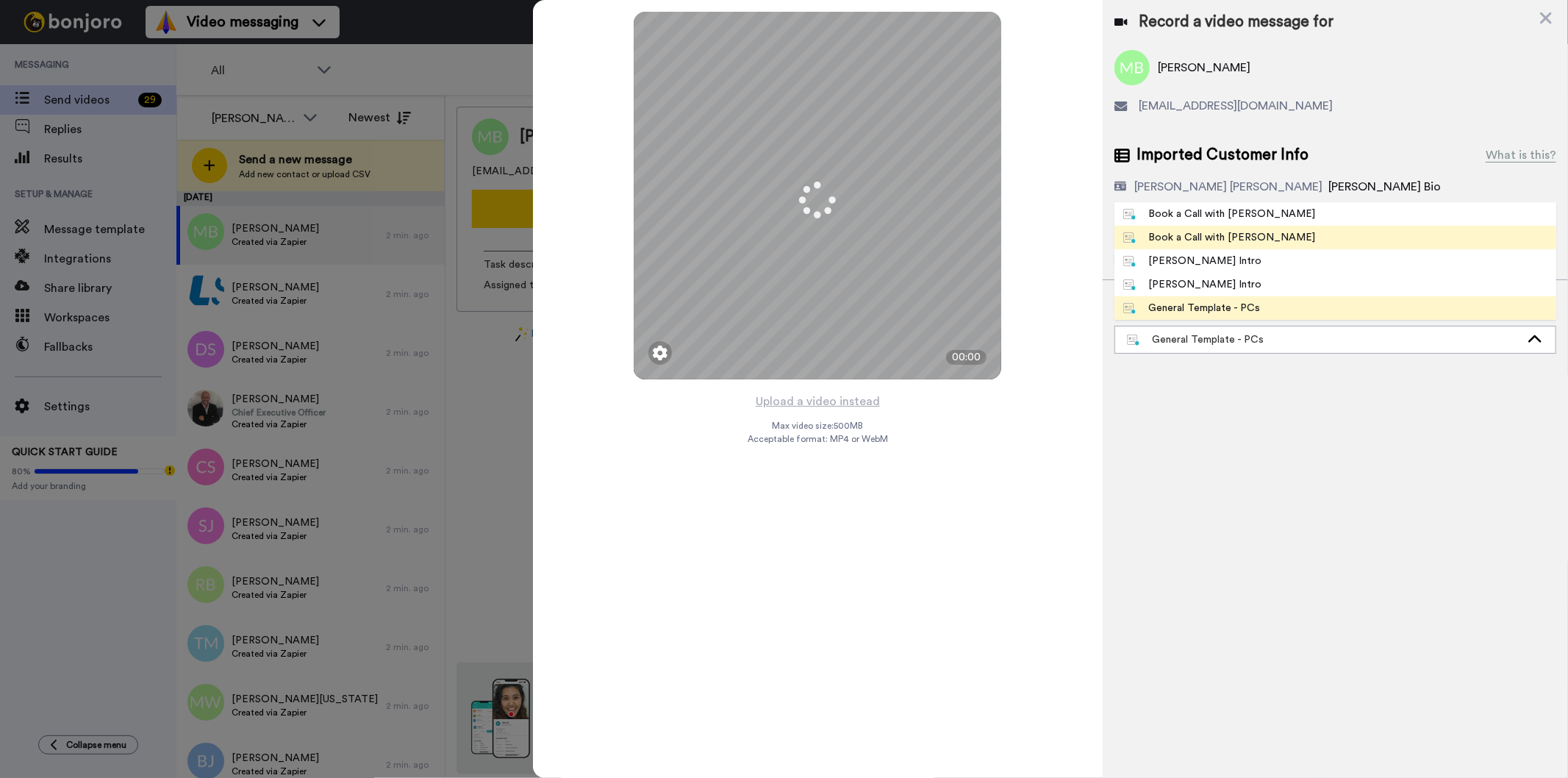
click at [1266, 235] on li "Book a Call with [PERSON_NAME]" at bounding box center [1335, 237] width 442 height 24
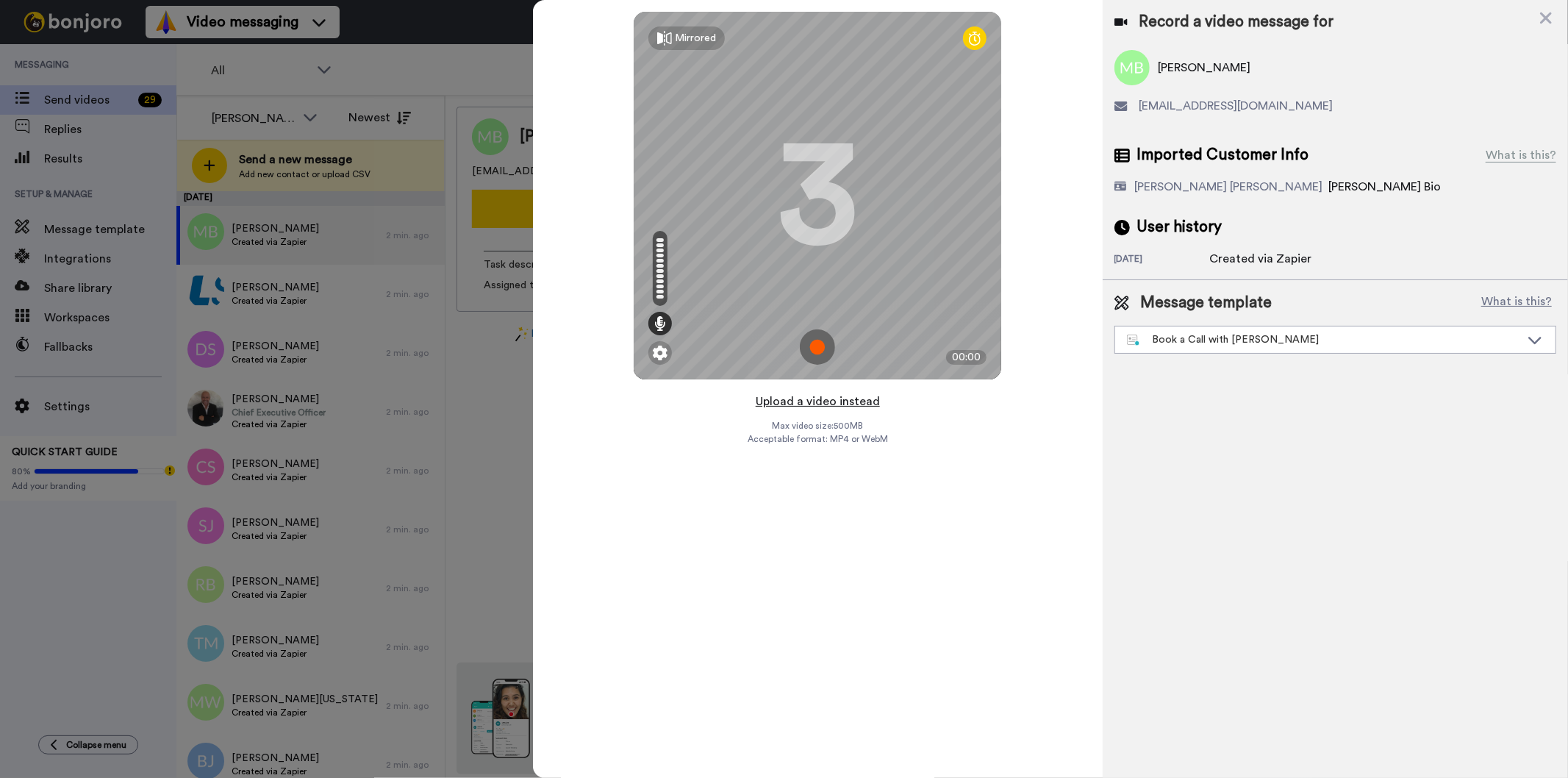
click at [804, 406] on button "Upload a video instead" at bounding box center [818, 401] width 133 height 19
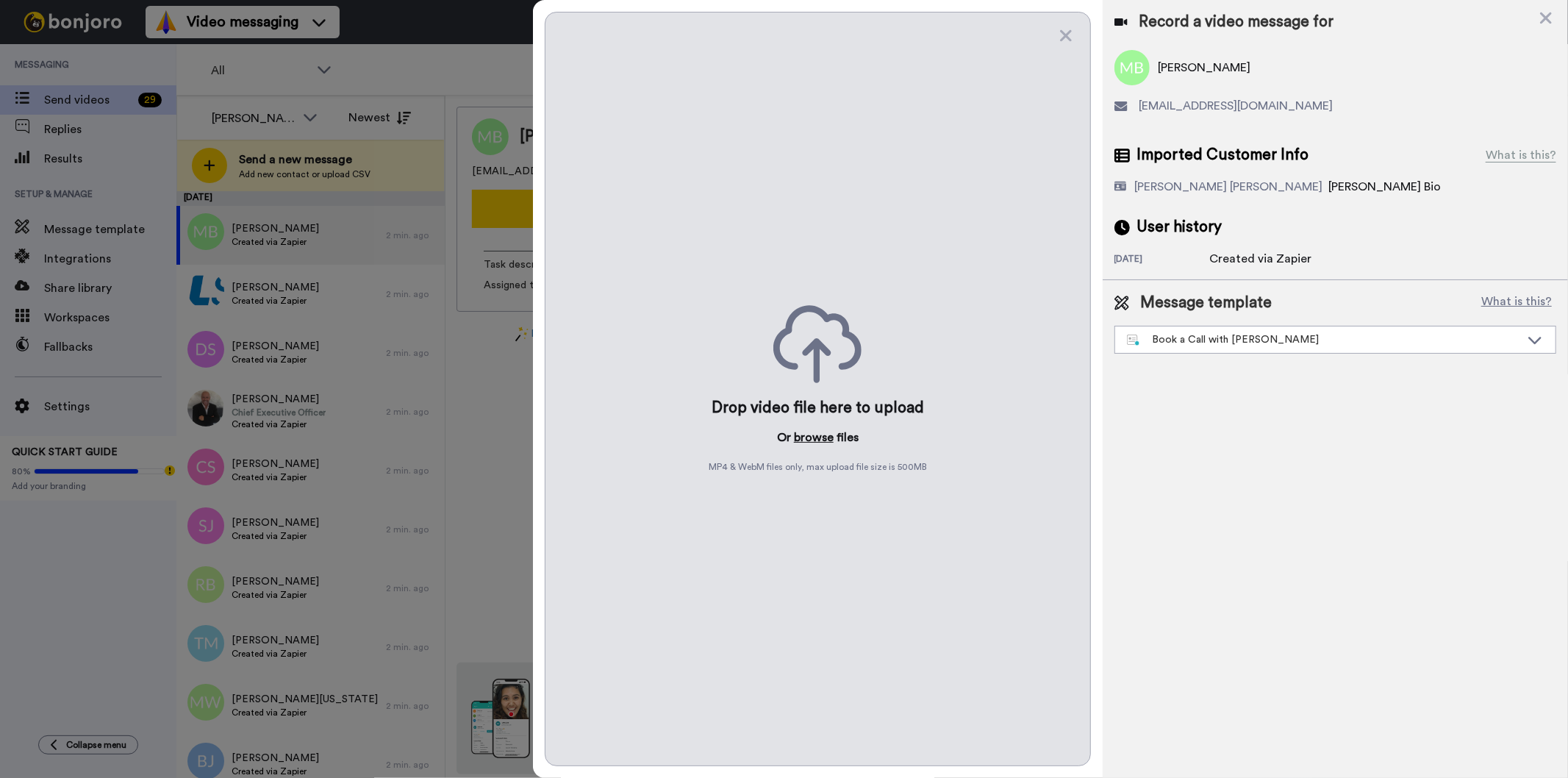
click at [810, 436] on button "browse" at bounding box center [814, 437] width 39 height 17
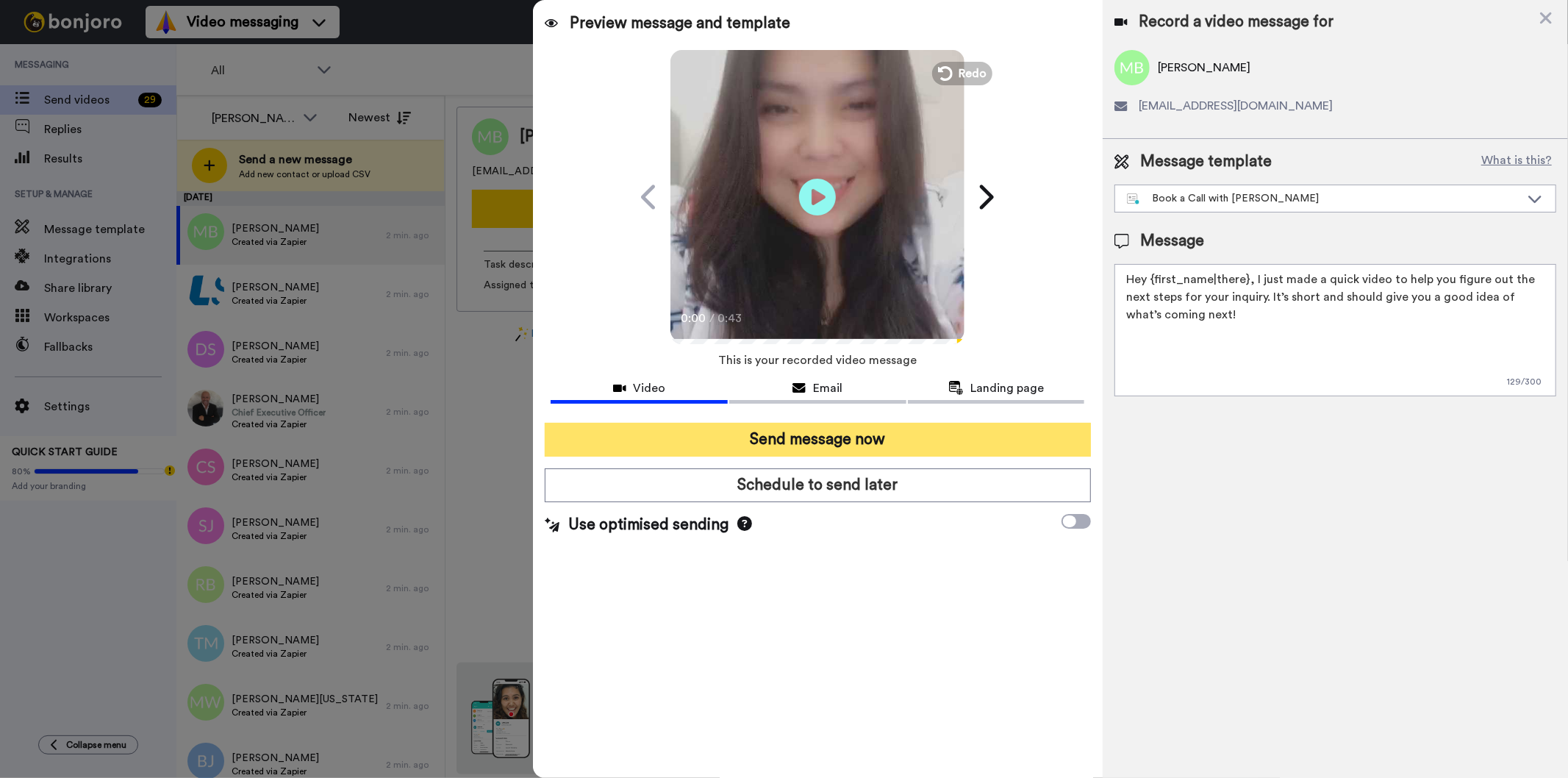
click at [924, 455] on button "Send message now" at bounding box center [818, 439] width 546 height 33
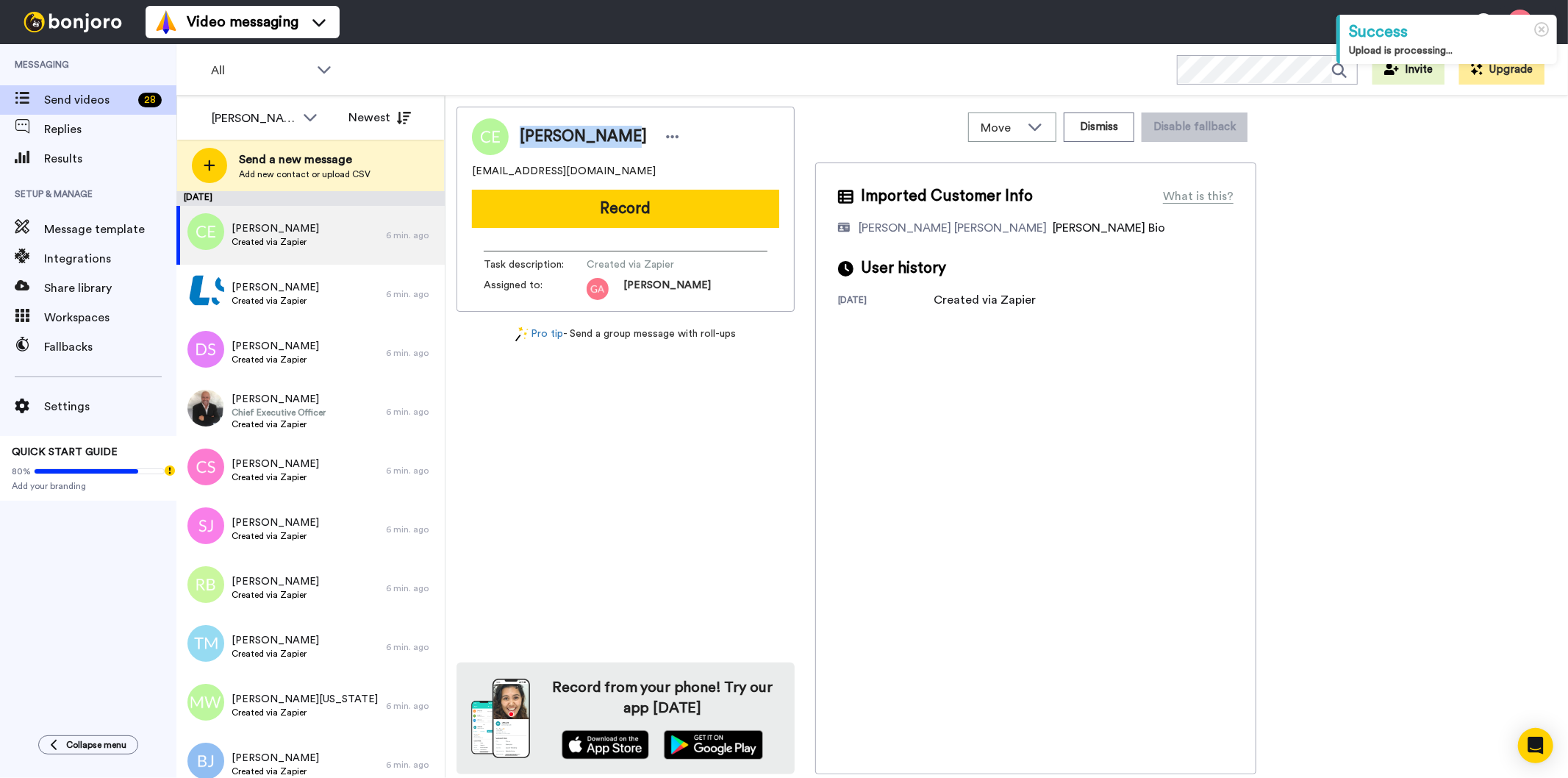
drag, startPoint x: 517, startPoint y: 131, endPoint x: 604, endPoint y: 131, distance: 87.0
click at [604, 131] on div "[PERSON_NAME]" at bounding box center [596, 136] width 175 height 22
copy span "[PERSON_NAME]"
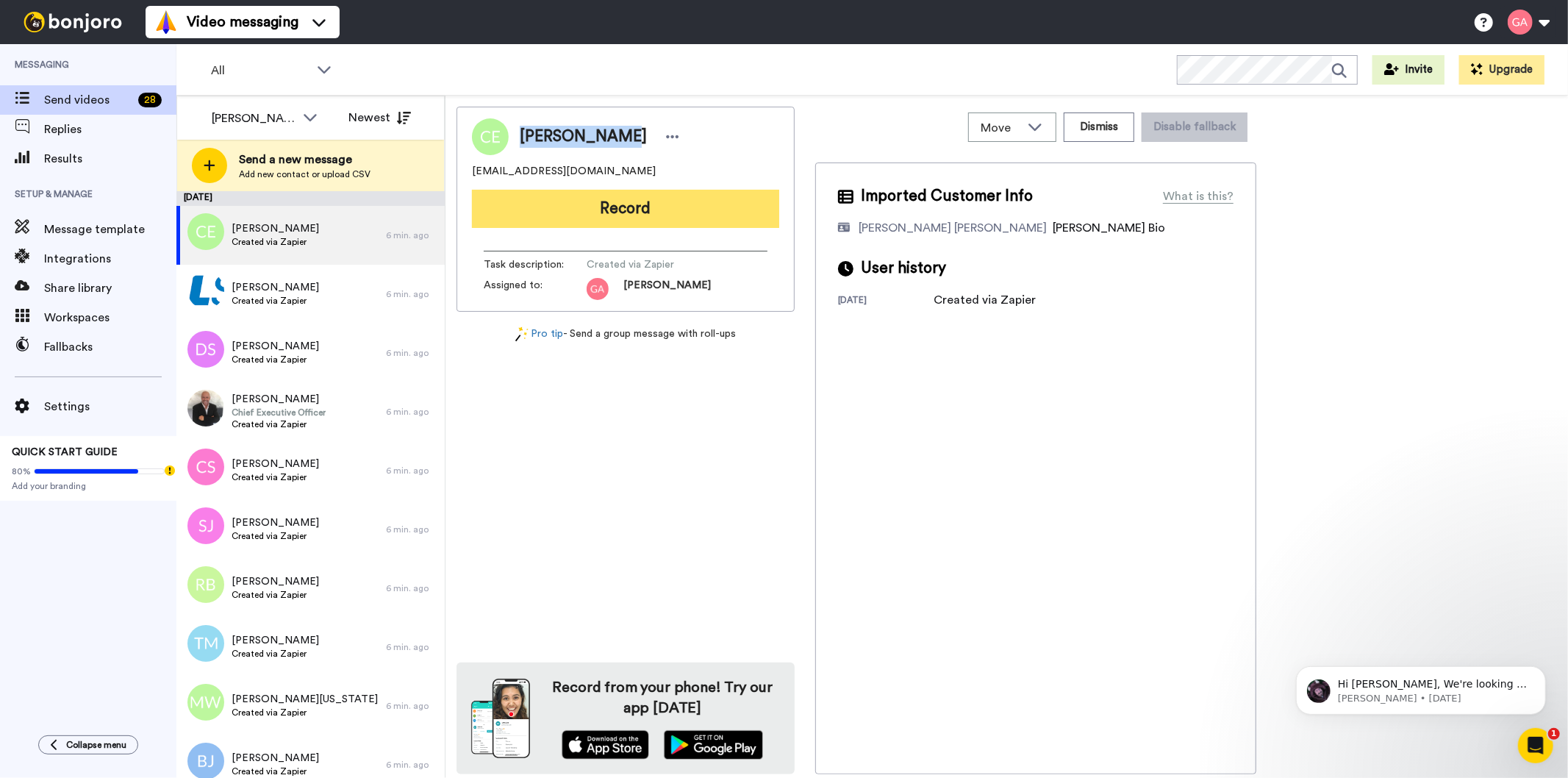
click at [729, 209] on button "Record" at bounding box center [625, 209] width 307 height 38
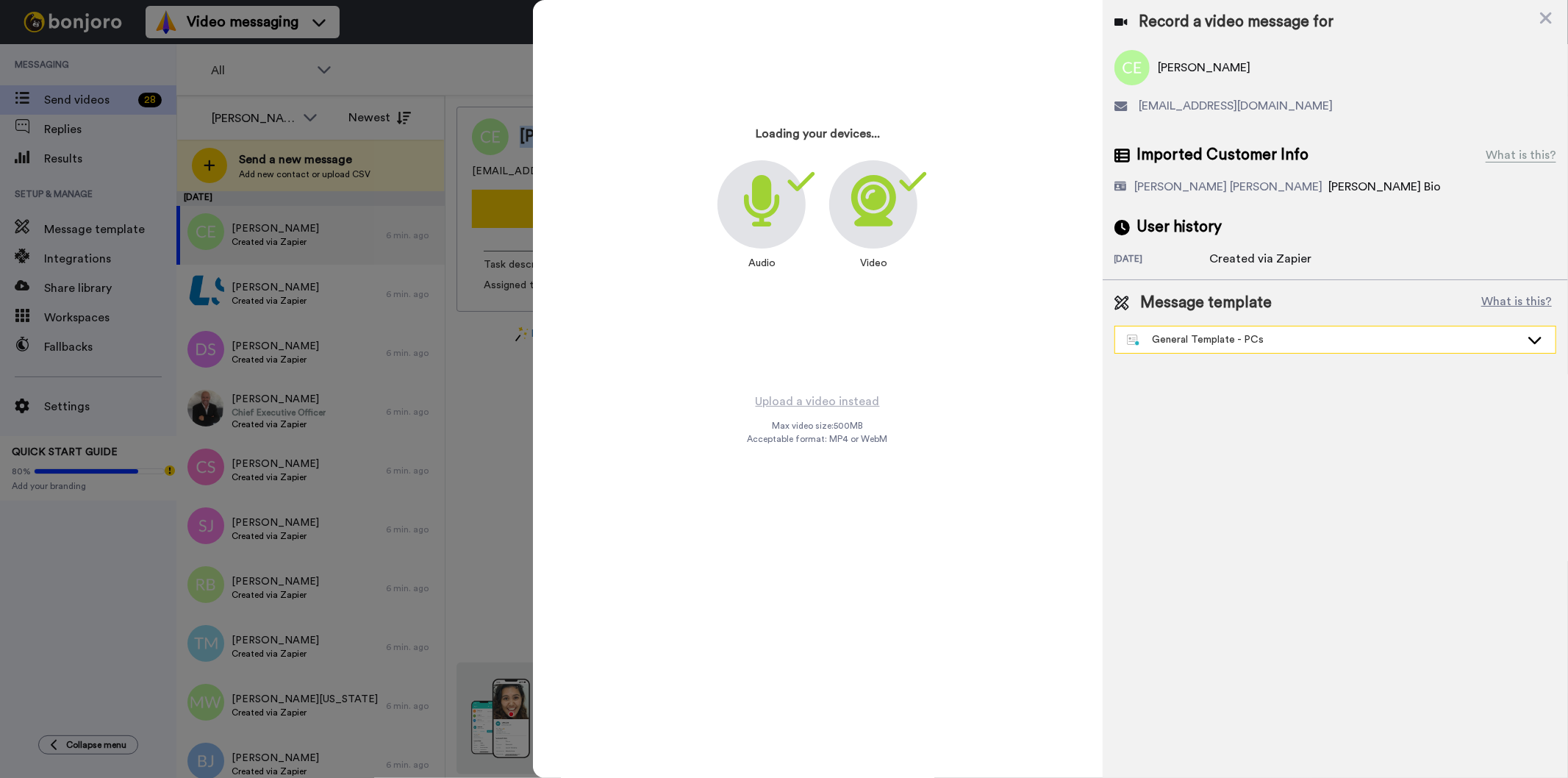
click at [1203, 334] on div "General Template - PCs" at bounding box center [1323, 339] width 393 height 14
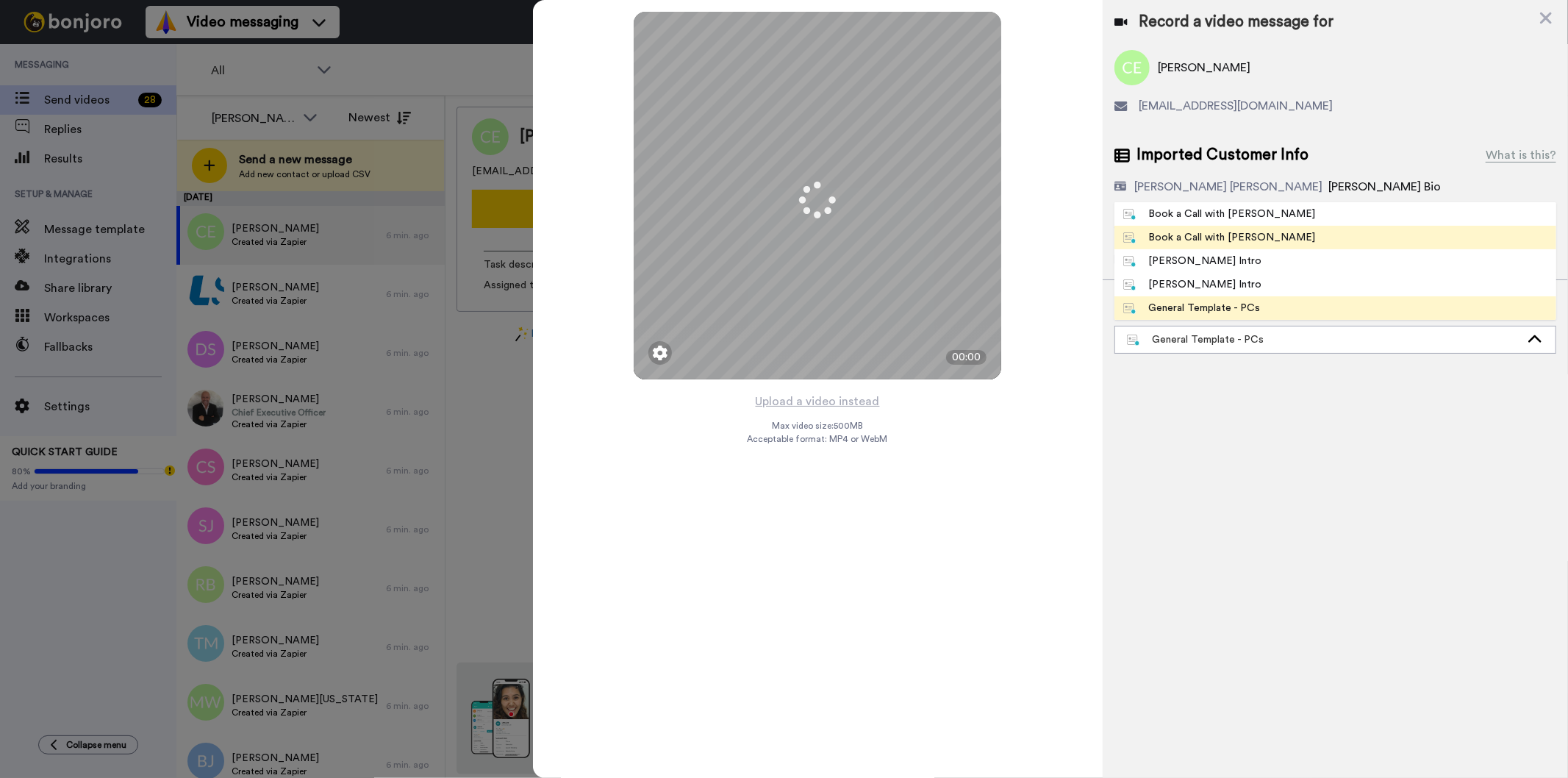
click at [1217, 229] on li "Book a Call with [PERSON_NAME]" at bounding box center [1335, 237] width 442 height 24
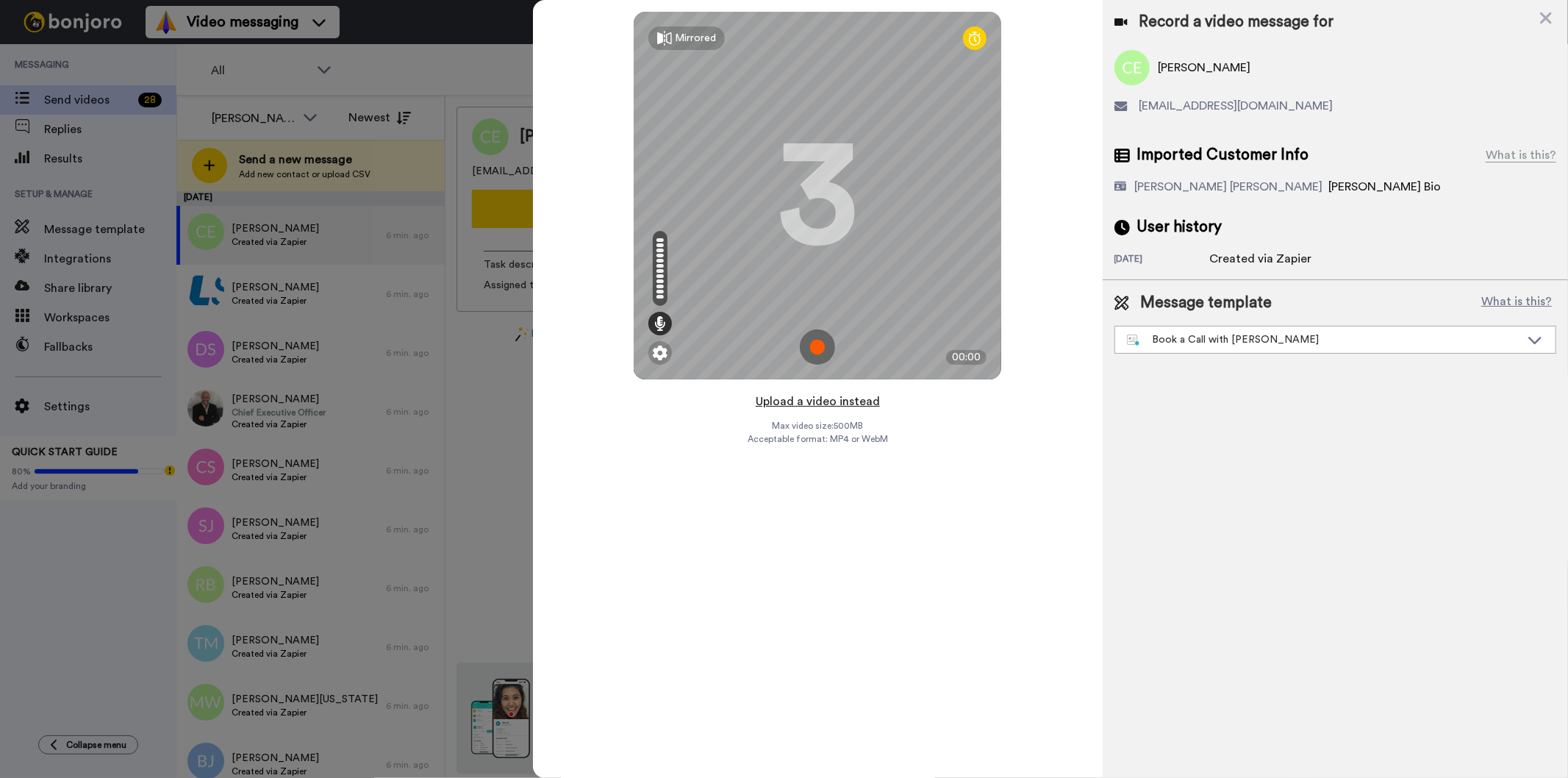
click at [797, 400] on button "Upload a video instead" at bounding box center [818, 401] width 133 height 19
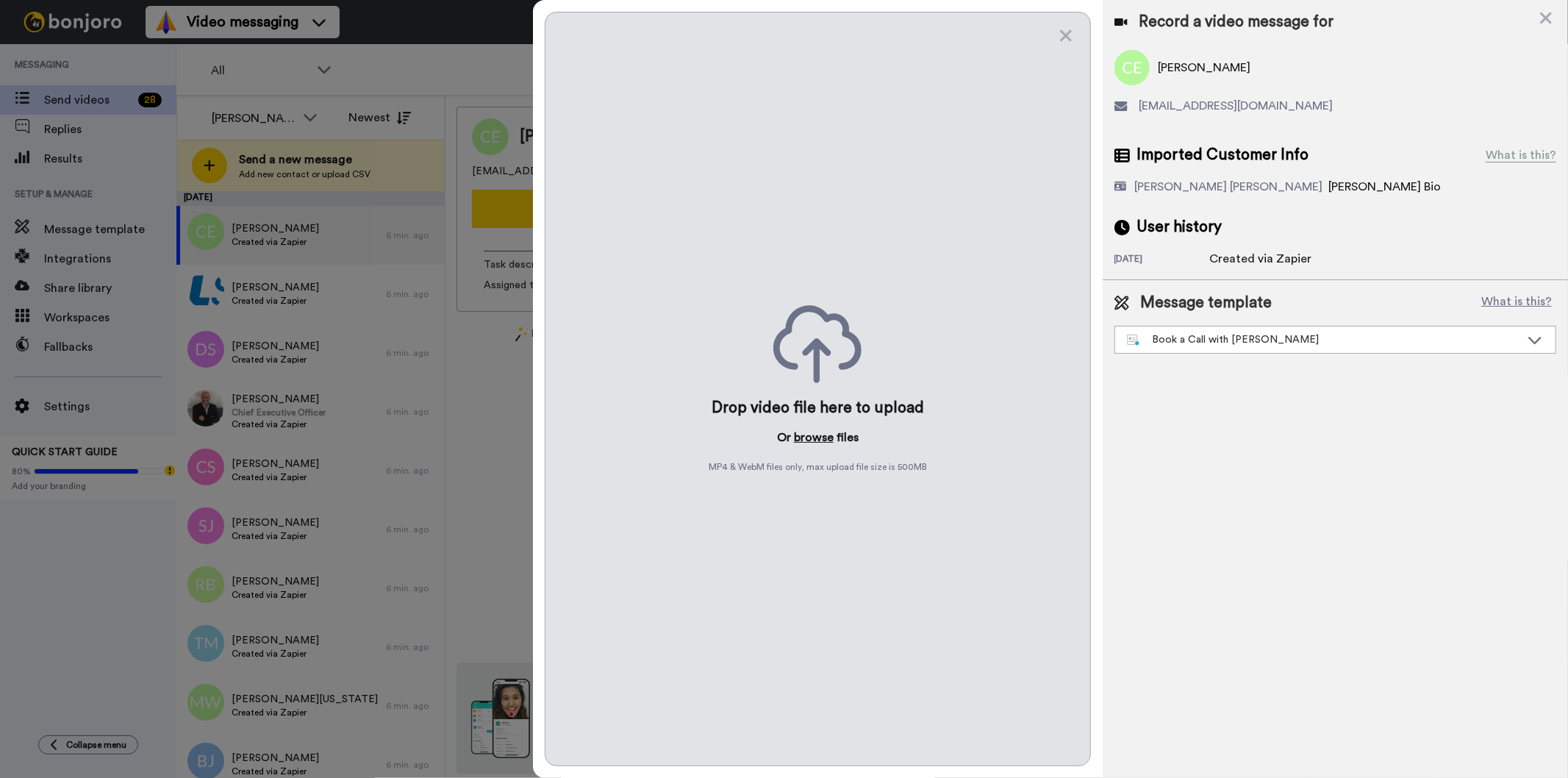
click at [803, 444] on button "browse" at bounding box center [814, 437] width 39 height 17
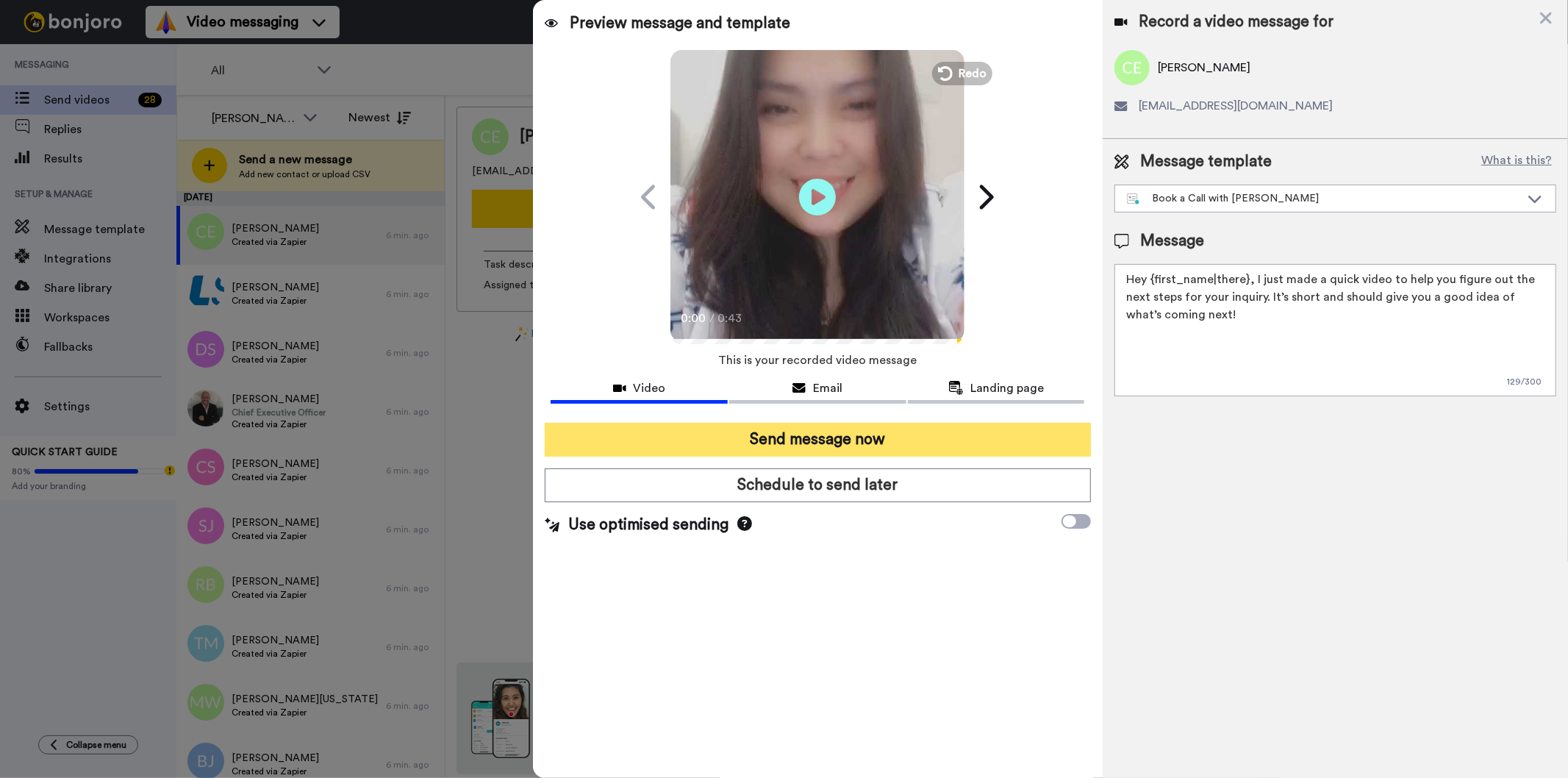
click at [658, 435] on button "Send message now" at bounding box center [818, 439] width 546 height 33
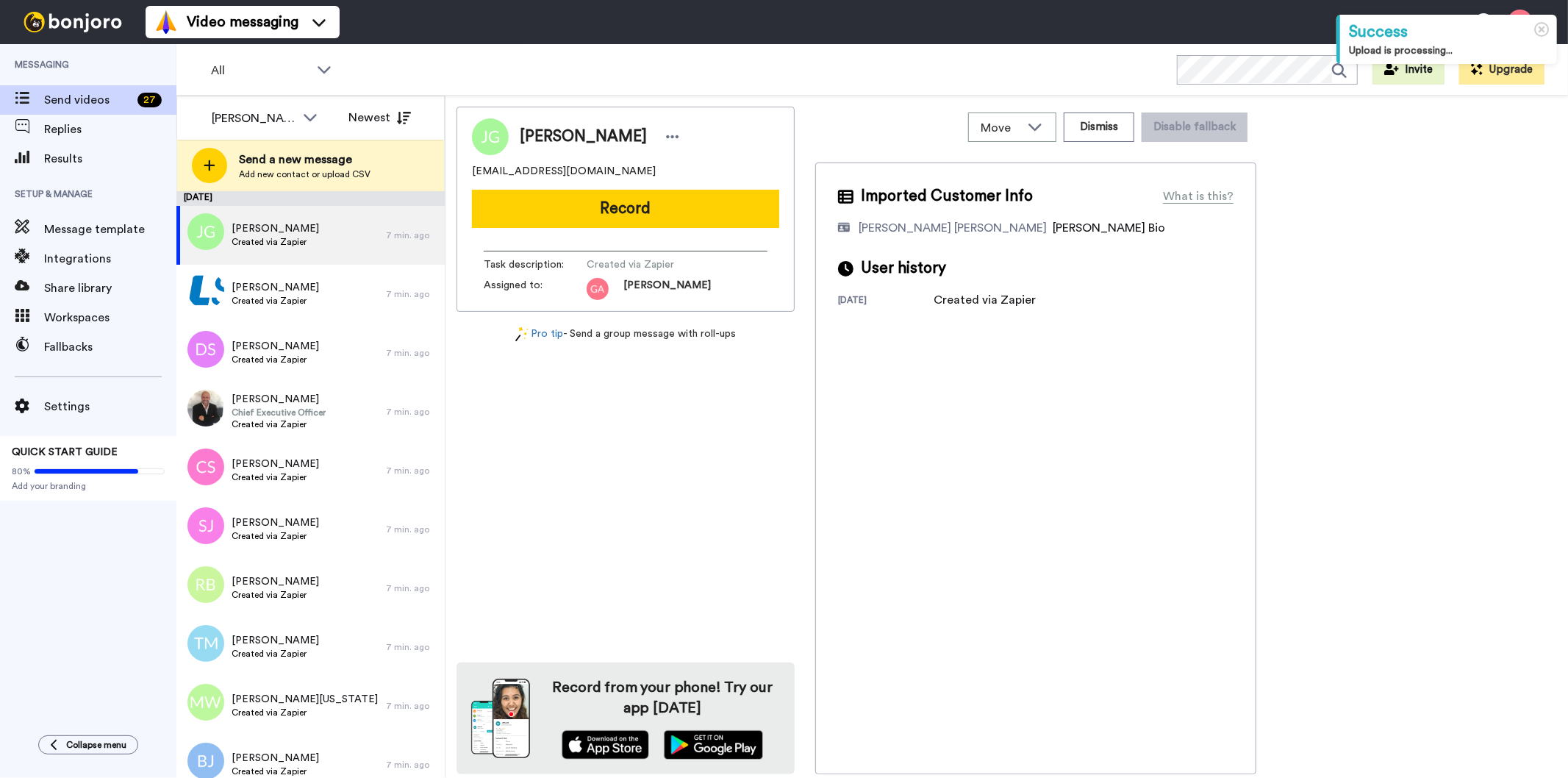
drag, startPoint x: 519, startPoint y: 132, endPoint x: 633, endPoint y: 128, distance: 114.1
click at [633, 128] on span "[PERSON_NAME]" at bounding box center [583, 136] width 127 height 22
copy span "[PERSON_NAME]"
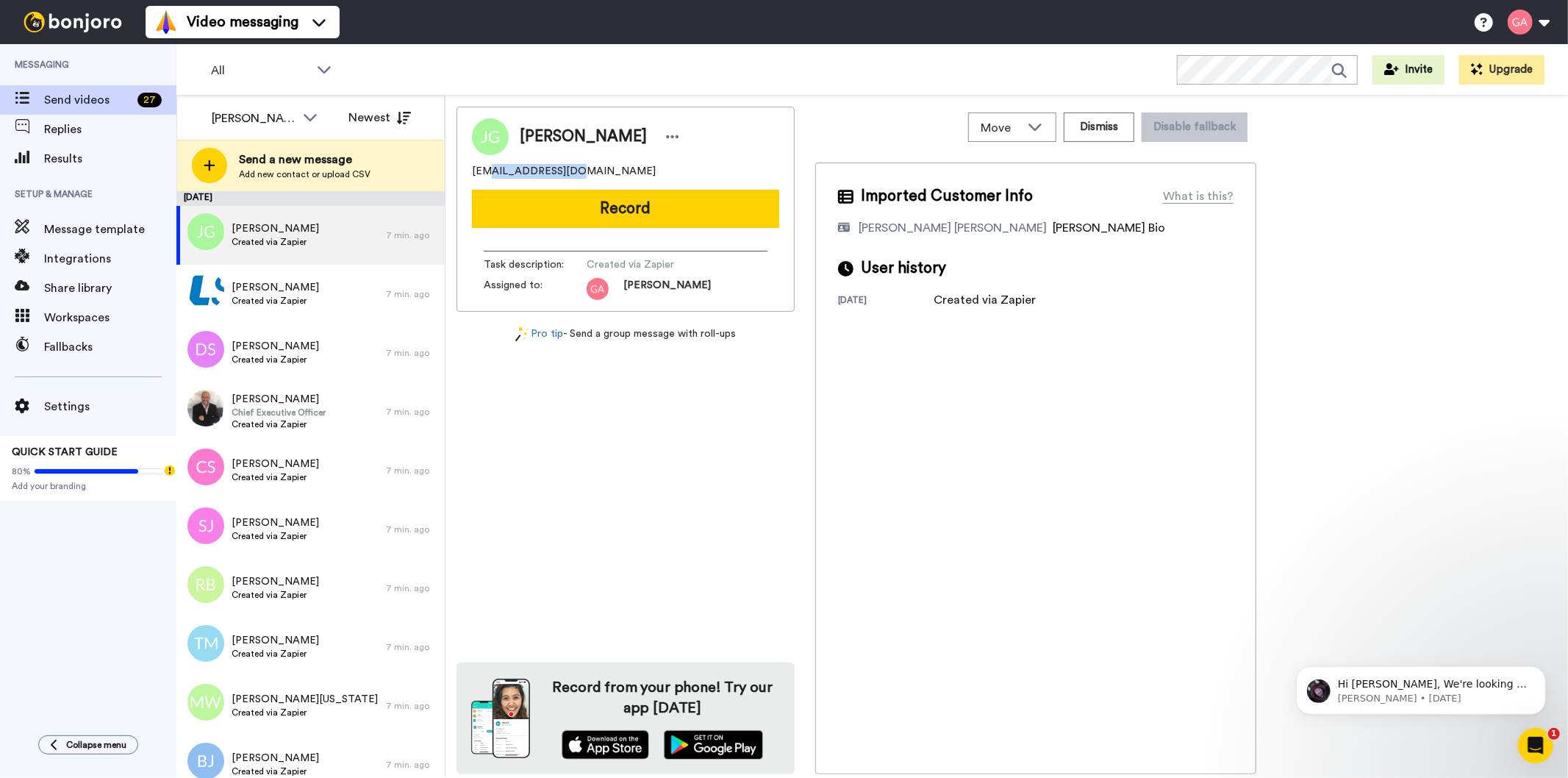
drag, startPoint x: 598, startPoint y: 167, endPoint x: 489, endPoint y: 167, distance: 109.0
click at [489, 167] on div "[EMAIL_ADDRESS][DOMAIN_NAME]" at bounding box center [625, 170] width 307 height 14
click at [601, 554] on div "Jeretha Gardner Jeregard@gmail.com Record Task description : Created via Zapier…" at bounding box center [625, 439] width 338 height 667
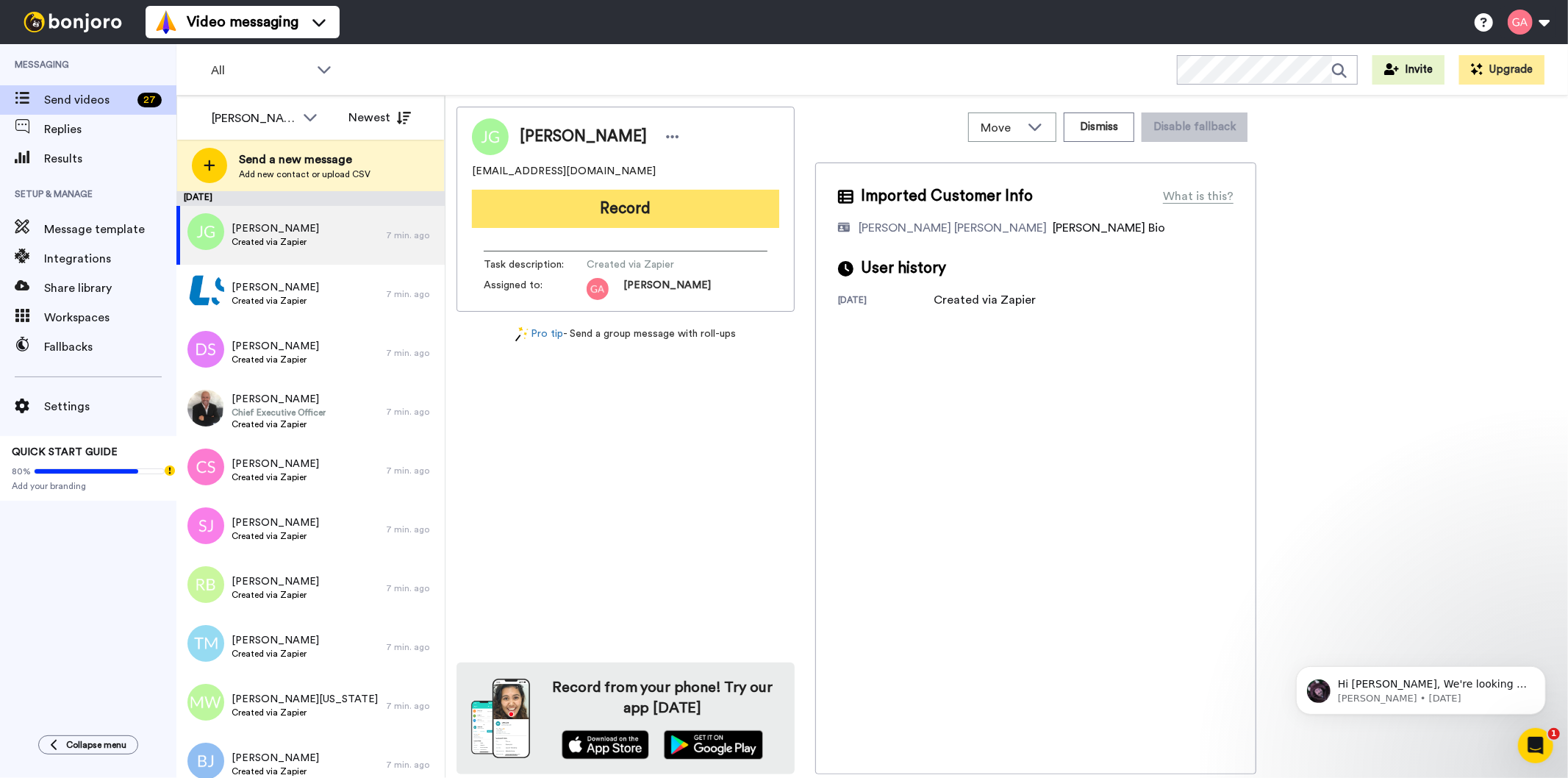
click at [619, 209] on button "Record" at bounding box center [625, 209] width 307 height 38
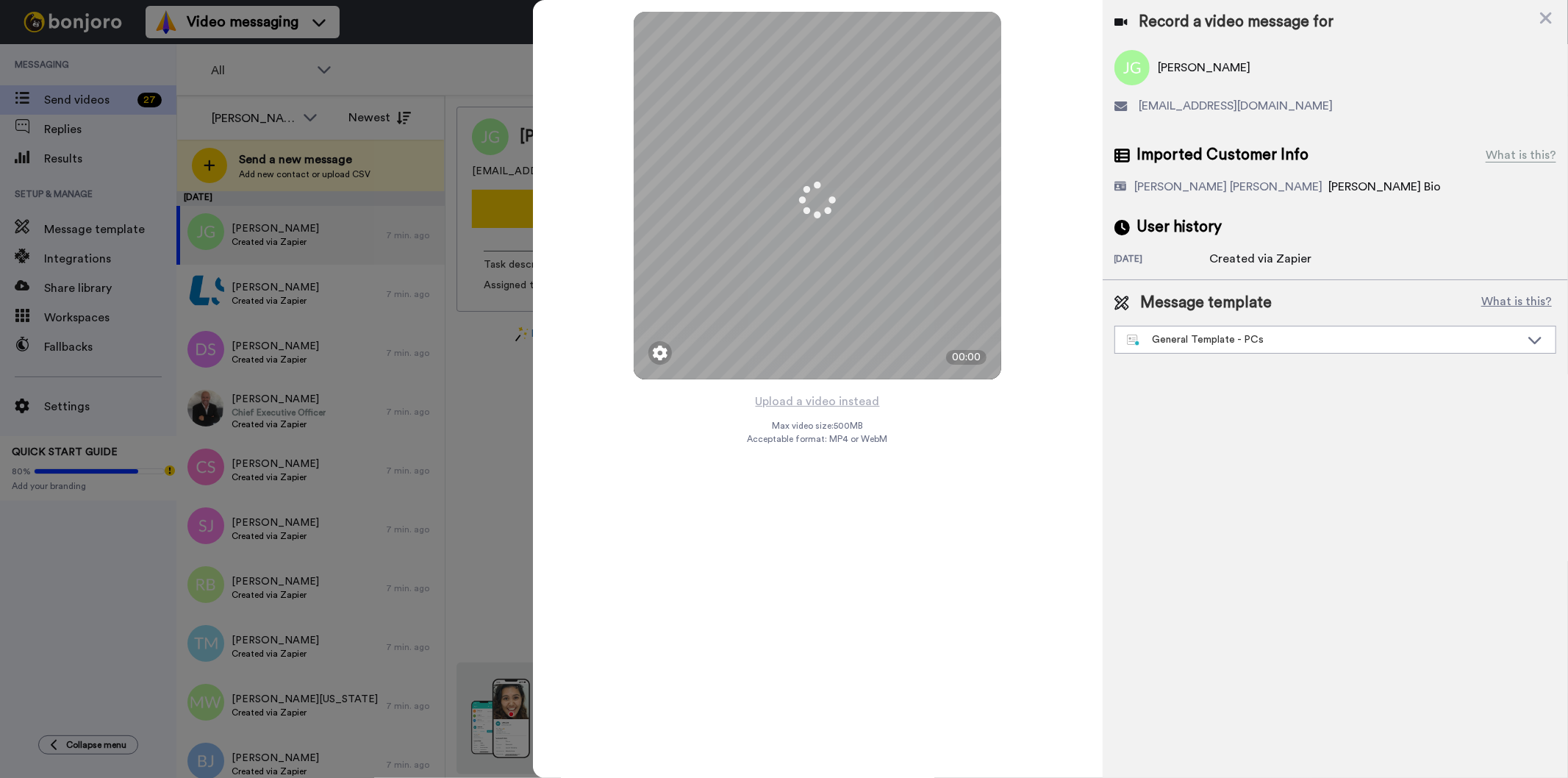
click at [1206, 322] on div "Message template What is this? General Template - PCs Book a Call with Bruce Bo…" at bounding box center [1335, 322] width 442 height 62
click at [1206, 333] on div "General Template - PCs" at bounding box center [1323, 339] width 393 height 14
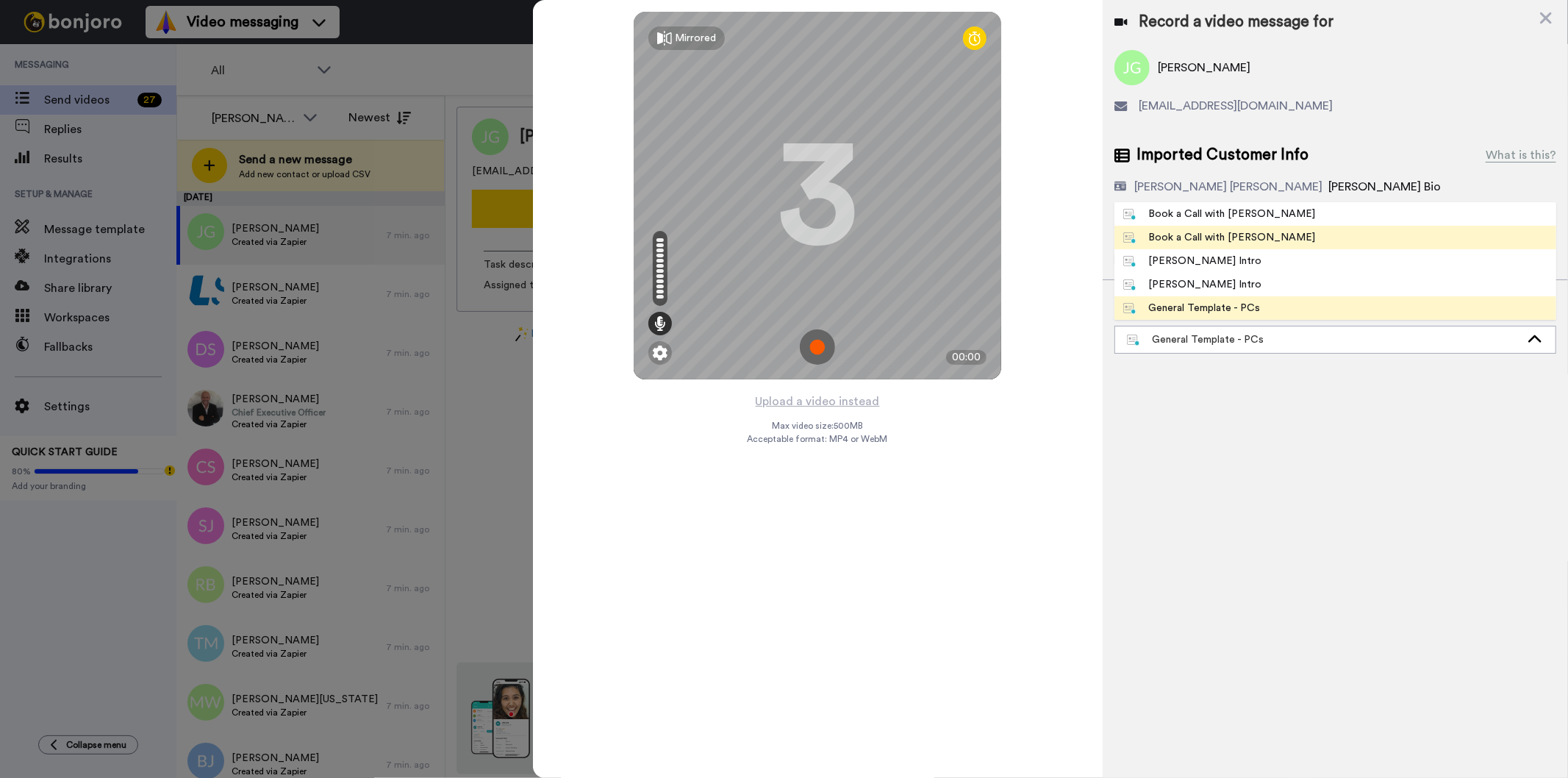
click at [1218, 230] on div "Book a Call with [PERSON_NAME]" at bounding box center [1220, 236] width 192 height 14
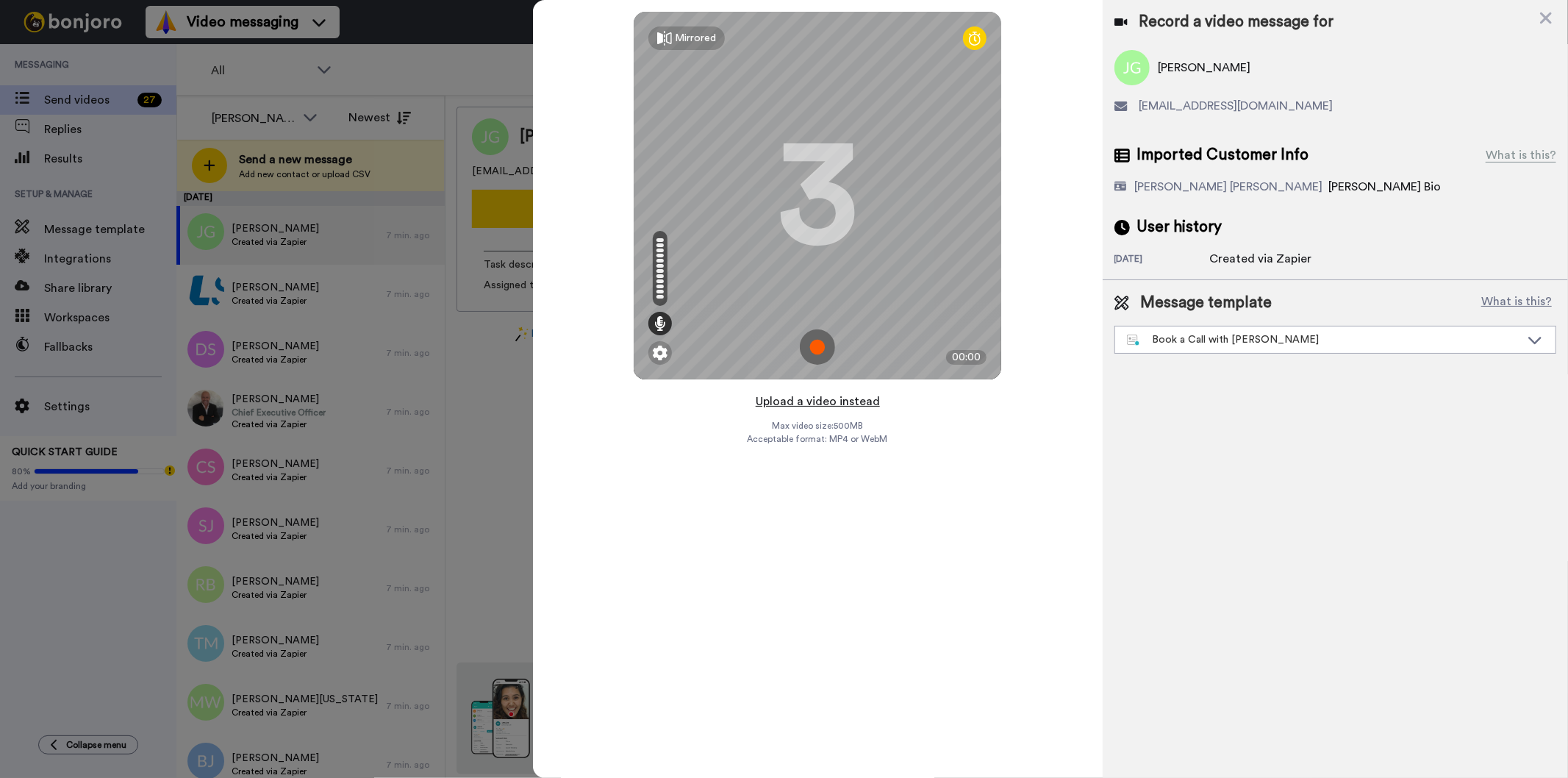
click at [842, 402] on button "Upload a video instead" at bounding box center [818, 401] width 133 height 19
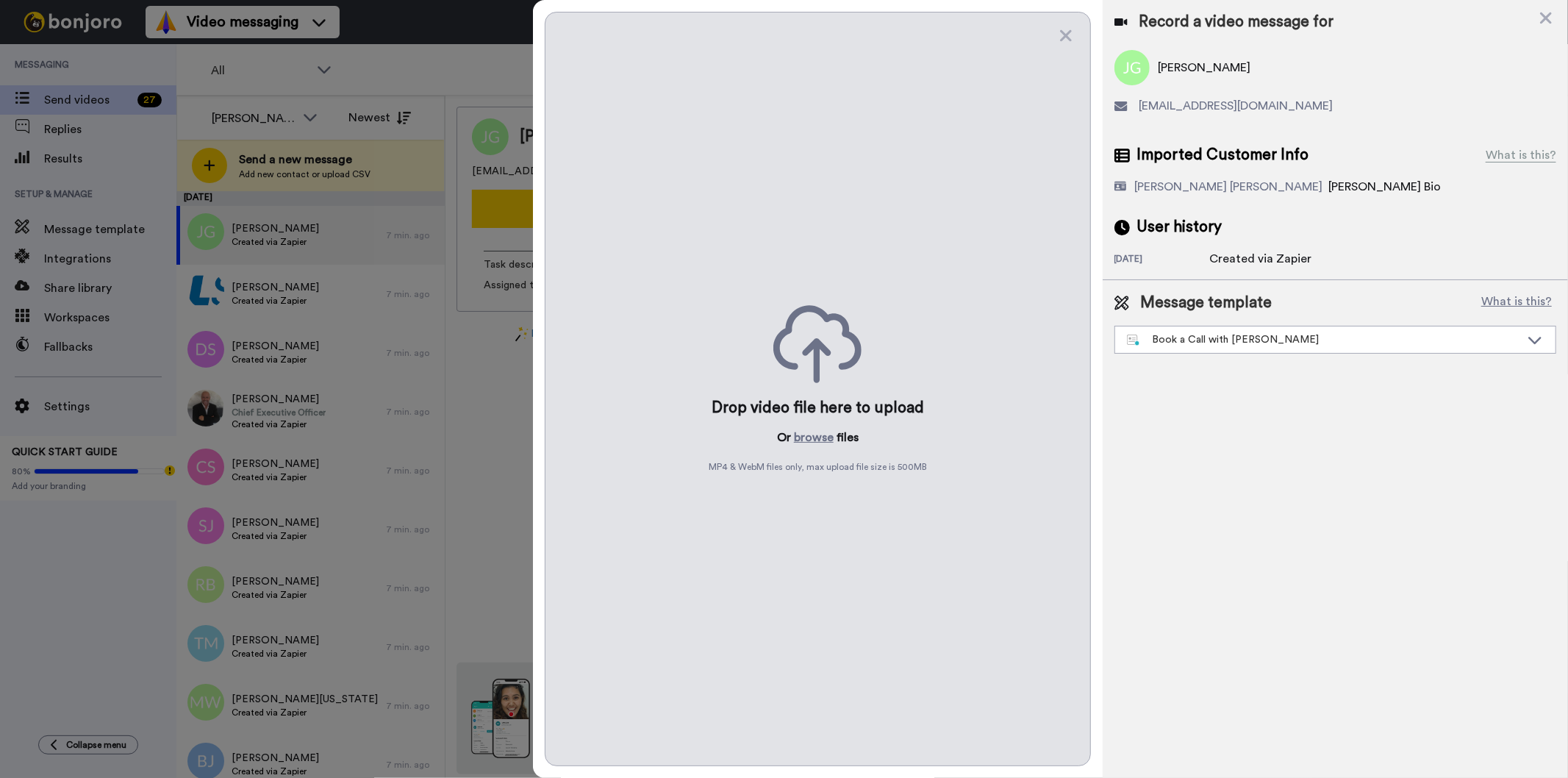
click at [815, 428] on div "Drop video file here to upload Or browse files MP4 & WebM files only, max uploa…" at bounding box center [818, 389] width 546 height 754
click at [815, 435] on button "browse" at bounding box center [814, 437] width 39 height 17
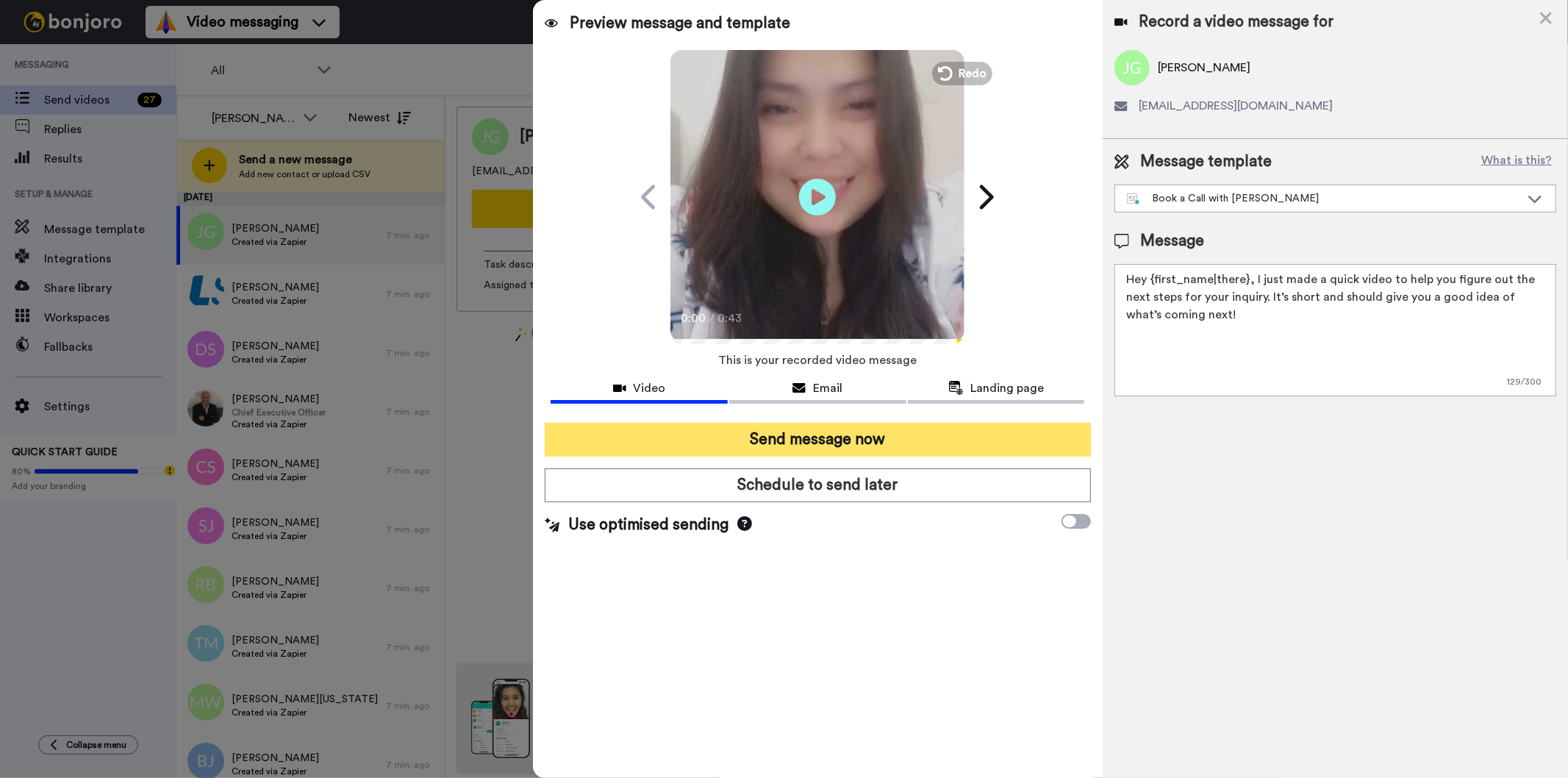
click at [800, 433] on button "Send message now" at bounding box center [818, 439] width 546 height 33
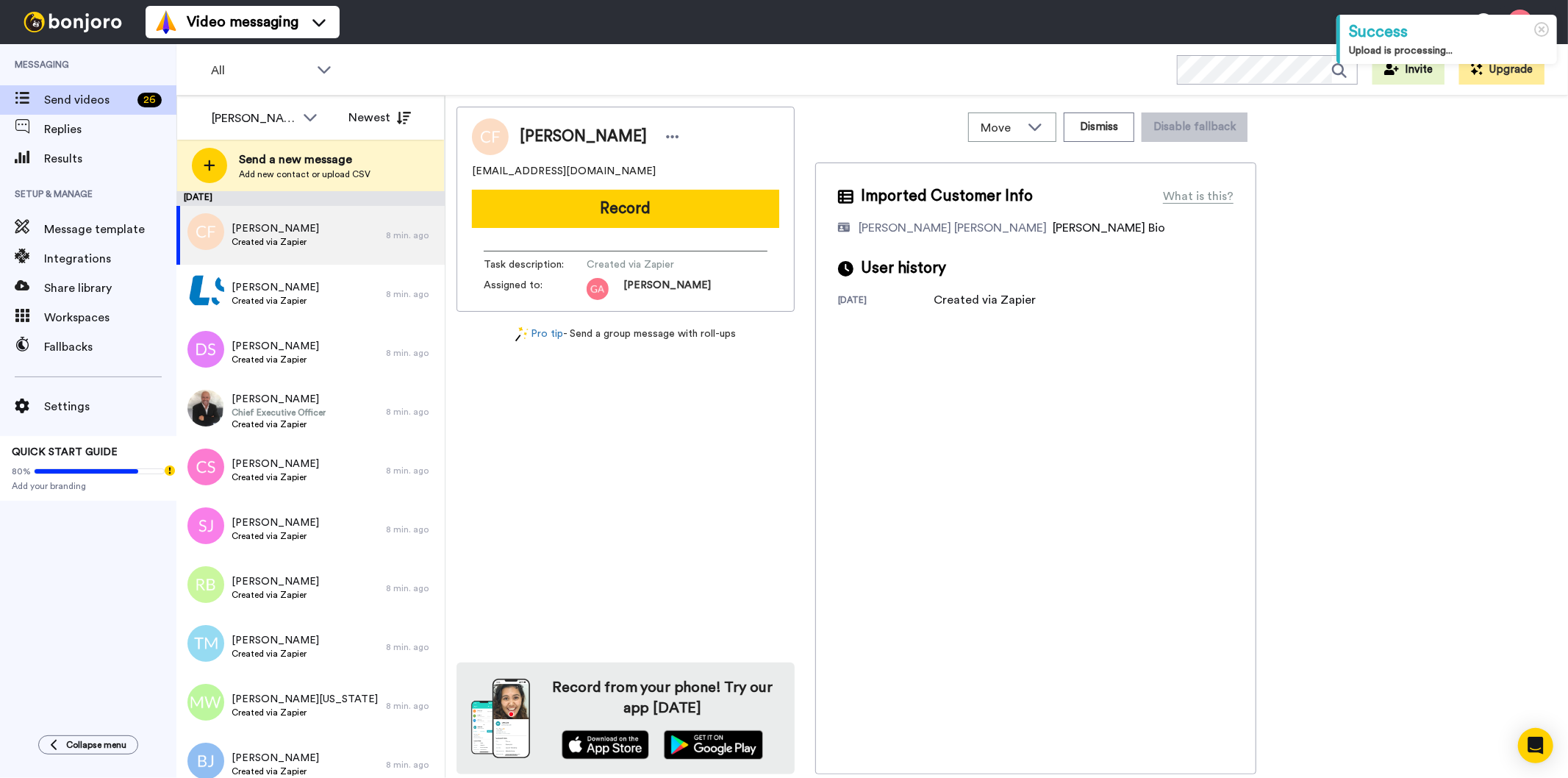
drag, startPoint x: 525, startPoint y: 137, endPoint x: 674, endPoint y: 142, distance: 149.1
click at [674, 142] on div "[PERSON_NAME]" at bounding box center [601, 136] width 164 height 22
copy span "[PERSON_NAME]"
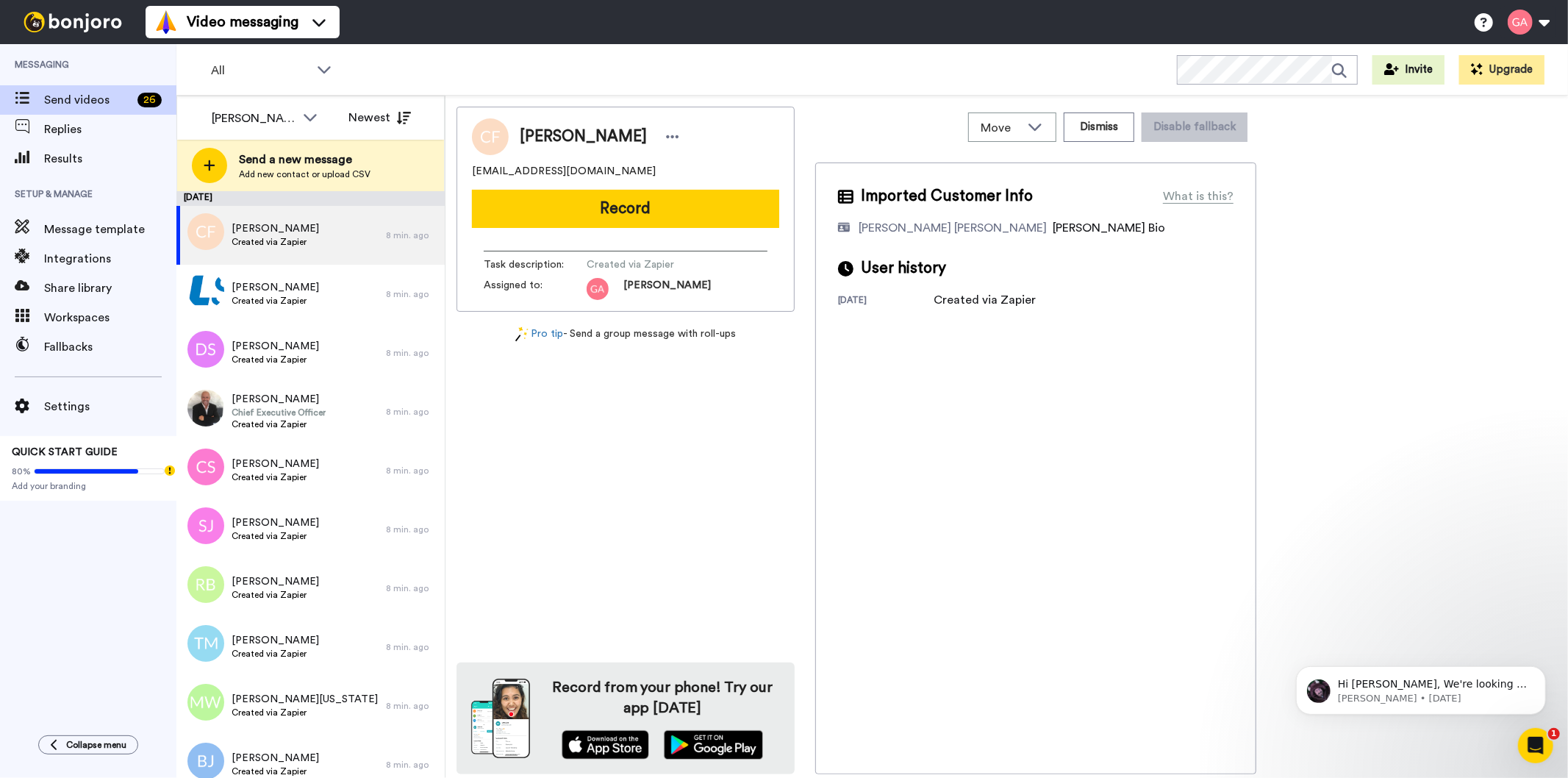
click at [575, 423] on div "[PERSON_NAME] [EMAIL_ADDRESS][DOMAIN_NAME] Record Task description : Created vi…" at bounding box center [625, 439] width 338 height 667
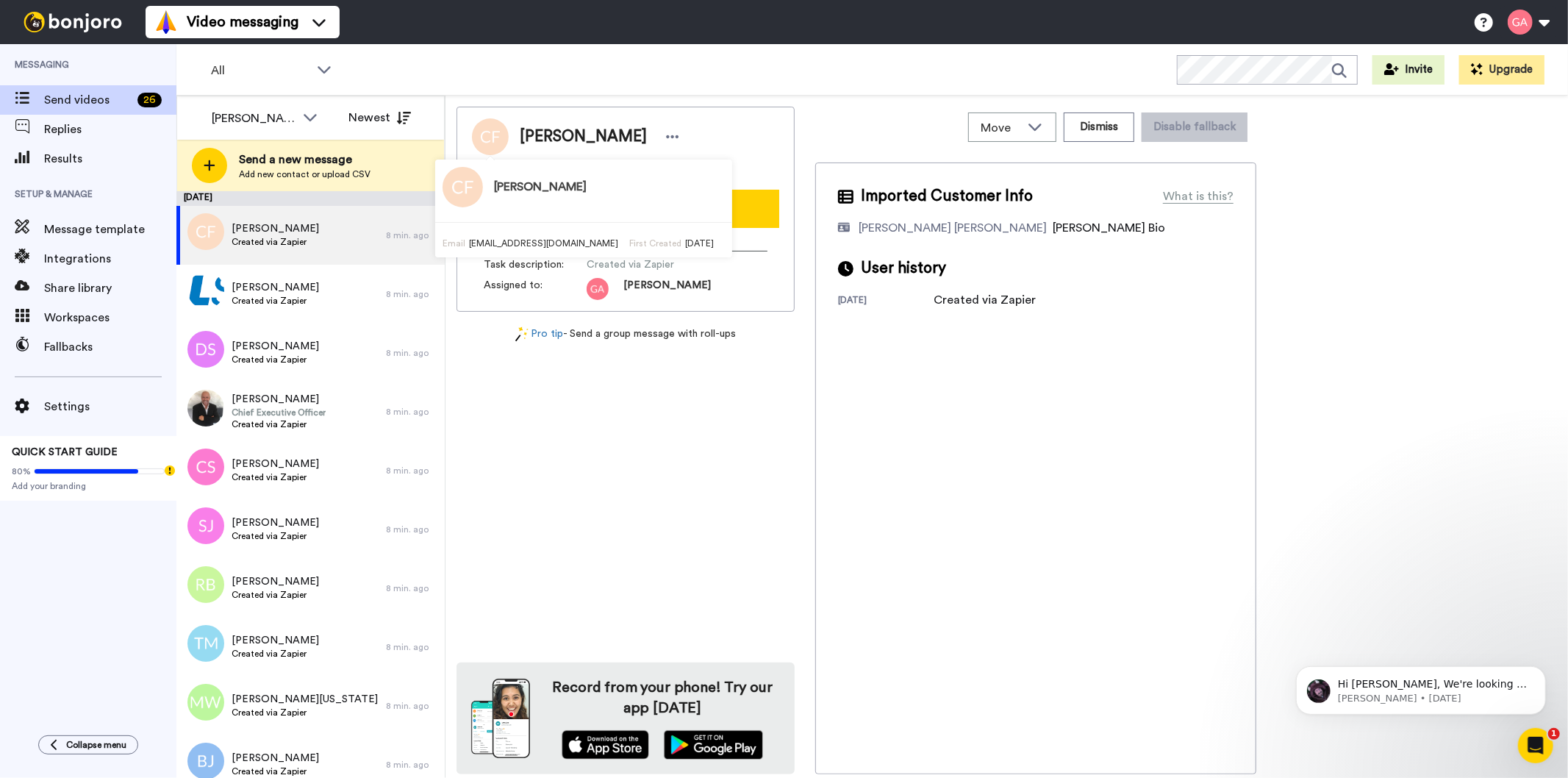
click at [678, 512] on div "[PERSON_NAME] [EMAIL_ADDRESS][DOMAIN_NAME] Record Task description : Created vi…" at bounding box center [625, 439] width 338 height 667
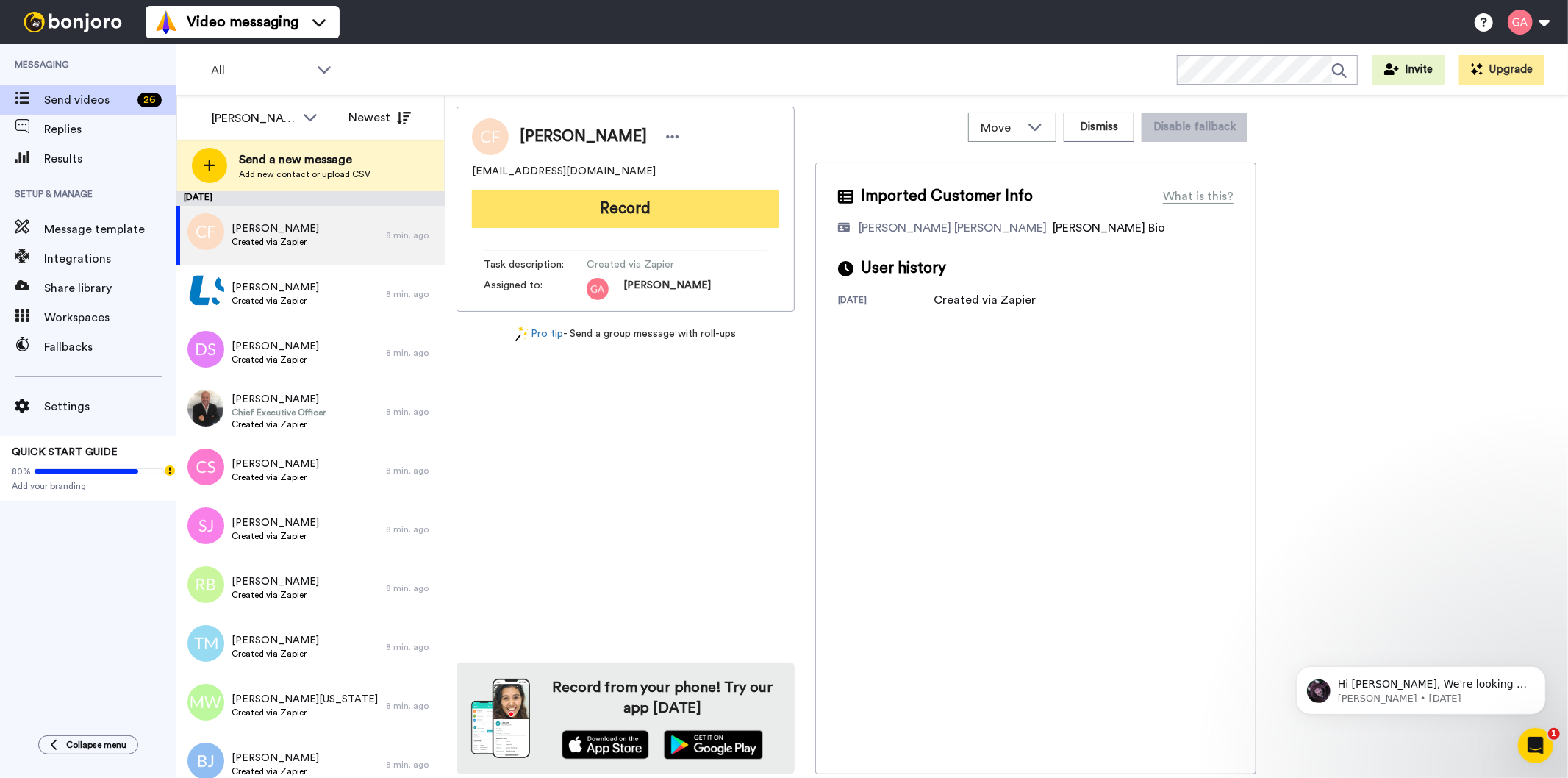
click at [722, 197] on button "Record" at bounding box center [625, 209] width 307 height 38
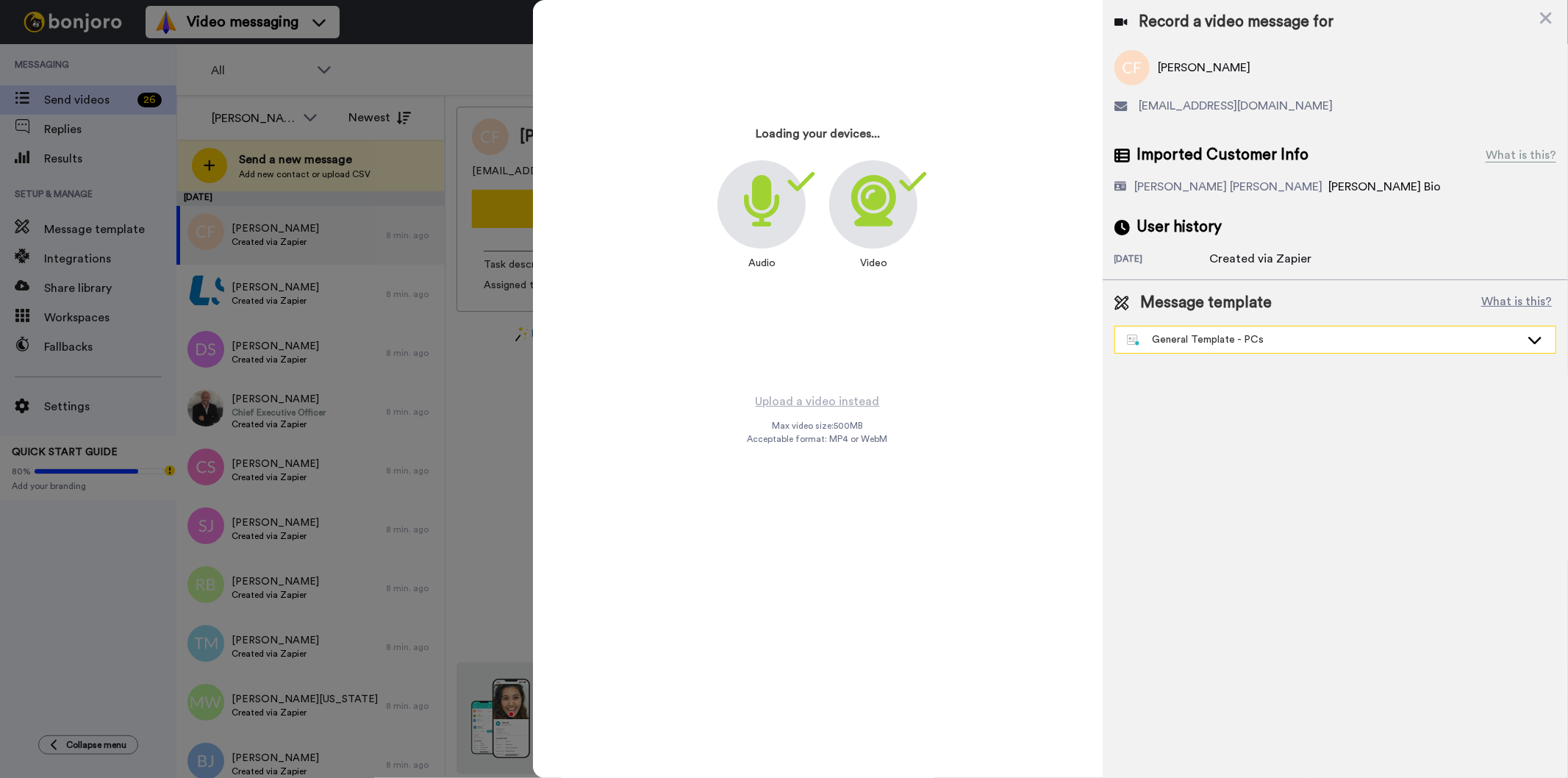
click at [1177, 348] on div "General Template - PCs" at bounding box center [1335, 340] width 440 height 27
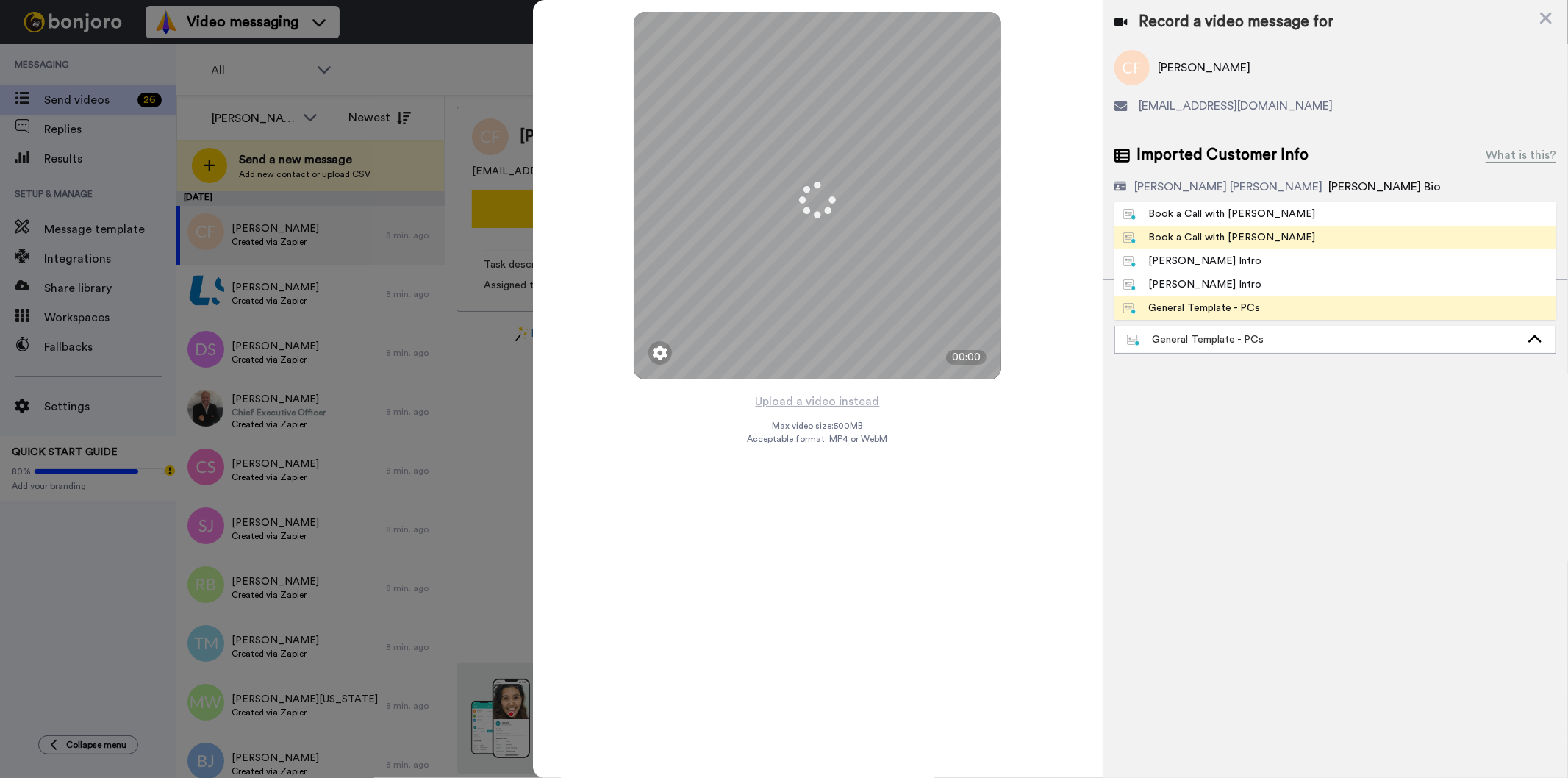
click at [1206, 238] on div "Book a Call with [PERSON_NAME]" at bounding box center [1220, 236] width 192 height 14
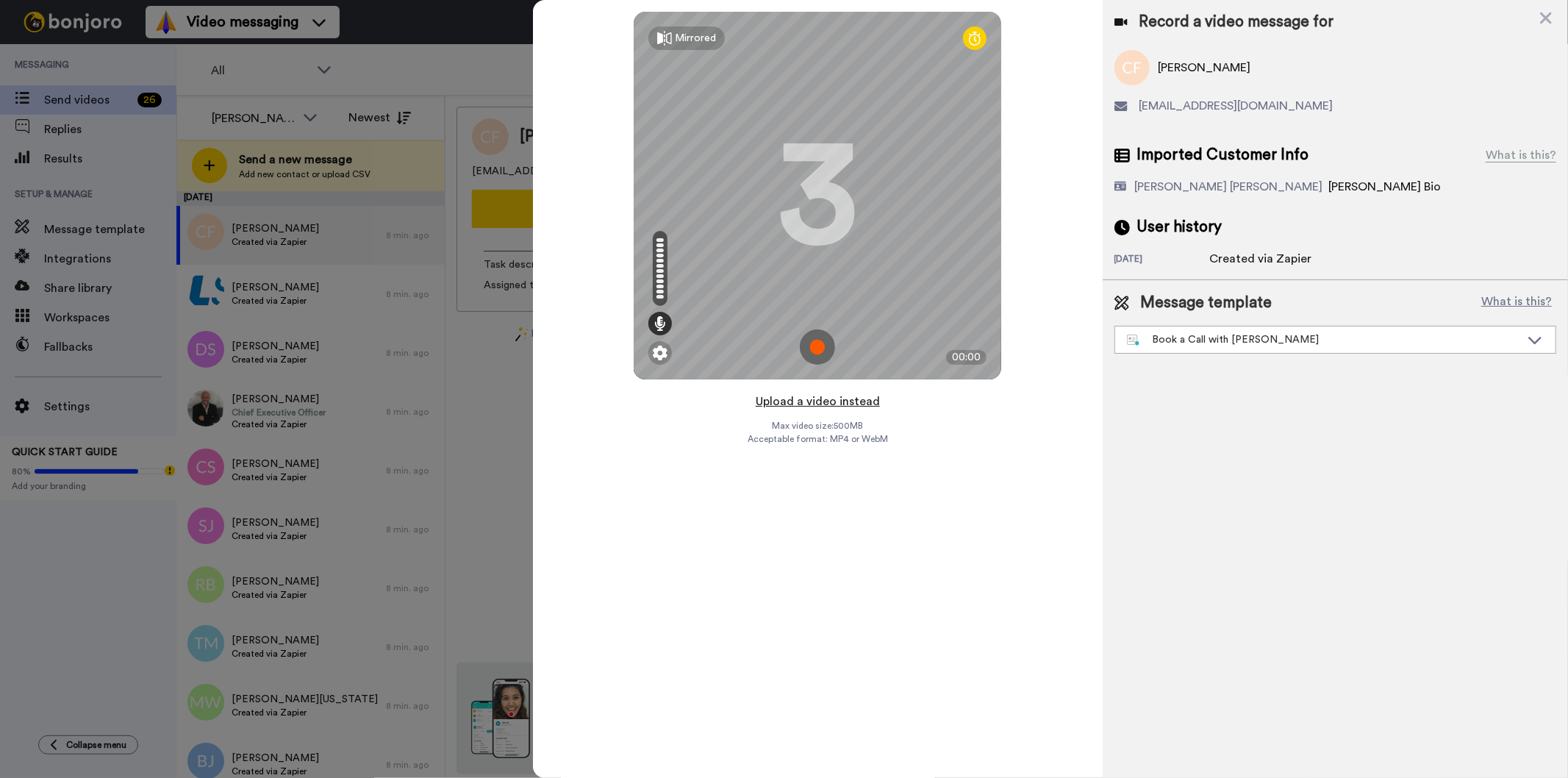
click at [845, 400] on button "Upload a video instead" at bounding box center [818, 401] width 133 height 19
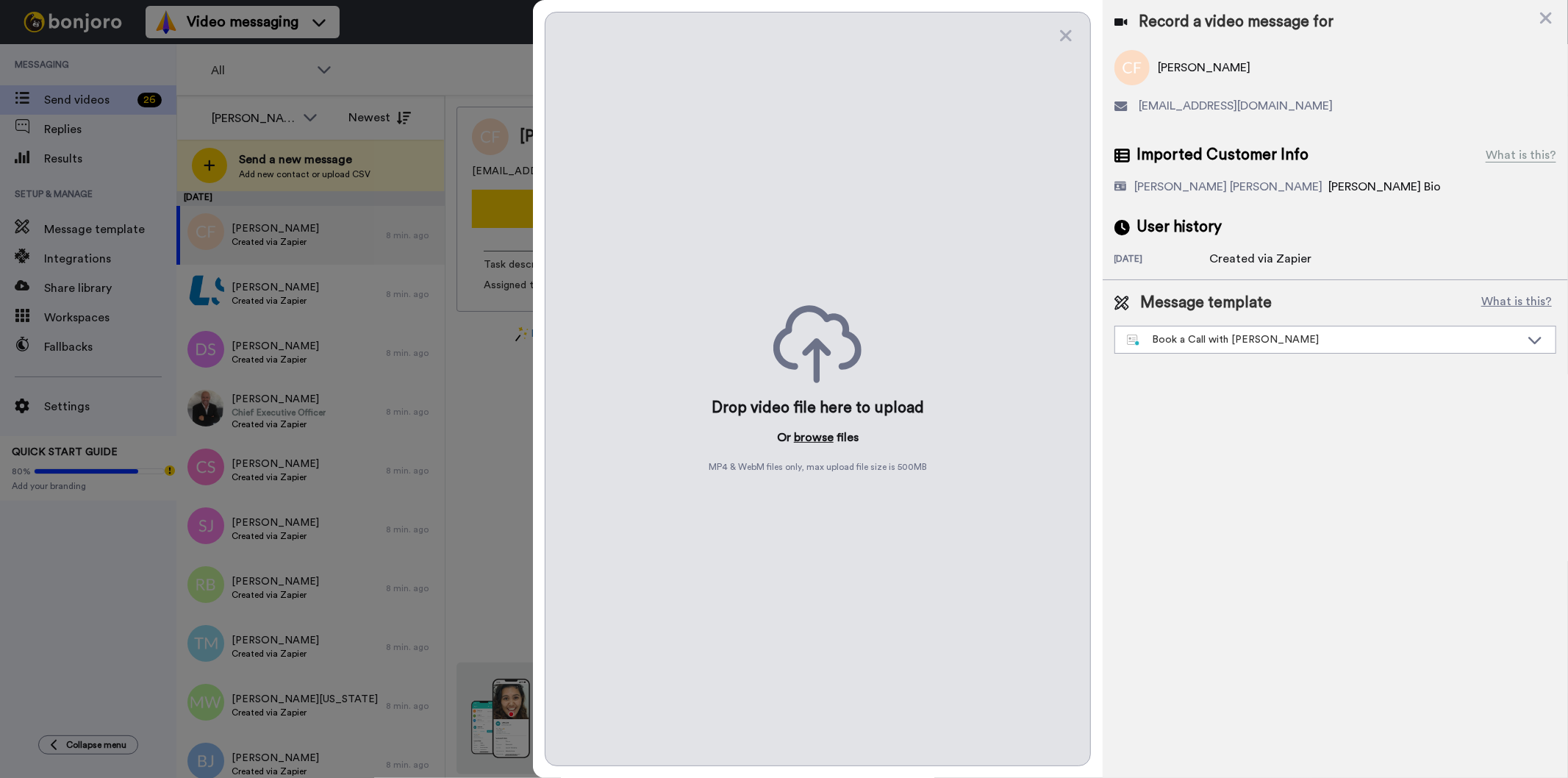
click at [810, 435] on button "browse" at bounding box center [814, 437] width 39 height 17
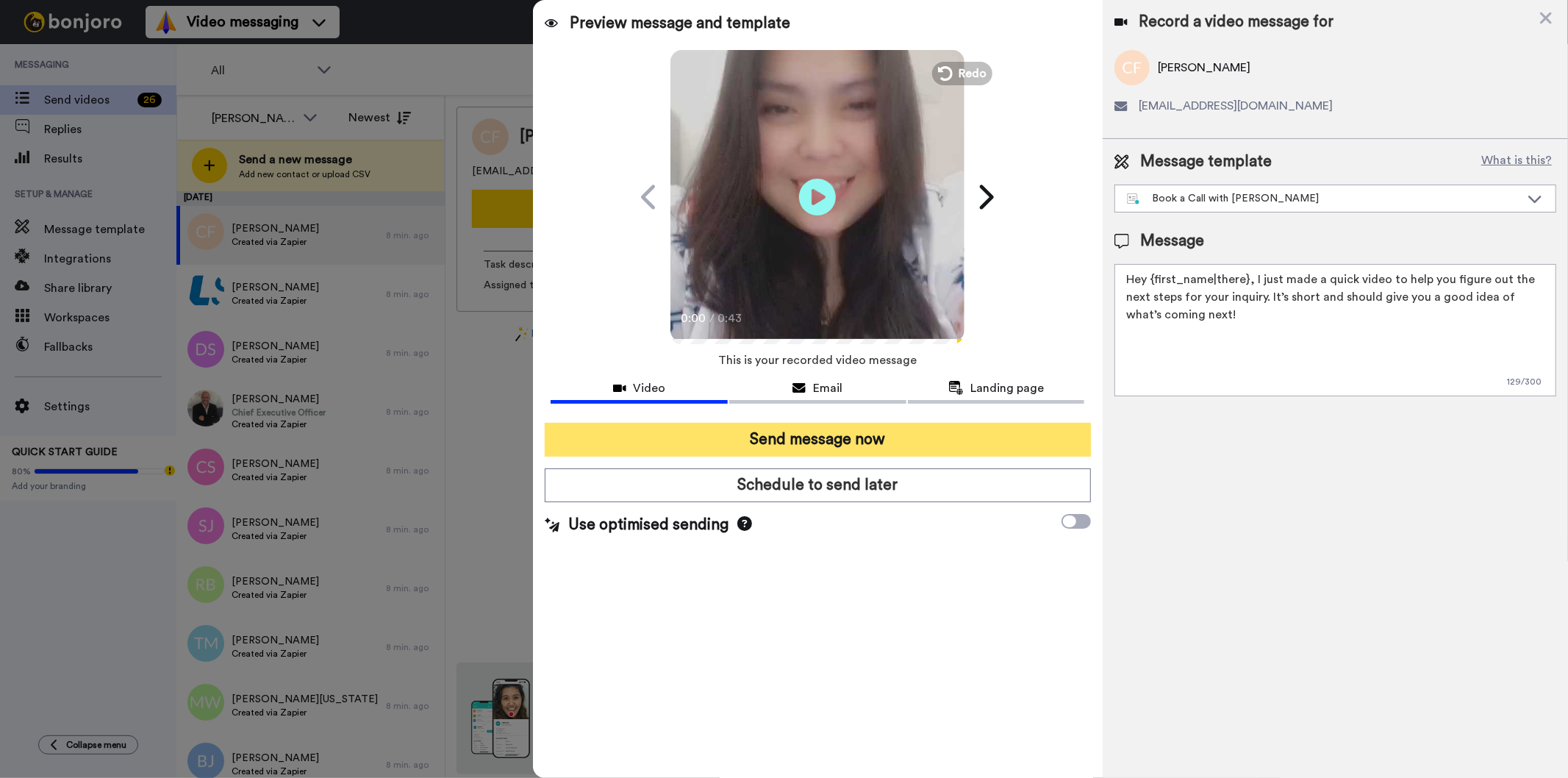
click at [719, 434] on button "Send message now" at bounding box center [818, 439] width 546 height 33
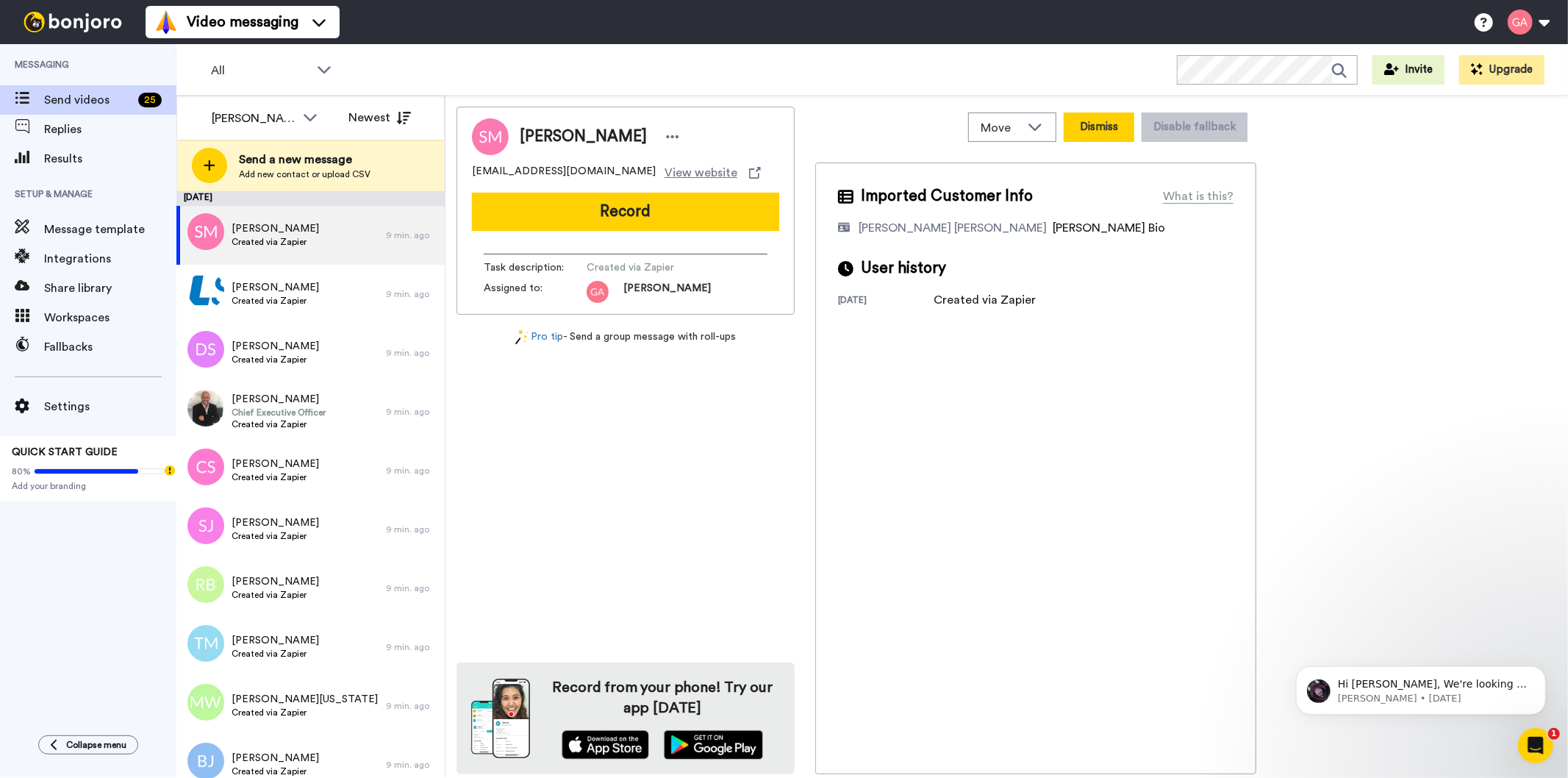
click at [1101, 128] on button "Dismiss" at bounding box center [1099, 127] width 71 height 30
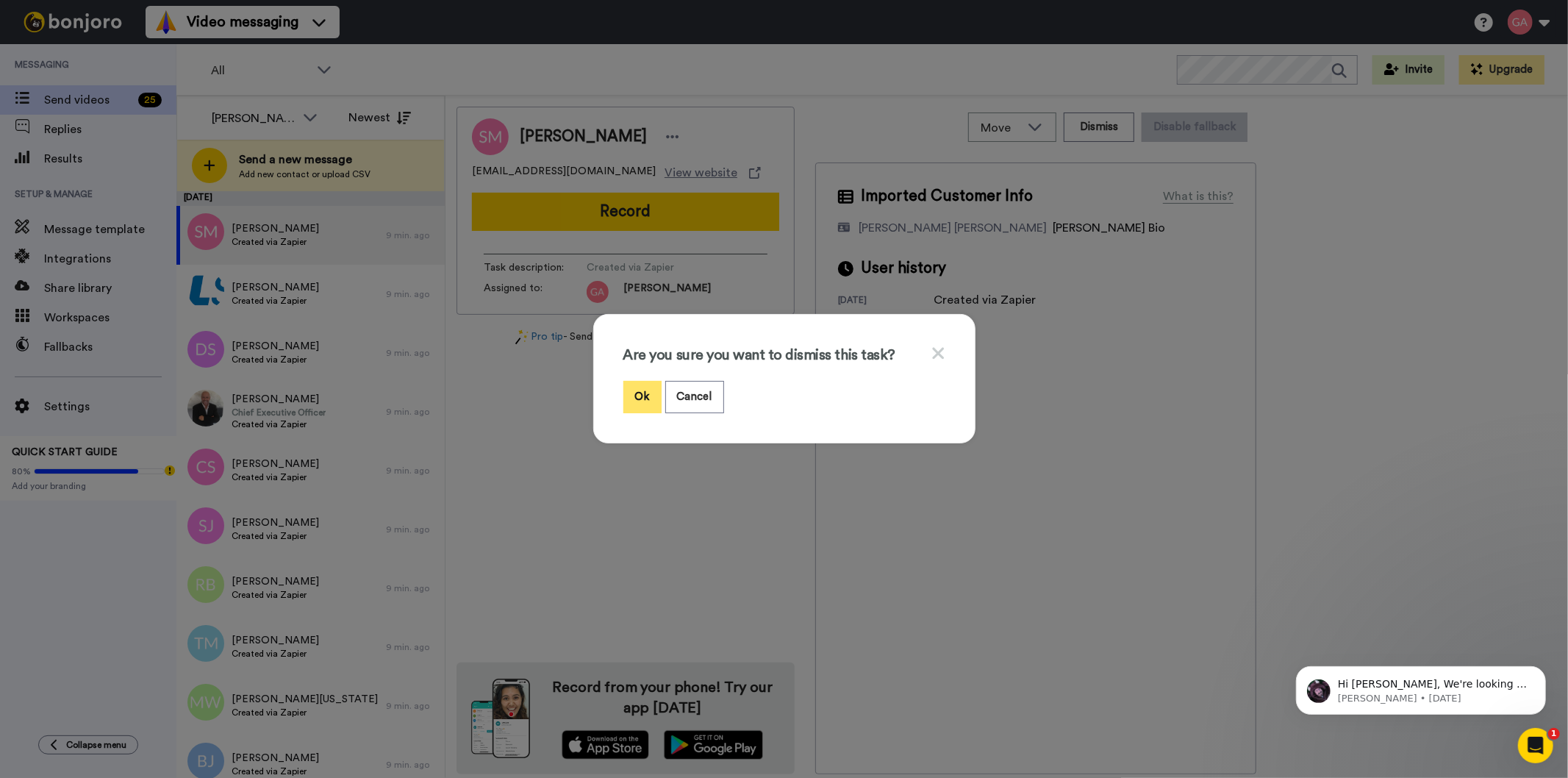
click at [641, 389] on button "Ok" at bounding box center [642, 396] width 38 height 32
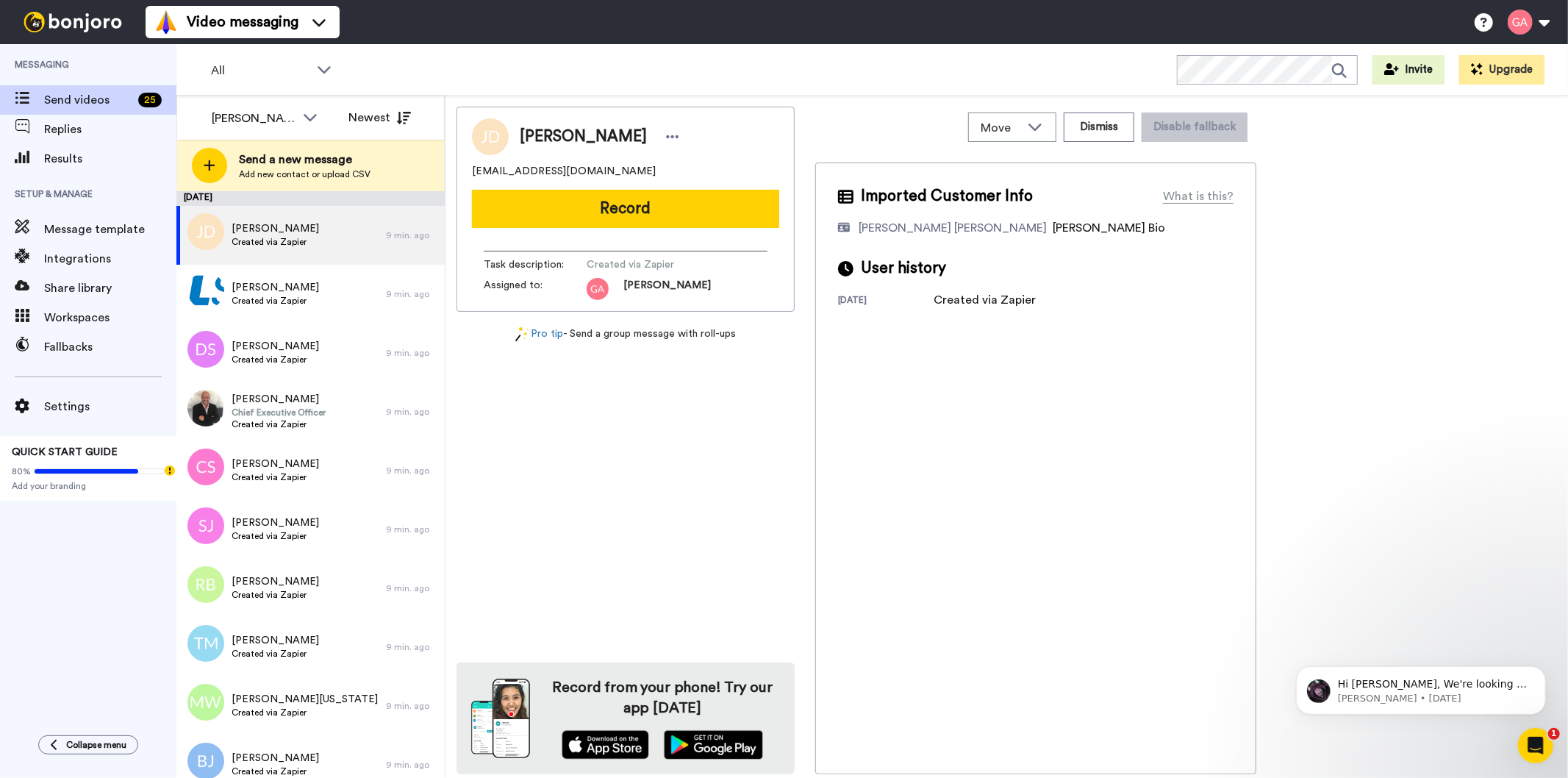
click at [556, 134] on span "[PERSON_NAME]" at bounding box center [583, 136] width 127 height 22
copy div "[PERSON_NAME]"
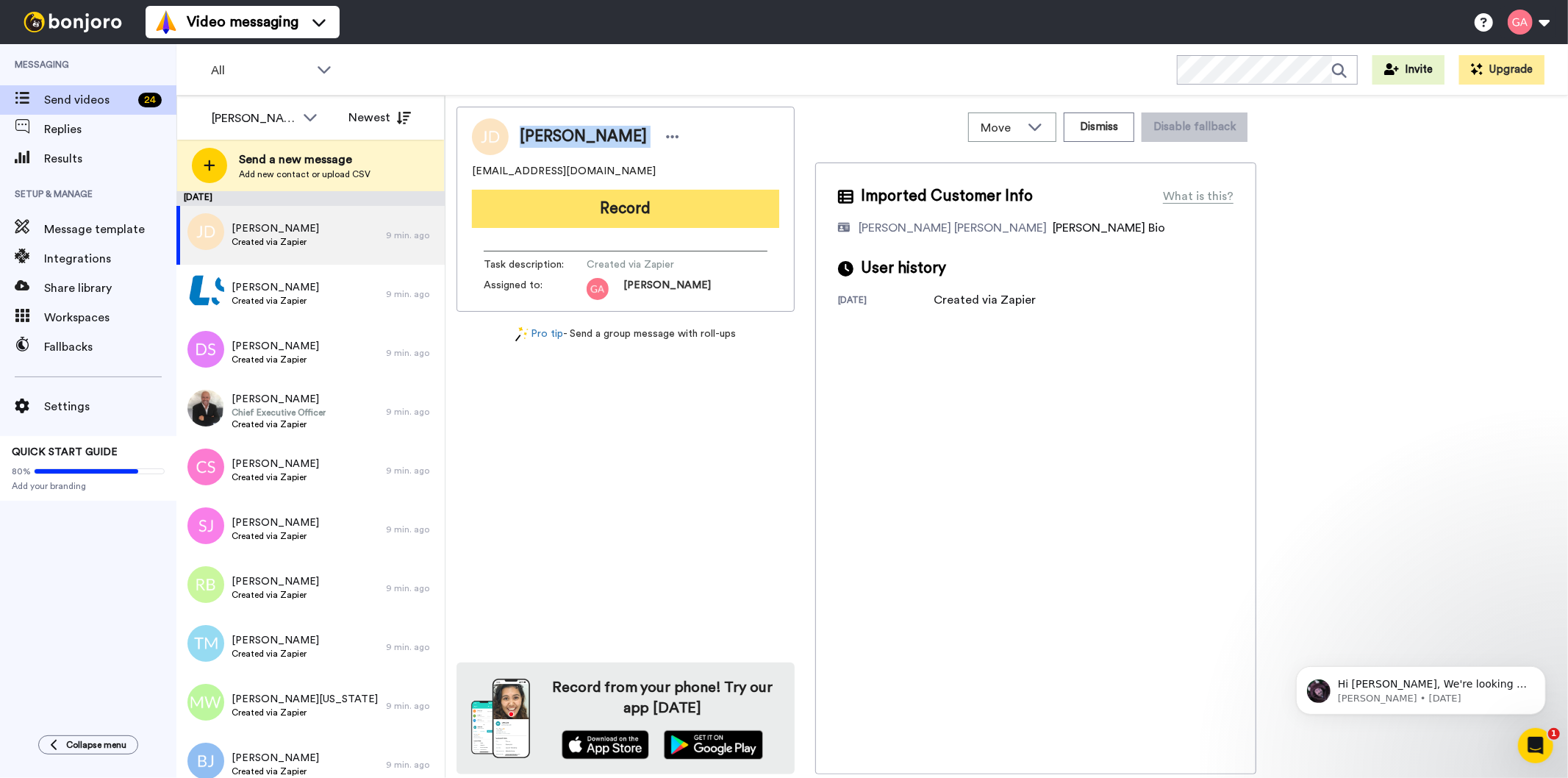
click at [714, 210] on button "Record" at bounding box center [625, 209] width 307 height 38
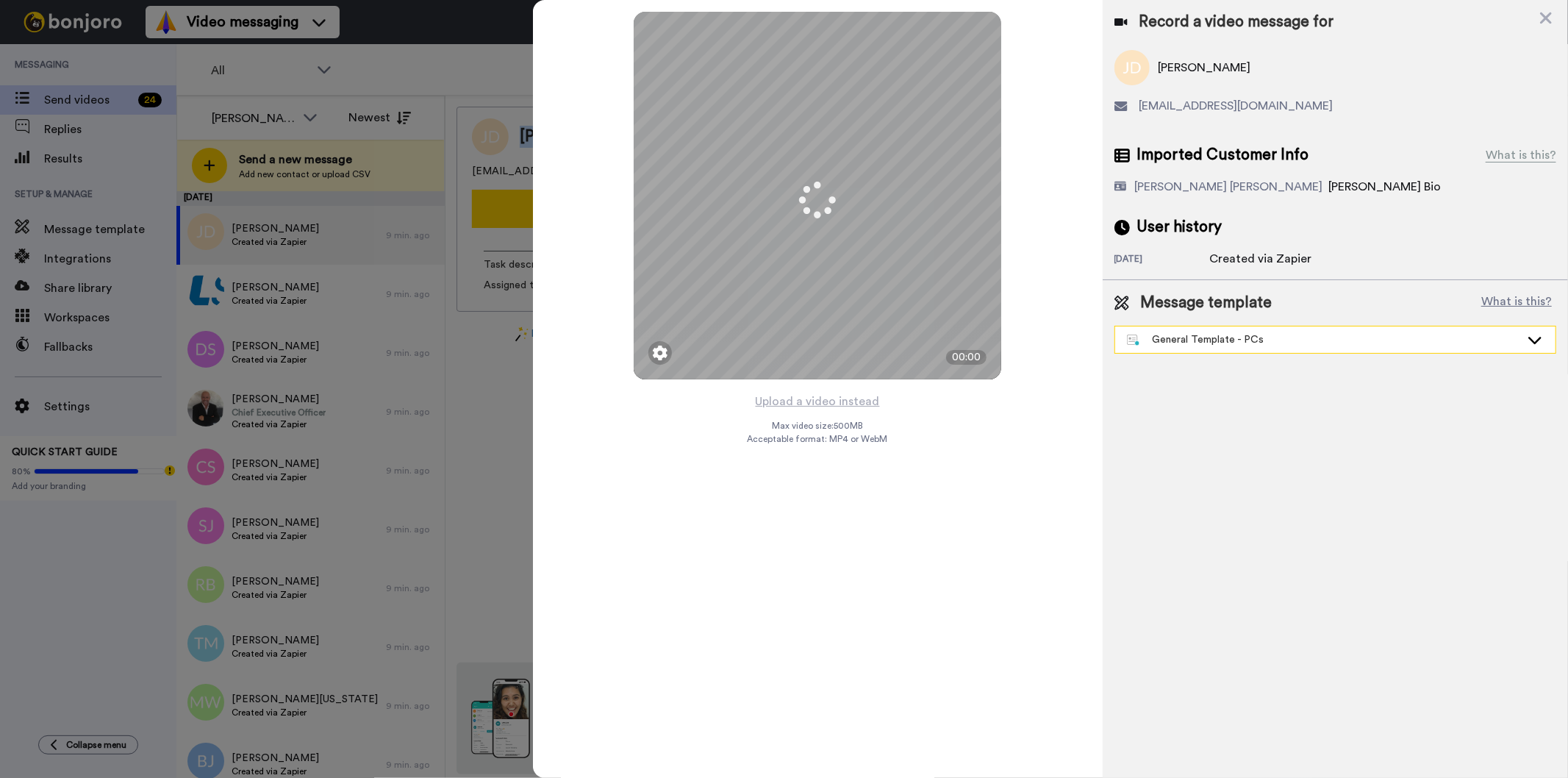
click at [1194, 348] on div "General Template - PCs" at bounding box center [1335, 340] width 440 height 27
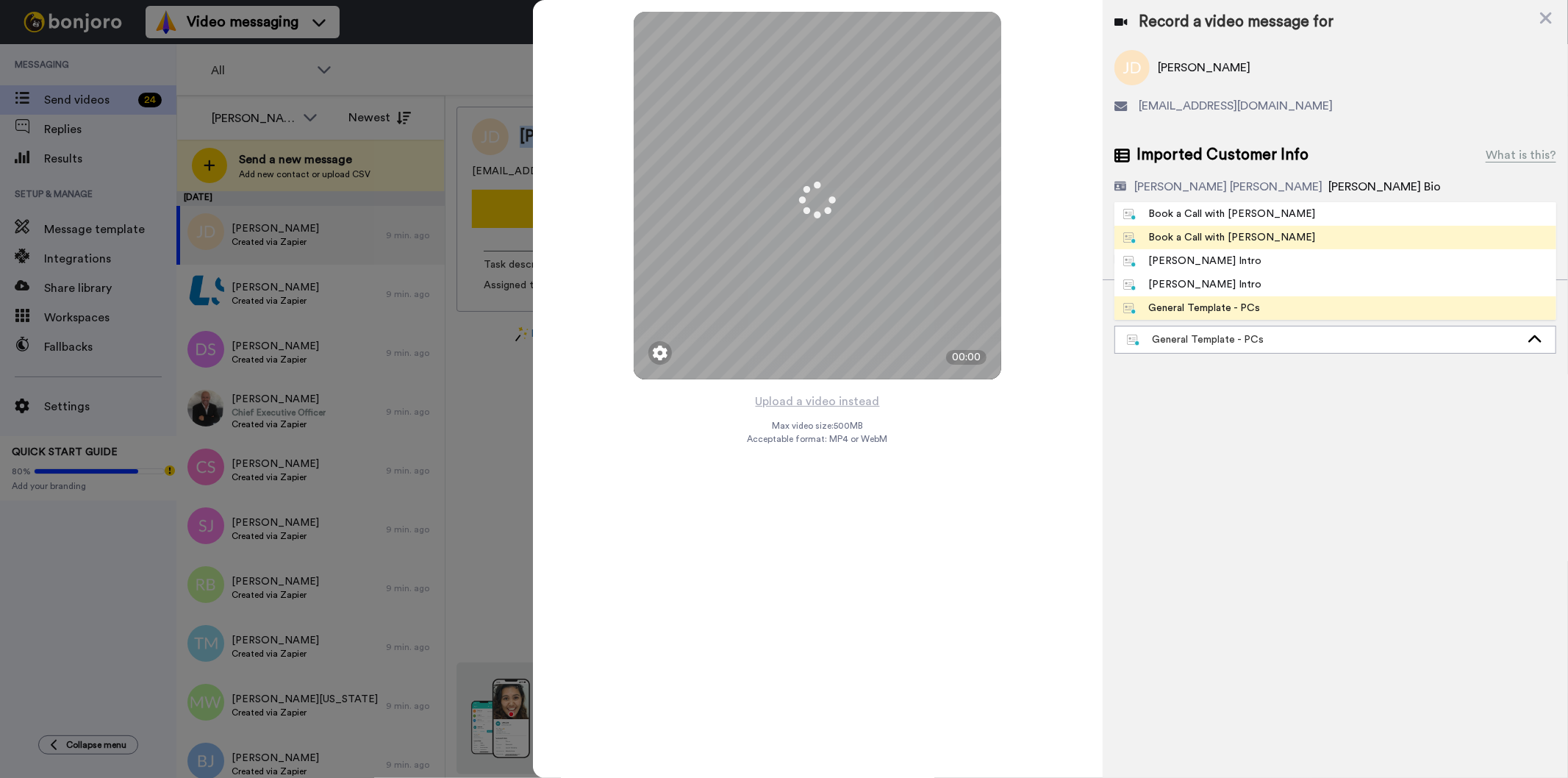
click at [1203, 236] on div "Book a Call with [PERSON_NAME]" at bounding box center [1220, 236] width 192 height 14
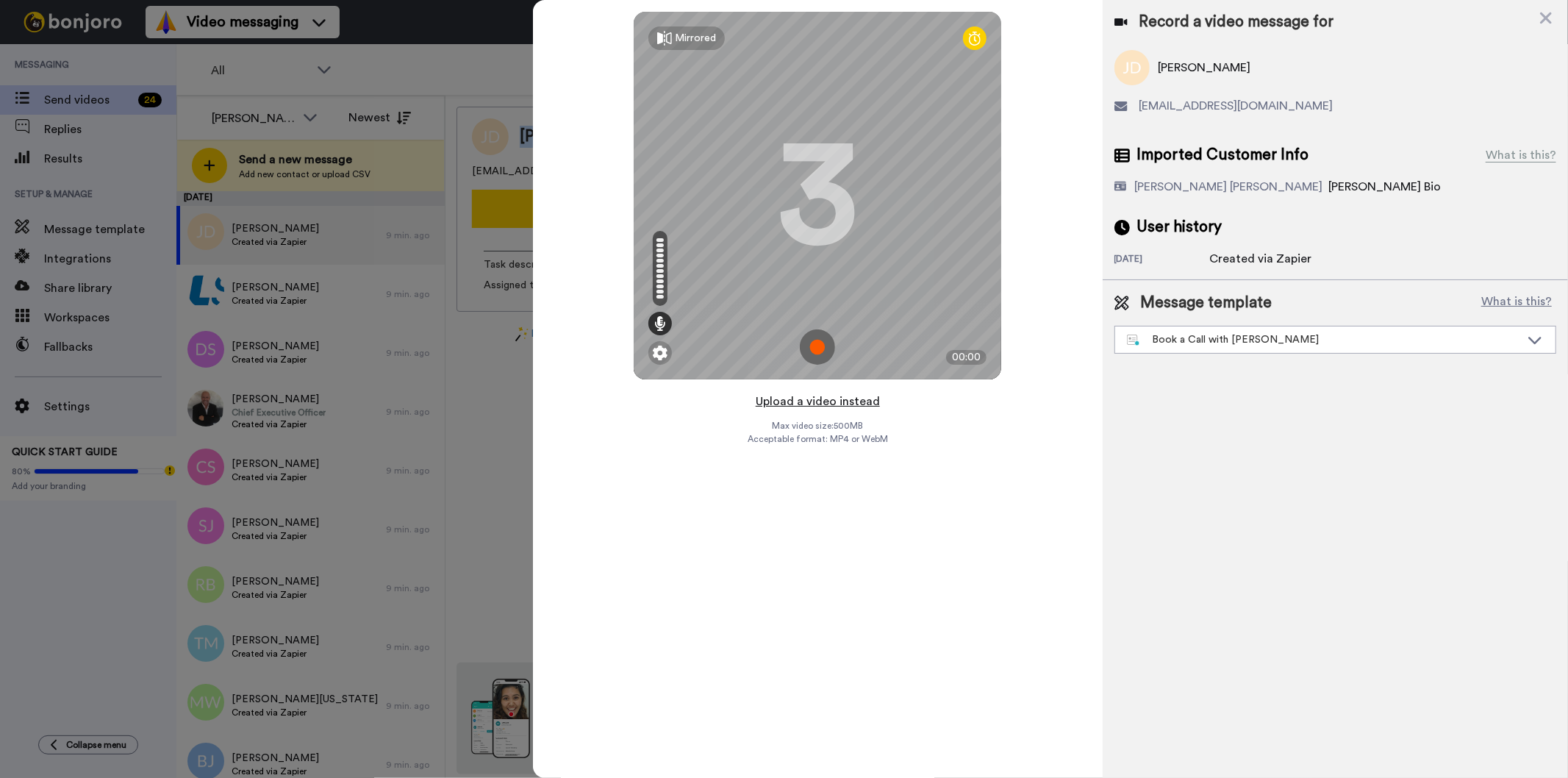
click at [856, 401] on button "Upload a video instead" at bounding box center [818, 401] width 133 height 19
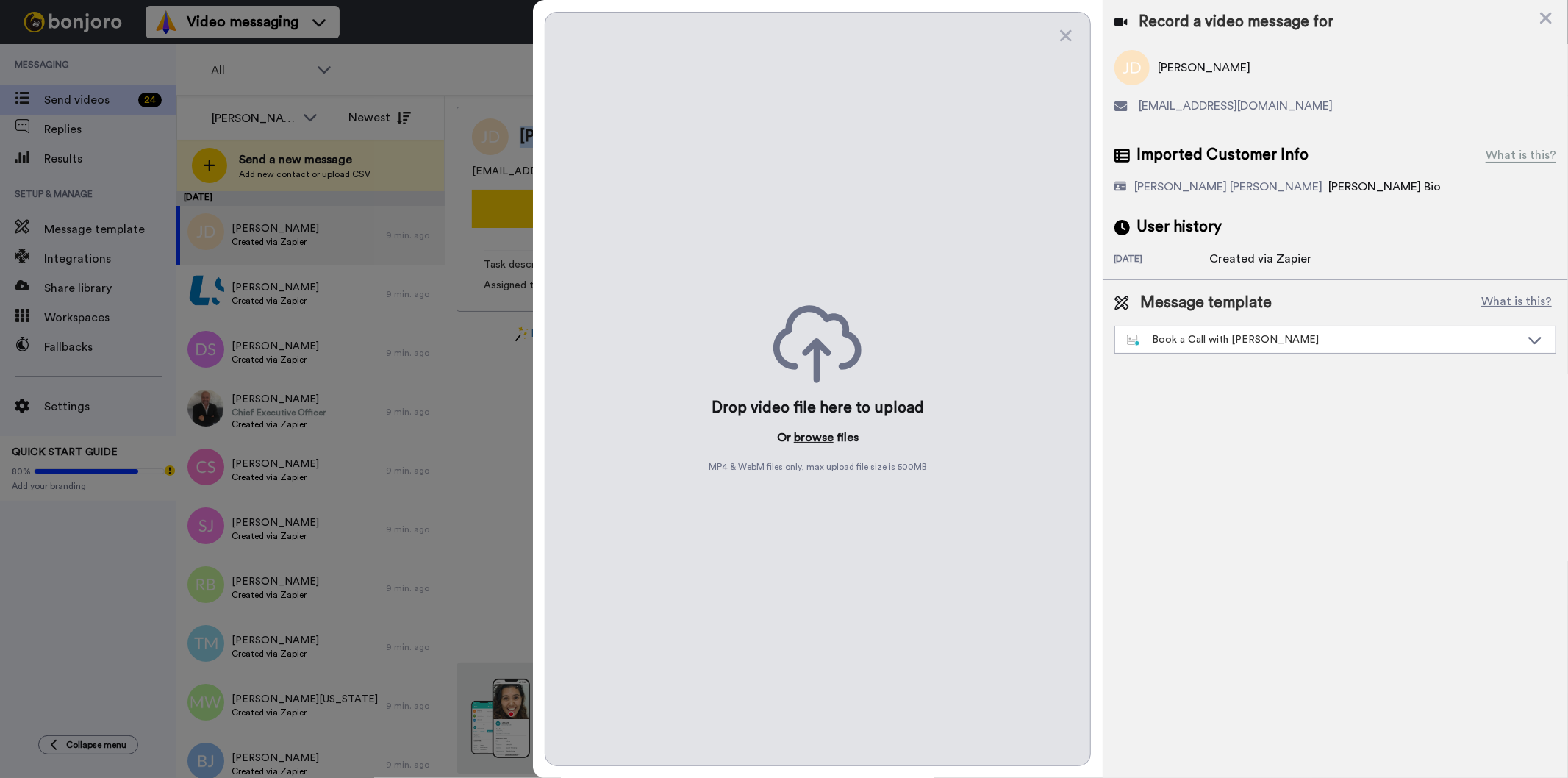
click at [812, 435] on button "browse" at bounding box center [814, 437] width 39 height 17
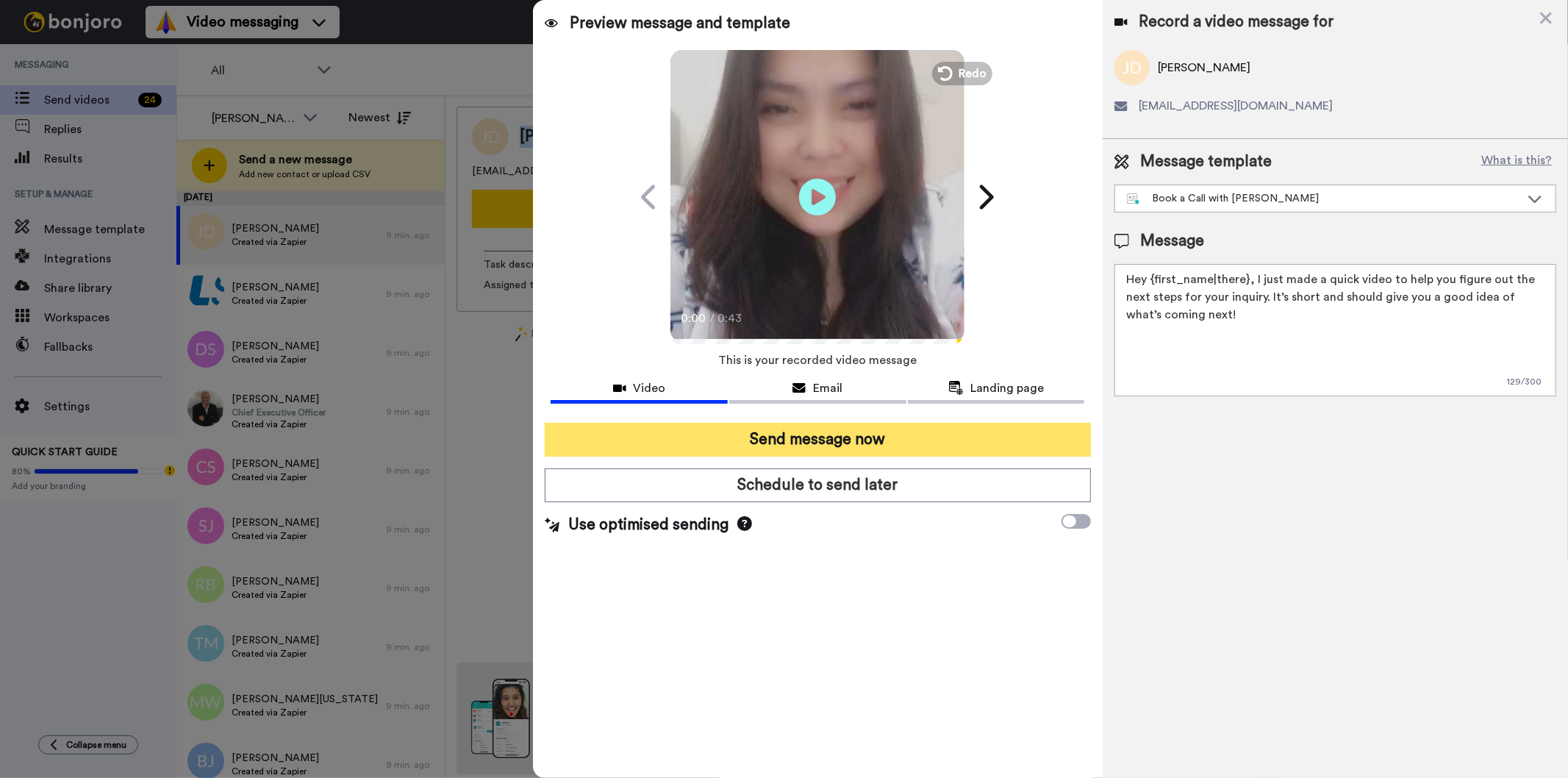
click at [696, 437] on button "Send message now" at bounding box center [818, 439] width 546 height 33
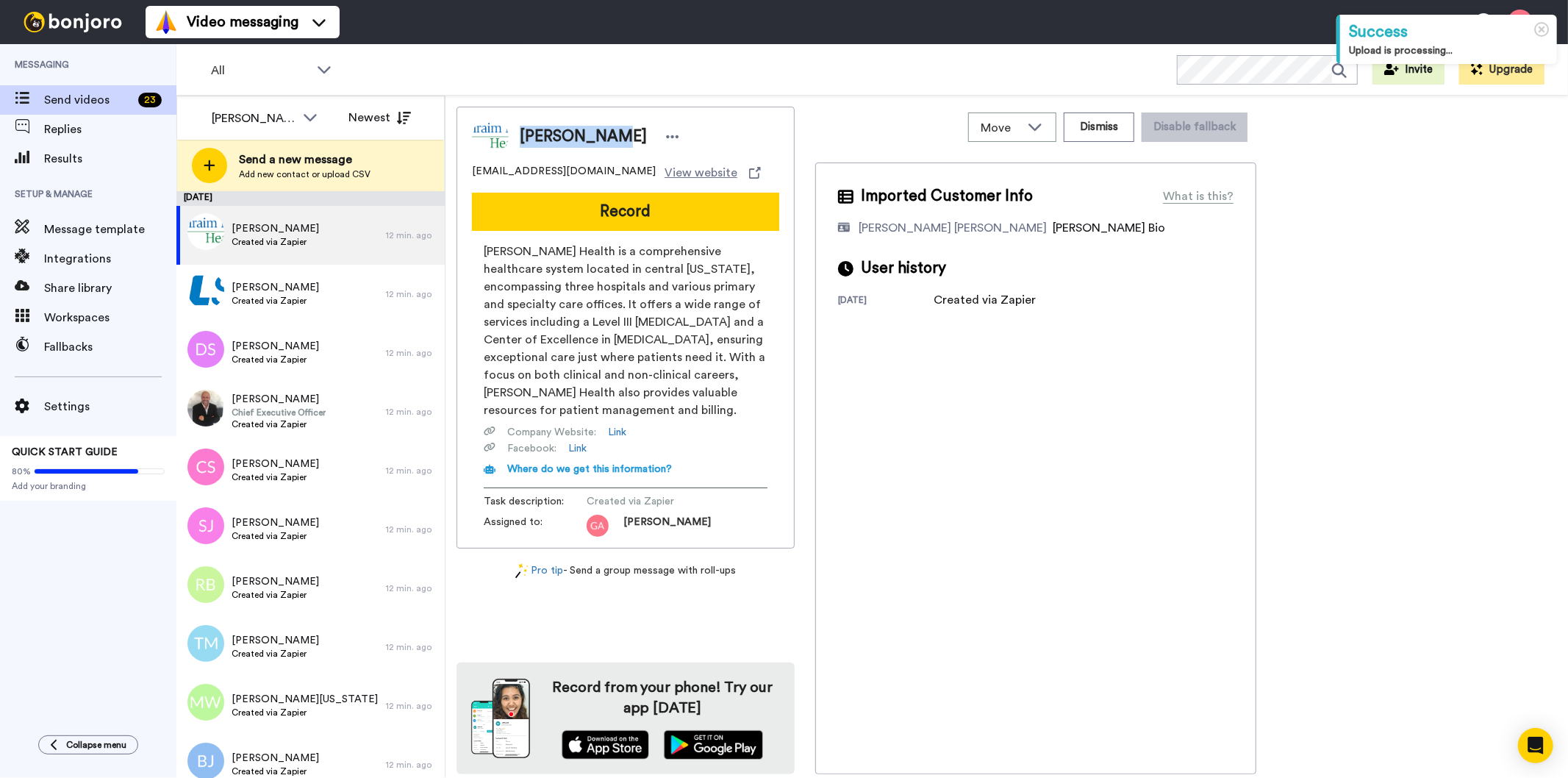
drag, startPoint x: 523, startPoint y: 136, endPoint x: 603, endPoint y: 136, distance: 80.0
click at [603, 136] on div "[PERSON_NAME]" at bounding box center [601, 136] width 164 height 22
copy span "[PERSON_NAME]"
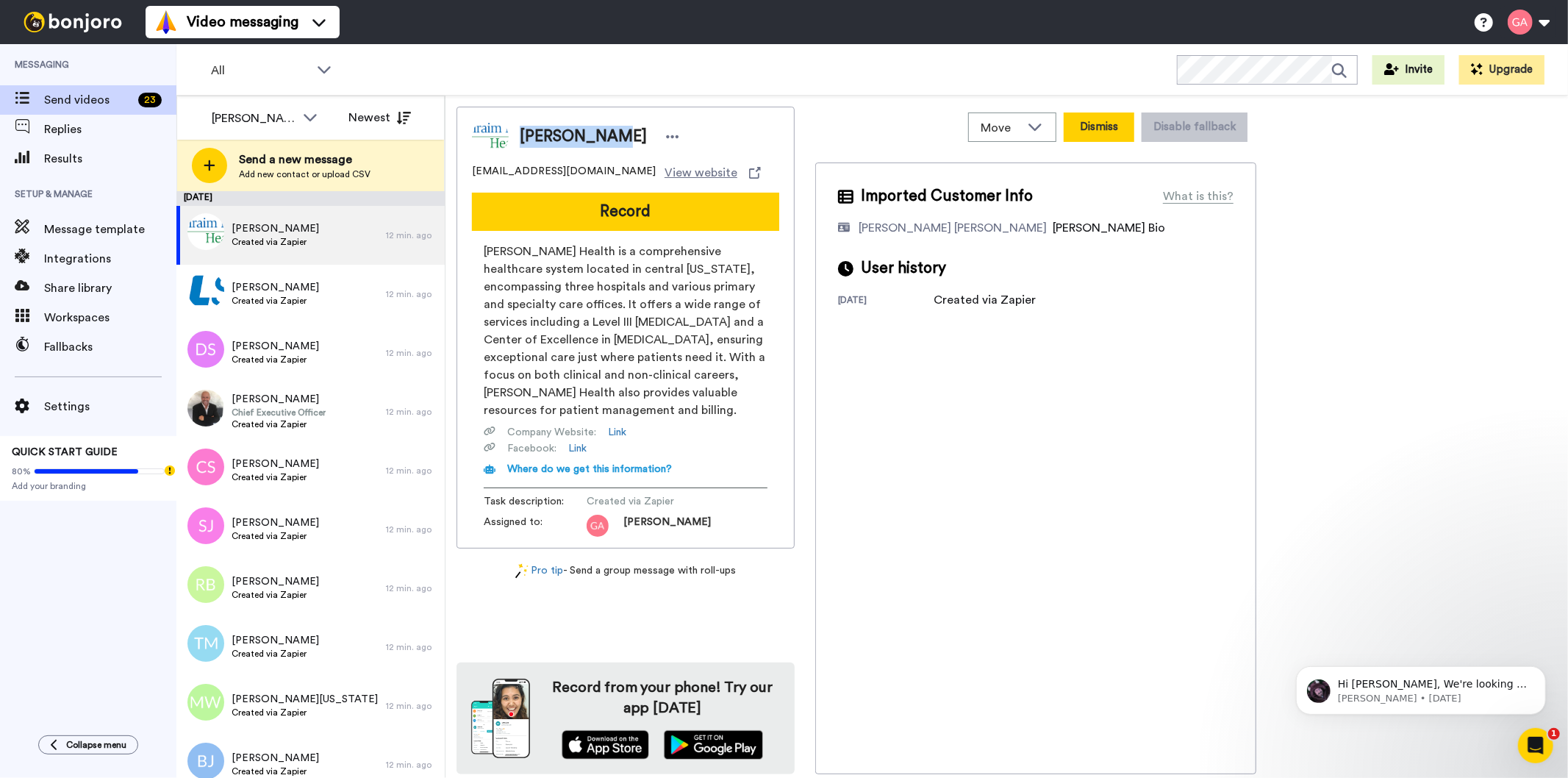
click at [1118, 122] on button "Dismiss" at bounding box center [1099, 127] width 71 height 30
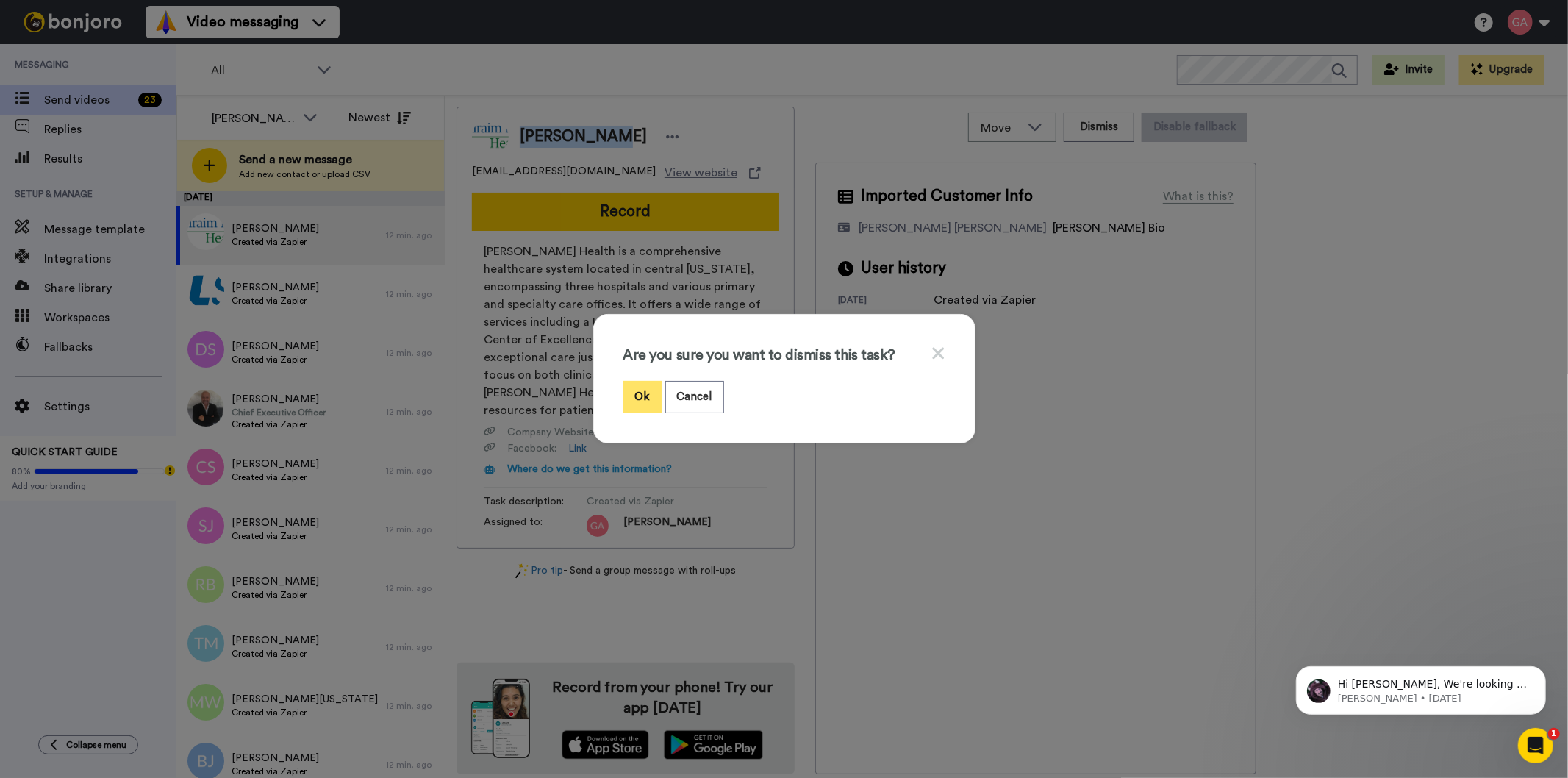
click at [634, 392] on button "Ok" at bounding box center [642, 396] width 38 height 32
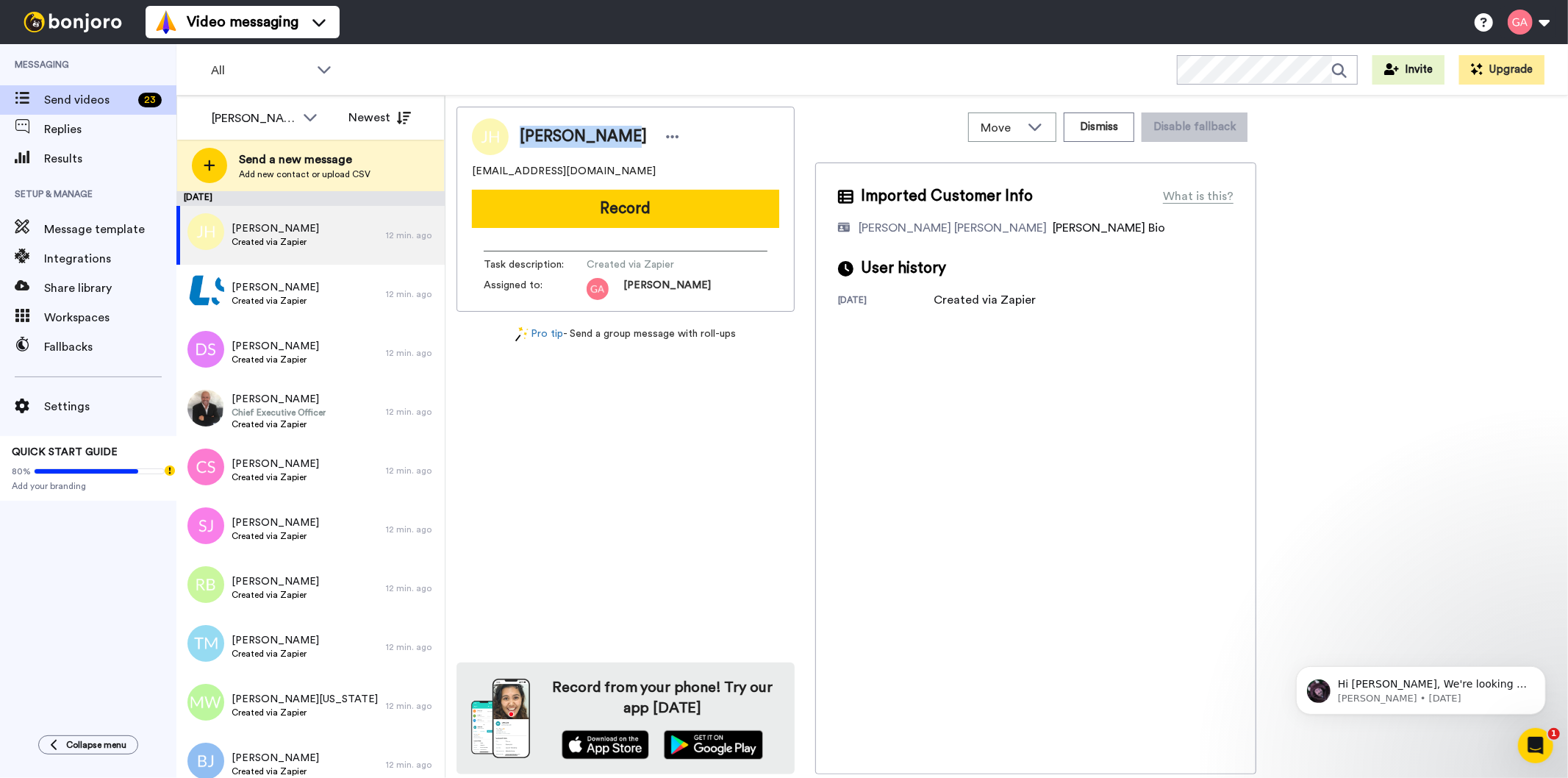
drag, startPoint x: 522, startPoint y: 138, endPoint x: 614, endPoint y: 132, distance: 92.2
click at [614, 132] on span "John Hopkins" at bounding box center [583, 136] width 127 height 22
copy span "John Hopkins"
click at [658, 481] on div "John Hopkins jh829226@gmail.com Record Task description : Created via Zapier As…" at bounding box center [625, 439] width 338 height 667
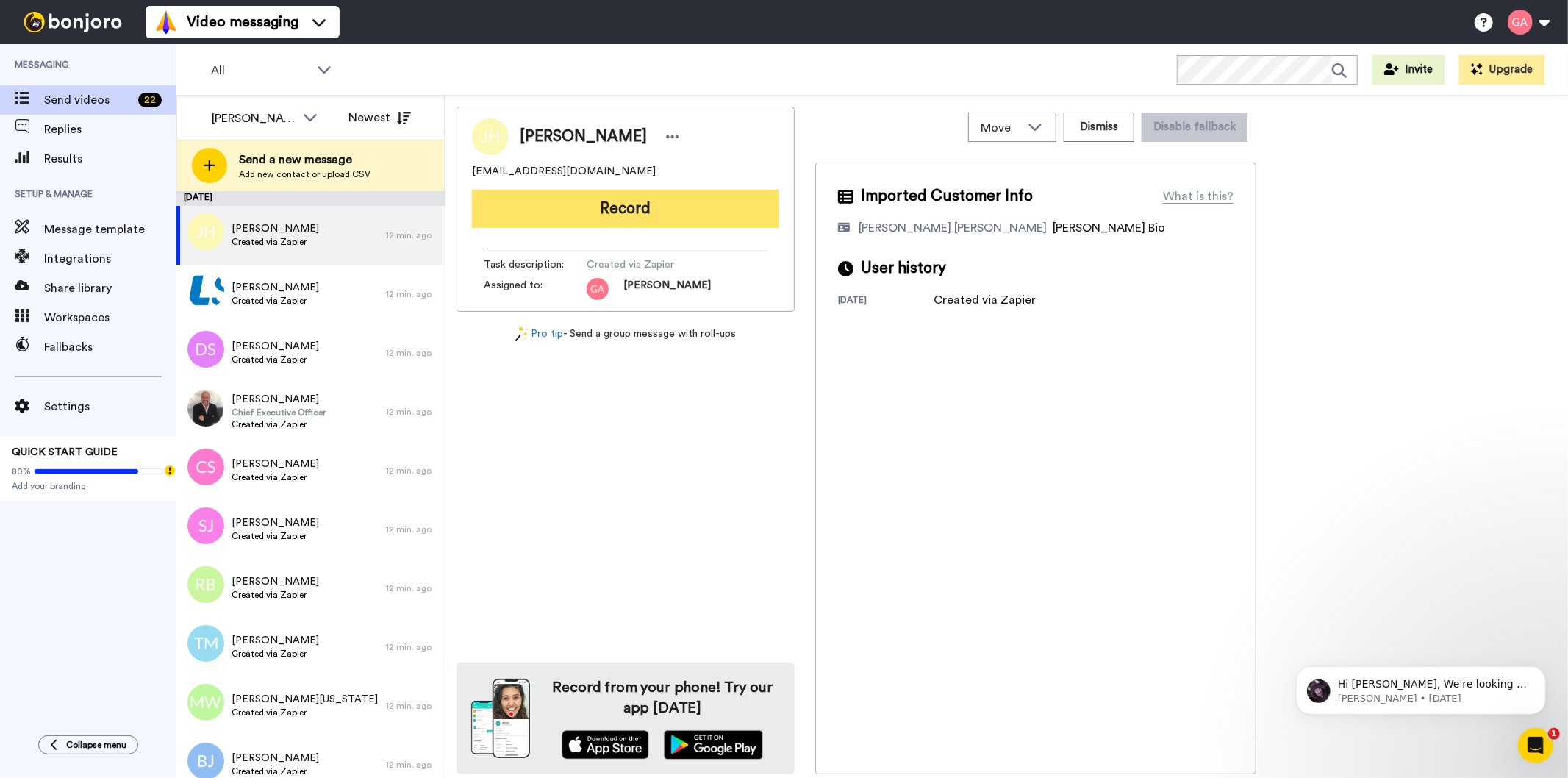
click at [667, 211] on button "Record" at bounding box center [625, 209] width 307 height 38
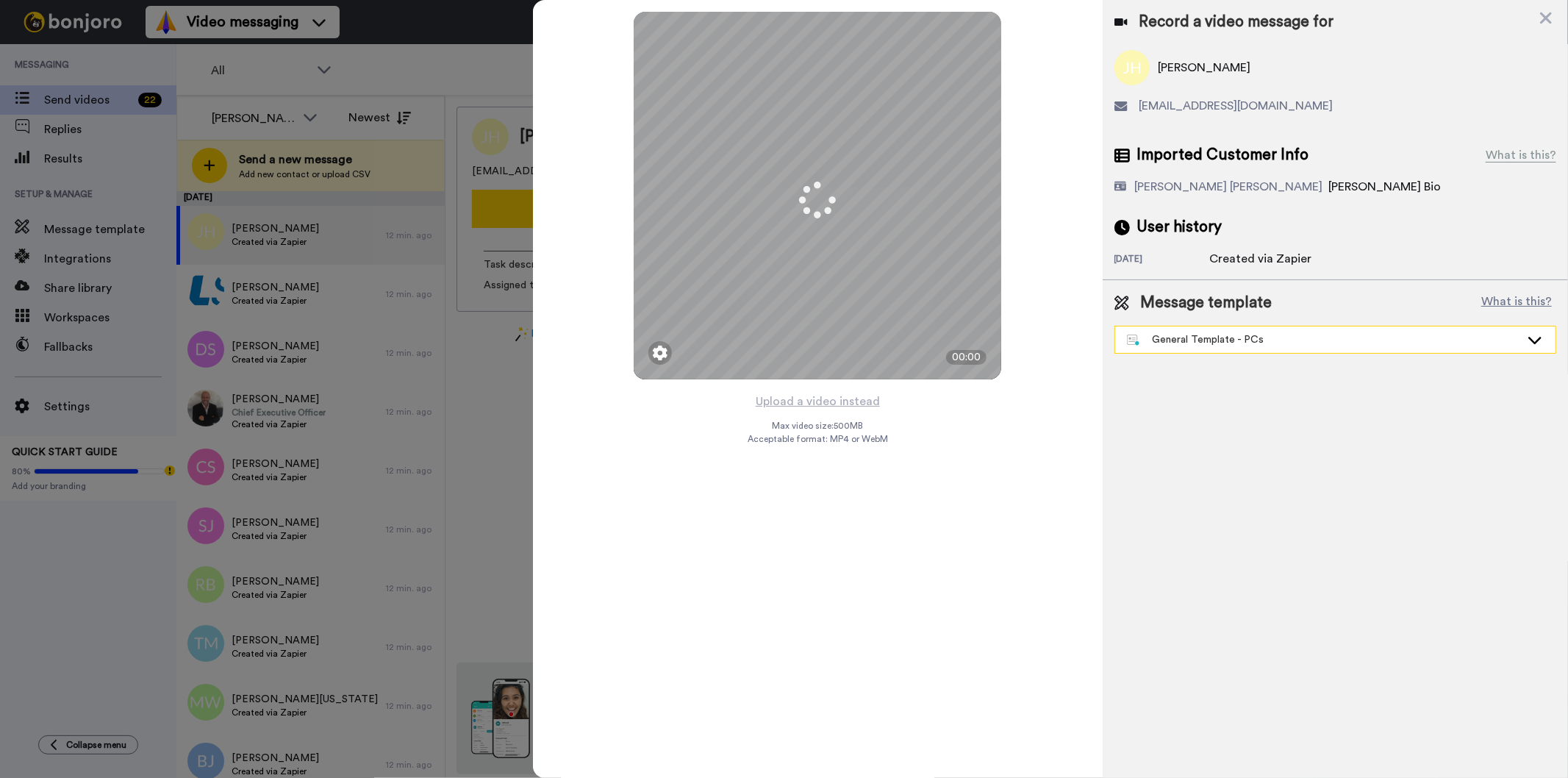
click at [1243, 338] on div "General Template - PCs" at bounding box center [1323, 339] width 393 height 14
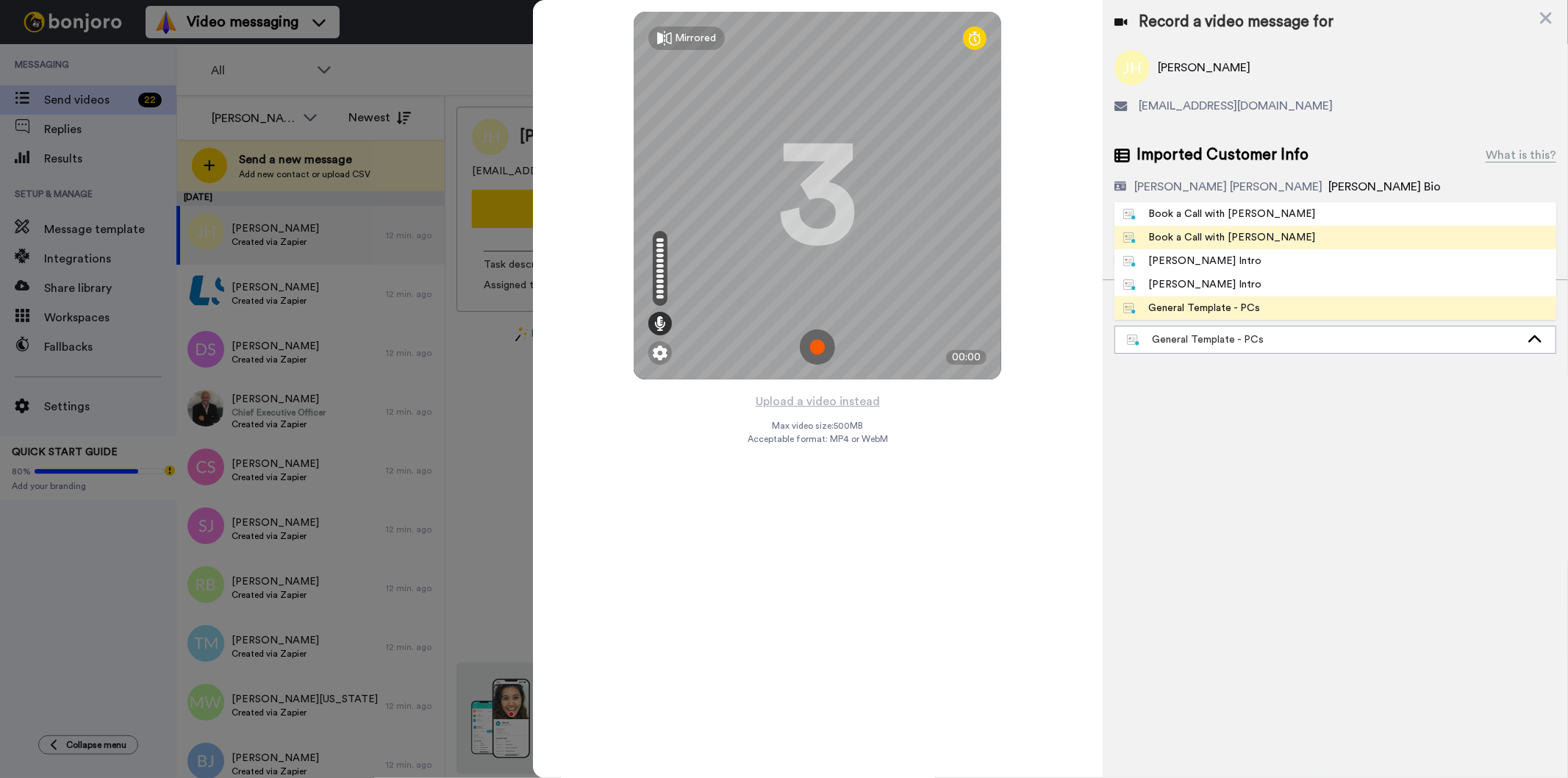
click at [1239, 237] on div "Book a Call with [PERSON_NAME]" at bounding box center [1220, 236] width 192 height 14
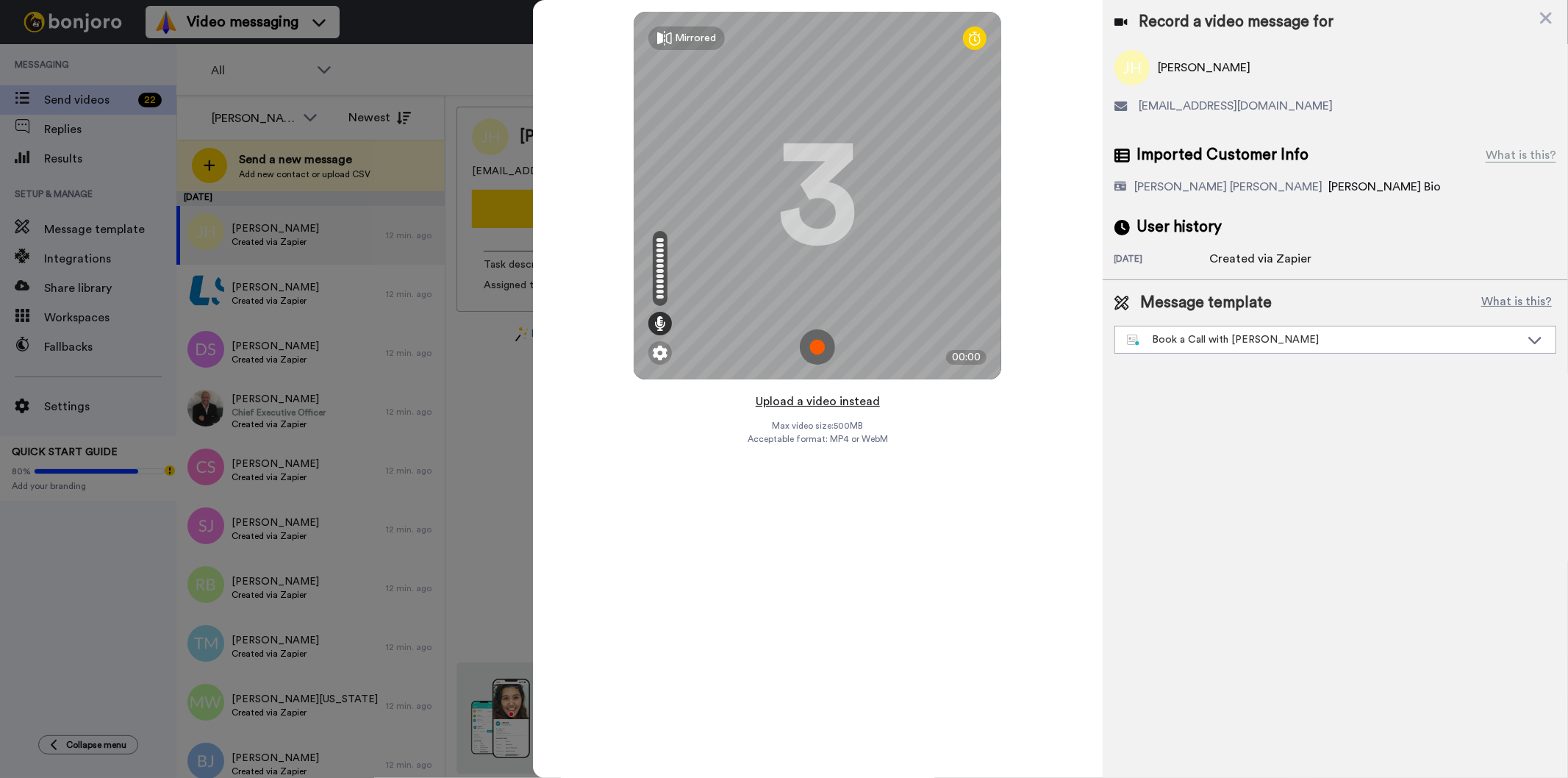
click at [850, 398] on button "Upload a video instead" at bounding box center [818, 401] width 133 height 19
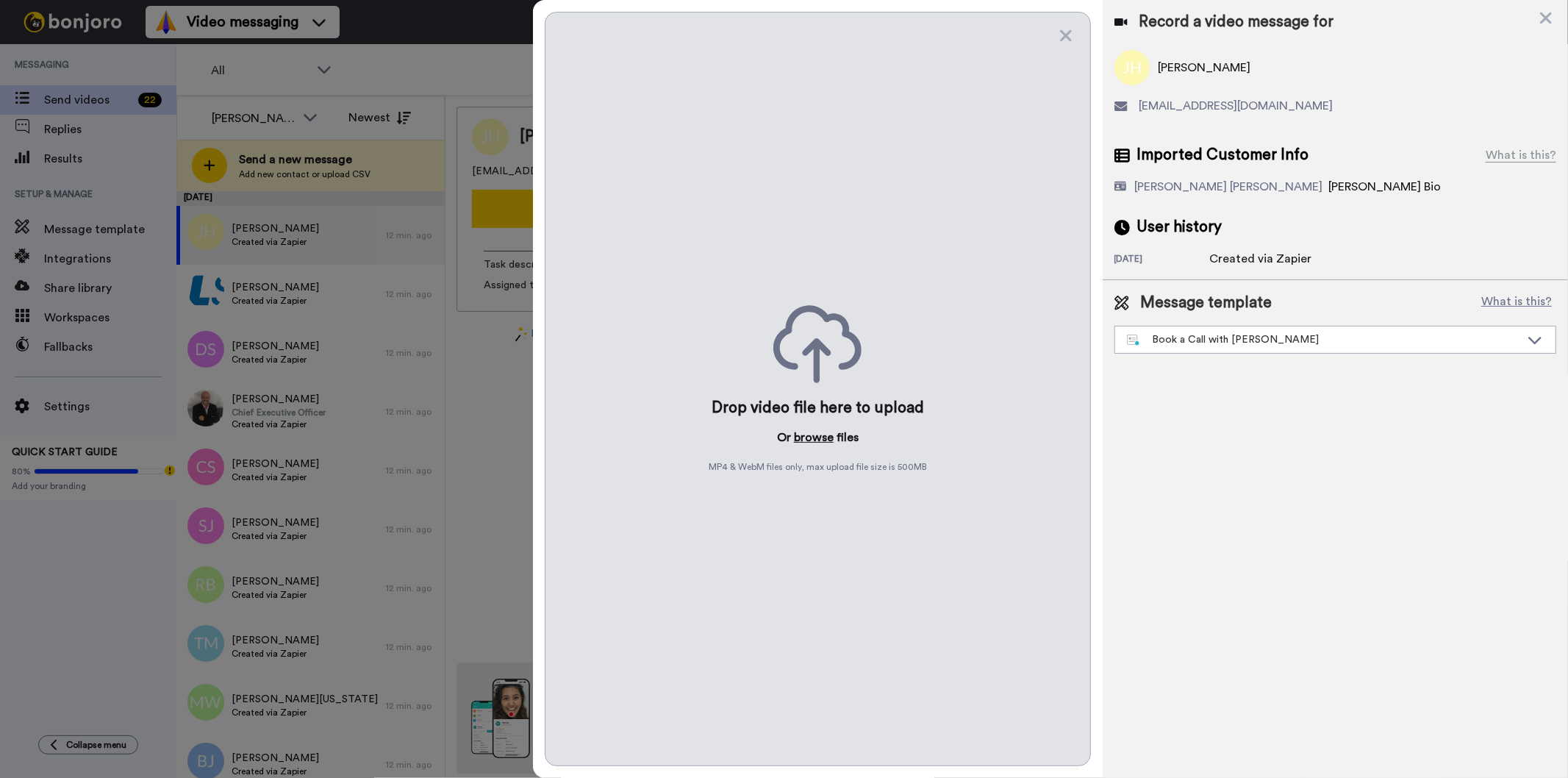
click at [812, 435] on button "browse" at bounding box center [814, 437] width 39 height 17
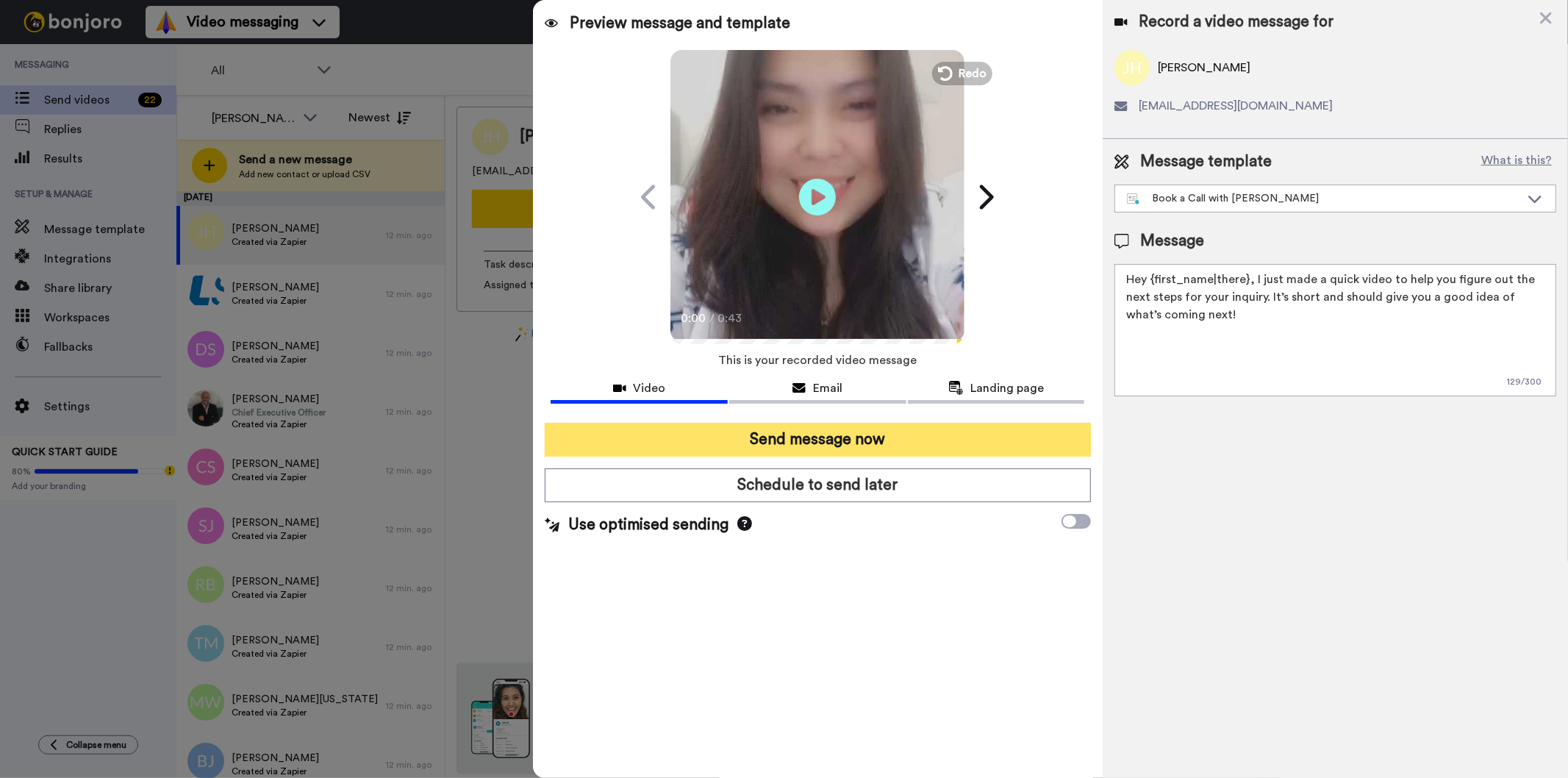
click at [863, 433] on button "Send message now" at bounding box center [818, 439] width 546 height 33
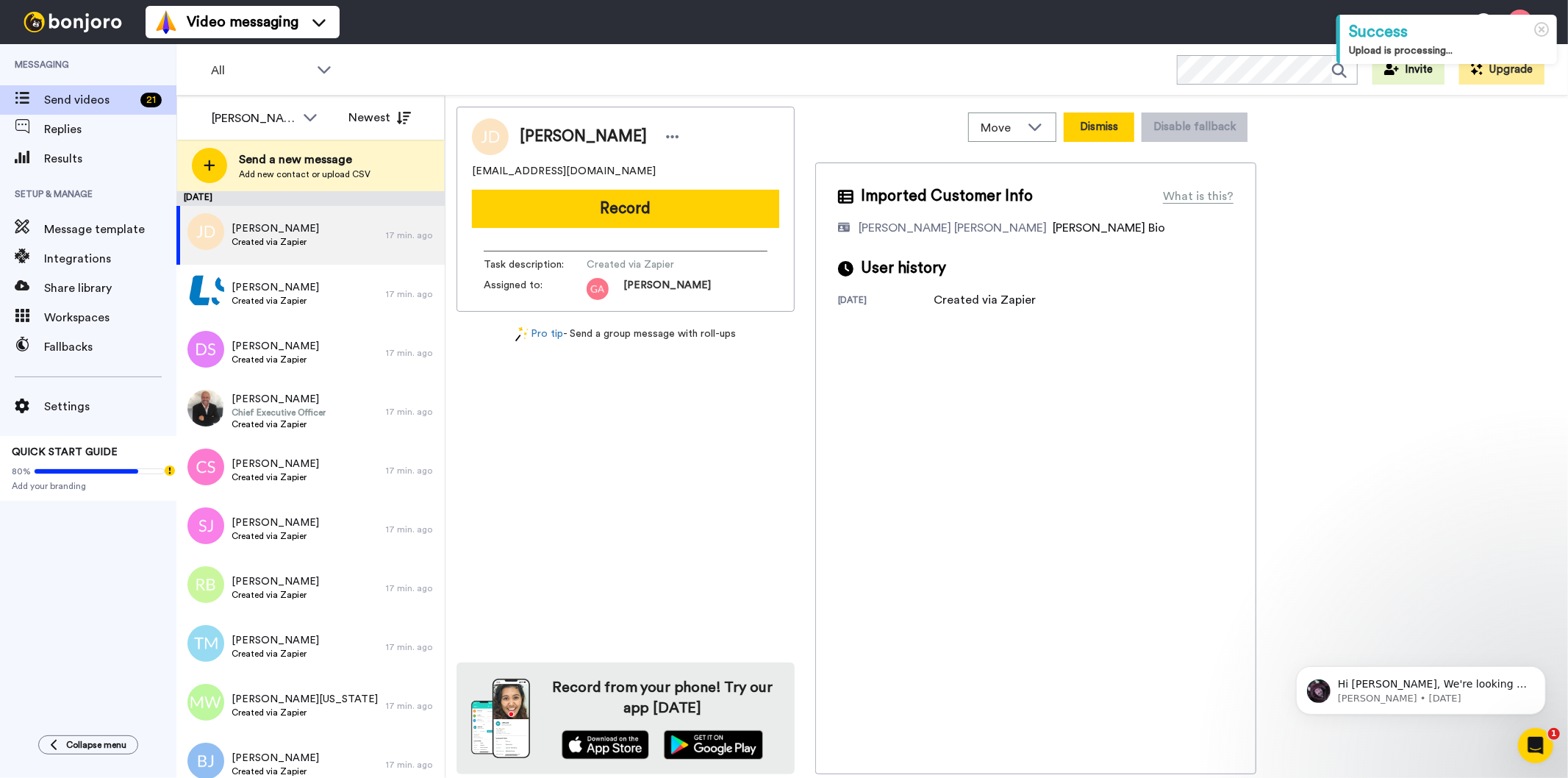
click at [1086, 122] on button "Dismiss" at bounding box center [1099, 127] width 71 height 30
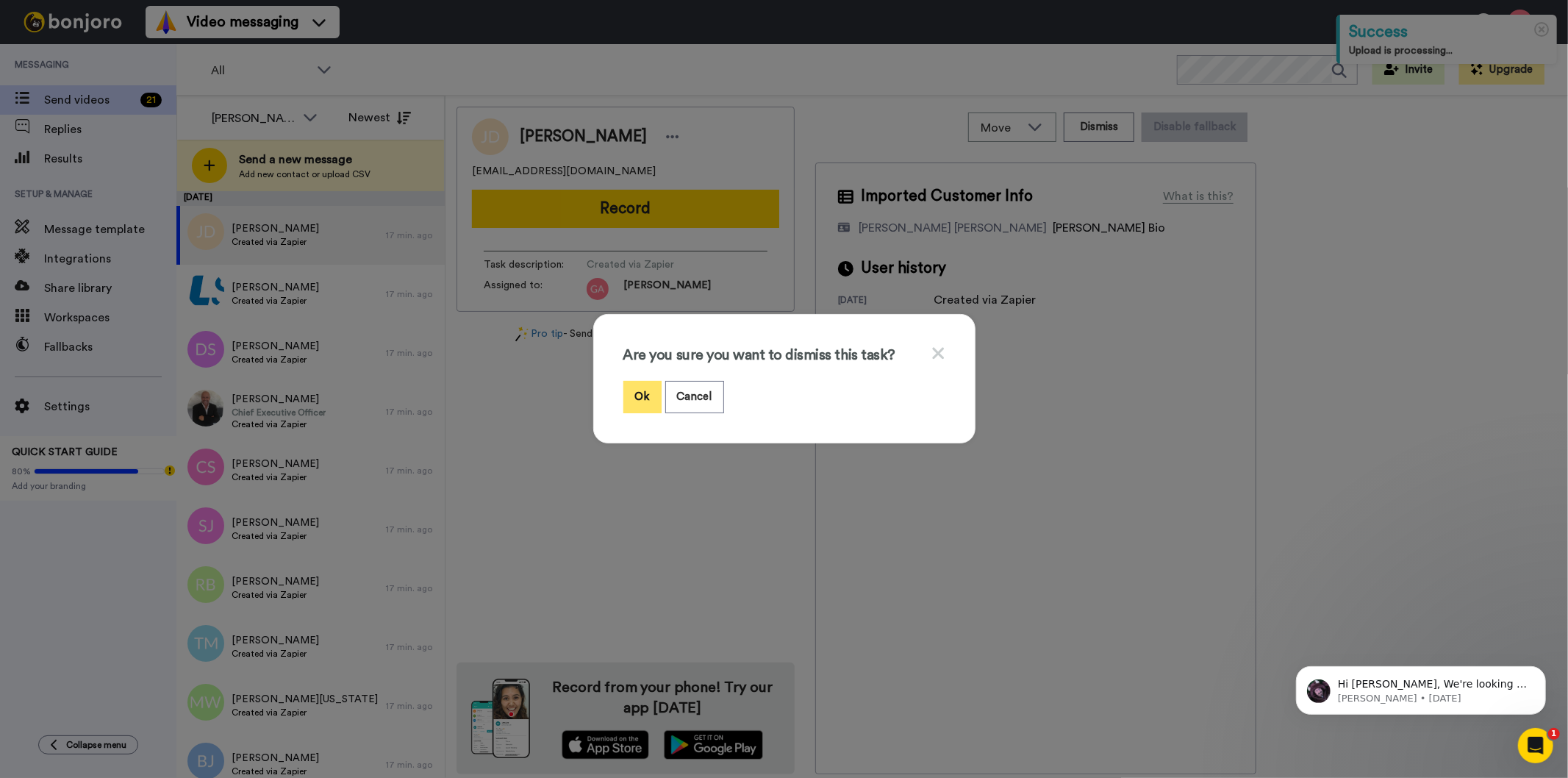
click at [626, 391] on button "Ok" at bounding box center [642, 396] width 38 height 32
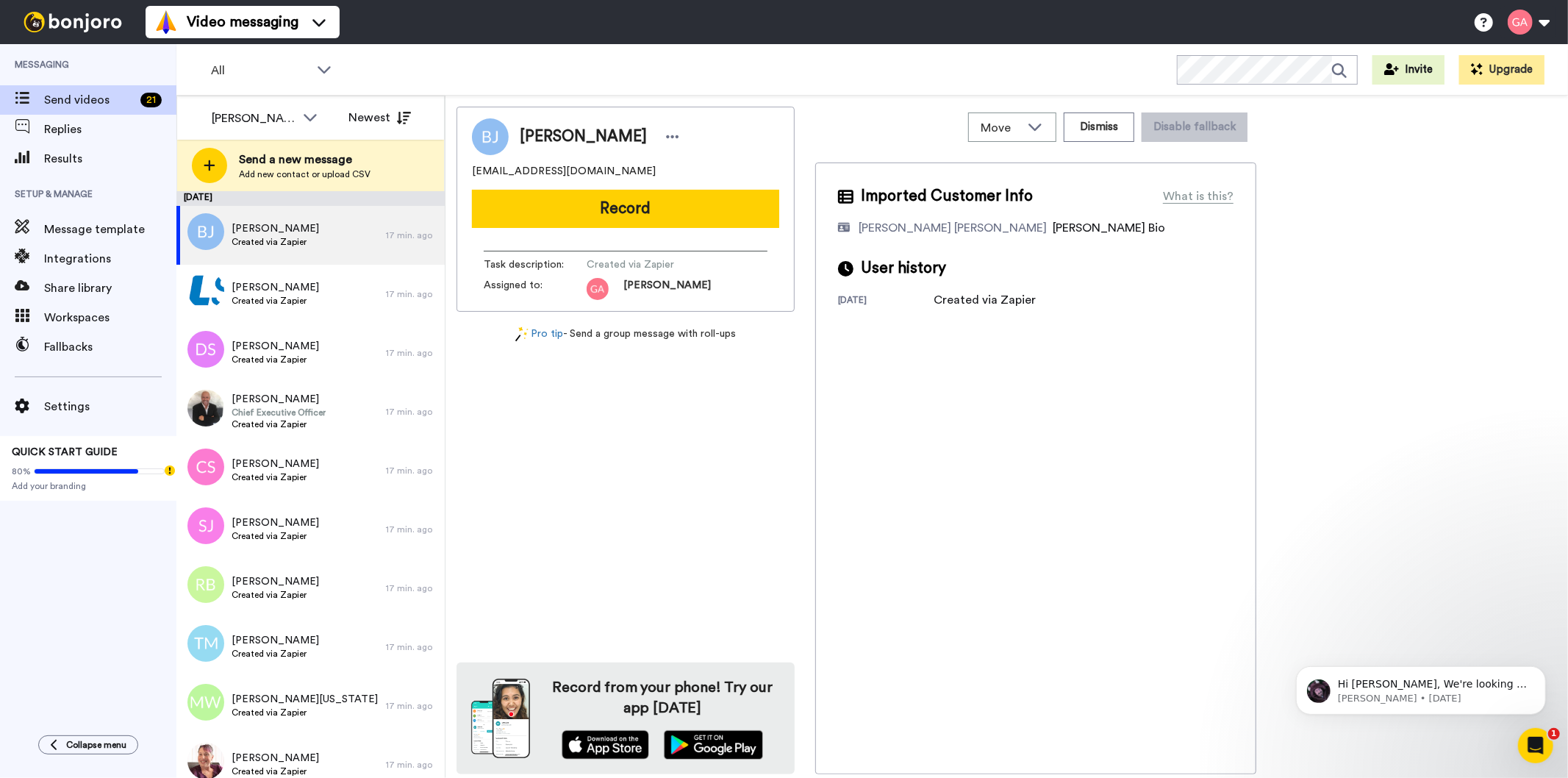
drag, startPoint x: 520, startPoint y: 130, endPoint x: 636, endPoint y: 130, distance: 116.0
click at [636, 130] on div "[PERSON_NAME]" at bounding box center [601, 136] width 164 height 22
copy span "[PERSON_NAME]"
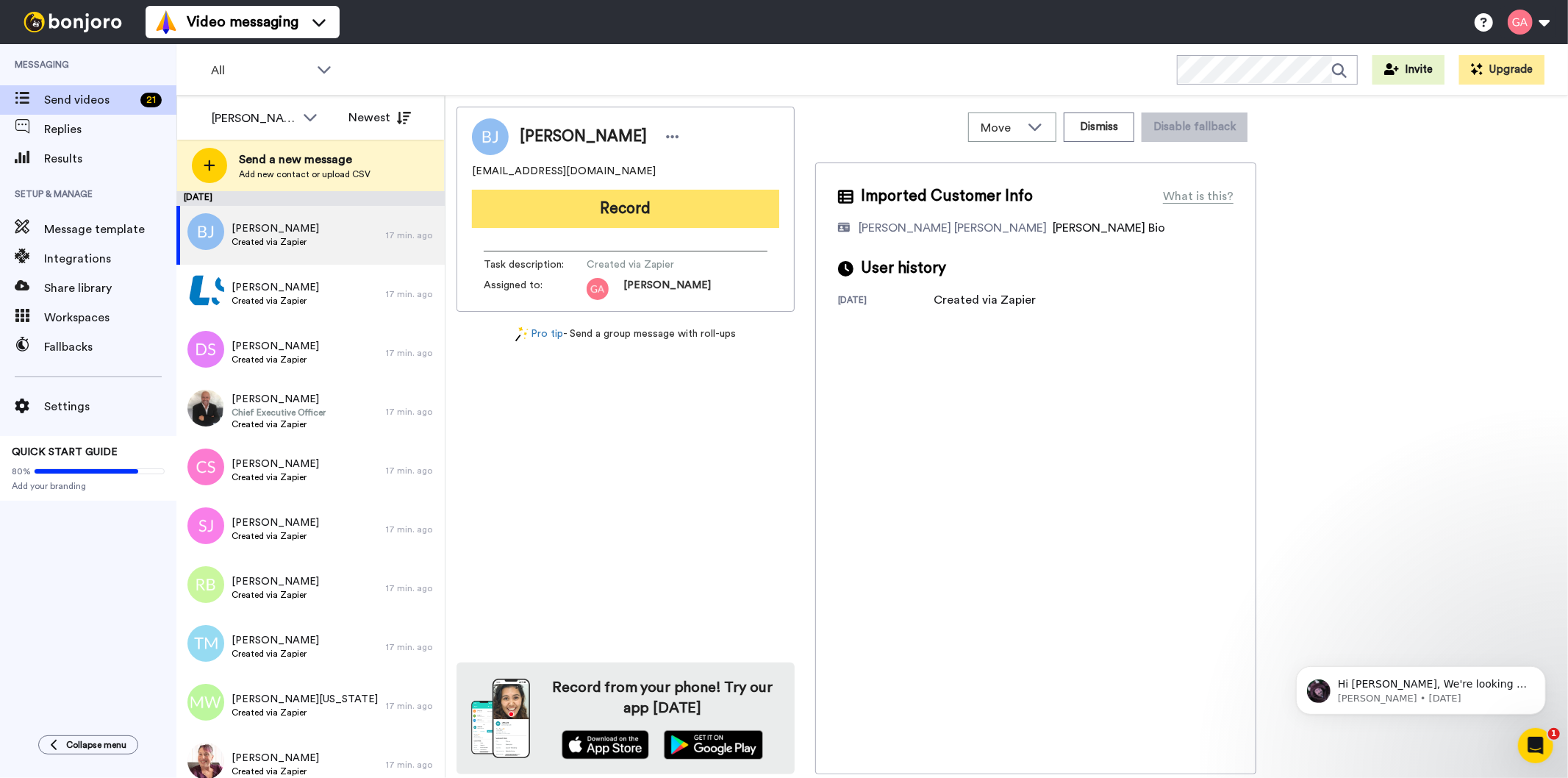
click at [663, 214] on button "Record" at bounding box center [625, 209] width 307 height 38
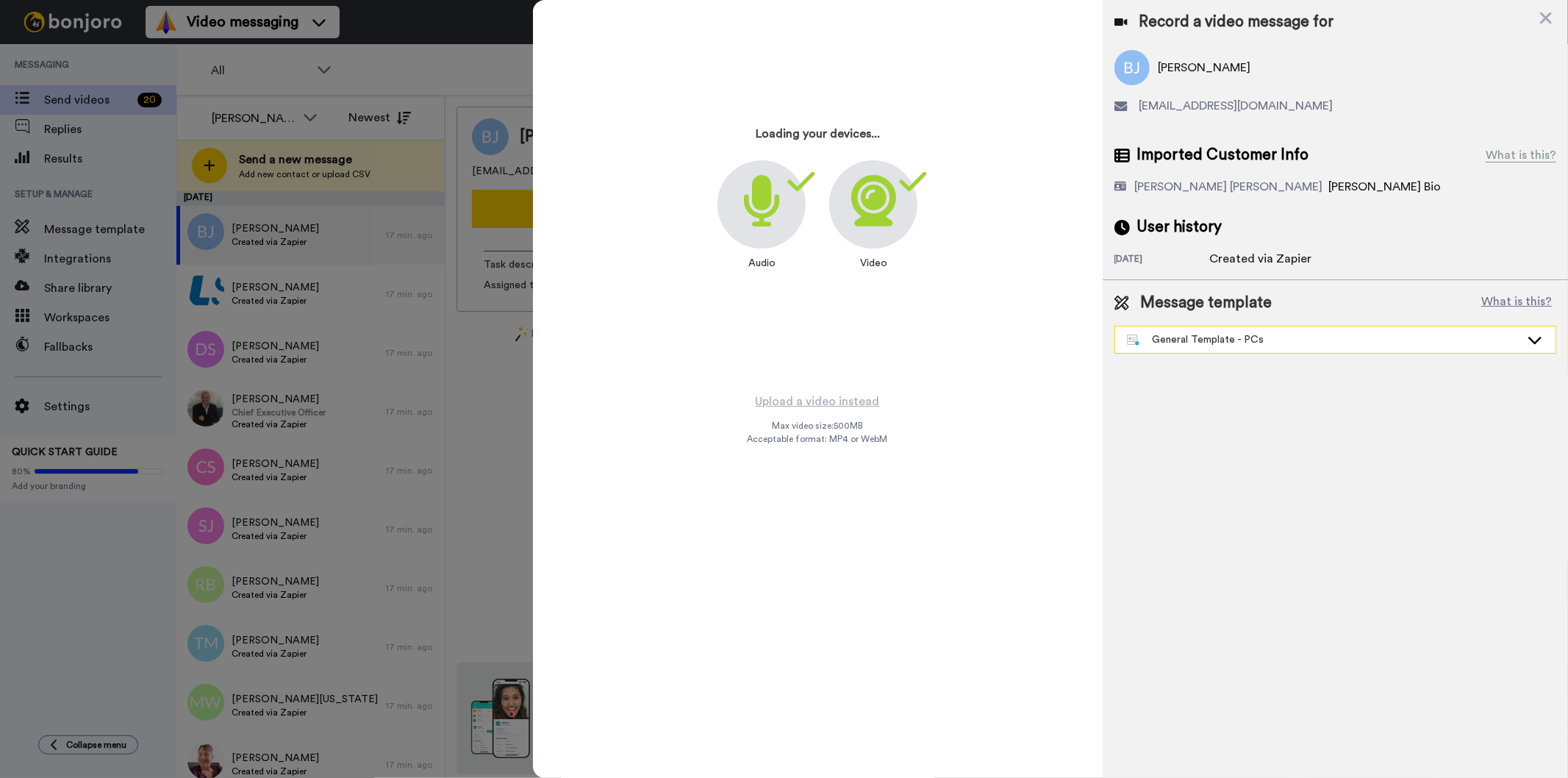
click at [1224, 345] on div "General Template - PCs" at bounding box center [1323, 339] width 393 height 14
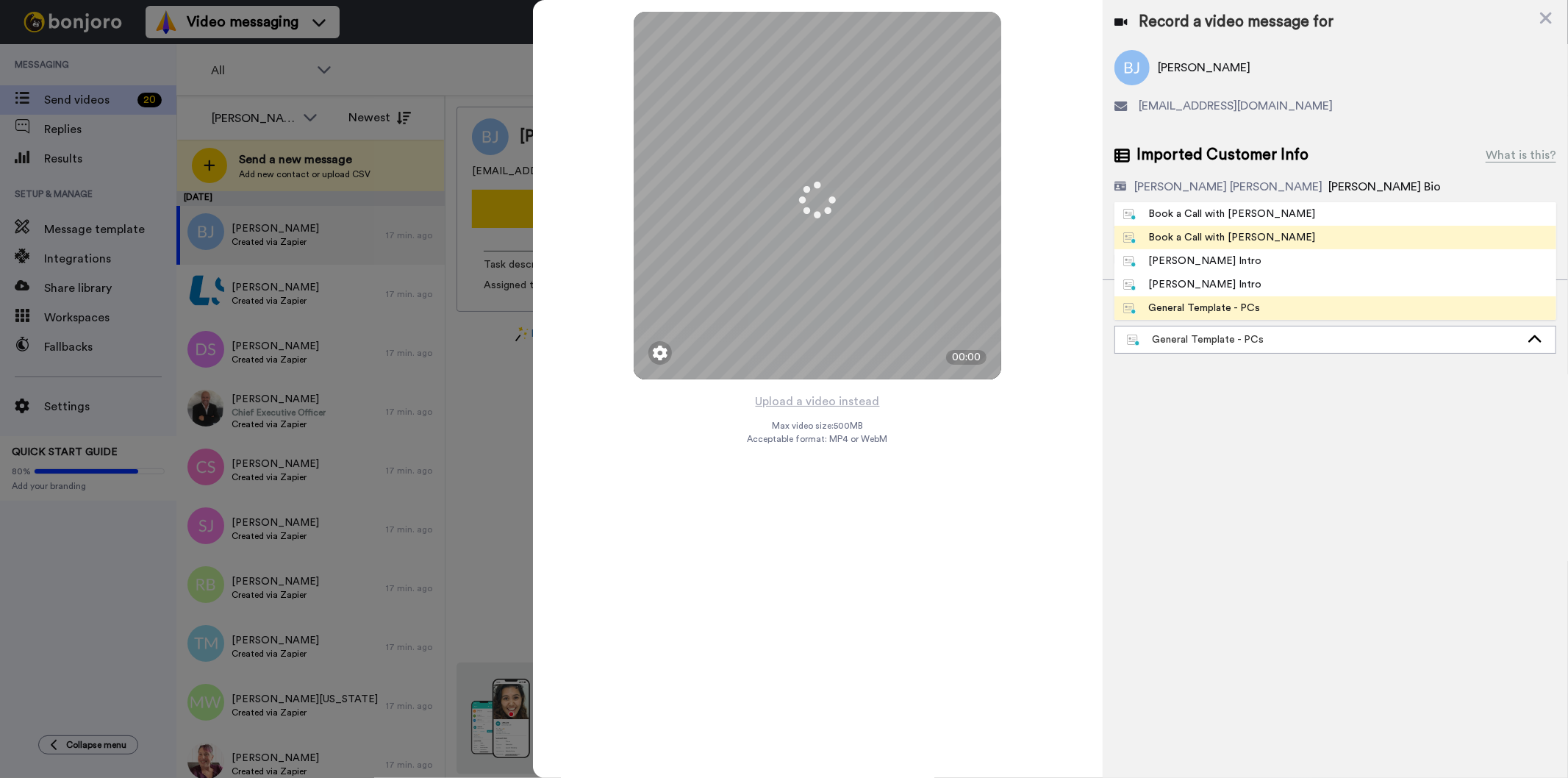
click at [1252, 239] on span "Book a Call with [PERSON_NAME]" at bounding box center [1220, 236] width 211 height 14
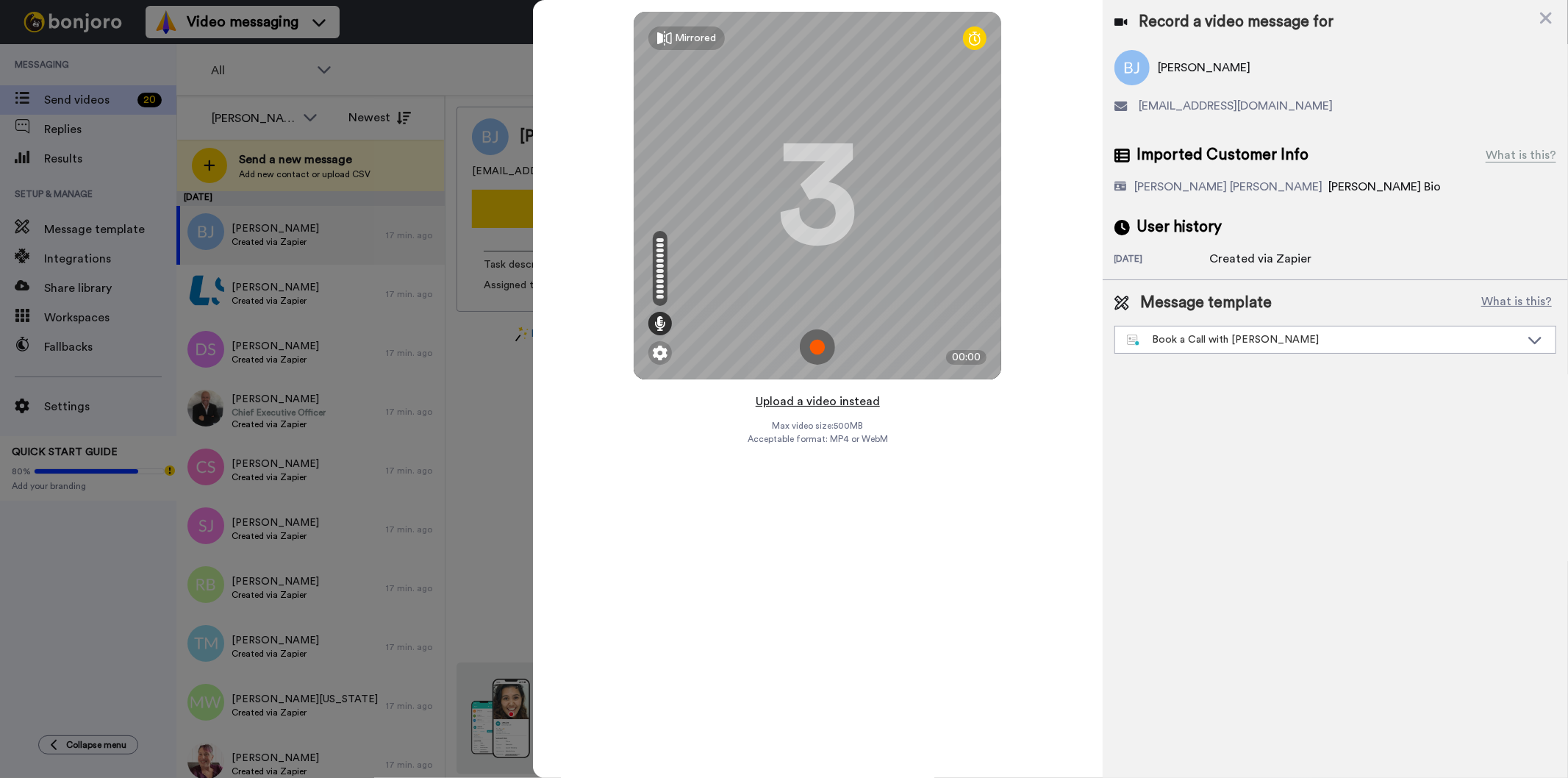
click at [862, 406] on button "Upload a video instead" at bounding box center [818, 401] width 133 height 19
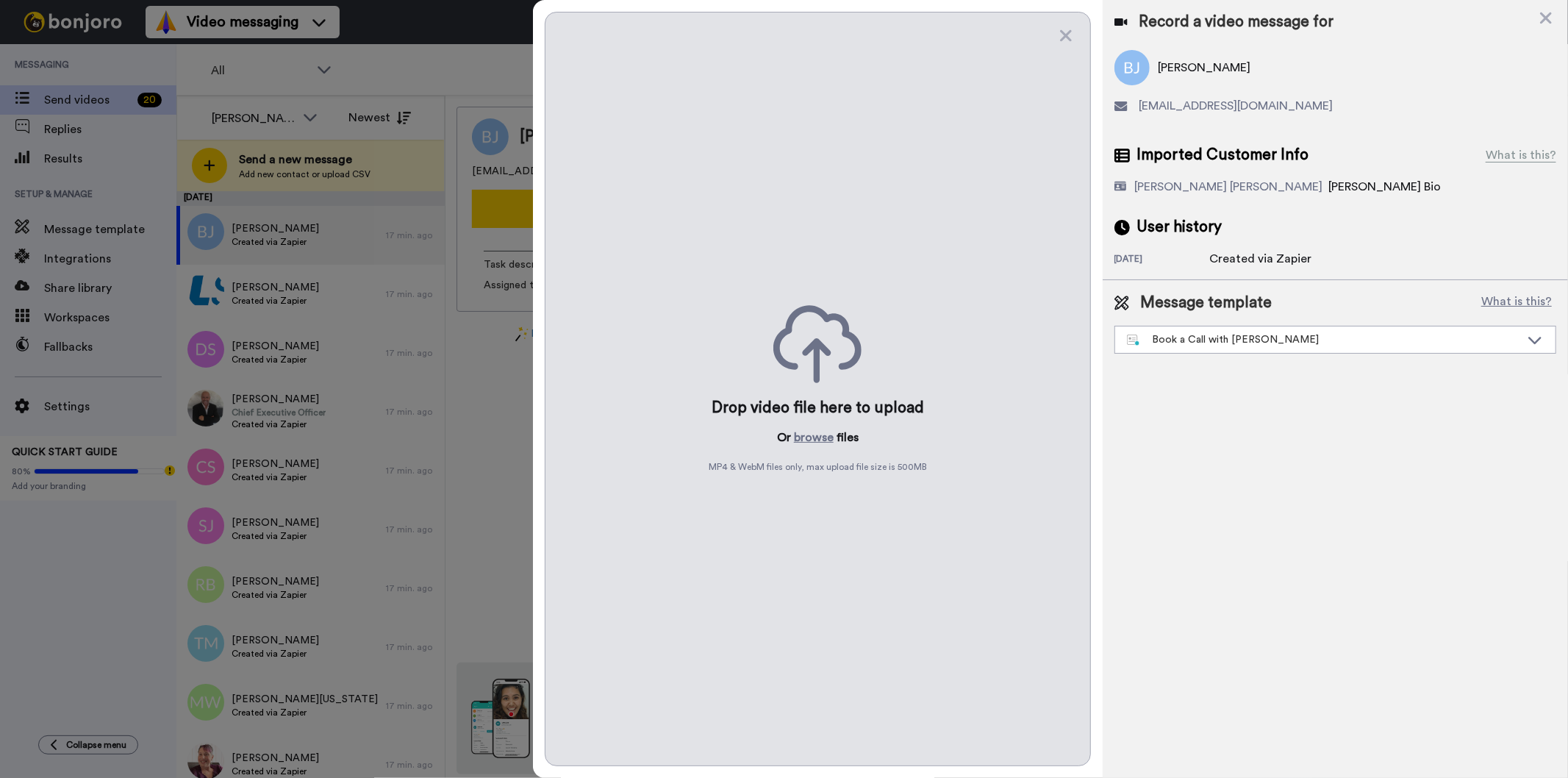
click at [834, 437] on p "Or browse files" at bounding box center [818, 437] width 81 height 17
click at [817, 437] on button "browse" at bounding box center [814, 437] width 39 height 17
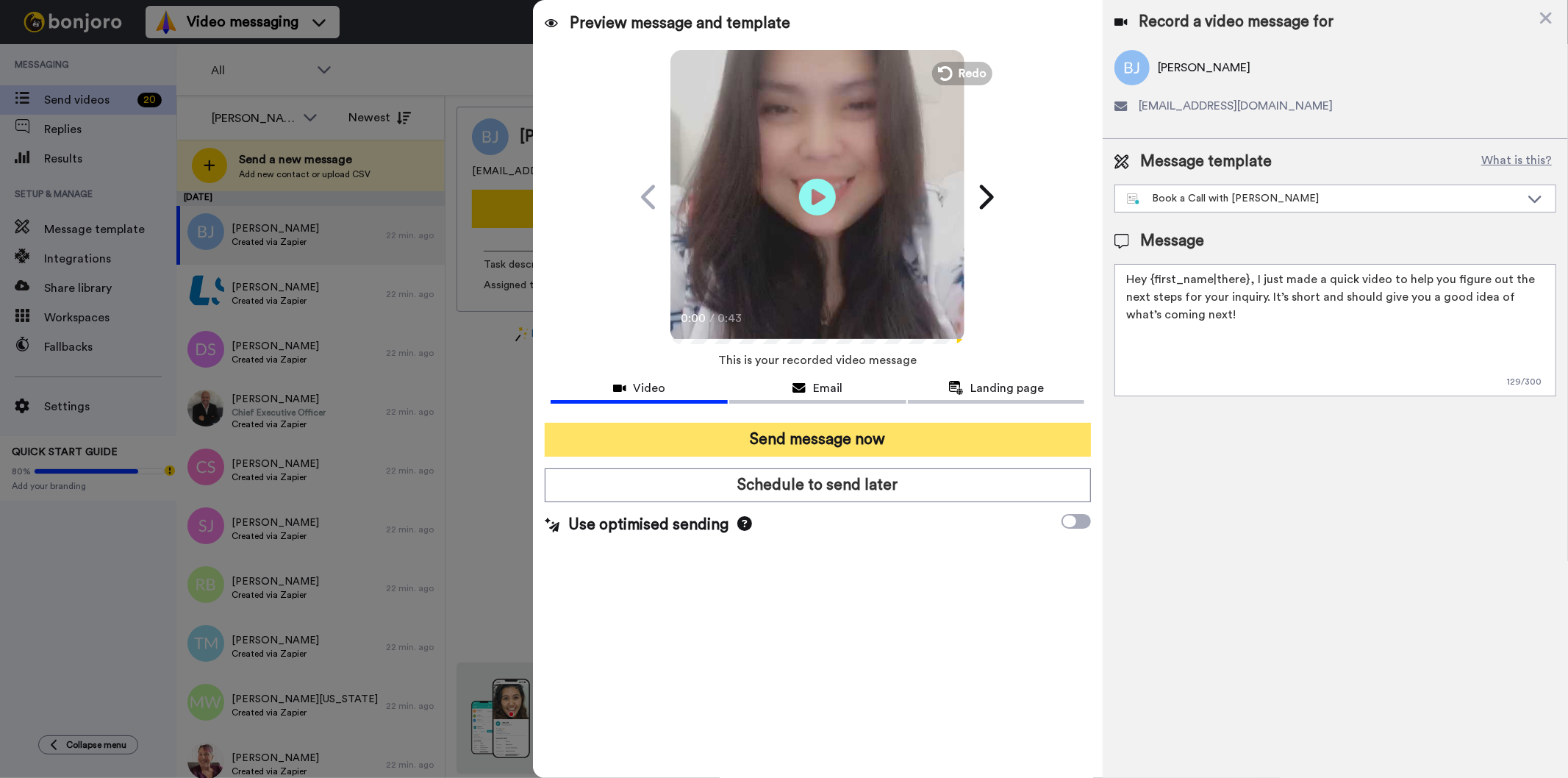
click at [772, 444] on button "Send message now" at bounding box center [818, 439] width 546 height 33
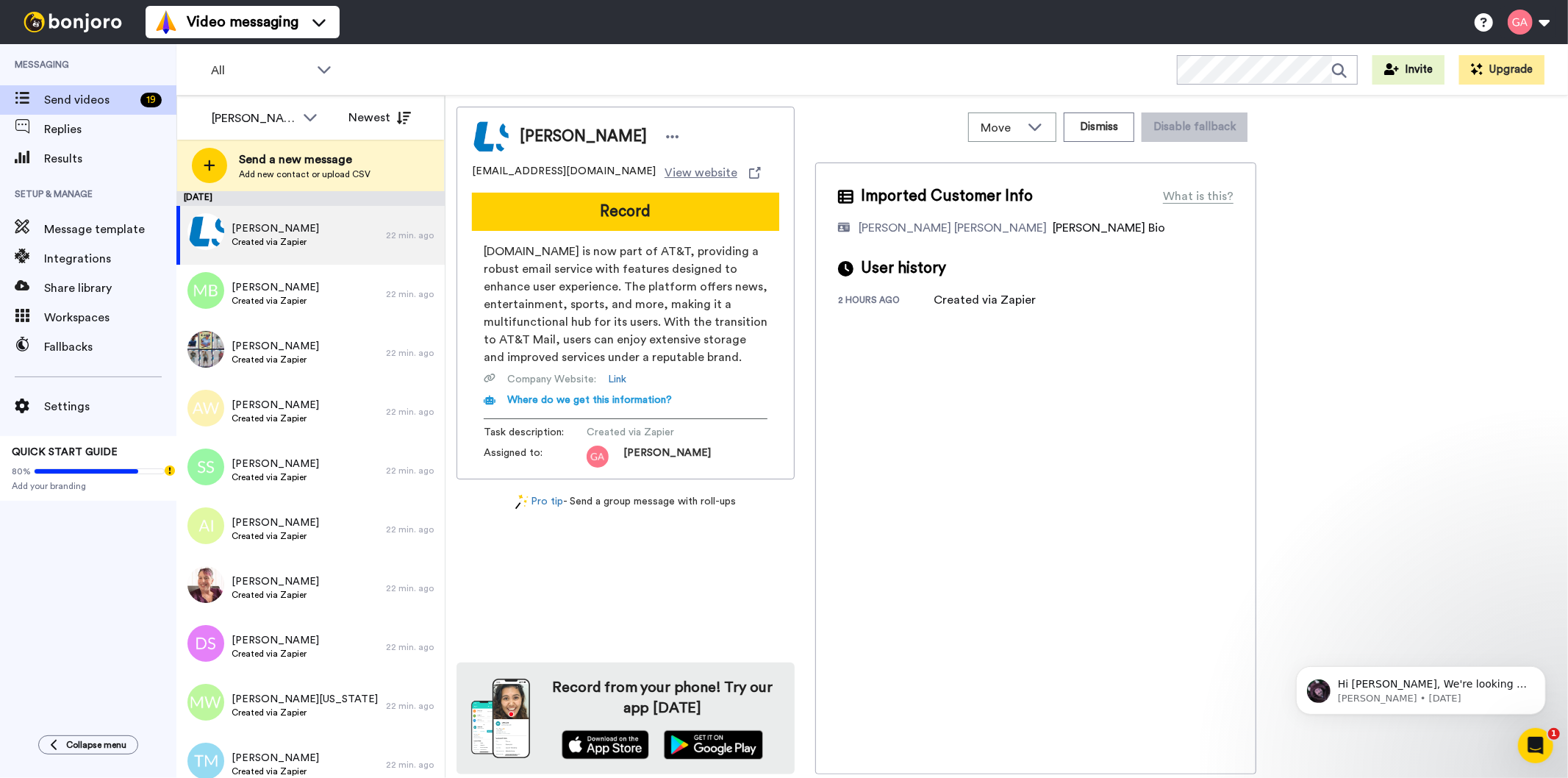
click at [550, 135] on span "[PERSON_NAME]" at bounding box center [583, 136] width 127 height 22
copy div "[PERSON_NAME]"
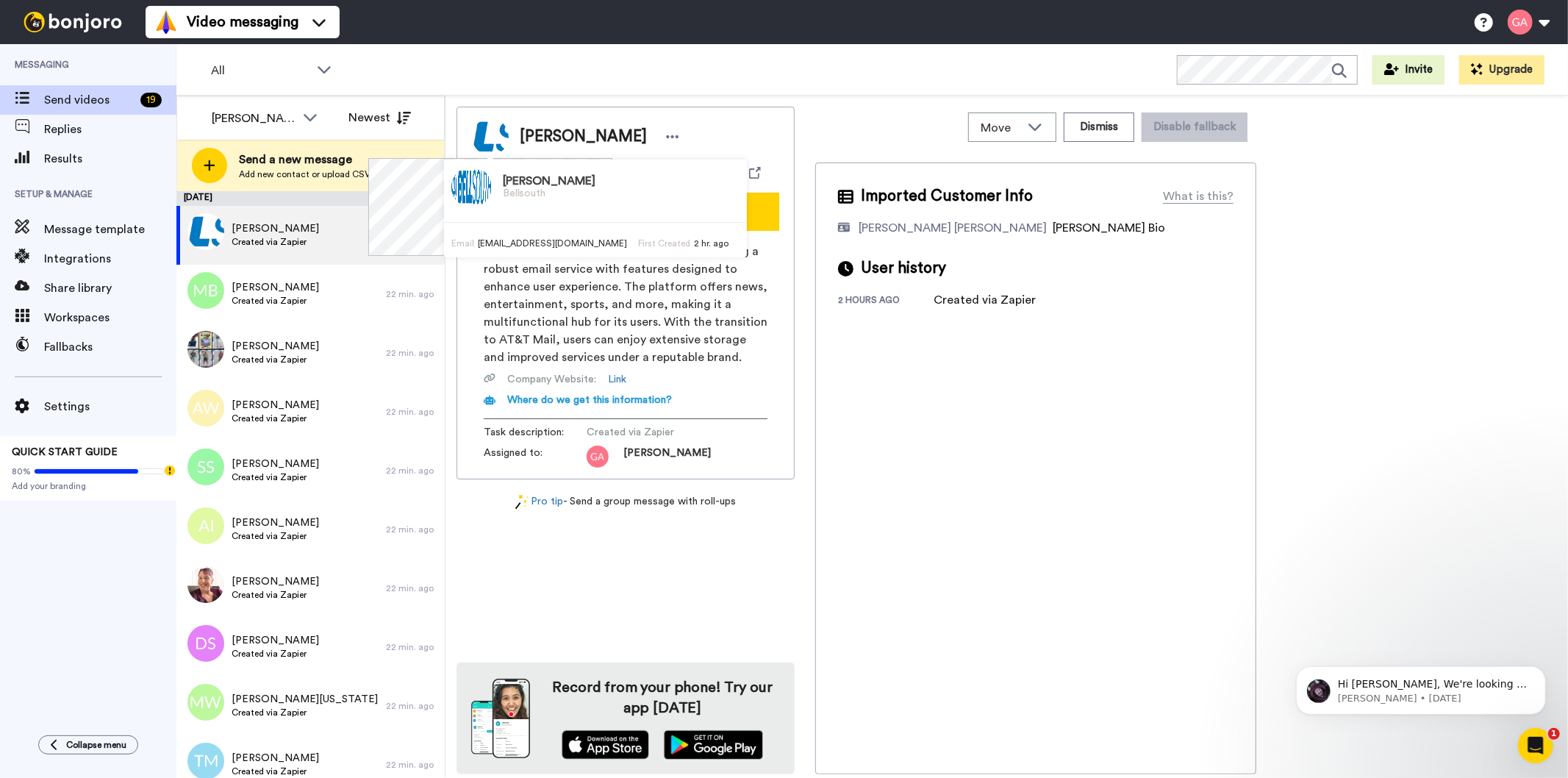
click at [982, 620] on div "Imported Customer Info What is this? [PERSON_NAME] [PERSON_NAME] Bonjoro Assign…" at bounding box center [1036, 468] width 441 height 611
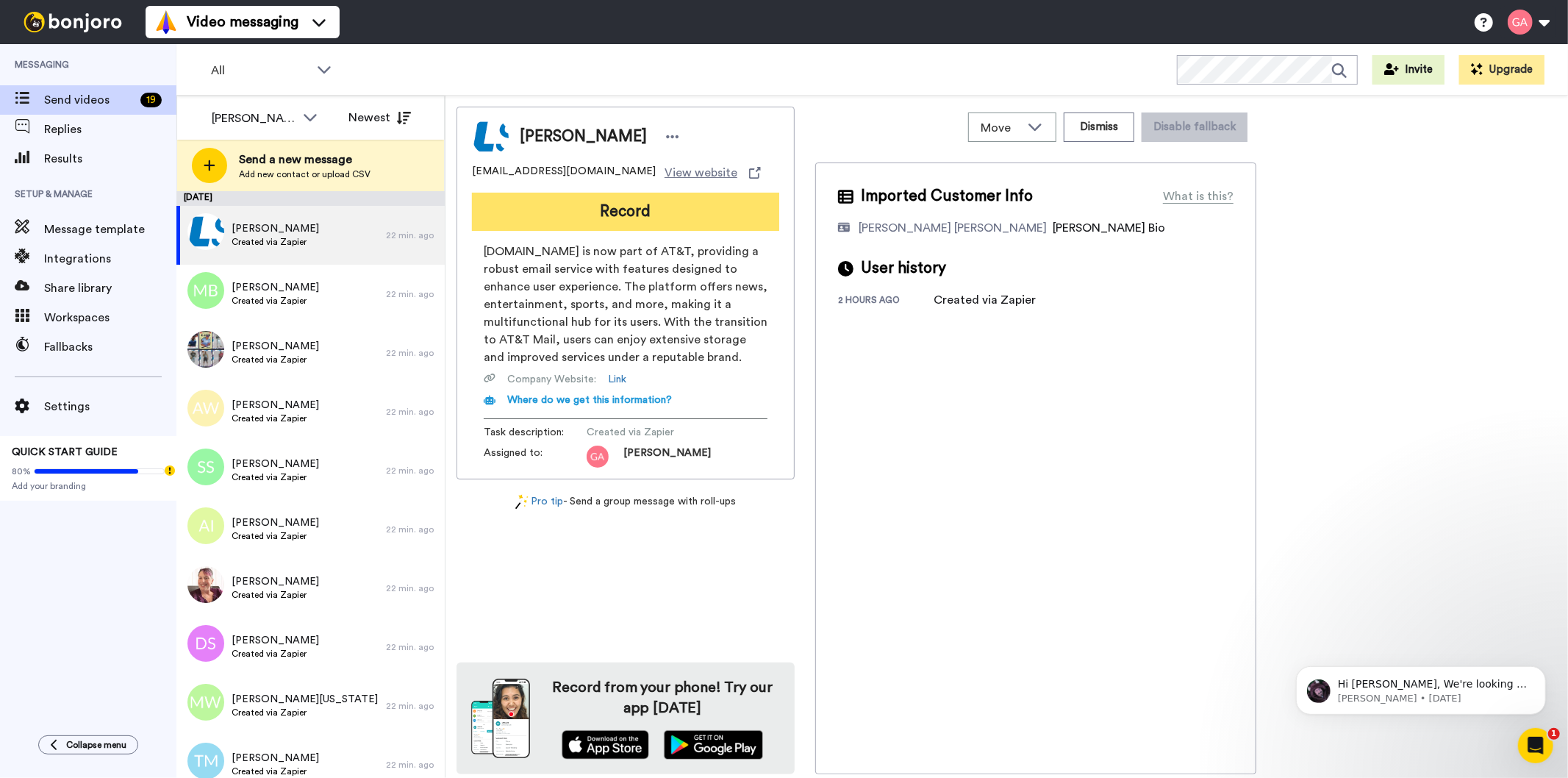
click at [630, 215] on button "Record" at bounding box center [625, 211] width 307 height 38
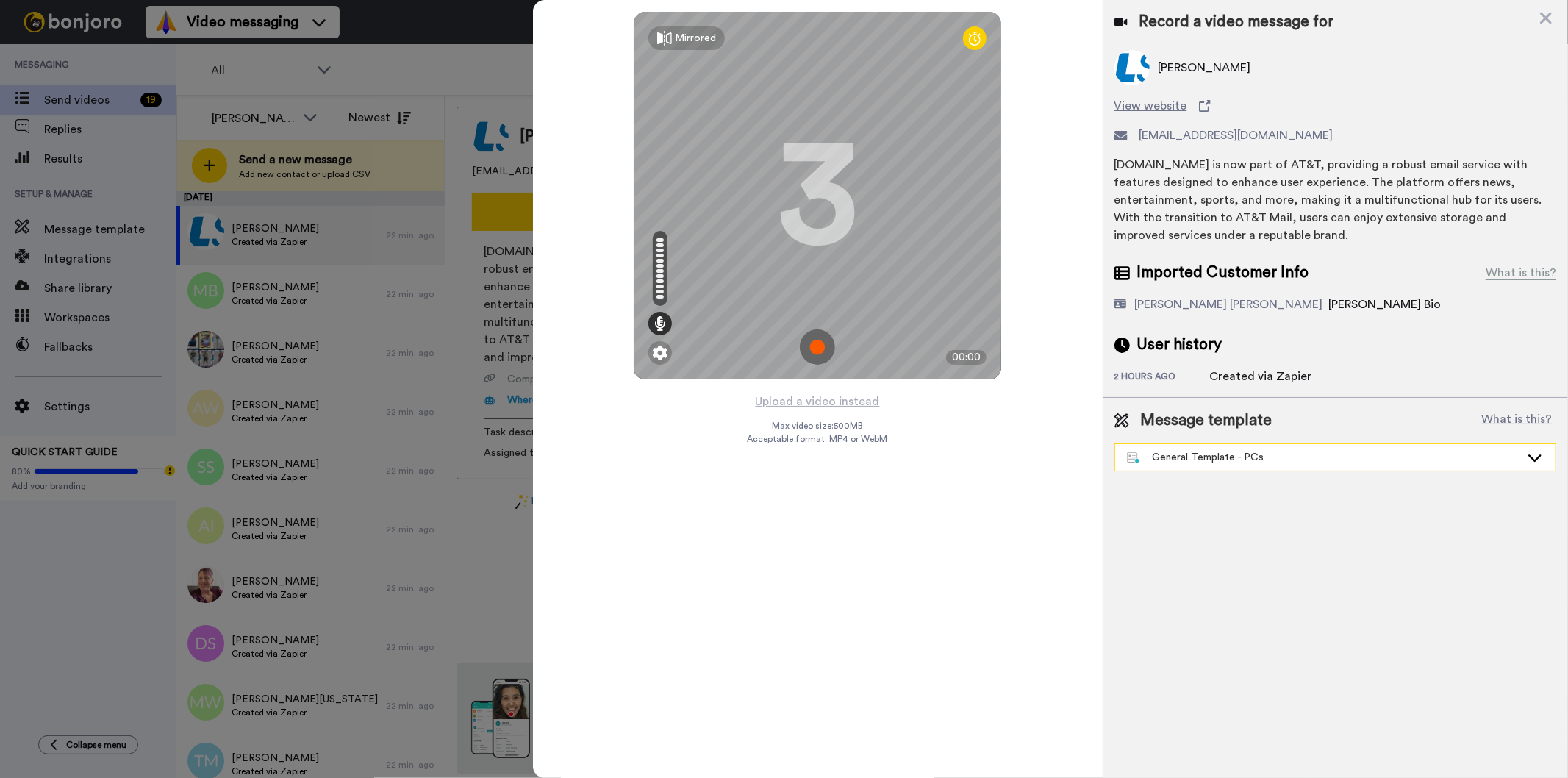
click at [1303, 458] on div "General Template - PCs" at bounding box center [1323, 456] width 393 height 14
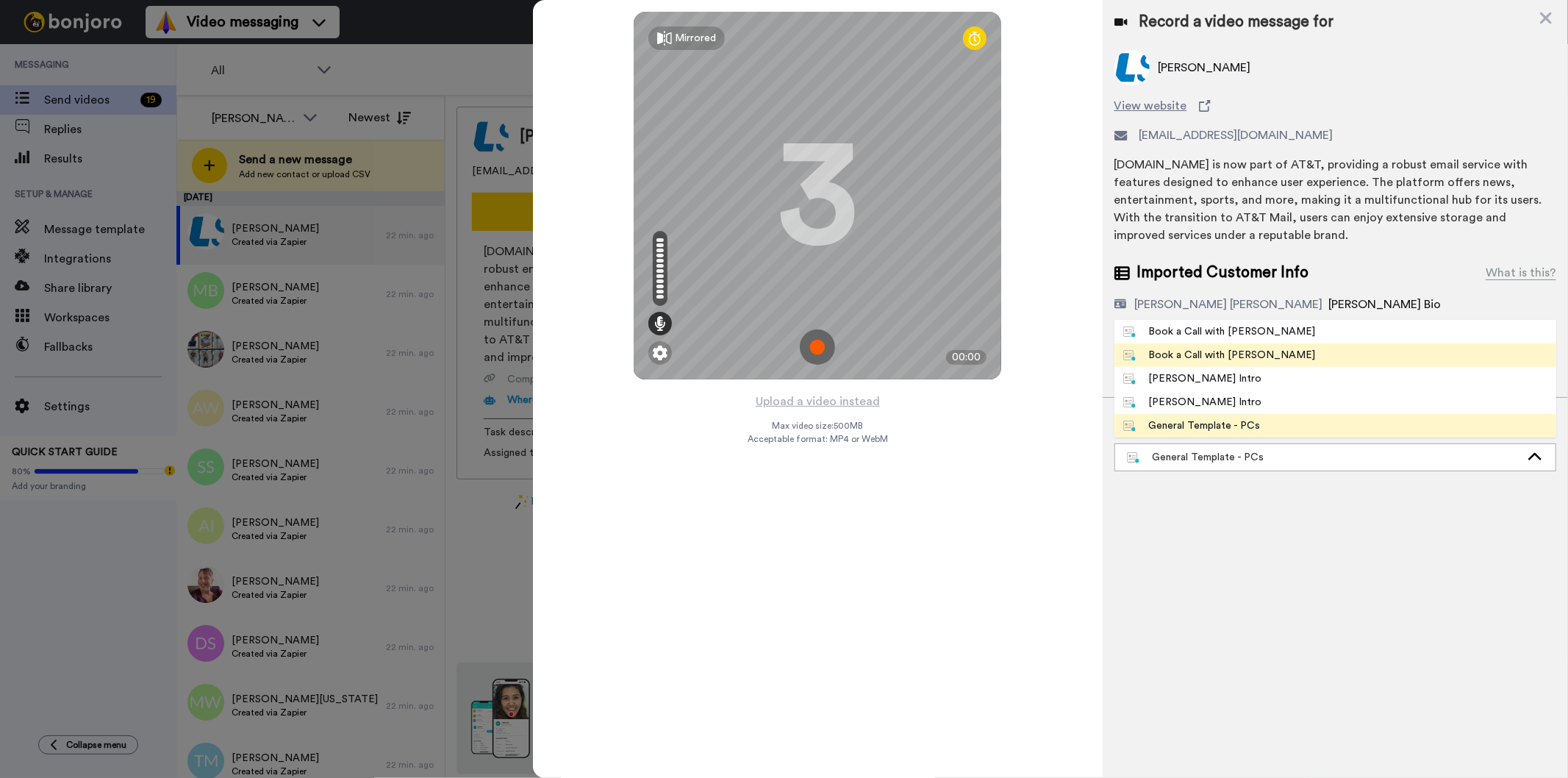
click at [1257, 357] on span "Book a Call with [PERSON_NAME]" at bounding box center [1220, 354] width 211 height 14
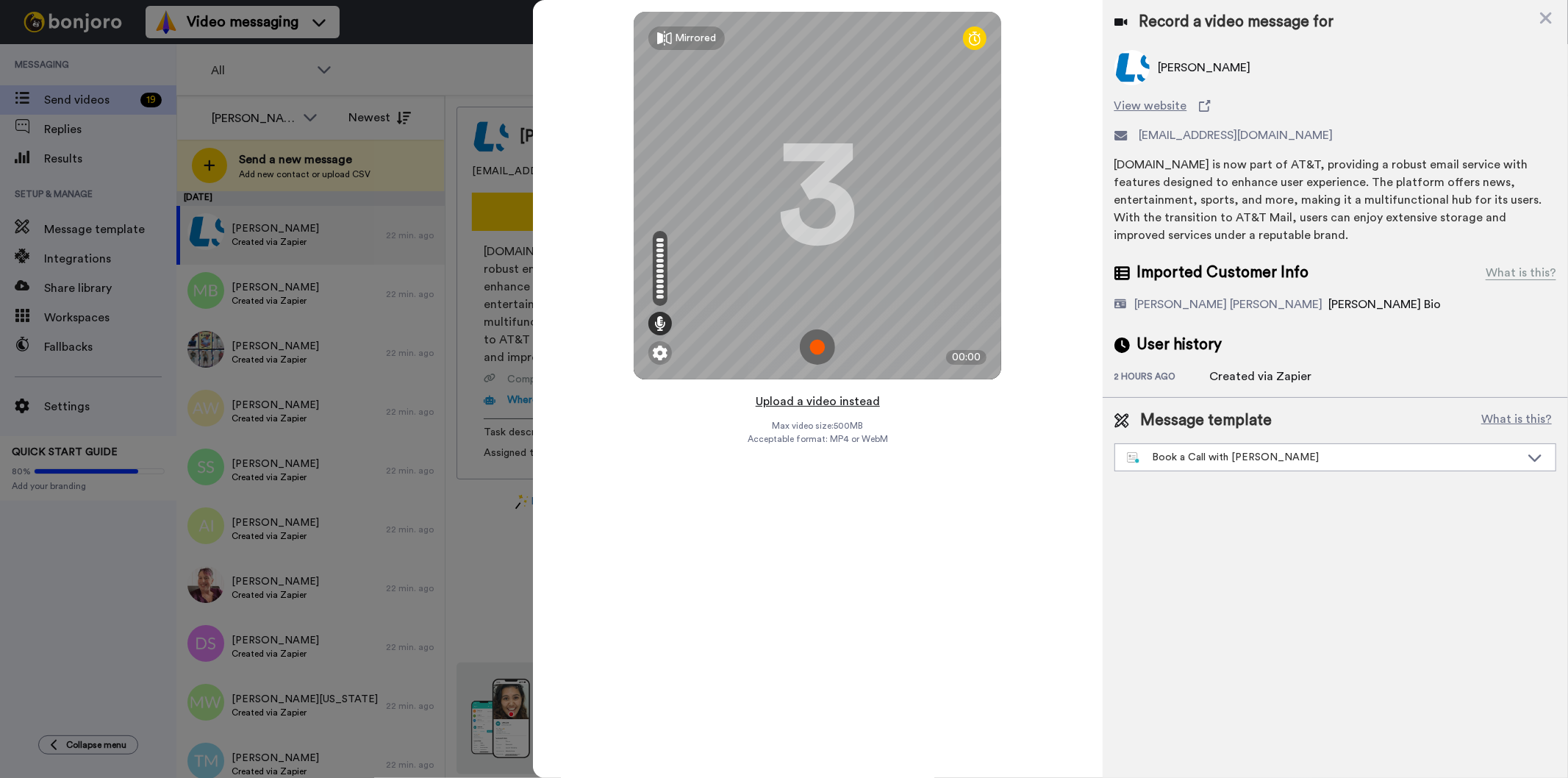
click at [817, 401] on button "Upload a video instead" at bounding box center [818, 401] width 133 height 19
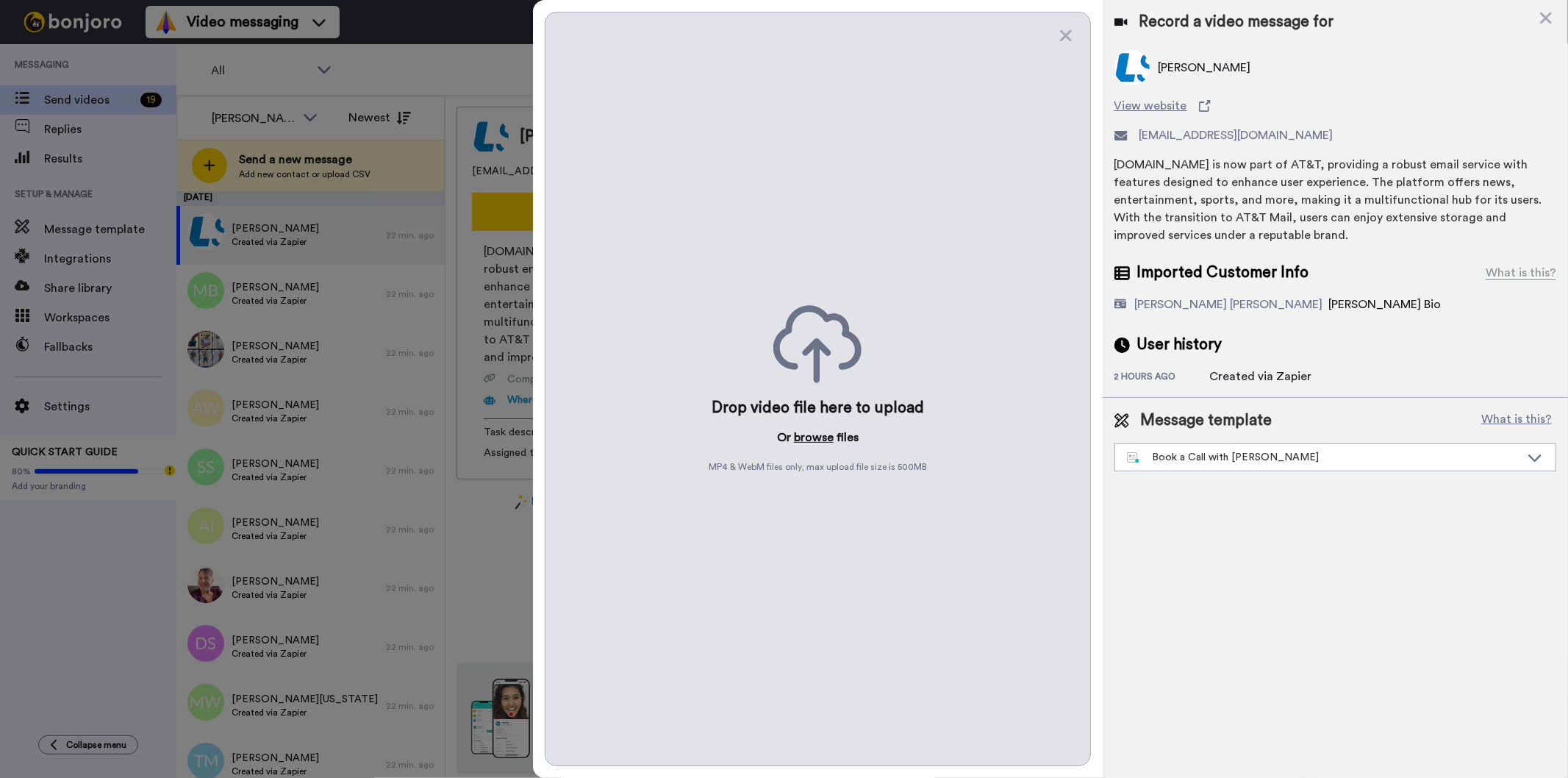
click at [817, 432] on button "browse" at bounding box center [814, 437] width 39 height 17
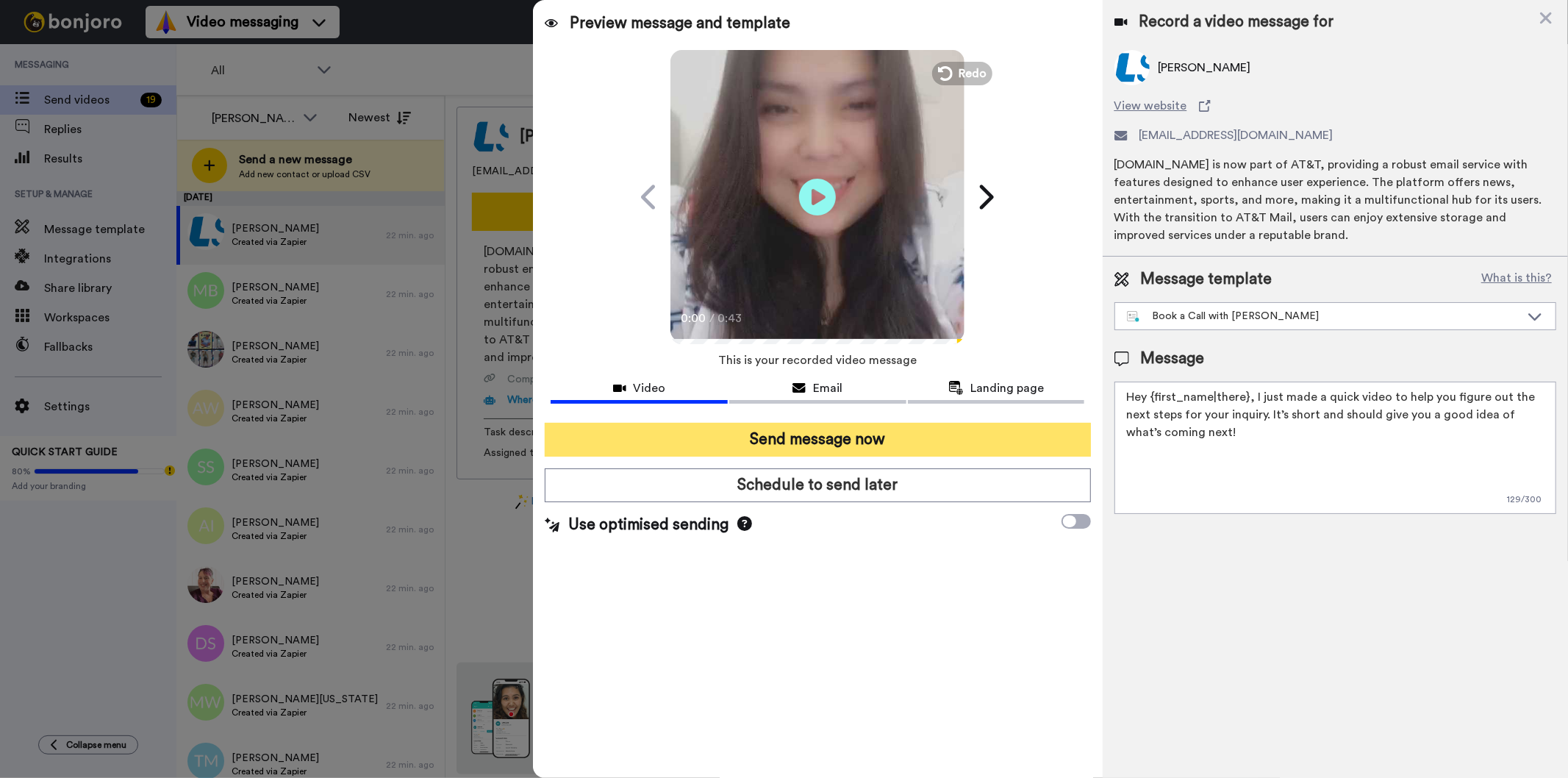
click at [909, 430] on button "Send message now" at bounding box center [818, 439] width 546 height 33
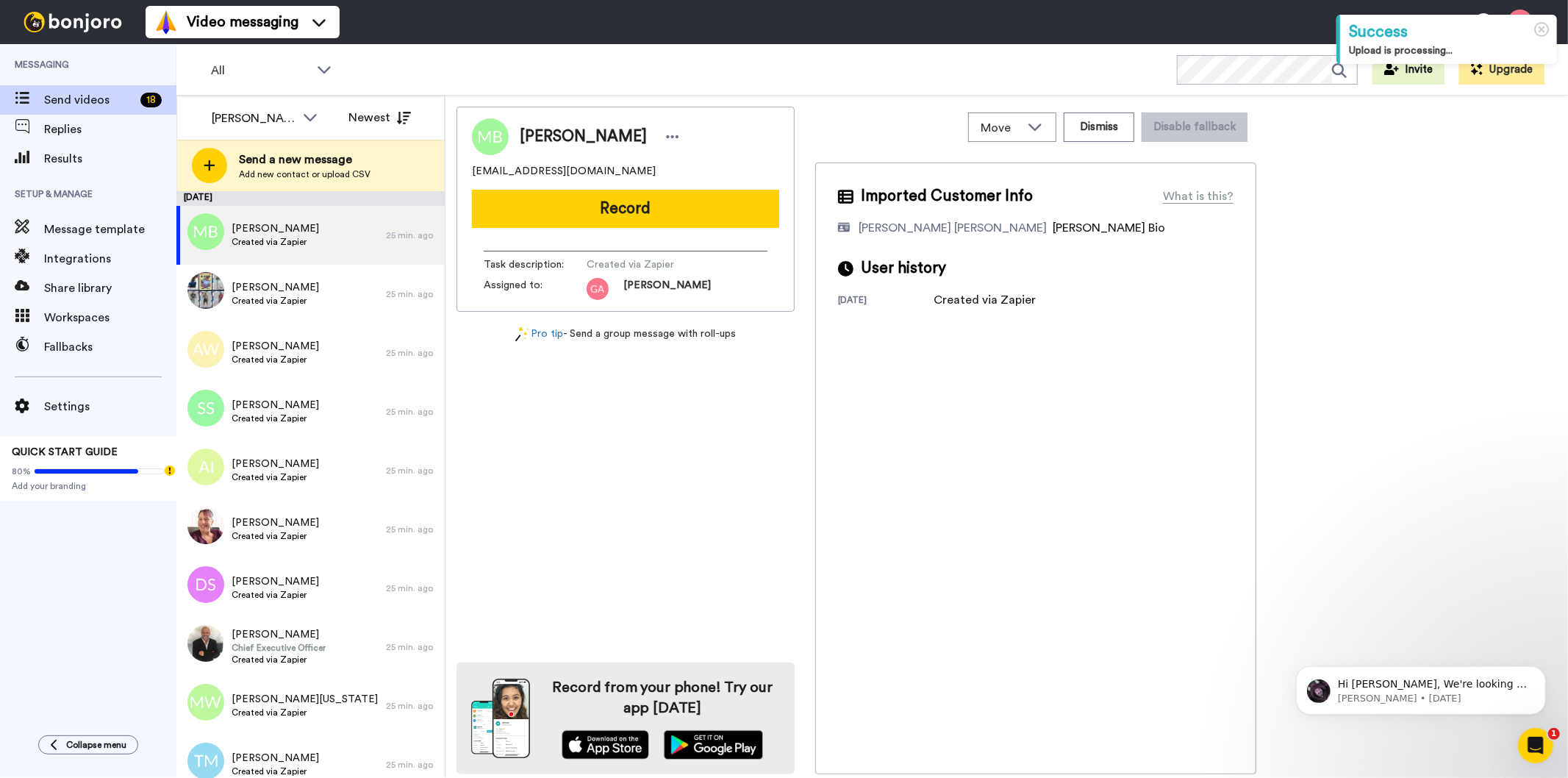
click at [525, 136] on span "[PERSON_NAME]" at bounding box center [583, 136] width 127 height 22
click at [526, 135] on span "[PERSON_NAME]" at bounding box center [583, 136] width 127 height 22
copy div "[PERSON_NAME]"
click at [727, 532] on div "[PERSON_NAME] [EMAIL_ADDRESS][DOMAIN_NAME] Record Task description : Created vi…" at bounding box center [625, 439] width 338 height 667
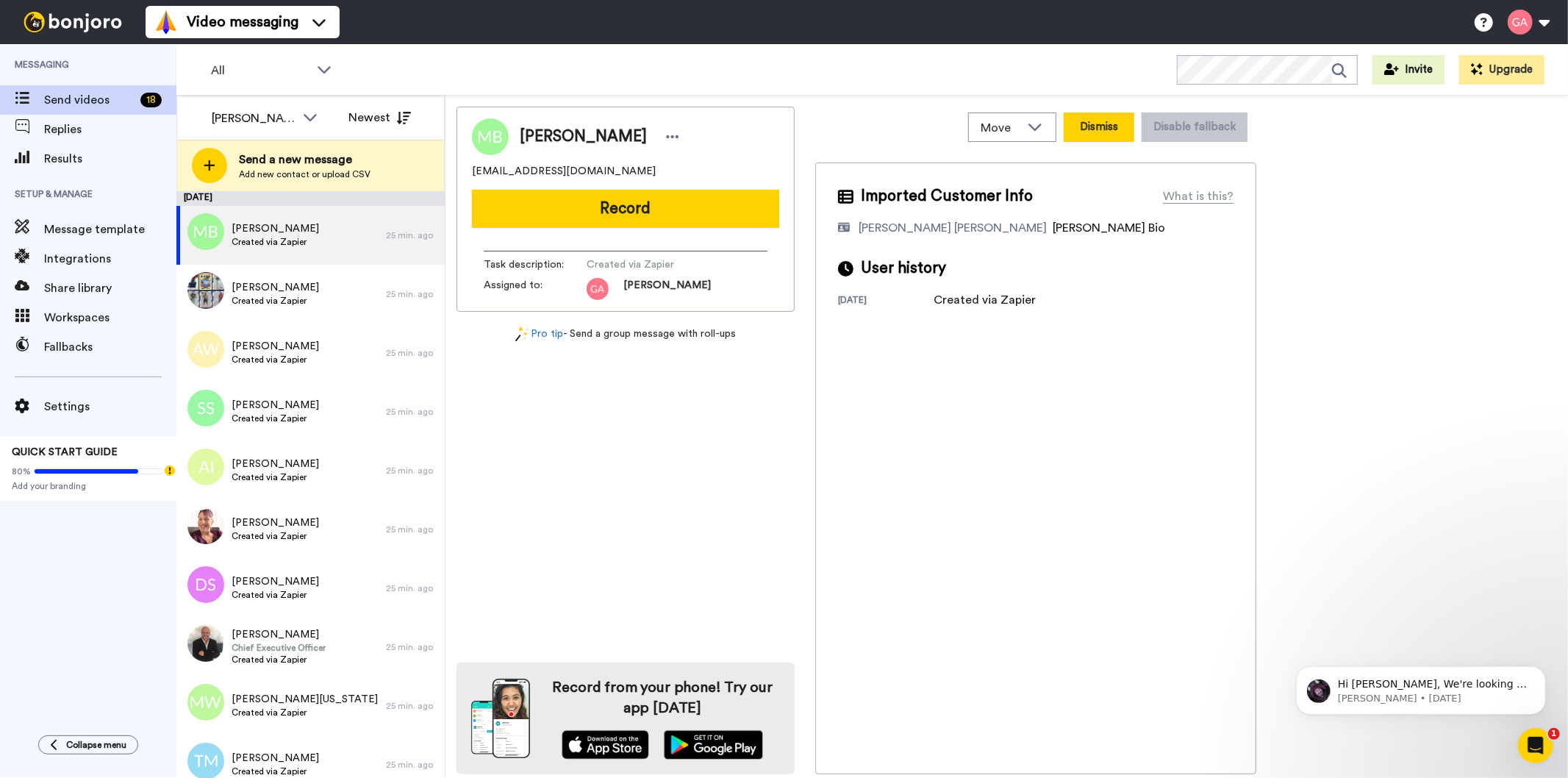
click at [1098, 127] on button "Dismiss" at bounding box center [1099, 127] width 71 height 30
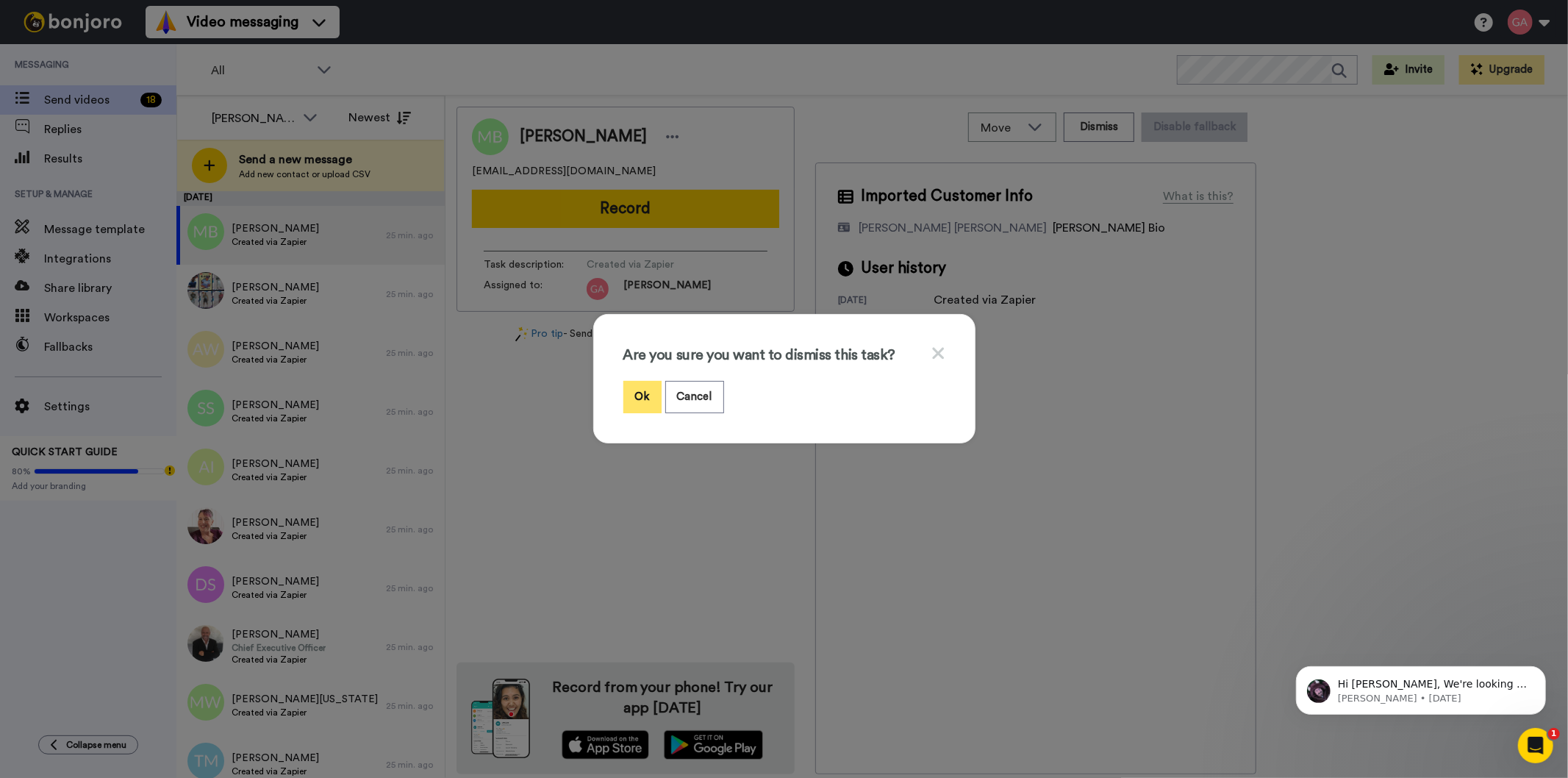
click at [635, 392] on button "Ok" at bounding box center [642, 396] width 38 height 32
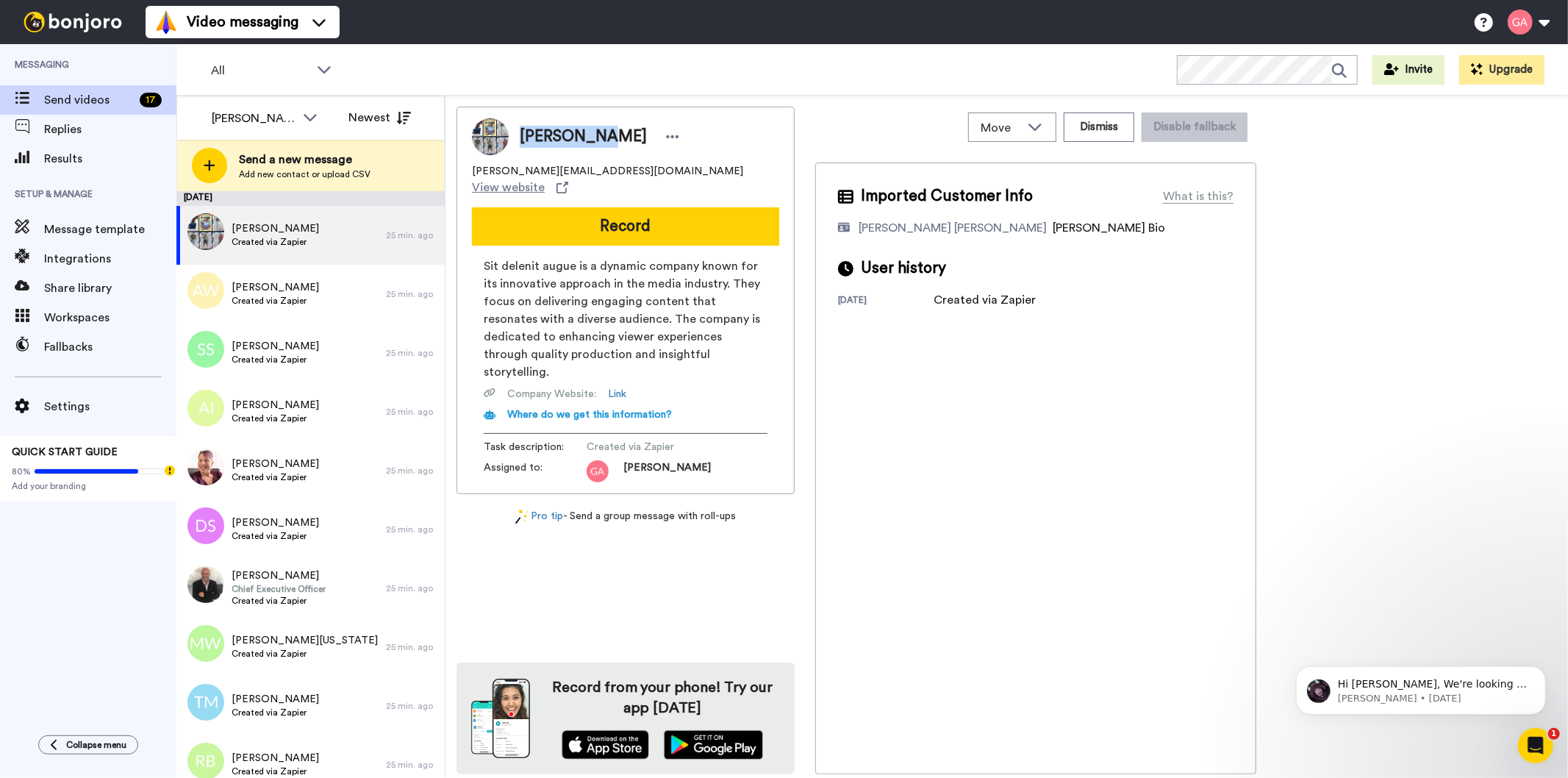
drag, startPoint x: 520, startPoint y: 127, endPoint x: 605, endPoint y: 142, distance: 86.3
click at [605, 142] on div "Lana Ogden" at bounding box center [601, 136] width 164 height 22
copy span "Lana Ogden"
click at [1105, 125] on button "Dismiss" at bounding box center [1099, 127] width 71 height 30
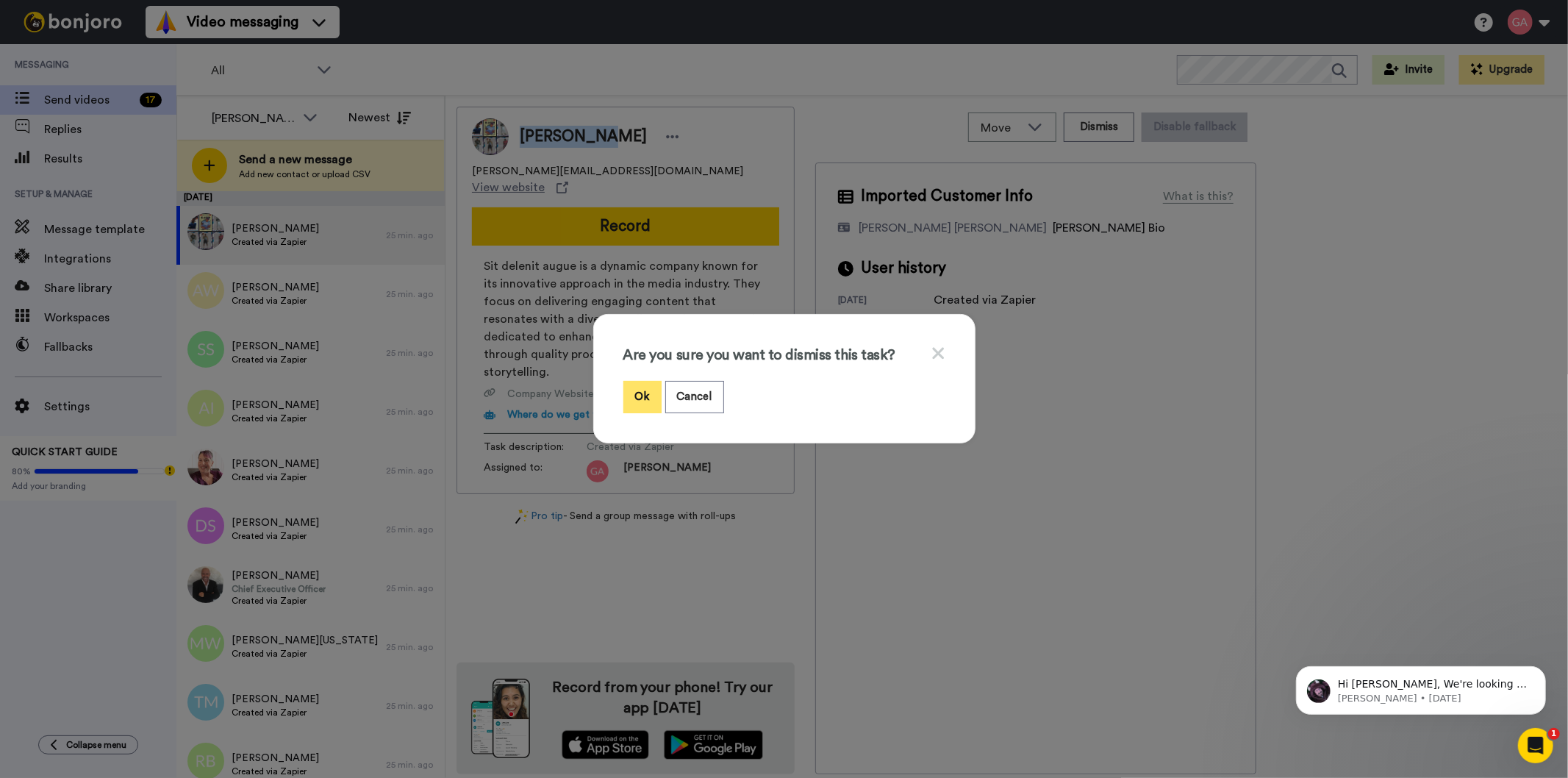
click at [640, 389] on button "Ok" at bounding box center [642, 396] width 38 height 32
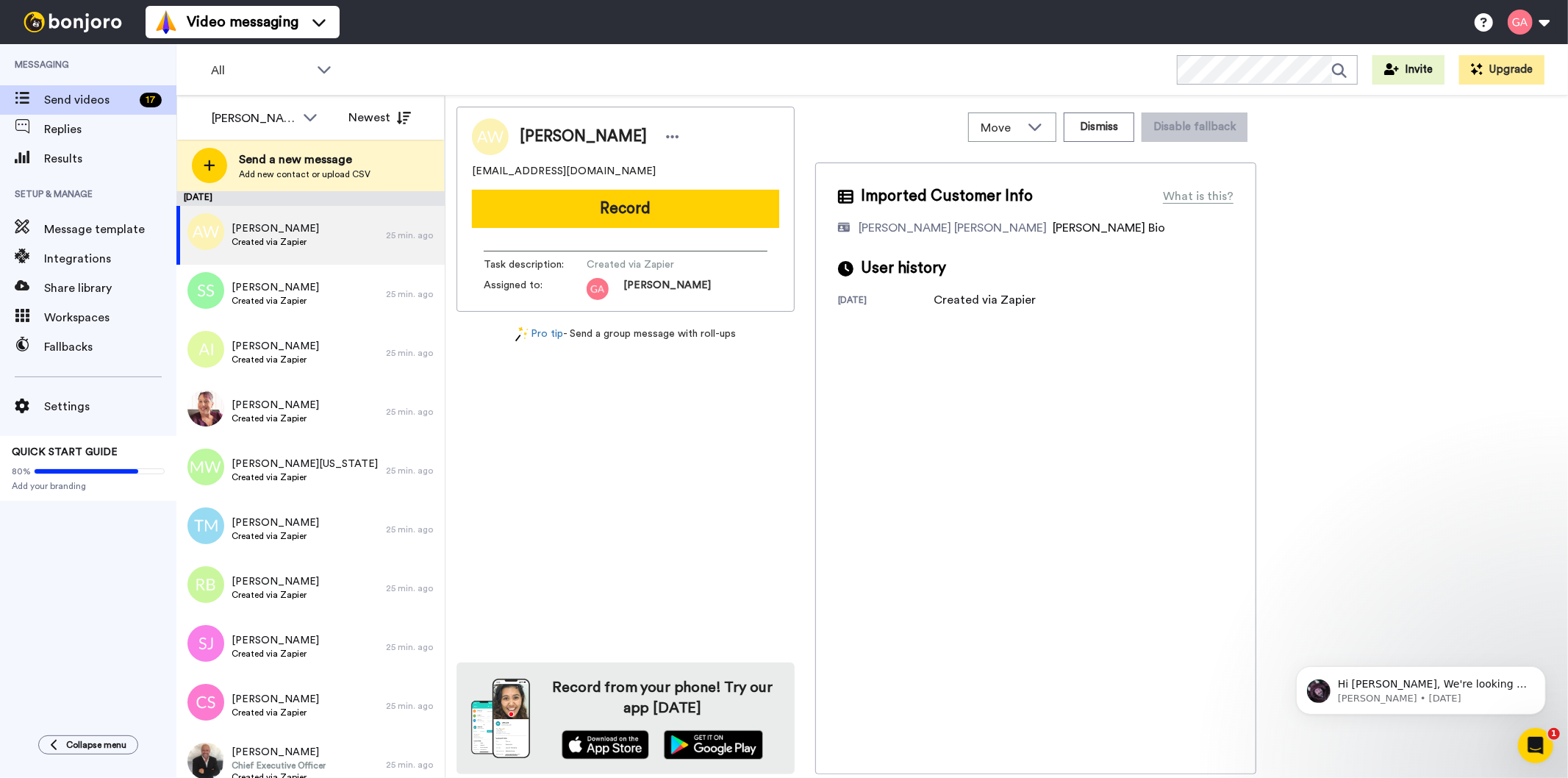
click at [569, 136] on span "Antwan Wills" at bounding box center [583, 136] width 127 height 22
copy div "Antwan Wills"
click at [1100, 131] on button "Dismiss" at bounding box center [1099, 127] width 71 height 30
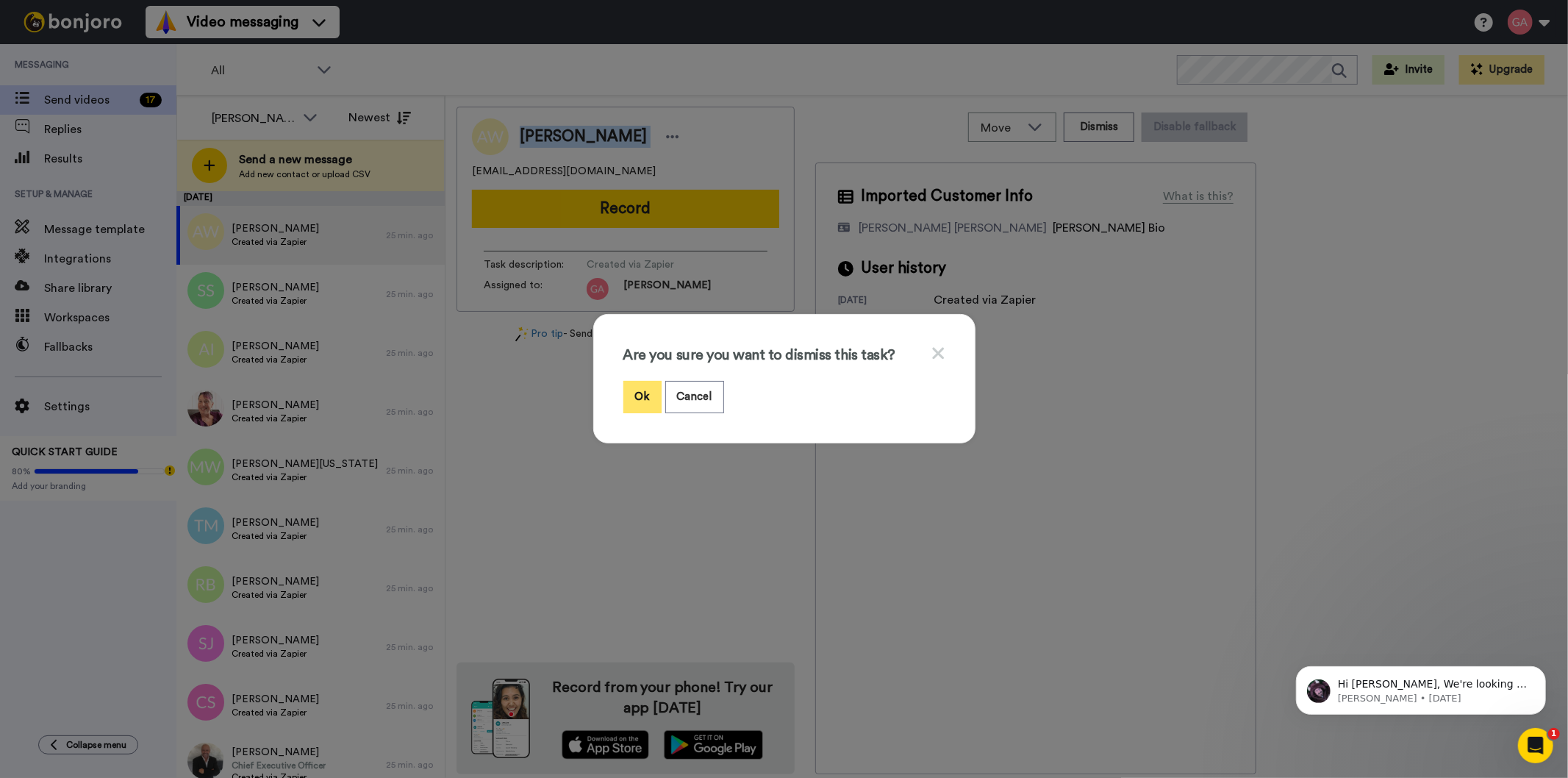
click at [636, 399] on button "Ok" at bounding box center [642, 396] width 38 height 32
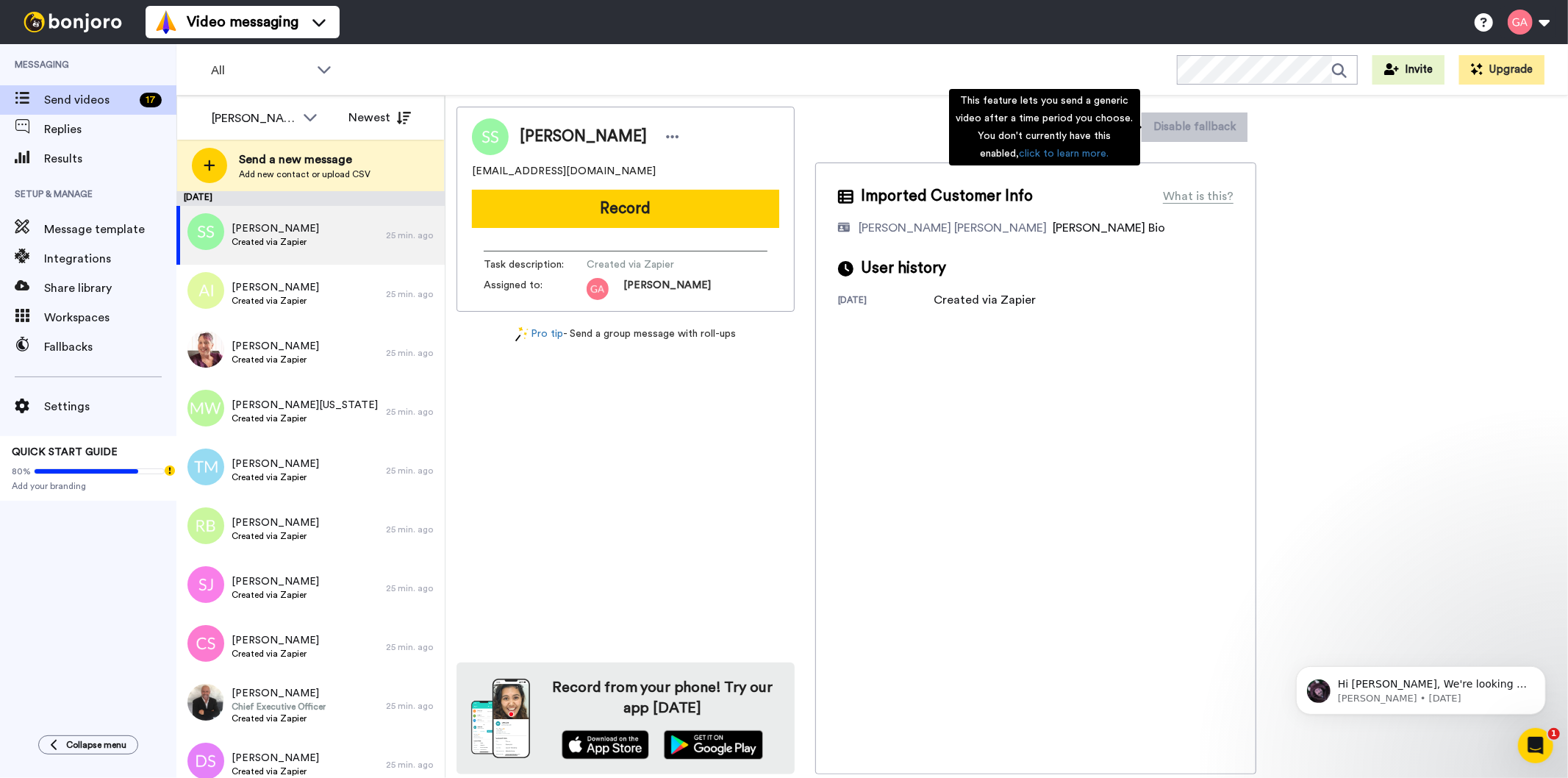
click at [1091, 122] on div "This feature lets you send a generic video after a time period you choose. You …" at bounding box center [1045, 127] width 191 height 77
click at [1091, 511] on div "Imported Customer Info What is this? Gilda De Varon Amante Bonjoro Assignee Bio…" at bounding box center [1036, 468] width 441 height 611
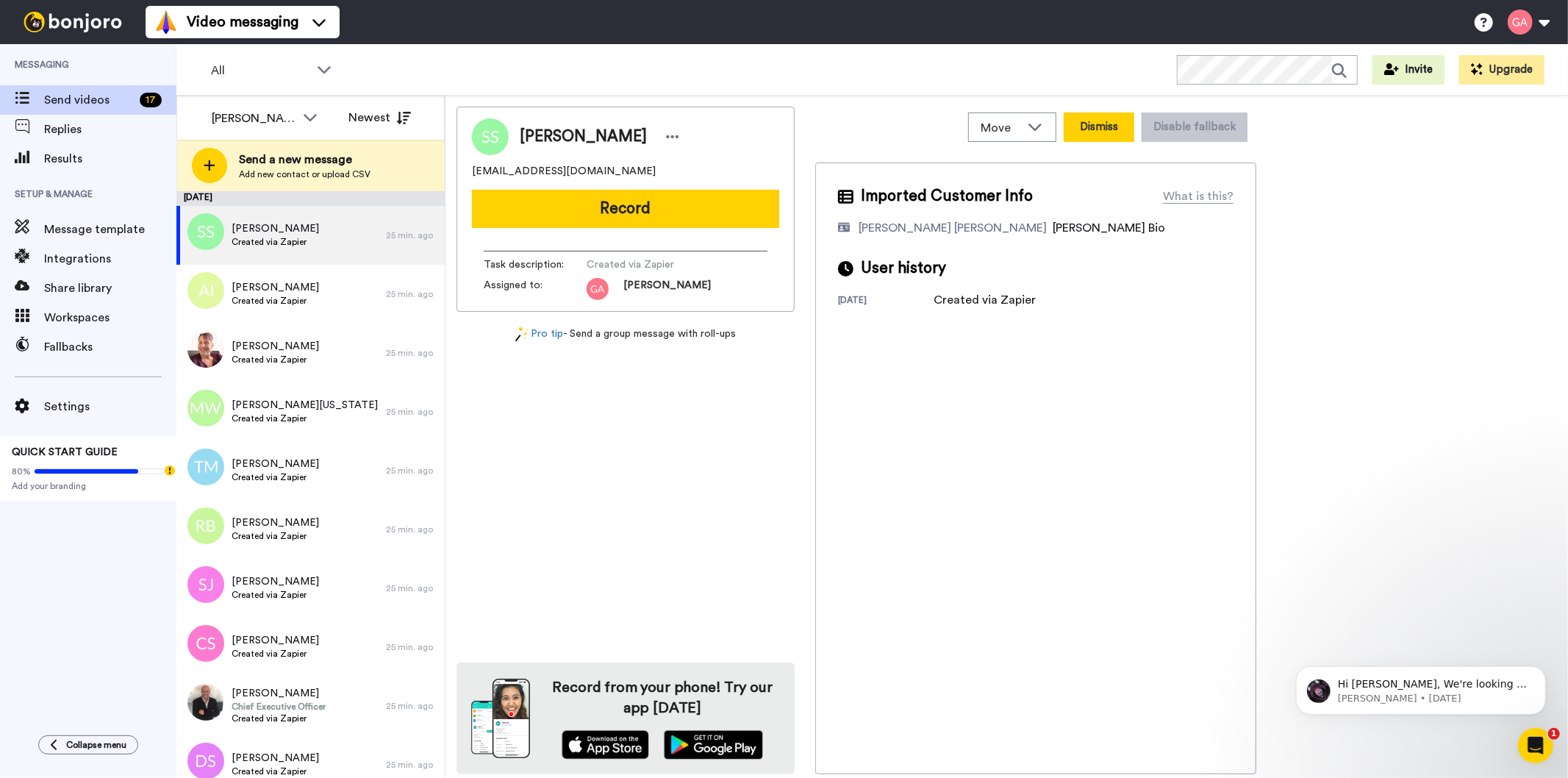
click at [1121, 119] on button "Dismiss" at bounding box center [1099, 127] width 71 height 30
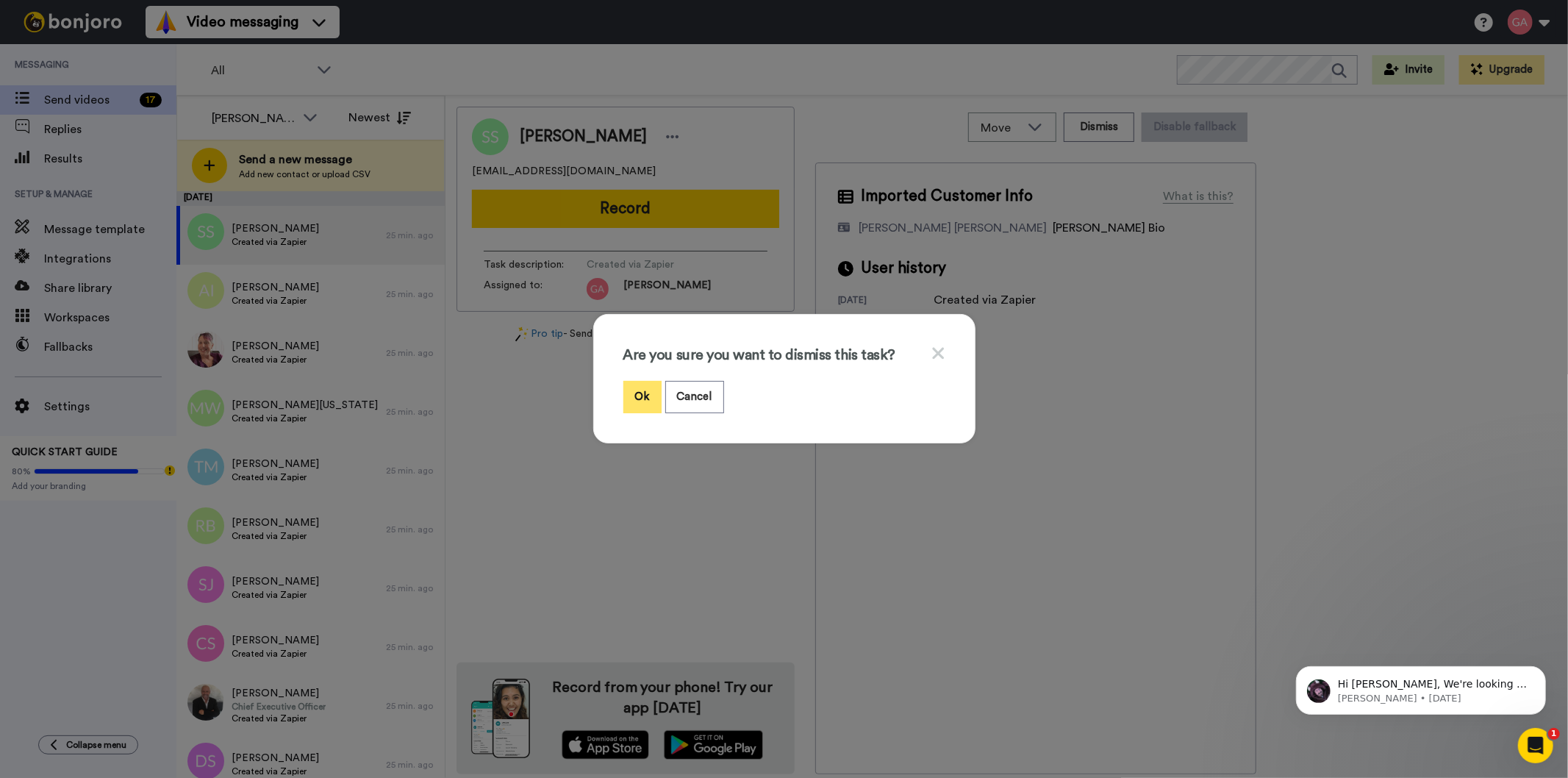
click at [626, 393] on button "Ok" at bounding box center [642, 396] width 38 height 32
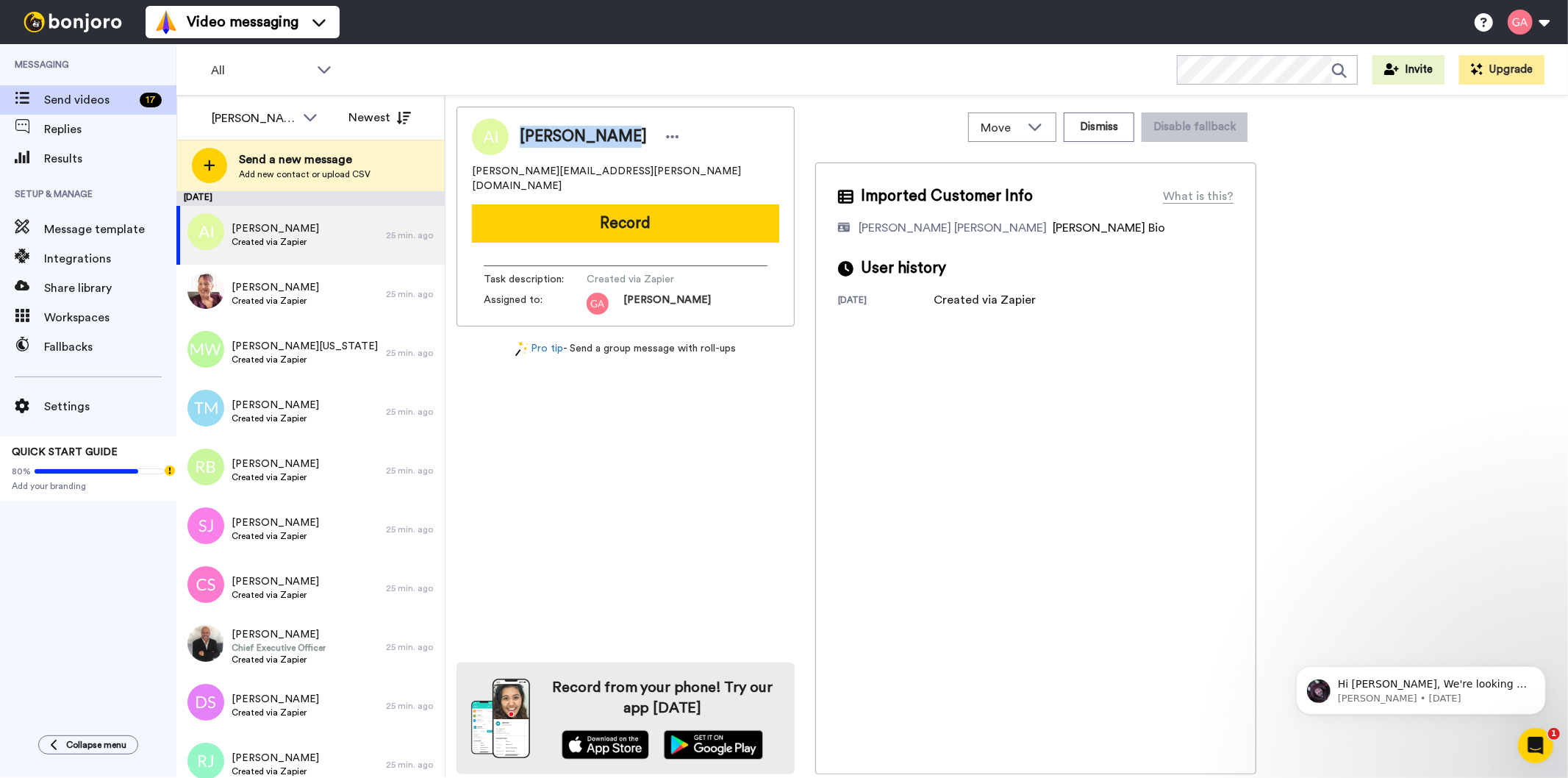
drag, startPoint x: 517, startPoint y: 141, endPoint x: 599, endPoint y: 132, distance: 82.5
click at [599, 132] on div "Angela Iricj" at bounding box center [596, 136] width 175 height 22
copy span "Angela Iricj"
click at [1090, 127] on button "Dismiss" at bounding box center [1099, 127] width 71 height 30
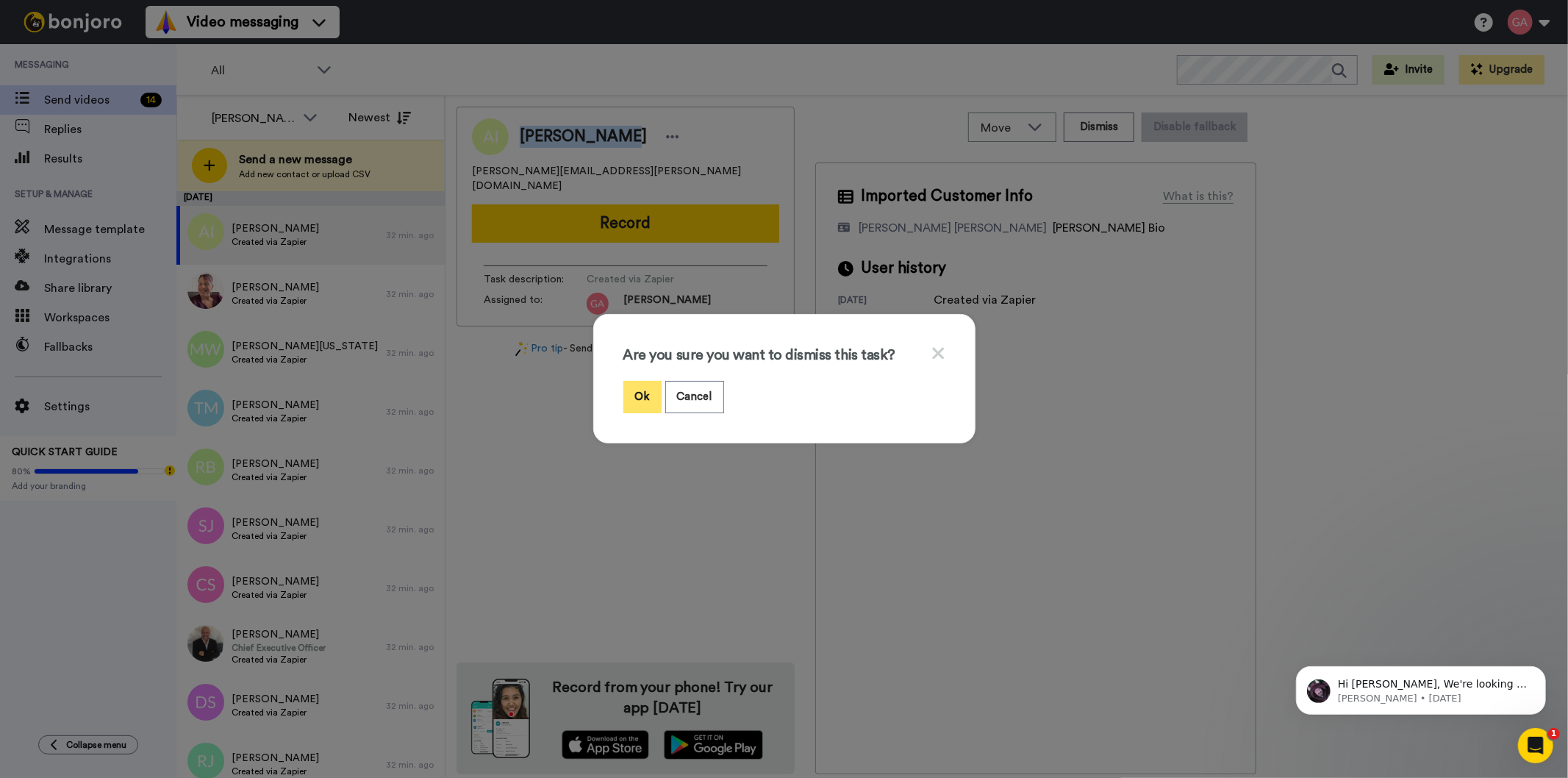
click at [633, 398] on button "Ok" at bounding box center [642, 396] width 38 height 32
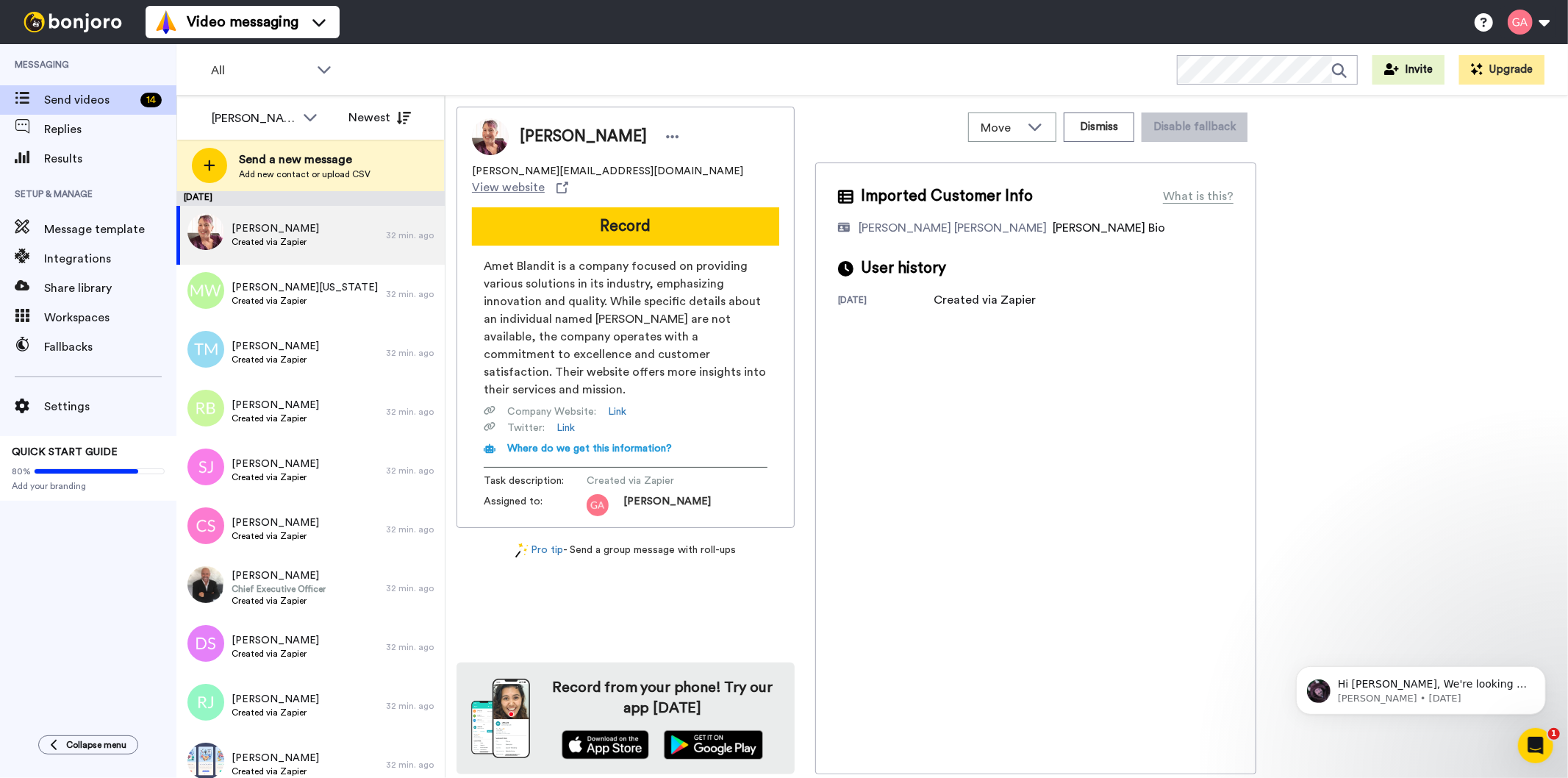
click at [577, 129] on span "Lourdes Weiss" at bounding box center [583, 136] width 127 height 22
copy div "Lourdes Weiss"
click at [1102, 129] on button "Dismiss" at bounding box center [1099, 127] width 71 height 30
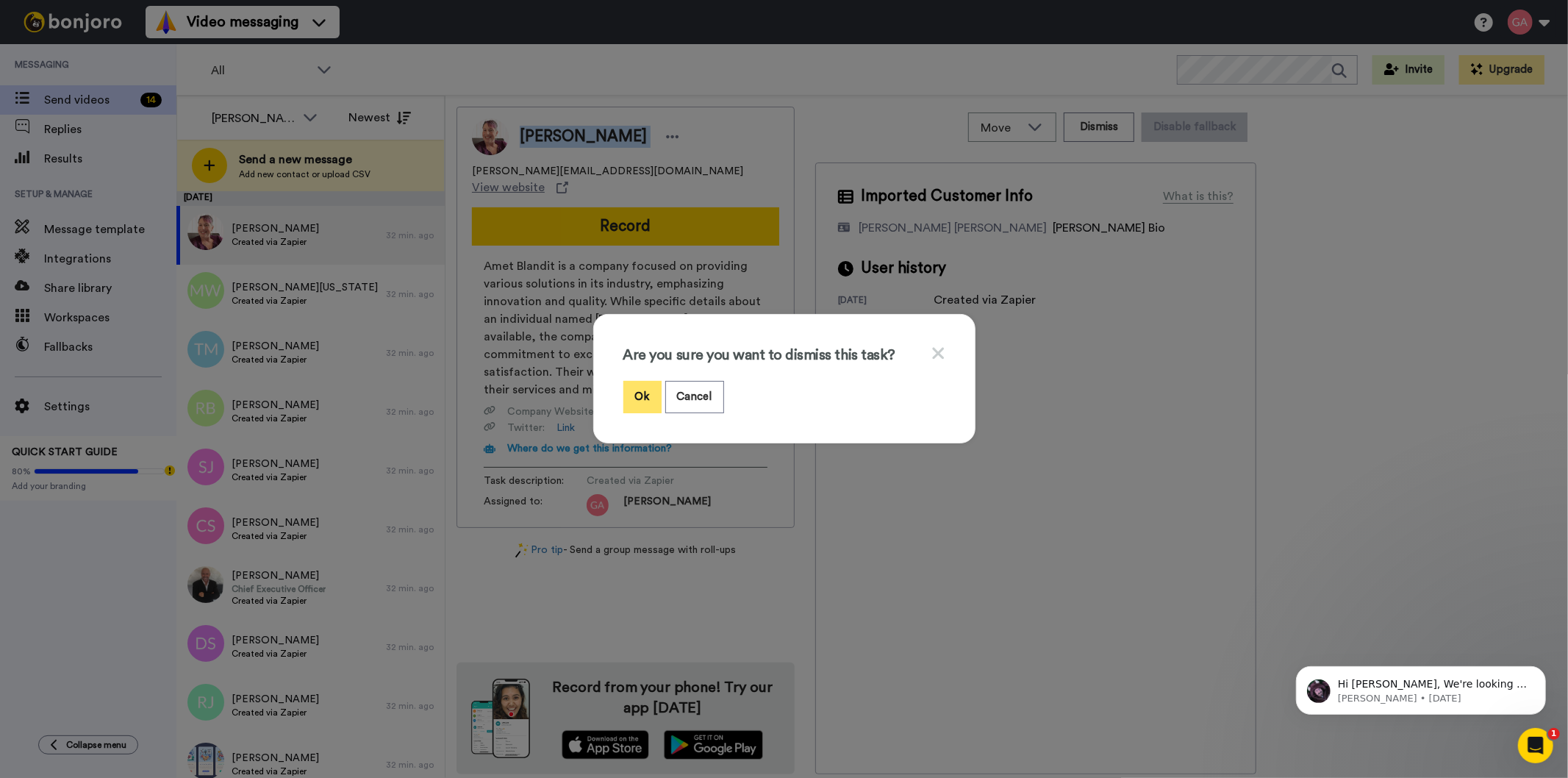
click at [640, 389] on button "Ok" at bounding box center [642, 396] width 38 height 32
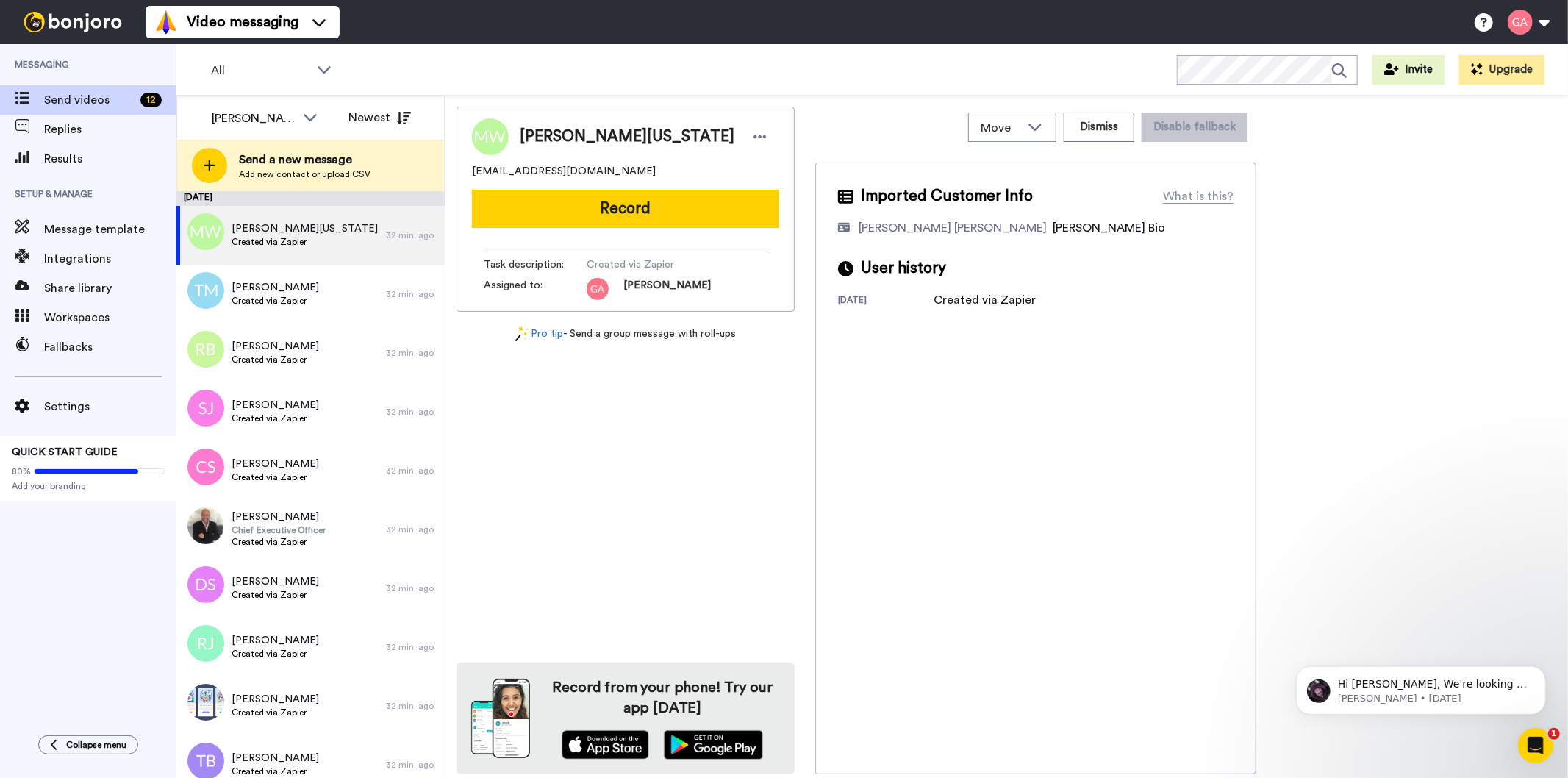
click at [592, 125] on div "Marie Ann Washington" at bounding box center [625, 137] width 307 height 36
copy div "Marie Ann Washington"
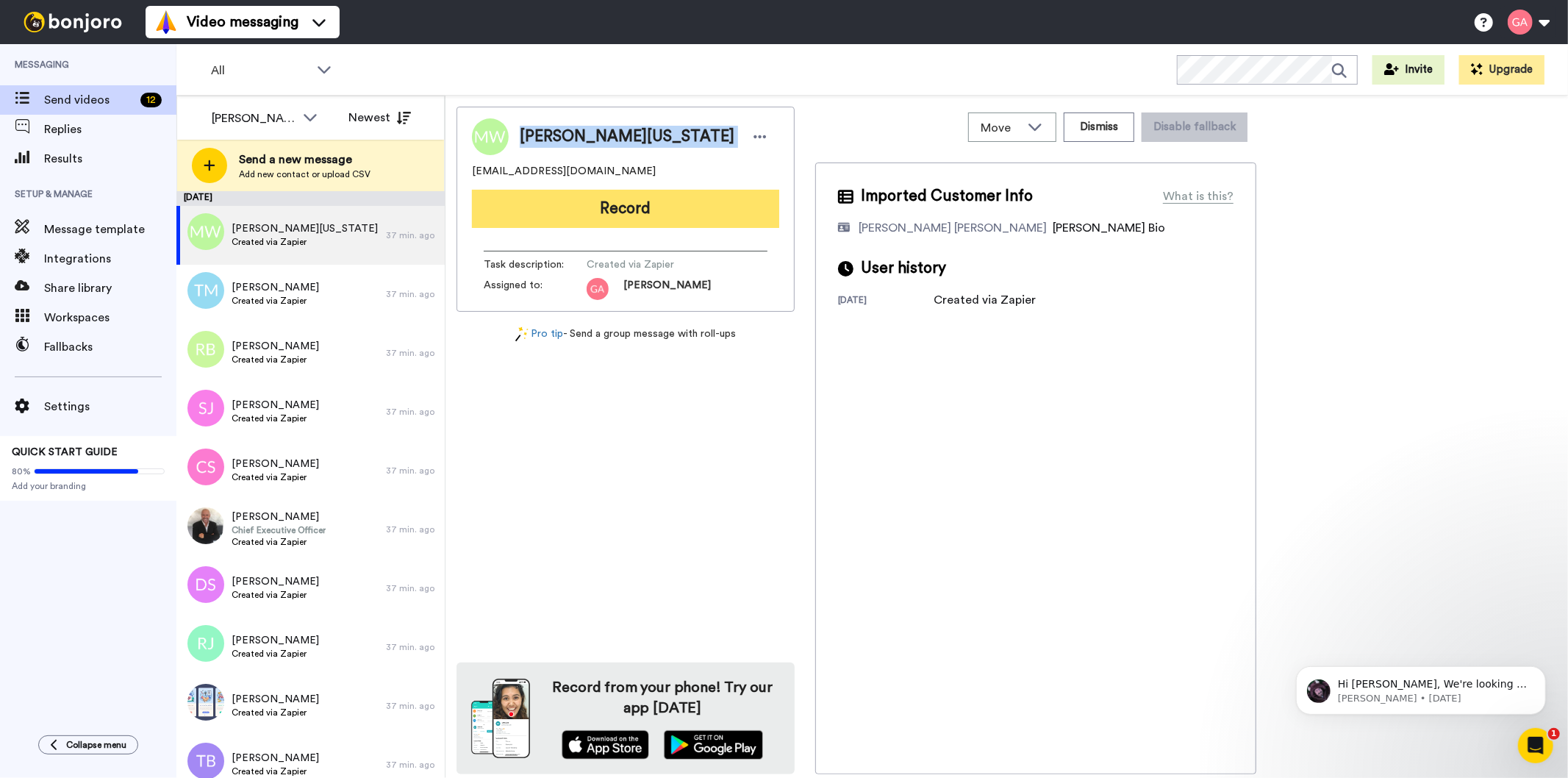
click at [745, 213] on button "Record" at bounding box center [625, 209] width 307 height 38
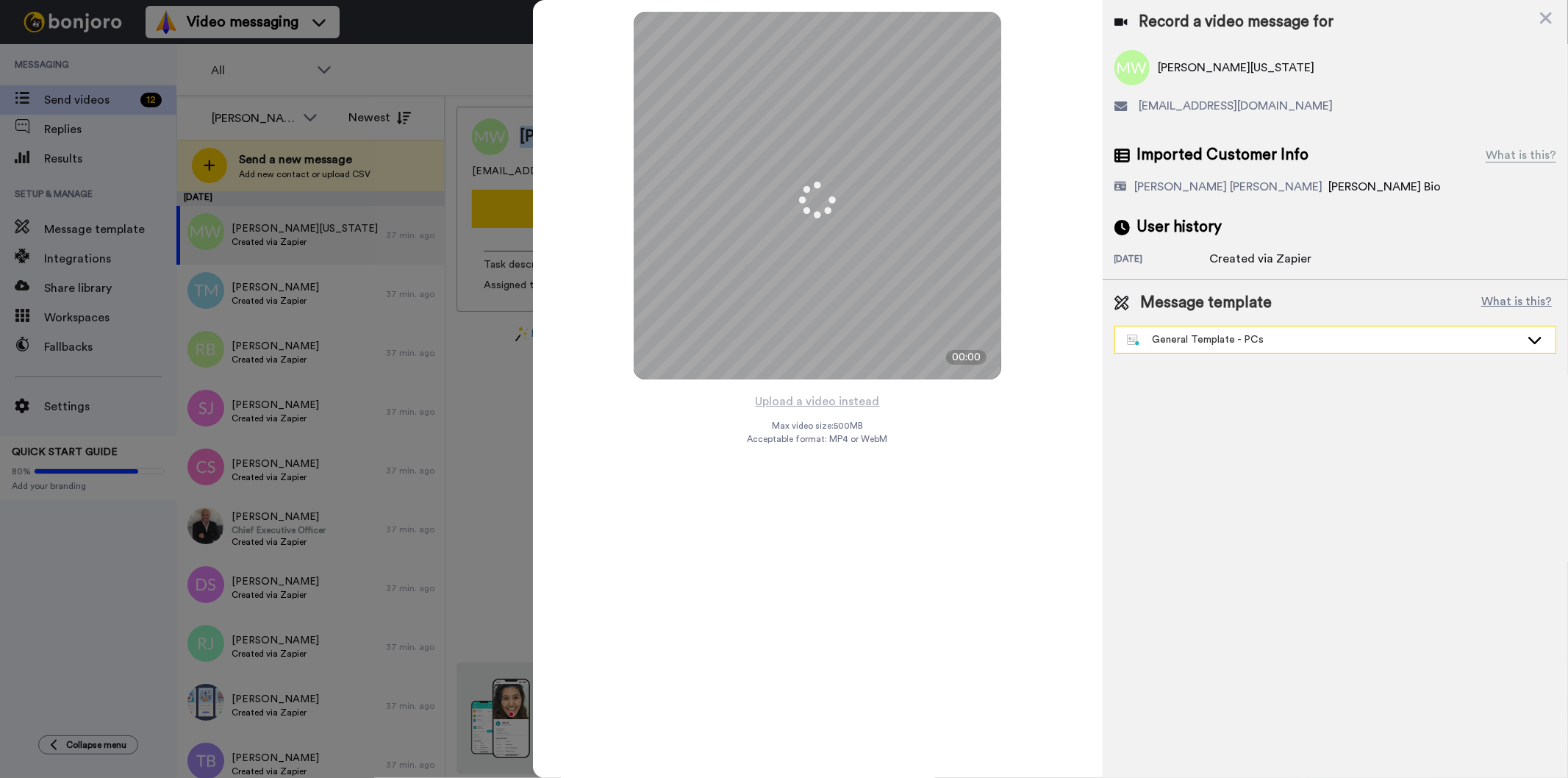
click at [1256, 338] on div "General Template - PCs" at bounding box center [1323, 339] width 393 height 14
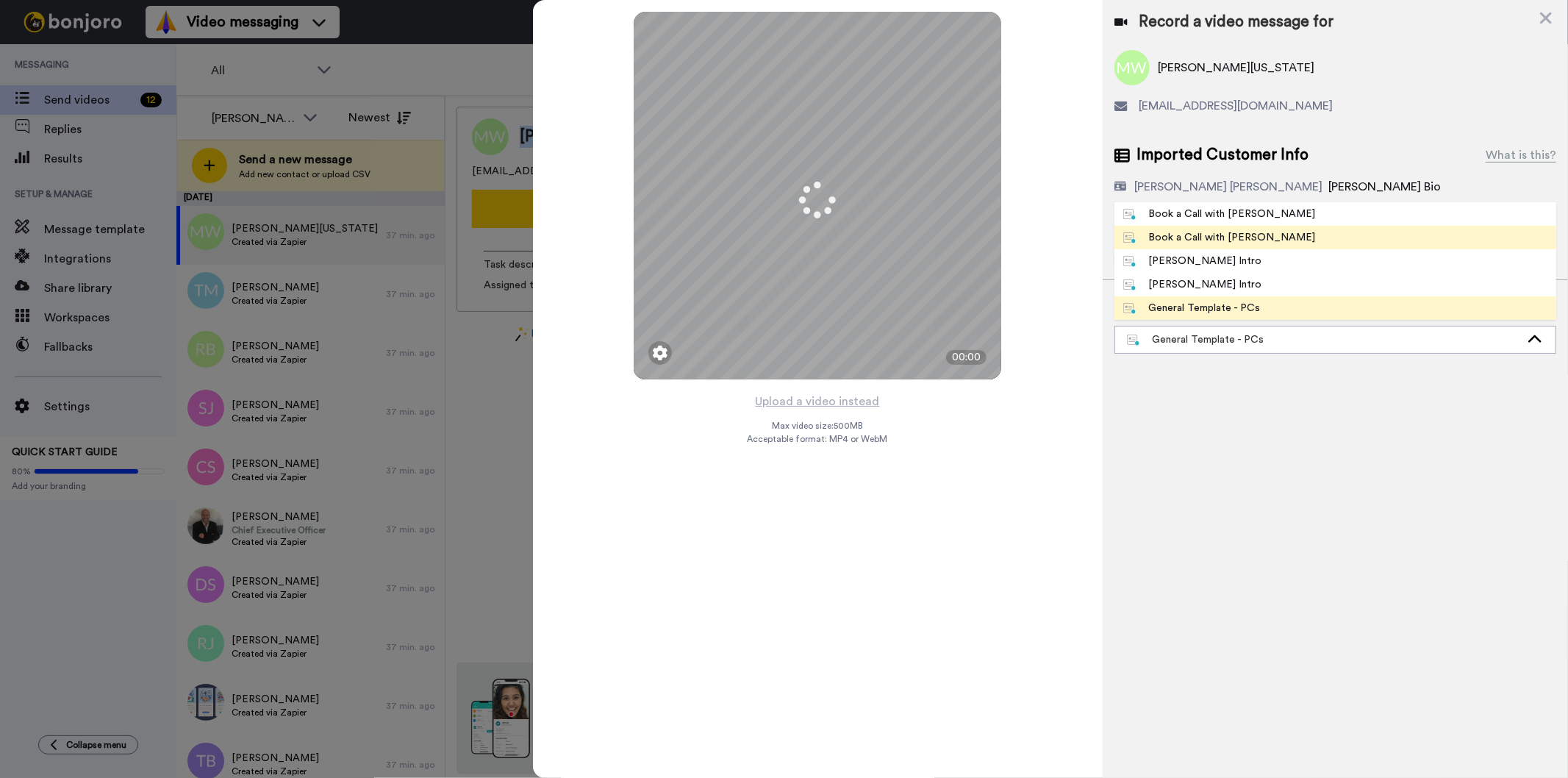
click at [1216, 239] on div "Book a Call with [PERSON_NAME]" at bounding box center [1220, 236] width 192 height 14
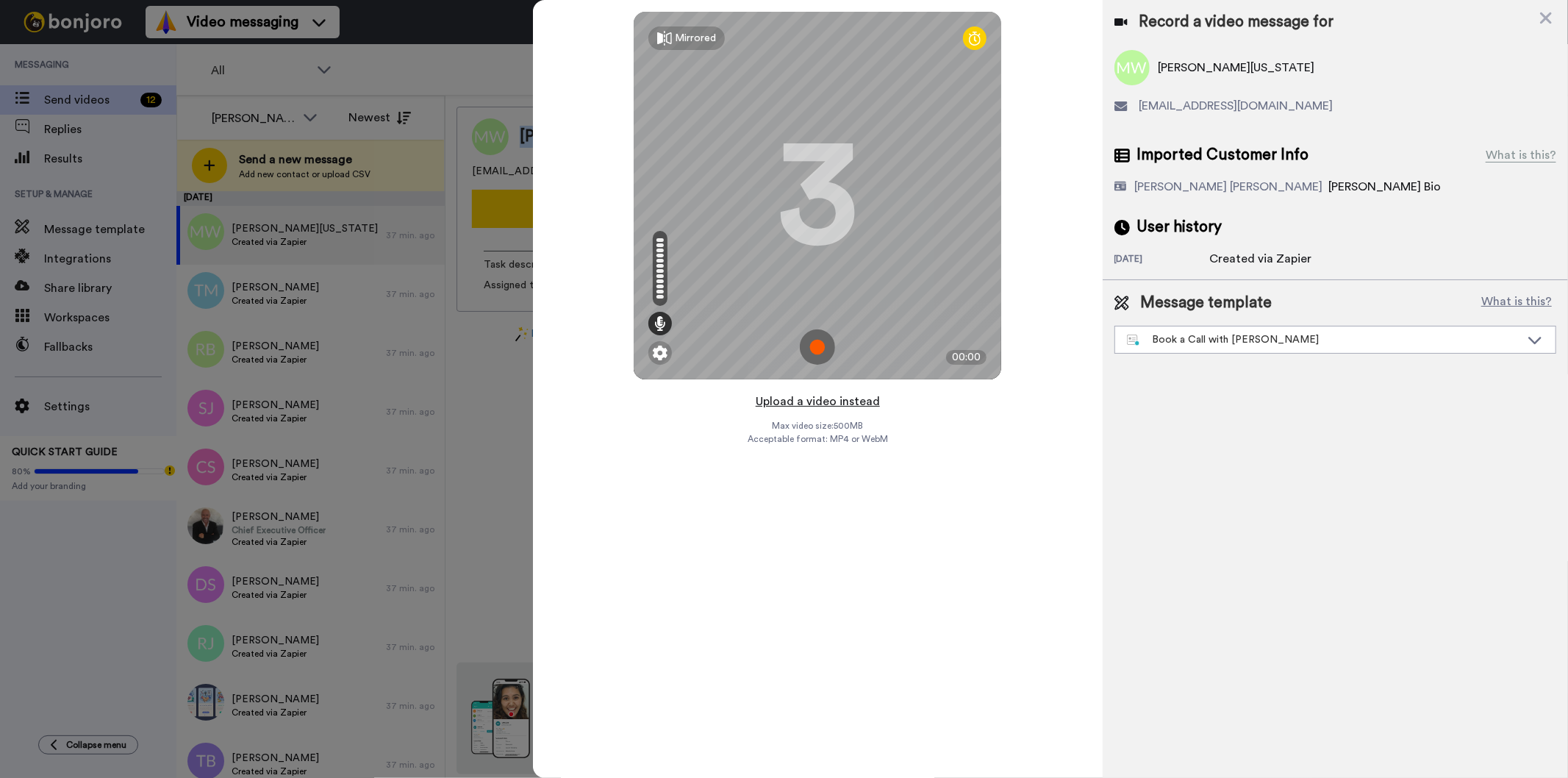
click at [806, 403] on button "Upload a video instead" at bounding box center [818, 401] width 133 height 19
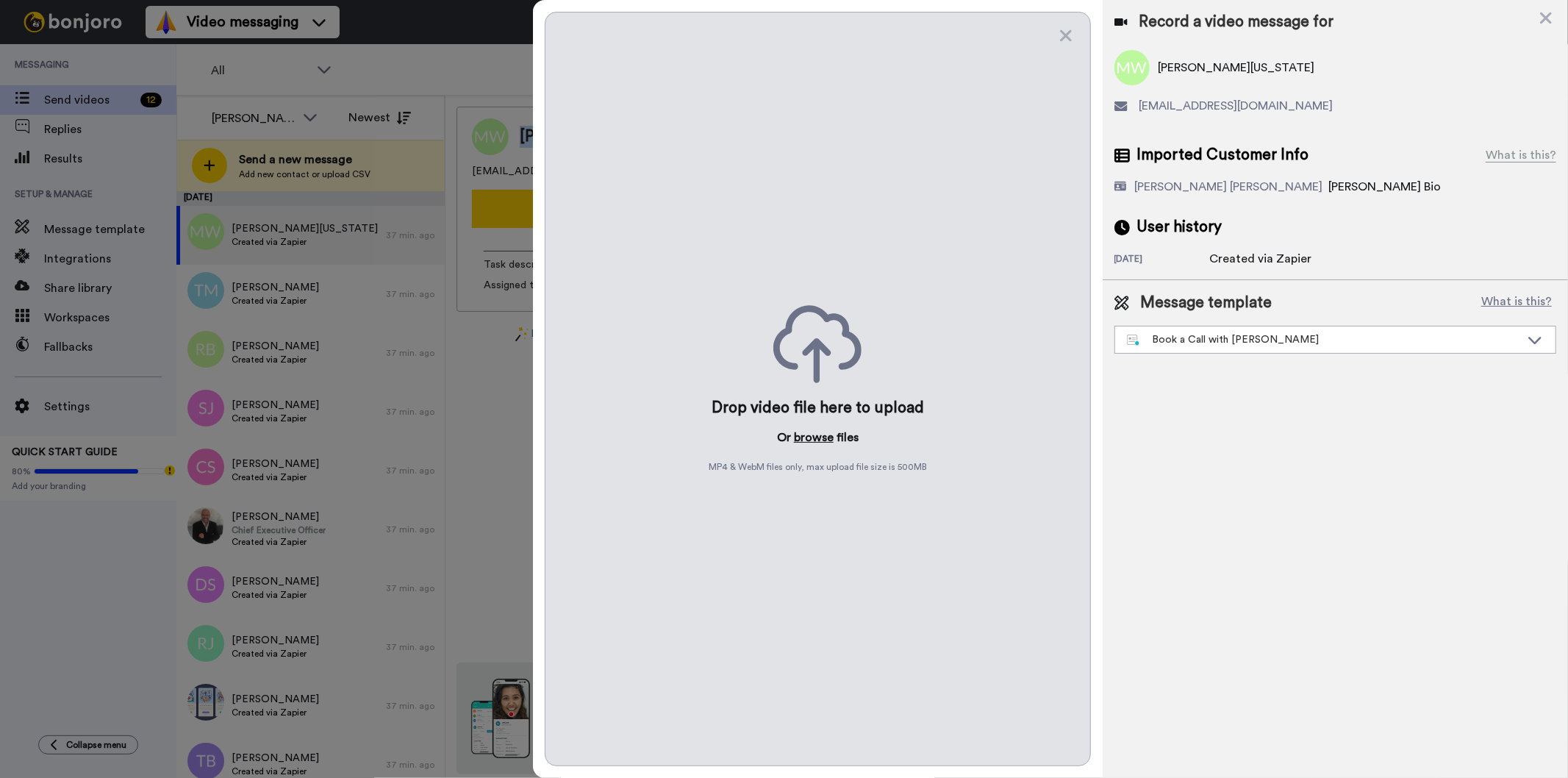
click at [817, 437] on button "browse" at bounding box center [814, 437] width 39 height 17
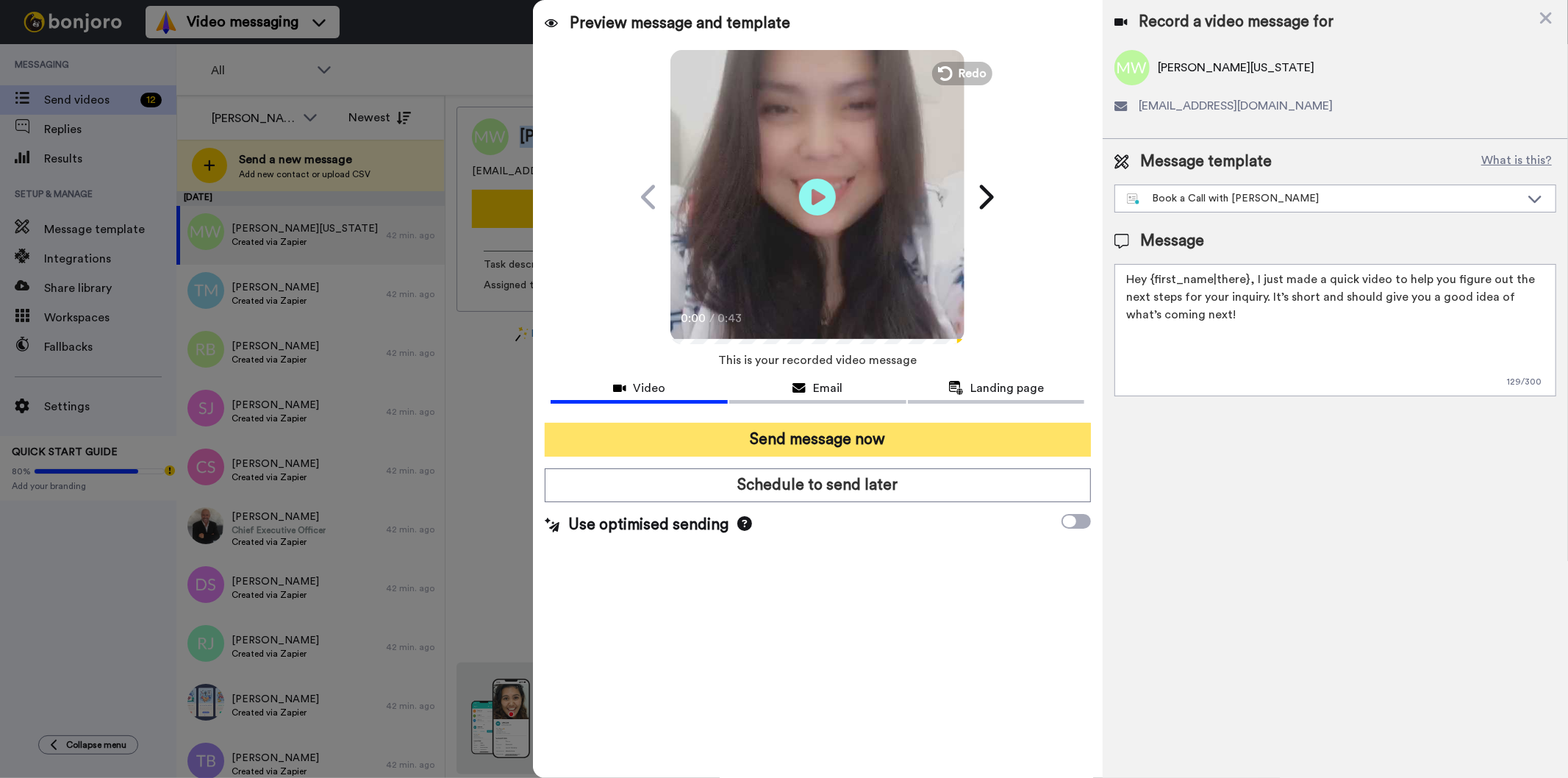
click at [828, 430] on button "Send message now" at bounding box center [818, 439] width 546 height 33
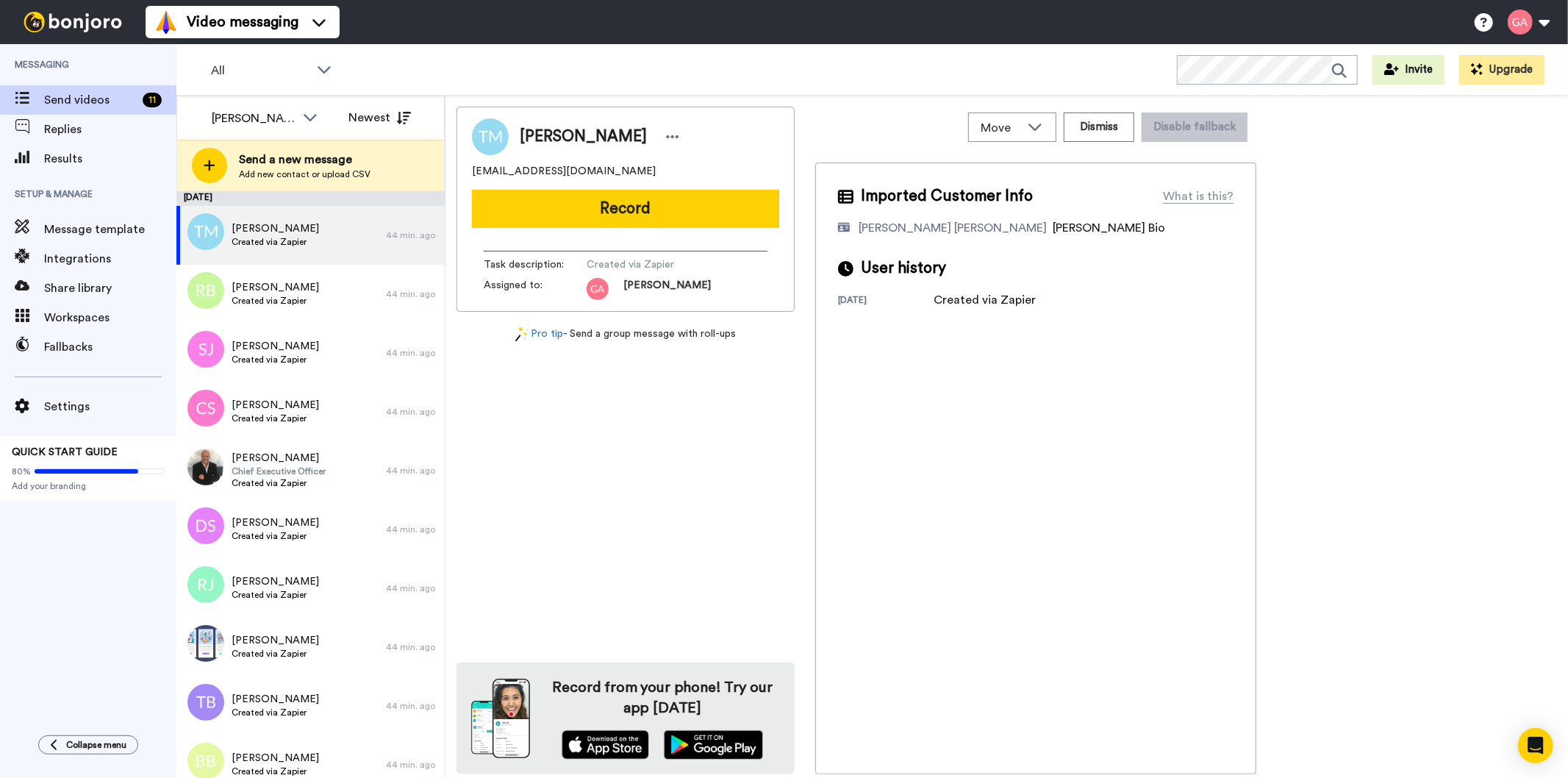
click at [576, 133] on span "Theresa Morgan" at bounding box center [583, 136] width 127 height 22
copy div "Theresa Morgan"
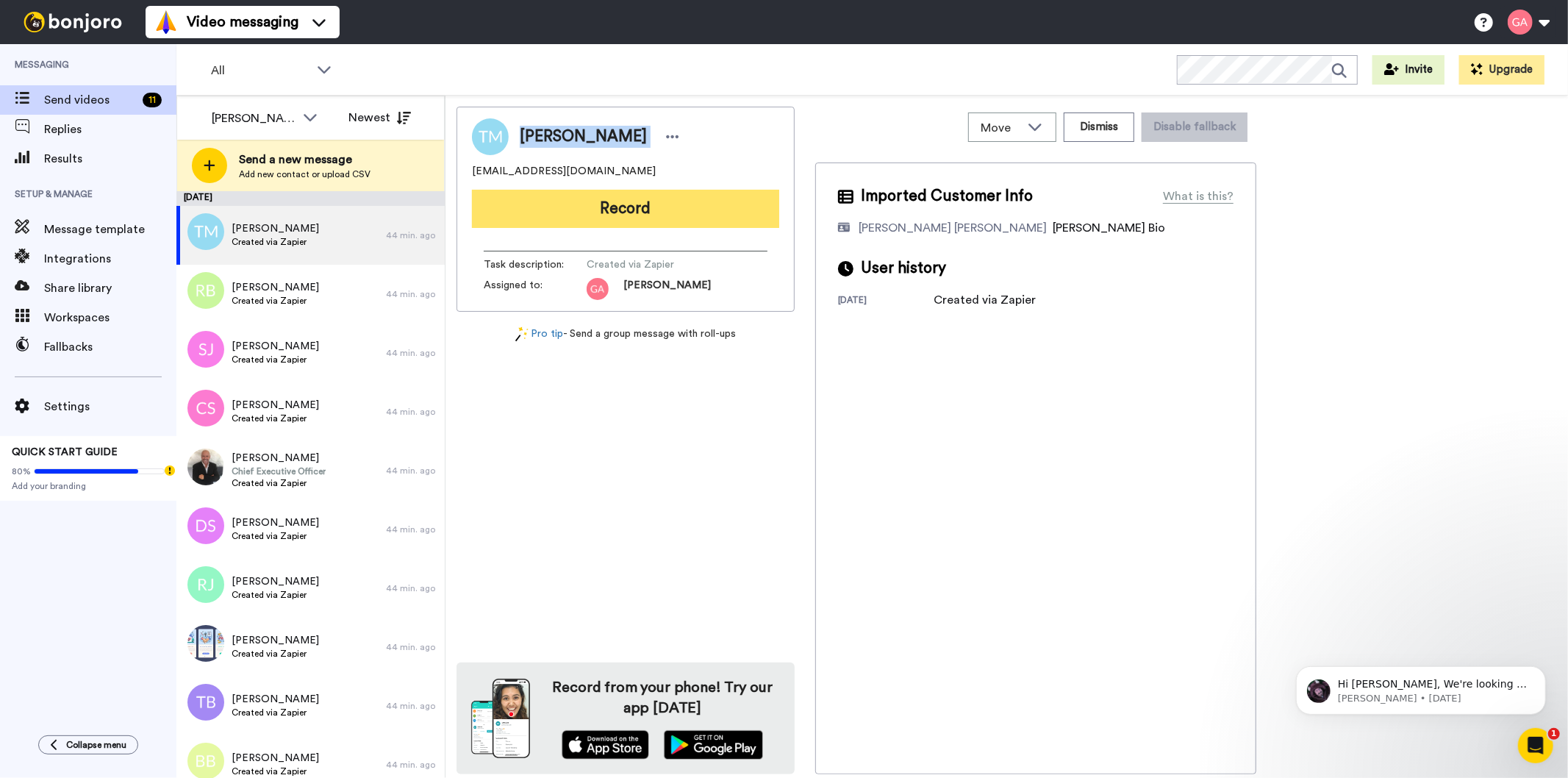
click at [722, 192] on button "Record" at bounding box center [625, 209] width 307 height 38
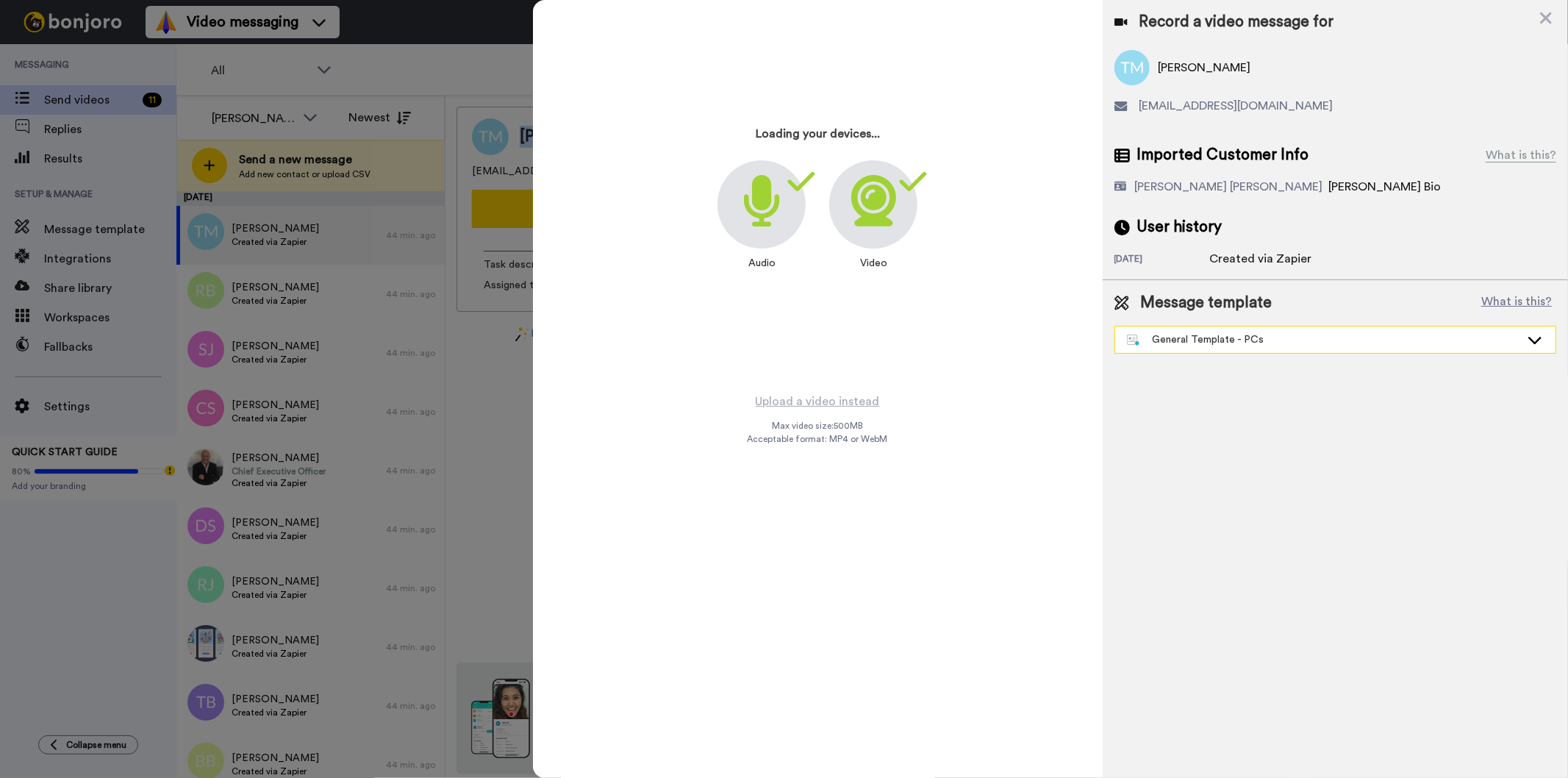
click at [1184, 339] on div "General Template - PCs" at bounding box center [1323, 339] width 393 height 14
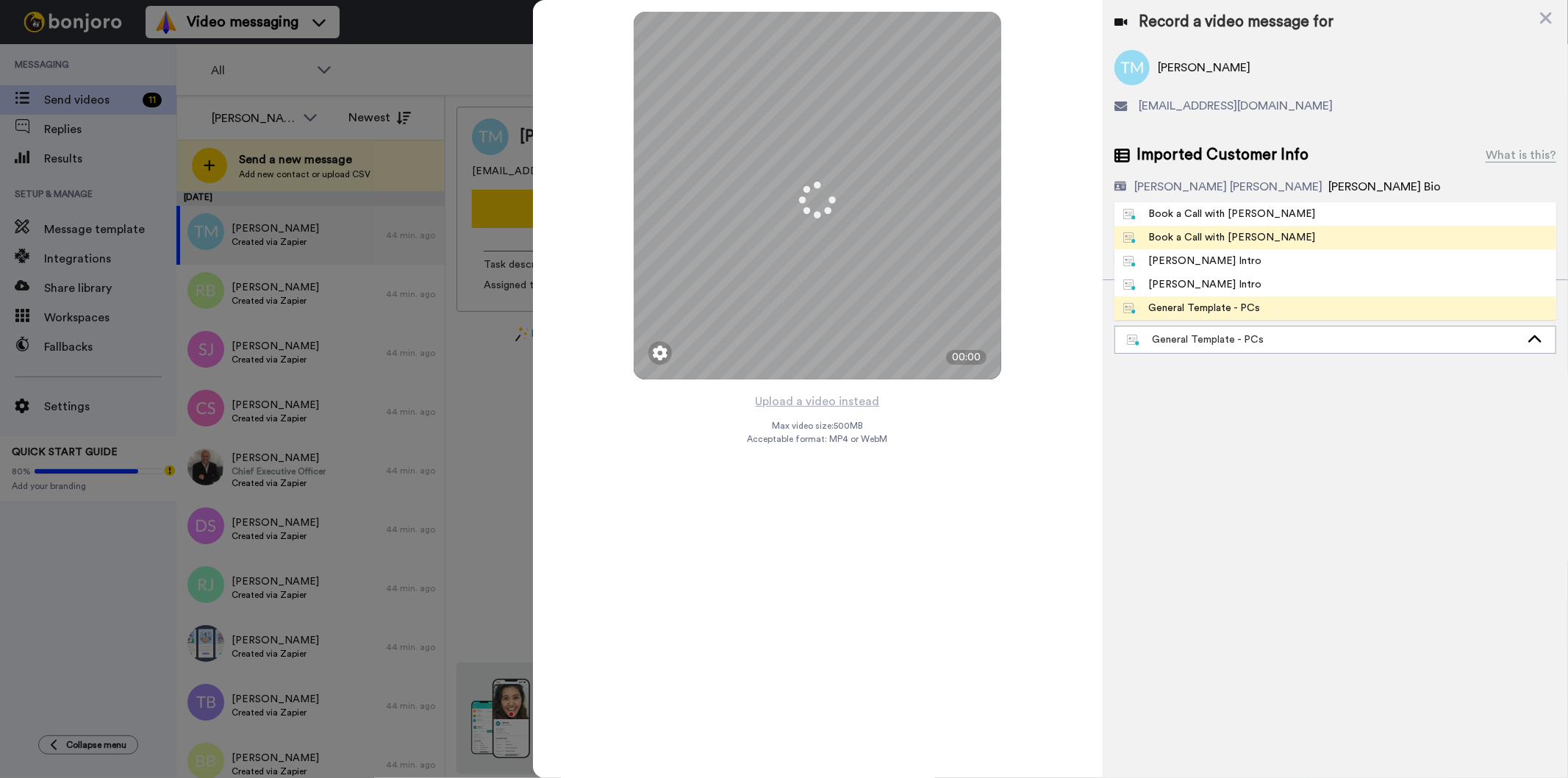
click at [1197, 229] on li "Book a Call with [PERSON_NAME]" at bounding box center [1335, 237] width 442 height 24
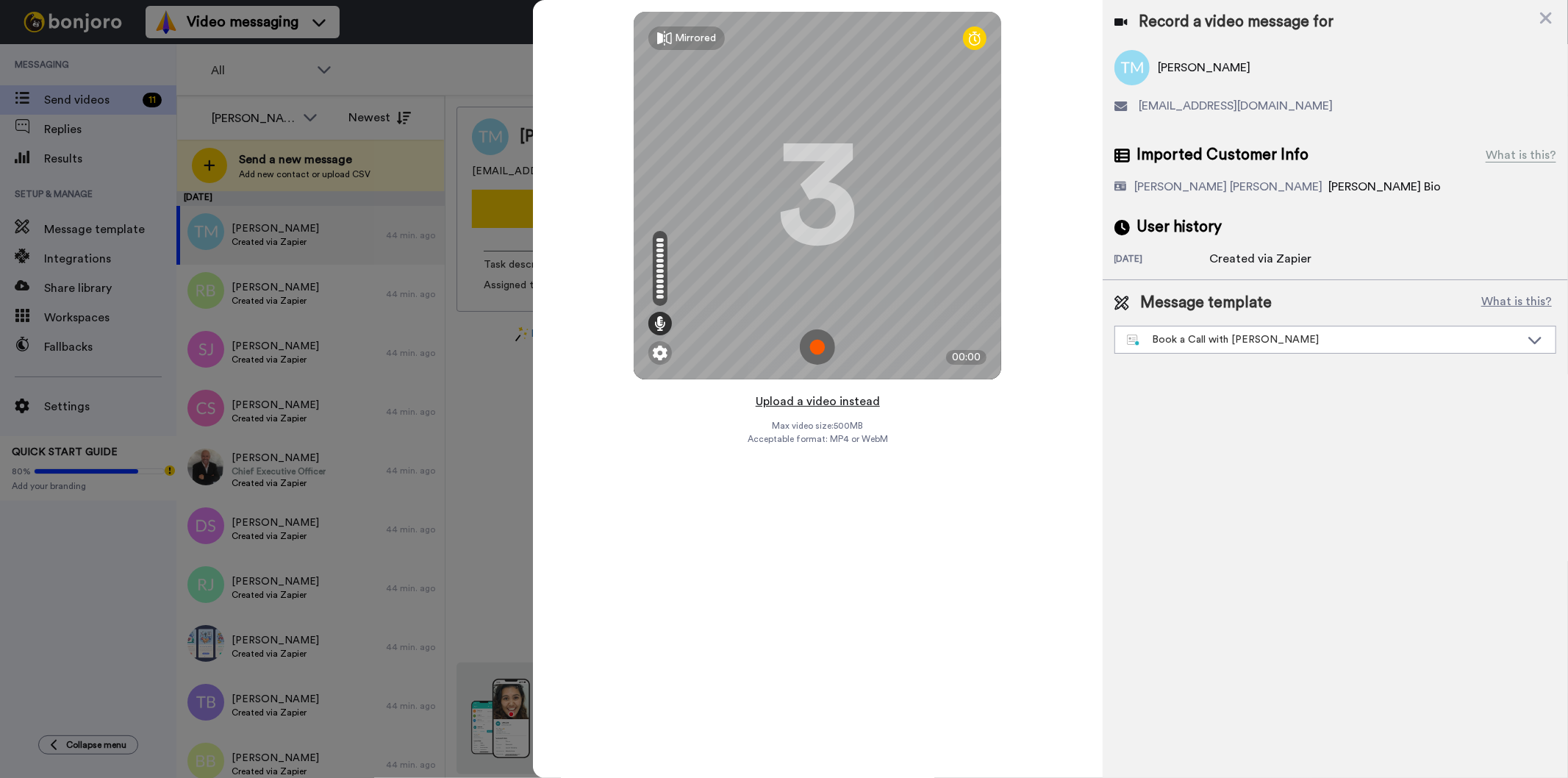
click at [792, 398] on button "Upload a video instead" at bounding box center [818, 401] width 133 height 19
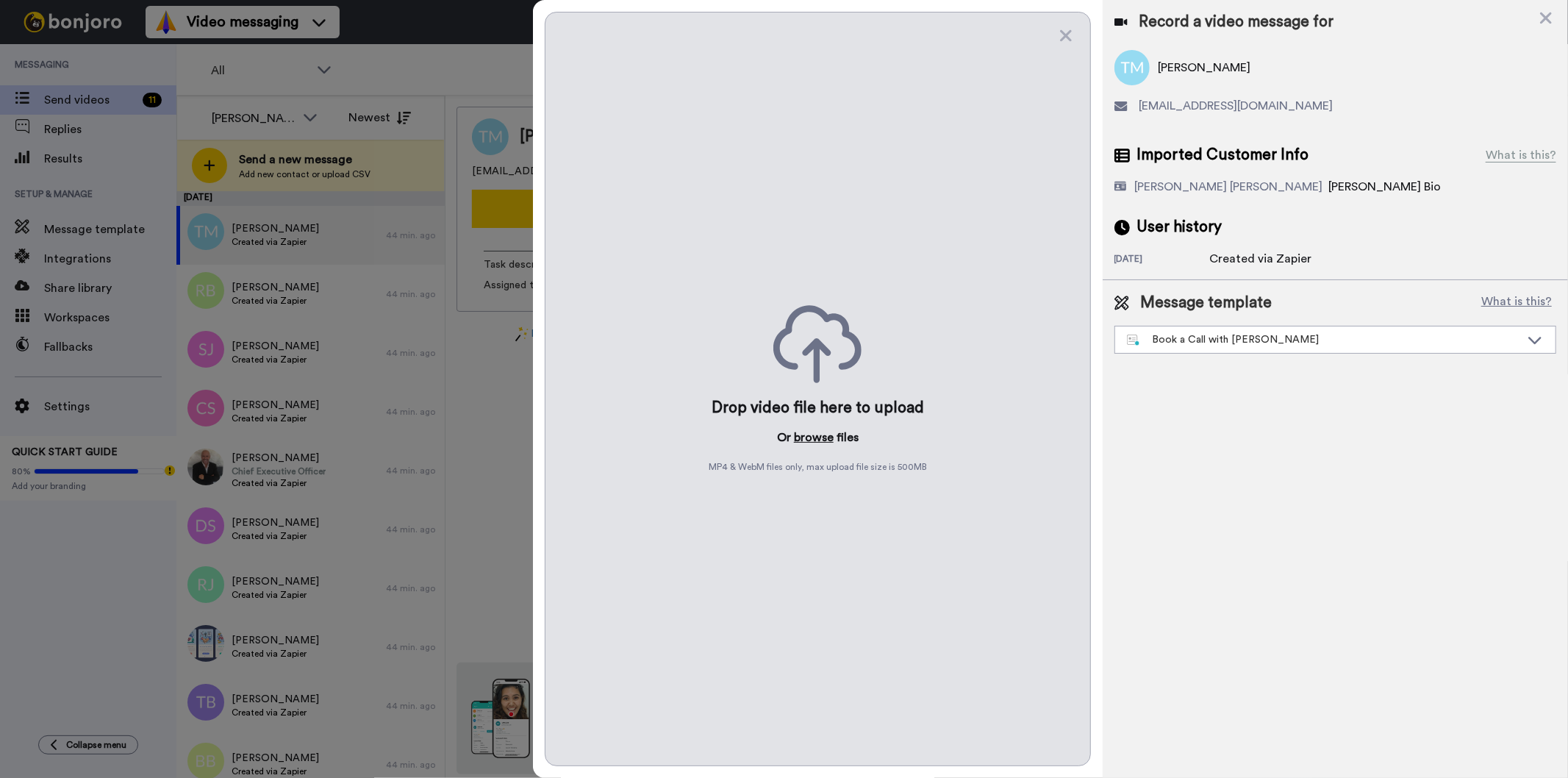
click at [826, 441] on button "browse" at bounding box center [814, 437] width 39 height 17
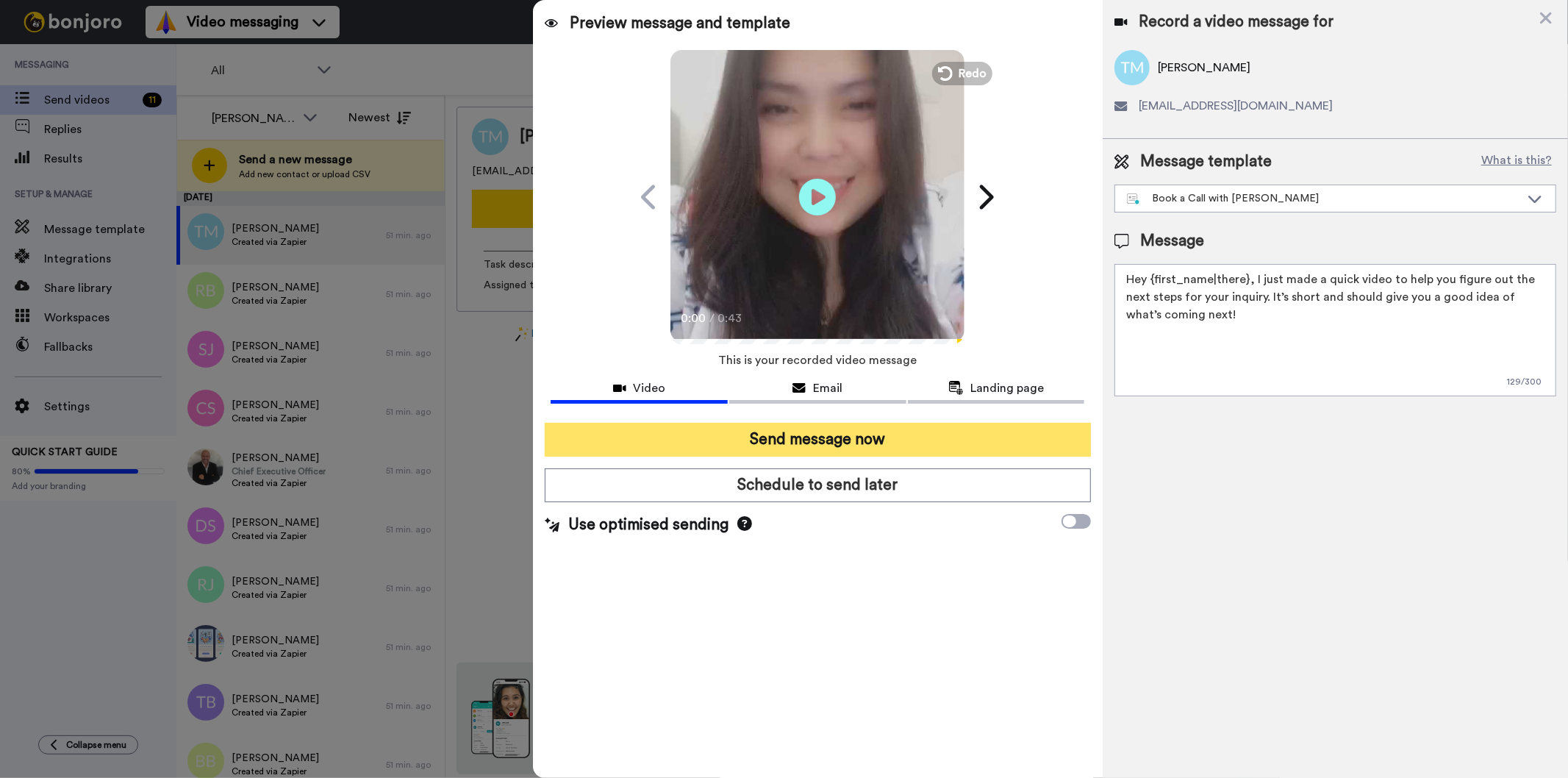
click at [842, 435] on button "Send message now" at bounding box center [818, 439] width 546 height 33
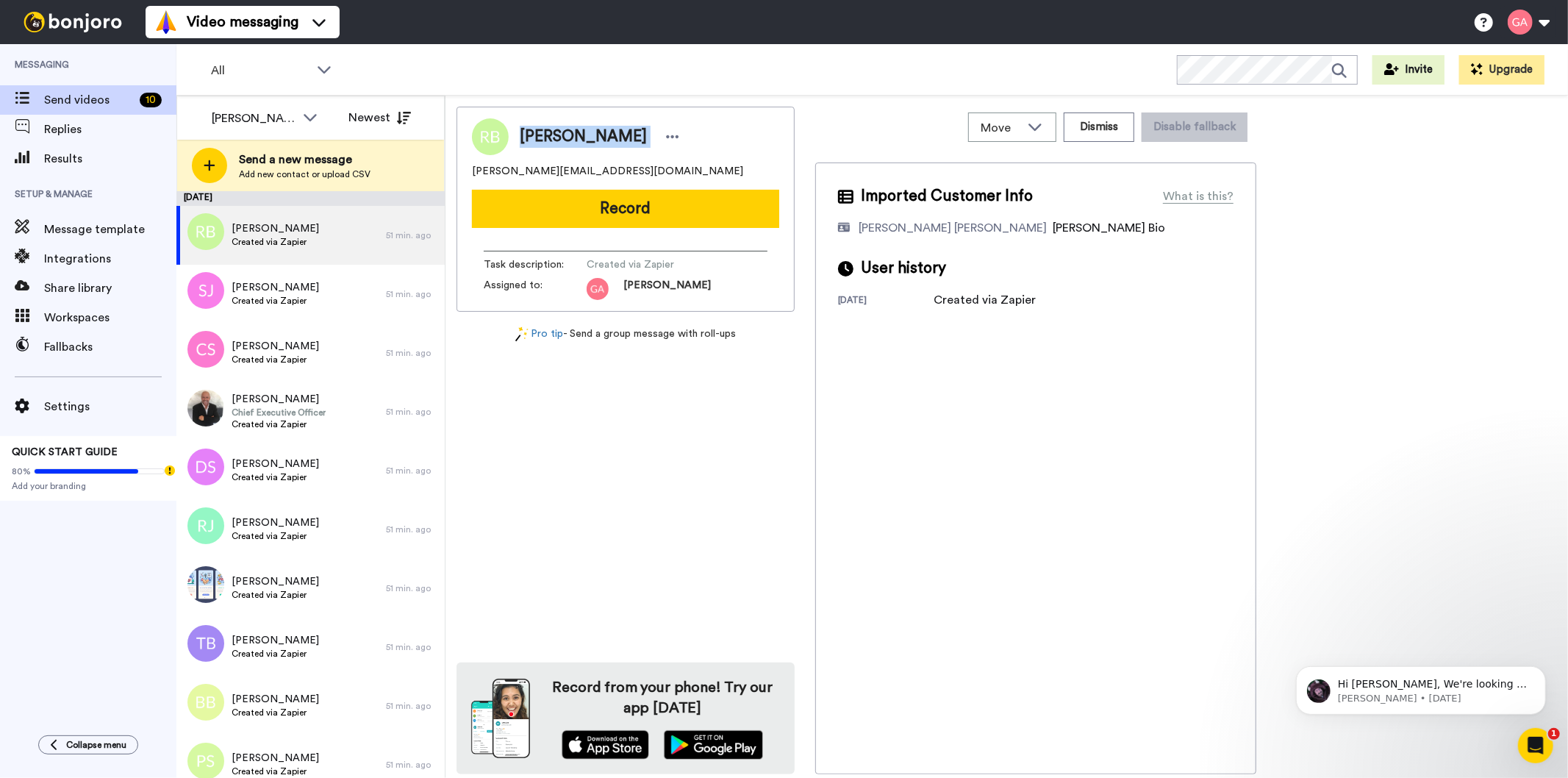
drag, startPoint x: 522, startPoint y: 128, endPoint x: 697, endPoint y: 128, distance: 175.0
click at [697, 128] on div "[PERSON_NAME]" at bounding box center [625, 137] width 307 height 36
copy div "[PERSON_NAME]"
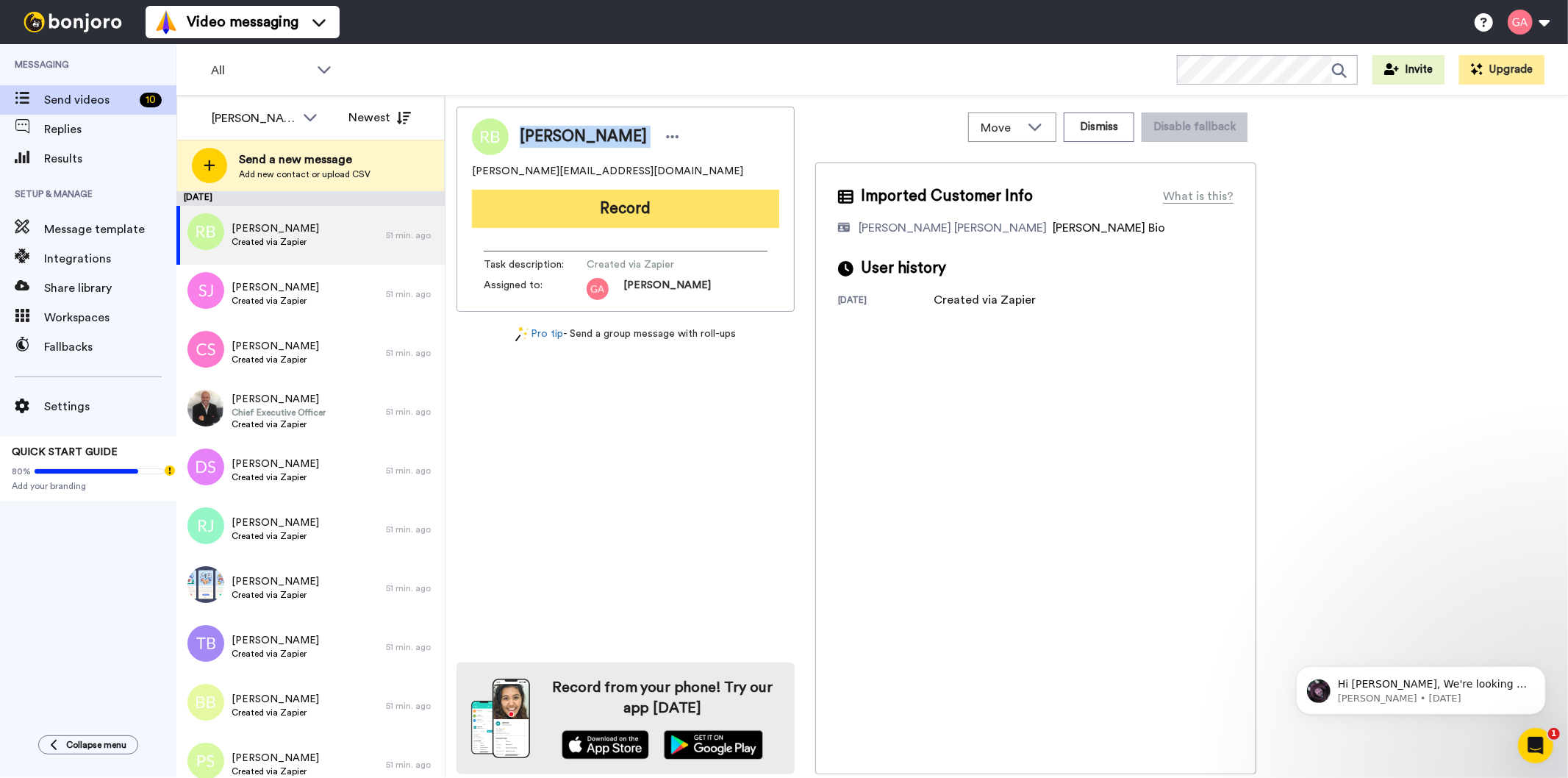
click at [680, 204] on button "Record" at bounding box center [625, 209] width 307 height 38
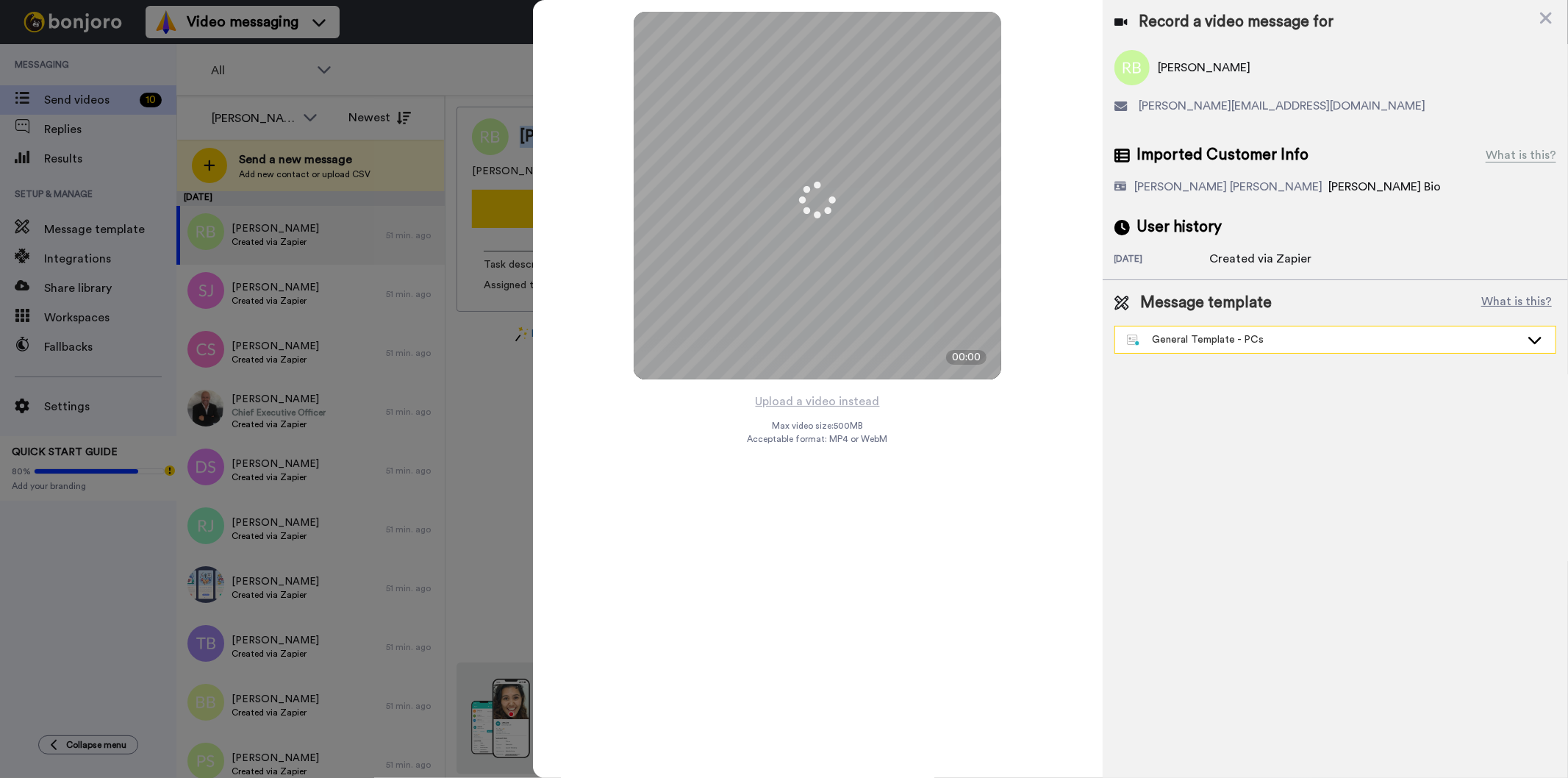
click at [1269, 335] on div "General Template - PCs" at bounding box center [1323, 339] width 393 height 14
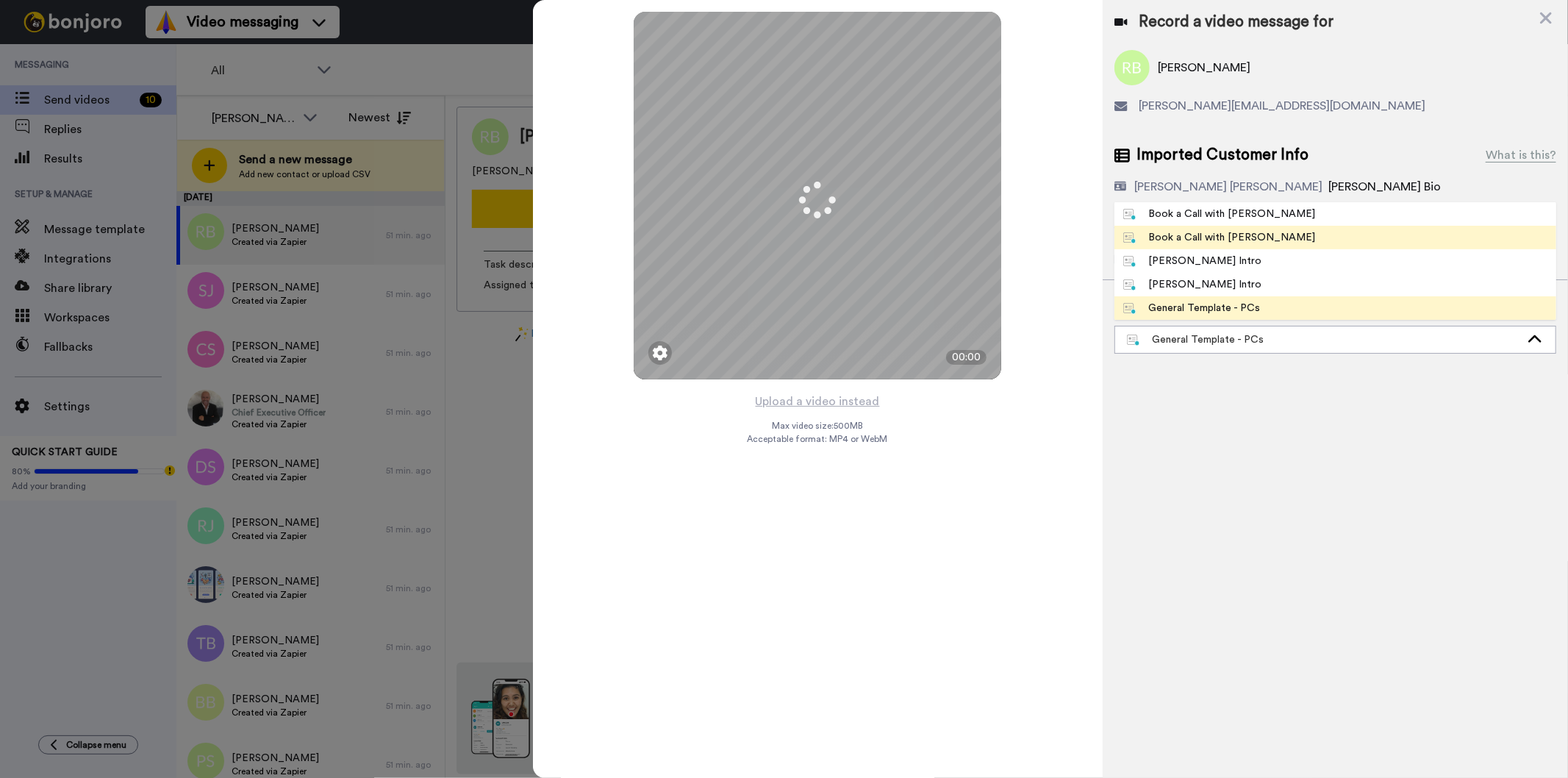
click at [1273, 236] on li "Book a Call with [PERSON_NAME]" at bounding box center [1335, 237] width 442 height 24
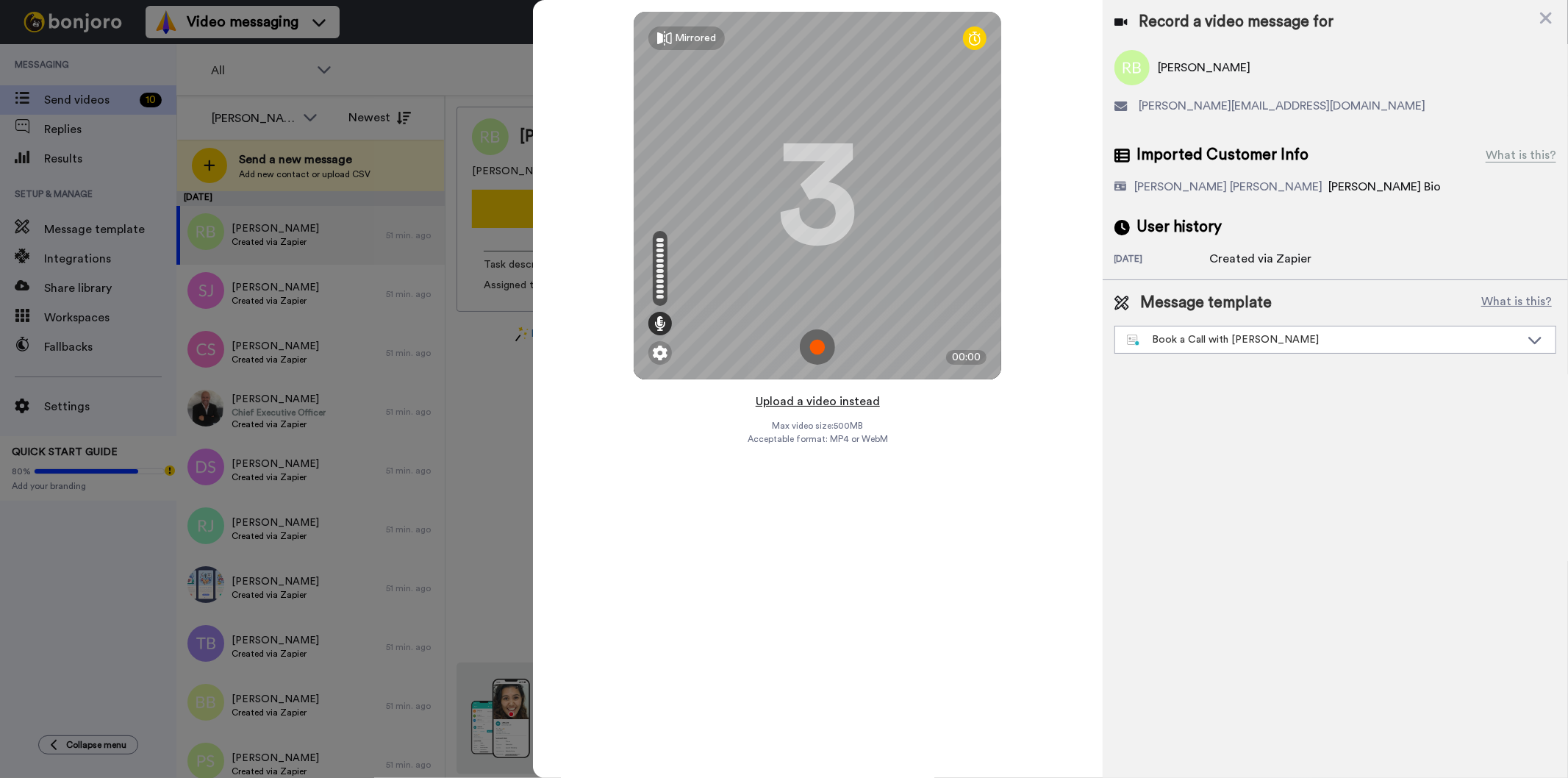
click at [836, 402] on button "Upload a video instead" at bounding box center [818, 401] width 133 height 19
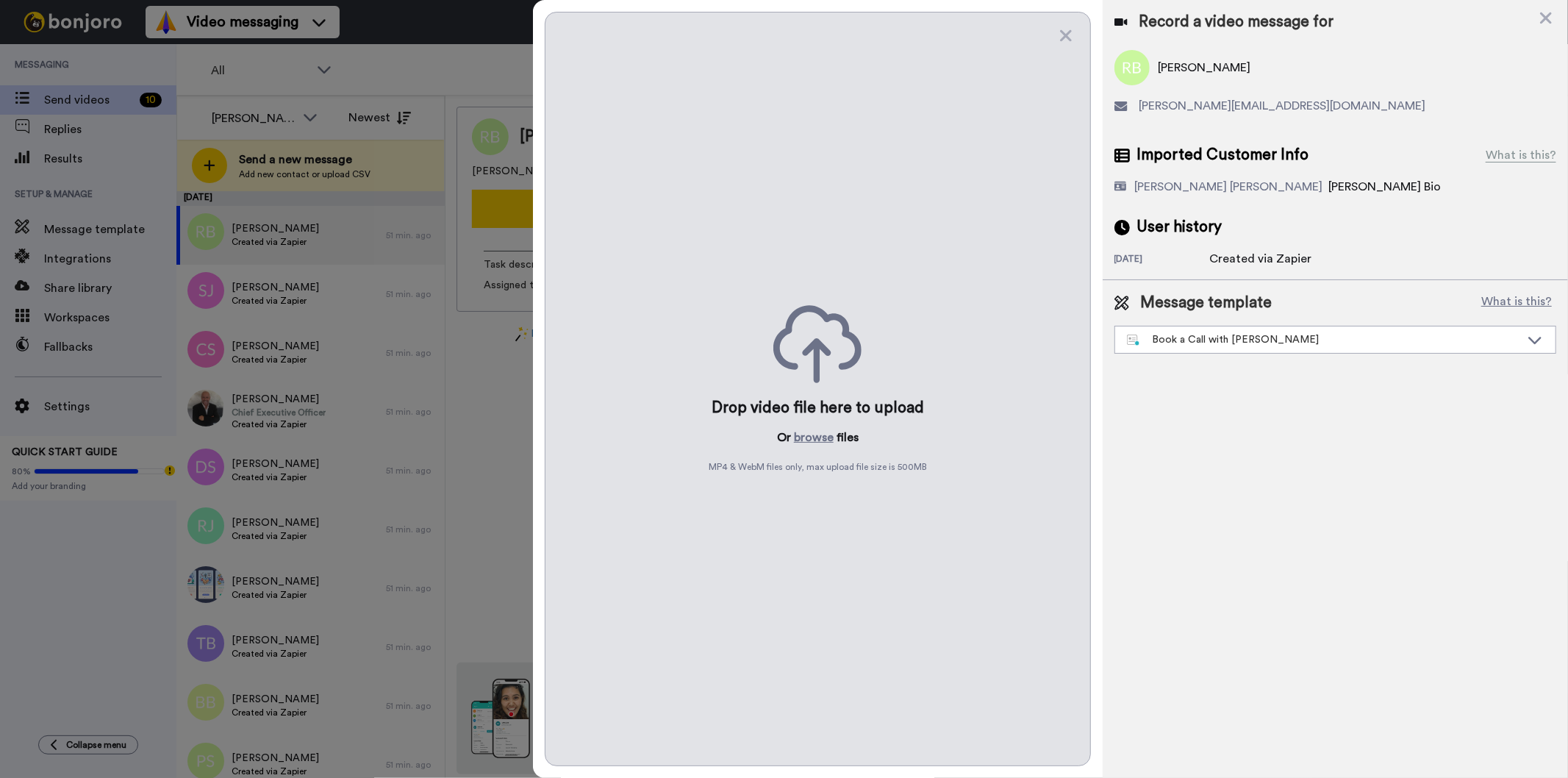
click at [814, 449] on div "Drop video file here to upload Or browse files MP4 & WebM files only, max uploa…" at bounding box center [818, 389] width 546 height 754
click at [815, 442] on button "browse" at bounding box center [814, 437] width 39 height 17
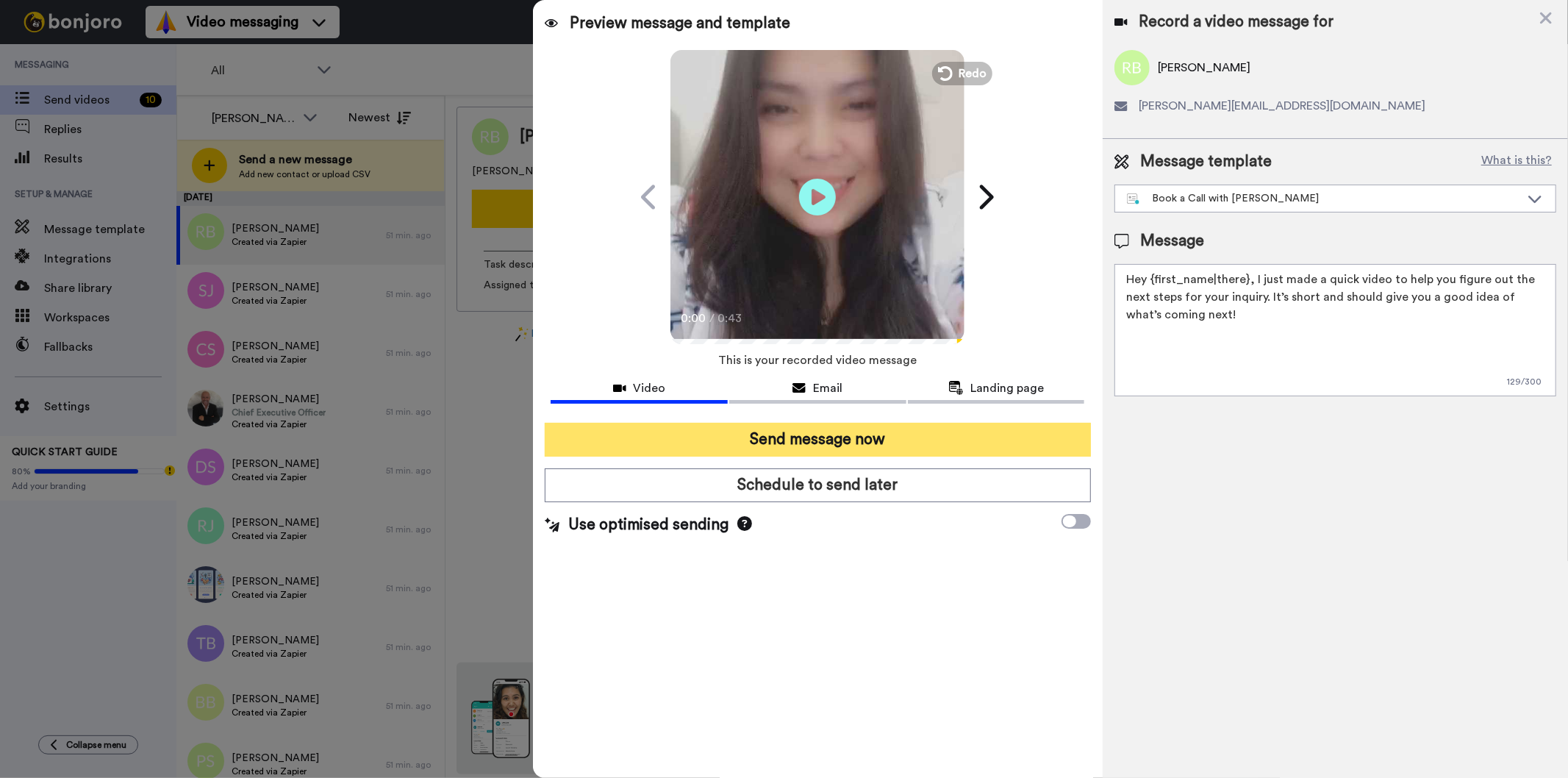
click at [903, 432] on button "Send message now" at bounding box center [818, 439] width 546 height 33
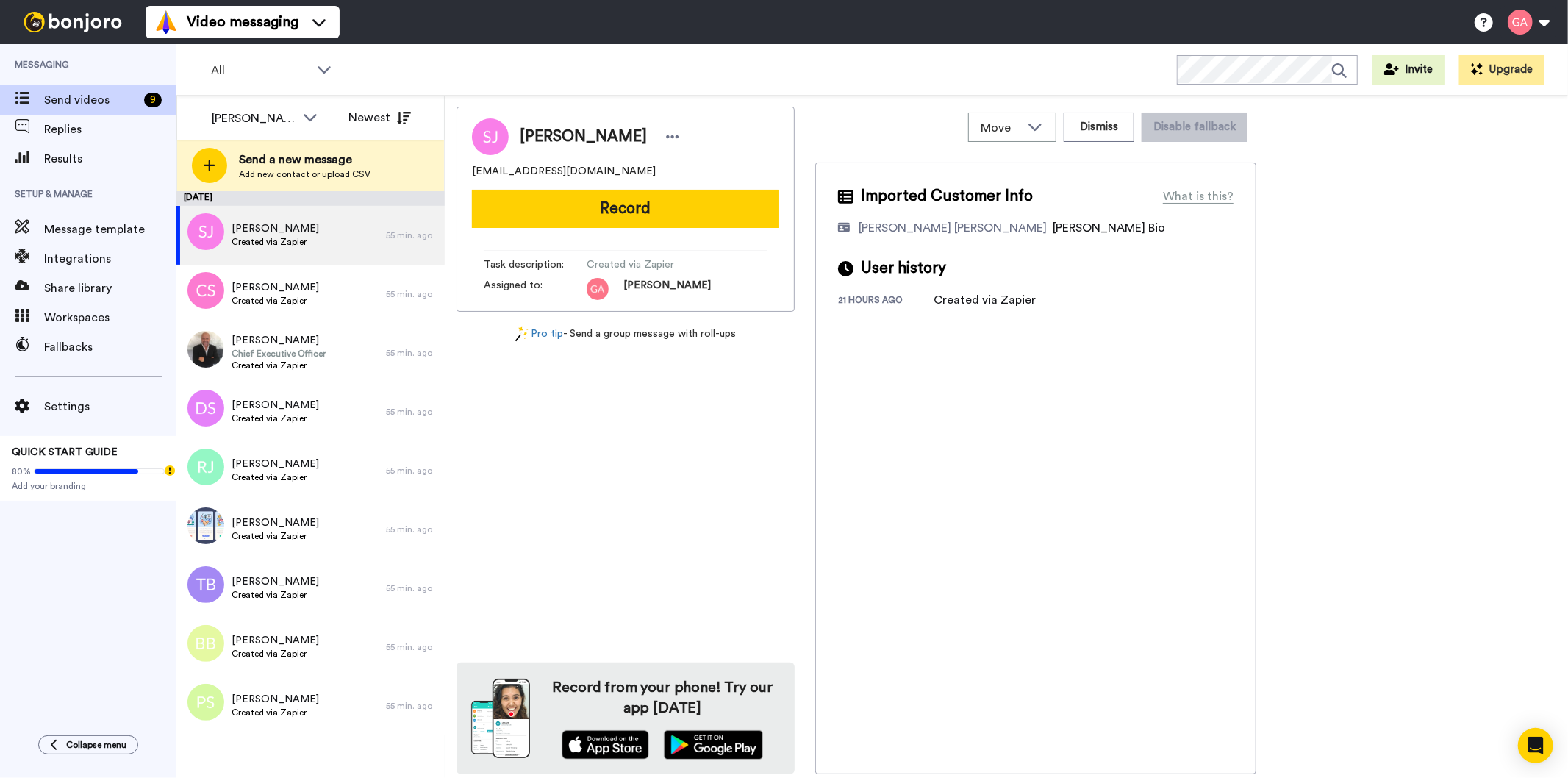
click at [593, 125] on div "[PERSON_NAME]" at bounding box center [625, 137] width 307 height 36
click at [588, 135] on span "[PERSON_NAME]" at bounding box center [583, 136] width 127 height 22
copy div "[PERSON_NAME]"
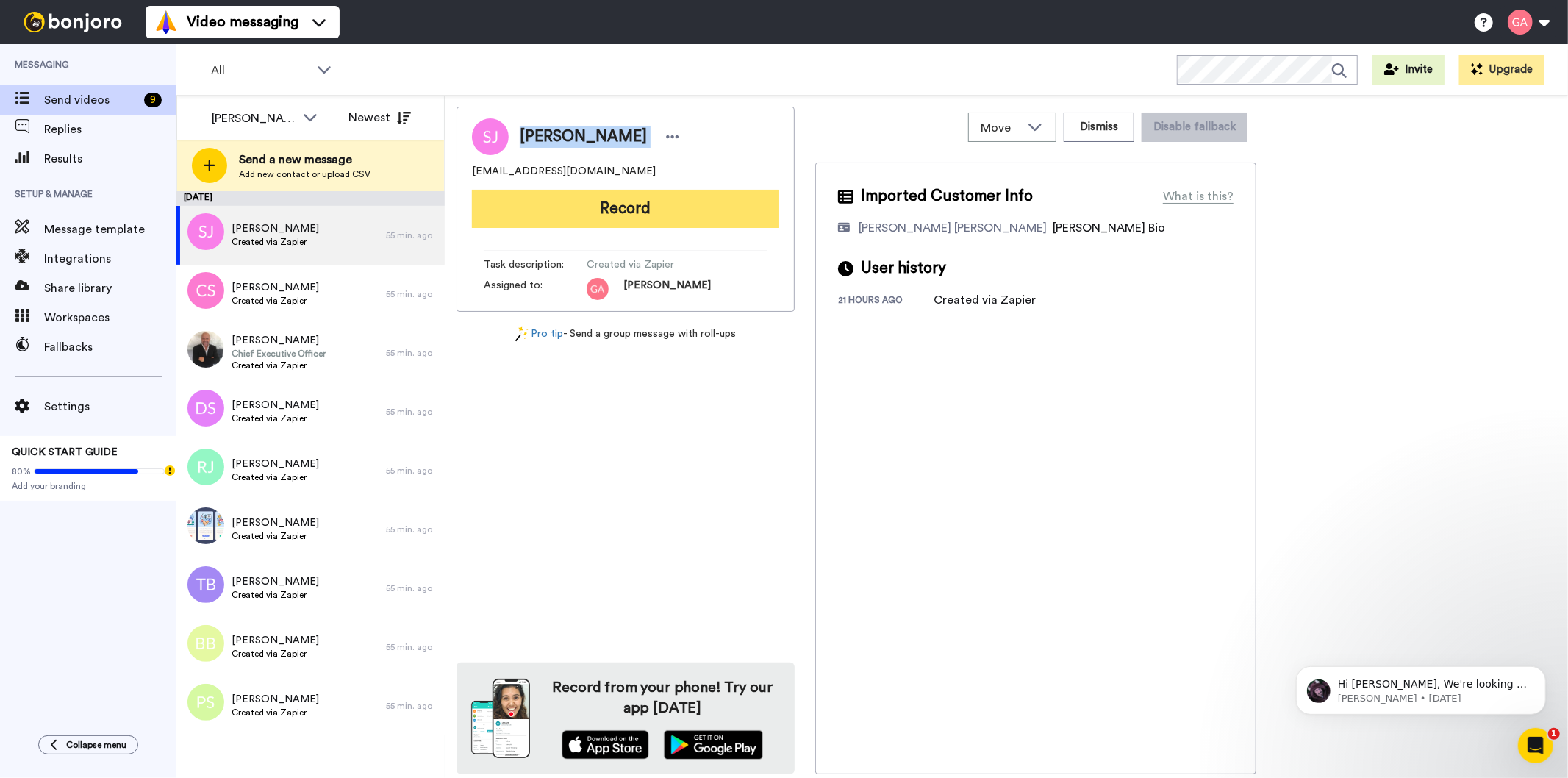
click at [700, 209] on button "Record" at bounding box center [625, 209] width 307 height 38
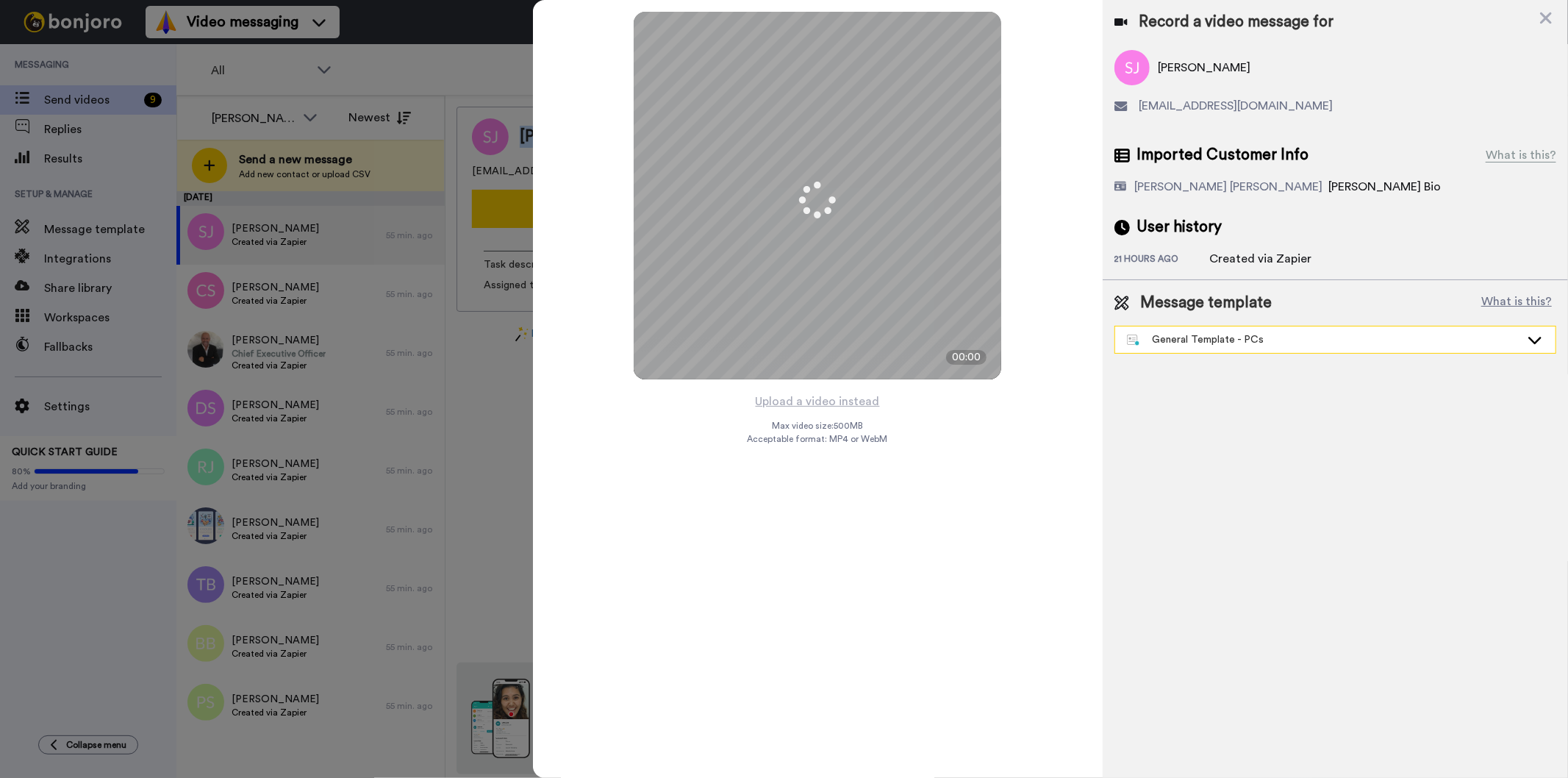
click at [1243, 338] on div "General Template - PCs" at bounding box center [1323, 339] width 393 height 14
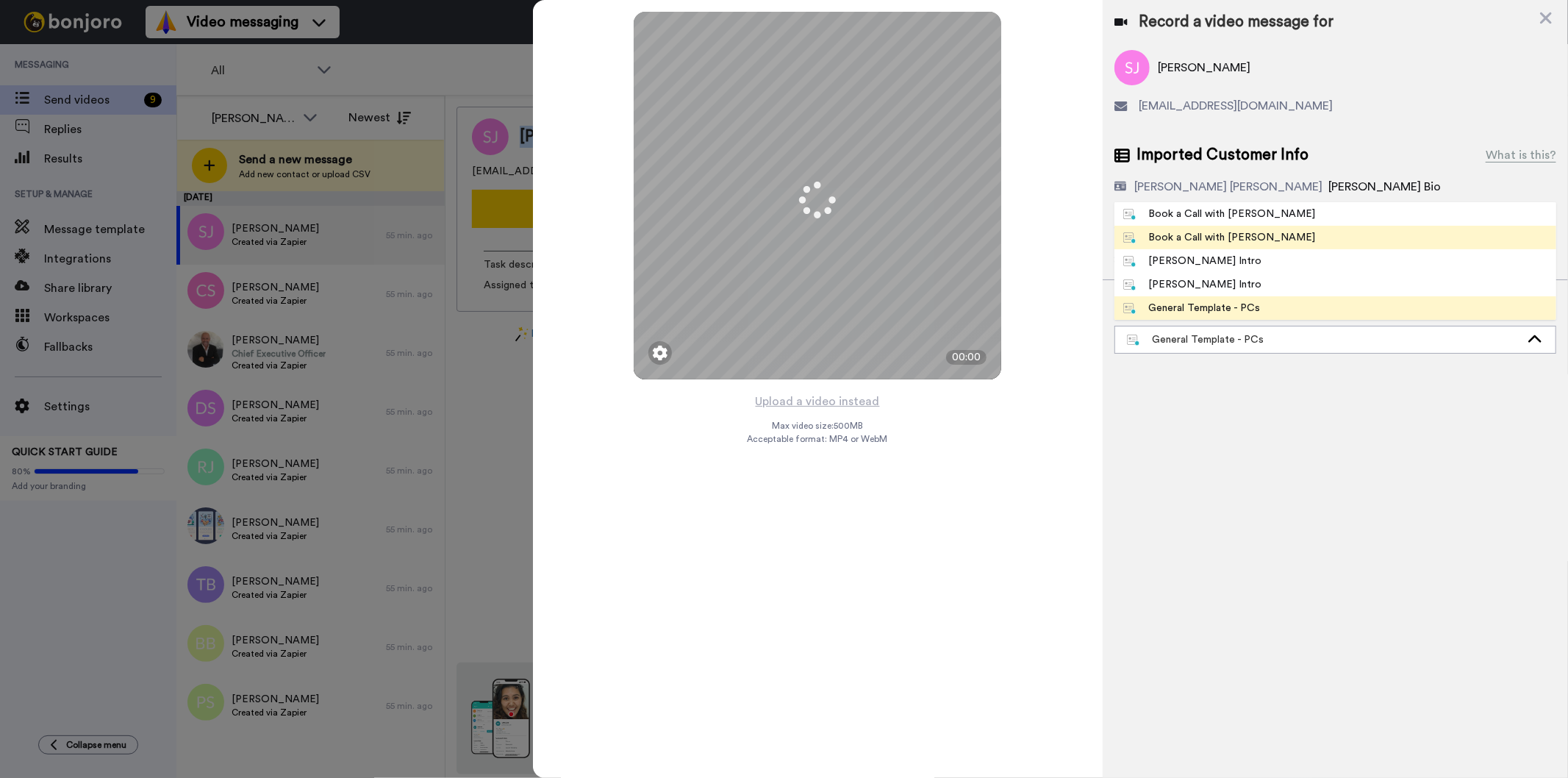
click at [1238, 238] on div "Book a Call with [PERSON_NAME]" at bounding box center [1220, 236] width 192 height 14
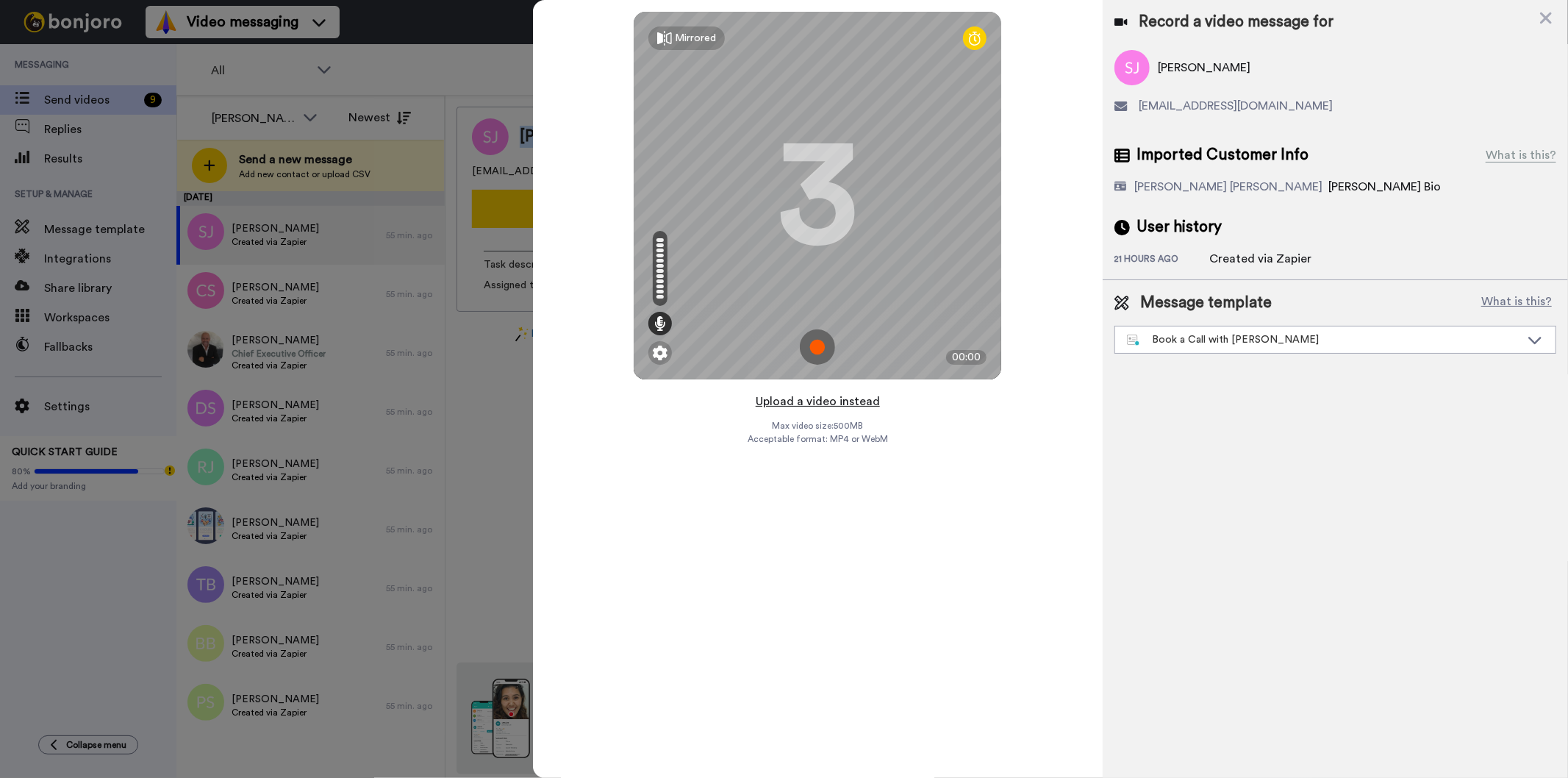
click at [840, 400] on button "Upload a video instead" at bounding box center [818, 401] width 133 height 19
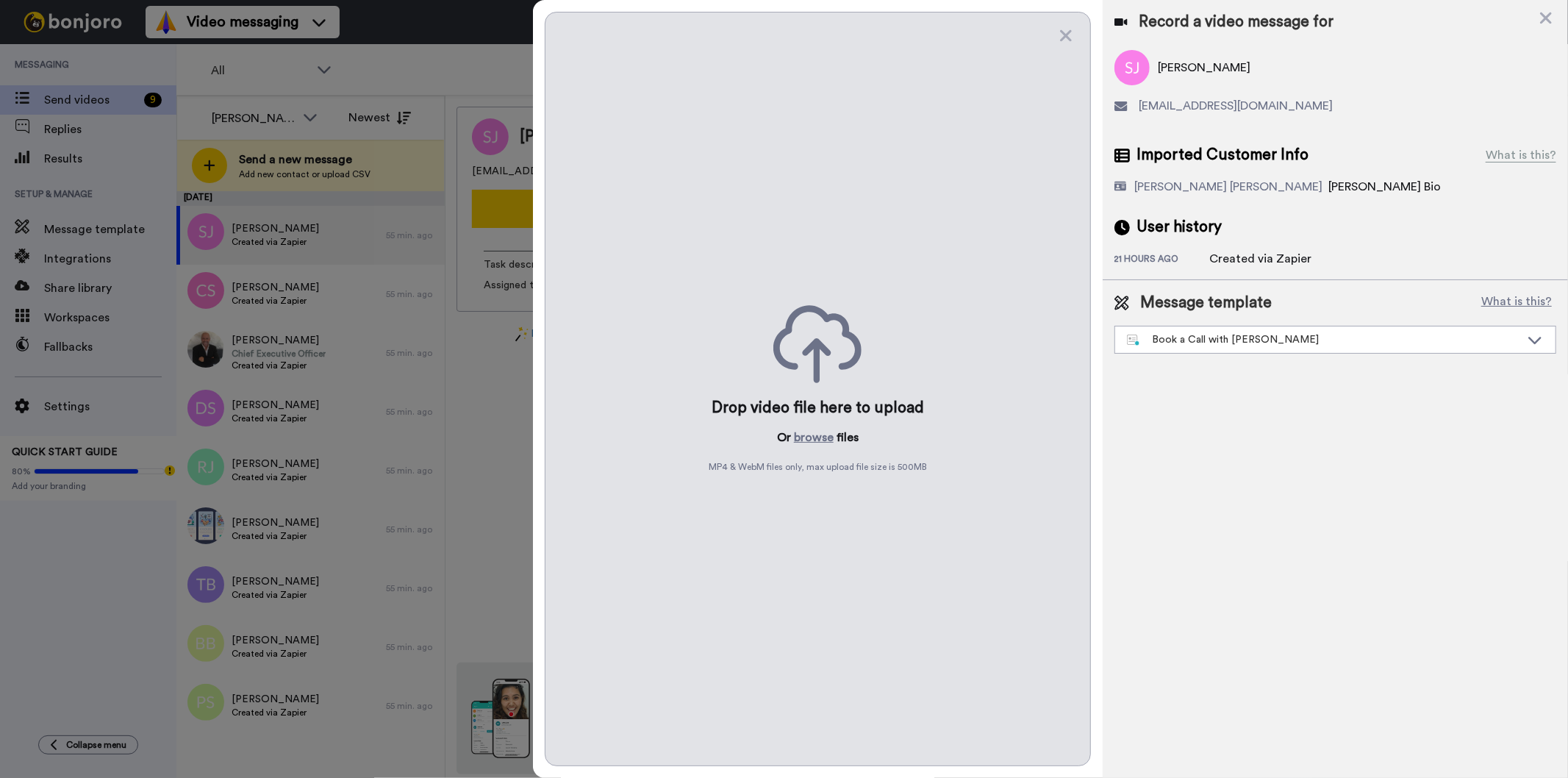
click at [826, 427] on div "Drop video file here to upload Or browse files MP4 & WebM files only, max uploa…" at bounding box center [818, 389] width 546 height 754
click at [824, 432] on button "browse" at bounding box center [814, 437] width 39 height 17
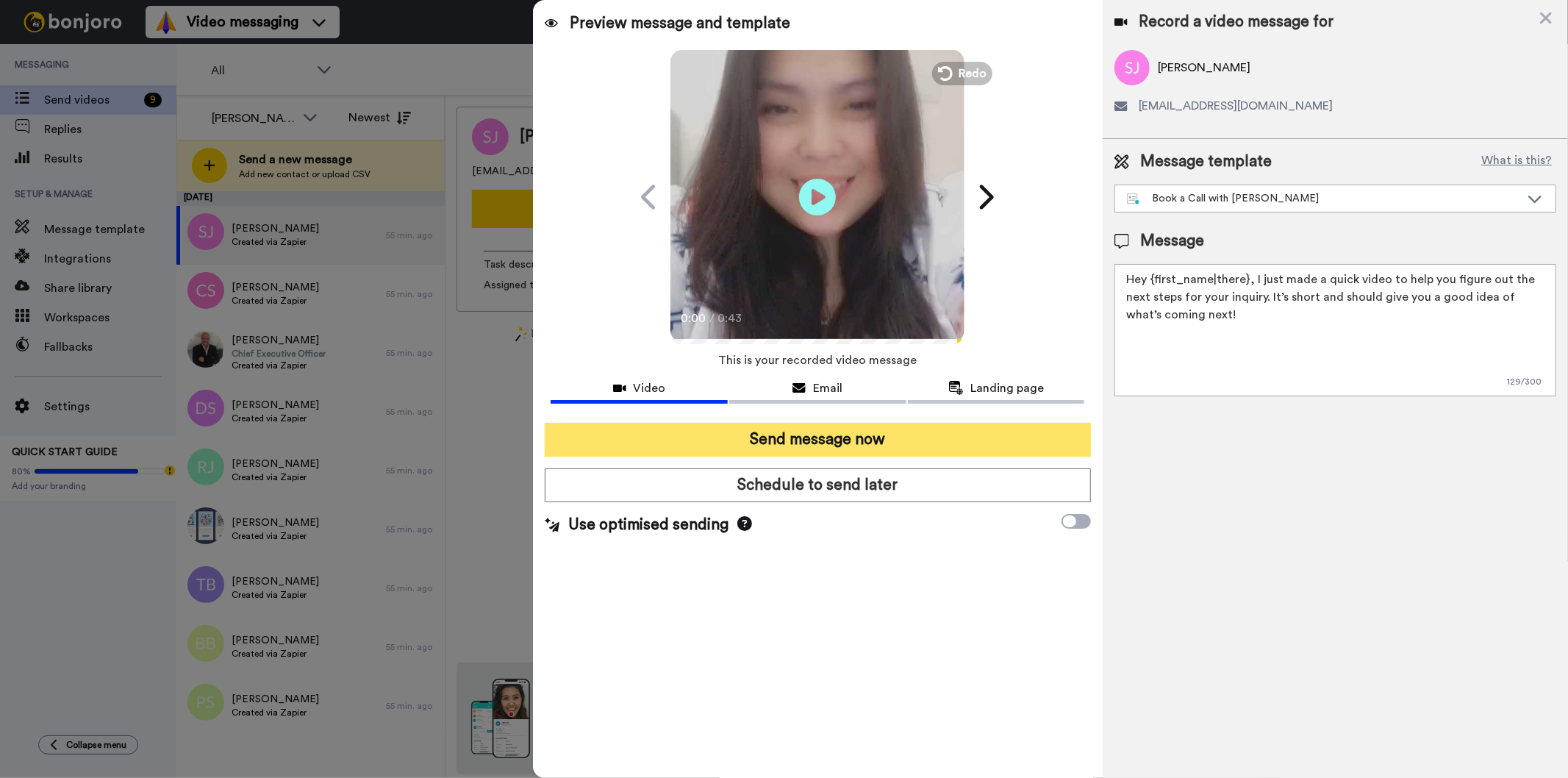
click at [829, 429] on button "Send message now" at bounding box center [818, 439] width 546 height 33
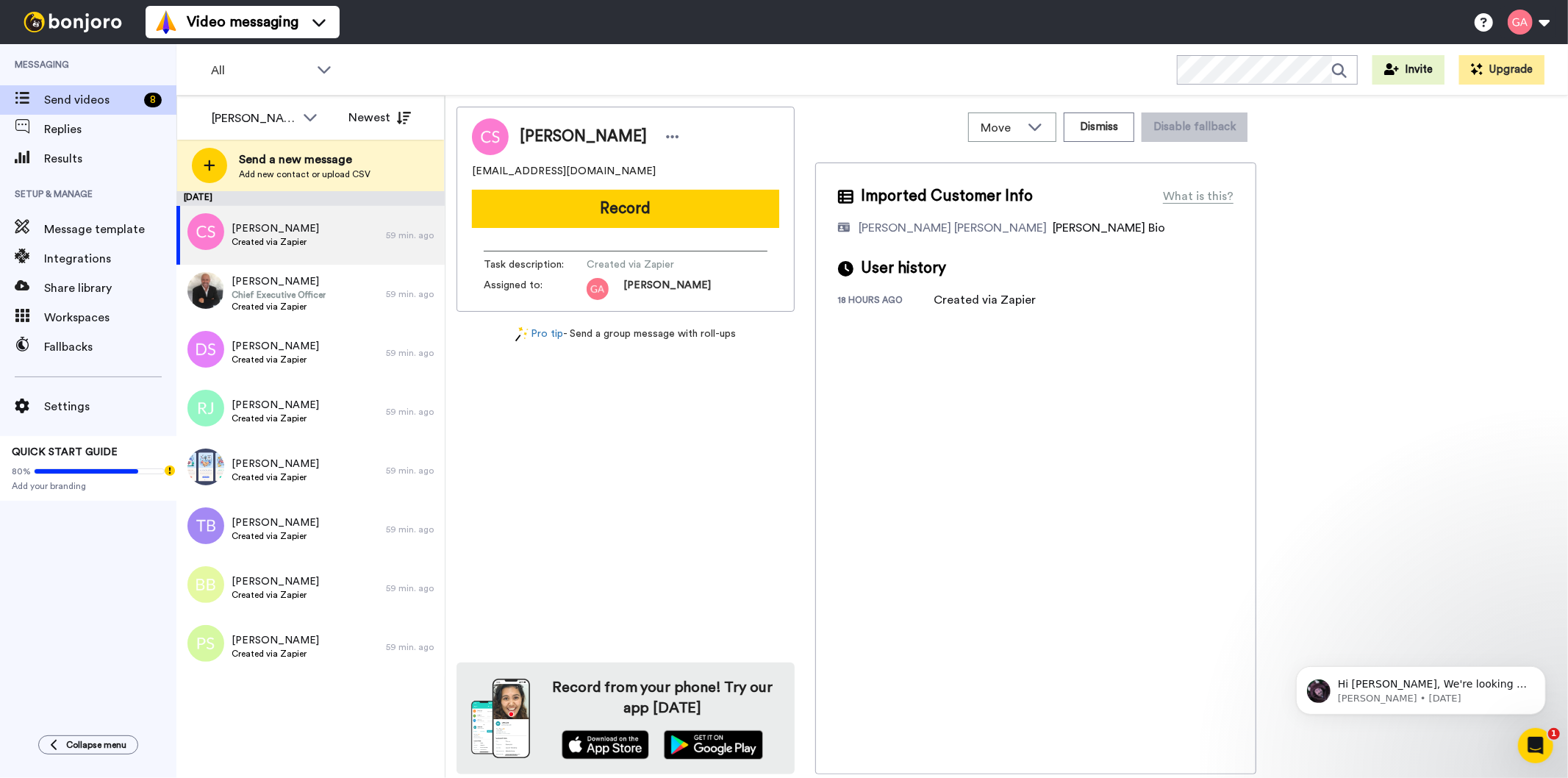
click at [566, 135] on span "[PERSON_NAME]" at bounding box center [583, 136] width 127 height 22
click at [566, 135] on span "Courtney Schmidt" at bounding box center [583, 136] width 127 height 22
copy div "Courtney Schmidt"
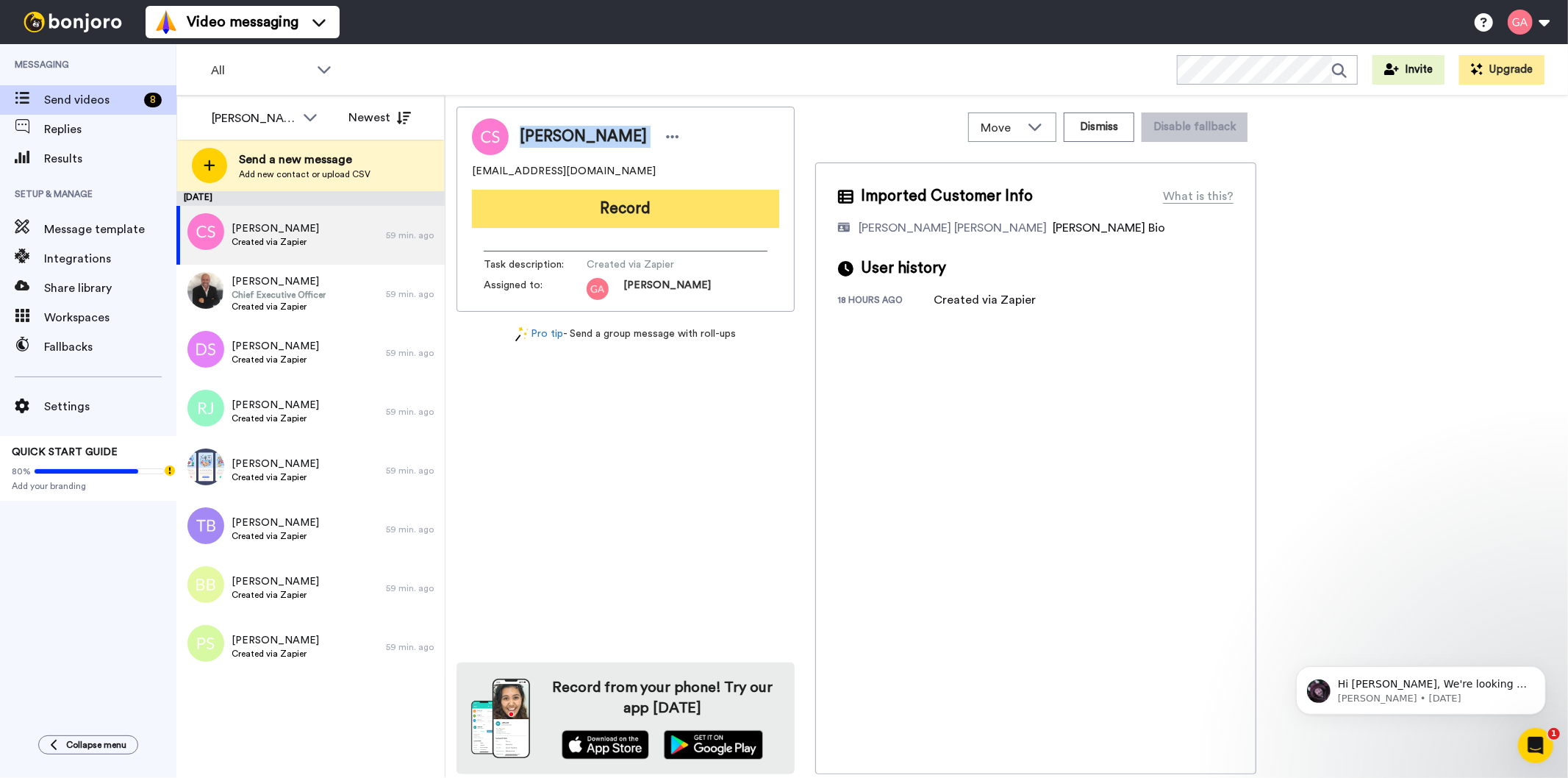
click at [639, 204] on button "Record" at bounding box center [625, 209] width 307 height 38
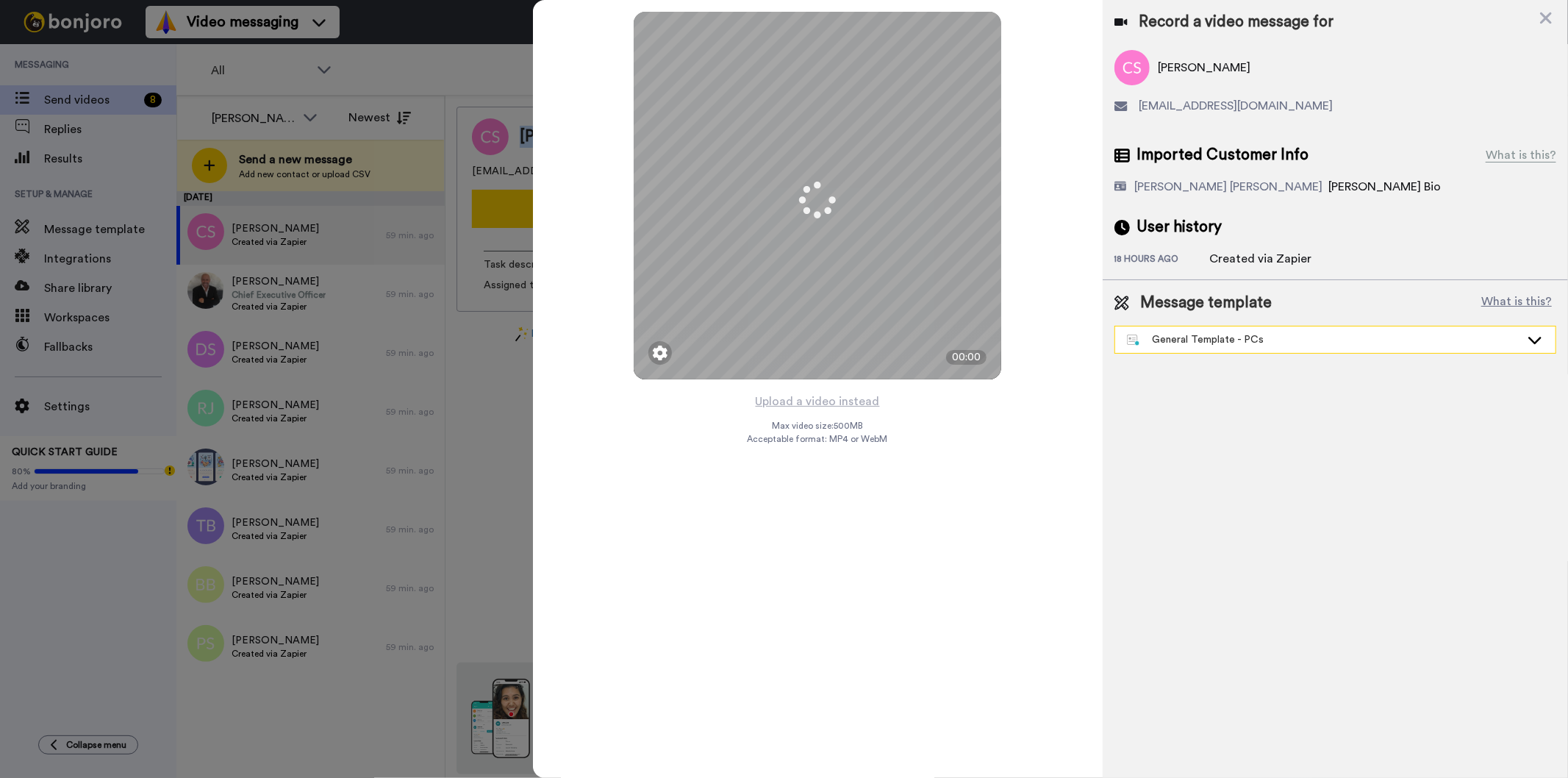
click at [1173, 328] on div "General Template - PCs" at bounding box center [1335, 340] width 440 height 27
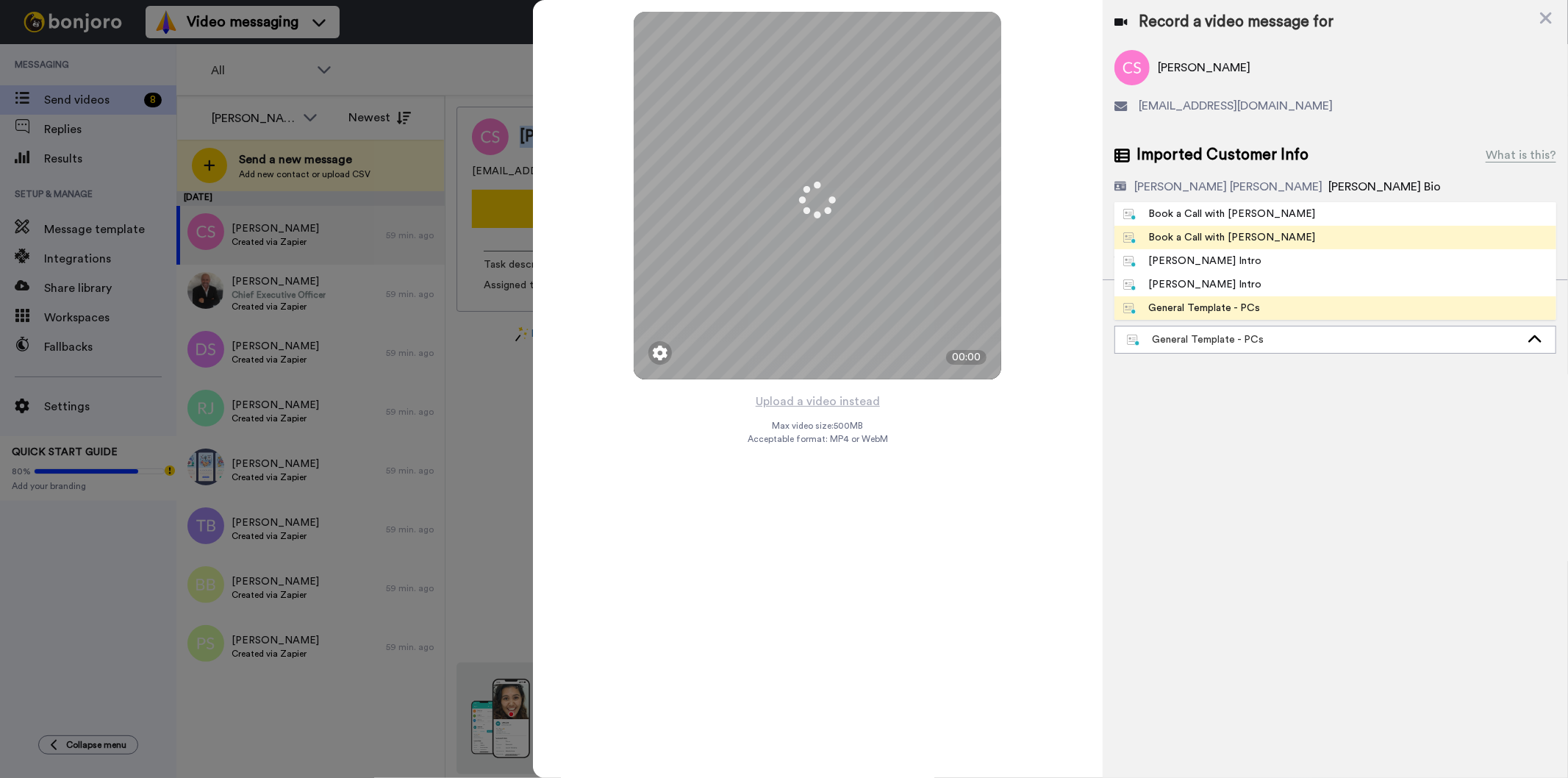
click at [1209, 235] on div "Book a Call with [PERSON_NAME]" at bounding box center [1220, 236] width 192 height 14
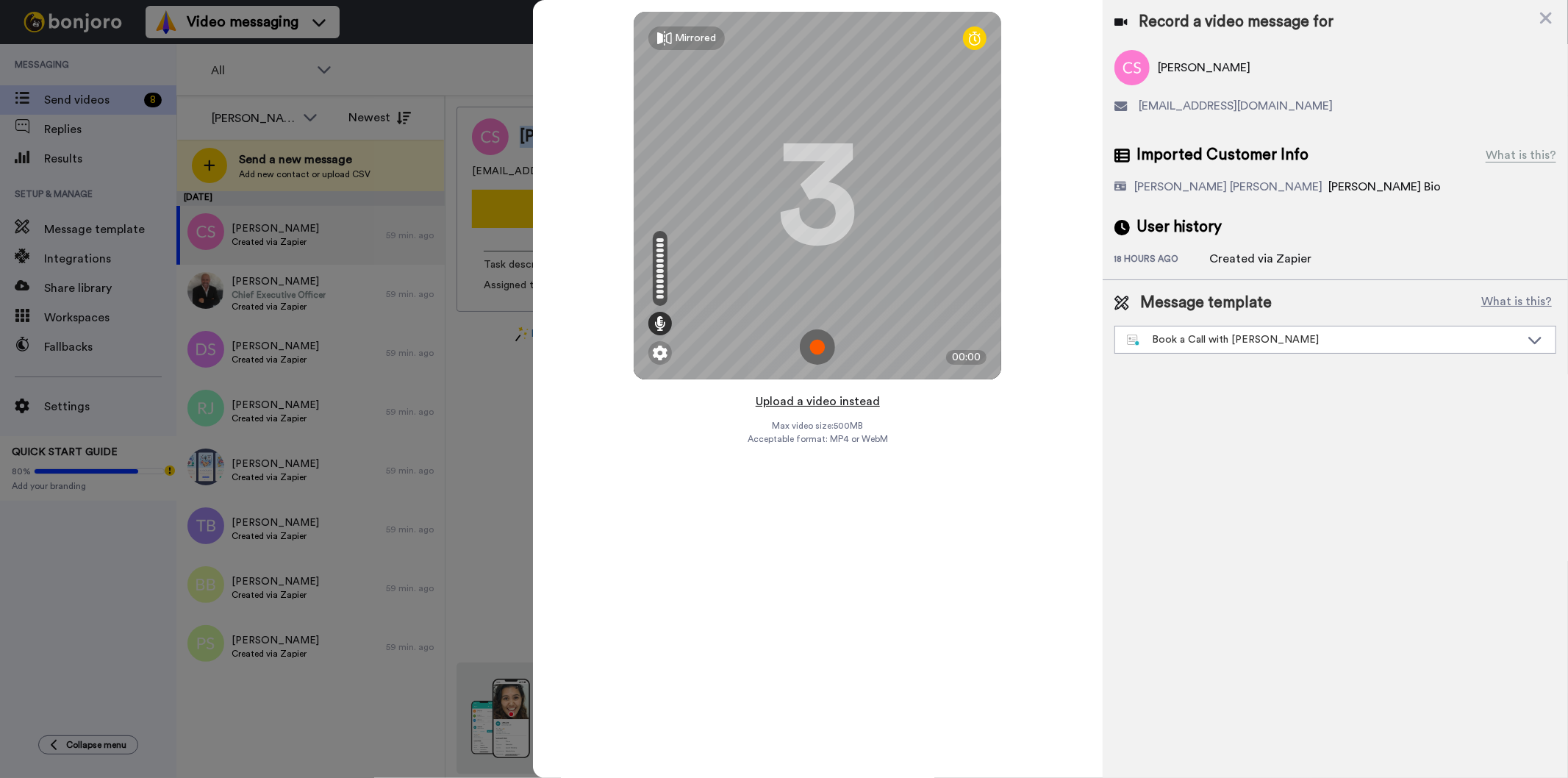
click at [831, 401] on button "Upload a video instead" at bounding box center [818, 401] width 133 height 19
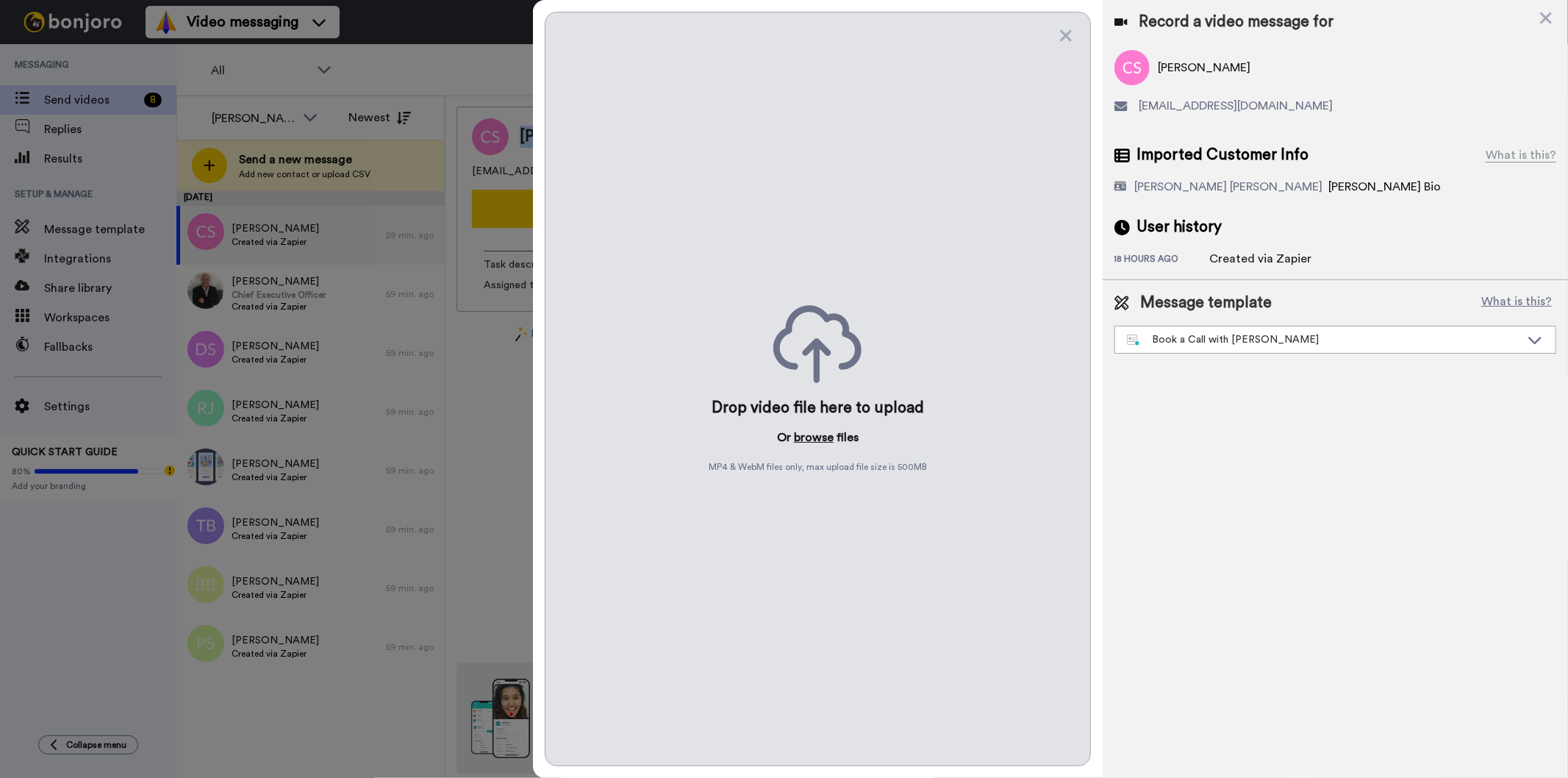
click at [817, 442] on button "browse" at bounding box center [814, 437] width 39 height 17
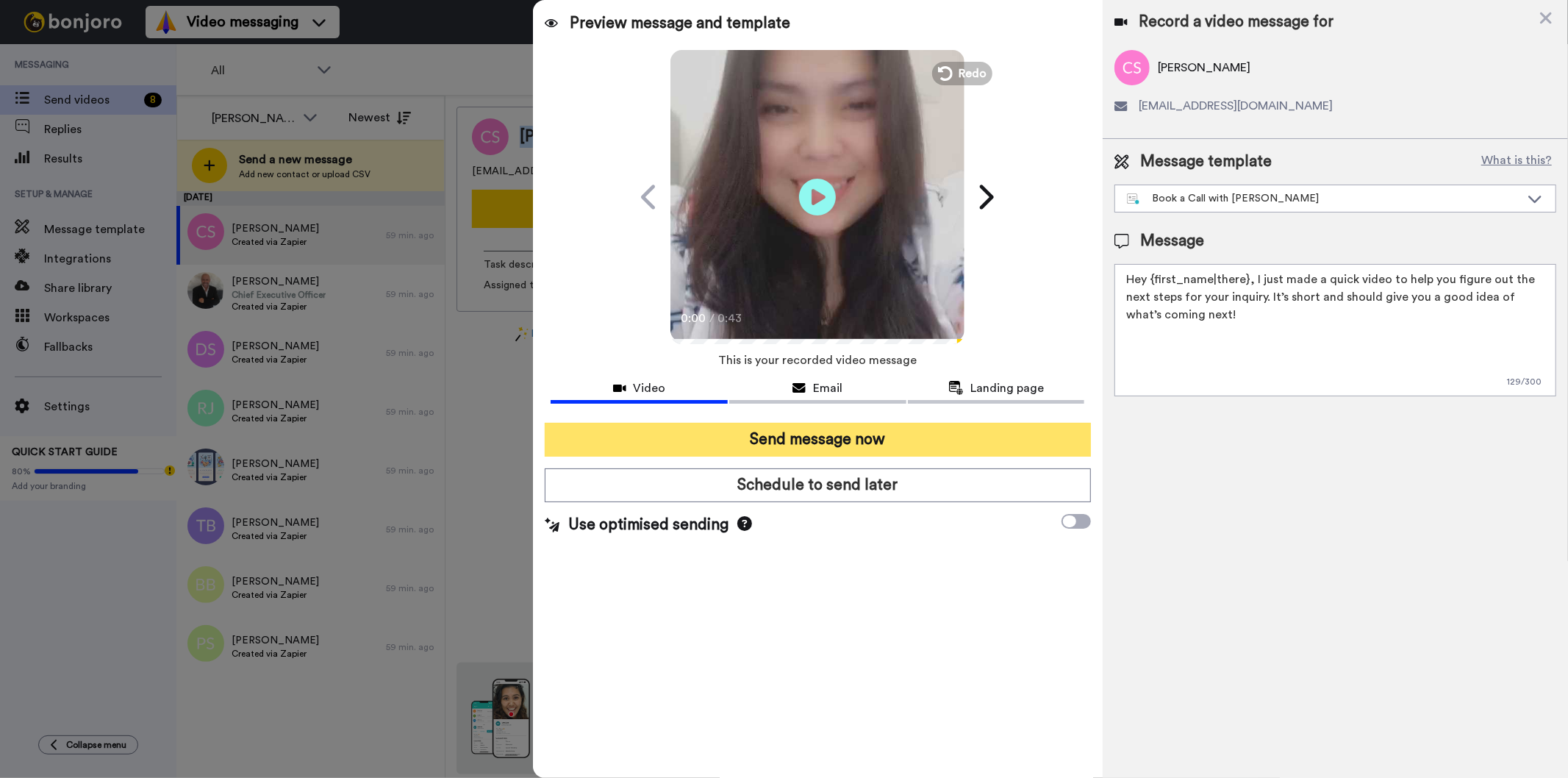
click at [824, 444] on button "Send message now" at bounding box center [818, 439] width 546 height 33
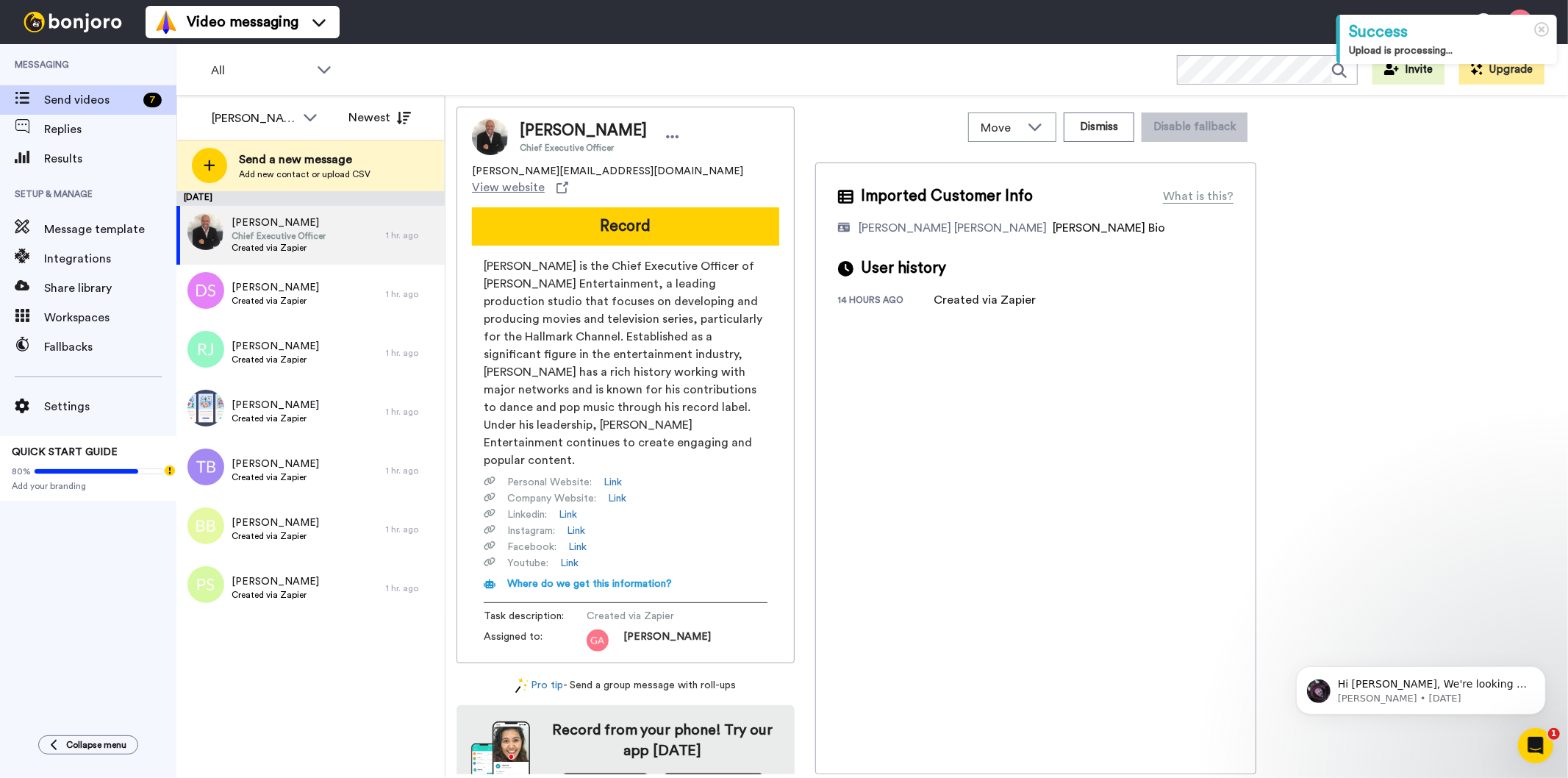
click at [581, 120] on span "[PERSON_NAME]" at bounding box center [583, 130] width 127 height 22
copy span "[PERSON_NAME]"
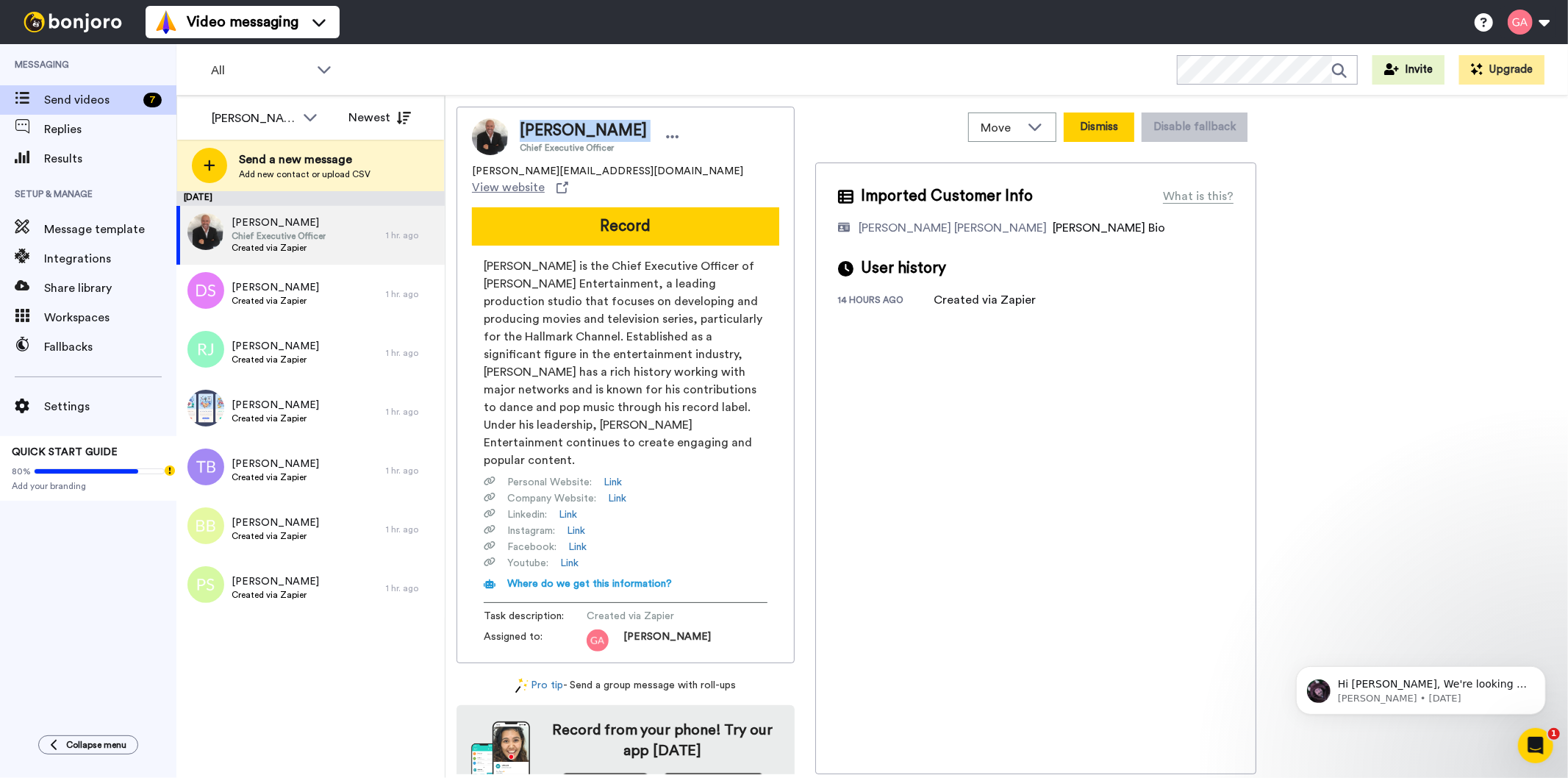
click at [1101, 132] on button "Dismiss" at bounding box center [1099, 127] width 71 height 30
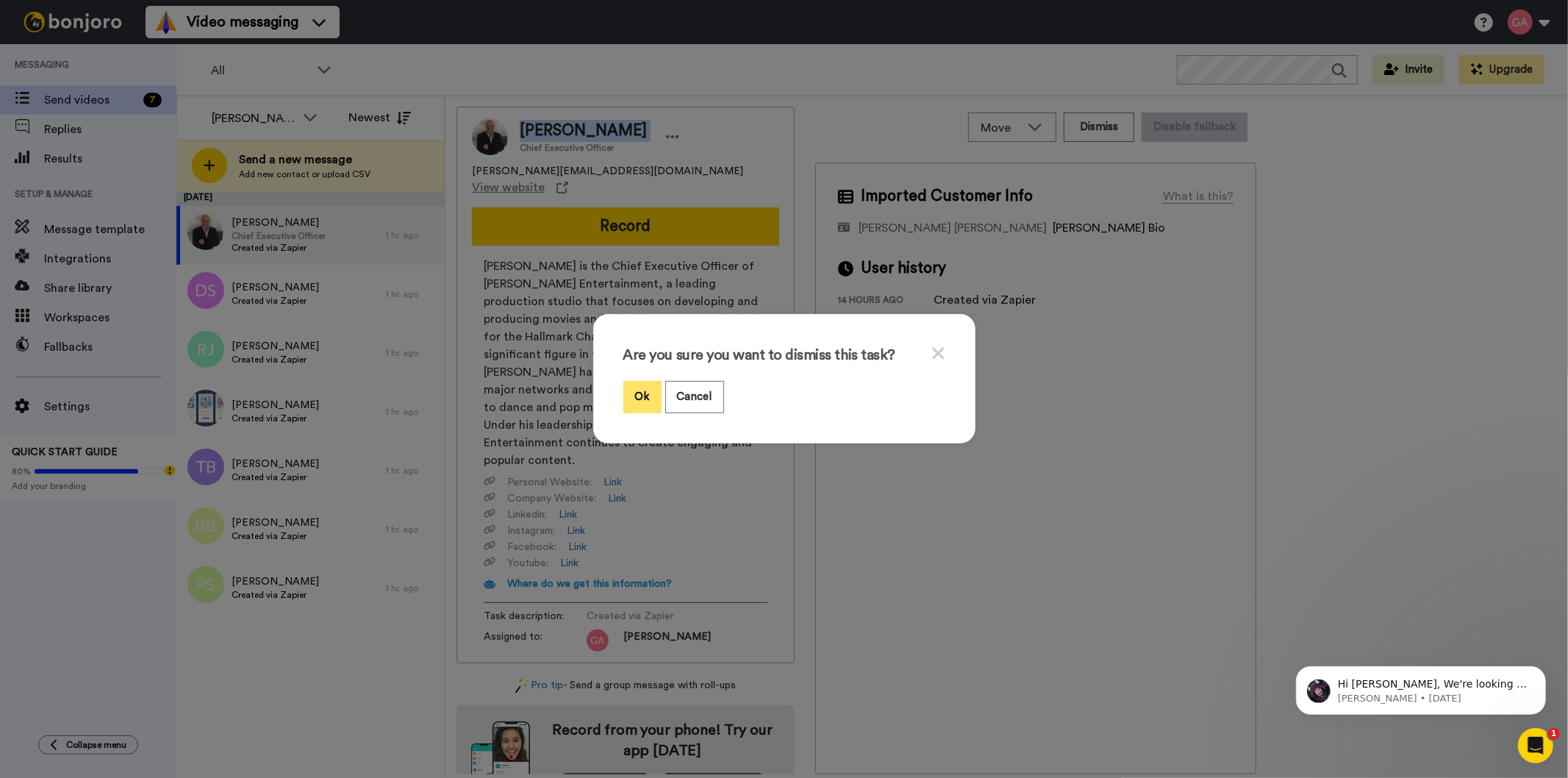
click at [633, 387] on button "Ok" at bounding box center [642, 396] width 38 height 32
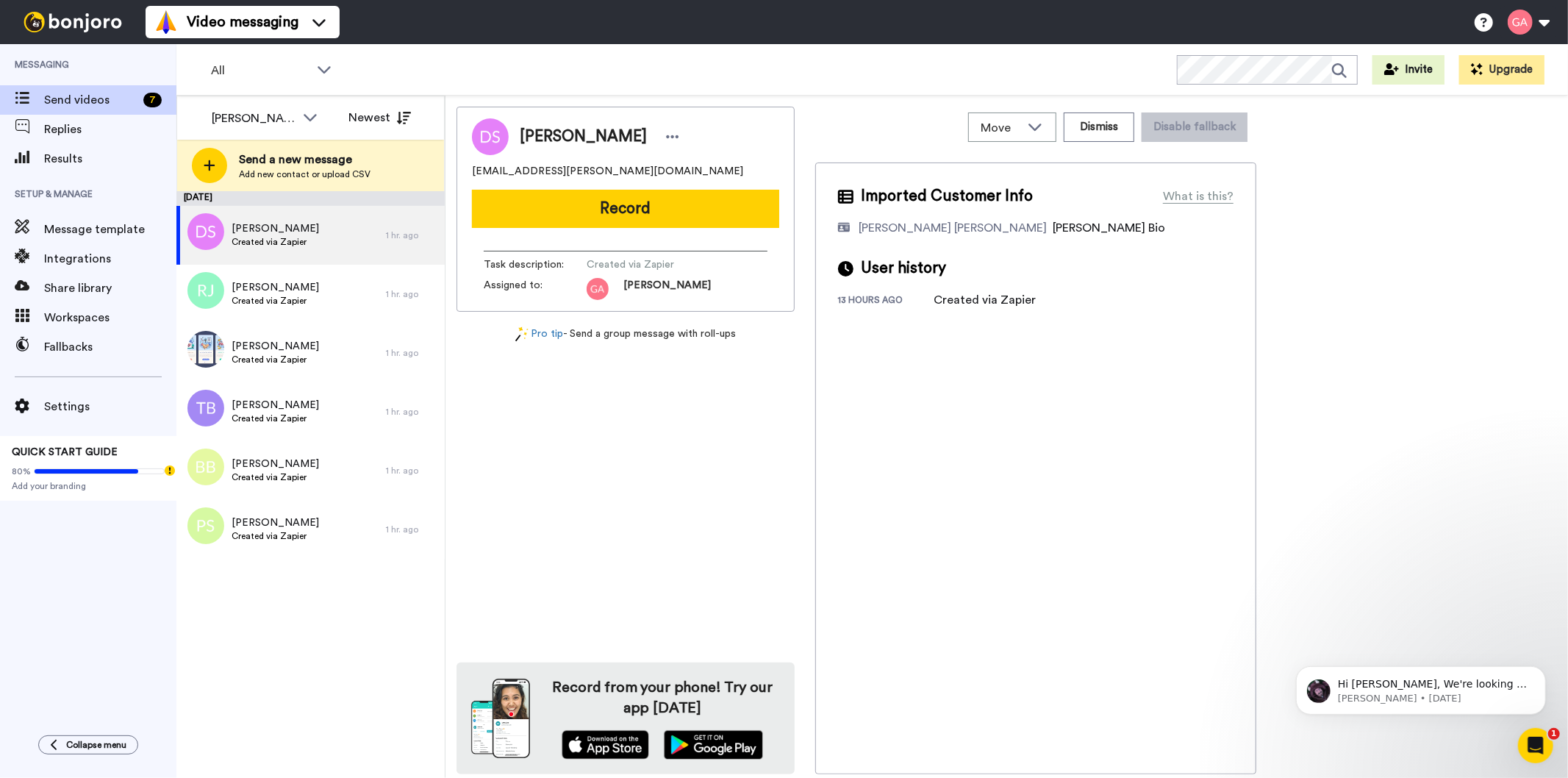
click at [588, 128] on span "[PERSON_NAME]" at bounding box center [583, 136] width 127 height 22
copy div "[PERSON_NAME]"
click at [1113, 133] on button "Dismiss" at bounding box center [1099, 127] width 71 height 30
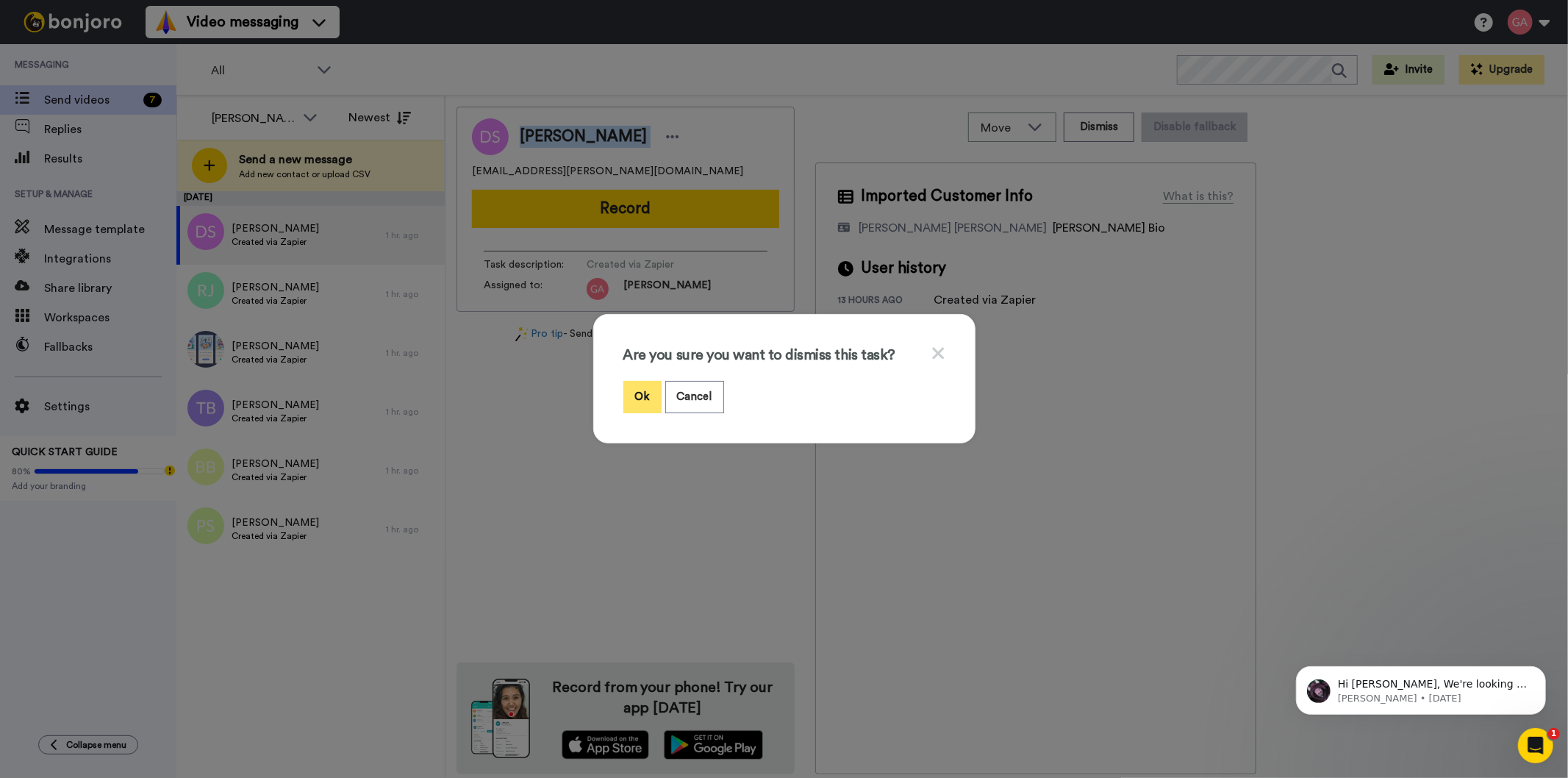
click at [630, 394] on button "Ok" at bounding box center [642, 396] width 38 height 32
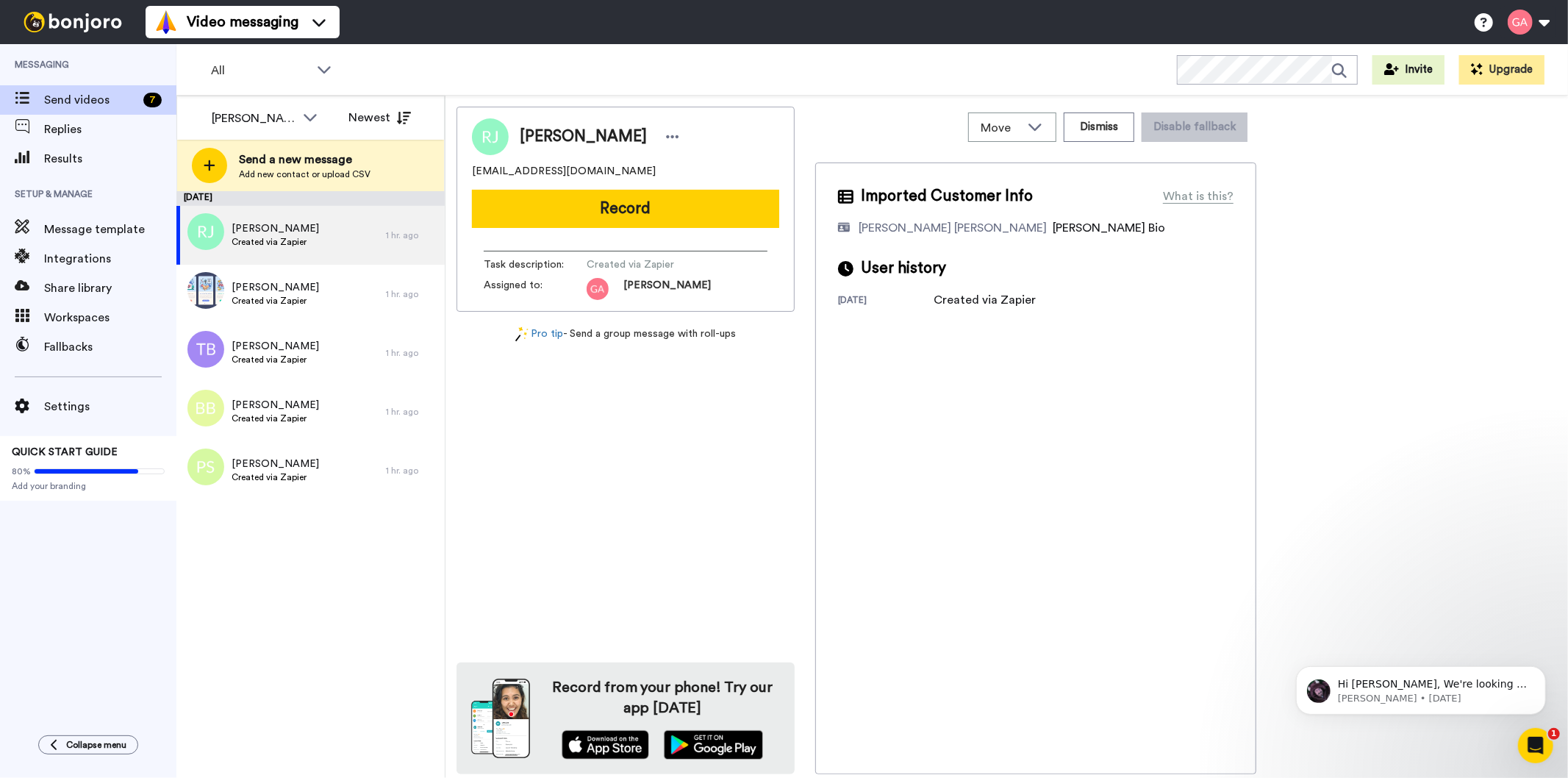
click at [569, 132] on span "[PERSON_NAME]" at bounding box center [583, 136] width 127 height 22
click at [569, 132] on span "Renee Jacob" at bounding box center [583, 136] width 127 height 22
copy div "Renee Jacob"
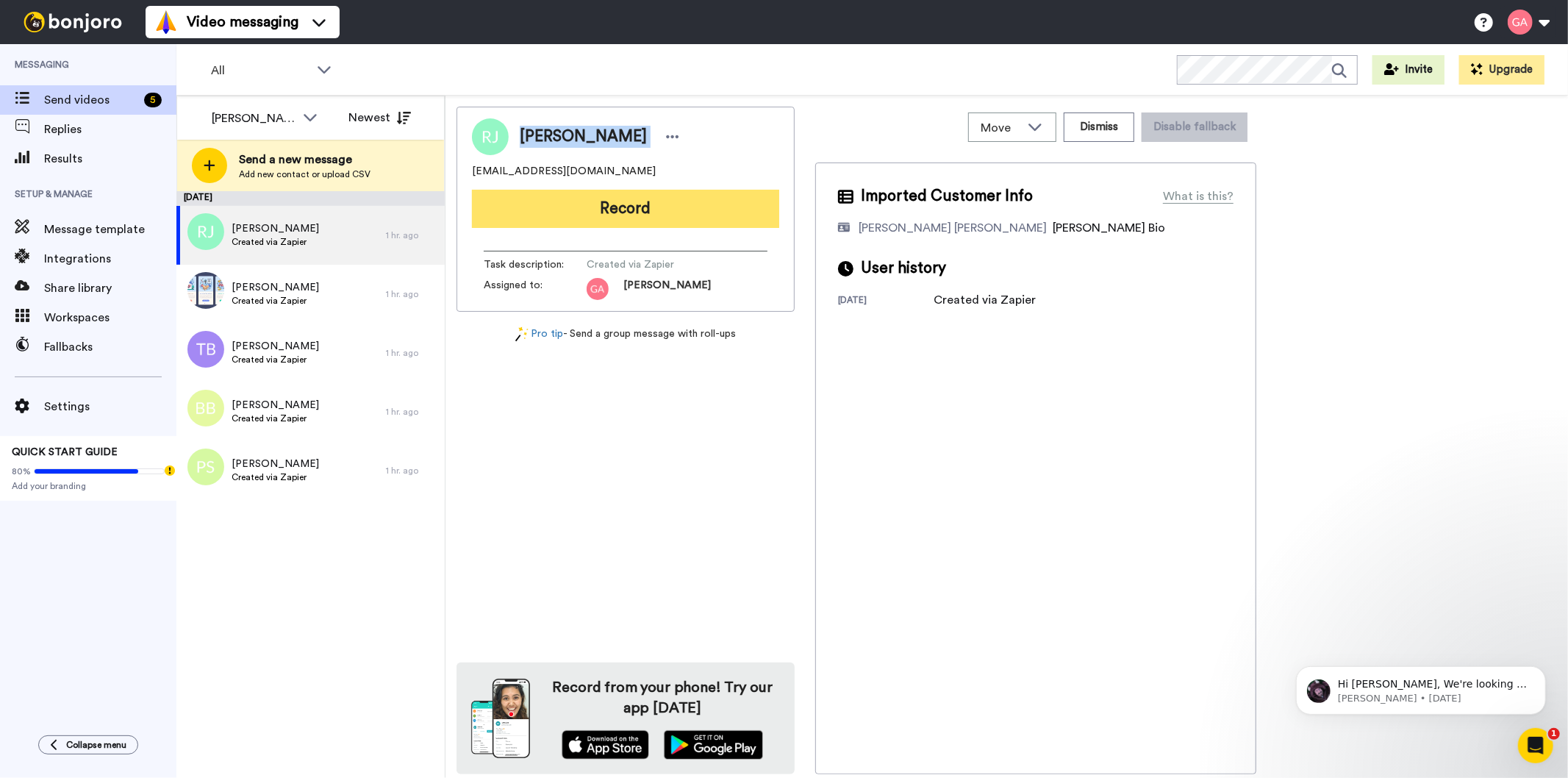
click at [682, 205] on button "Record" at bounding box center [625, 209] width 307 height 38
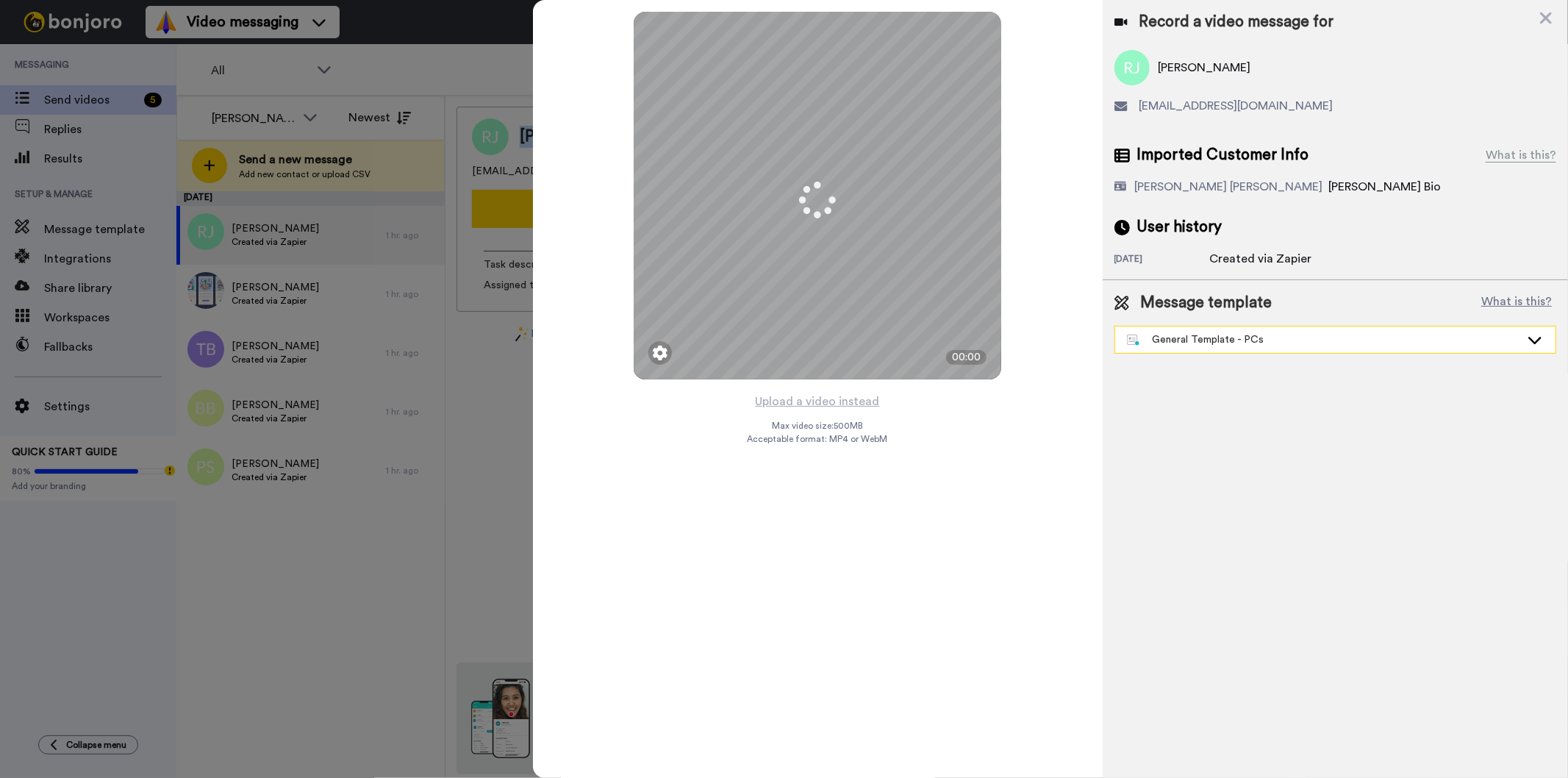
click at [1228, 342] on div "General Template - PCs" at bounding box center [1323, 339] width 393 height 14
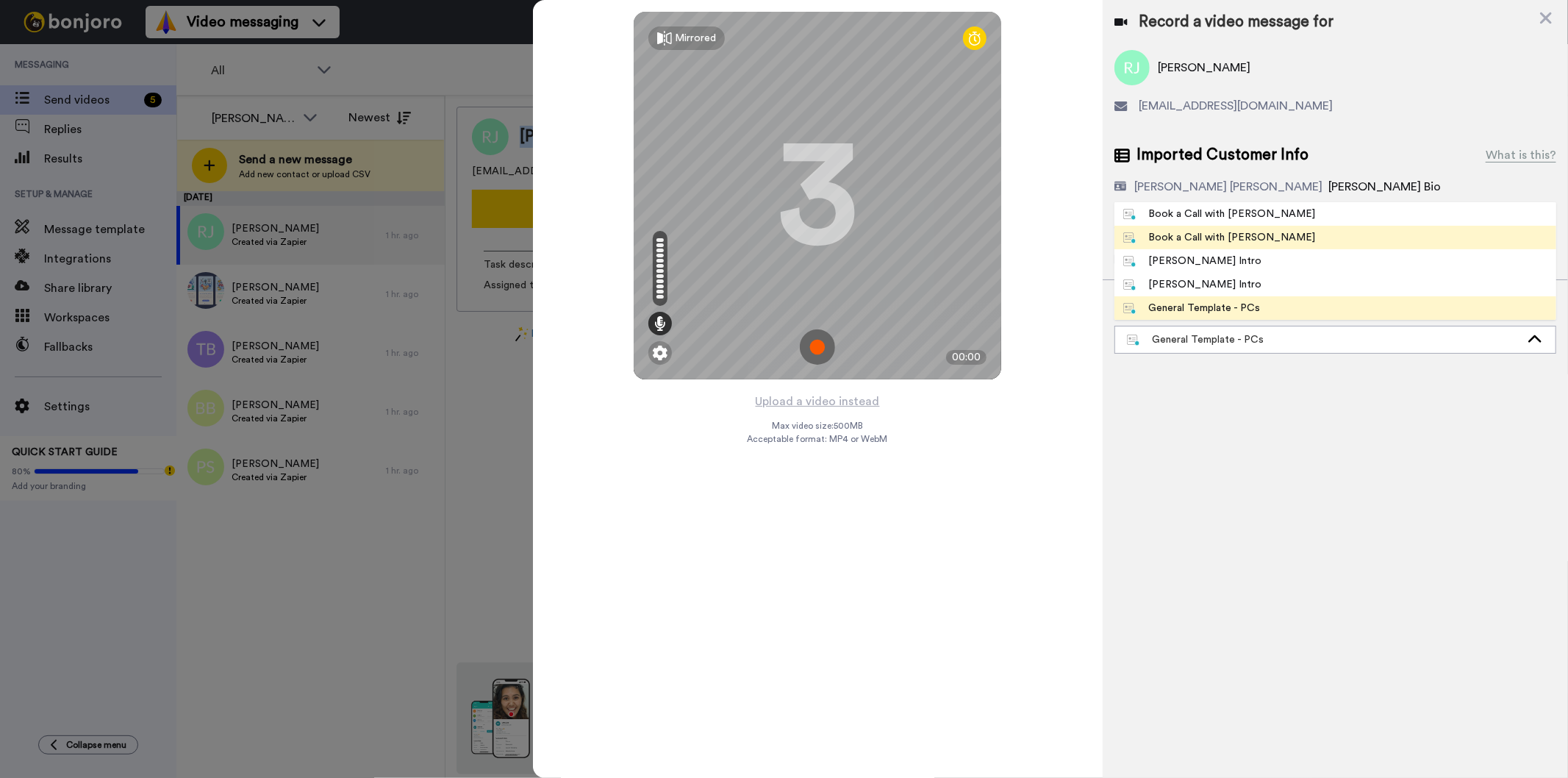
click at [1237, 238] on div "Book a Call with [PERSON_NAME]" at bounding box center [1220, 236] width 192 height 14
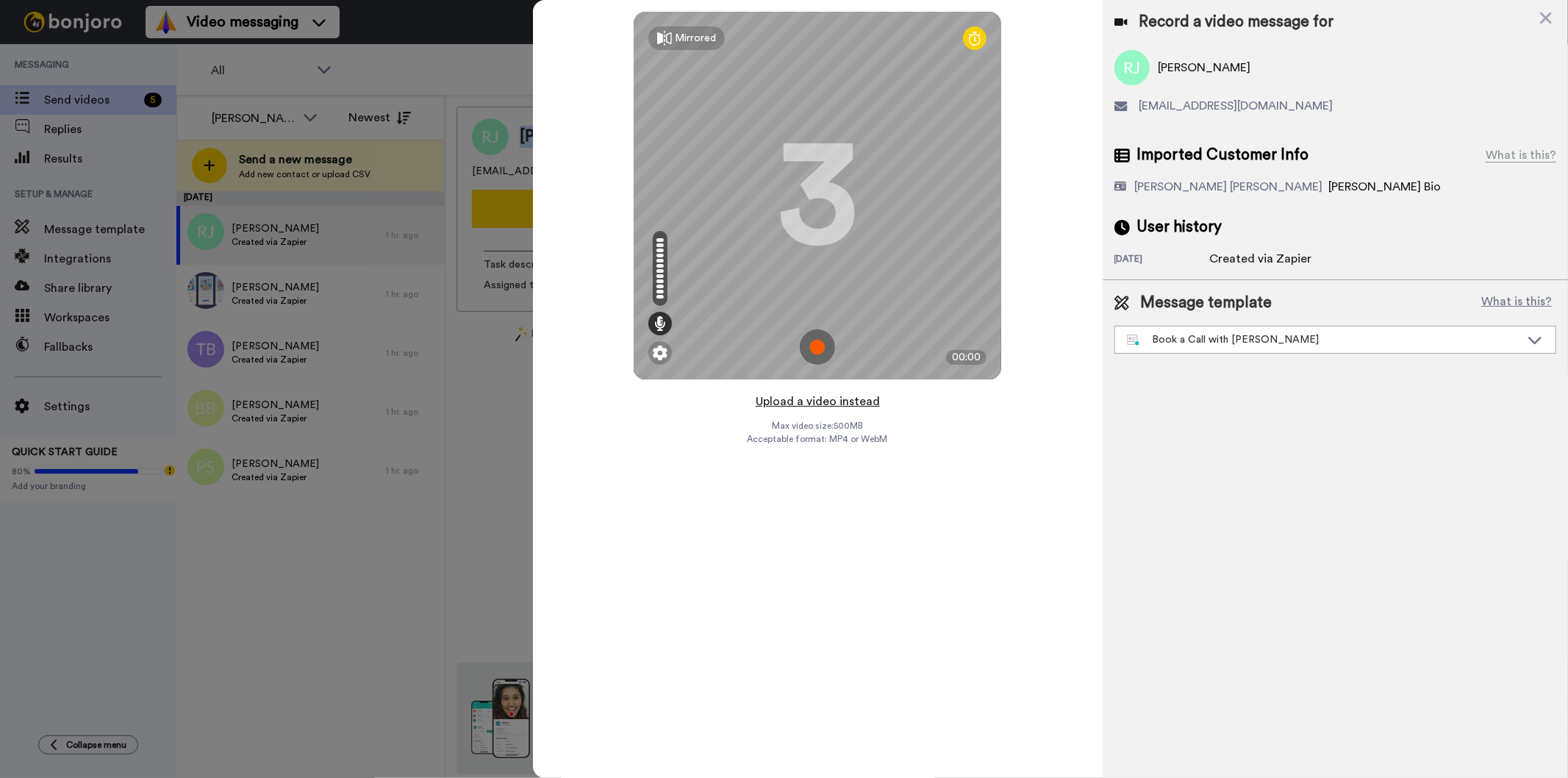
click at [835, 403] on button "Upload a video instead" at bounding box center [818, 401] width 133 height 19
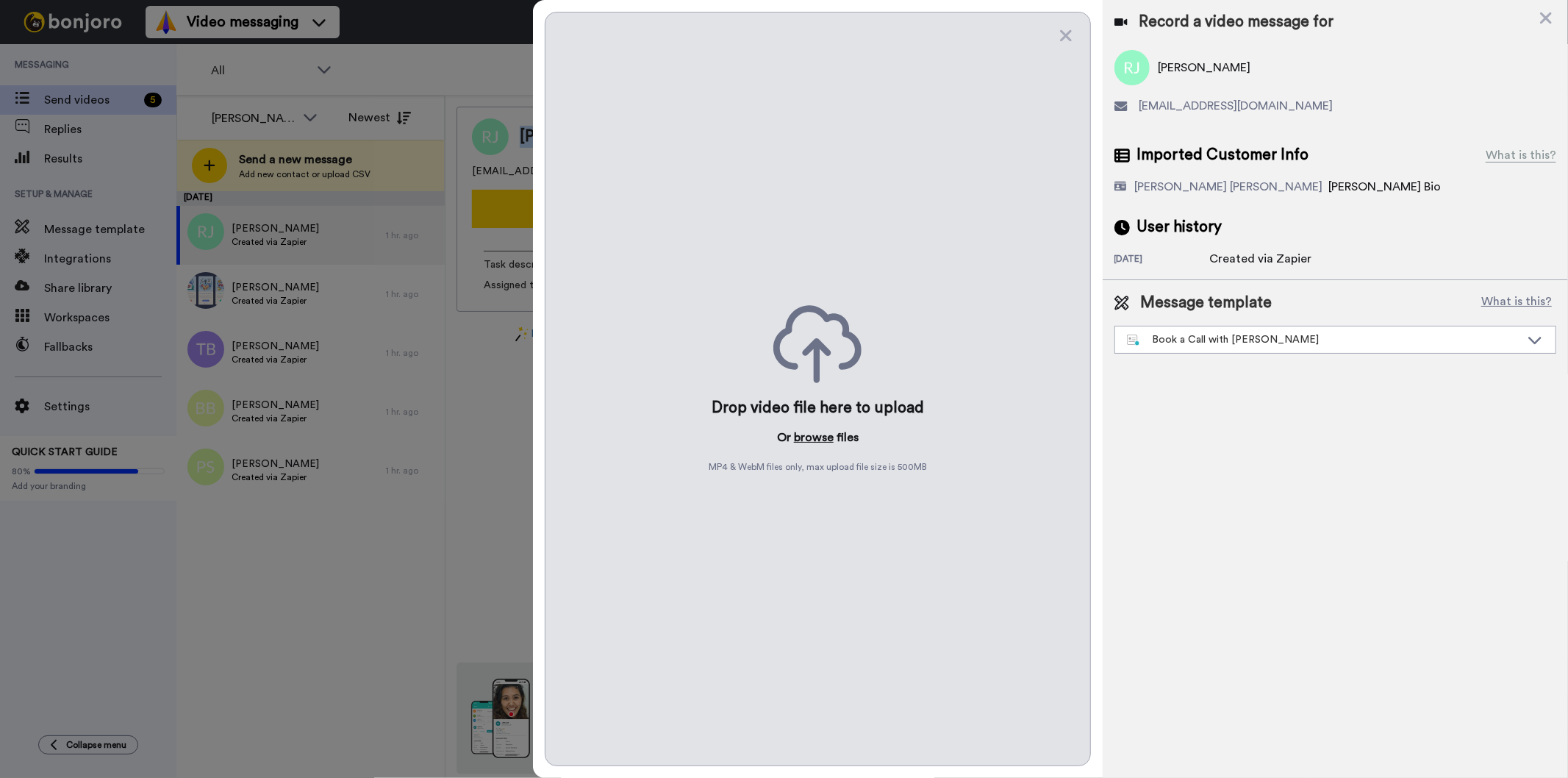
click at [818, 435] on button "browse" at bounding box center [814, 437] width 39 height 17
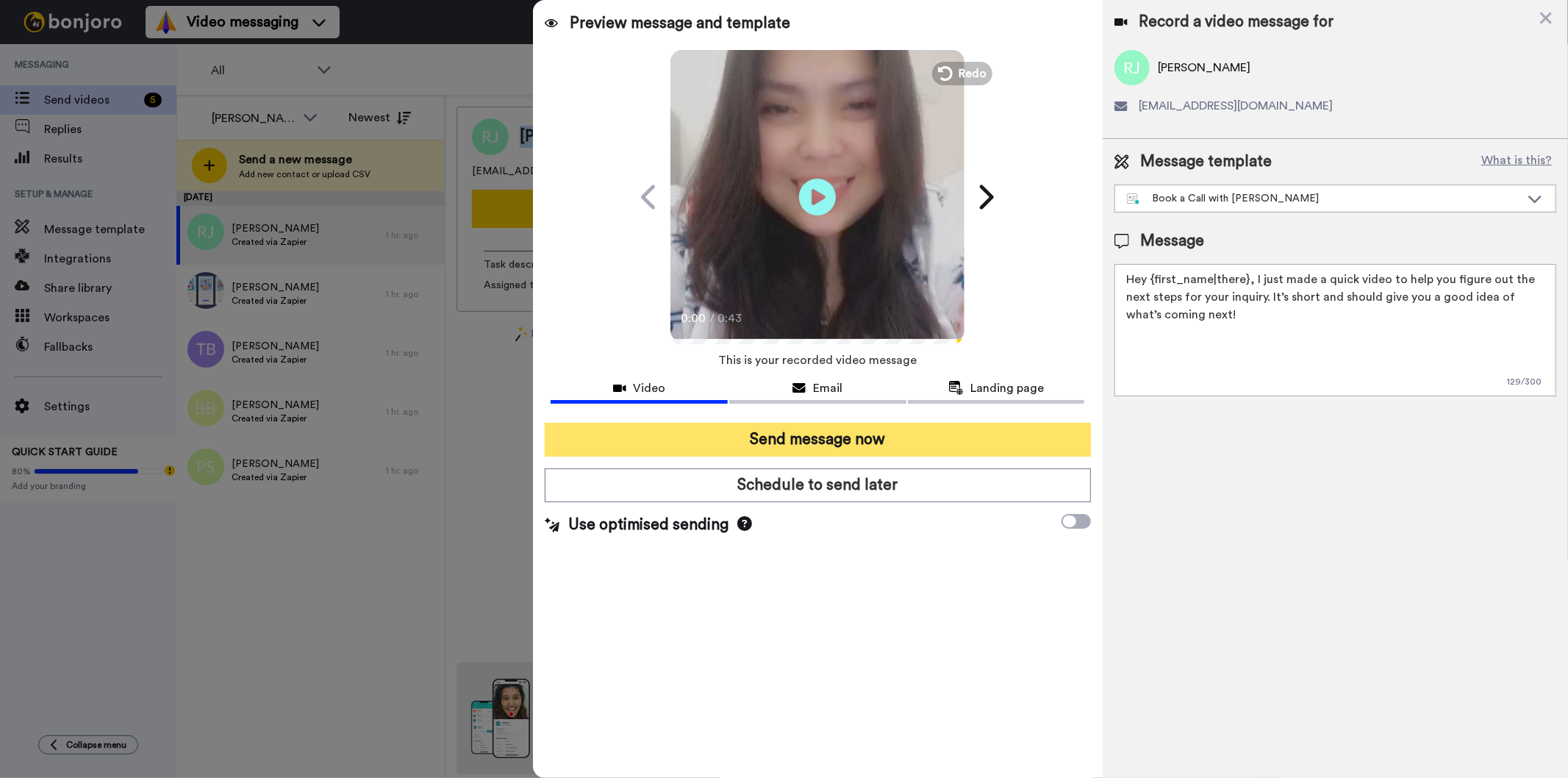
click at [975, 441] on button "Send message now" at bounding box center [818, 439] width 546 height 33
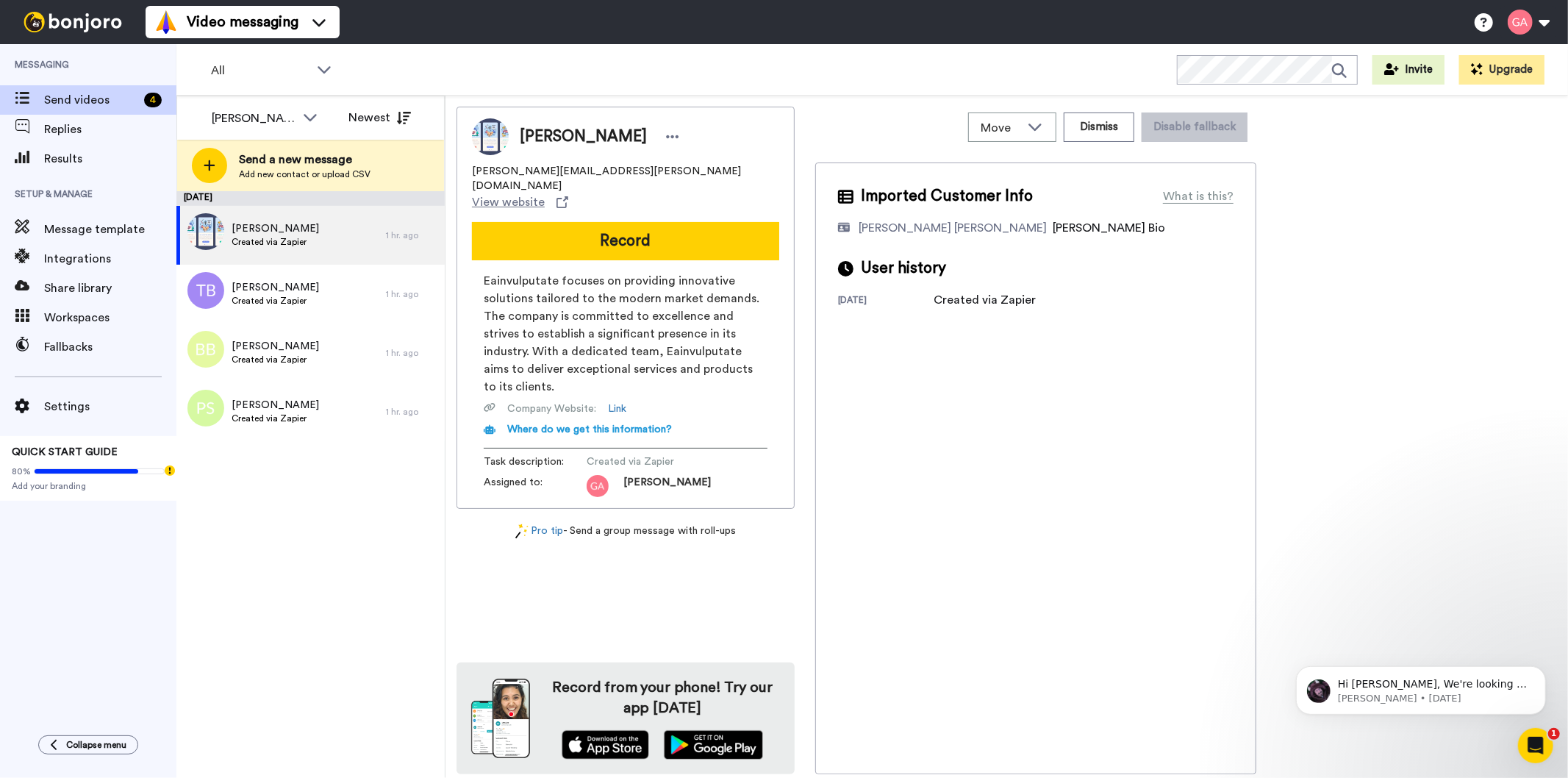
click at [568, 141] on span "[PERSON_NAME]" at bounding box center [583, 136] width 127 height 22
click at [567, 140] on span "[PERSON_NAME]" at bounding box center [583, 136] width 127 height 22
copy div "[PERSON_NAME]"
click at [1101, 132] on button "Dismiss" at bounding box center [1099, 127] width 71 height 30
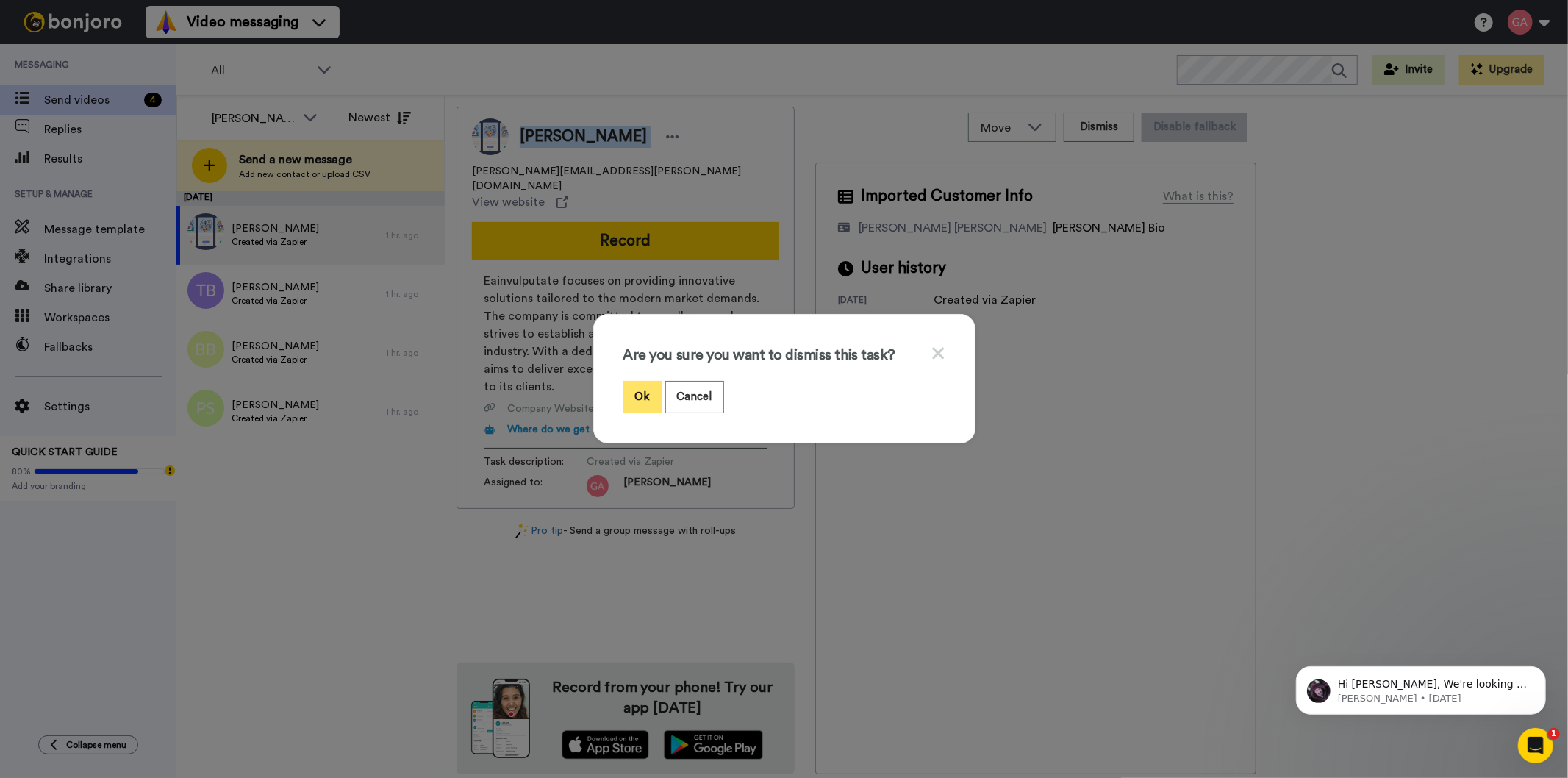
click at [623, 388] on button "Ok" at bounding box center [642, 396] width 38 height 32
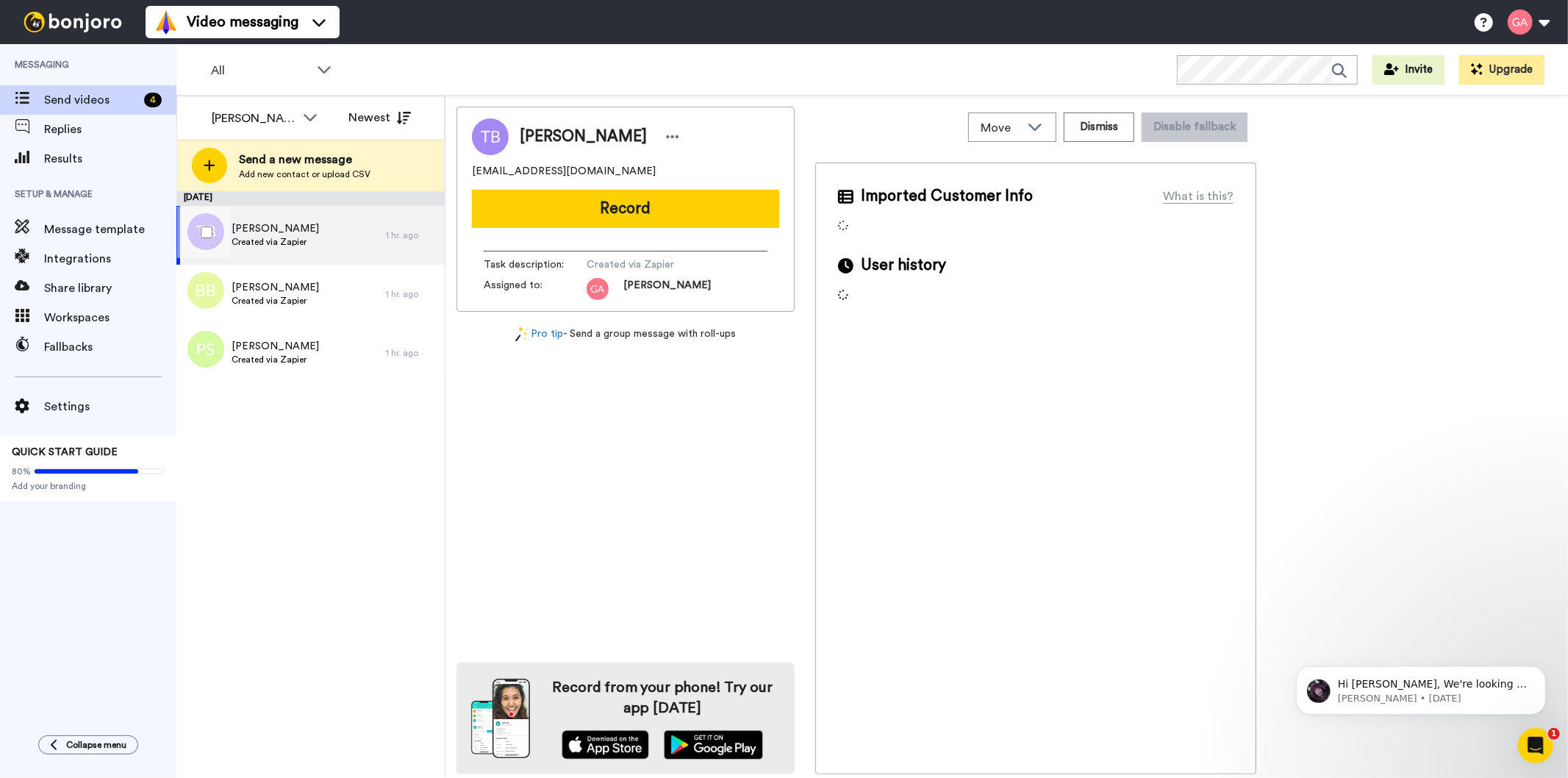
click at [318, 239] on div "[PERSON_NAME] Created via Zapier" at bounding box center [280, 234] width 210 height 58
click at [566, 135] on span "Tiffany Bolton" at bounding box center [583, 136] width 127 height 22
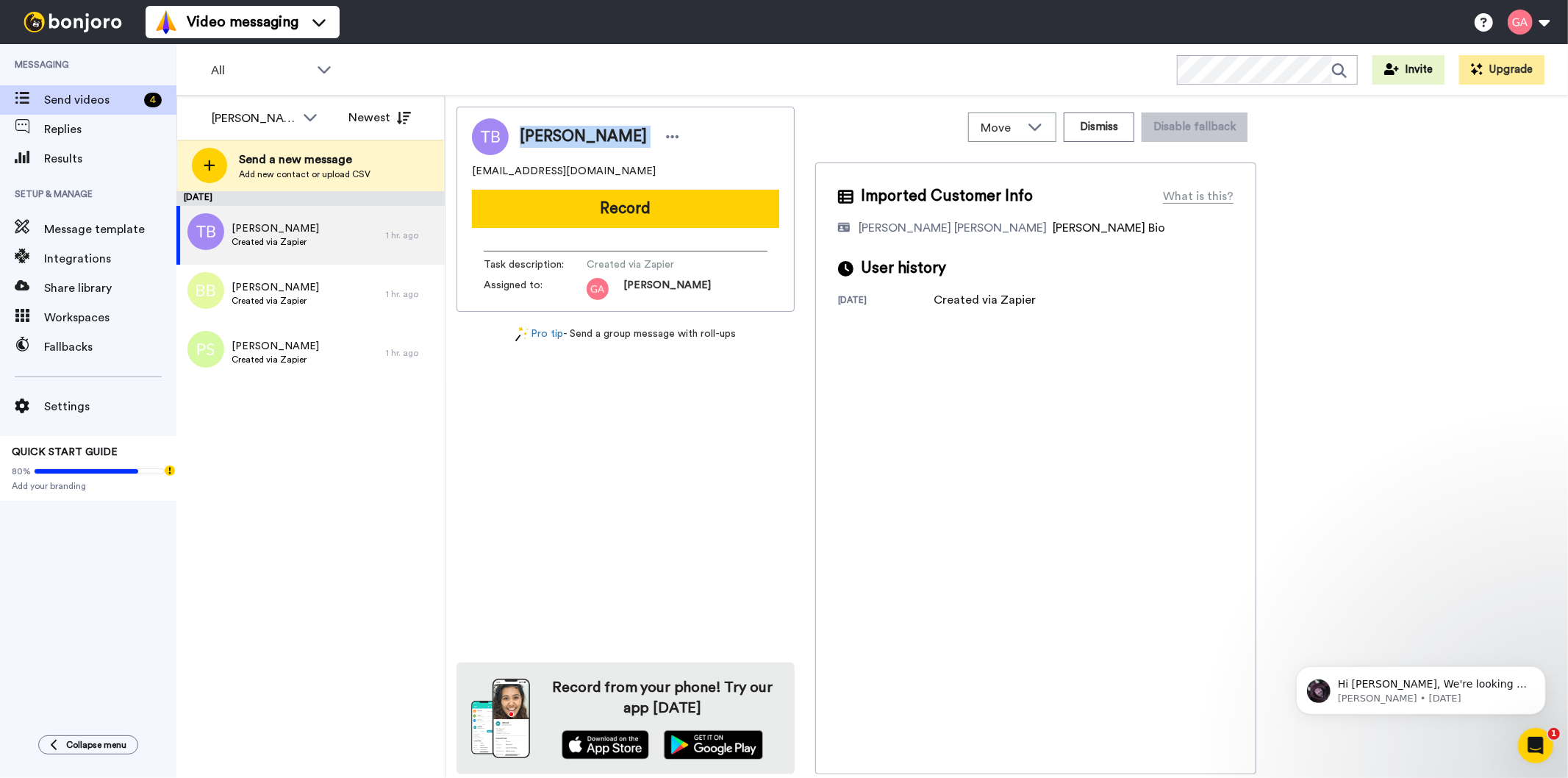
click at [566, 135] on span "Tiffany Bolton" at bounding box center [583, 136] width 127 height 22
copy div "Tiffany Bolton"
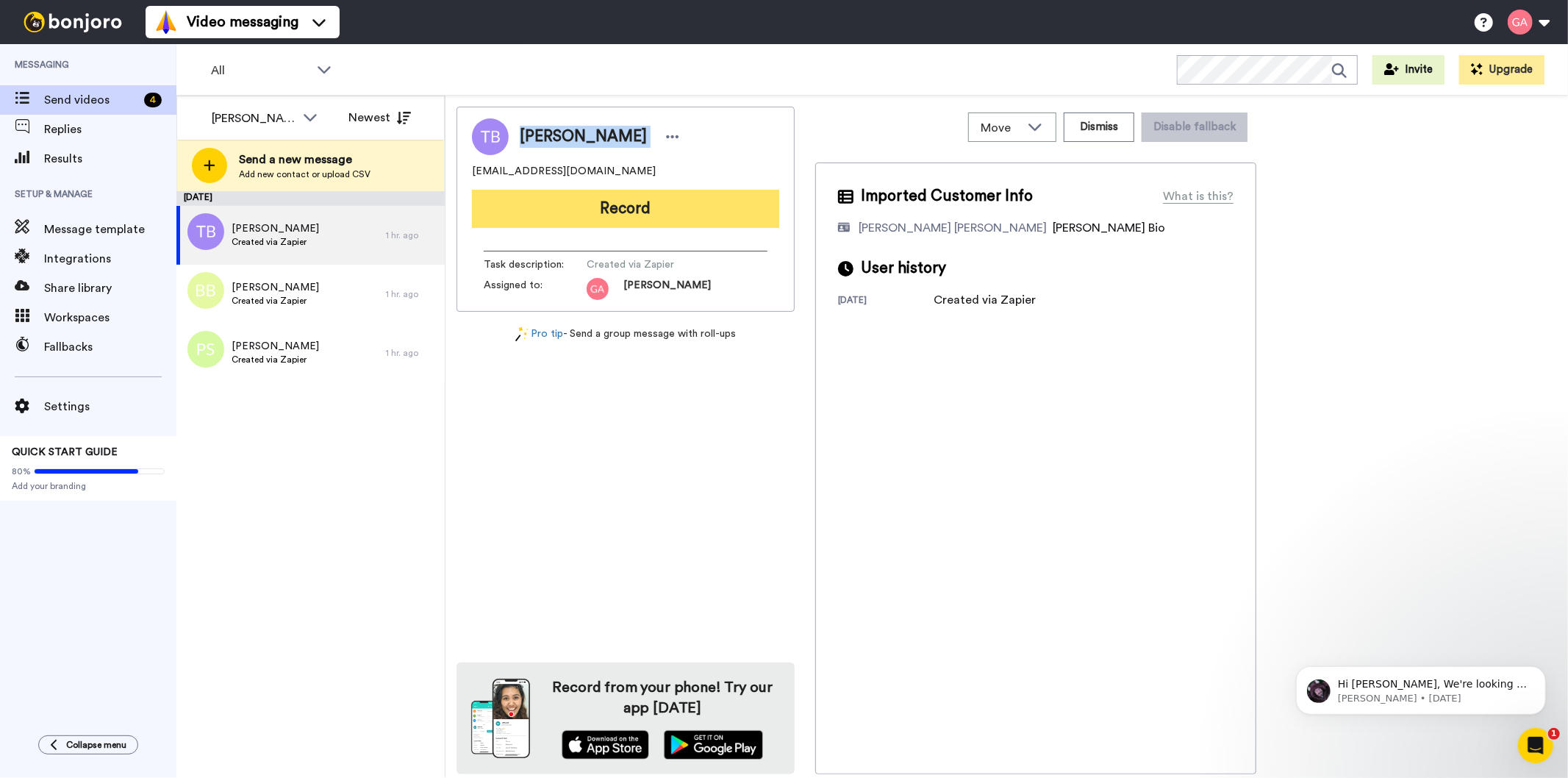
click at [725, 215] on button "Record" at bounding box center [625, 209] width 307 height 38
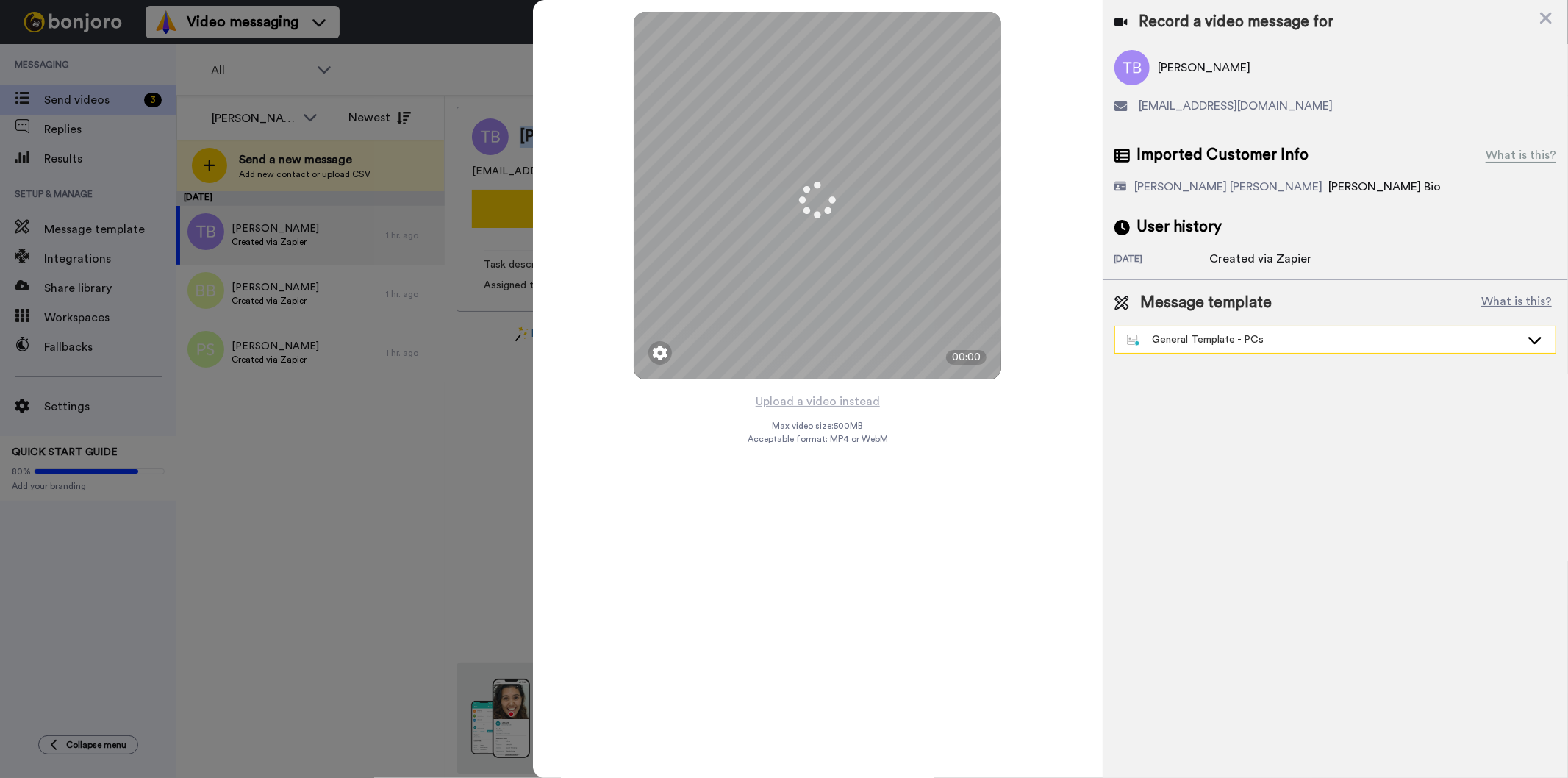
click at [1299, 342] on div "General Template - PCs" at bounding box center [1323, 339] width 393 height 14
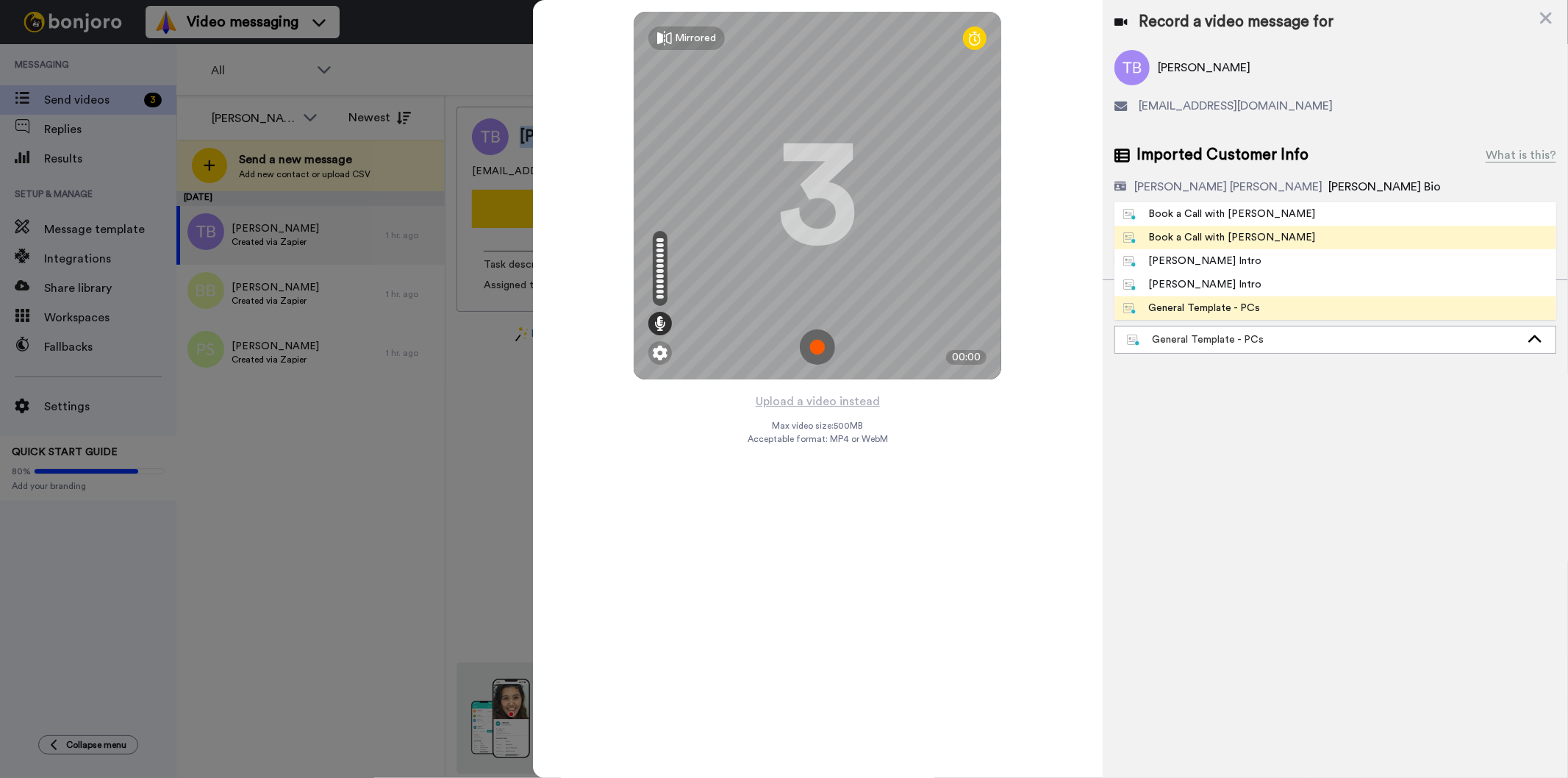
click at [1251, 237] on span "Book a Call with [PERSON_NAME]" at bounding box center [1220, 236] width 211 height 14
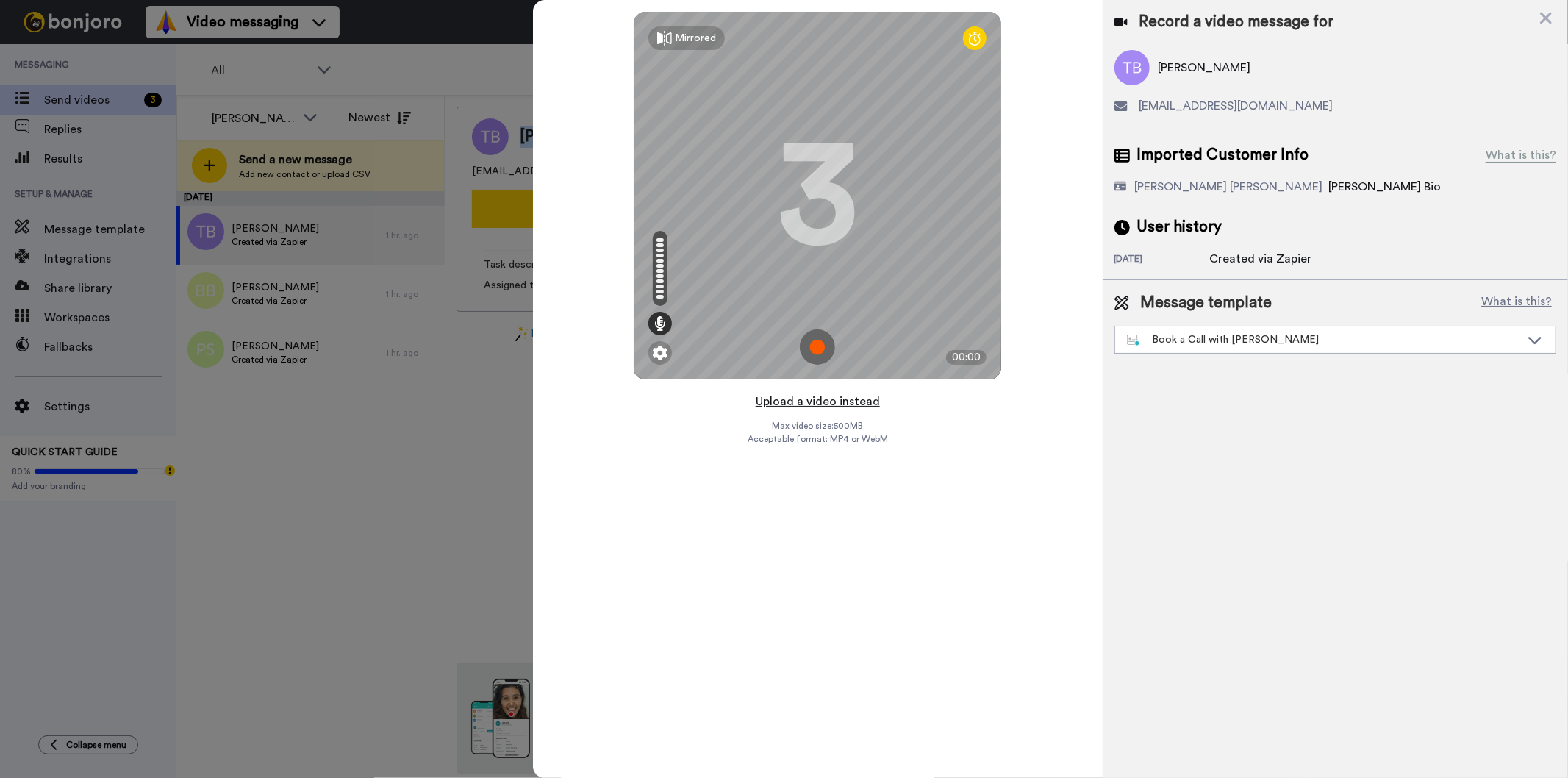
click at [836, 405] on button "Upload a video instead" at bounding box center [818, 401] width 133 height 19
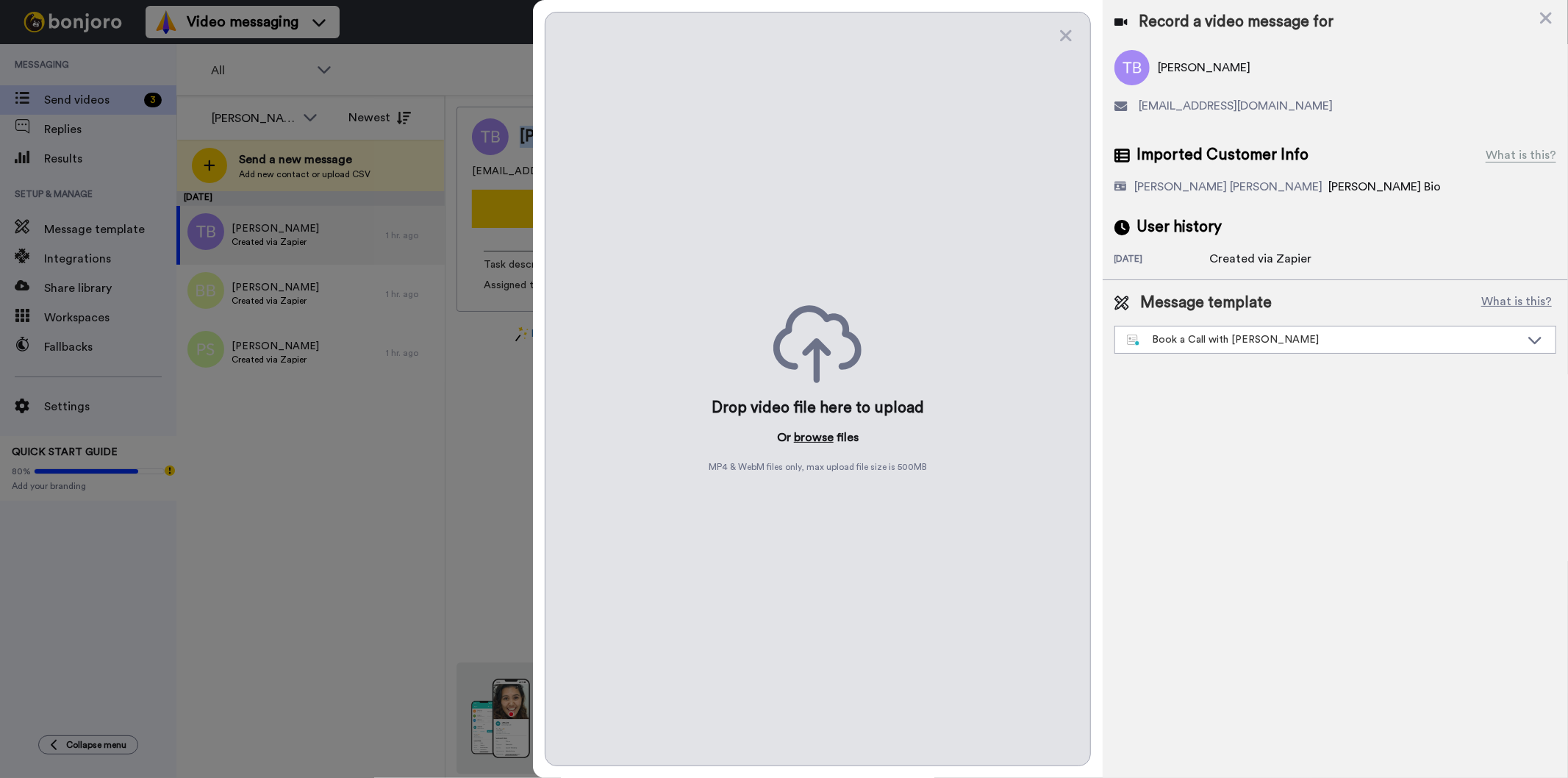
click at [812, 432] on button "browse" at bounding box center [814, 437] width 39 height 17
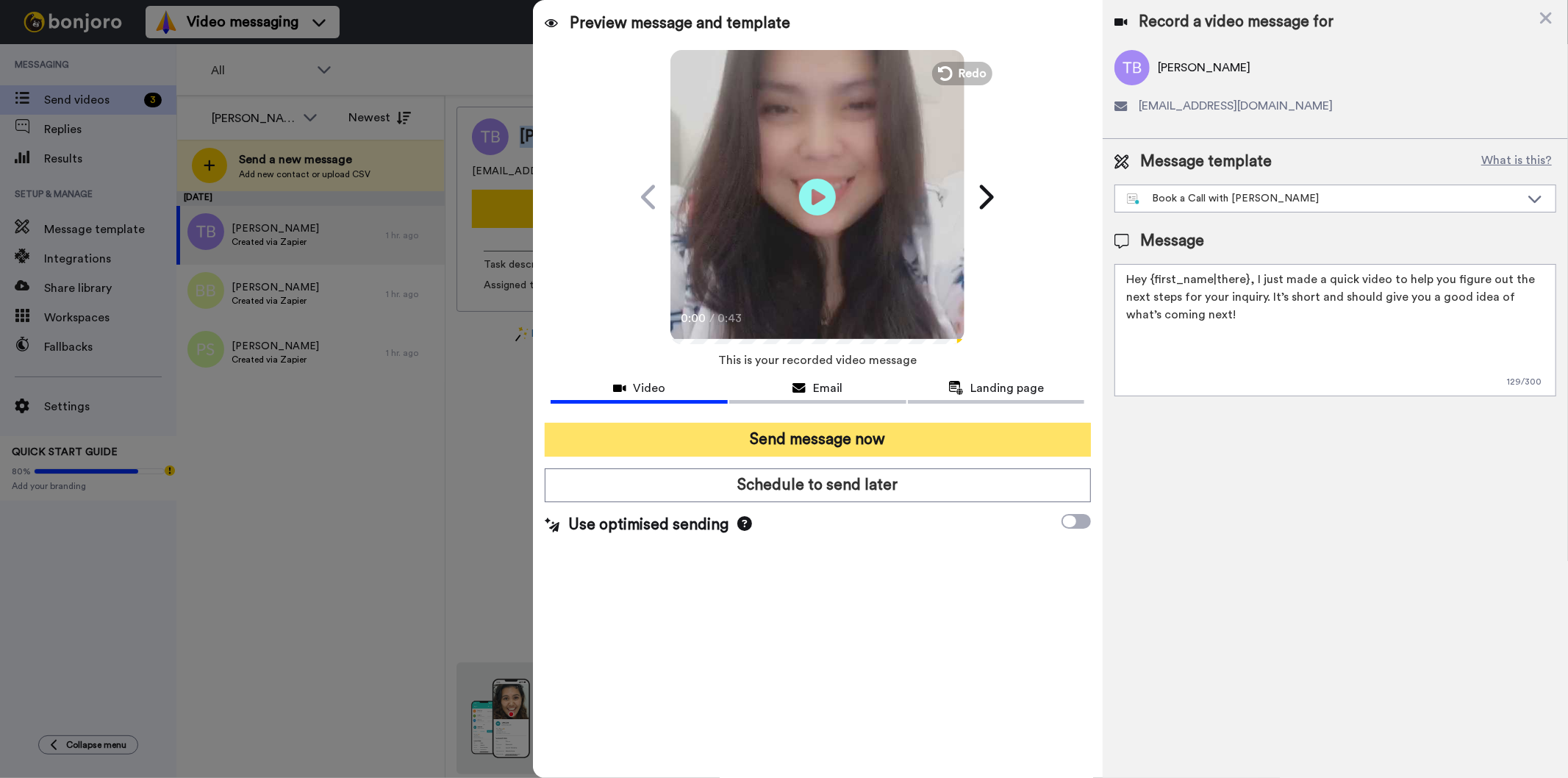
click at [839, 453] on button "Send message now" at bounding box center [818, 439] width 546 height 33
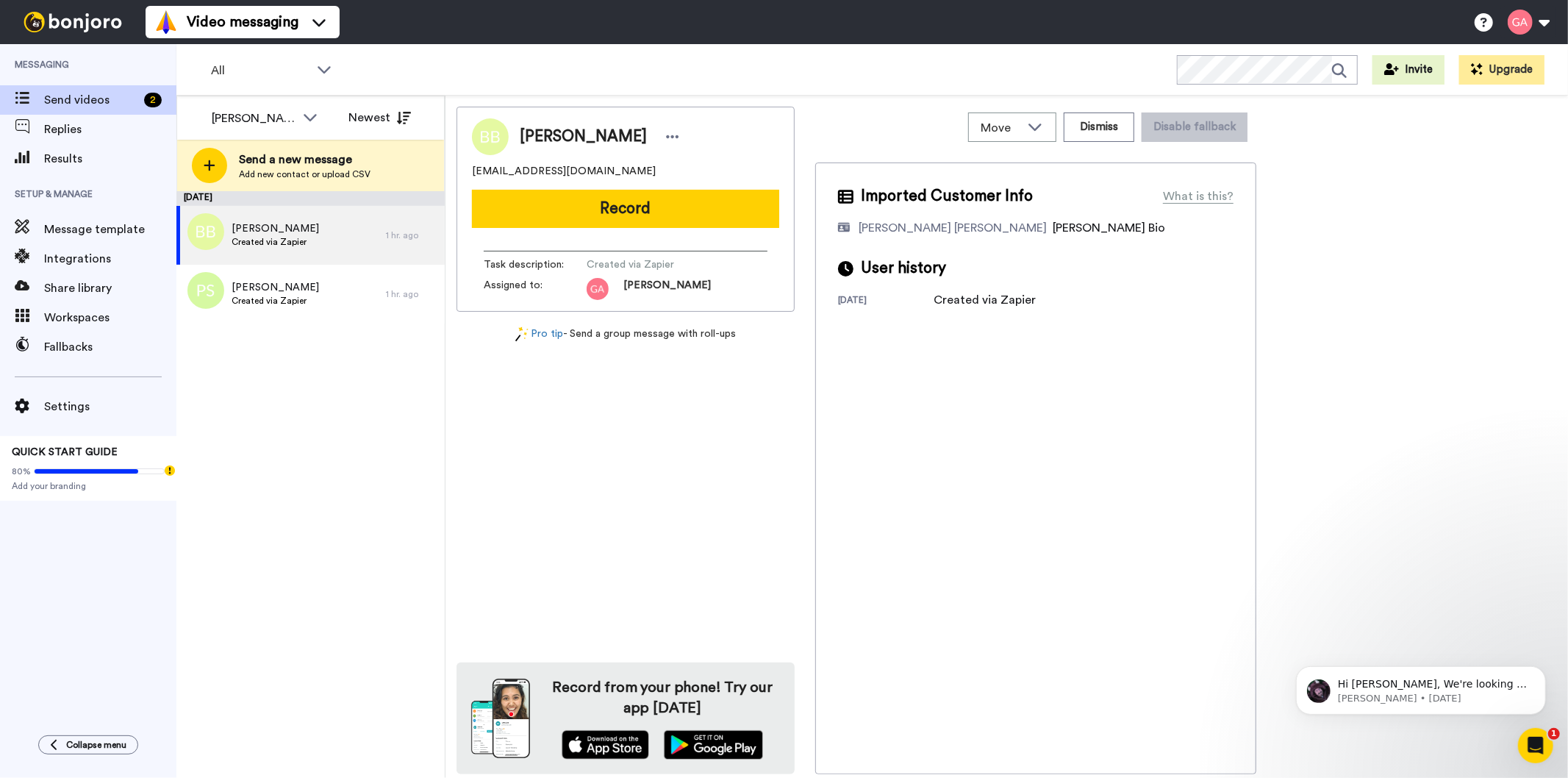
click at [571, 135] on span "[PERSON_NAME]" at bounding box center [583, 136] width 127 height 22
copy div "[PERSON_NAME]"
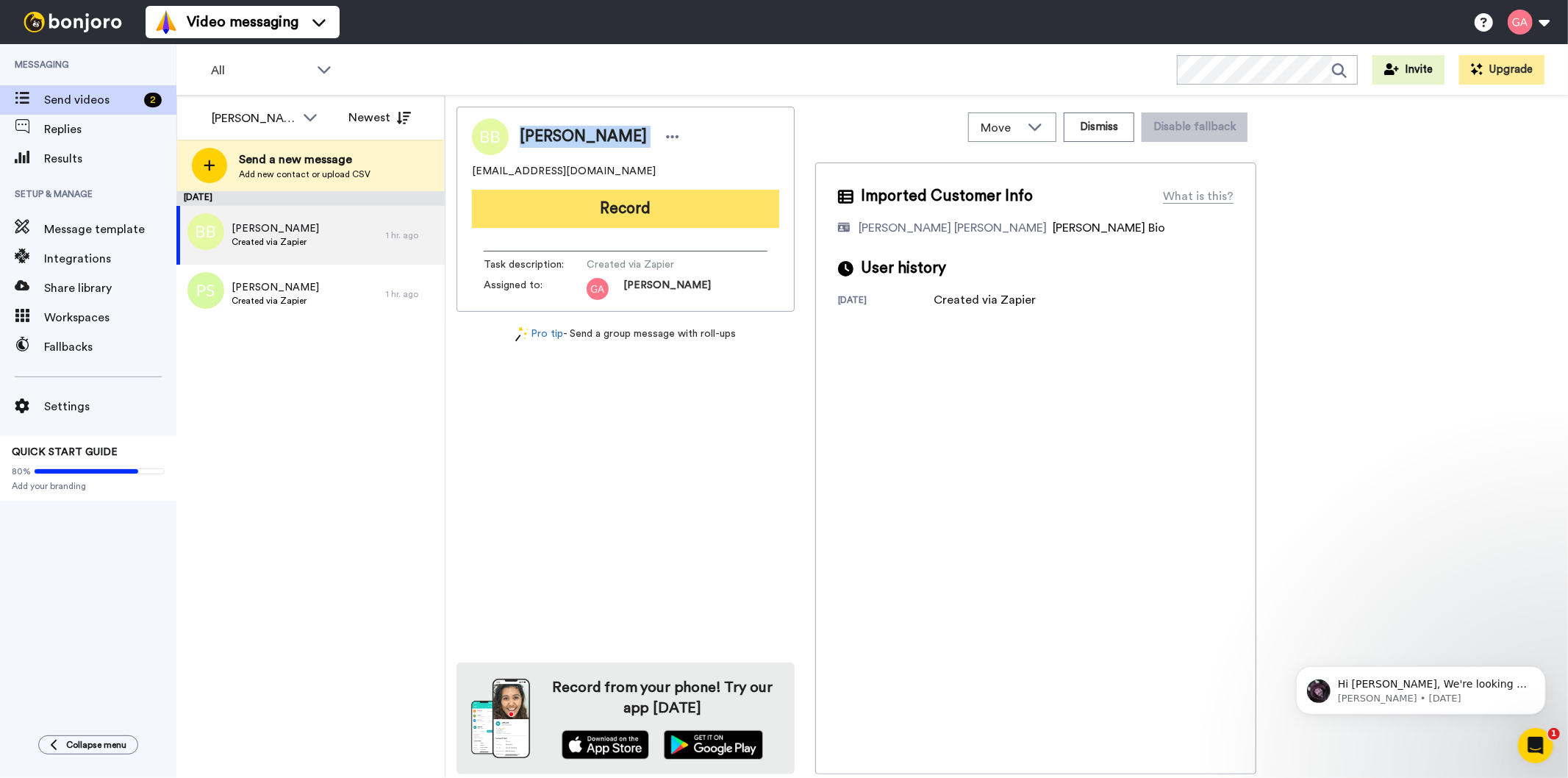
click at [686, 208] on button "Record" at bounding box center [625, 209] width 307 height 38
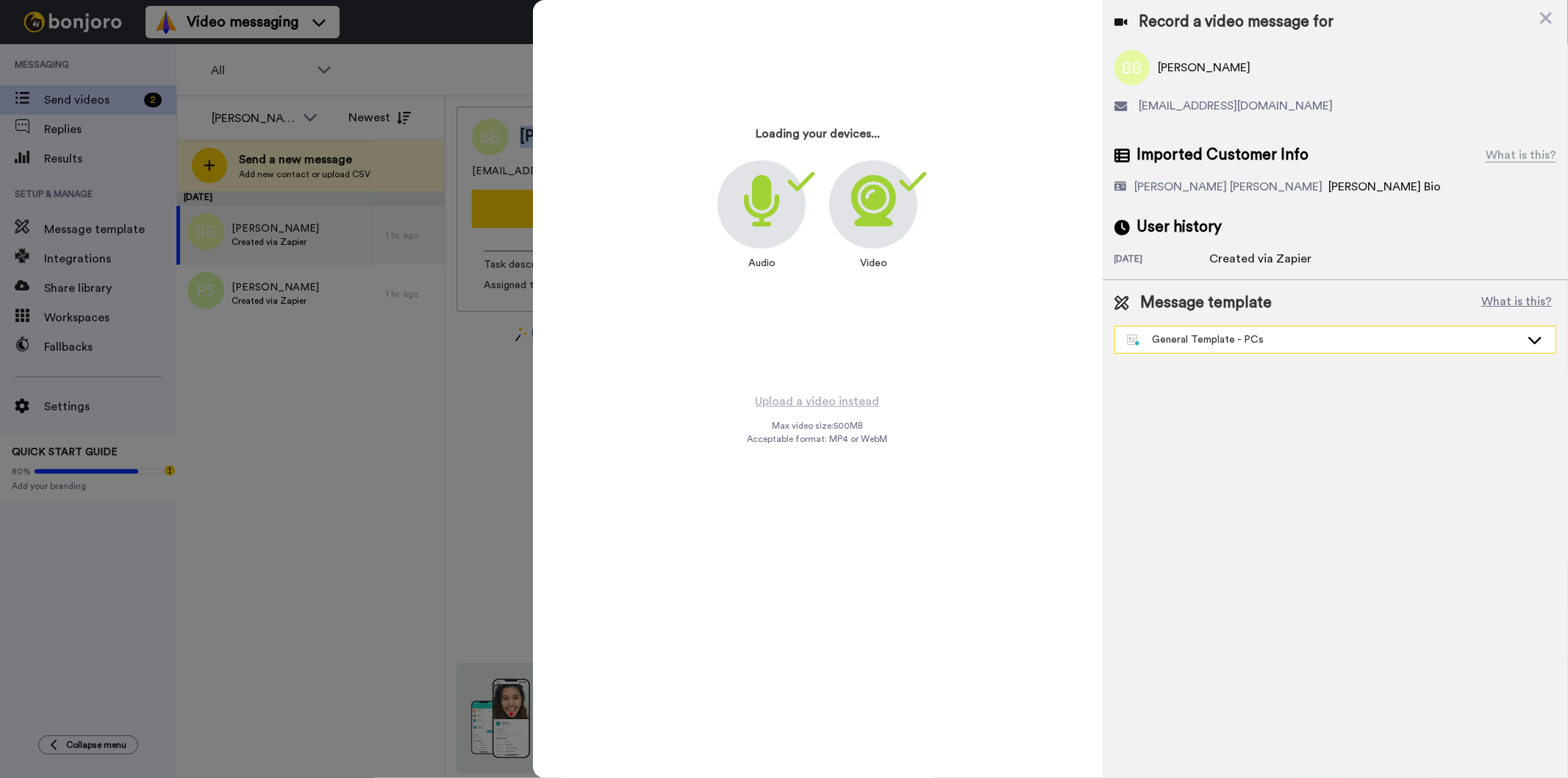
click at [1230, 338] on div "General Template - PCs" at bounding box center [1323, 339] width 393 height 14
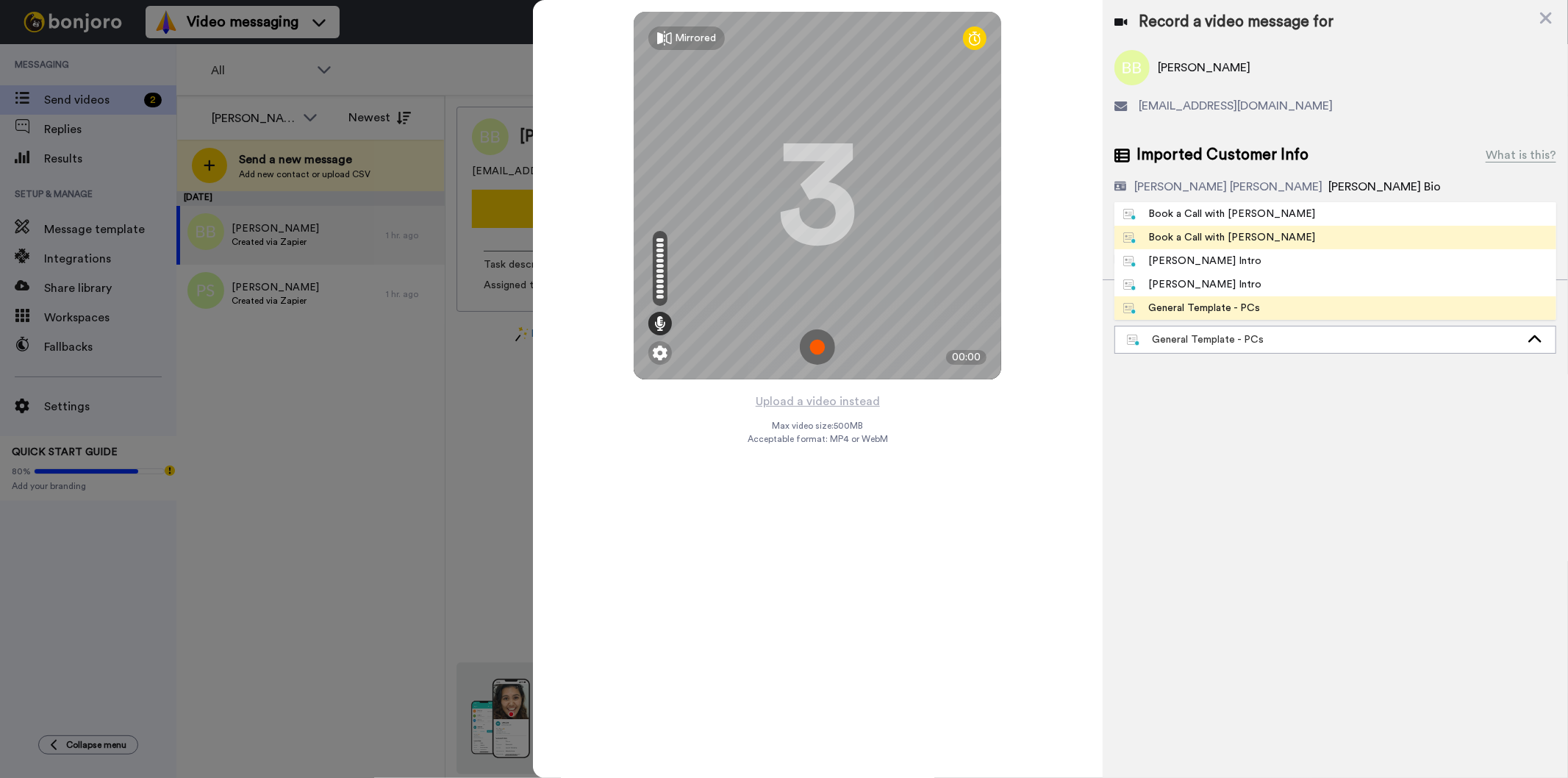
click at [1283, 239] on li "Book a Call with Gilda" at bounding box center [1335, 237] width 442 height 24
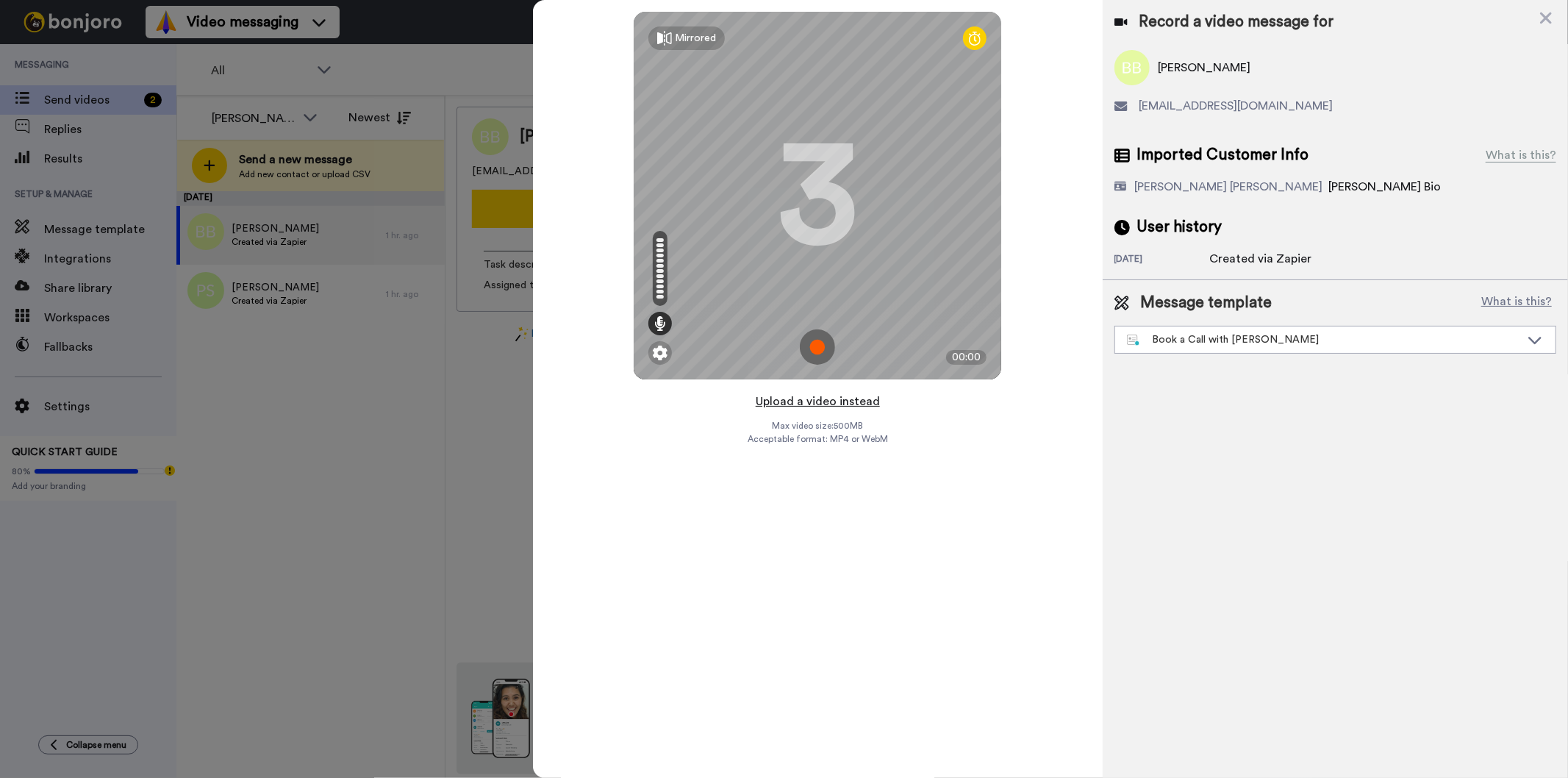
click at [817, 406] on button "Upload a video instead" at bounding box center [818, 401] width 133 height 19
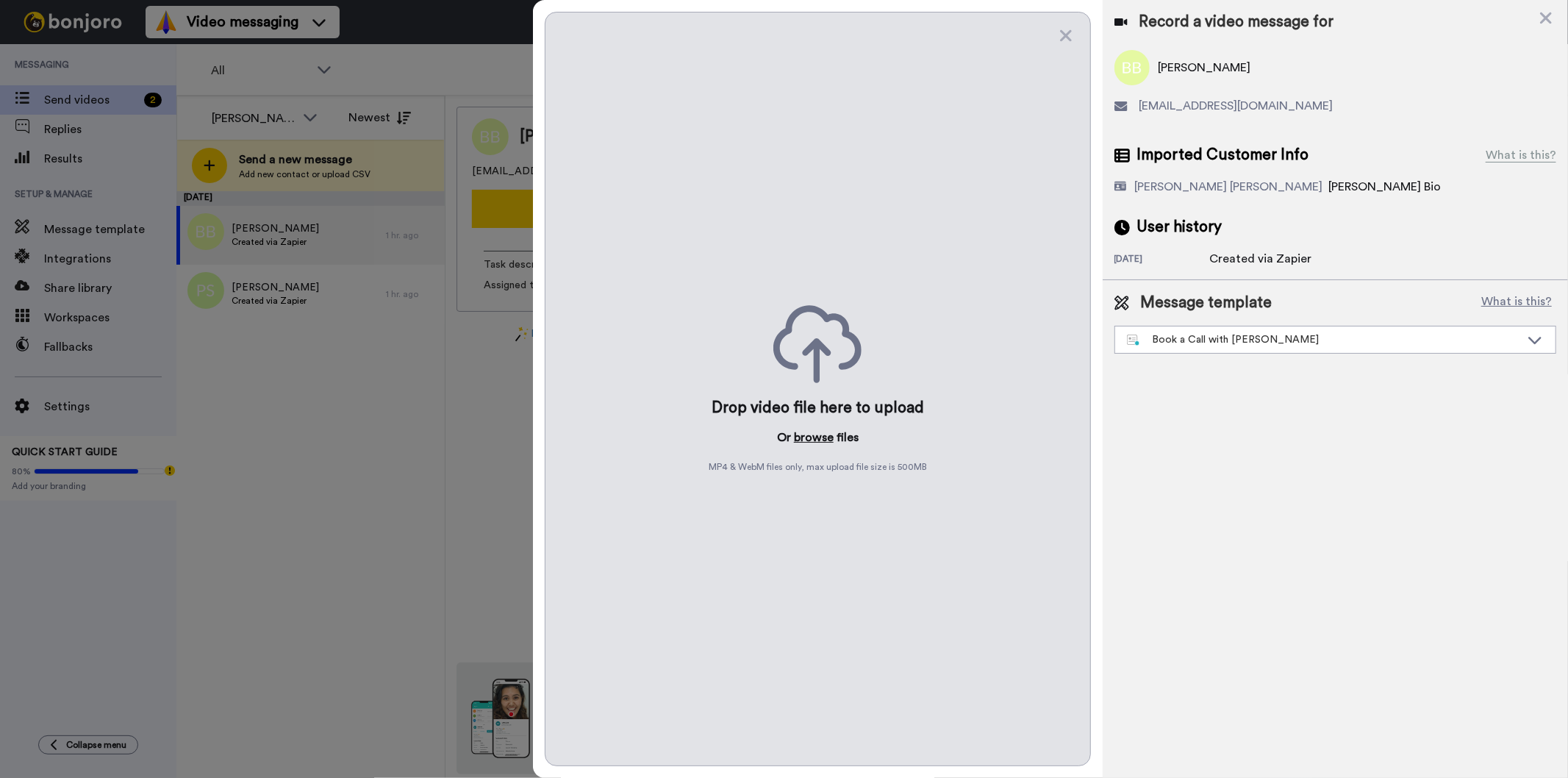
click at [827, 433] on button "browse" at bounding box center [814, 437] width 39 height 17
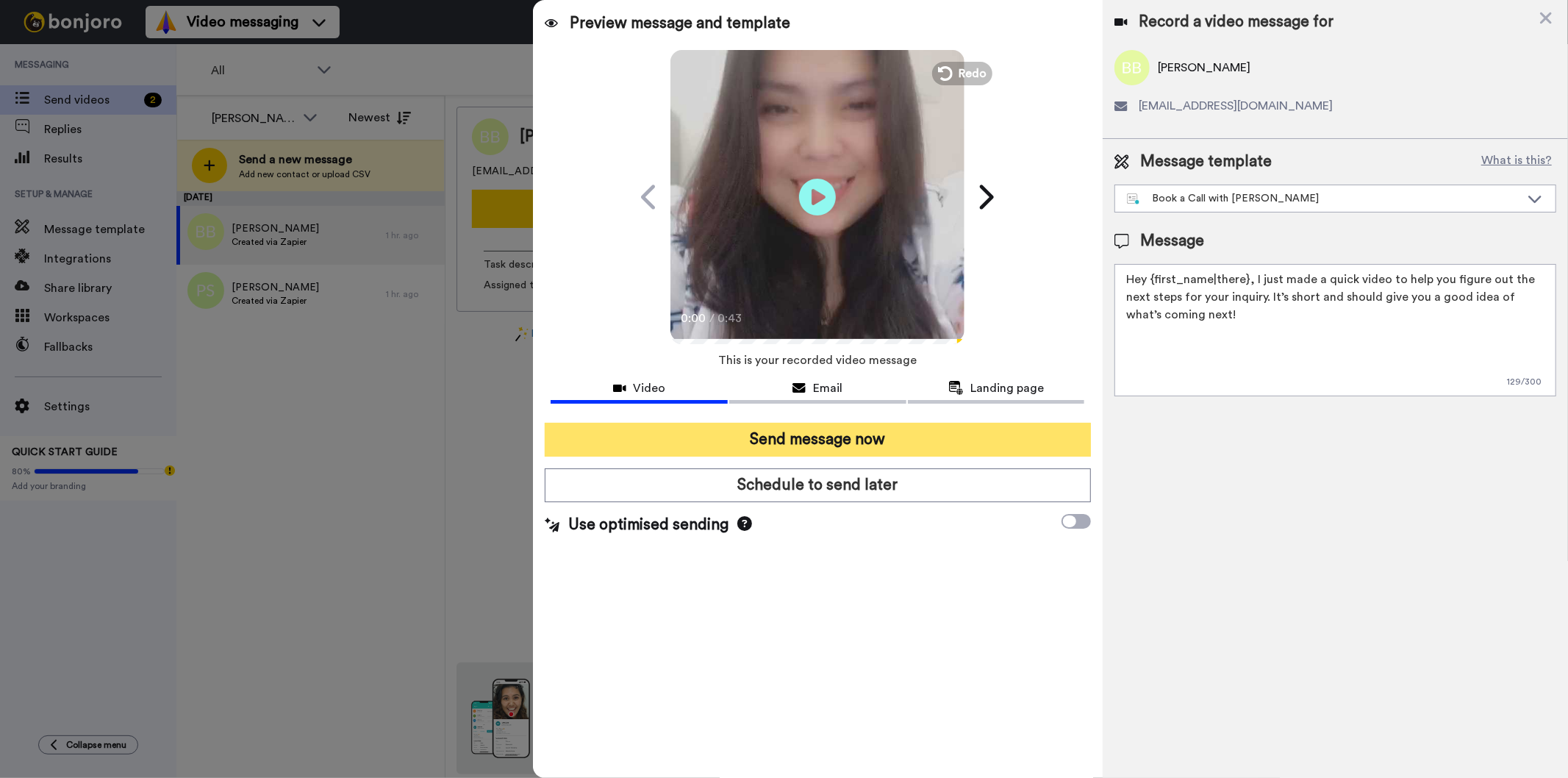
click at [792, 452] on button "Send message now" at bounding box center [818, 439] width 546 height 33
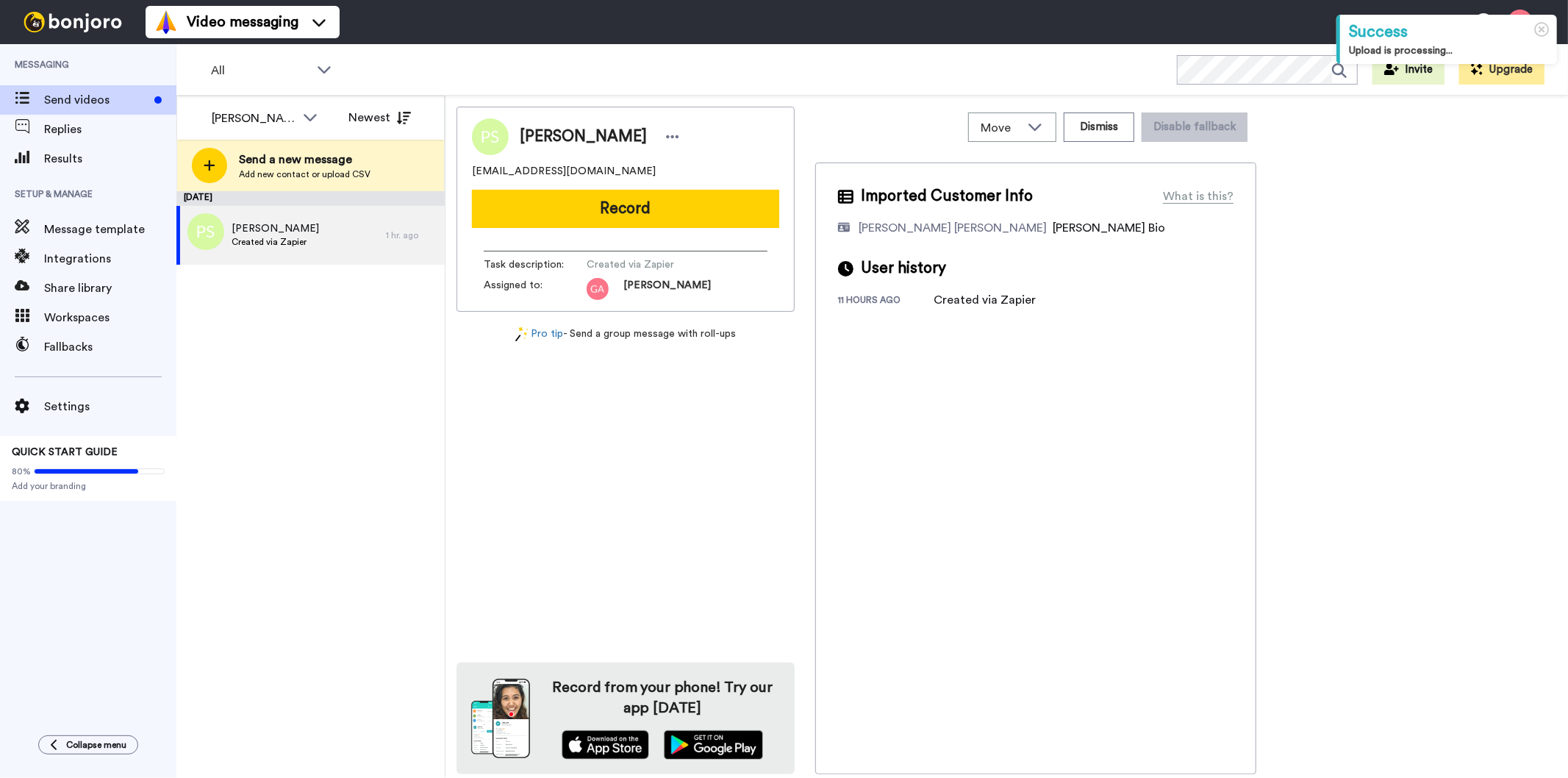
click at [571, 130] on span "[PERSON_NAME]" at bounding box center [583, 136] width 127 height 22
copy div "[PERSON_NAME]"
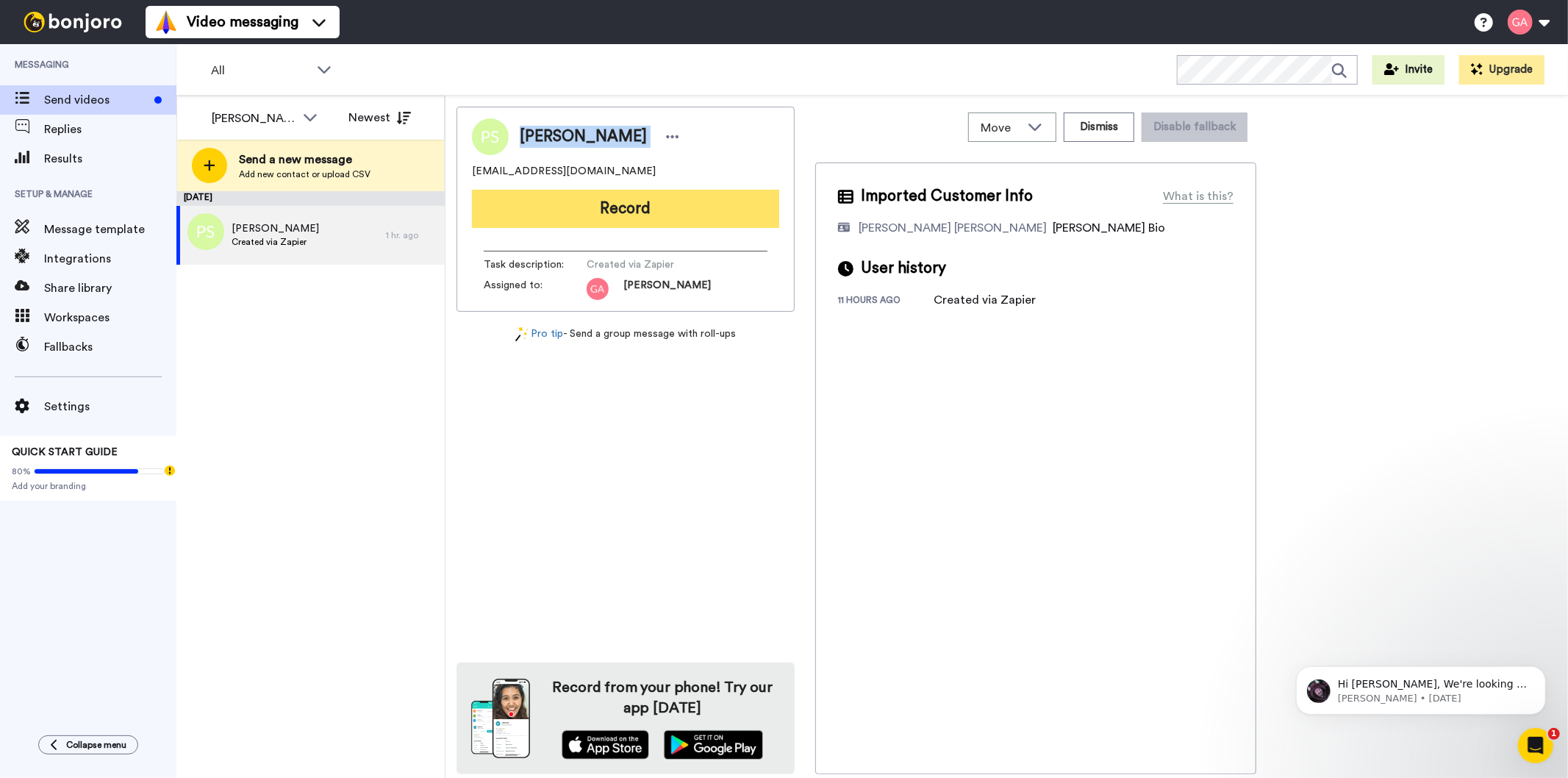
click at [655, 218] on button "Record" at bounding box center [625, 209] width 307 height 38
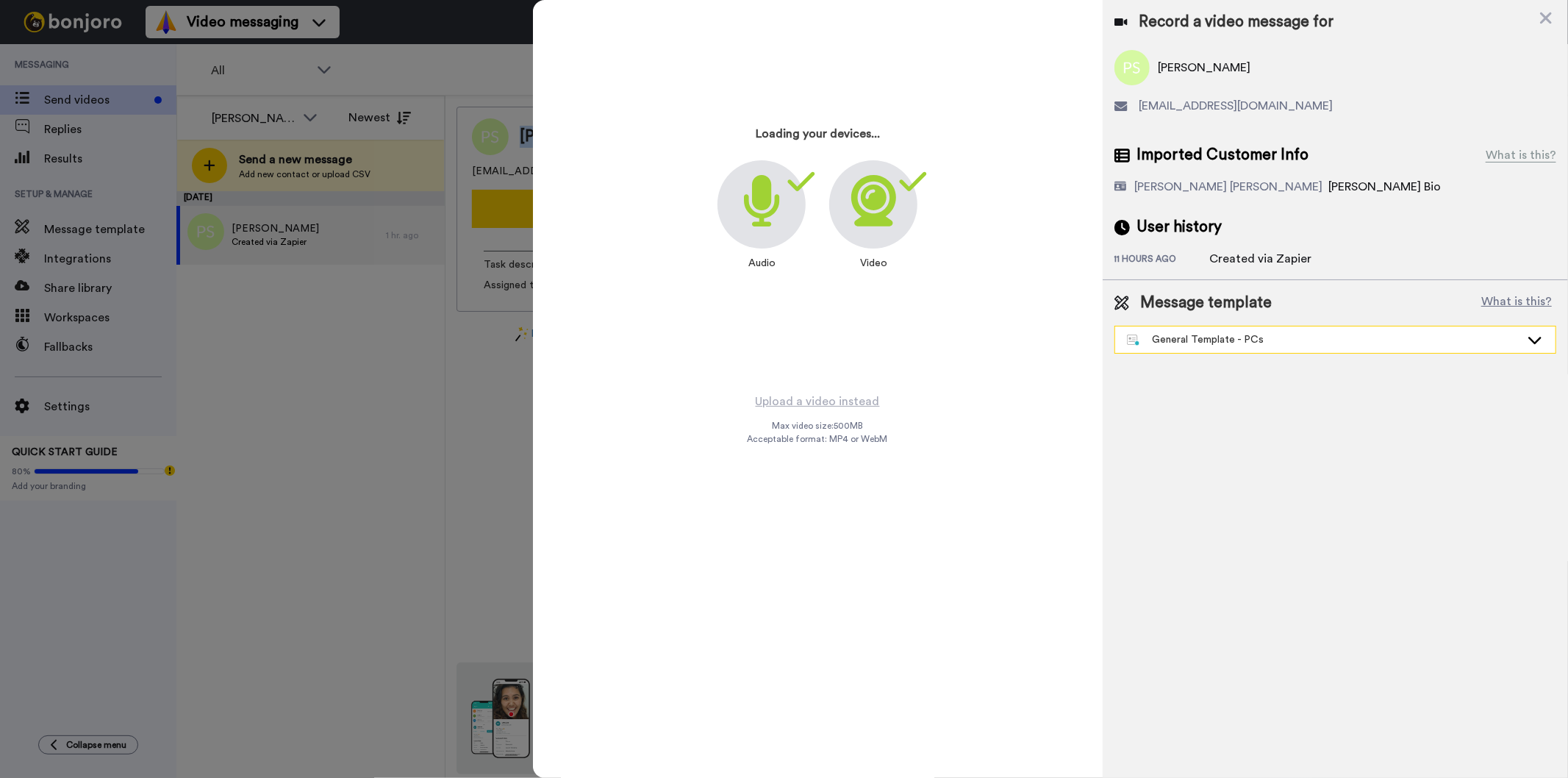
click at [1216, 335] on div "General Template - PCs" at bounding box center [1323, 339] width 393 height 14
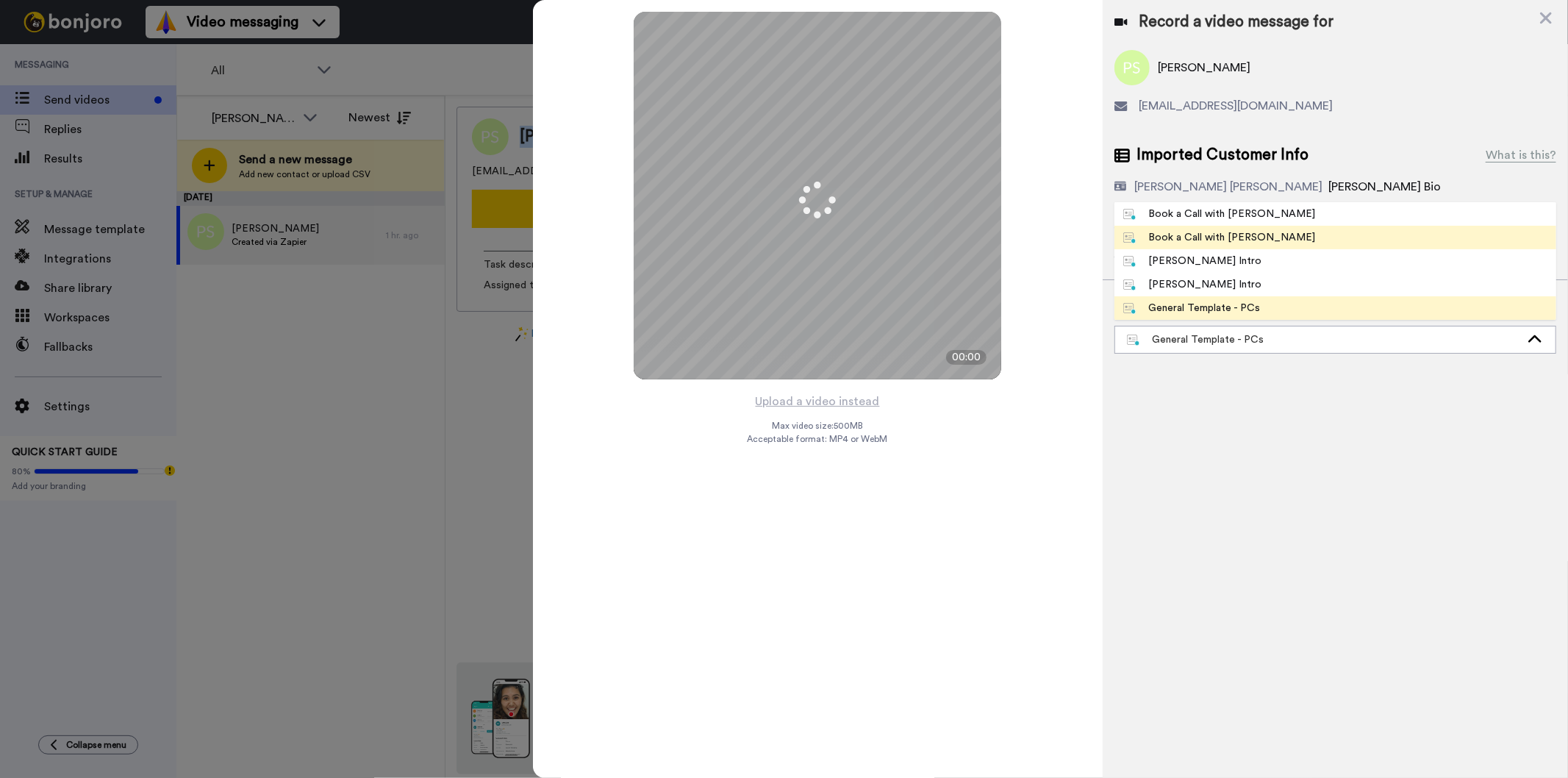
click at [1219, 238] on div "Book a Call with [PERSON_NAME]" at bounding box center [1220, 236] width 192 height 14
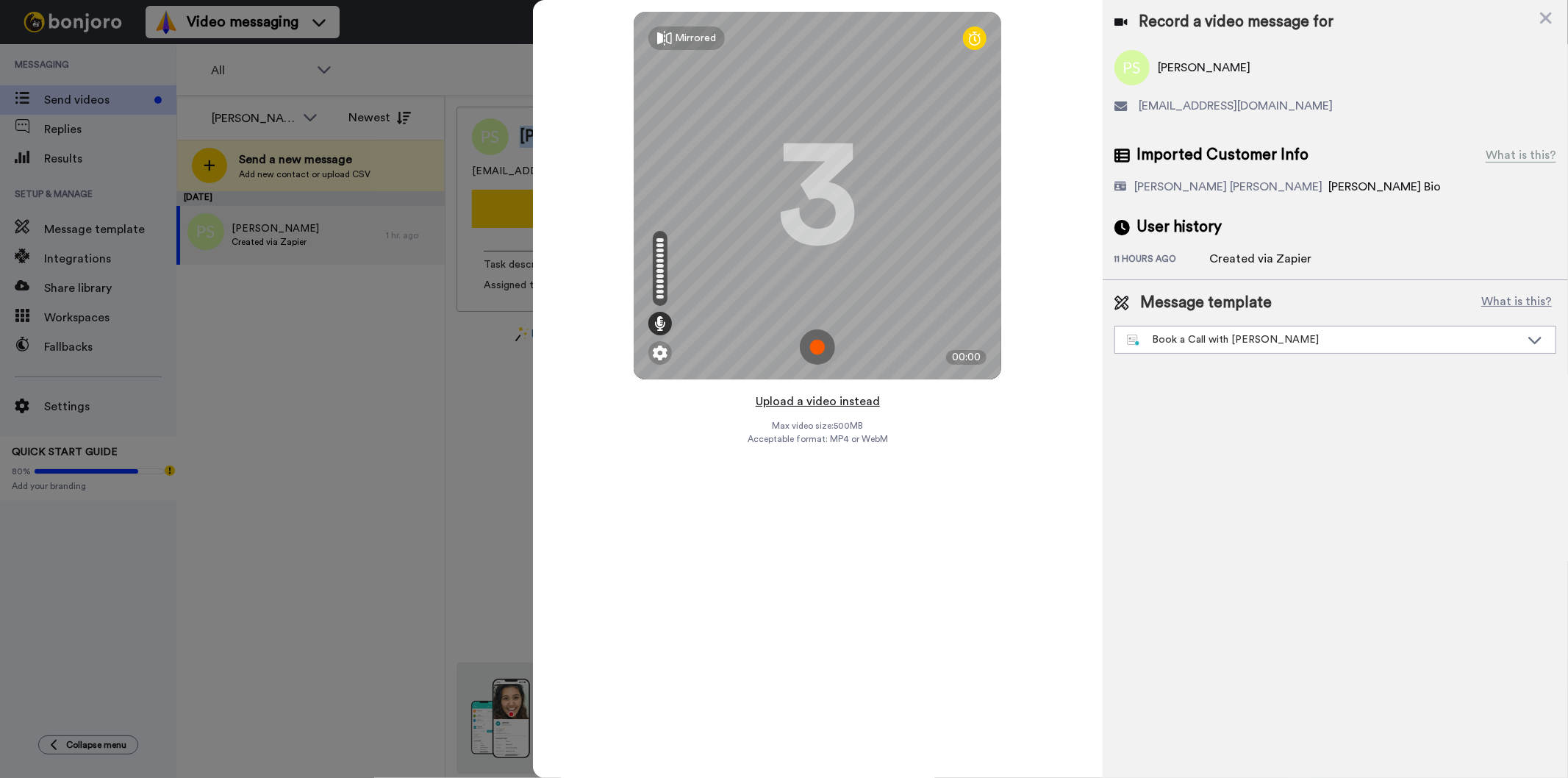
click at [782, 408] on button "Upload a video instead" at bounding box center [818, 401] width 133 height 19
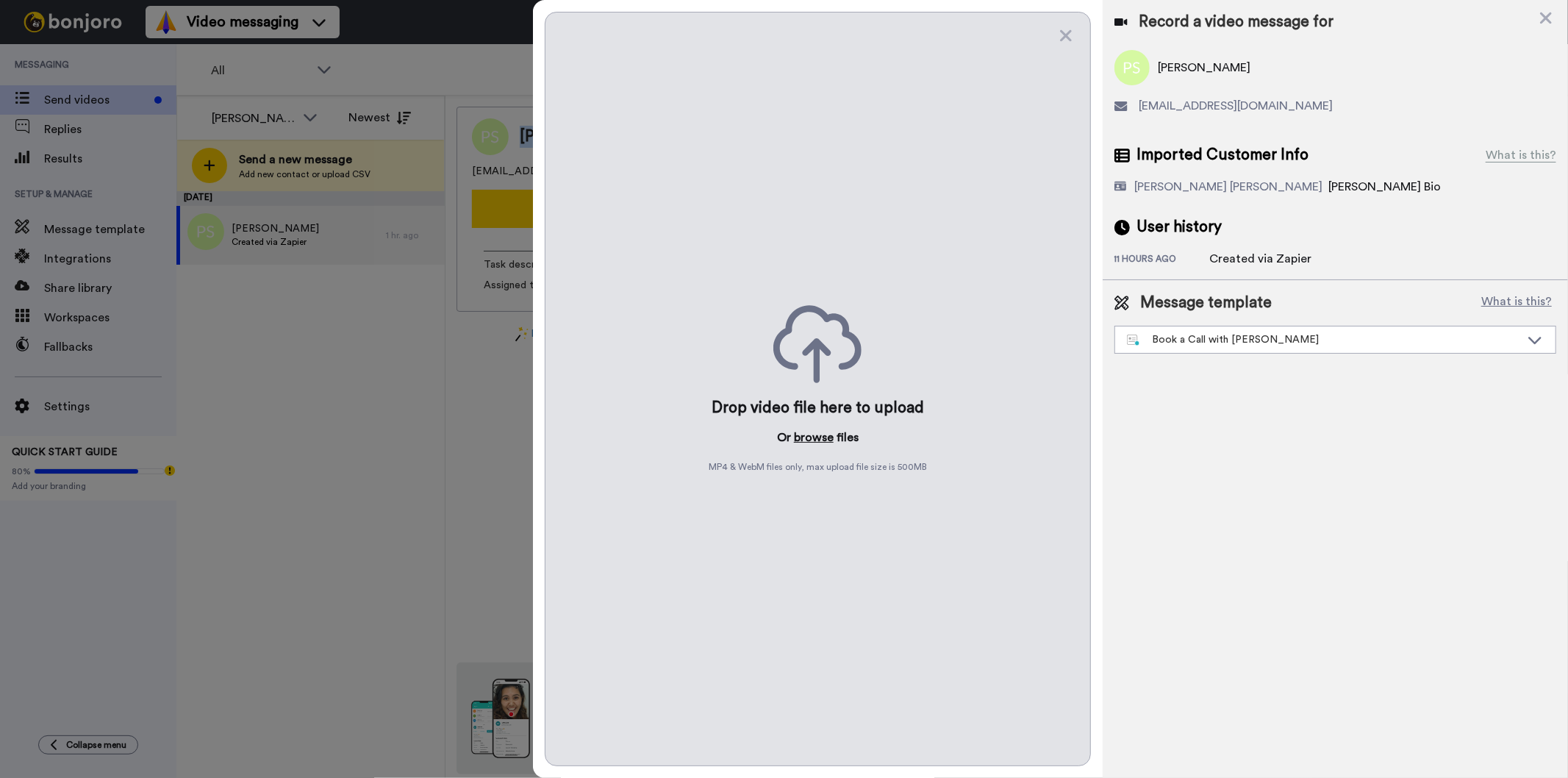
click at [819, 438] on button "browse" at bounding box center [814, 437] width 39 height 17
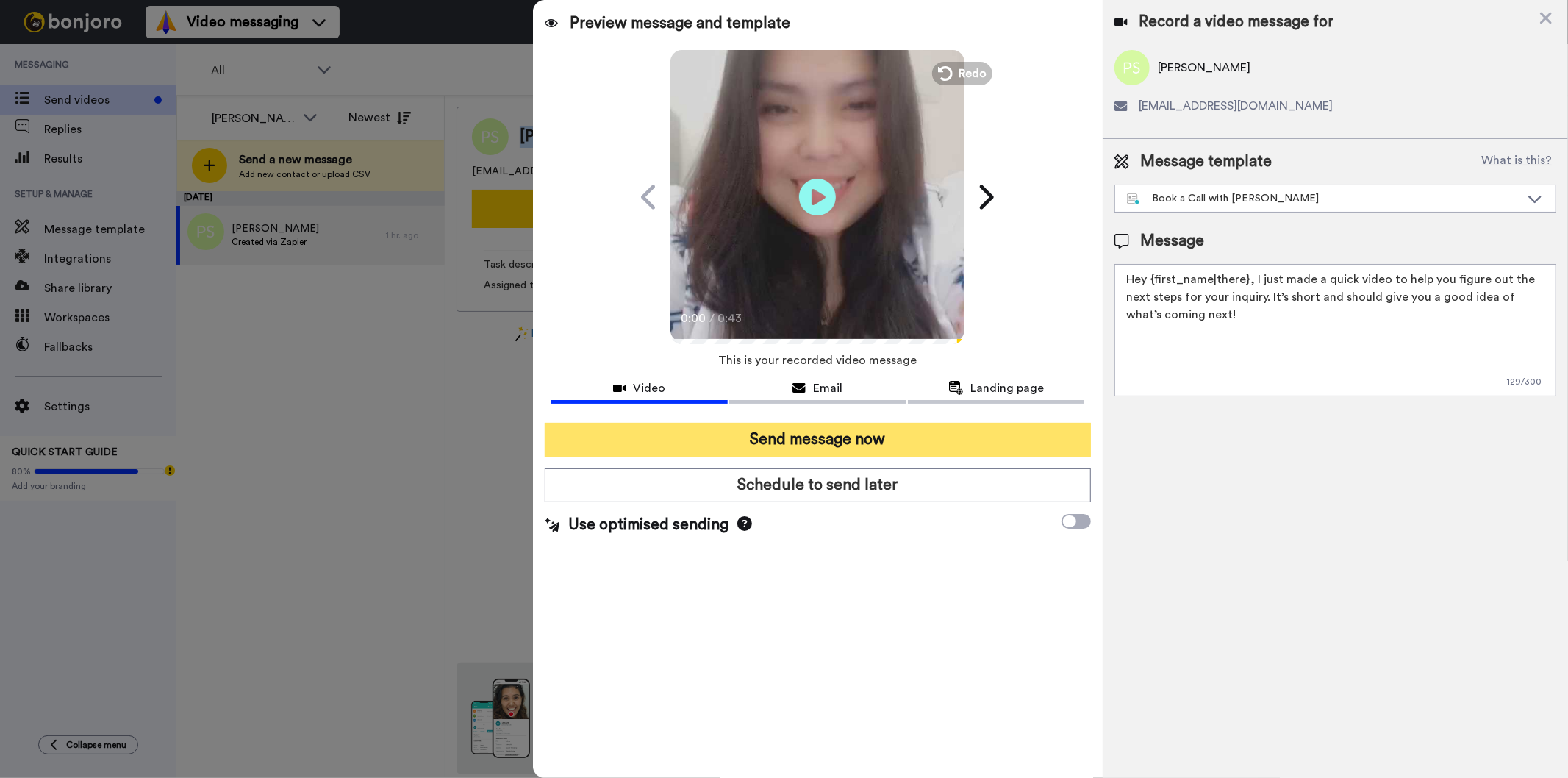
click at [861, 431] on button "Send message now" at bounding box center [818, 439] width 546 height 33
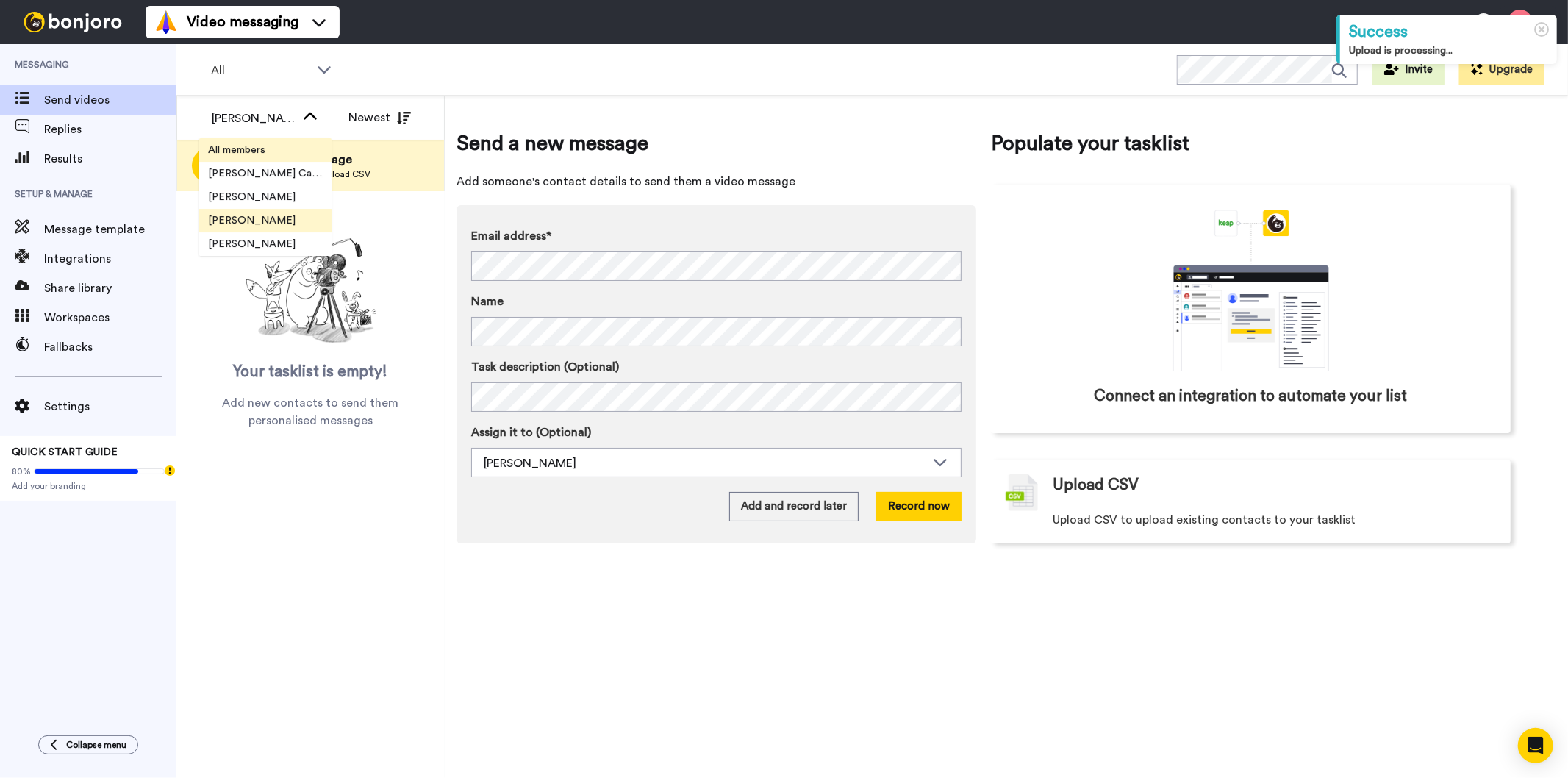
click at [246, 147] on span "All members" at bounding box center [236, 149] width 75 height 14
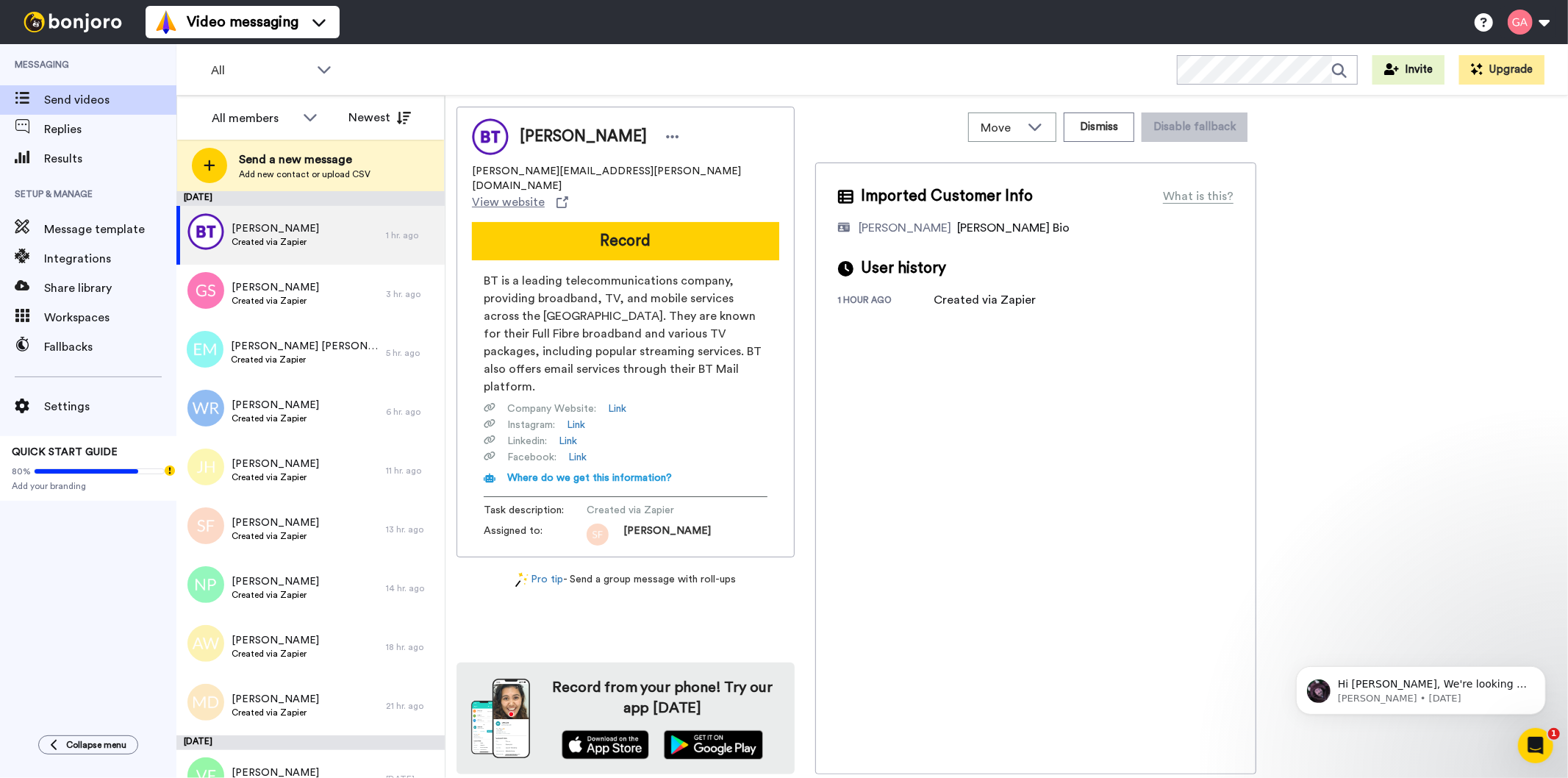
click at [988, 541] on div "Imported Customer Info What is this? Marjorie Impas Bonjoro Assignee Bio User h…" at bounding box center [1036, 468] width 441 height 611
click at [111, 129] on span "Replies" at bounding box center [110, 129] width 132 height 17
click at [84, 157] on span "Results" at bounding box center [110, 159] width 132 height 17
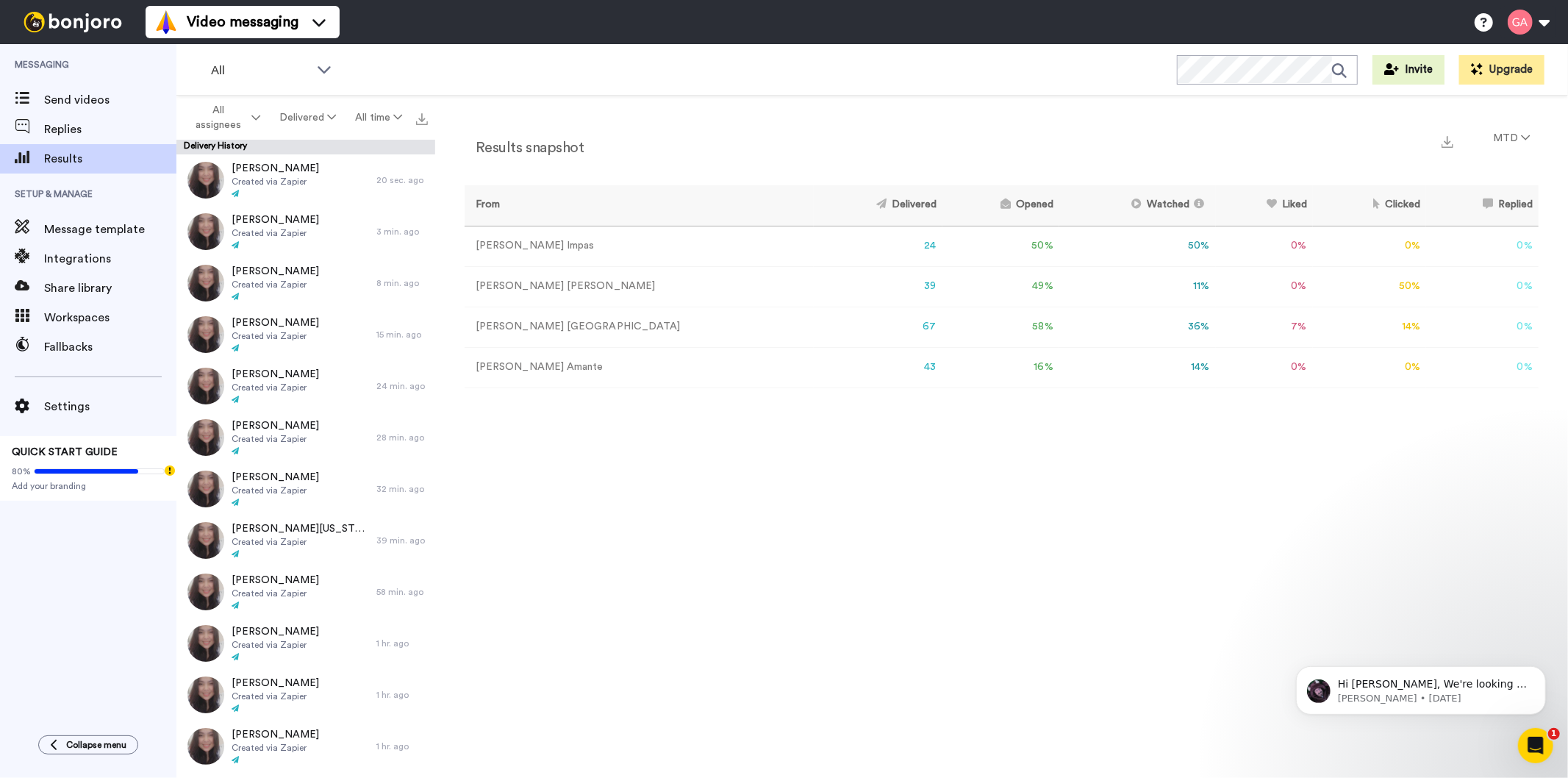
click at [741, 670] on div "Results snapshot MTD From Delivered Opened Watched Liked Clicked Replied Failed…" at bounding box center [1002, 440] width 1133 height 690
